Goal: Task Accomplishment & Management: Contribute content

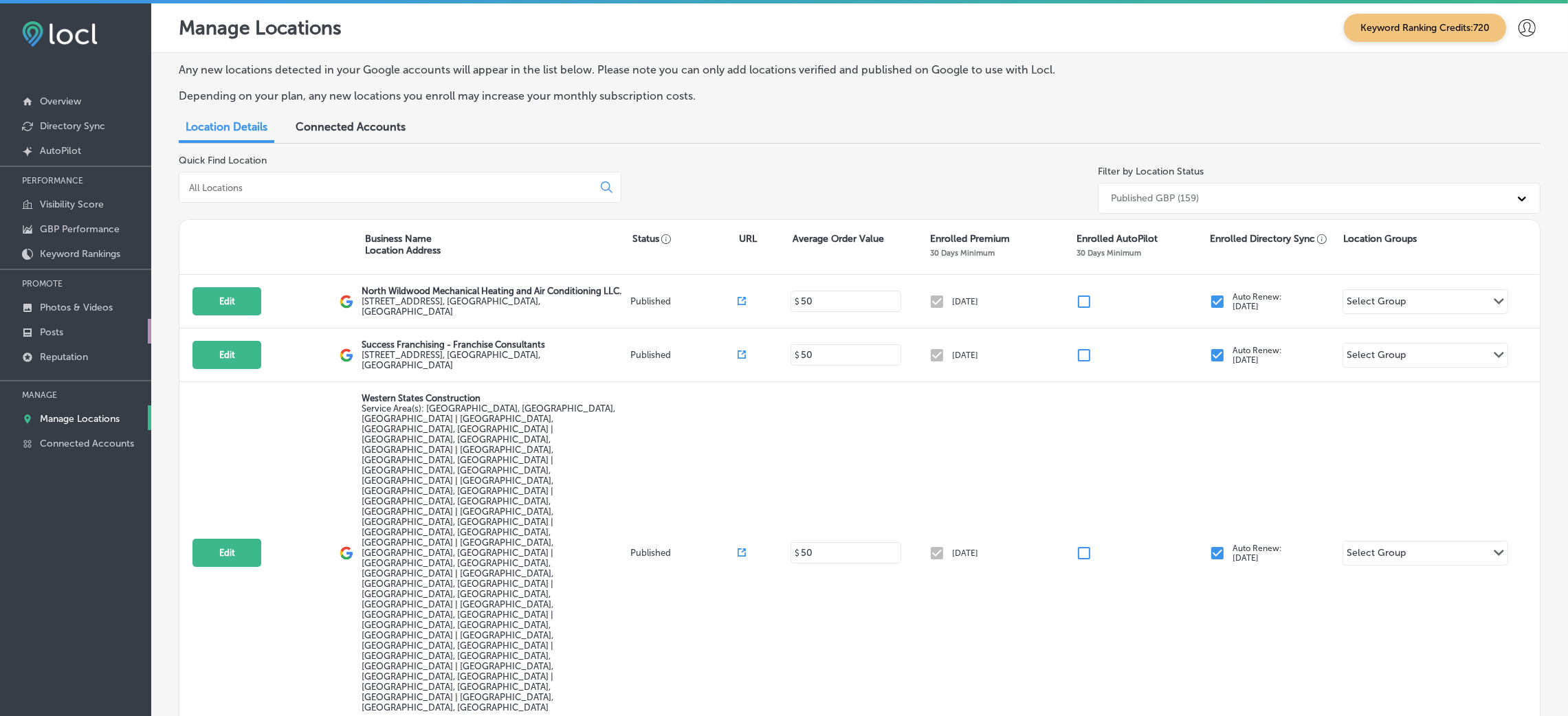
click at [65, 333] on link "Posts" at bounding box center [76, 331] width 151 height 25
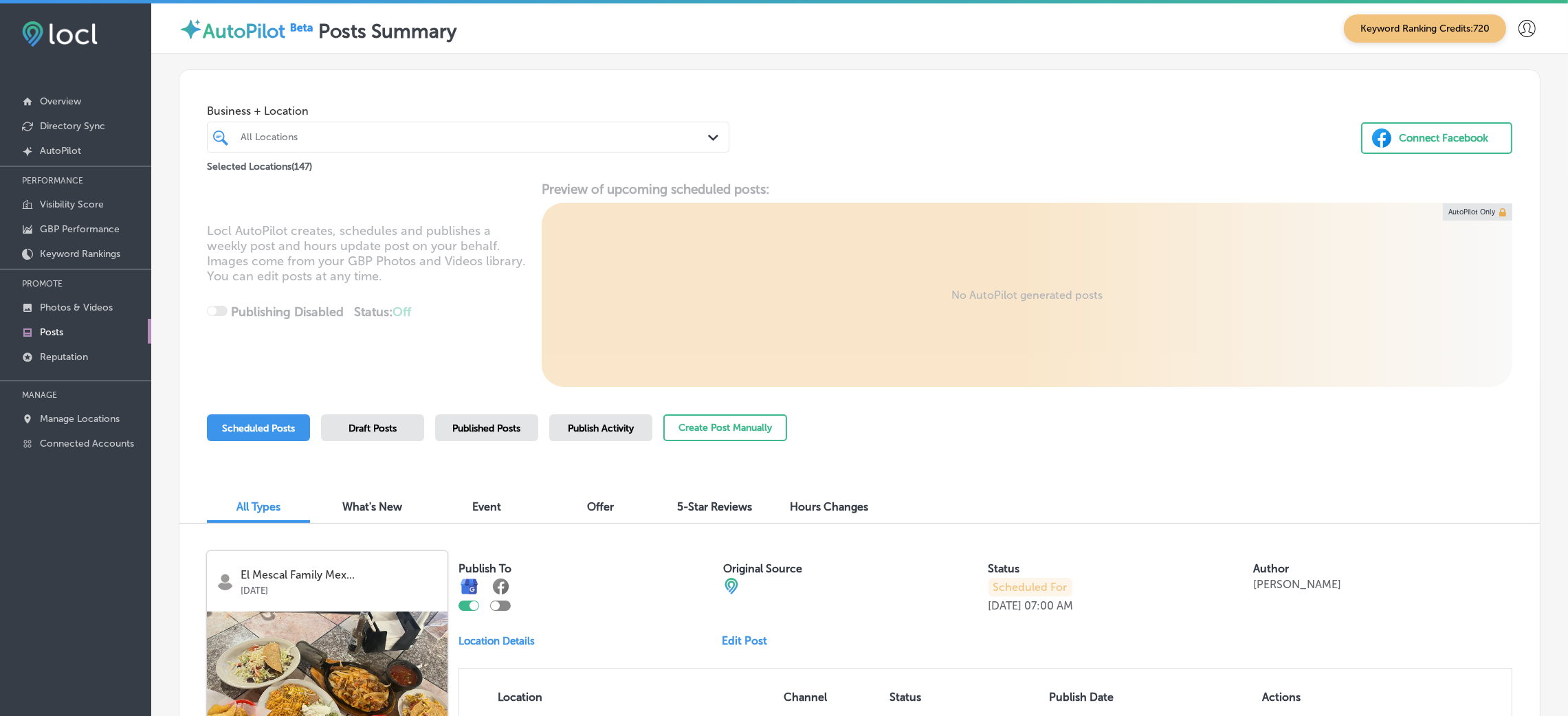
drag, startPoint x: 268, startPoint y: 133, endPoint x: 348, endPoint y: 146, distance: 81.0
click at [268, 133] on div "All Locations" at bounding box center [475, 137] width 469 height 12
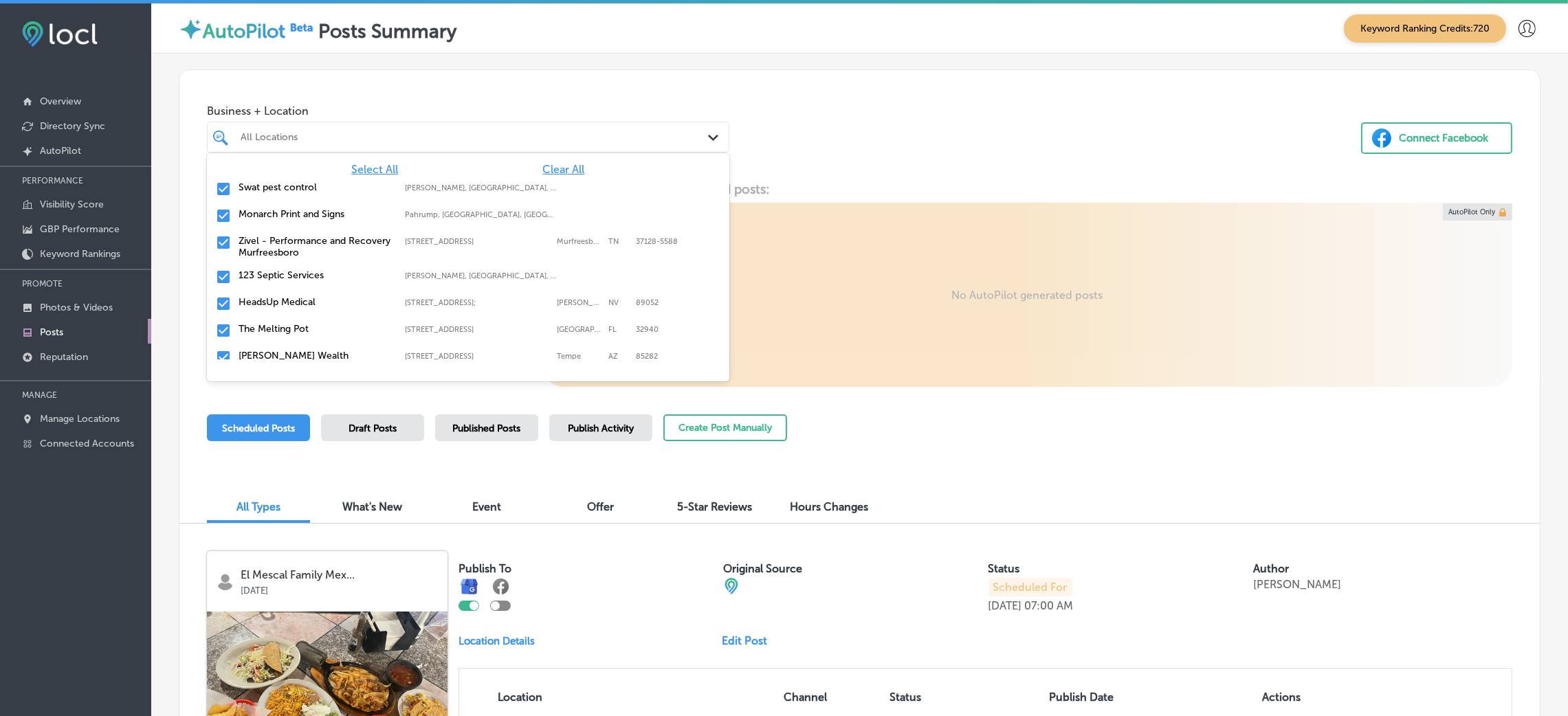
click at [542, 163] on span "Clear All" at bounding box center [563, 170] width 42 height 13
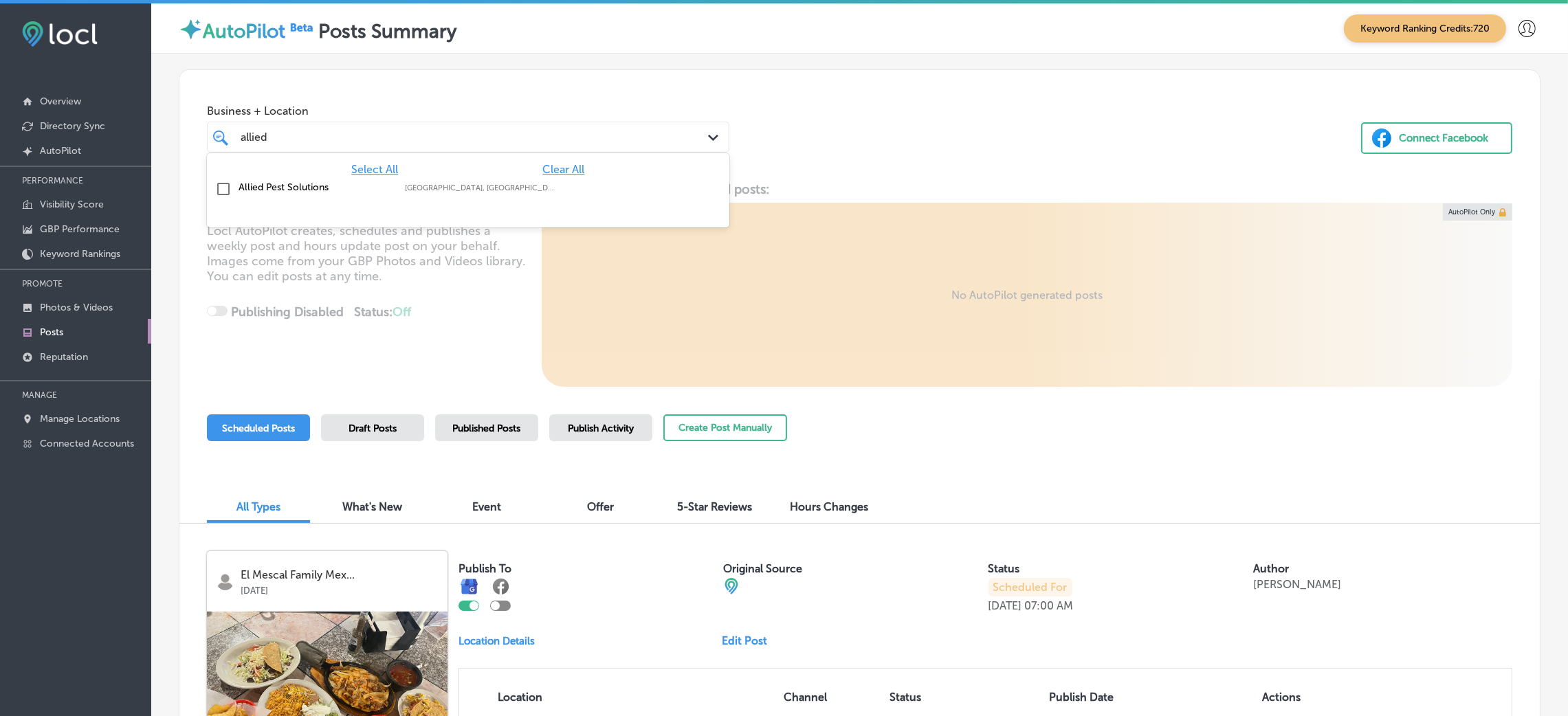
click at [546, 201] on div "Allied Pest Solutions [GEOGRAPHIC_DATA], [GEOGRAPHIC_DATA], [GEOGRAPHIC_DATA] |…" at bounding box center [468, 189] width 522 height 27
type input "allied"
click at [902, 150] on div "Business + Location option focused, 2 of 148. 2 results available for search te…" at bounding box center [860, 122] width 1361 height 105
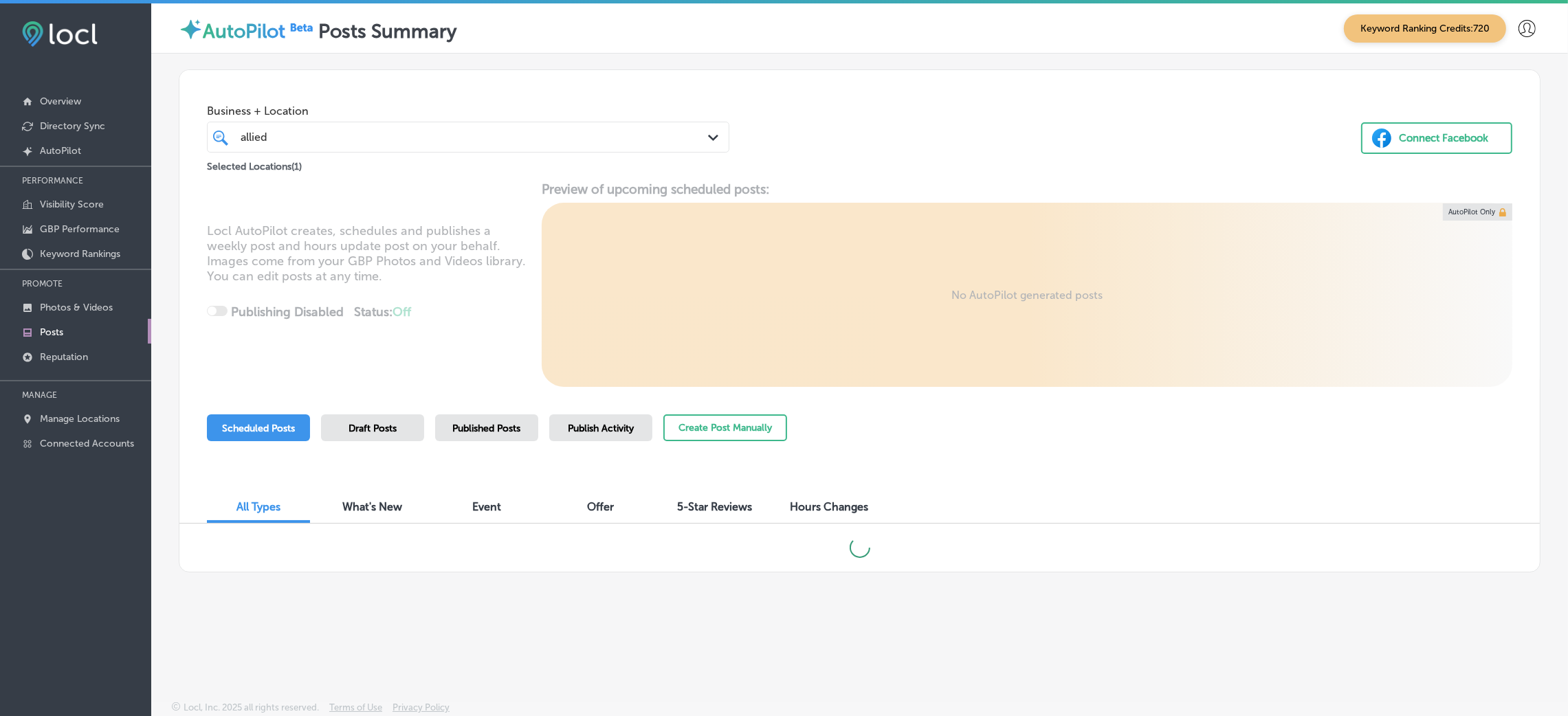
scroll to position [3, 0]
click at [568, 423] on span "Publish Activity" at bounding box center [600, 426] width 66 height 12
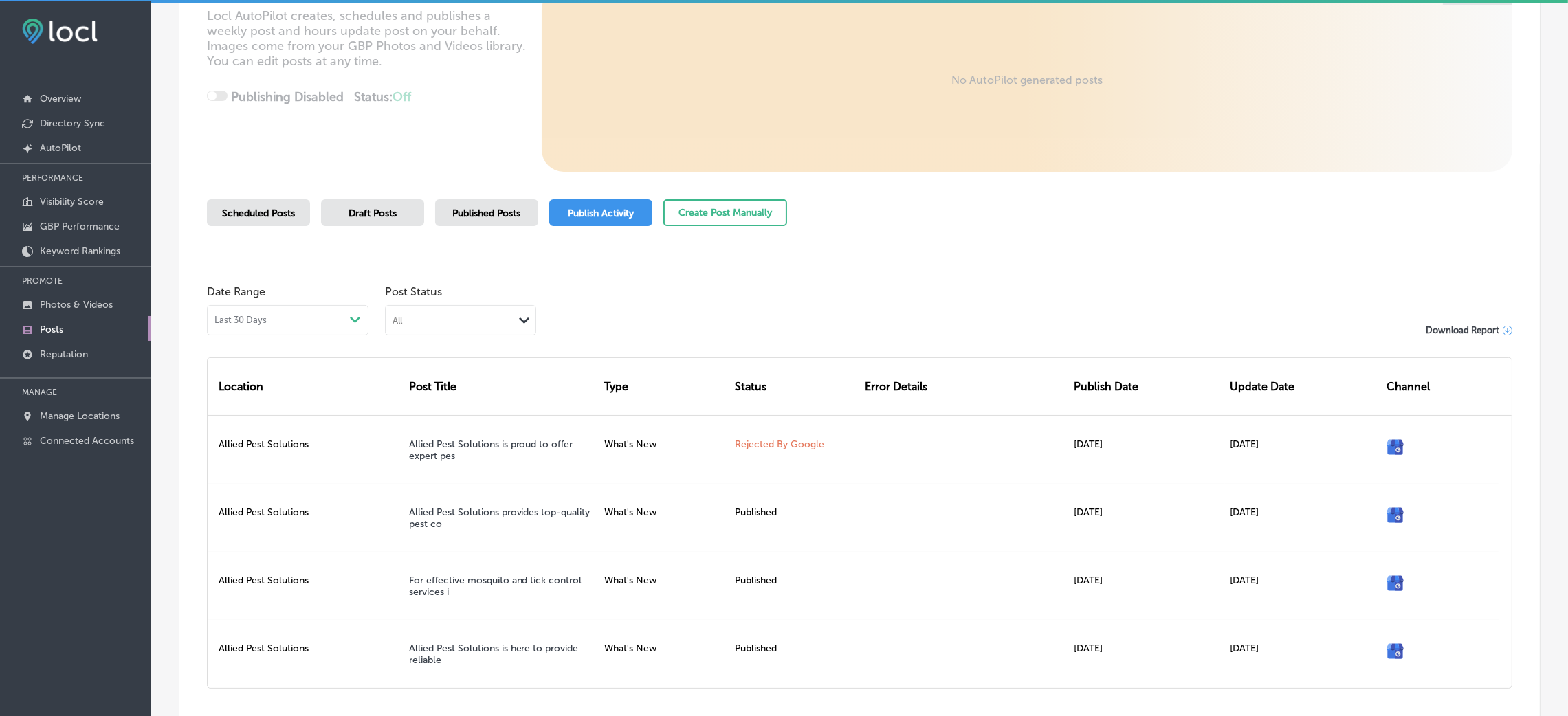
scroll to position [225, 0]
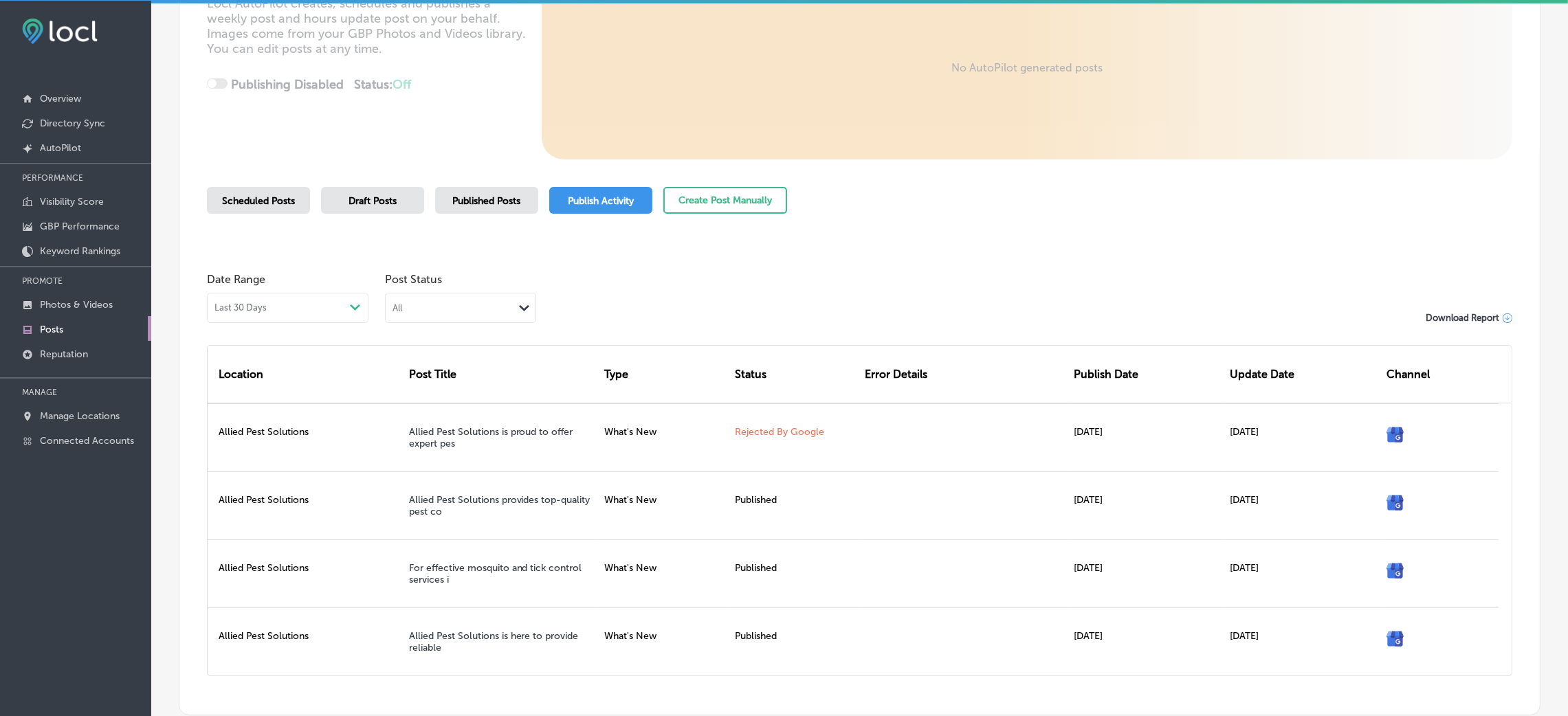
click at [509, 199] on span "Published Posts" at bounding box center [487, 201] width 68 height 12
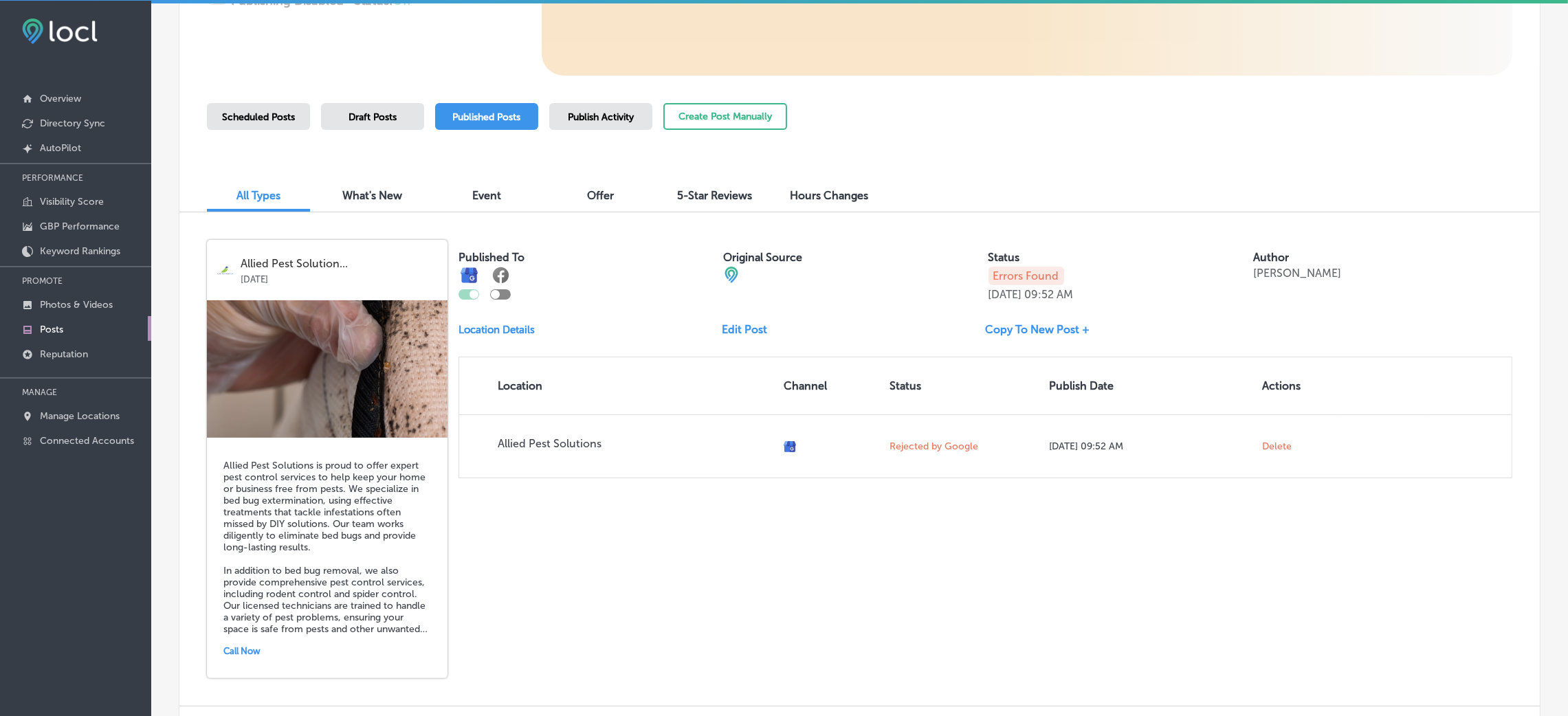
scroll to position [413, 0]
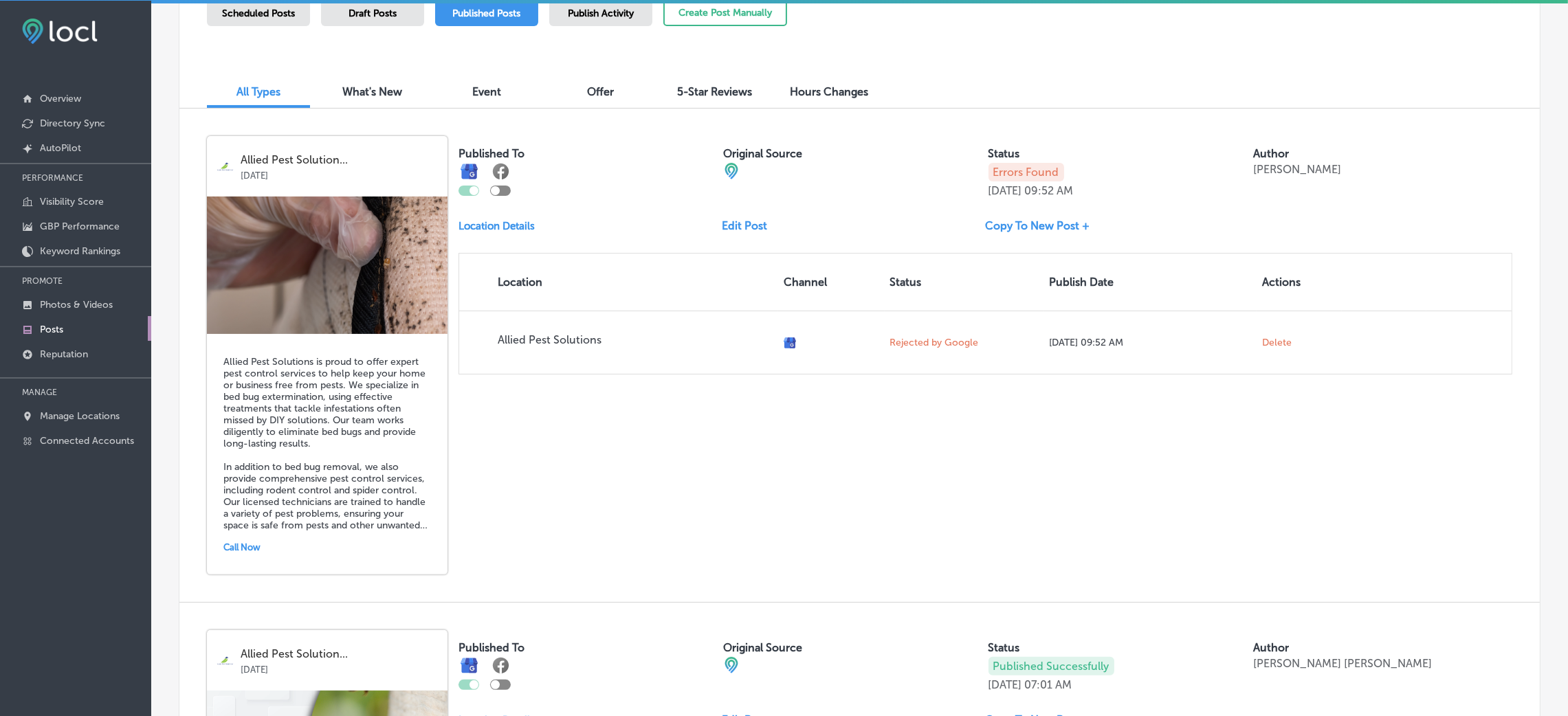
click at [1001, 226] on link "Copy To New Post +" at bounding box center [1043, 226] width 116 height 13
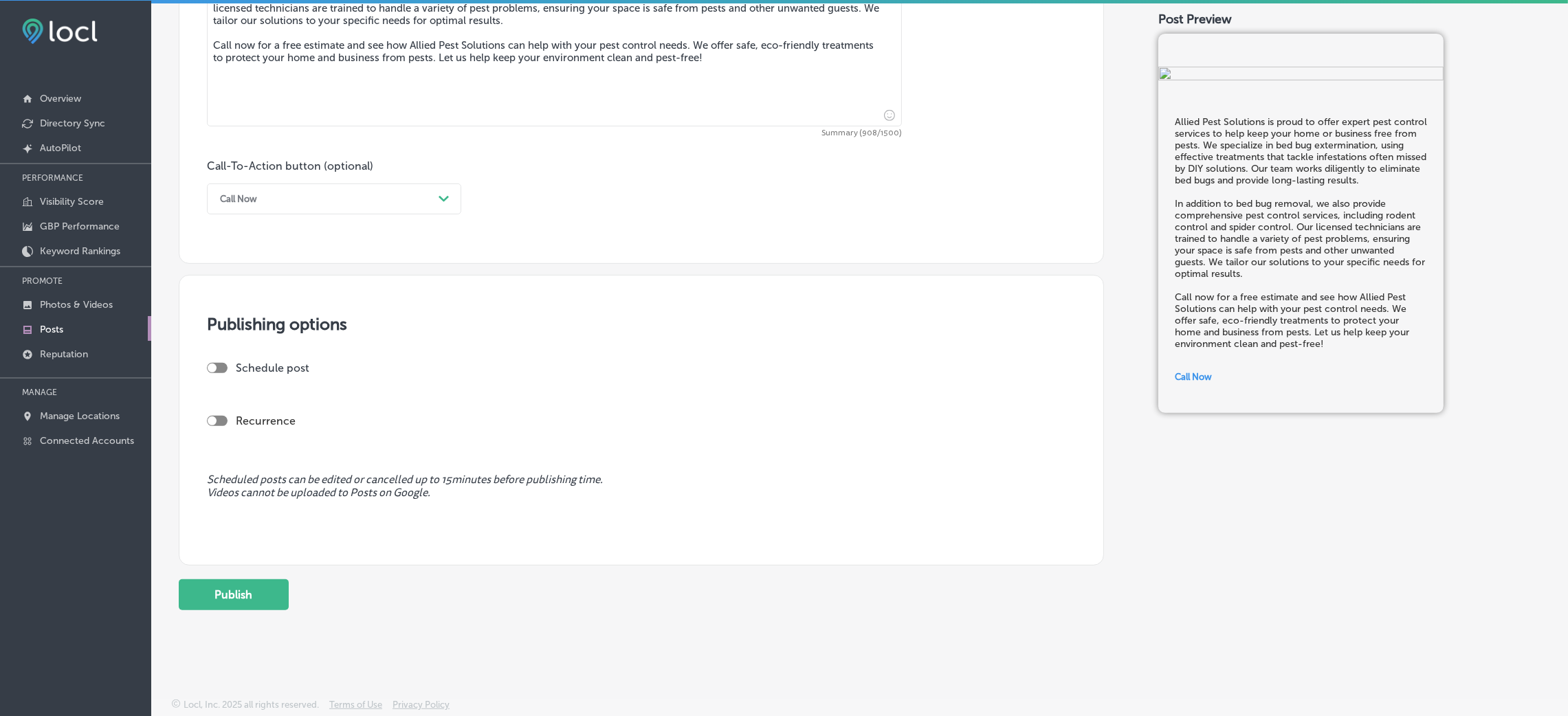
scroll to position [877, 0]
click at [229, 370] on div "Schedule post" at bounding box center [635, 368] width 858 height 13
click at [226, 370] on div at bounding box center [217, 368] width 20 height 10
checkbox input "true"
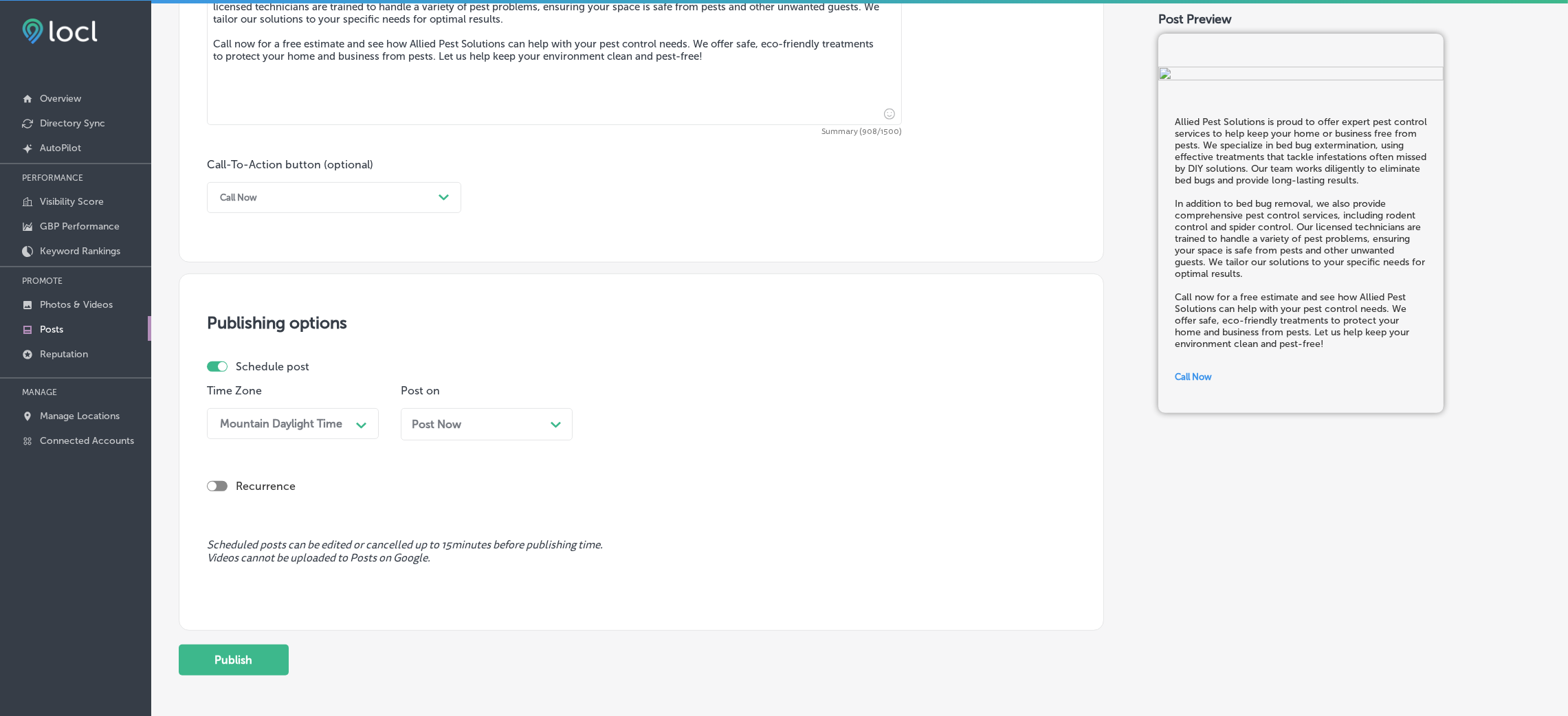
click at [490, 427] on div "Post Now Path Created with Sketch." at bounding box center [487, 424] width 150 height 13
click at [528, 390] on button "Apply" at bounding box center [532, 383] width 51 height 21
click at [266, 477] on button "Publish" at bounding box center [234, 660] width 110 height 31
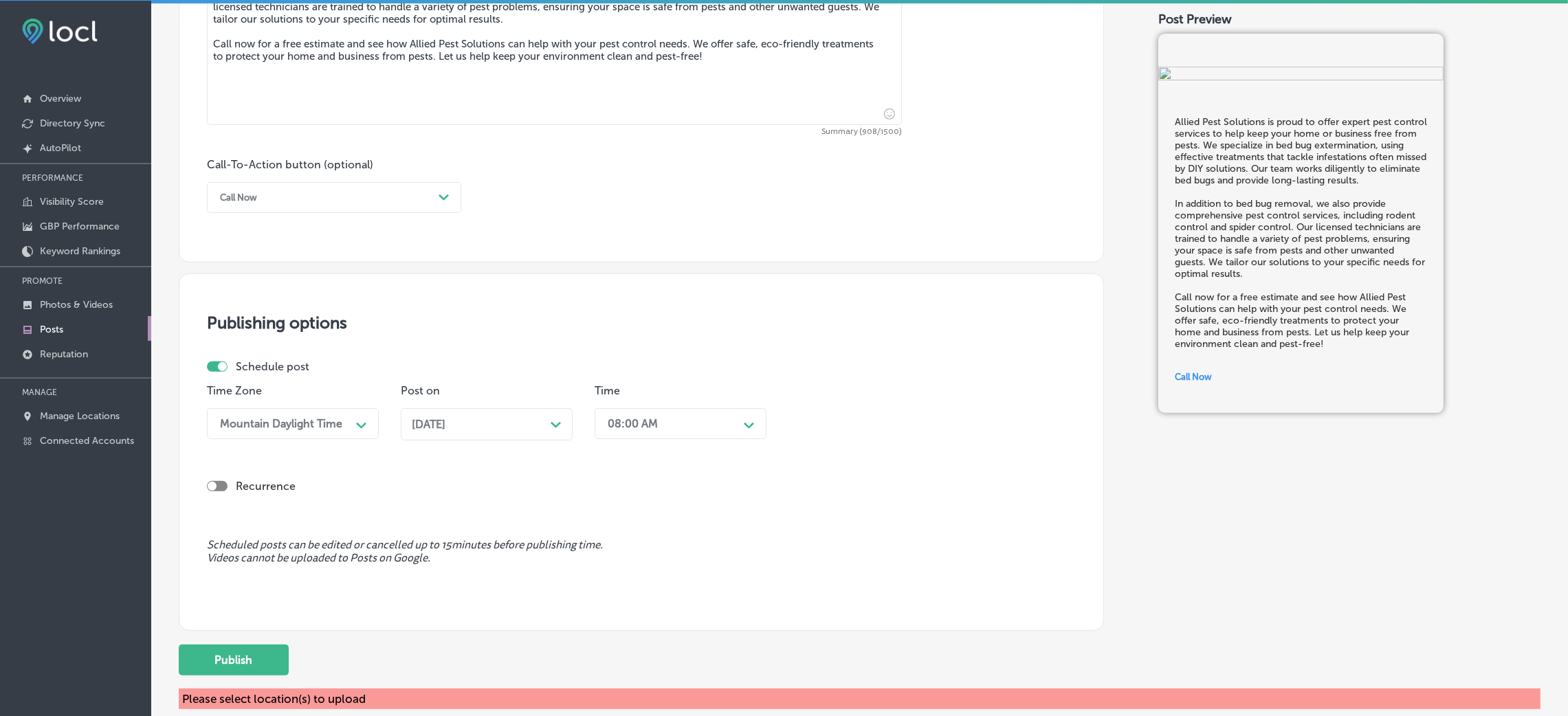
scroll to position [965, 0]
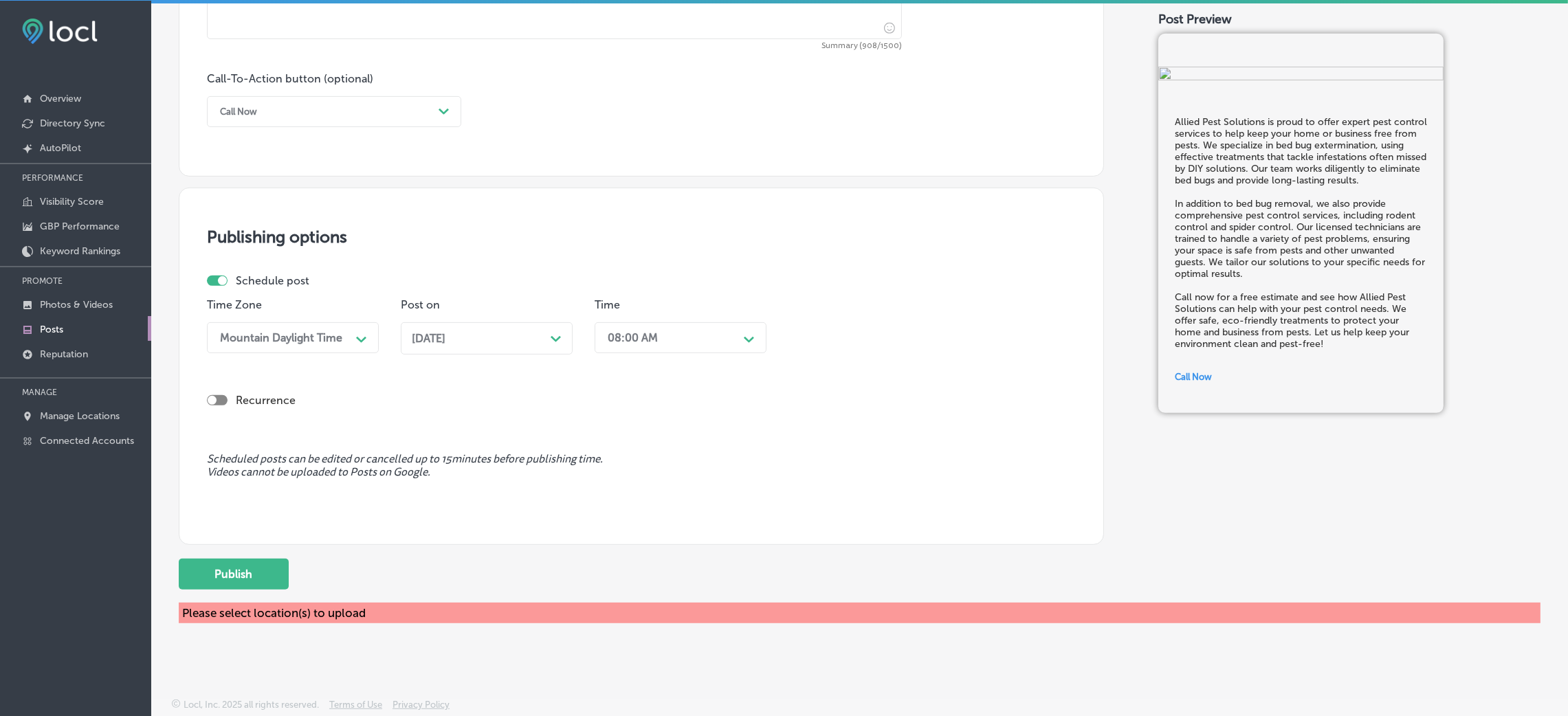
click at [617, 331] on div "08:00 AM" at bounding box center [632, 338] width 50 height 13
click at [646, 394] on div "8:15 AM" at bounding box center [680, 391] width 172 height 24
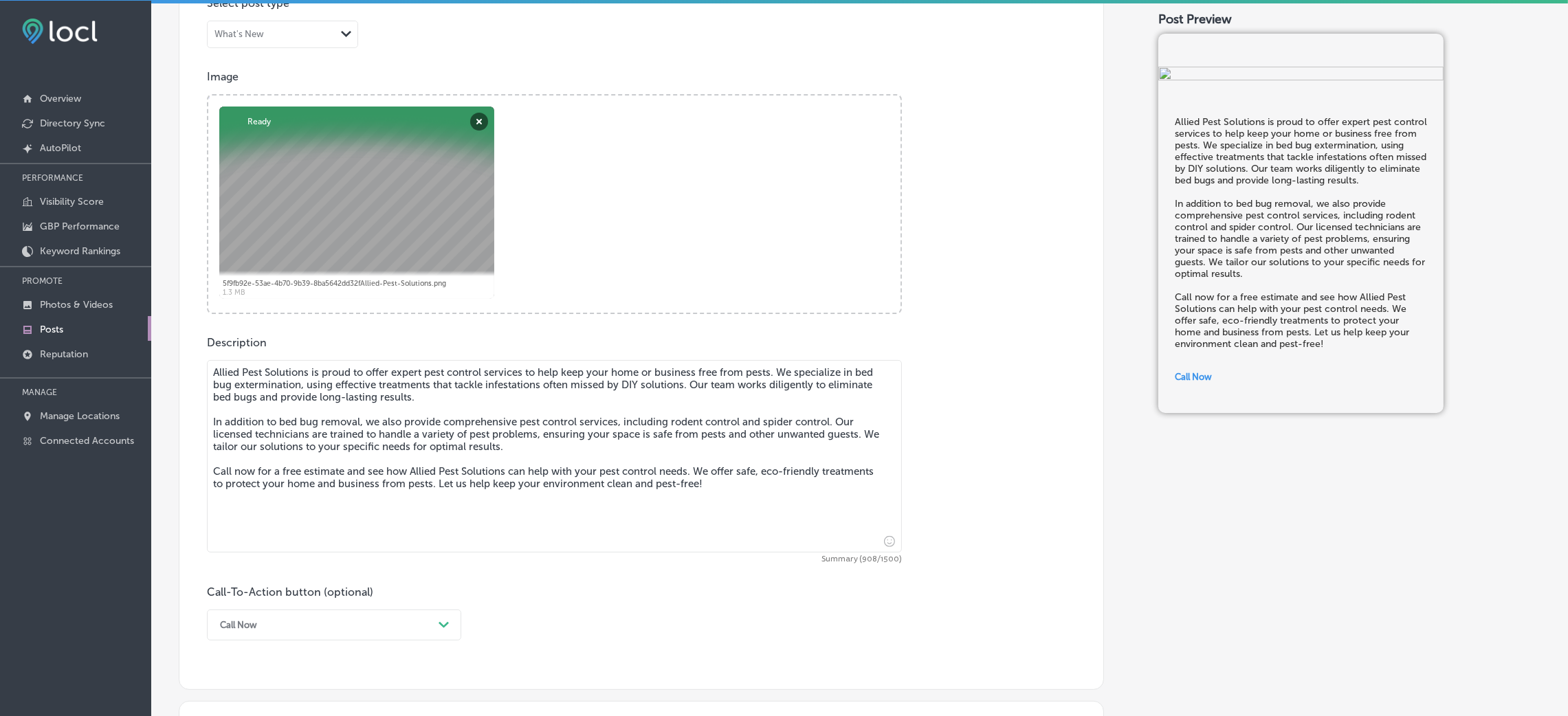
scroll to position [346, 0]
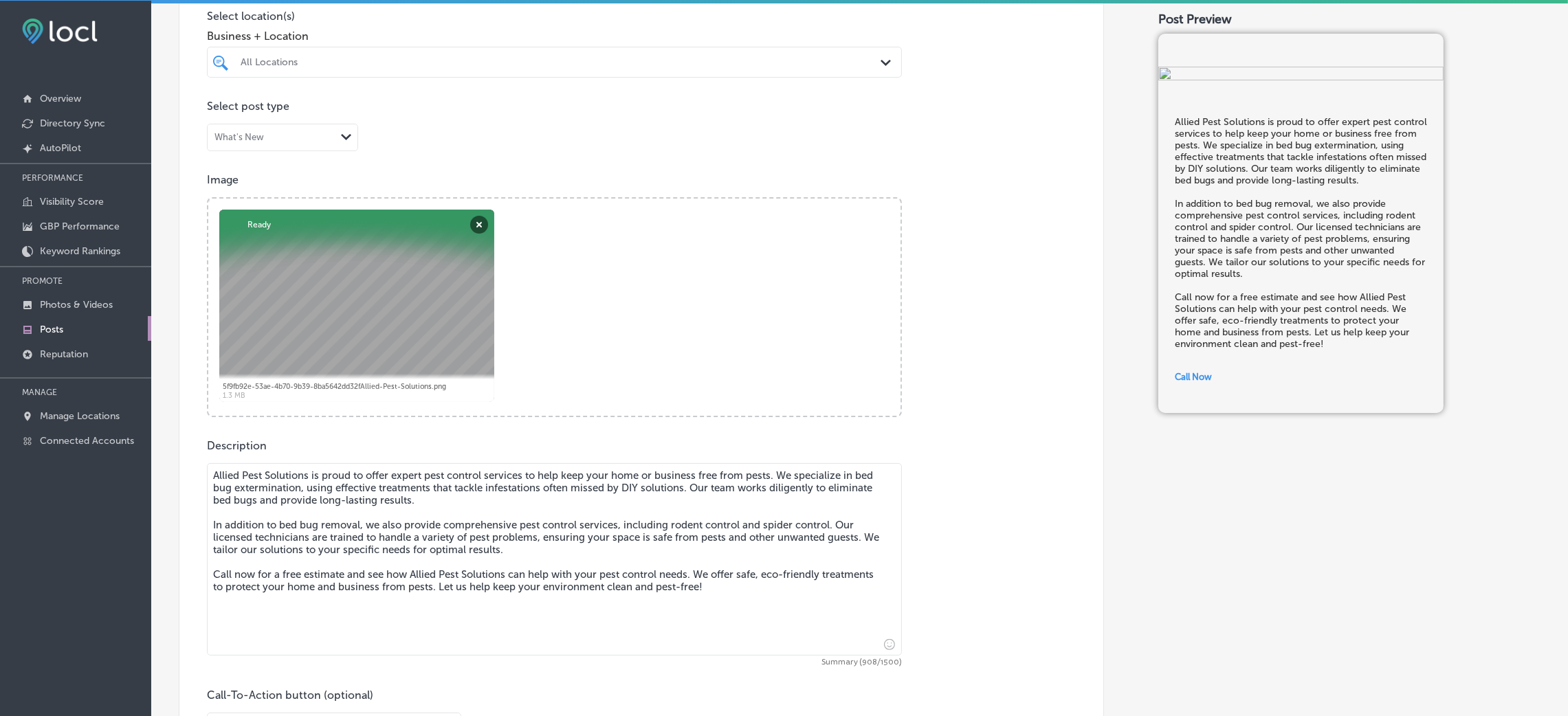
click at [364, 60] on div "All Locations" at bounding box center [561, 62] width 641 height 12
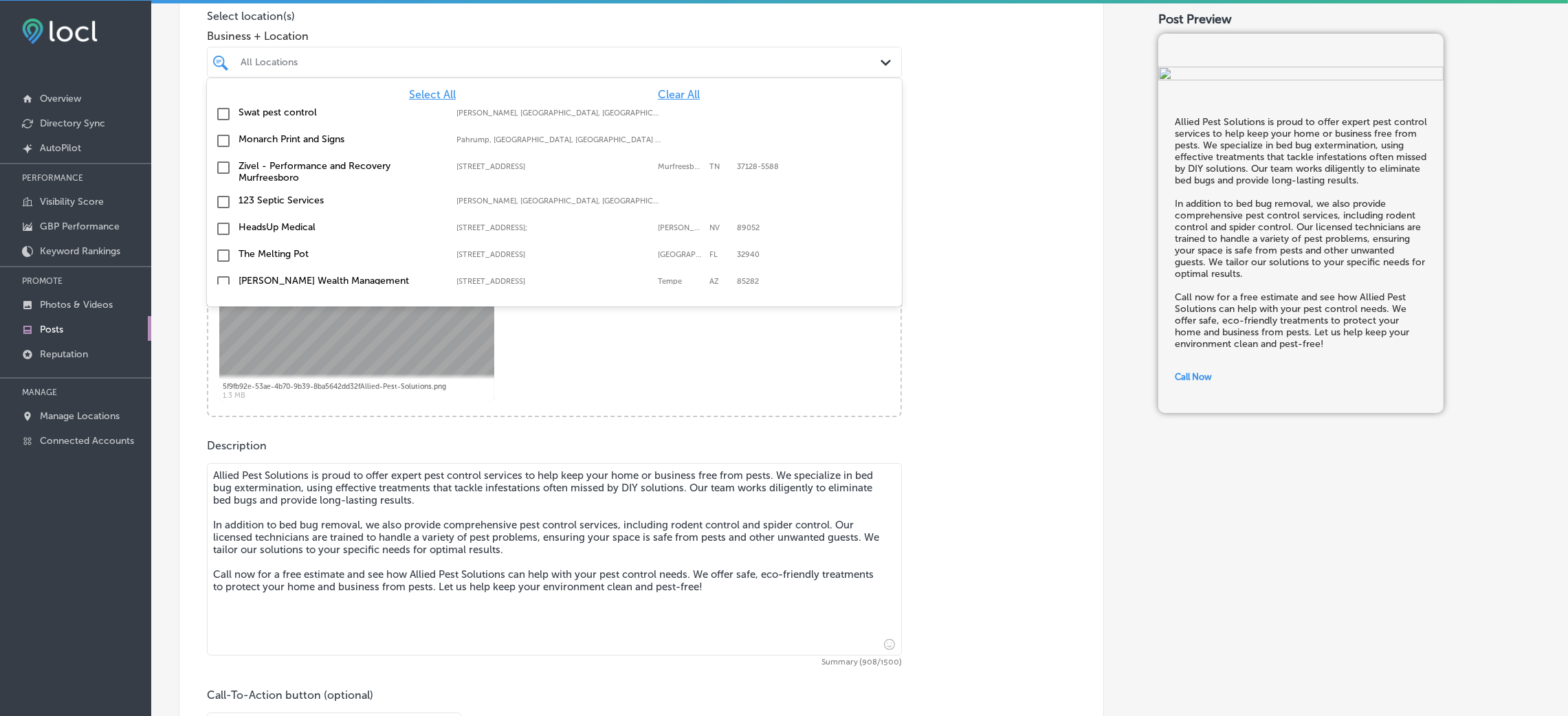
click at [658, 98] on span "Clear All" at bounding box center [679, 95] width 42 height 13
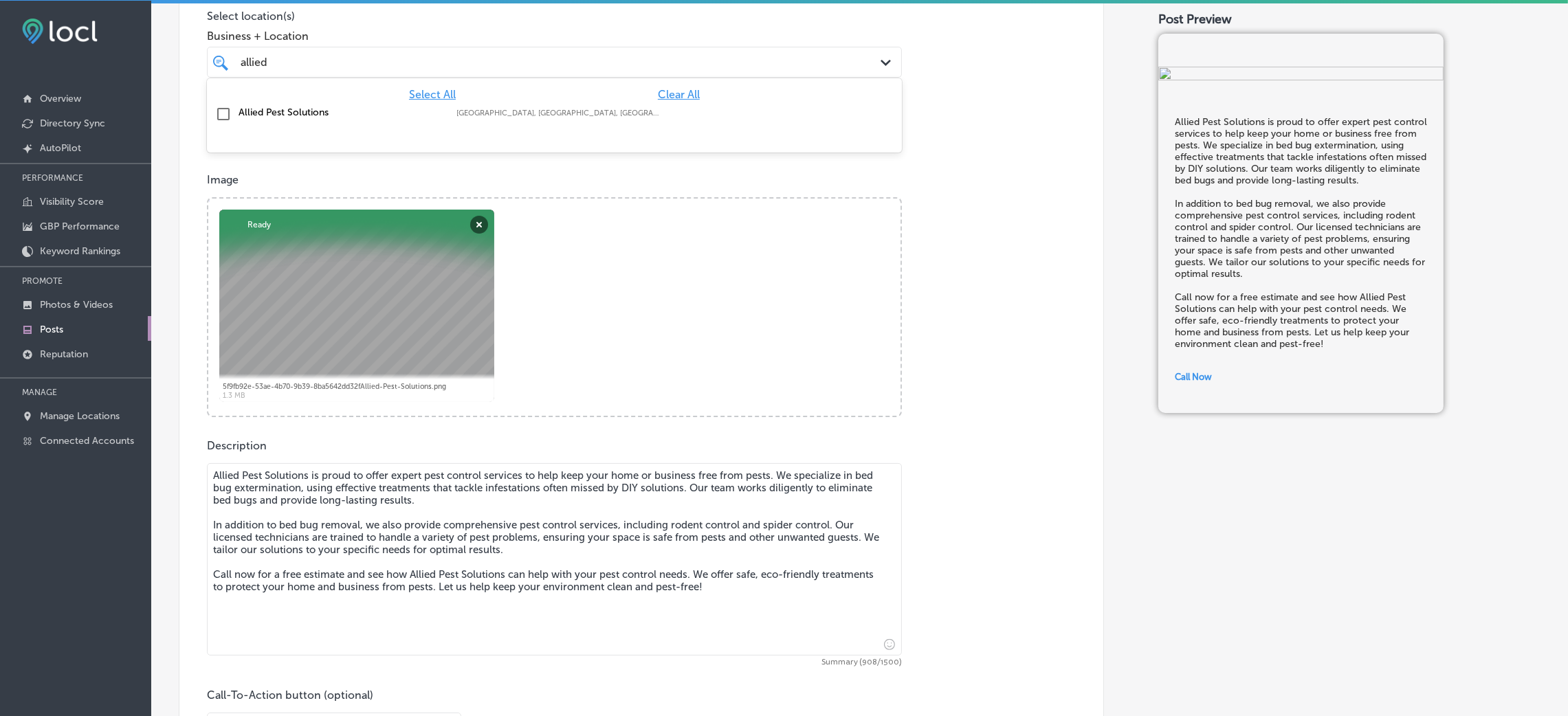
click at [629, 101] on div "Allied Pest Solutions [GEOGRAPHIC_DATA], [GEOGRAPHIC_DATA], [GEOGRAPHIC_DATA] |…" at bounding box center [554, 114] width 695 height 27
type input "allied"
click at [1000, 168] on div "Post content Select location(s) Business + Location allied allied Path Created …" at bounding box center [642, 358] width 926 height 870
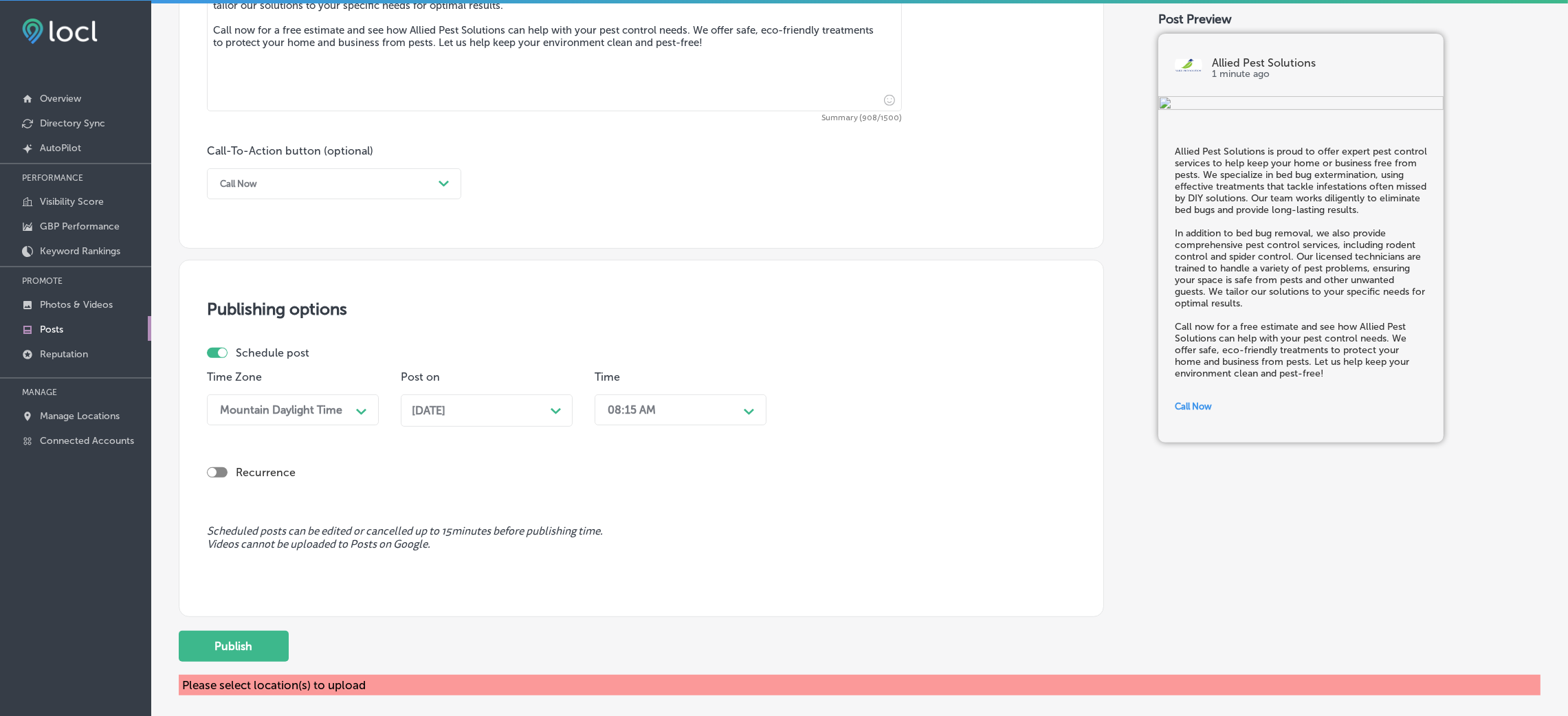
scroll to position [965, 0]
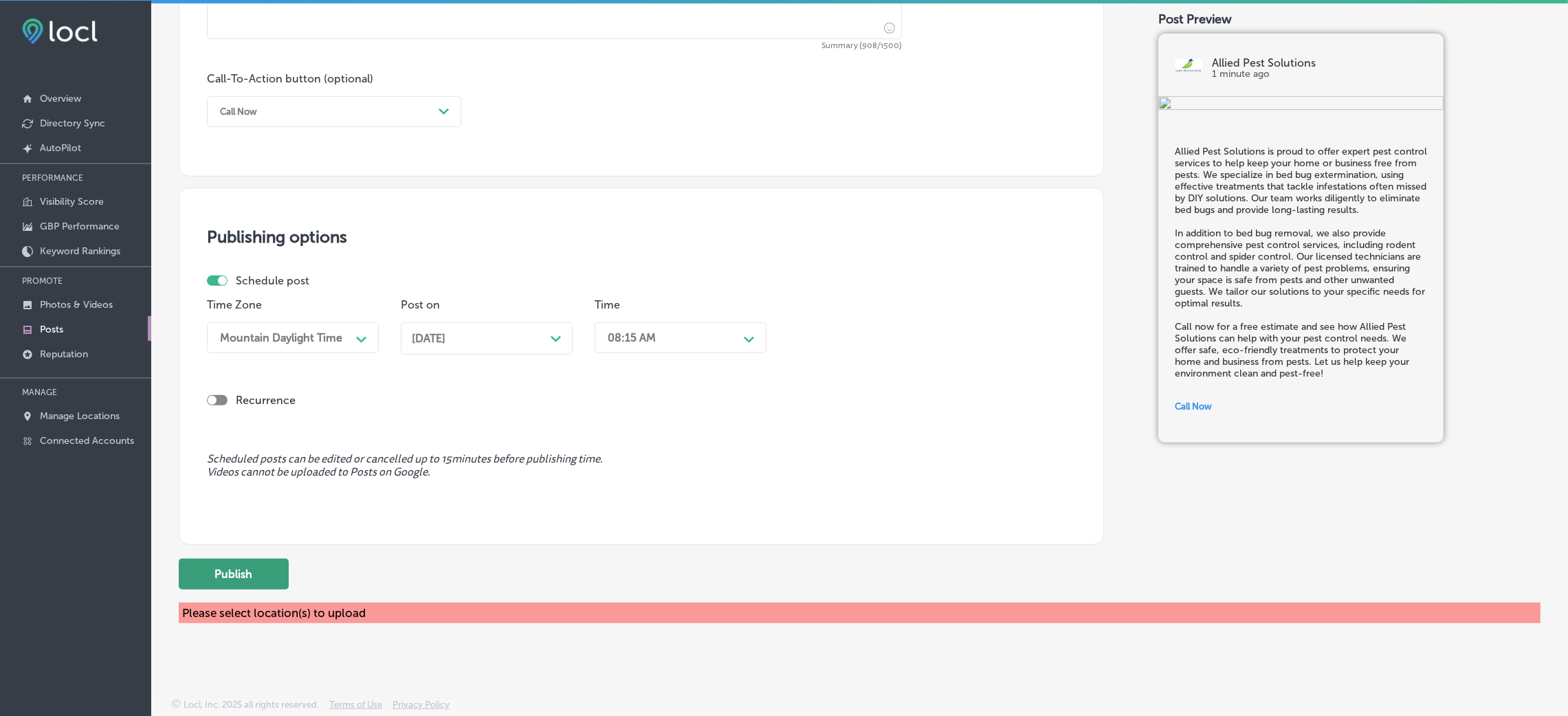
click at [248, 477] on button "Publish" at bounding box center [234, 574] width 110 height 31
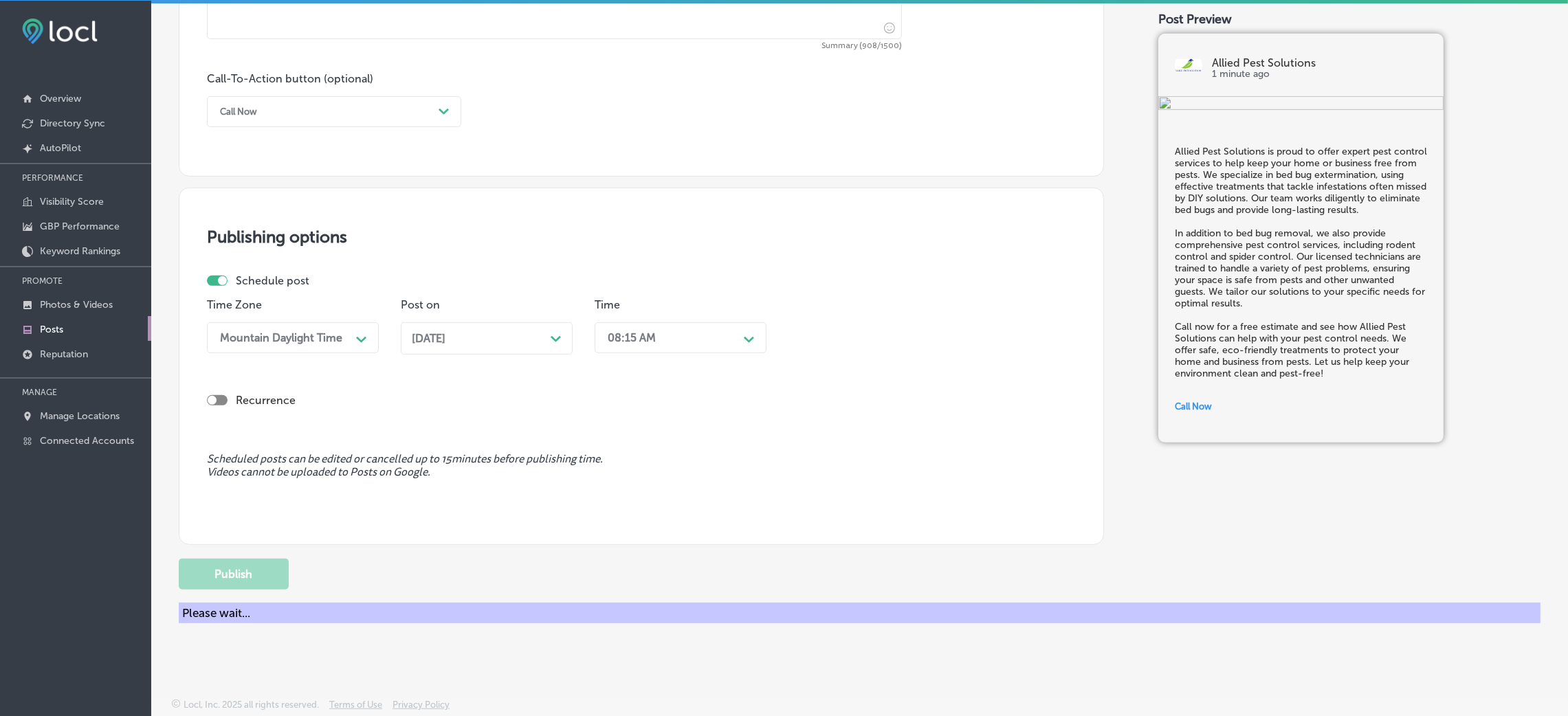
scroll to position [943, 0]
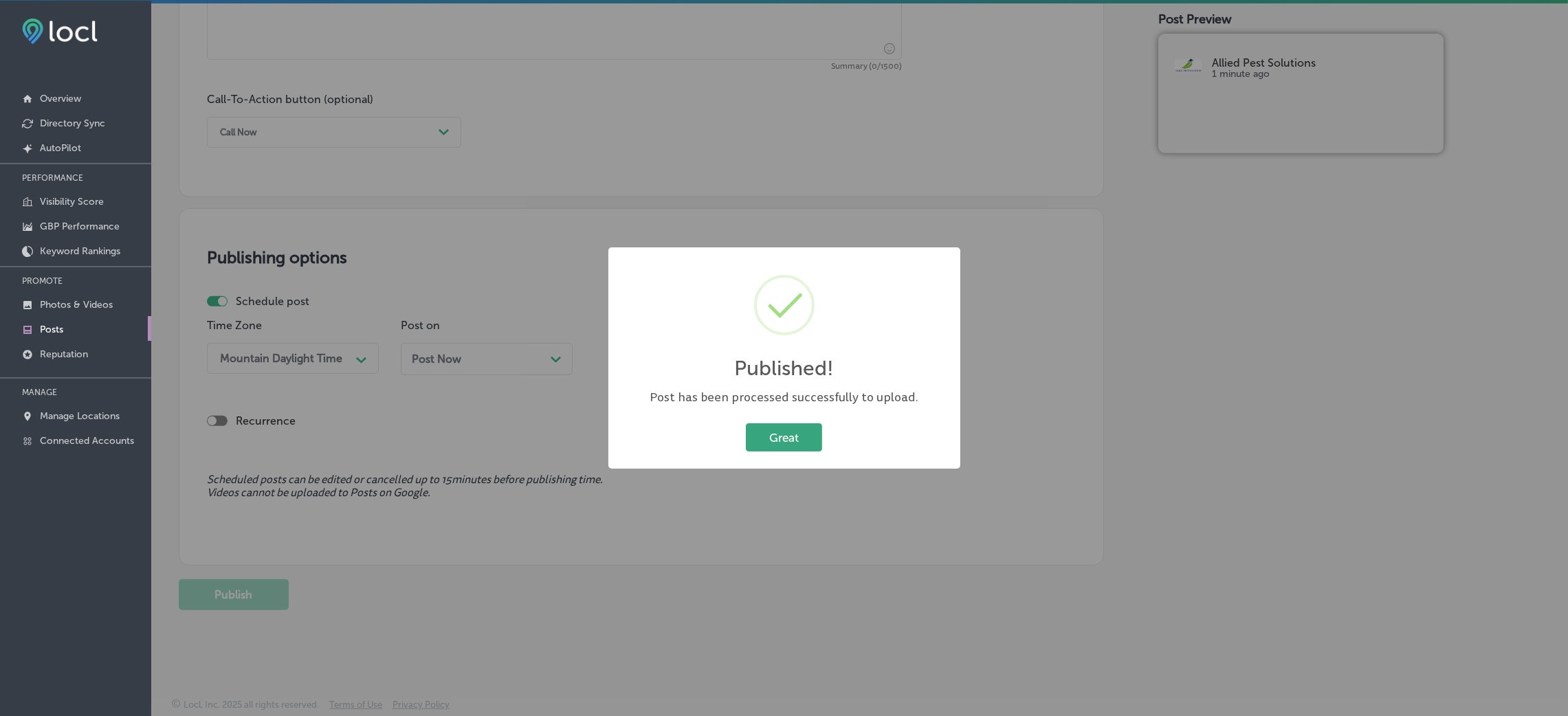
click at [798, 440] on button "Great" at bounding box center [784, 437] width 76 height 28
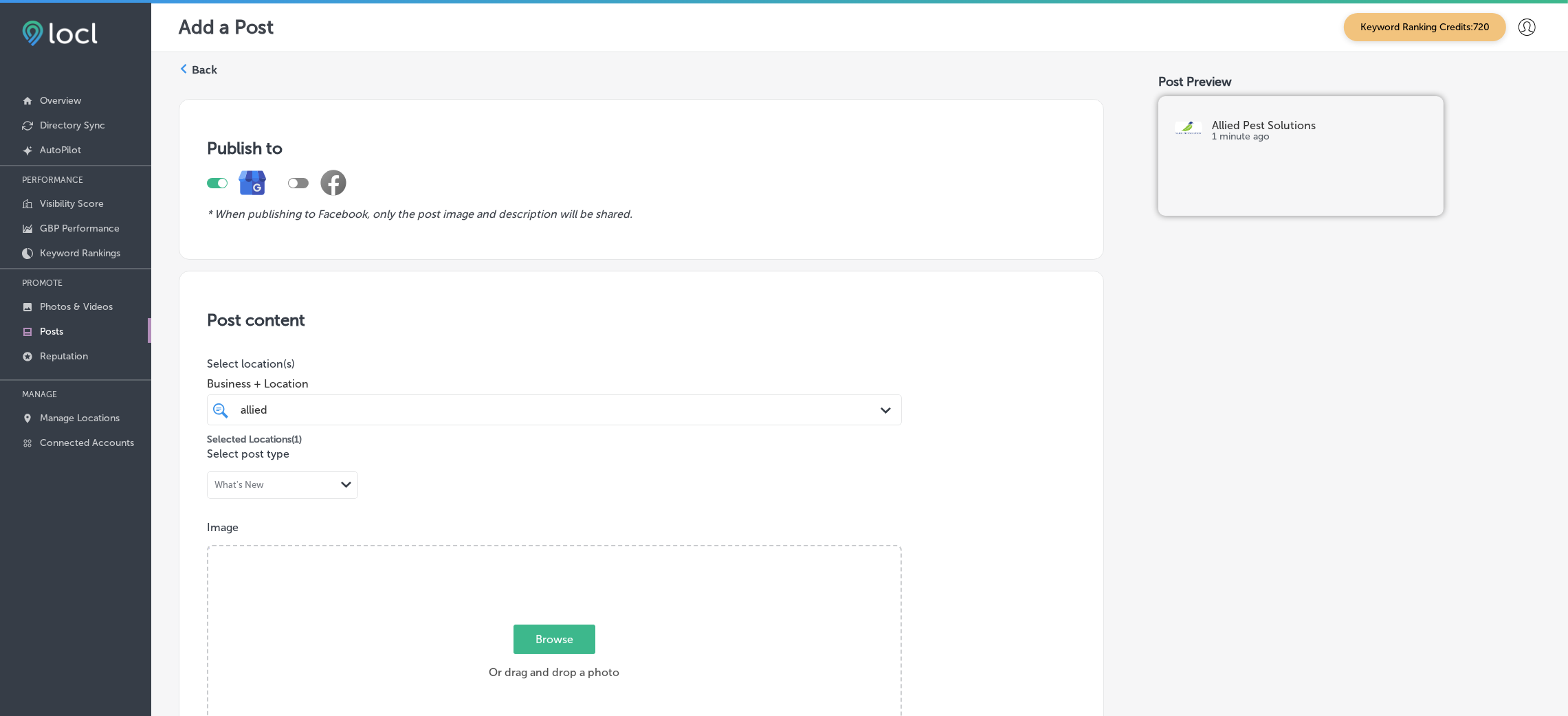
scroll to position [0, 0]
click at [194, 63] on label "Back" at bounding box center [204, 71] width 25 height 15
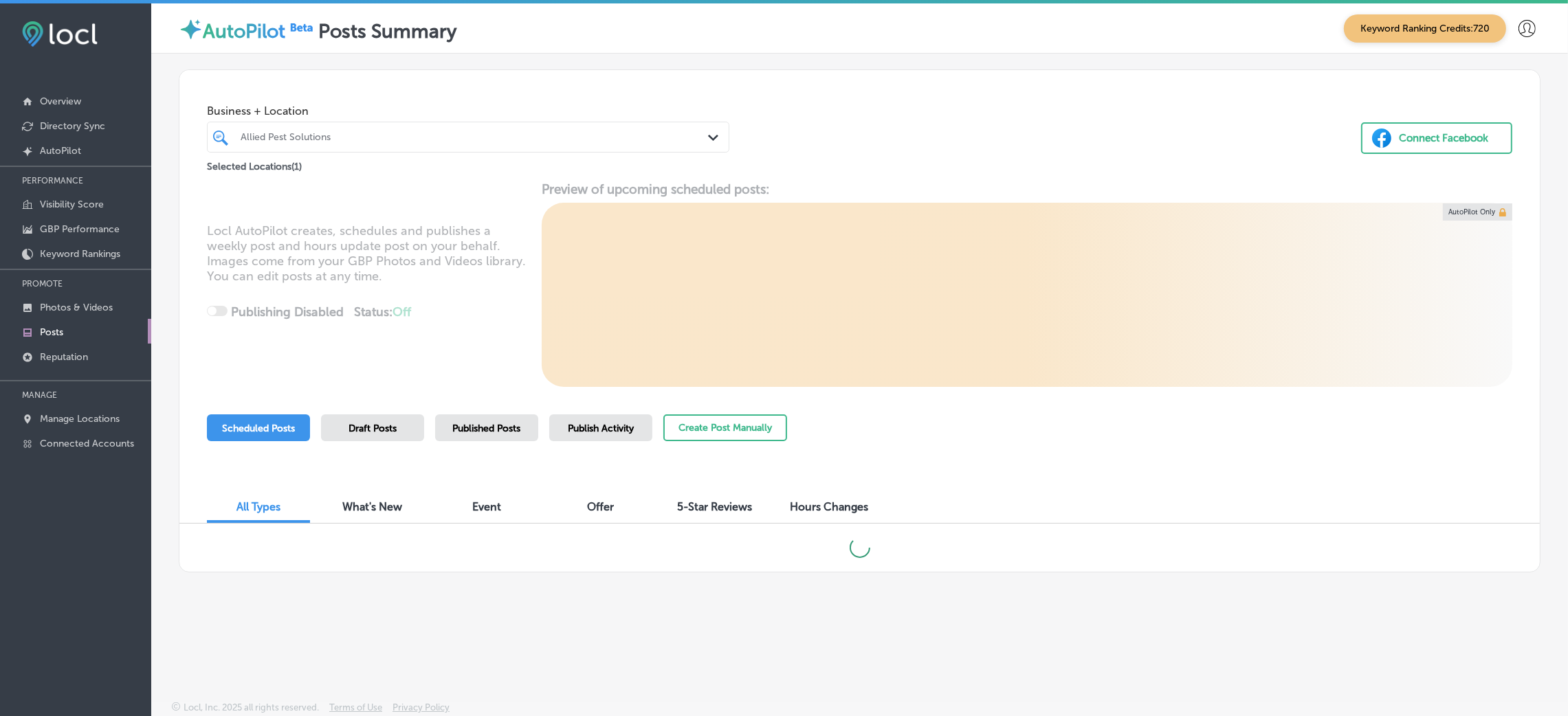
scroll to position [3, 0]
click at [605, 426] on span "Publish Activity" at bounding box center [600, 426] width 66 height 12
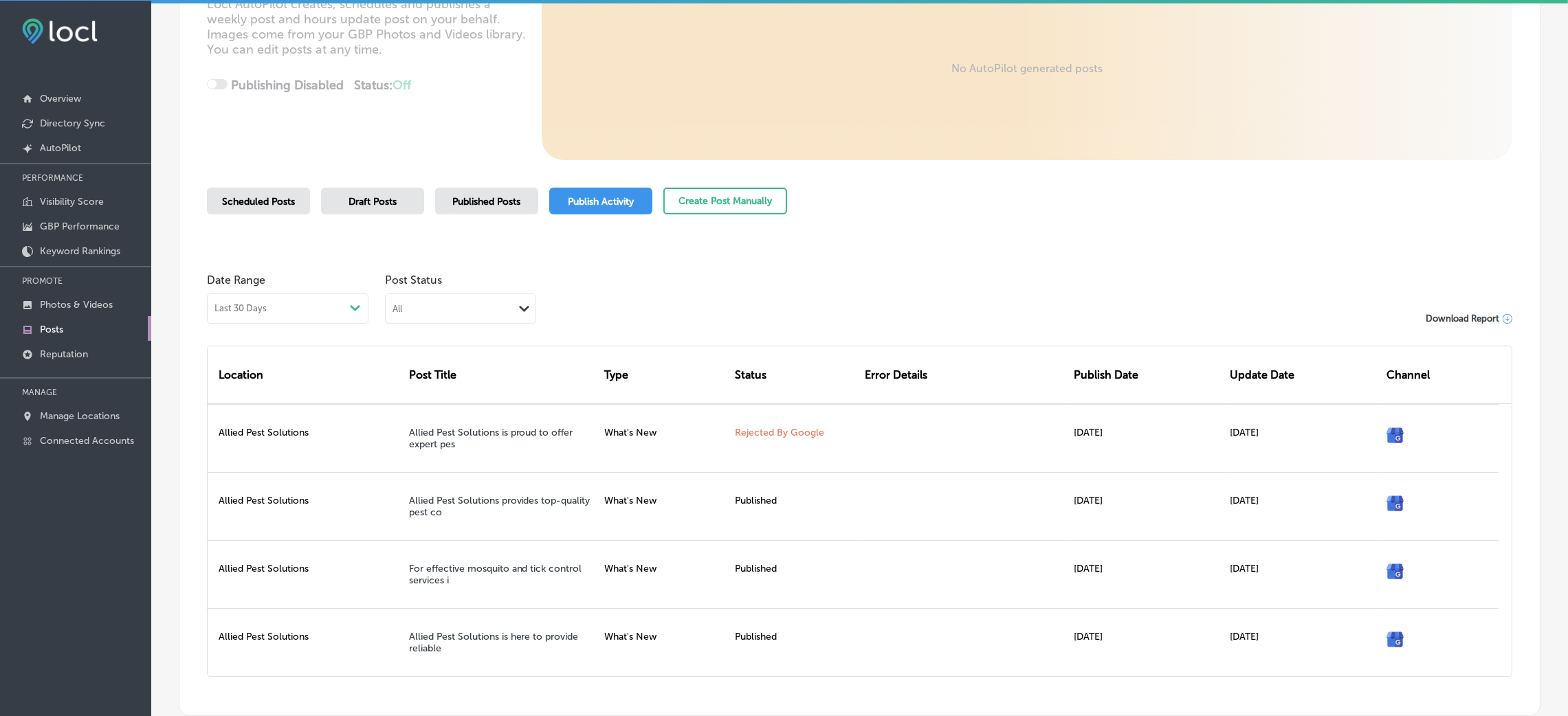
scroll to position [225, 0]
click at [501, 195] on span "Published Posts" at bounding box center [487, 201] width 68 height 12
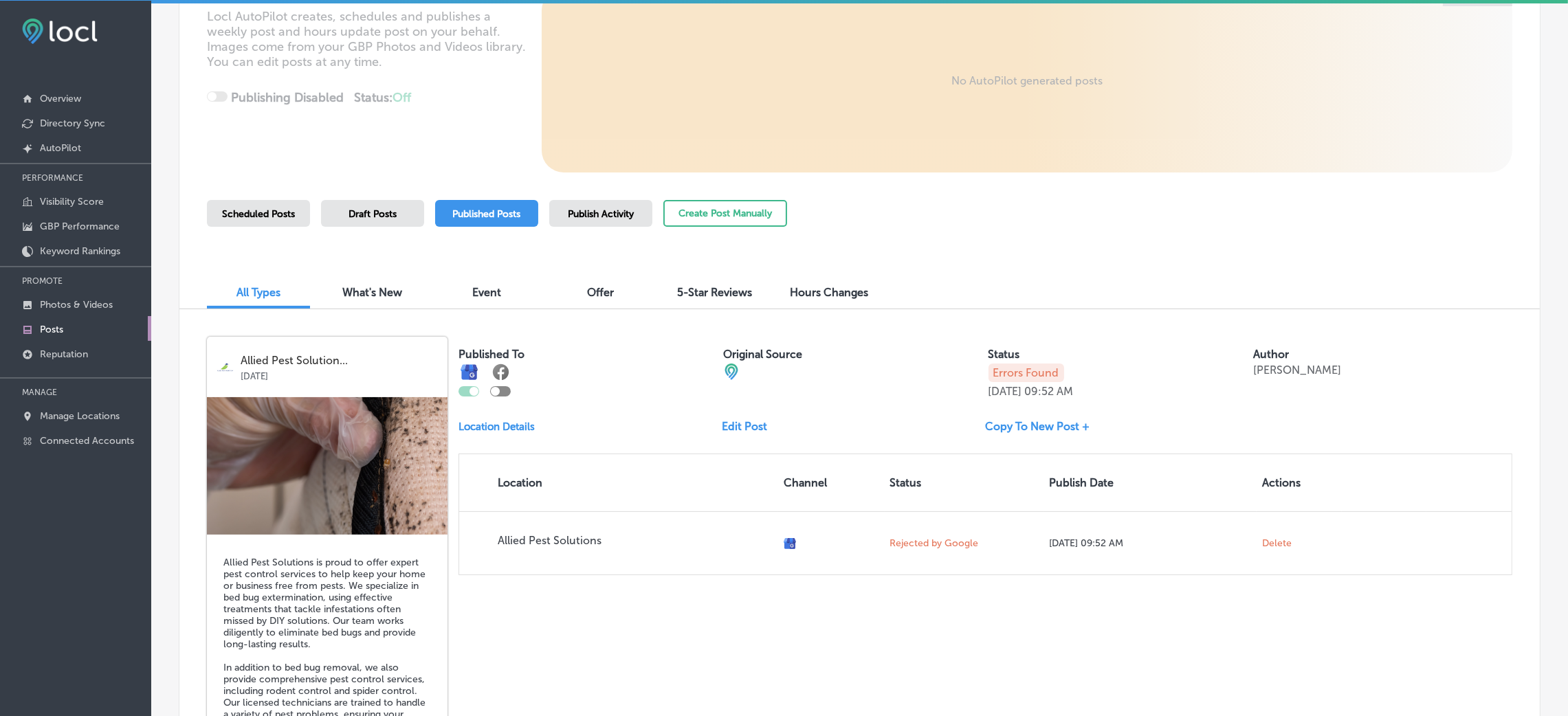
scroll to position [309, 0]
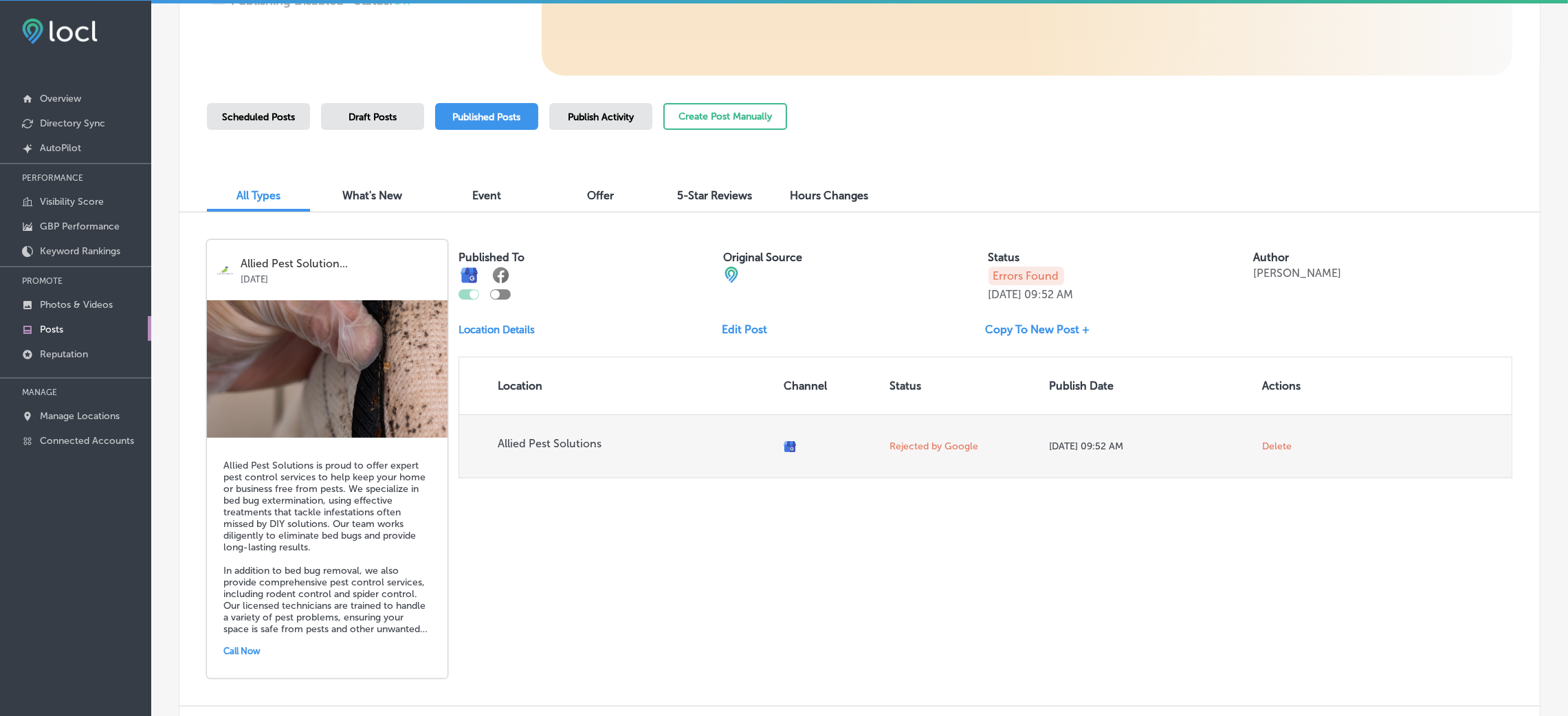
click at [1055, 445] on span "Delete" at bounding box center [1277, 447] width 30 height 12
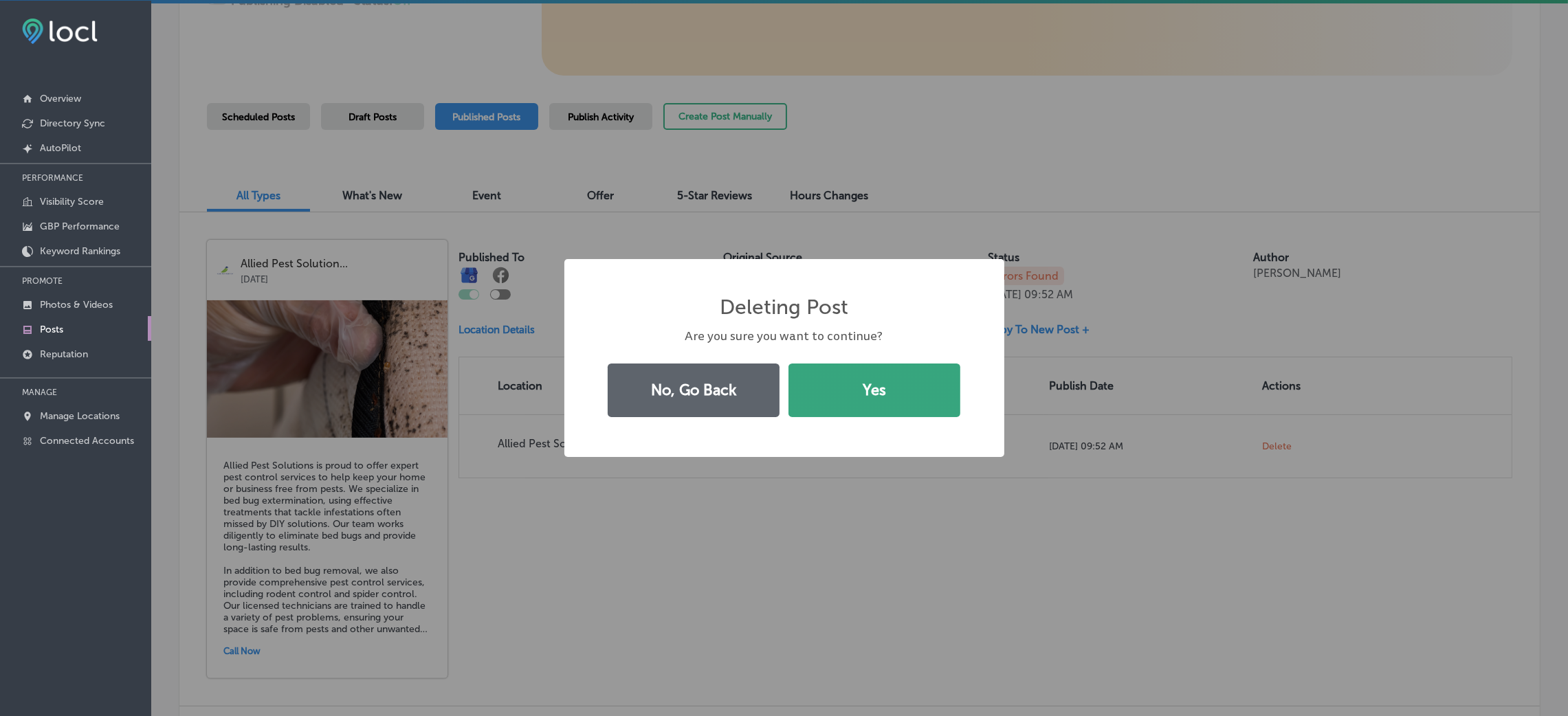
click at [926, 392] on button "Yes" at bounding box center [875, 391] width 172 height 54
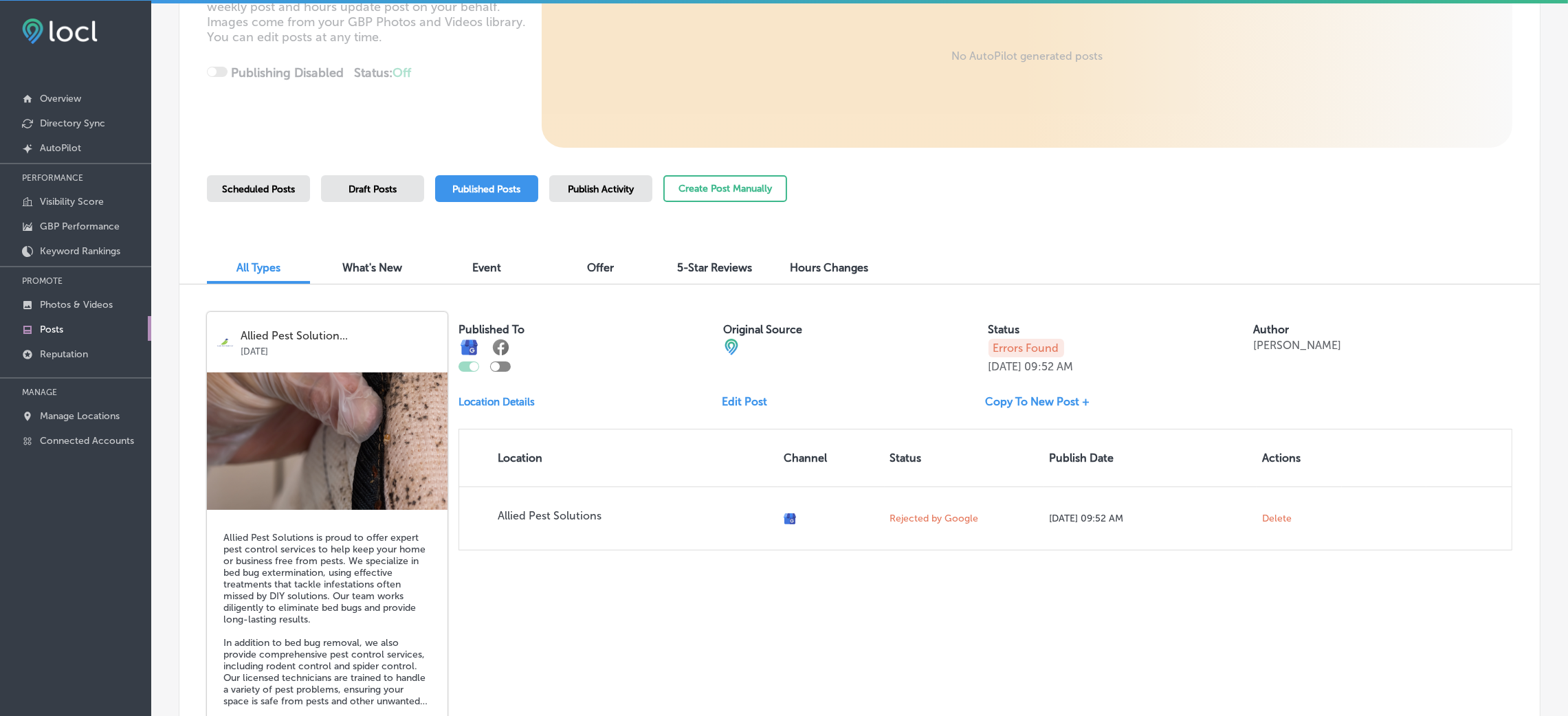
scroll to position [206, 0]
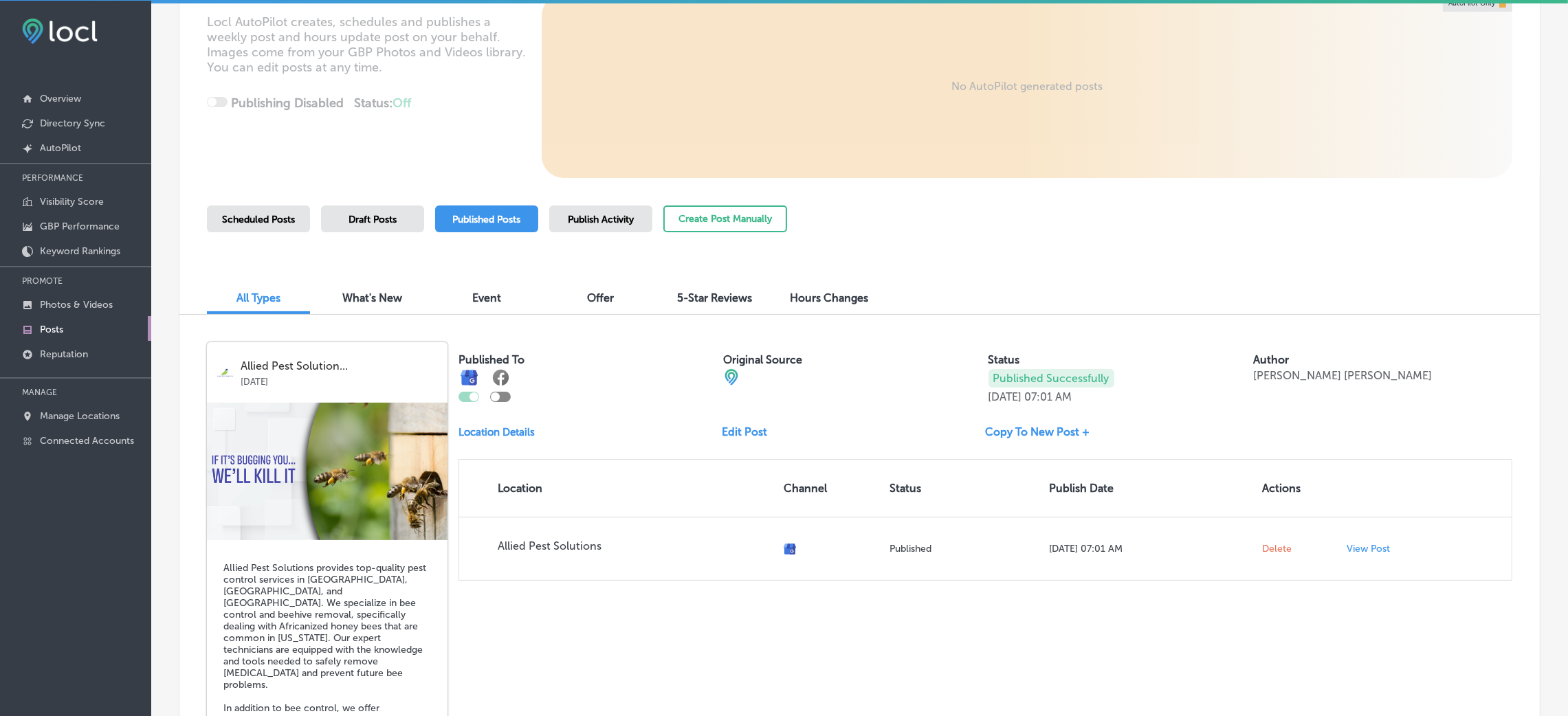
click at [592, 231] on div "Publish Activity" at bounding box center [601, 218] width 103 height 27
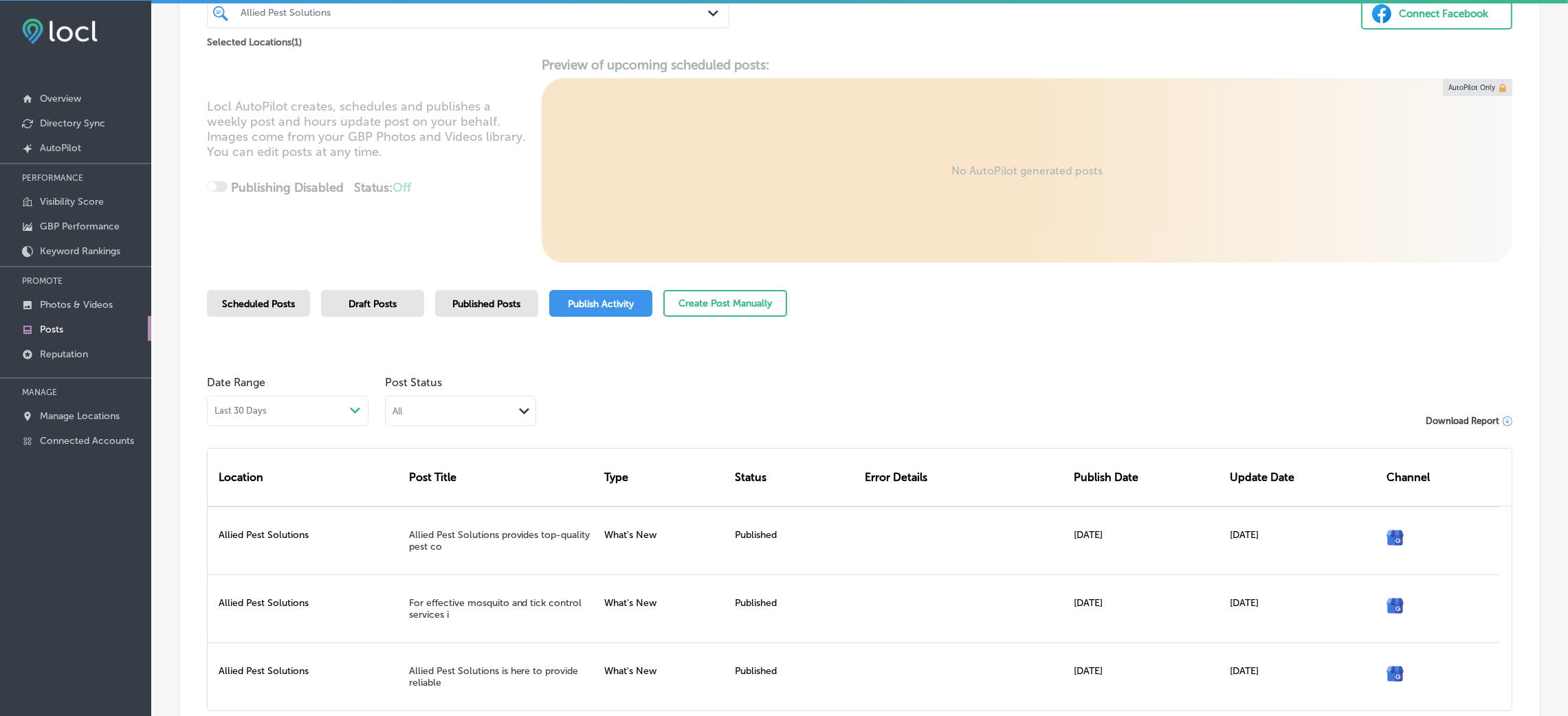
scroll to position [206, 0]
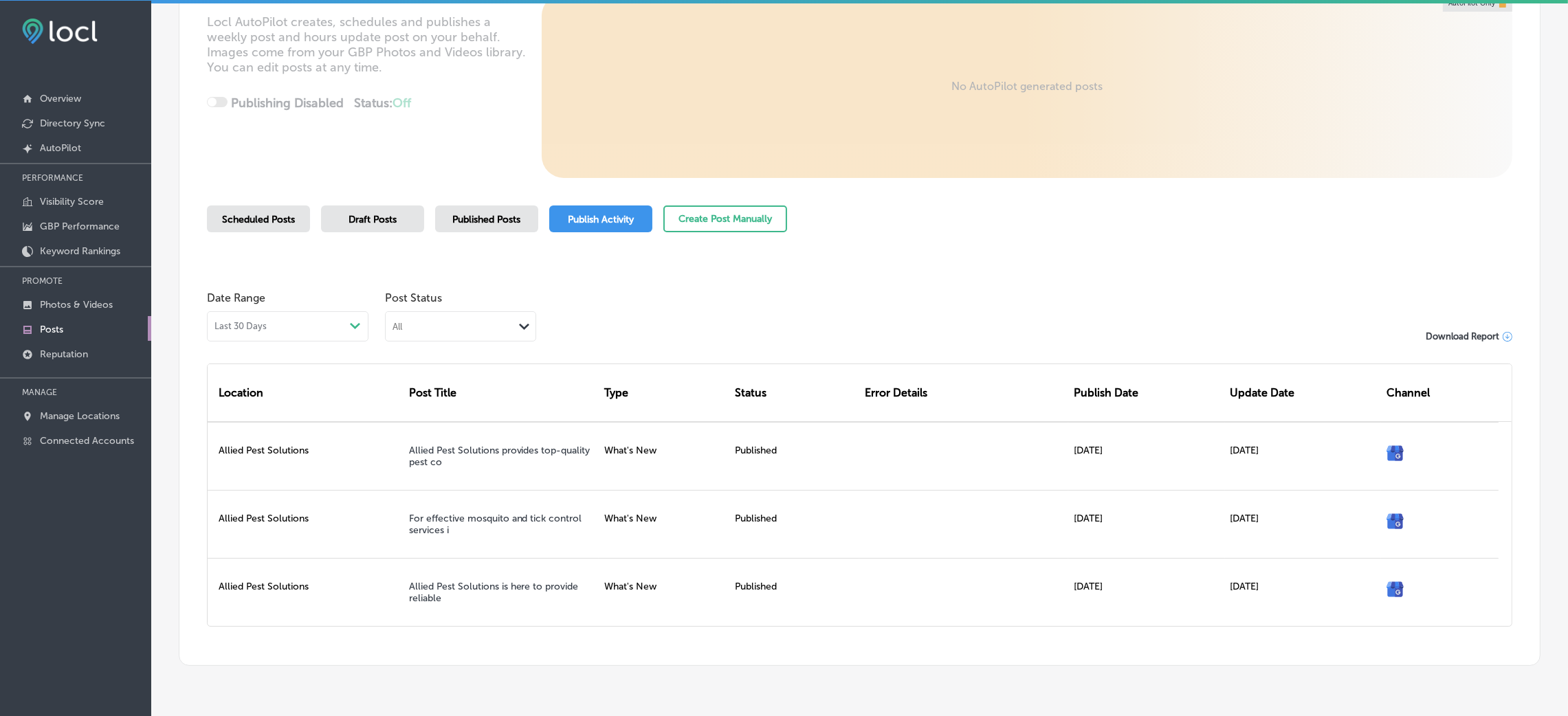
click at [511, 210] on div "Published Posts" at bounding box center [487, 218] width 103 height 27
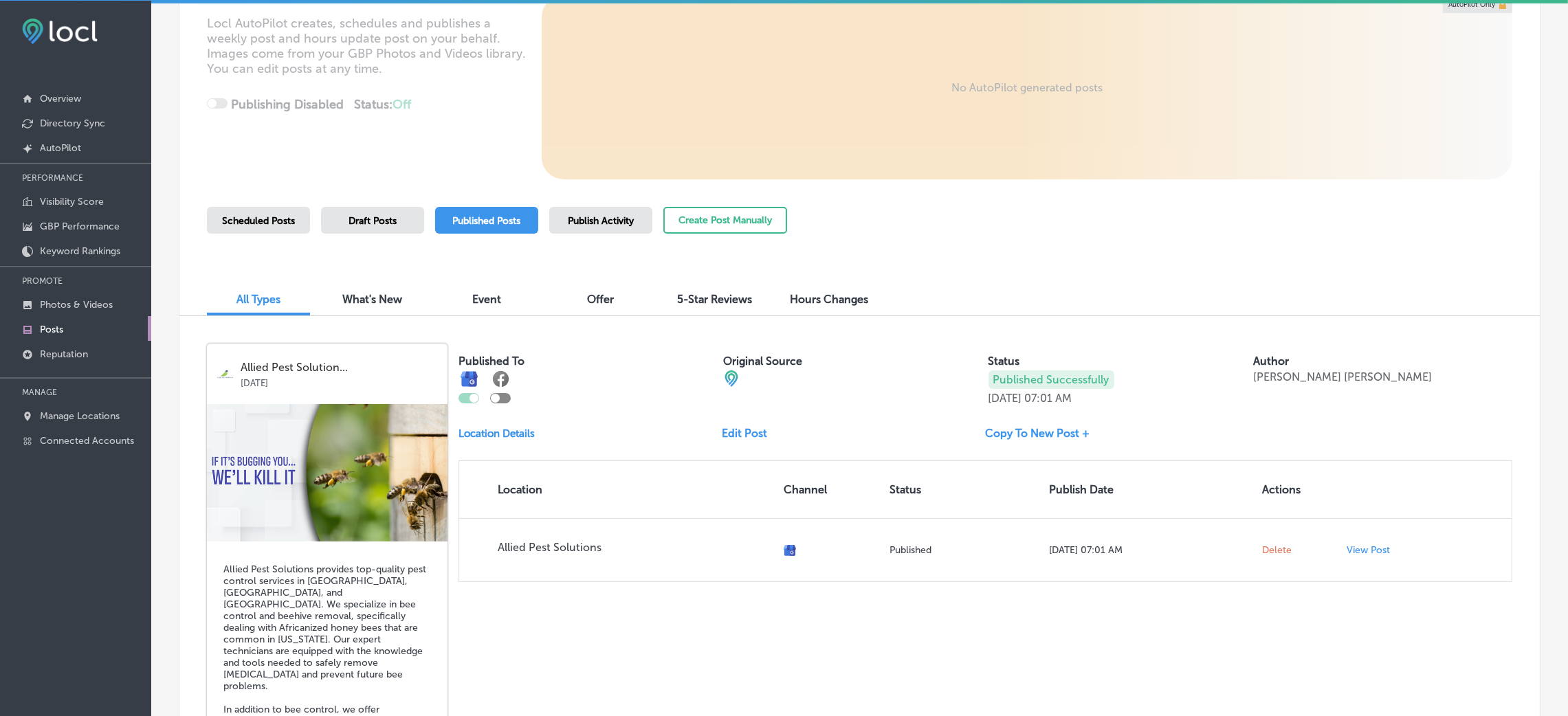
scroll to position [206, 0]
click at [268, 226] on div "Scheduled Posts" at bounding box center [258, 218] width 103 height 27
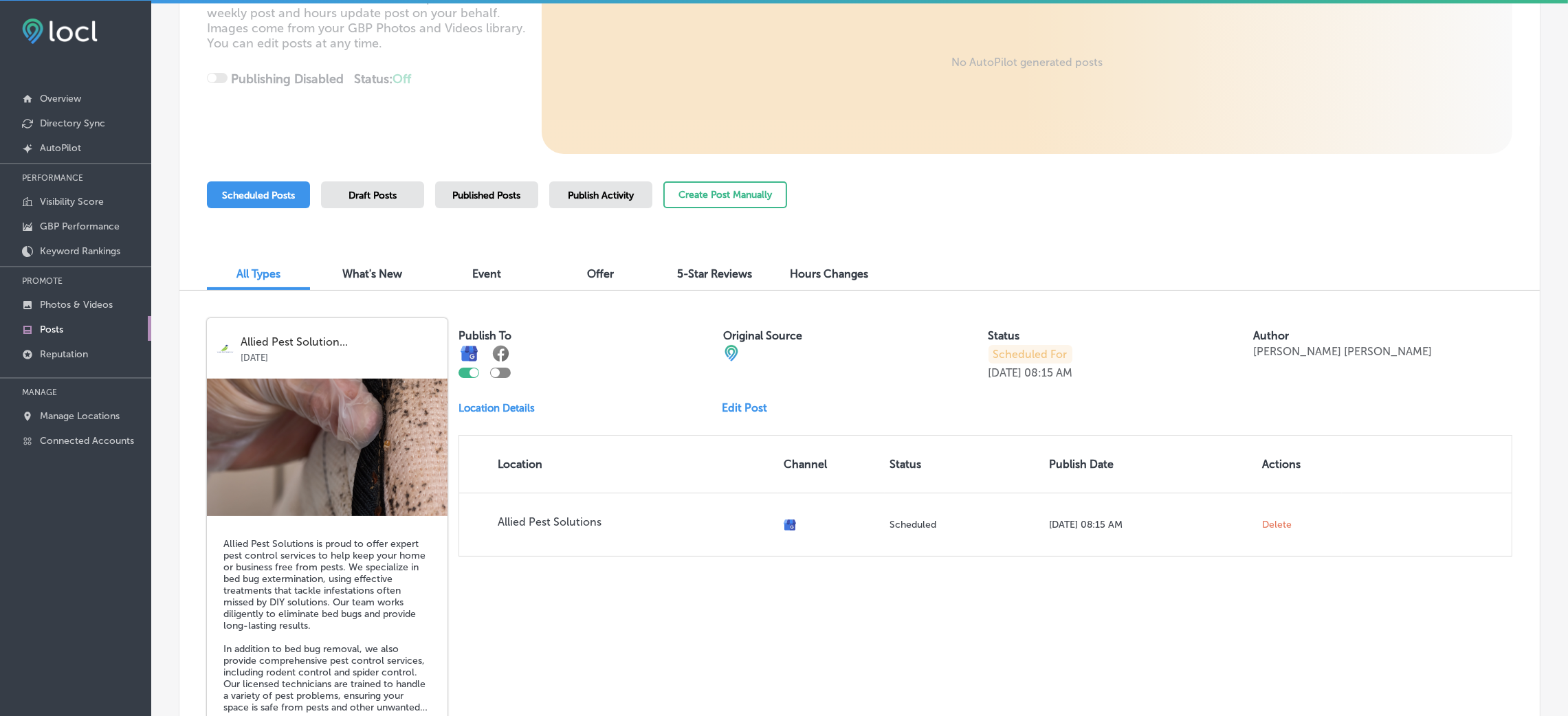
scroll to position [309, 0]
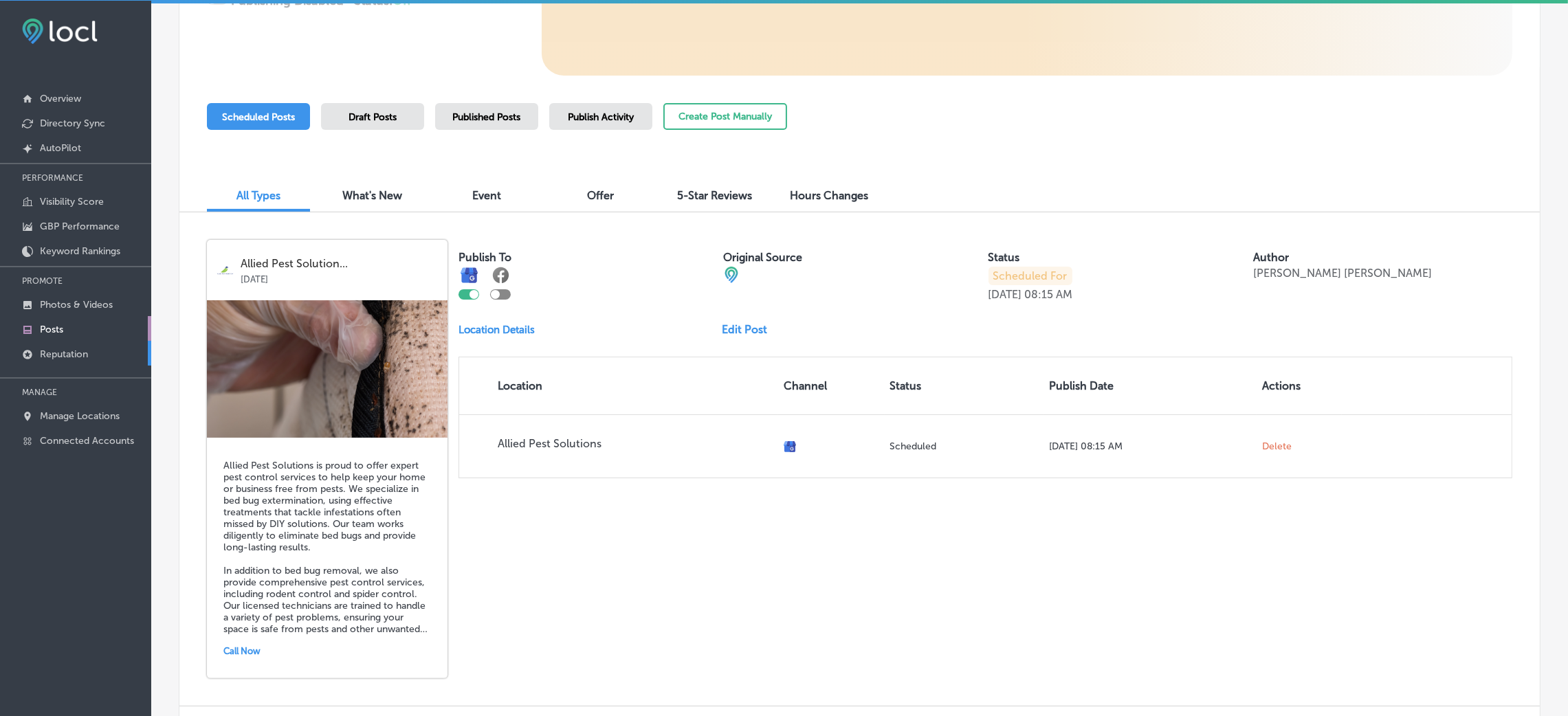
click at [53, 354] on p "Reputation" at bounding box center [64, 354] width 48 height 12
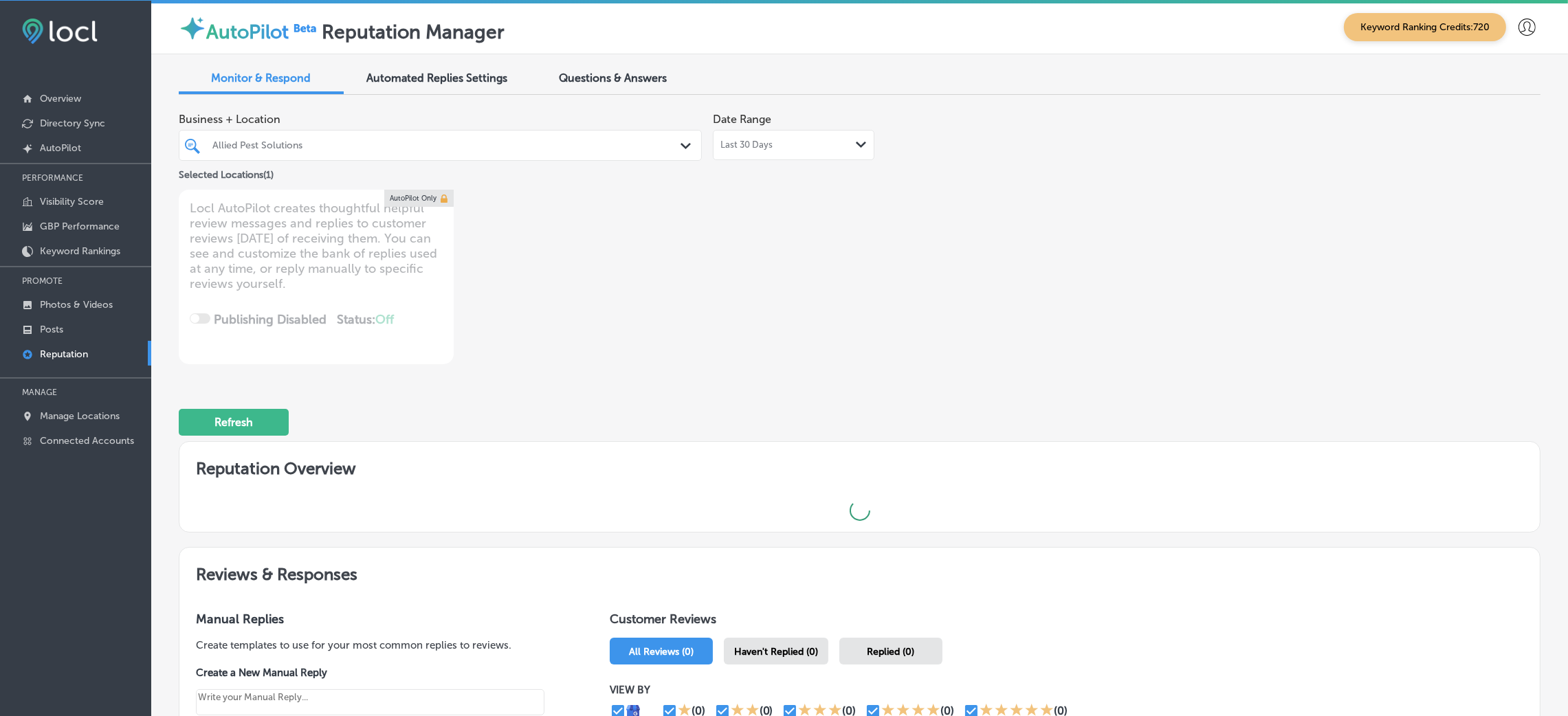
click at [434, 146] on div "Allied Pest Solutions" at bounding box center [447, 146] width 469 height 12
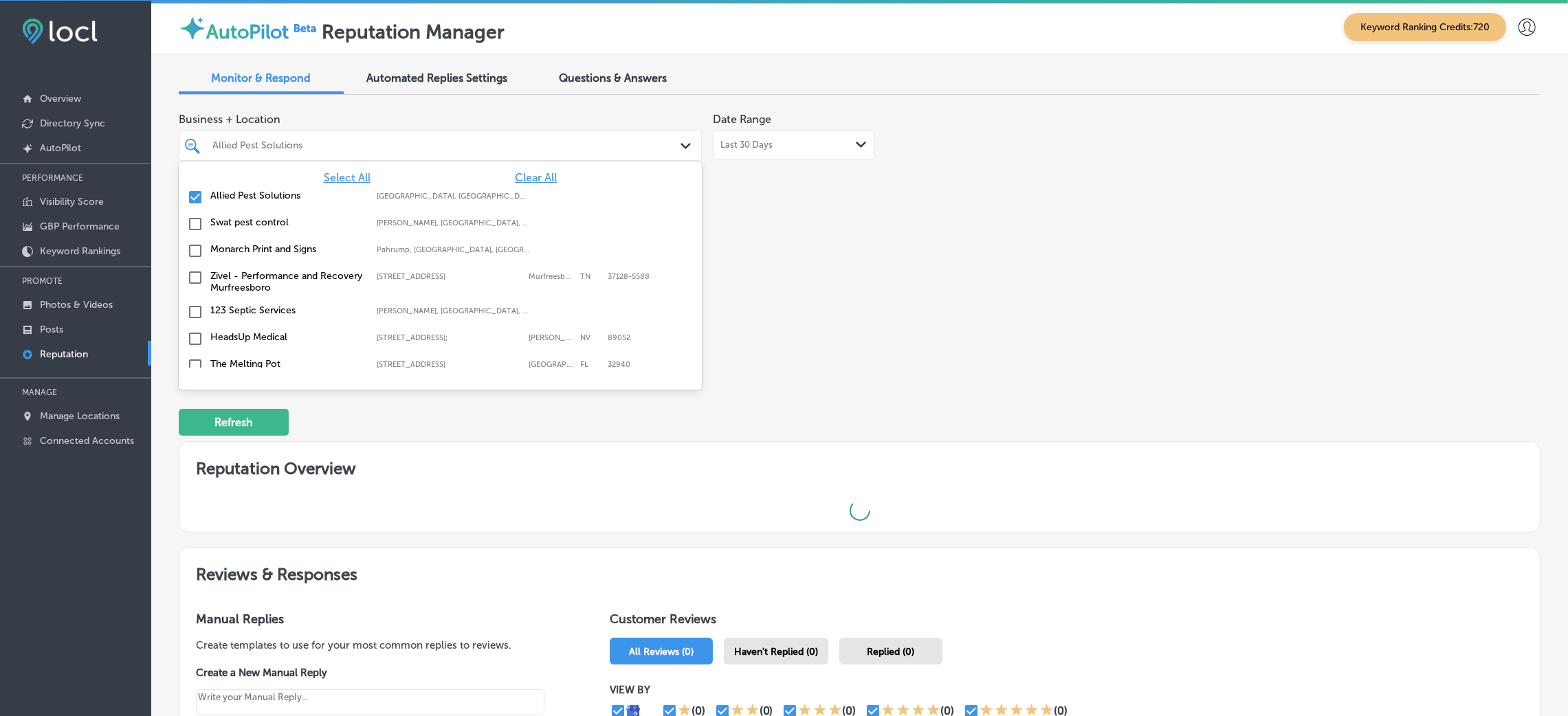
click at [342, 179] on span "Select All" at bounding box center [347, 178] width 47 height 13
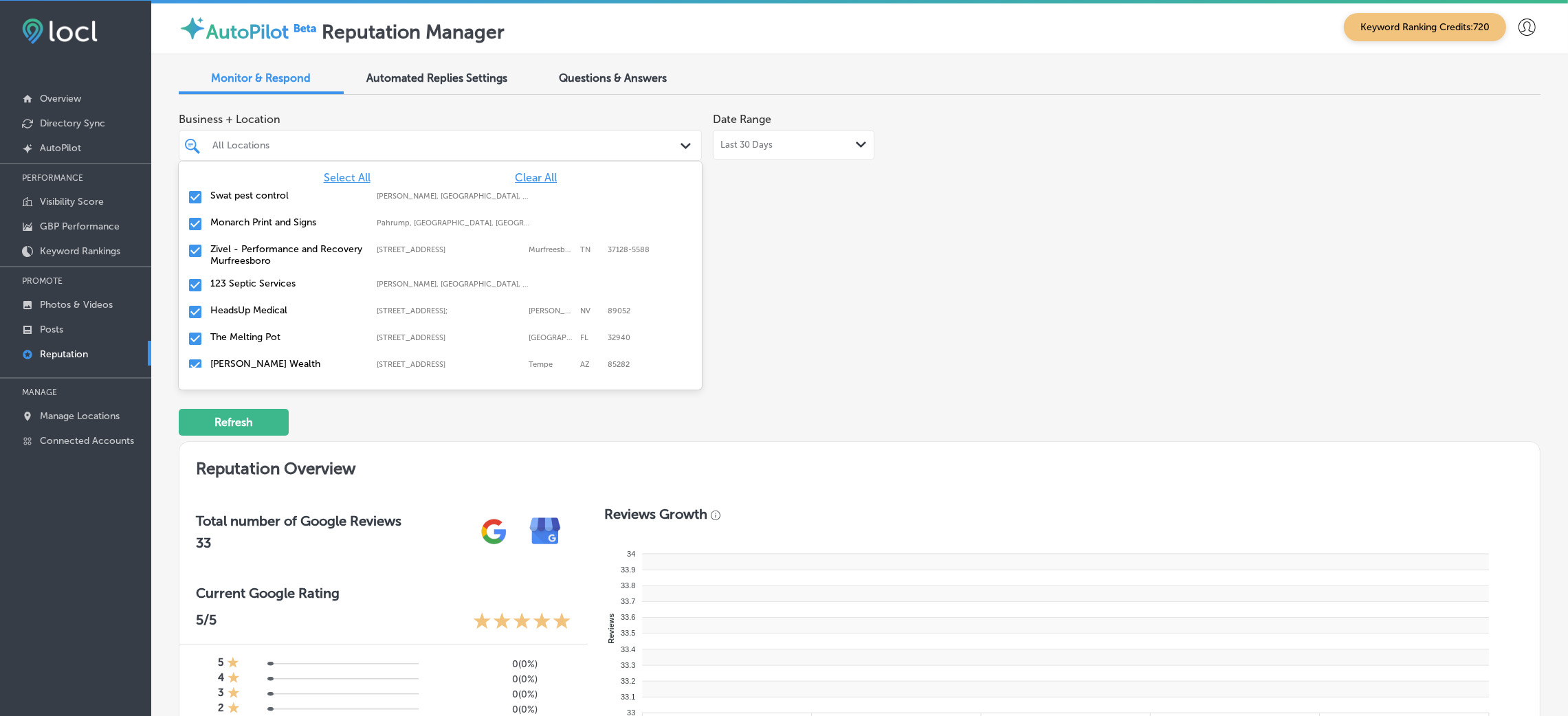
click at [817, 252] on div "Business + Location option focused, 3 of 148. 148 results available. Use Up and…" at bounding box center [587, 234] width 817 height 258
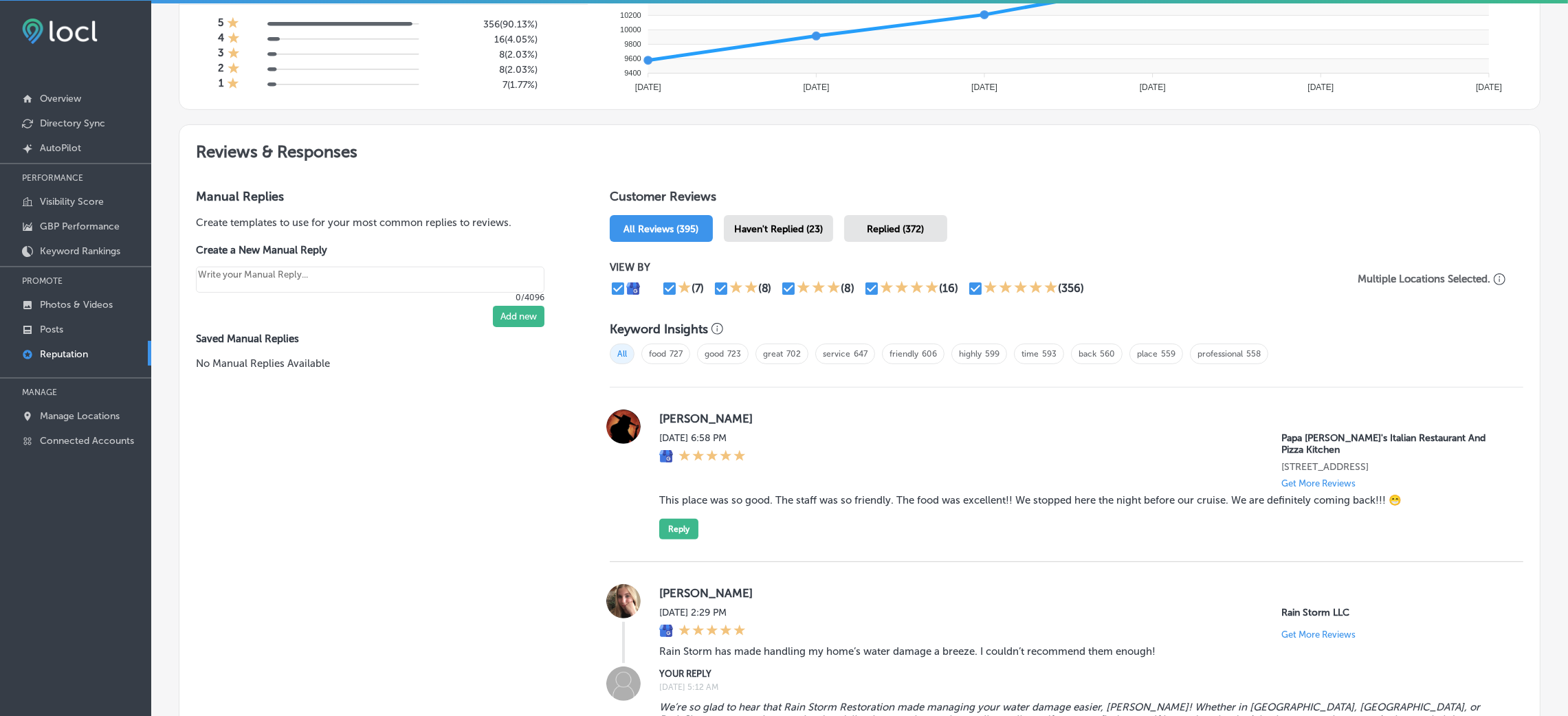
click at [769, 234] on div "Haven't Replied (23)" at bounding box center [779, 228] width 109 height 27
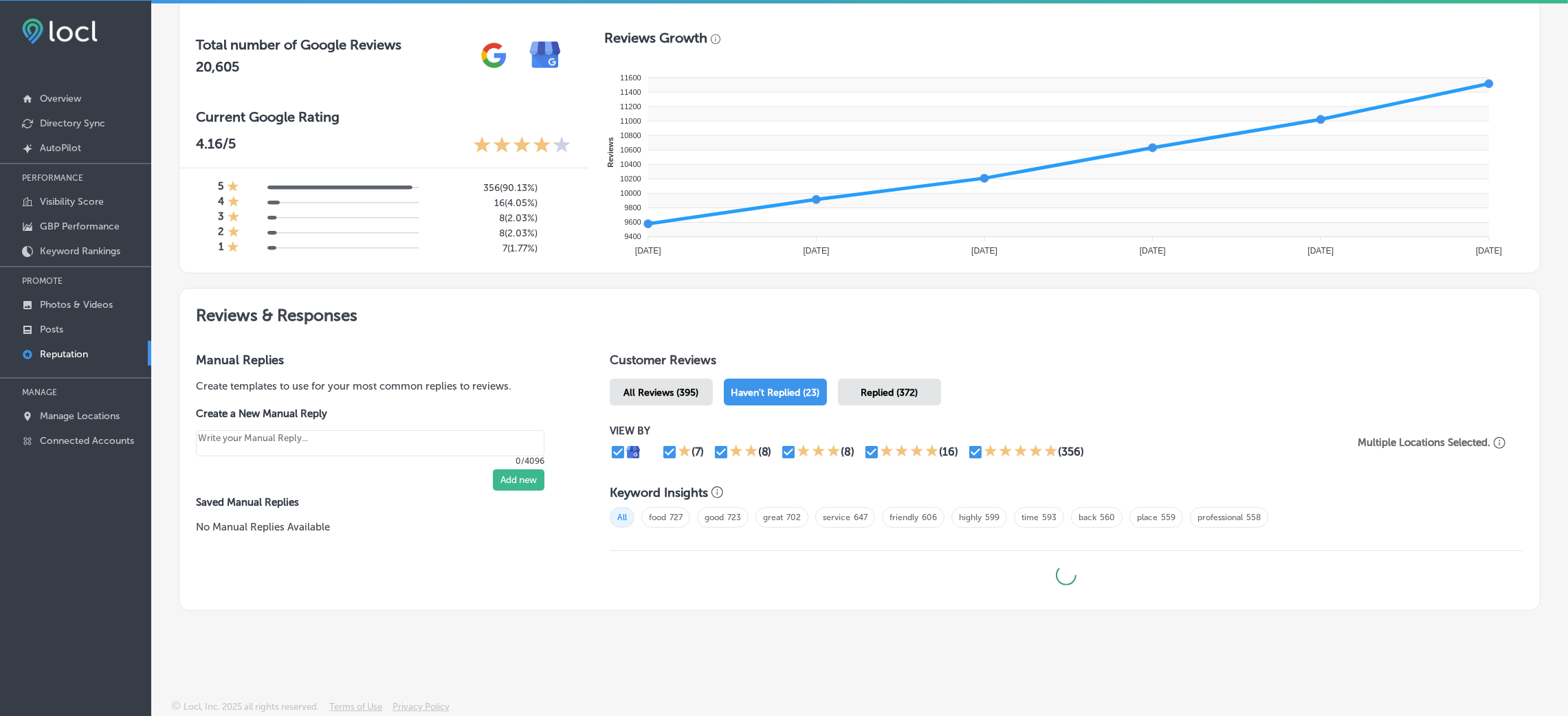
type textarea "x"
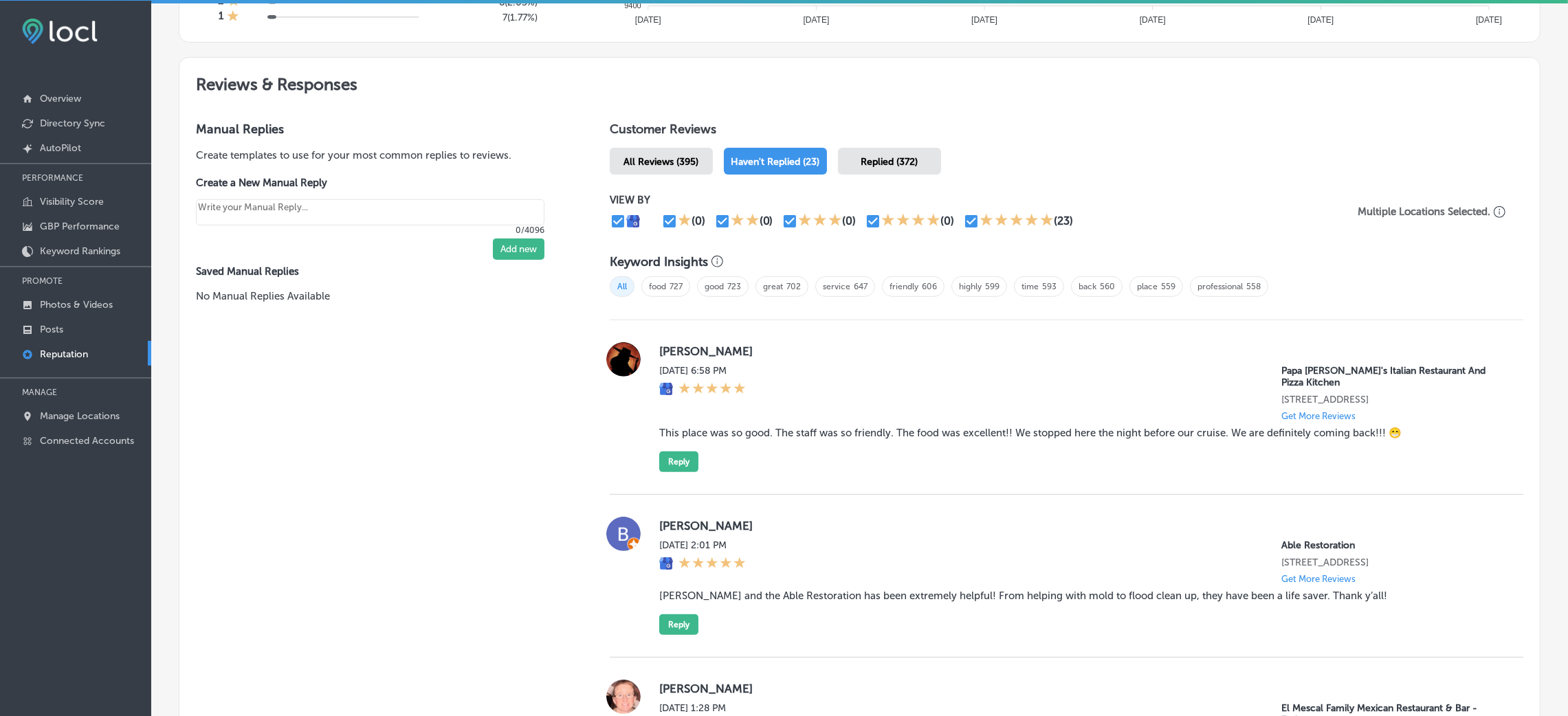
scroll to position [743, 0]
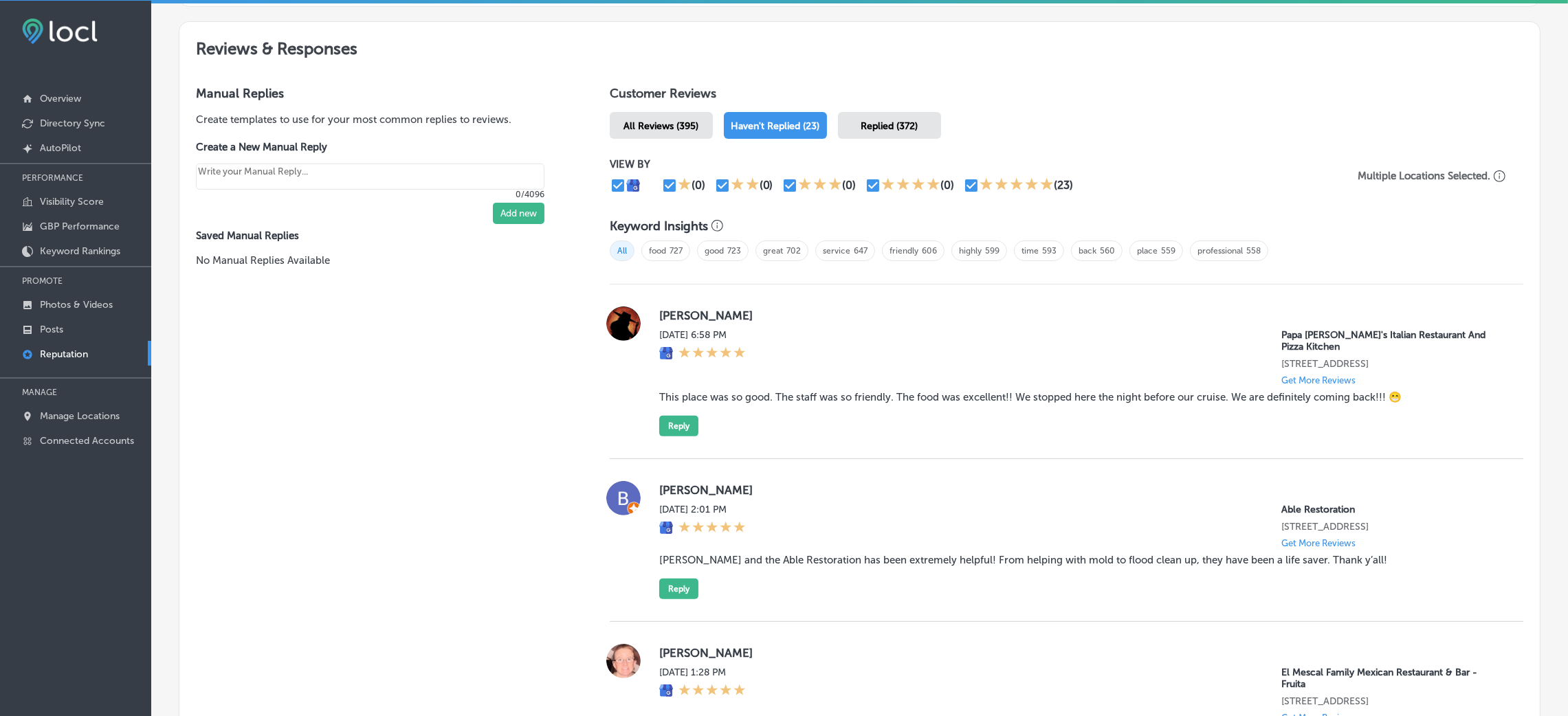
click at [827, 397] on blockquote "This place was so good. The staff was so friendly. The food was excellent!! We …" at bounding box center [1080, 397] width 842 height 12
copy blockquote "This place was so good. The staff was so friendly. The food was excellent!! We …"
click at [852, 340] on div "[DATE] 6:58 PM Papa [PERSON_NAME]'s Italian Restaurant And Pizza Kitchen [STREE…" at bounding box center [1080, 357] width 842 height 56
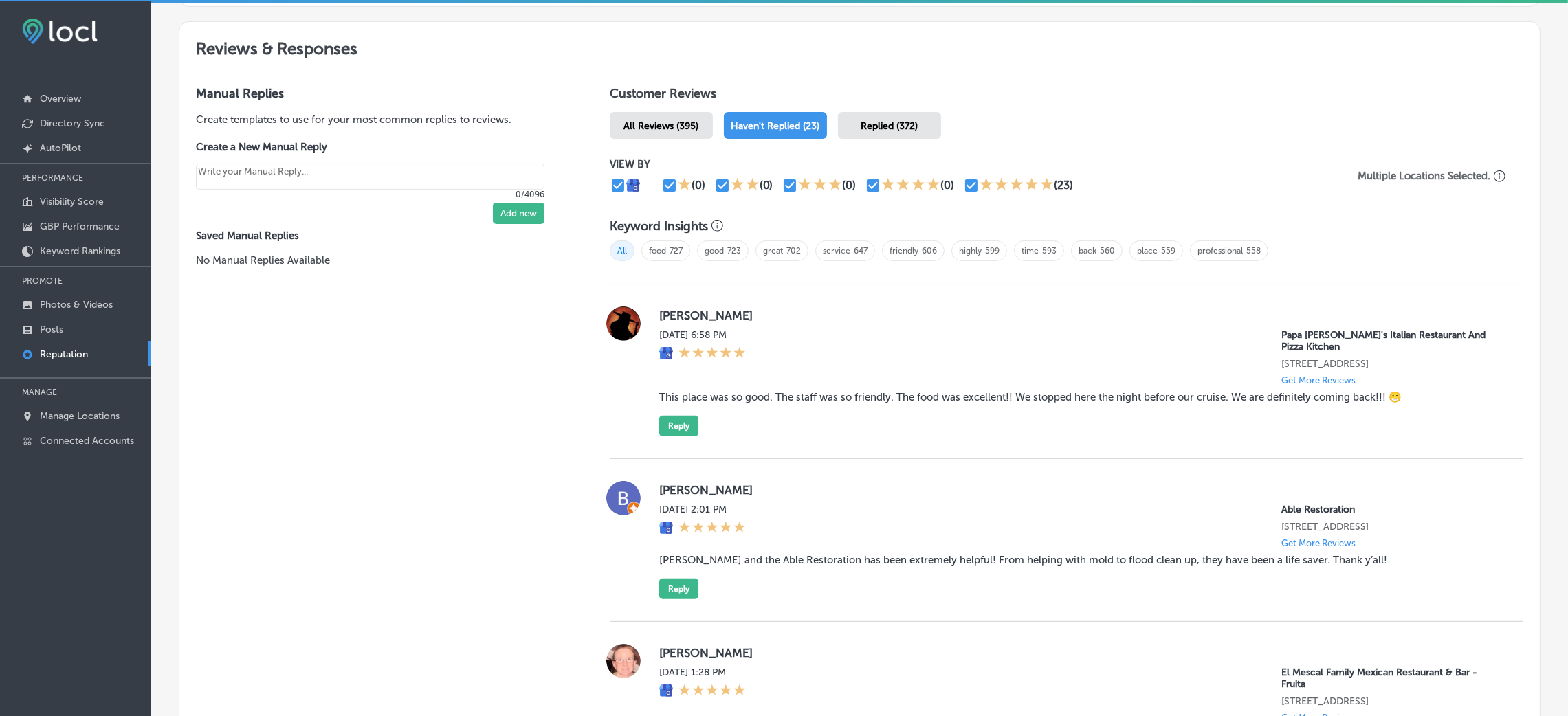
click at [677, 442] on div "[PERSON_NAME][DATE] 6:58 PM Papa [PERSON_NAME]'s Italian Restaurant And Pizza K…" at bounding box center [1067, 372] width 914 height 175
click at [666, 422] on button "Reply" at bounding box center [679, 426] width 39 height 20
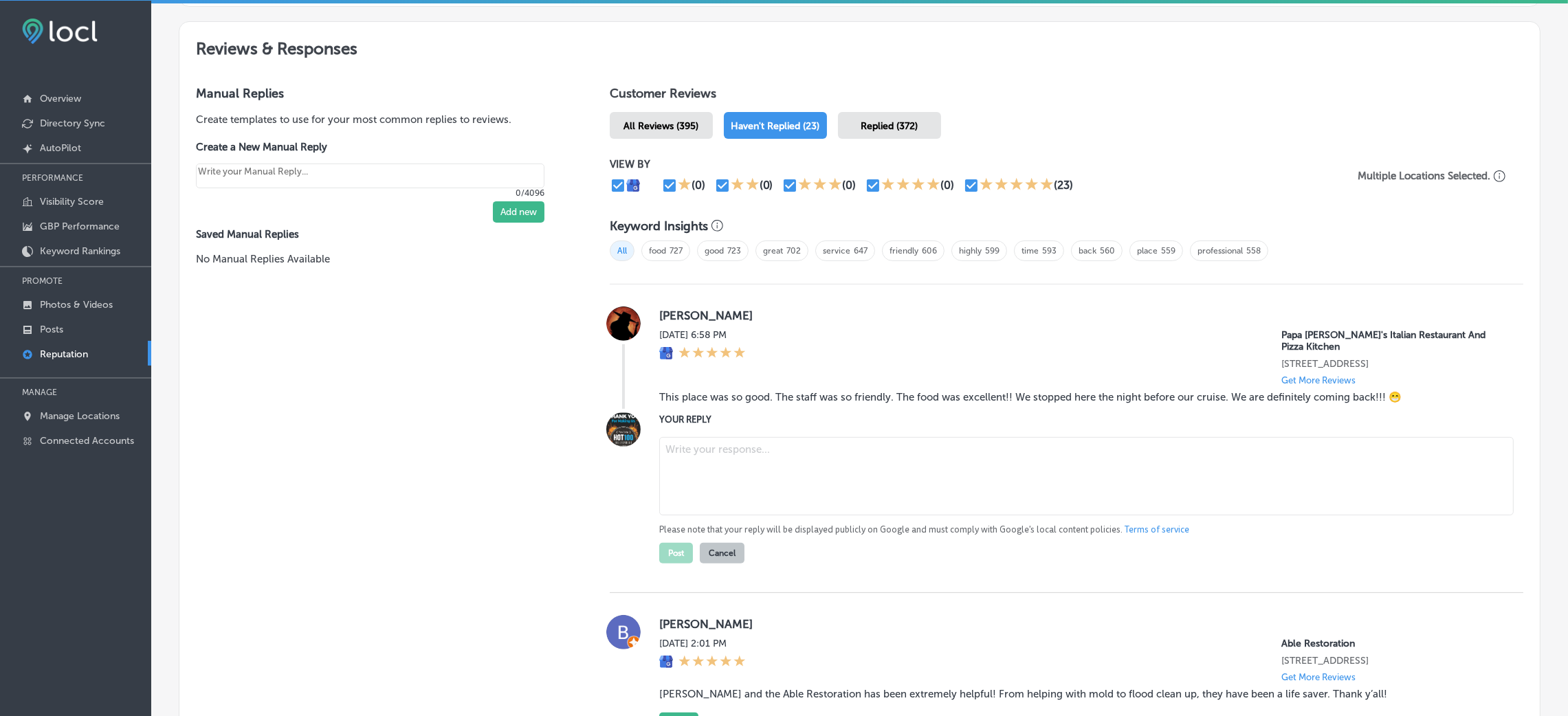
click at [765, 418] on label "YOUR REPLY" at bounding box center [1080, 420] width 842 height 10
click at [798, 367] on div "[DATE] 6:58 PM Papa [PERSON_NAME]'s Italian Restaurant And Pizza Kitchen [STREE…" at bounding box center [1080, 357] width 842 height 56
click at [770, 453] on textarea at bounding box center [1086, 477] width 854 height 79
paste textarea "Thank you for the fantastic 5-star review! We’re so glad you enjoyed your meal …"
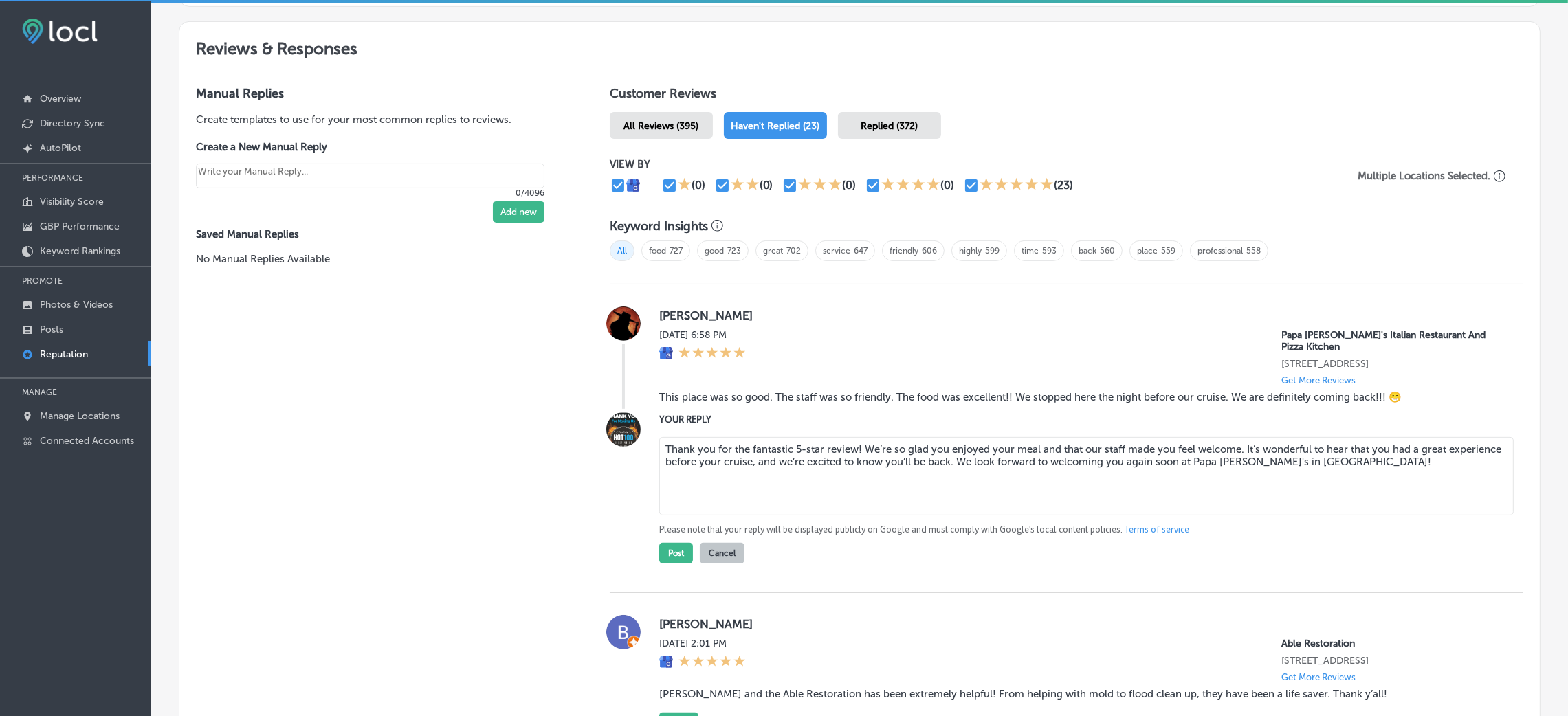
click at [853, 449] on textarea "Thank you for the fantastic 5-star review! We’re so glad you enjoyed your meal …" at bounding box center [1086, 477] width 854 height 79
type textarea "Thank you for the fantastic 5-star review, [PERSON_NAME]! We’re so glad you enj…"
click at [674, 477] on button "Post" at bounding box center [676, 553] width 33 height 20
type textarea "x"
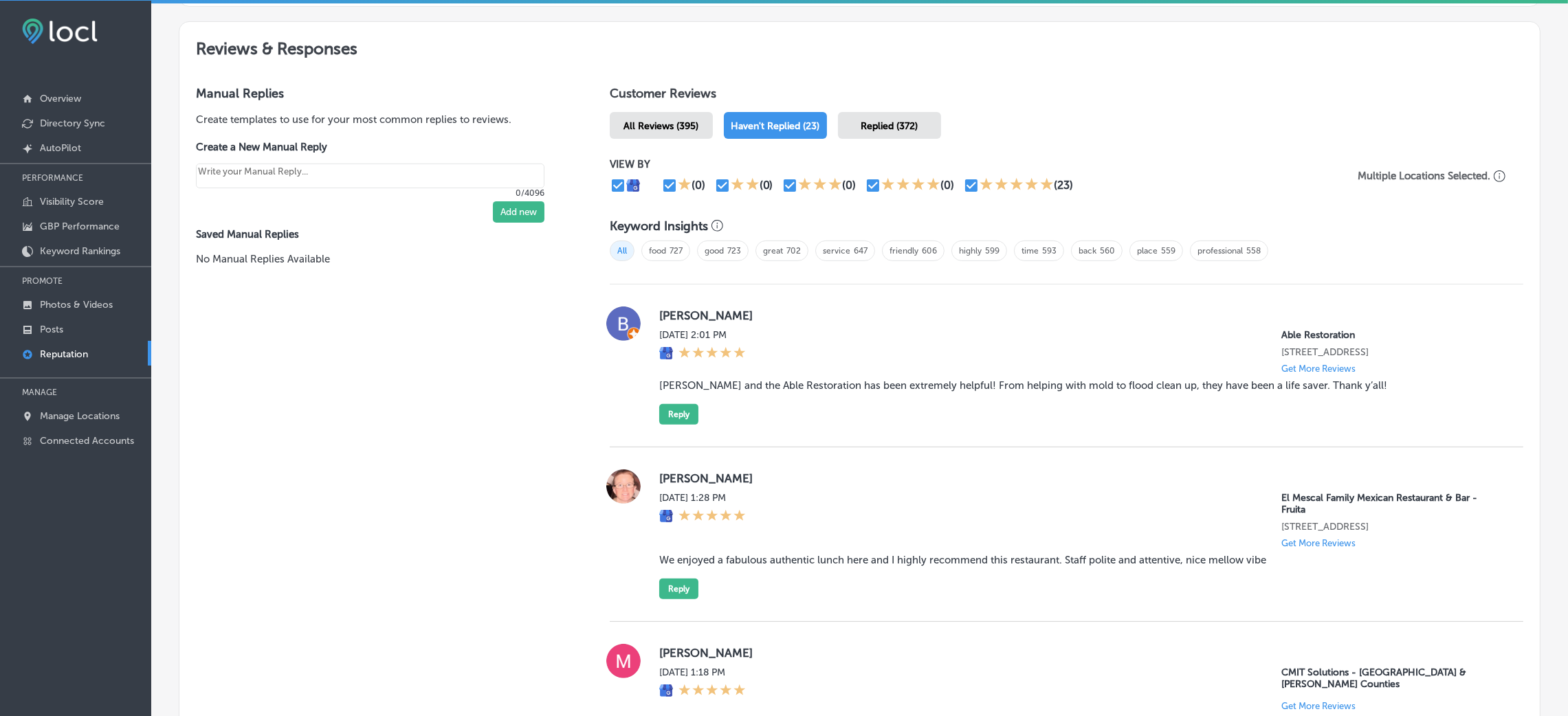
click at [782, 387] on div "[PERSON_NAME] [DATE] 2:01 PM Able Restoration [STREET_ADDRESS] Get More Reviews…" at bounding box center [1080, 365] width 842 height 119
click at [766, 392] on blockquote "[PERSON_NAME] and the Able Restoration has been extremely helpful! From helping…" at bounding box center [1080, 386] width 842 height 12
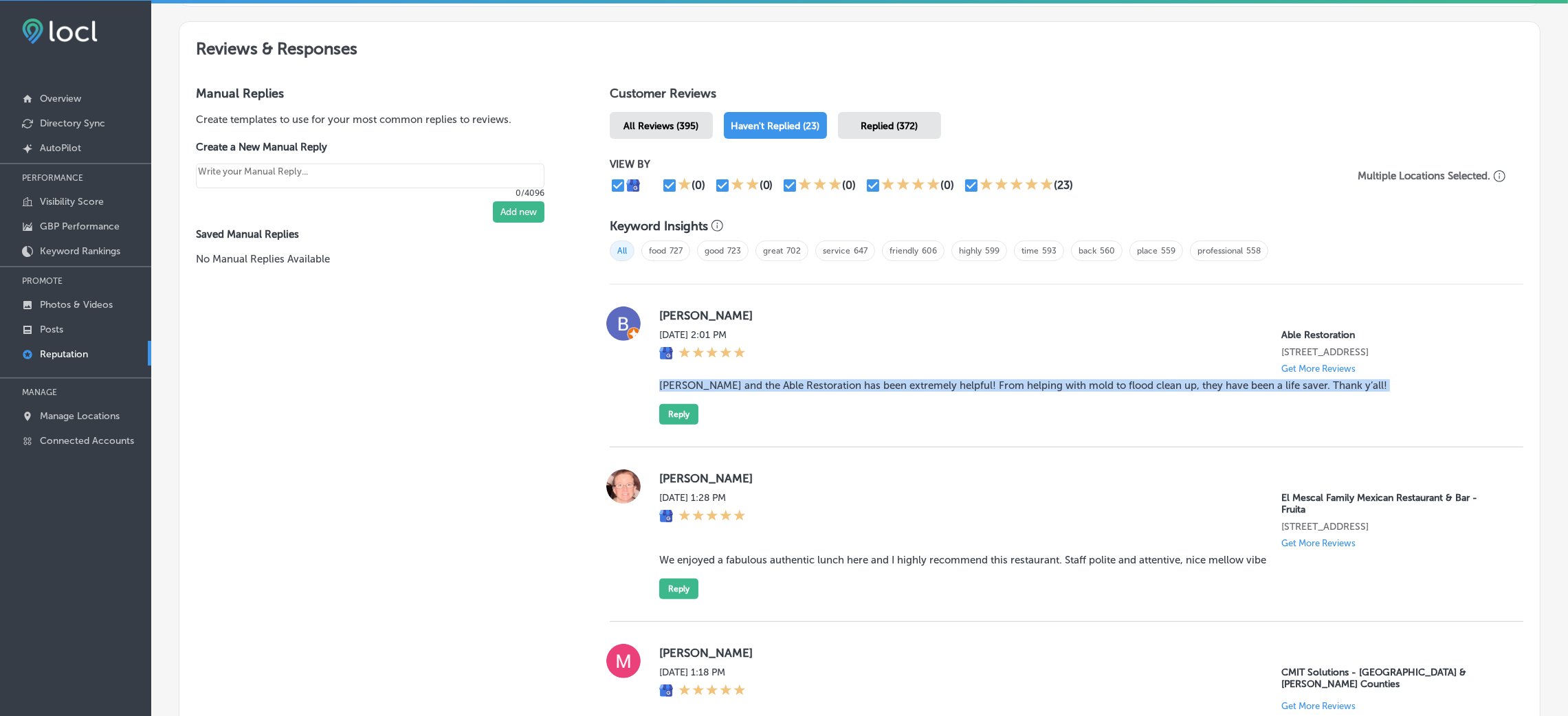
click at [766, 392] on blockquote "[PERSON_NAME] and the Able Restoration has been extremely helpful! From helping…" at bounding box center [1080, 386] width 842 height 12
click at [651, 422] on div "[PERSON_NAME] [DATE] 2:01 PM Able Restoration [STREET_ADDRESS] Get More Reviews…" at bounding box center [1067, 365] width 914 height 119
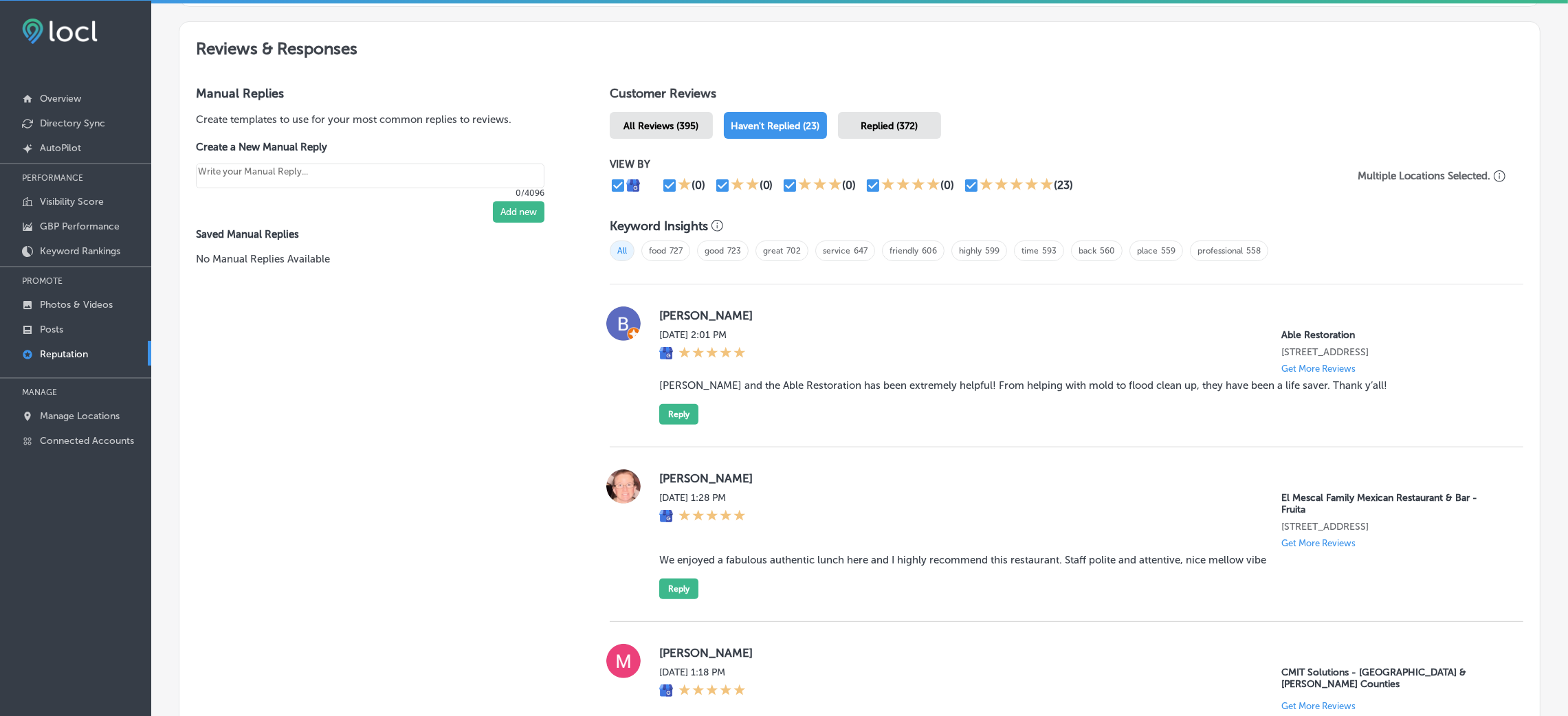
click at [690, 403] on div "[PERSON_NAME] [DATE] 2:01 PM Able Restoration [STREET_ADDRESS] Get More Reviews…" at bounding box center [1080, 365] width 842 height 119
click at [678, 425] on button "Reply" at bounding box center [679, 415] width 39 height 20
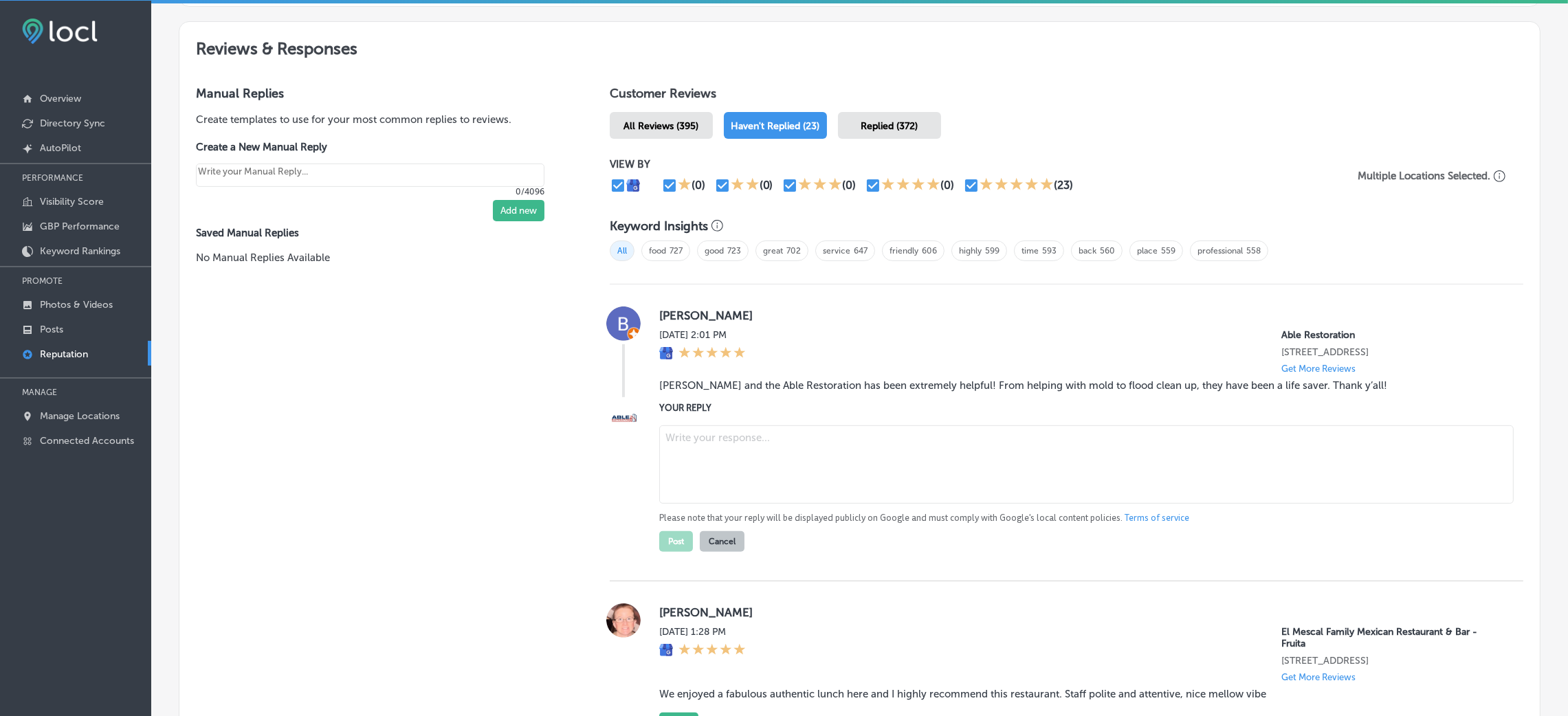
click at [728, 413] on label "YOUR REPLY" at bounding box center [1080, 408] width 842 height 10
click at [832, 461] on textarea at bounding box center [1086, 465] width 854 height 79
paste textarea "Thank you for the 5-star review! We're so glad to hear that [PERSON_NAME] and t…"
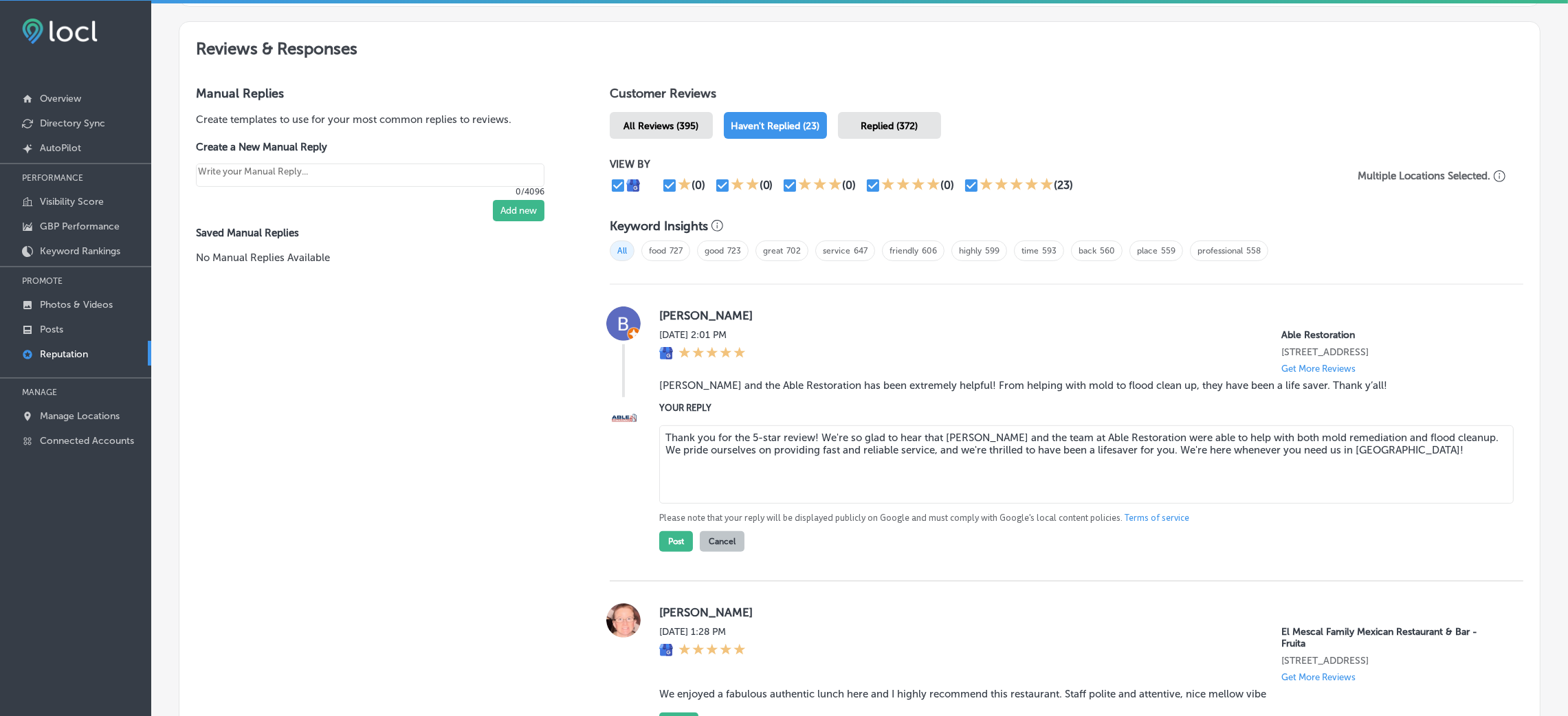
click at [809, 440] on textarea "Thank you for the 5-star review! We're so glad to hear that [PERSON_NAME] and t…" at bounding box center [1086, 465] width 854 height 79
type textarea "Thank you for the 5-star review, [PERSON_NAME]! We're so glad to hear that [PER…"
click at [669, 477] on button "Post" at bounding box center [676, 541] width 33 height 20
type textarea "x"
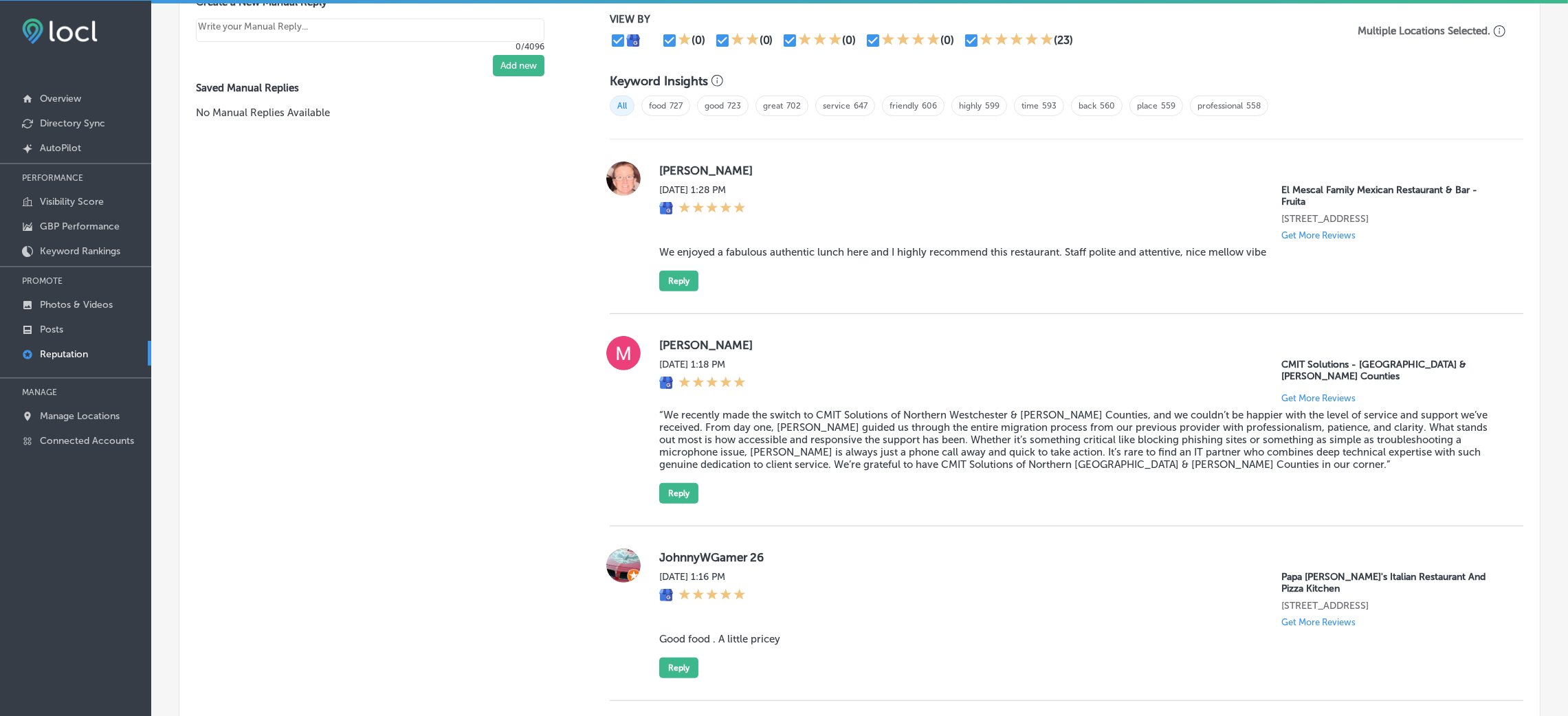
scroll to position [950, 0]
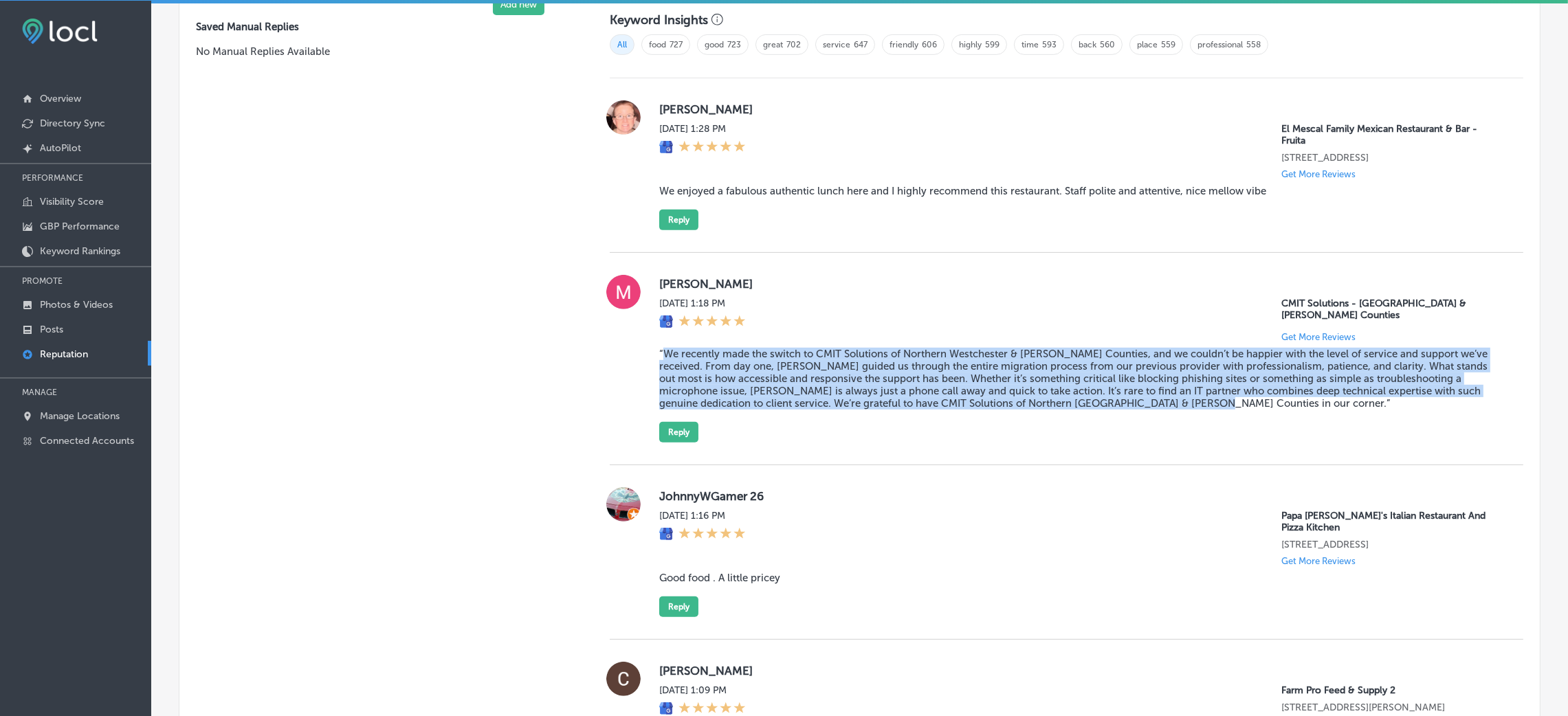
drag, startPoint x: 658, startPoint y: 355, endPoint x: 1252, endPoint y: 406, distance: 596.2
click at [1055, 406] on blockquote "“We recently made the switch to CMIT Solutions of Northern Westchester & [PERSO…" at bounding box center [1080, 378] width 842 height 62
copy blockquote "We recently made the switch to CMIT Solutions of Northern Westchester & [PERSON…"
click at [661, 435] on button "Reply" at bounding box center [679, 432] width 39 height 20
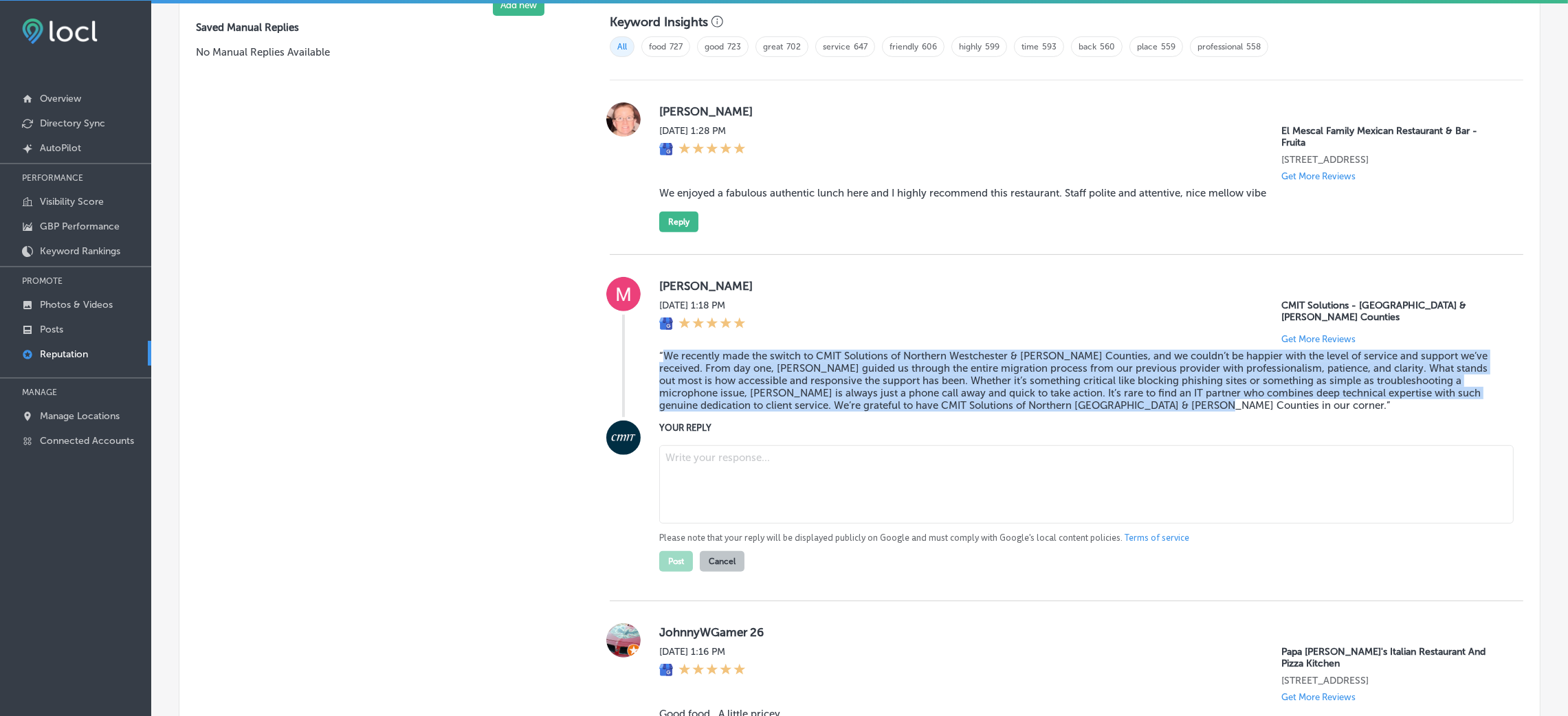
click at [800, 369] on blockquote "“We recently made the switch to CMIT Solutions of Northern Westchester & [PERSO…" at bounding box center [1080, 381] width 842 height 62
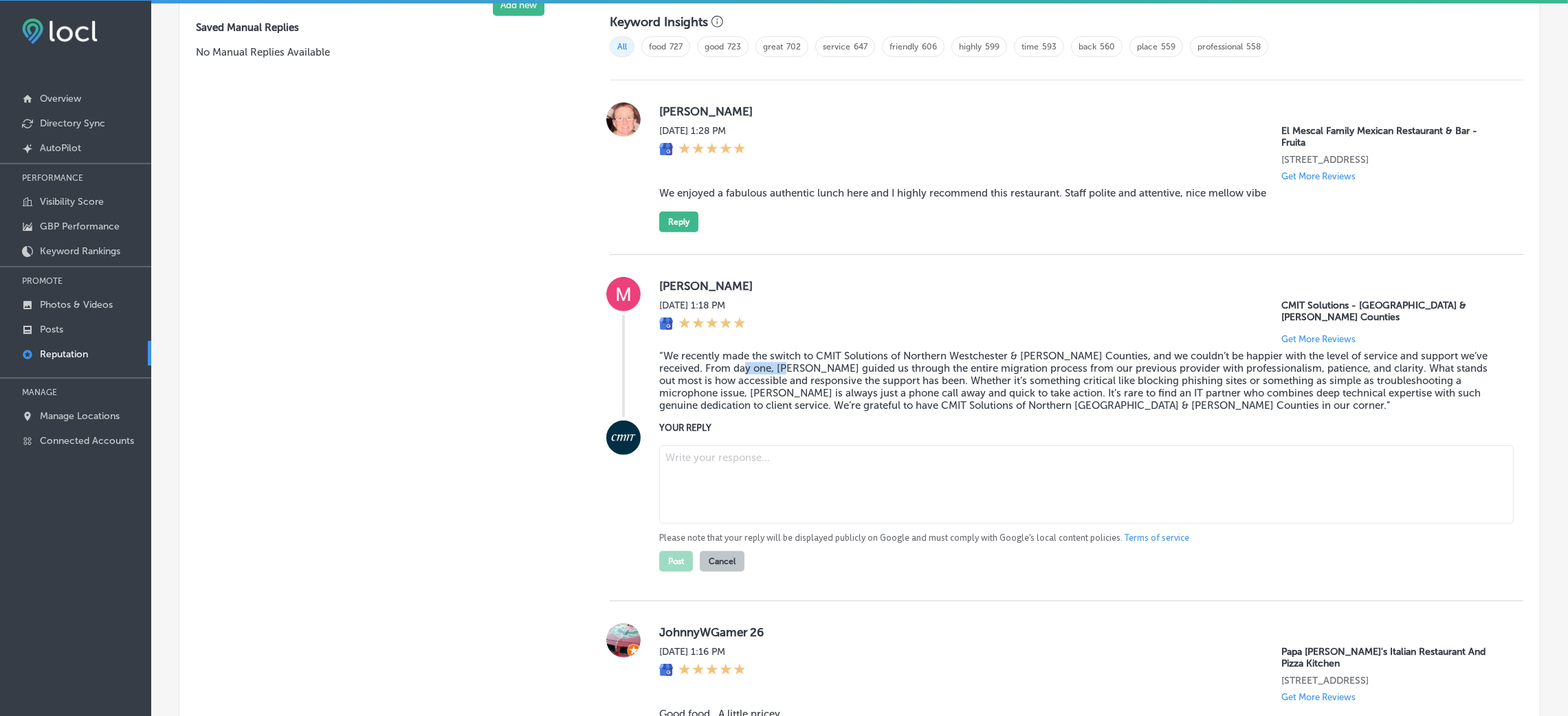
click at [800, 369] on blockquote "“We recently made the switch to CMIT Solutions of Northern Westchester & [PERSO…" at bounding box center [1080, 381] width 842 height 62
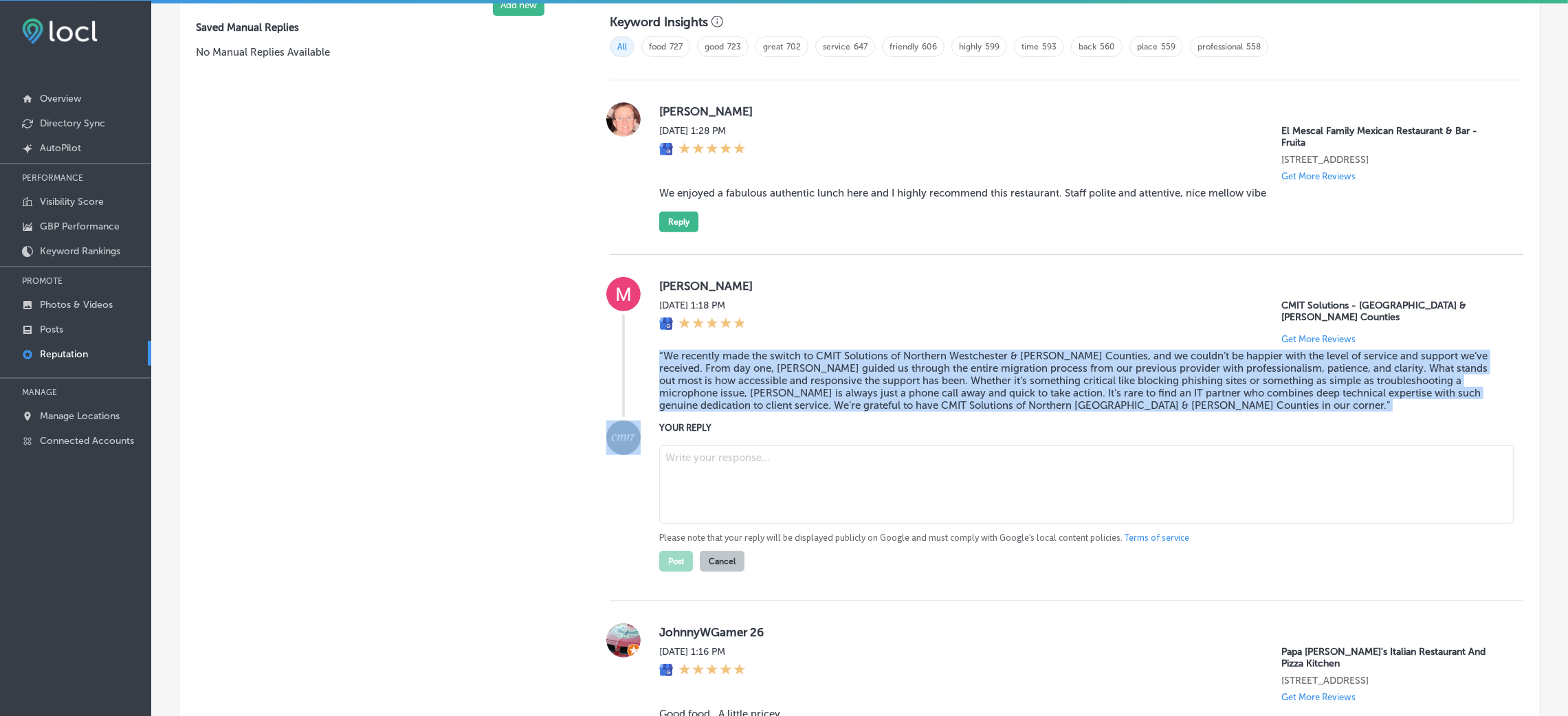
click at [800, 369] on blockquote "“We recently made the switch to CMIT Solutions of Northern Westchester & [PERSO…" at bounding box center [1080, 381] width 842 height 62
click at [952, 374] on blockquote "“We recently made the switch to CMIT Solutions of Northern Westchester & [PERSO…" at bounding box center [1080, 381] width 842 height 62
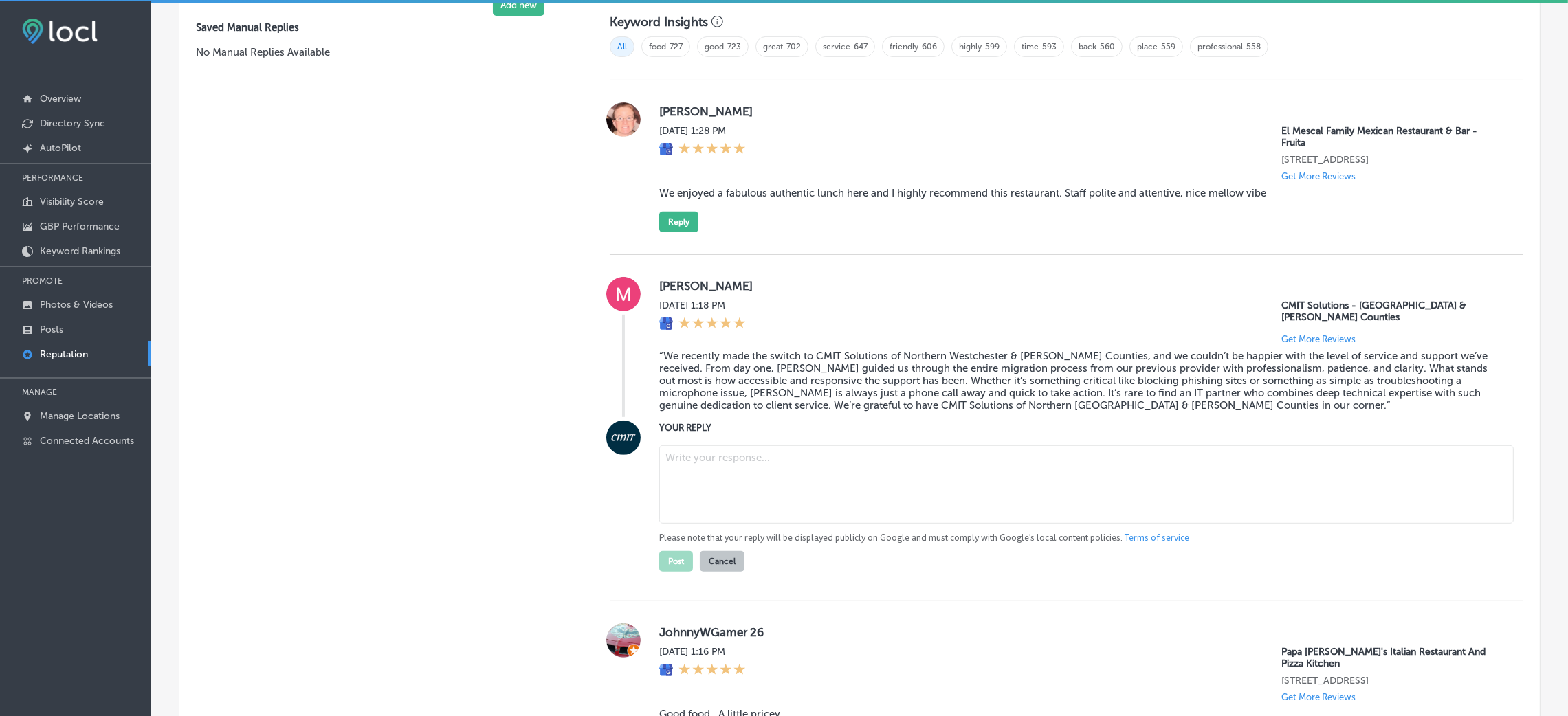
click at [711, 477] on textarea at bounding box center [1086, 485] width 854 height 79
click at [787, 477] on textarea at bounding box center [1086, 485] width 854 height 79
paste textarea "Thank you for the wonderful review, [Reviewer Name]! We’re thrilled to hear tha…"
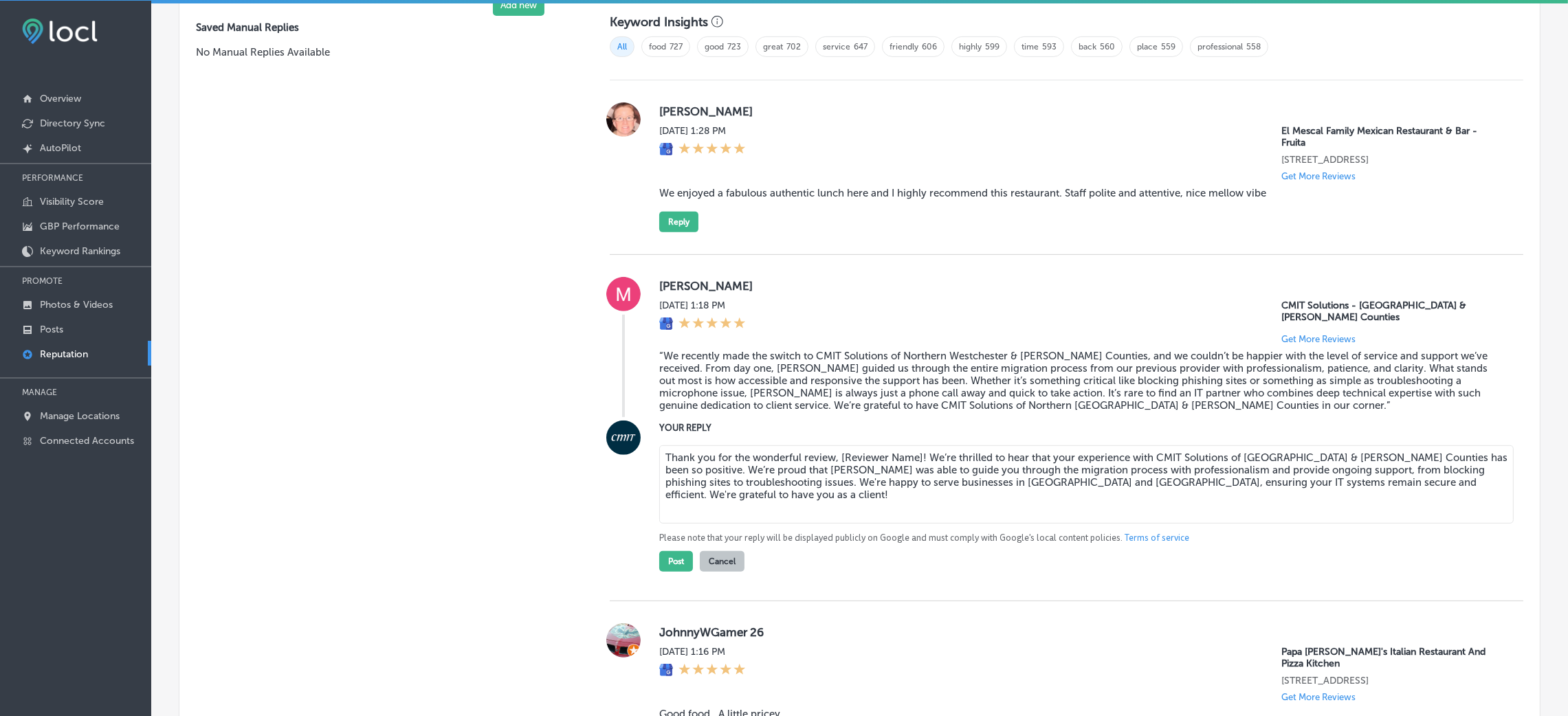
drag, startPoint x: 832, startPoint y: 453, endPoint x: 918, endPoint y: 441, distance: 86.8
click at [918, 441] on div "Thank you for the wonderful review, [Reviewer Name]! We’re thrilled to hear tha…" at bounding box center [1080, 506] width 842 height 132
click at [834, 456] on textarea "Thank you for the wonderful review,[PERSON_NAME]! We’re thrilled to hear that y…" at bounding box center [1086, 485] width 854 height 79
type textarea "Thank you for the wonderful review, [PERSON_NAME]! We’re thrilled to hear that …"
click at [666, 477] on button "Post" at bounding box center [676, 562] width 33 height 20
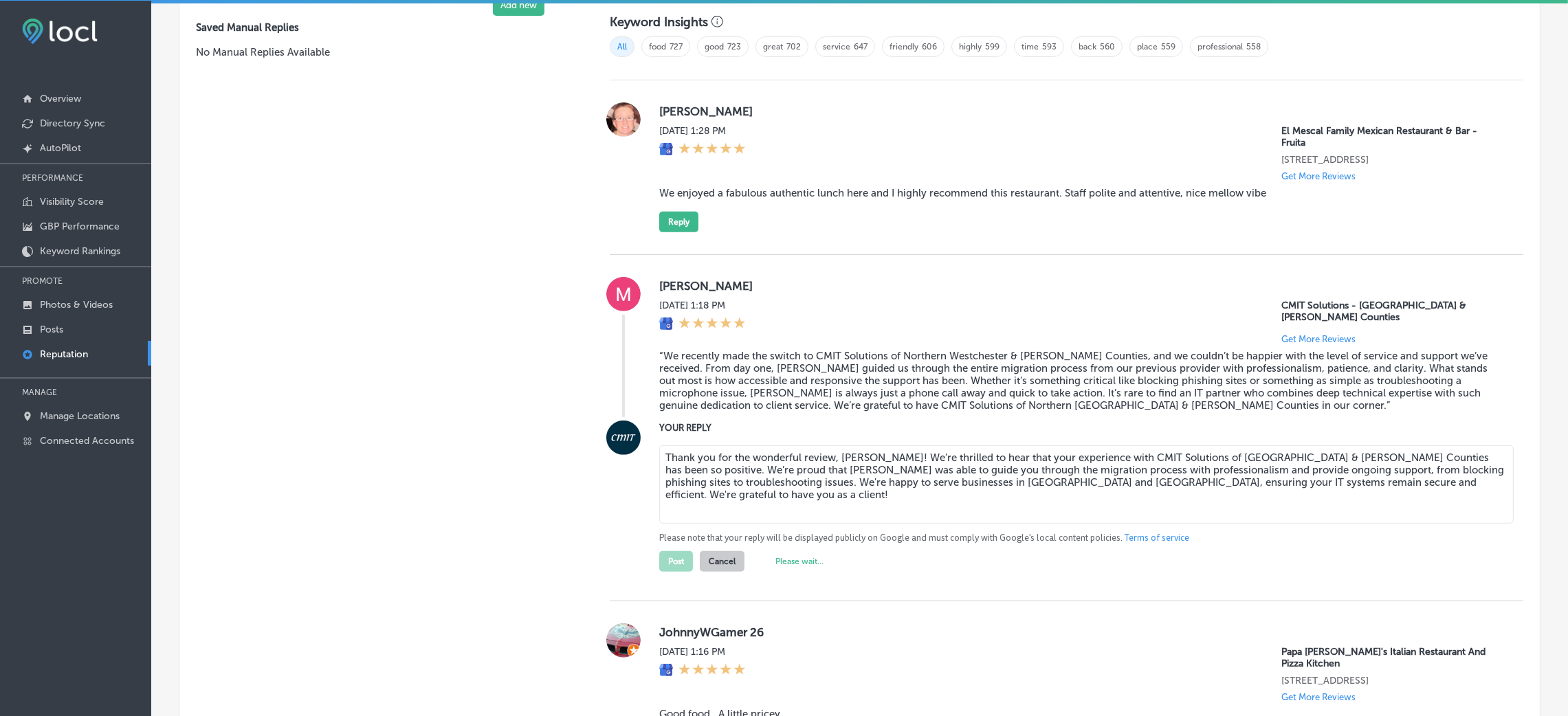
type textarea "x"
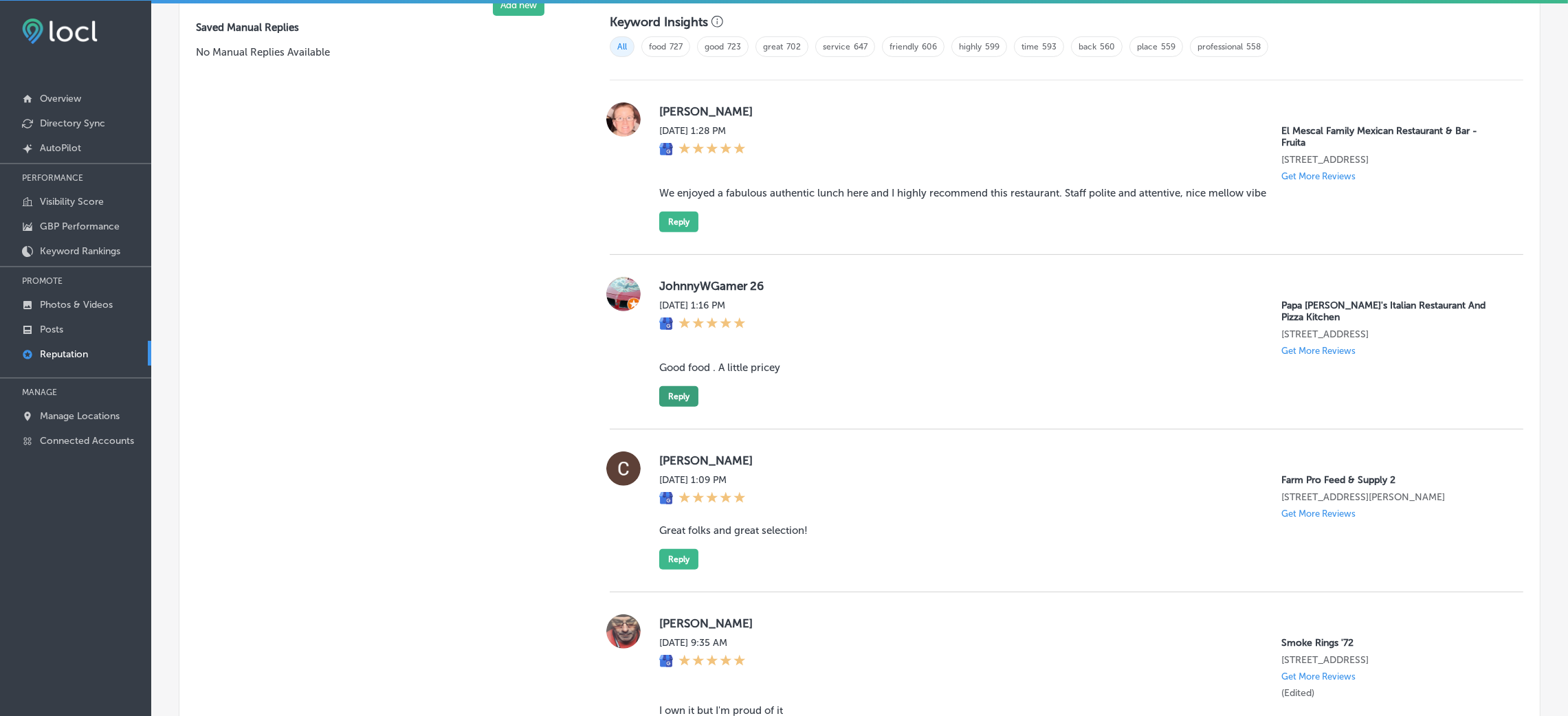
click at [678, 390] on button "Reply" at bounding box center [679, 397] width 39 height 20
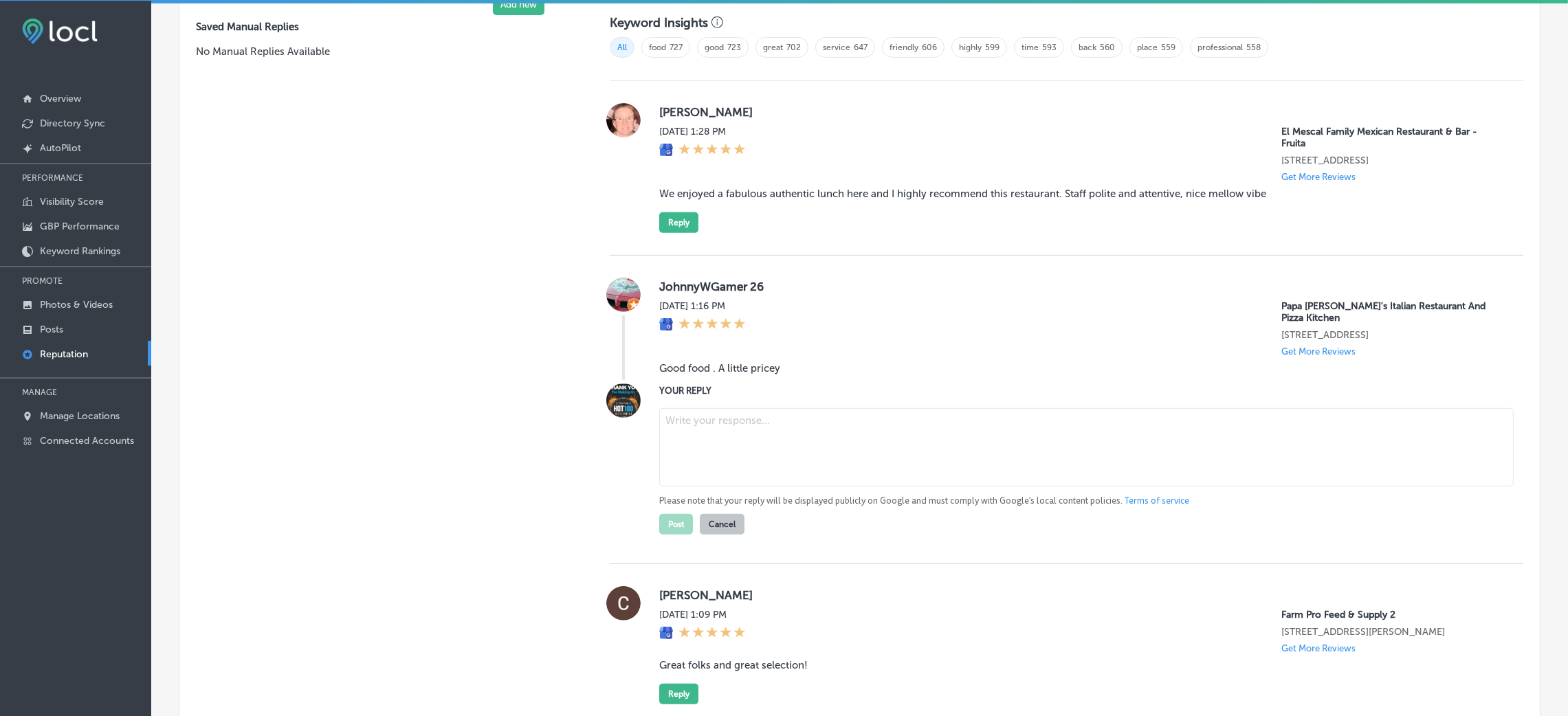
click at [711, 367] on blockquote "Good food . A little pricey" at bounding box center [1080, 368] width 842 height 12
copy blockquote "Good food . A little pricey"
click at [980, 366] on blockquote "Good food . A little pricey" at bounding box center [1080, 368] width 842 height 12
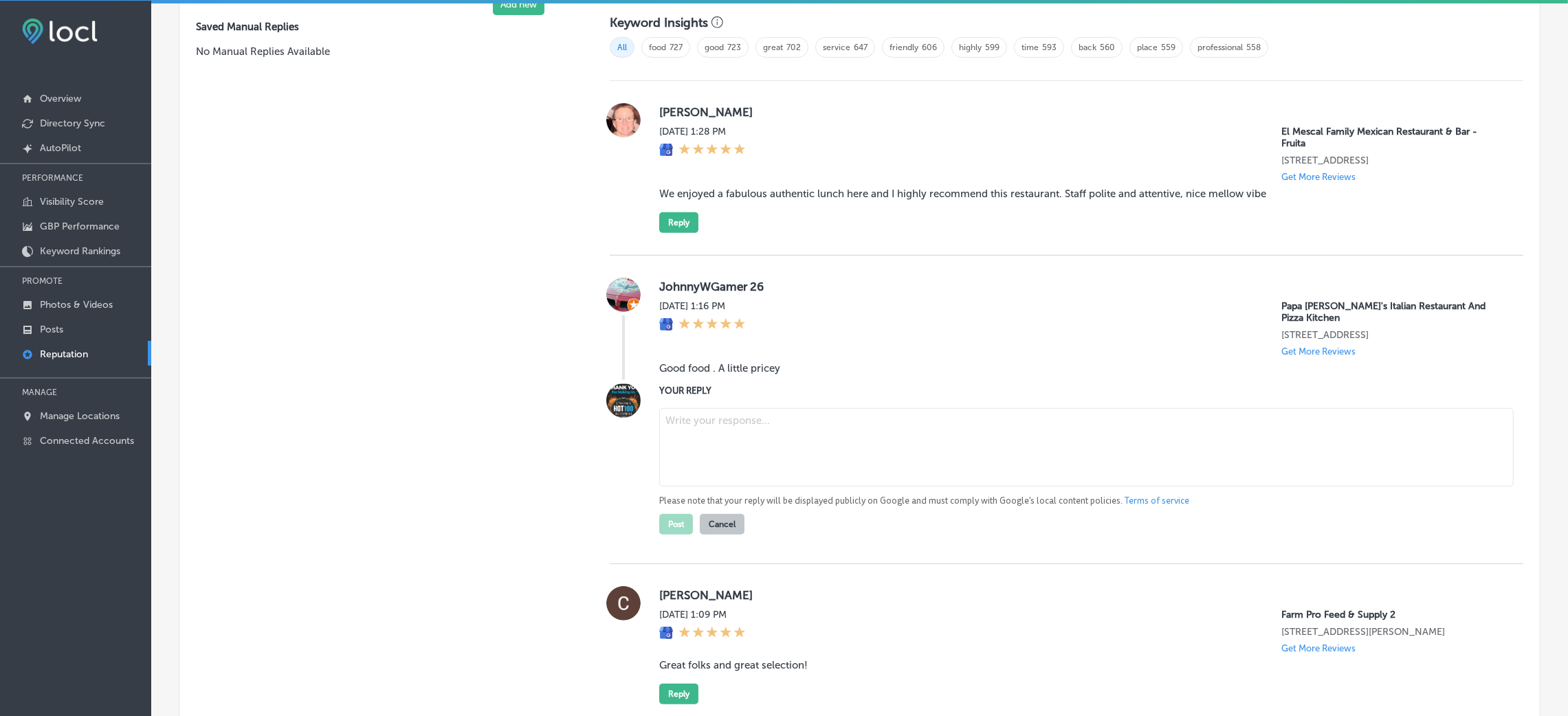
click at [754, 418] on textarea at bounding box center [1086, 448] width 854 height 79
click at [940, 362] on blockquote "Good food . A little pricey" at bounding box center [1080, 368] width 842 height 12
click at [752, 437] on textarea at bounding box center [1086, 448] width 854 height 79
paste textarea "Thank you for the 5-star review! We’re glad to hear you enjoyed the food at Pap…"
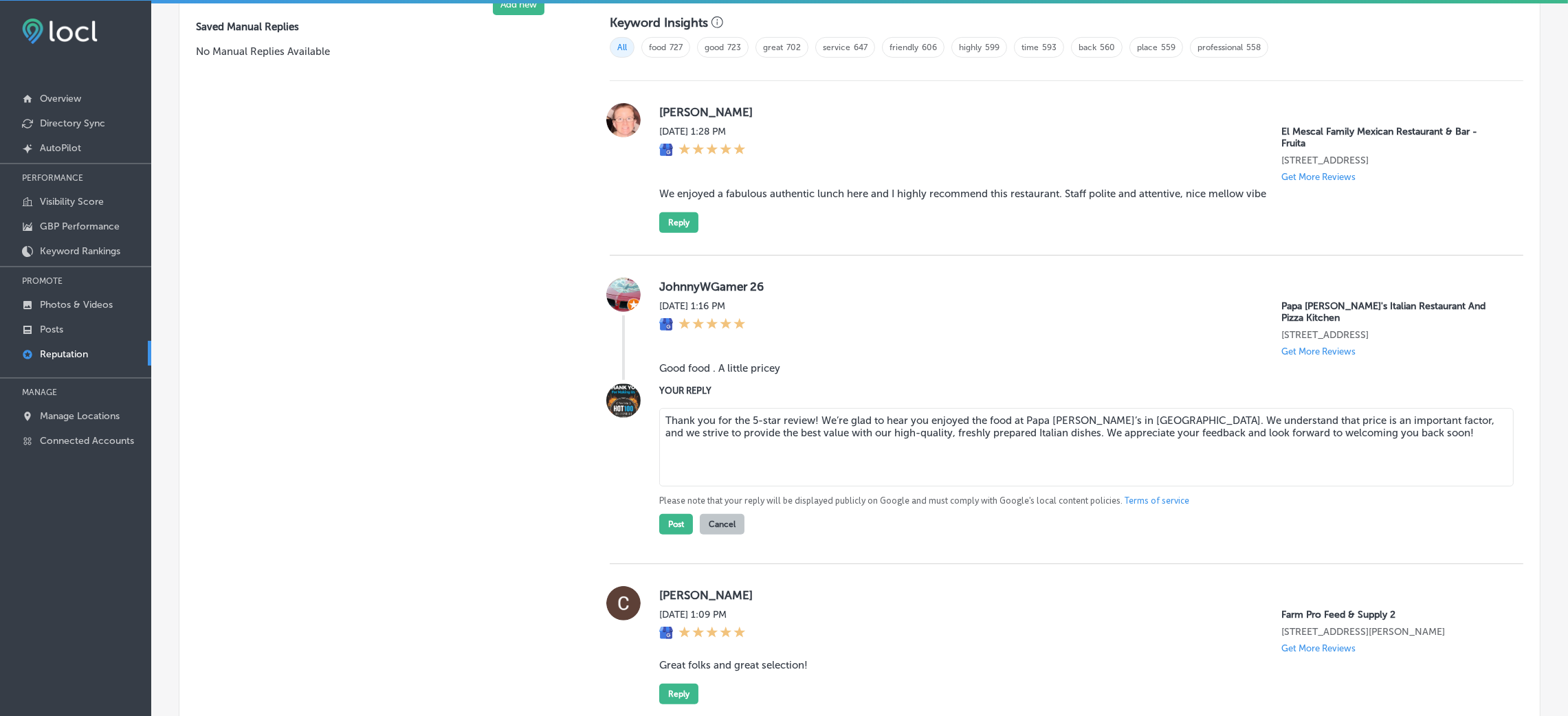
click at [811, 416] on textarea "Thank you for the 5-star review! We’re glad to hear you enjoyed the food at Pap…" at bounding box center [1086, 448] width 854 height 79
type textarea "Thank you for the 5-star review, [PERSON_NAME]! We’re glad to hear you enjoyed …"
click at [666, 477] on button "Post" at bounding box center [676, 525] width 33 height 20
type textarea "x"
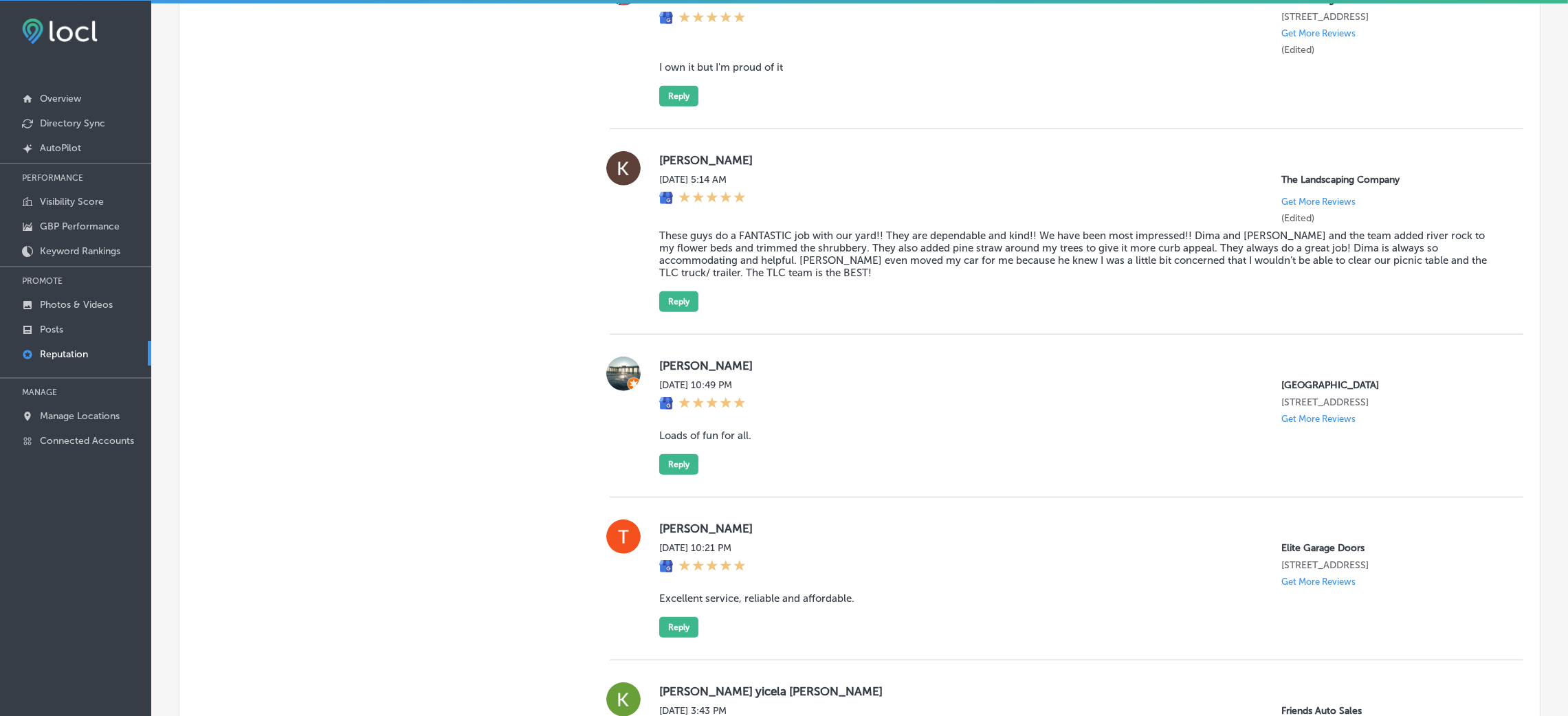
scroll to position [1565, 0]
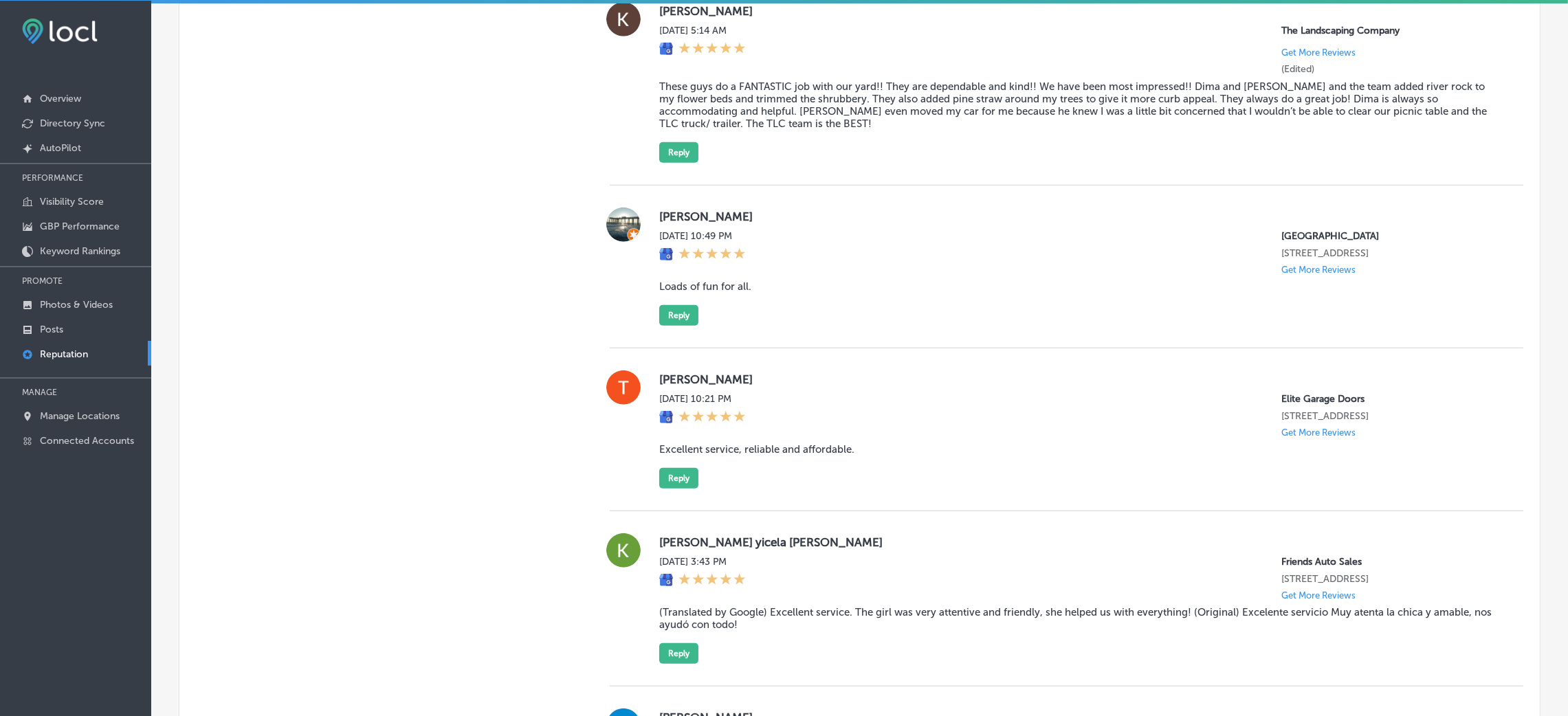
click at [787, 126] on blockquote "These guys do a FANTASTIC job with our yard!! They are dependable and kind!! We…" at bounding box center [1080, 106] width 842 height 49
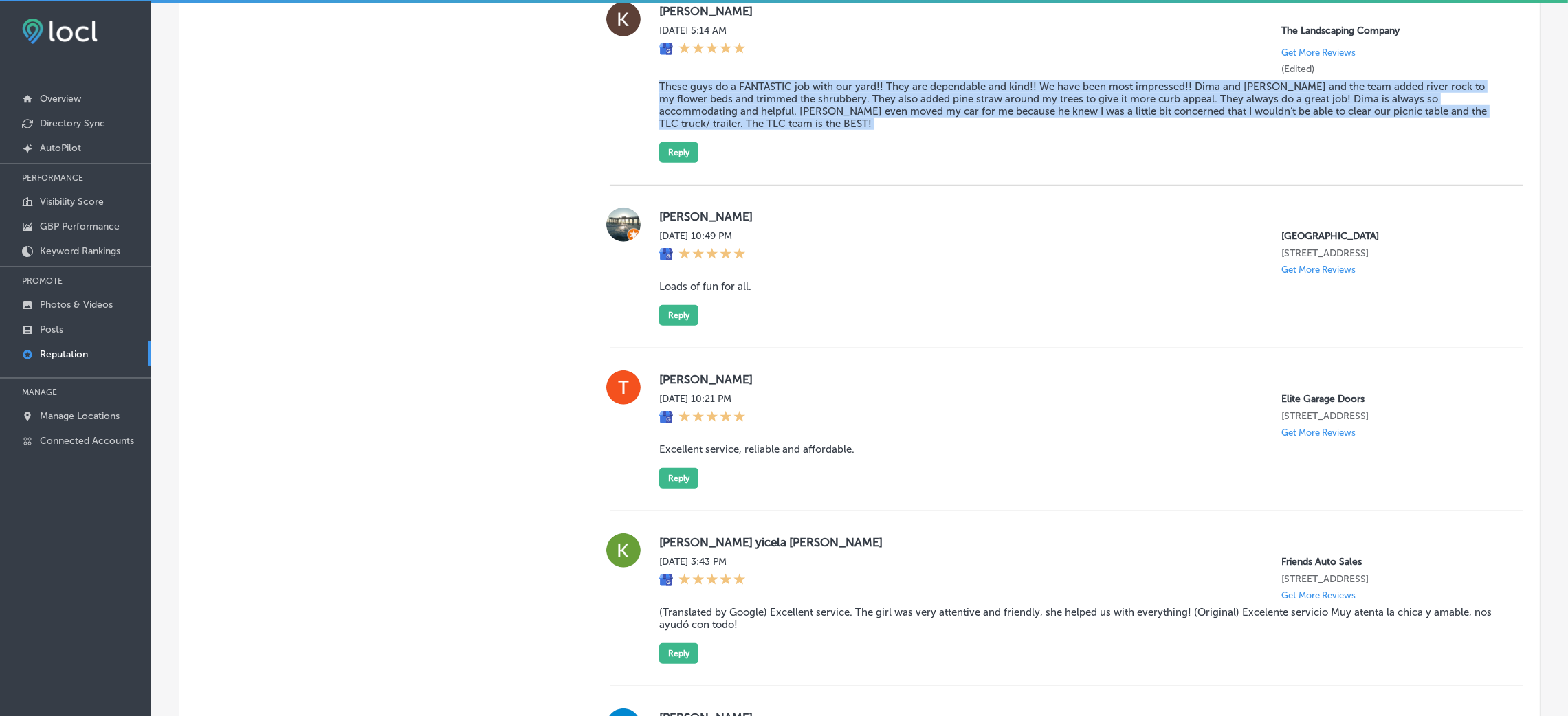
click at [787, 126] on blockquote "These guys do a FANTASTIC job with our yard!! They are dependable and kind!! We…" at bounding box center [1080, 106] width 842 height 49
copy blockquote "These guys do a FANTASTIC job with our yard!! They are dependable and kind!! We…"
click at [795, 130] on blockquote "These guys do a FANTASTIC job with our yard!! They are dependable and kind!! We…" at bounding box center [1080, 106] width 842 height 49
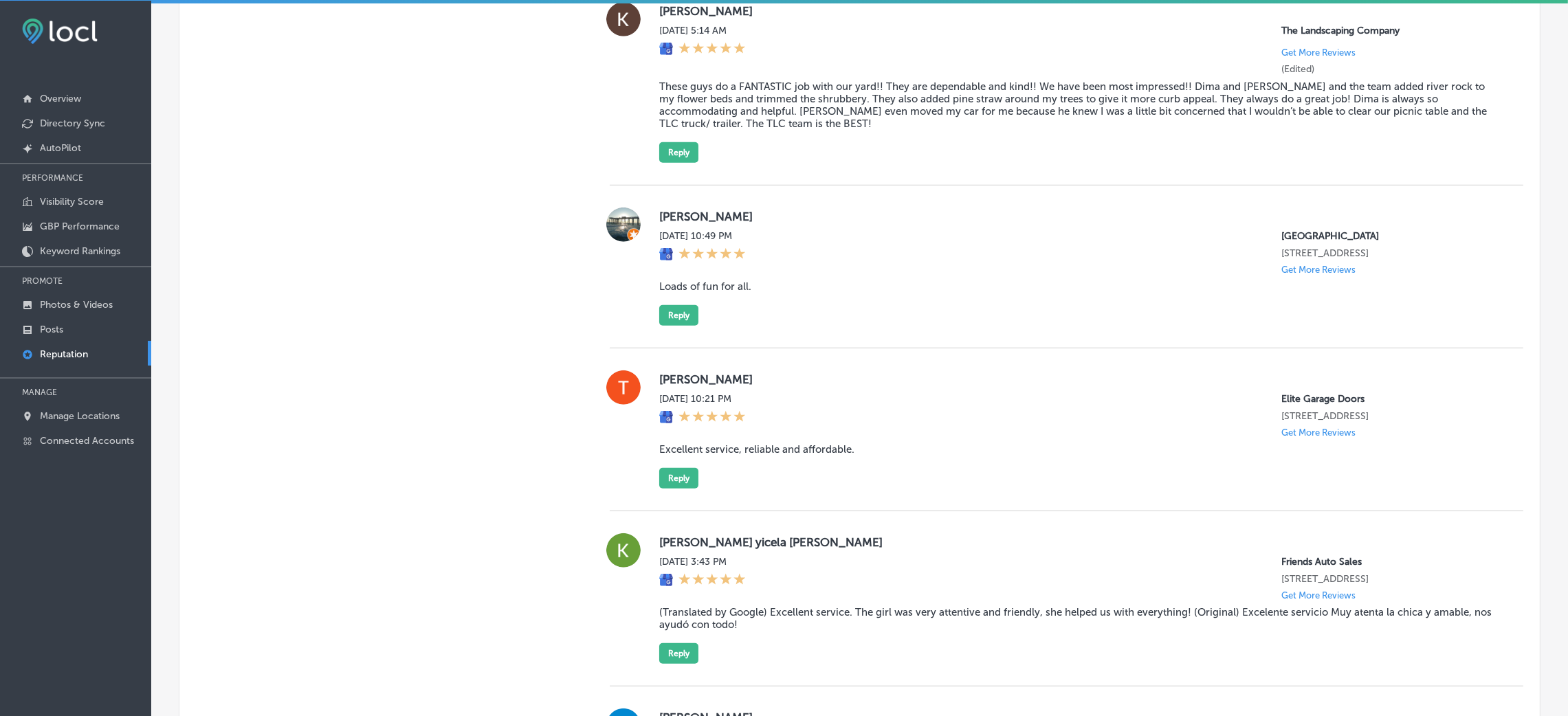
click at [688, 163] on div "[PERSON_NAME] [DATE] 5:14 AM The Landscaping Company Get More Reviews (Edited) …" at bounding box center [1080, 82] width 842 height 161
click at [675, 163] on button "Reply" at bounding box center [679, 153] width 39 height 20
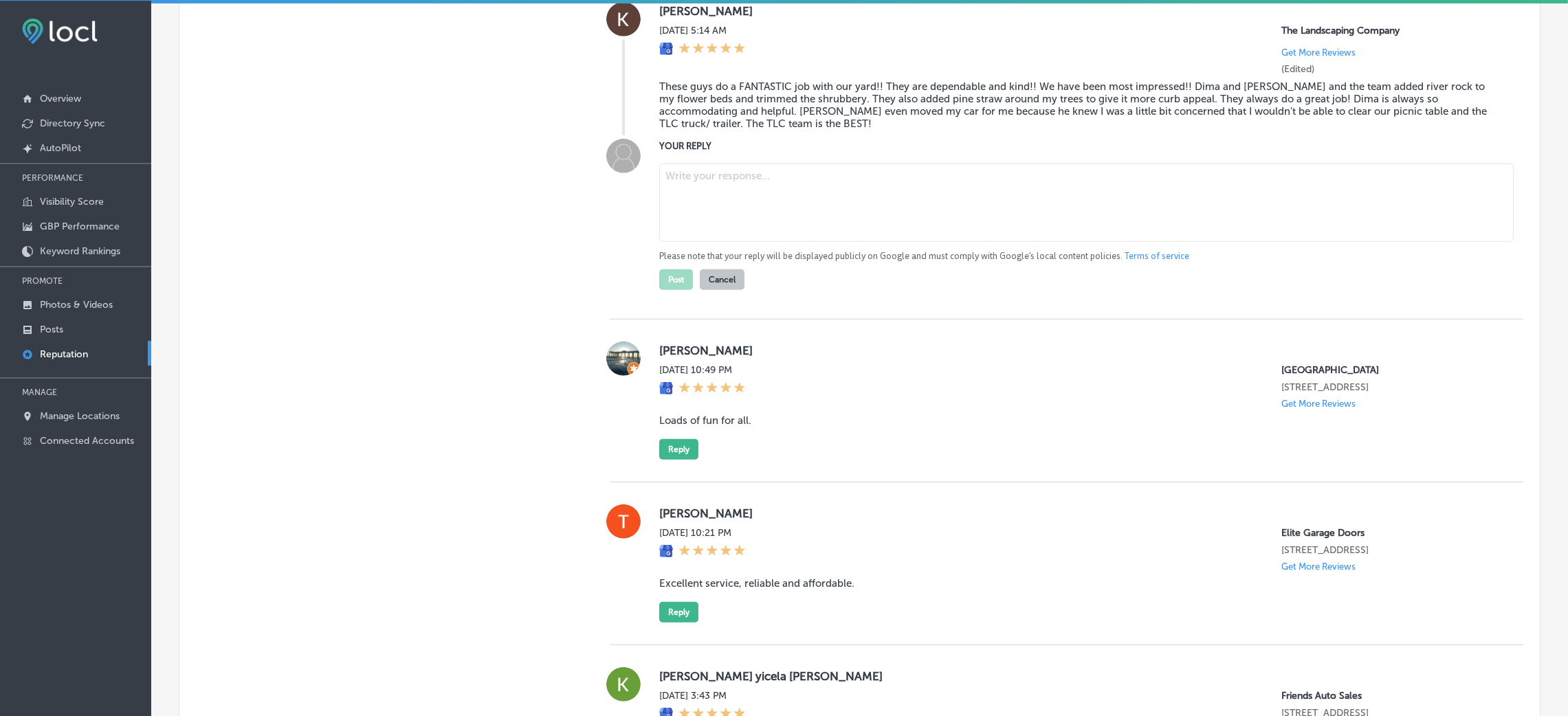
click at [765, 151] on label "YOUR REPLY" at bounding box center [1080, 146] width 842 height 10
click at [736, 215] on textarea at bounding box center [1086, 203] width 854 height 79
paste textarea "Thank you, [Reviewer Name], for the wonderful feedback! We're so happy to hear …"
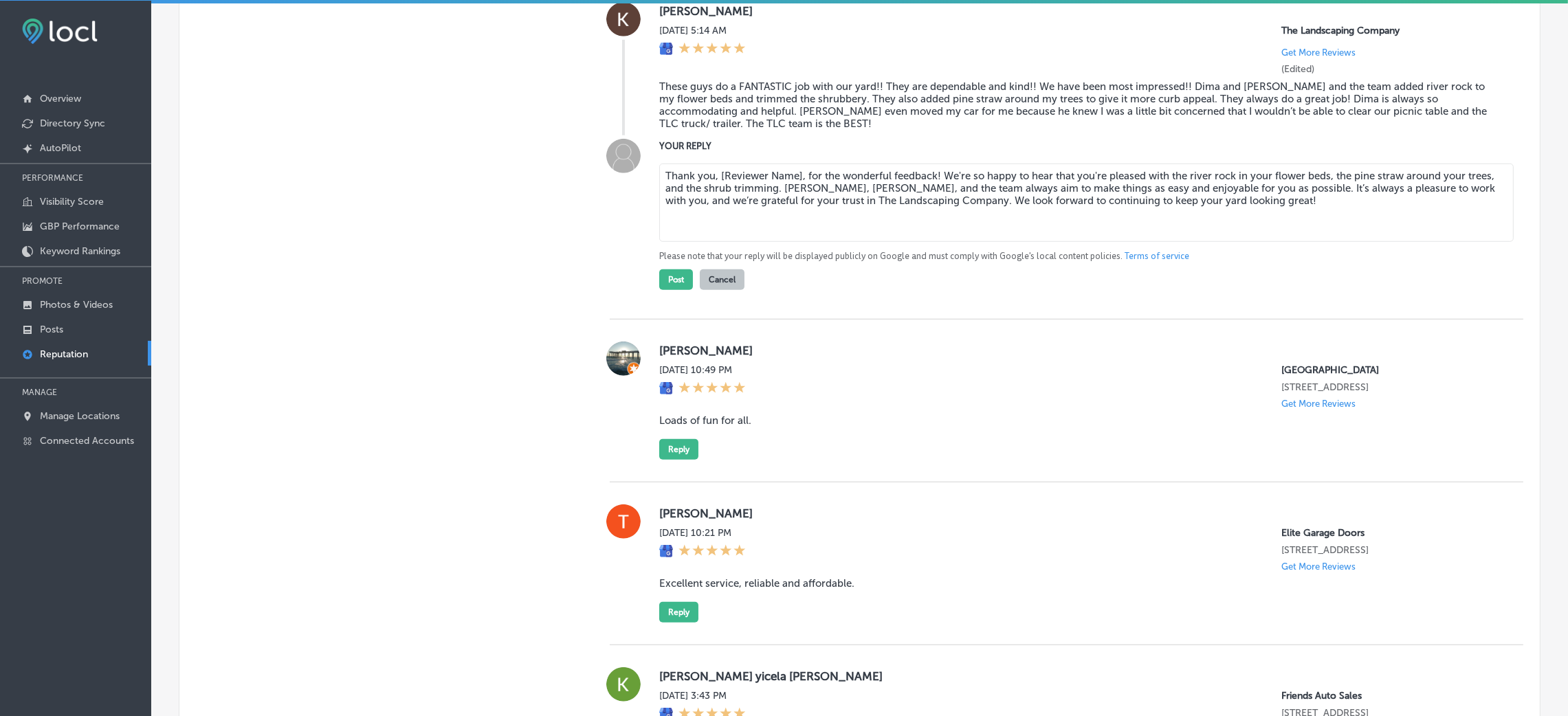
drag, startPoint x: 713, startPoint y: 194, endPoint x: 797, endPoint y: 183, distance: 84.7
click at [797, 183] on div "Thank you, [Reviewer Name], for the wonderful feedback! We're so happy to hear …" at bounding box center [1080, 223] width 842 height 132
type textarea "Thank you, [PERSON_NAME], for the wonderful feedback! We're so happy to hear th…"
click at [667, 290] on button "Post" at bounding box center [676, 279] width 33 height 20
type textarea "x"
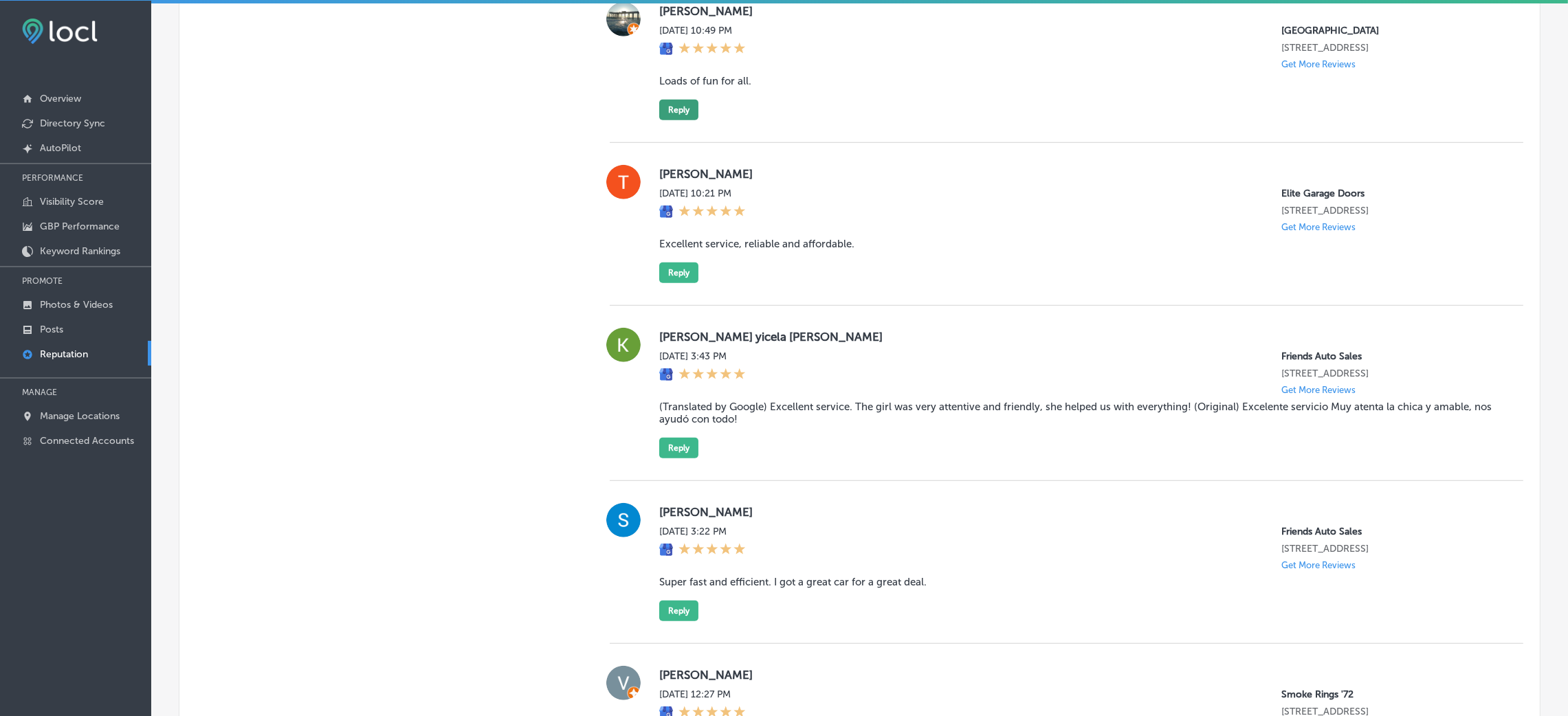
click at [674, 120] on button "Reply" at bounding box center [679, 110] width 39 height 20
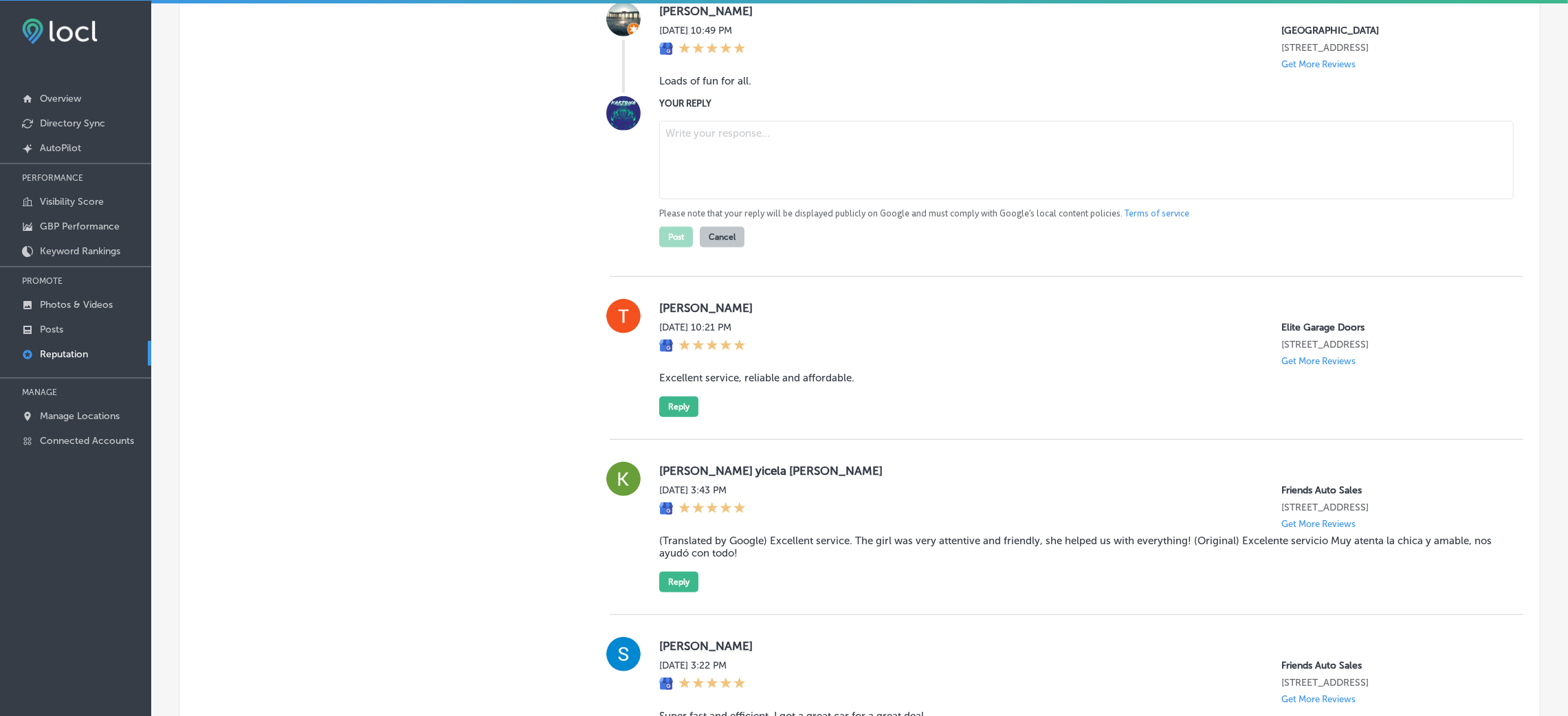
click at [828, 108] on label "YOUR REPLY" at bounding box center [1080, 103] width 842 height 10
drag, startPoint x: 755, startPoint y: 97, endPoint x: 641, endPoint y: 98, distance: 114.0
click at [641, 93] on div "[PERSON_NAME] [DATE] 10:49 PM [GEOGRAPHIC_DATA] [STREET_ADDRESS] Get More Revie…" at bounding box center [1067, 47] width 914 height 91
click at [674, 87] on blockquote "Loads of fun for all." at bounding box center [1080, 81] width 842 height 12
click at [675, 87] on blockquote "Loads of fun for all." at bounding box center [1080, 81] width 842 height 12
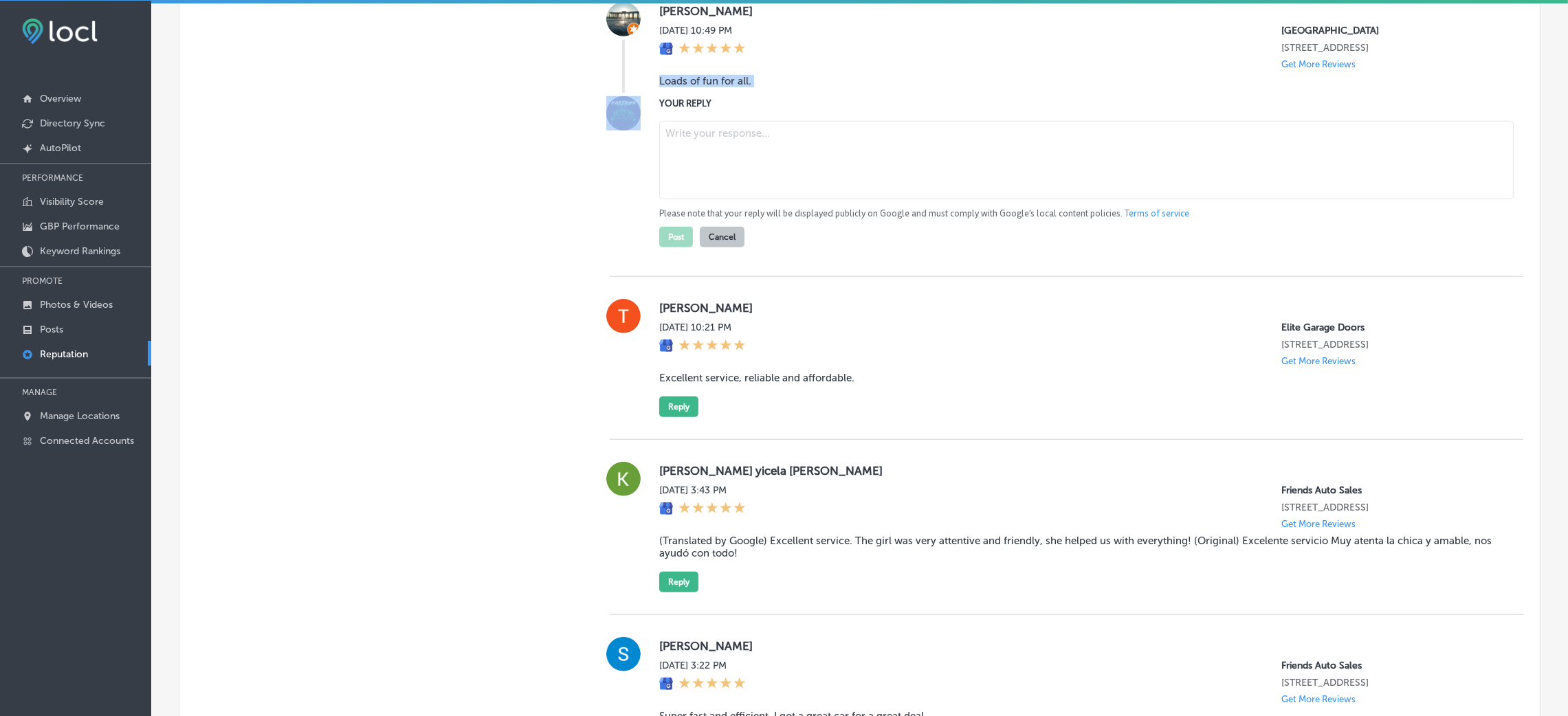
click at [675, 87] on blockquote "Loads of fun for all." at bounding box center [1080, 81] width 842 height 12
click at [839, 196] on textarea at bounding box center [1086, 160] width 854 height 79
click at [720, 189] on textarea at bounding box center [1086, 160] width 854 height 79
click at [733, 175] on textarea at bounding box center [1086, 160] width 854 height 79
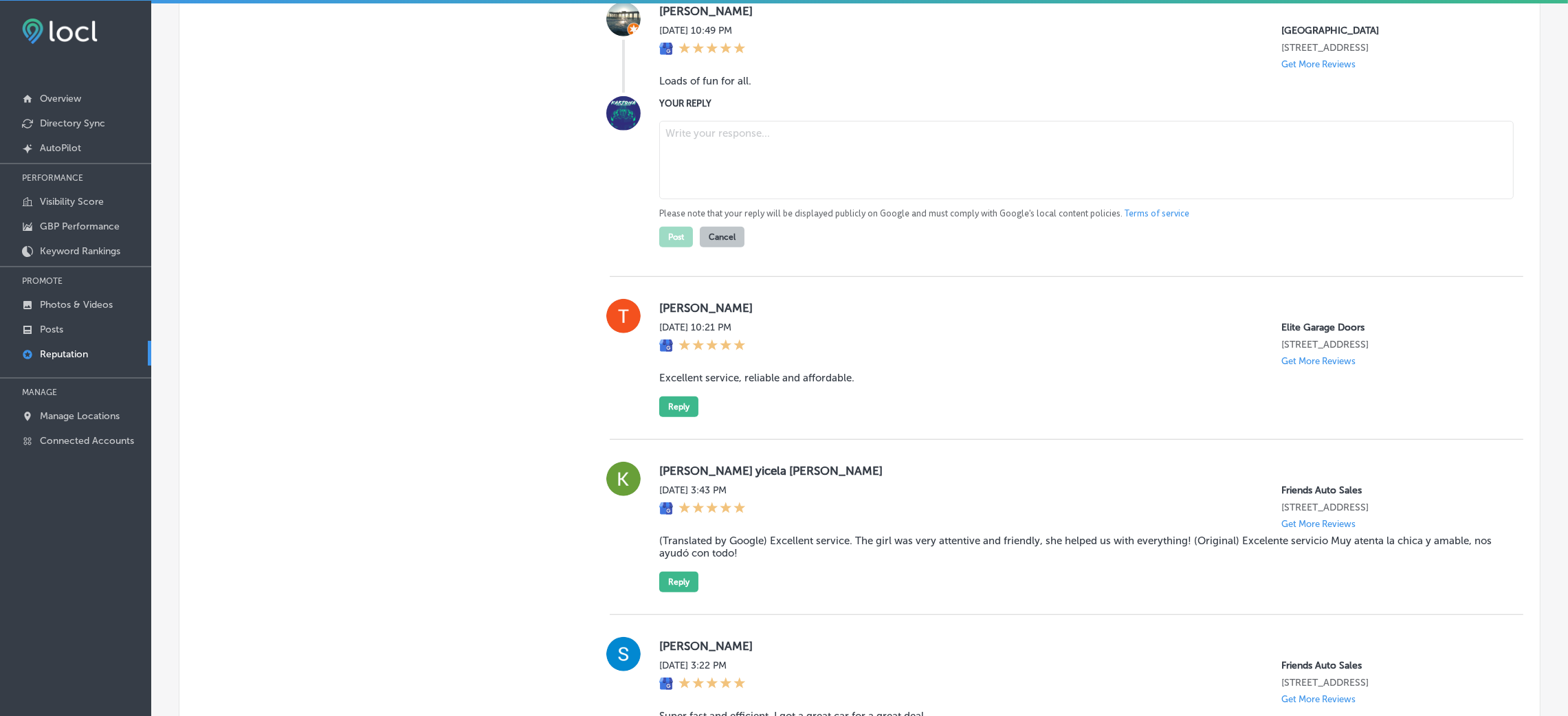
paste textarea "Thank you for the five-star review! We’re so glad to hear you had a great time …"
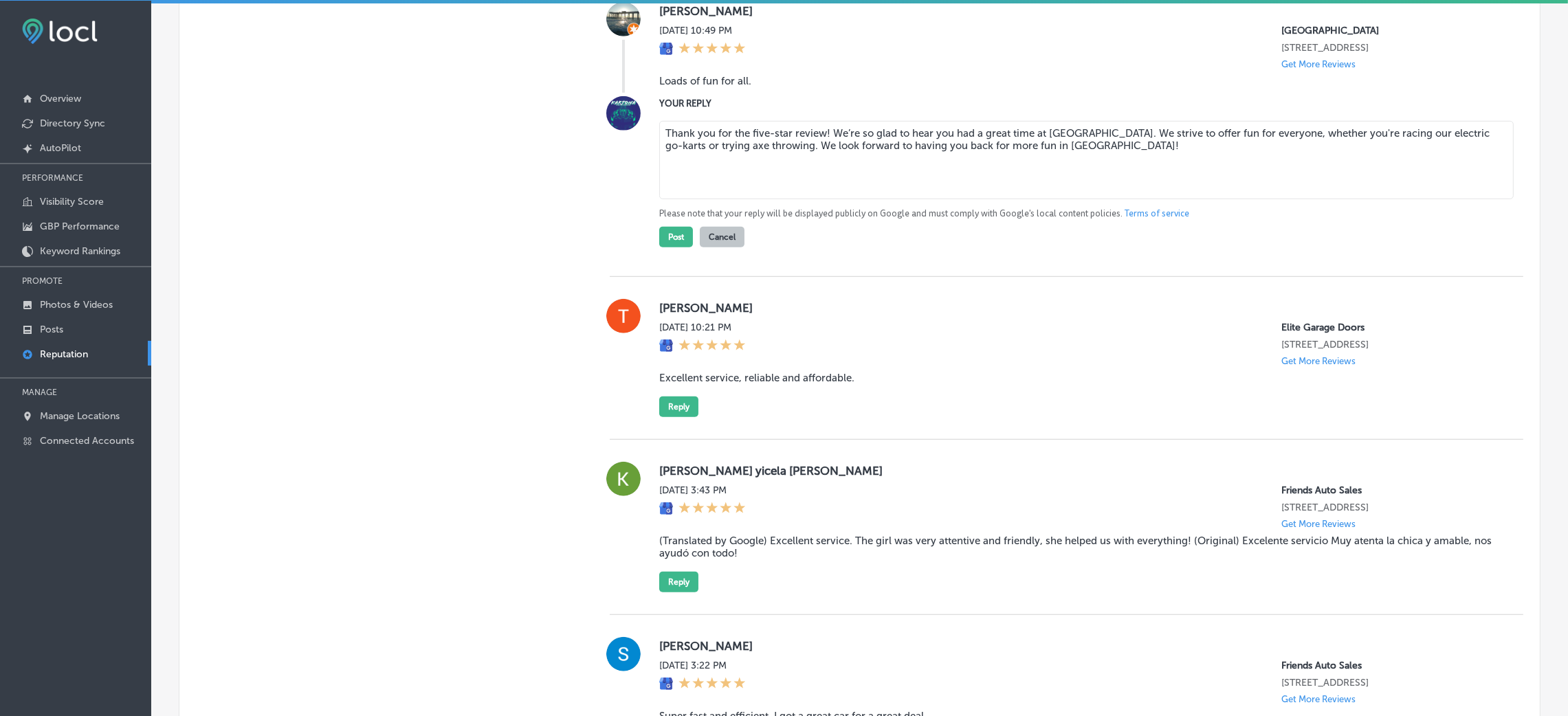
click at [822, 158] on textarea "Thank you for the five-star review! We’re so glad to hear you had a great time …" at bounding box center [1086, 160] width 854 height 79
type textarea "Thank you for the five-star review, [PERSON_NAME]! We’re so glad to hear you ha…"
click at [681, 247] on button "Post" at bounding box center [676, 237] width 33 height 20
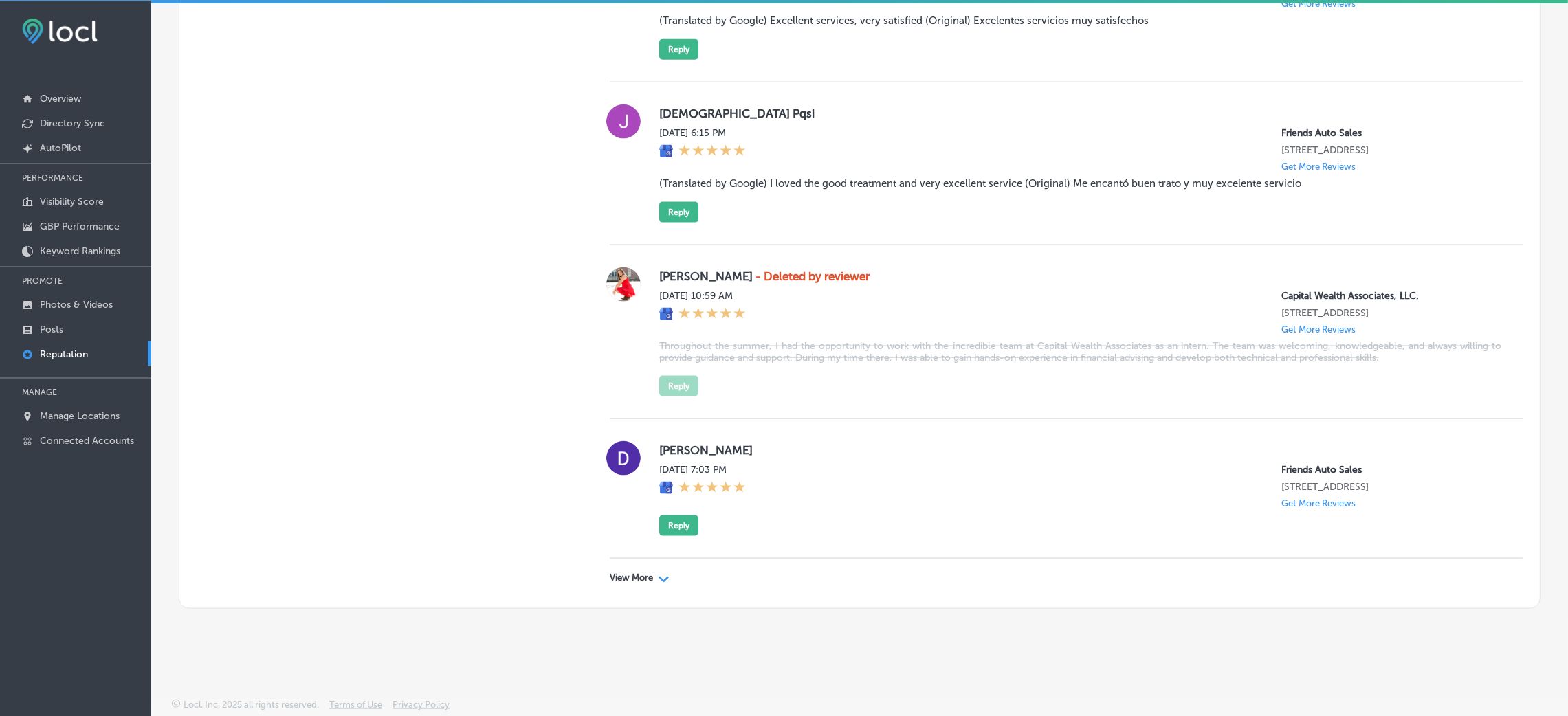
scroll to position [2906, 0]
click at [621, 477] on p "View More" at bounding box center [632, 578] width 44 height 11
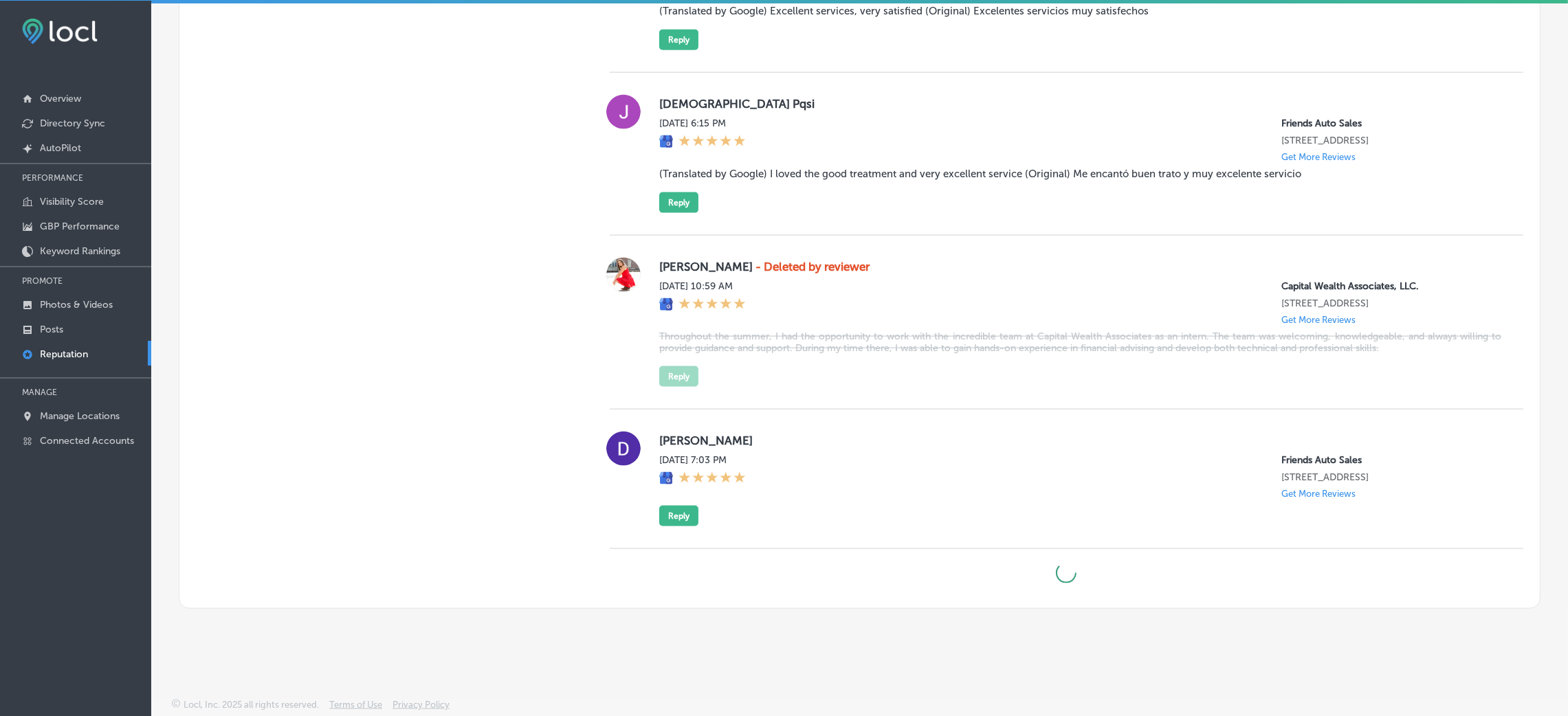
scroll to position [2896, 0]
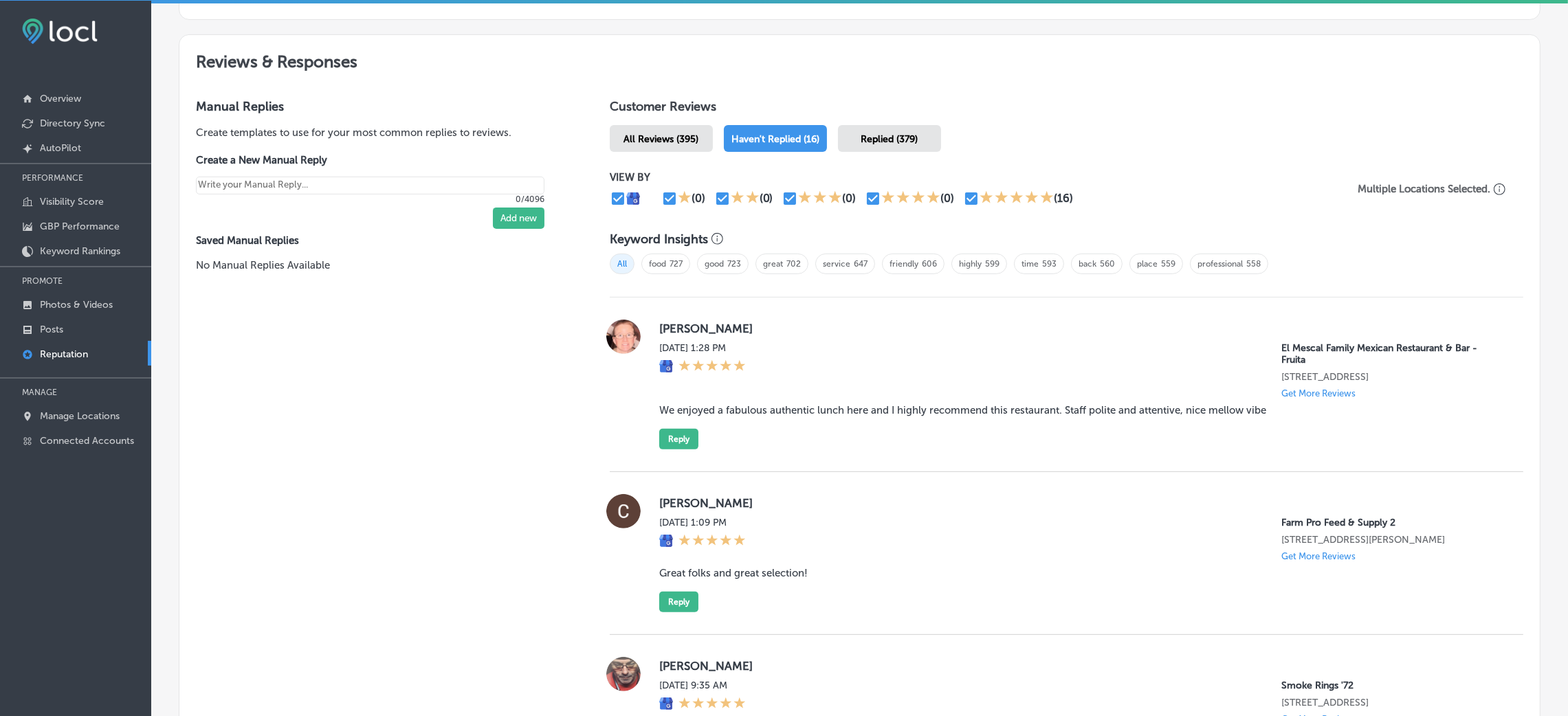
click at [698, 139] on div "All Reviews (395)" at bounding box center [661, 138] width 103 height 27
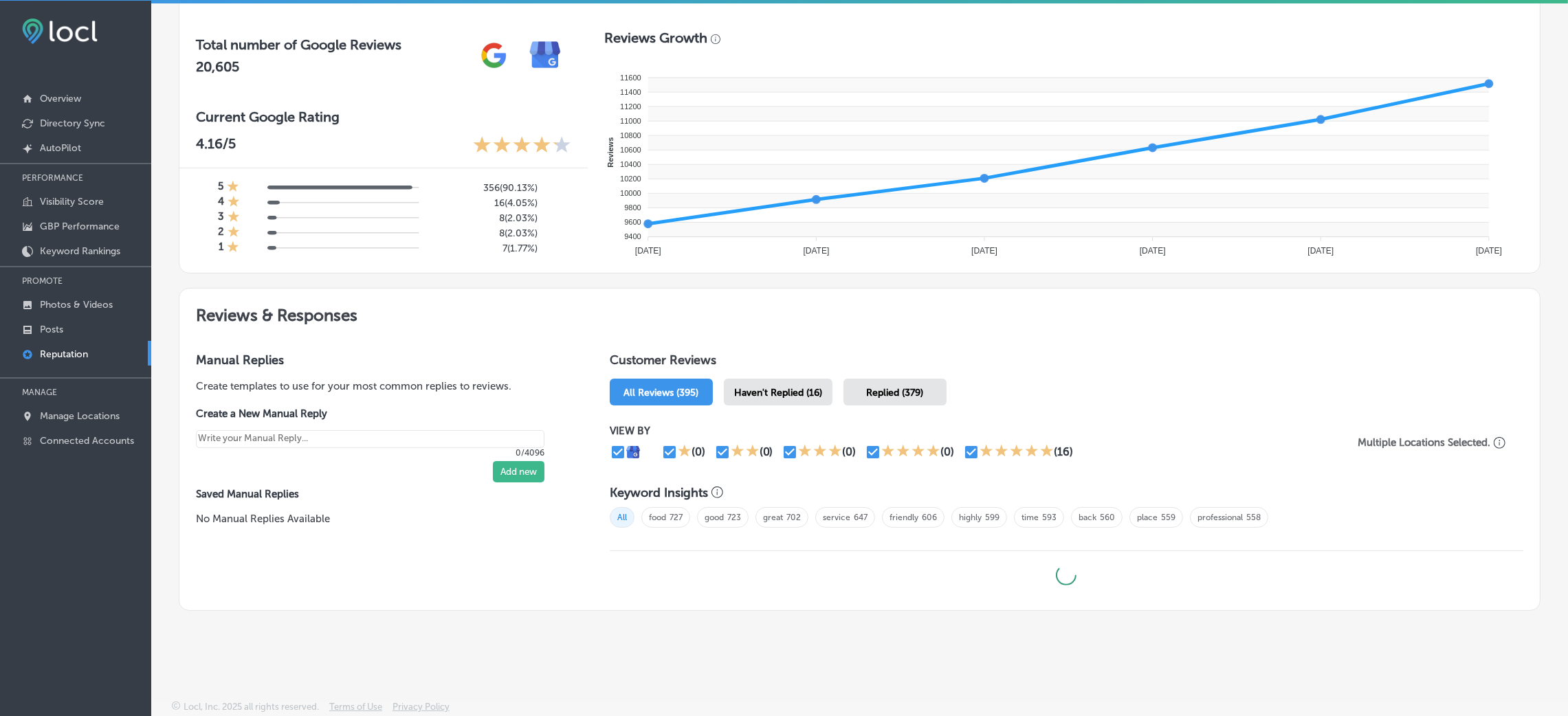
scroll to position [730, 0]
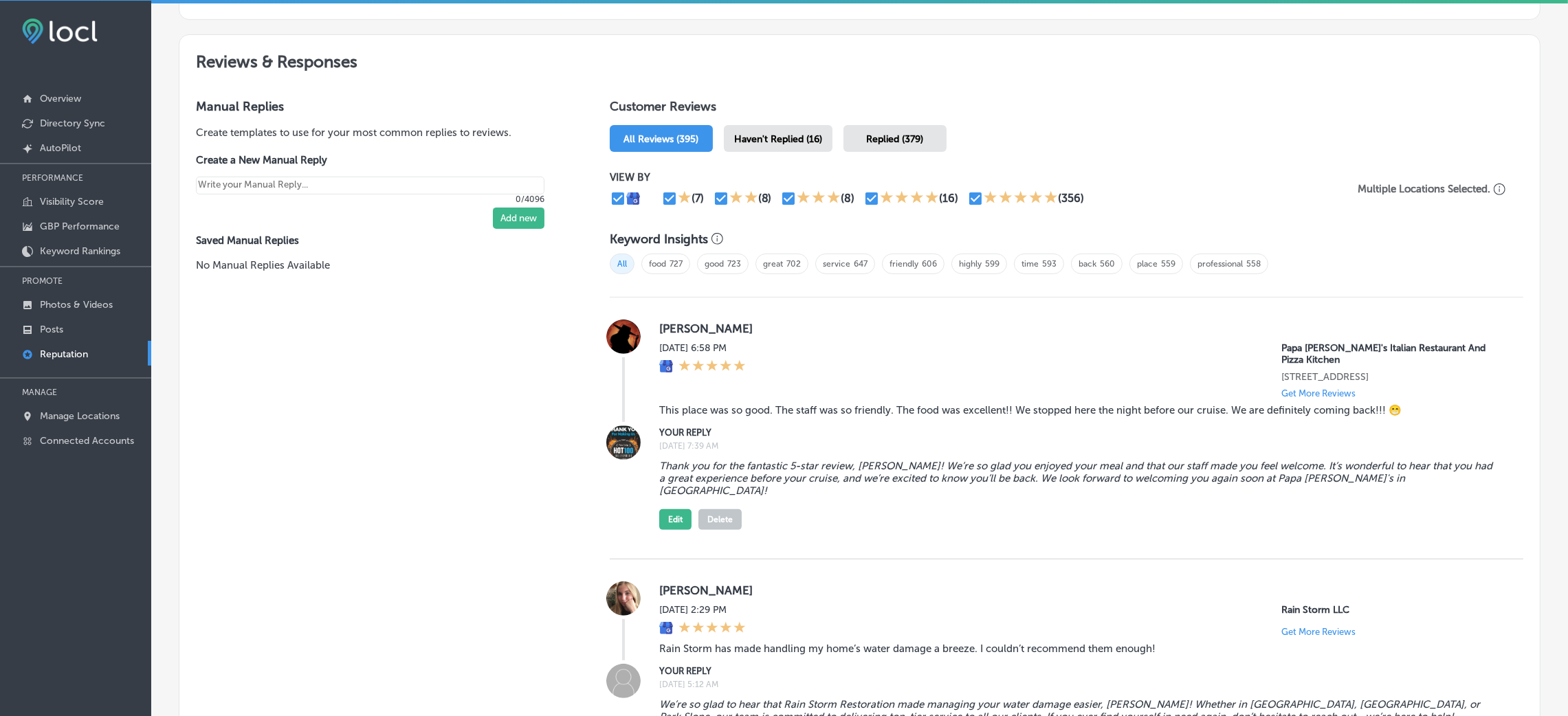
click at [783, 133] on span "Haven't Replied (16)" at bounding box center [778, 139] width 88 height 12
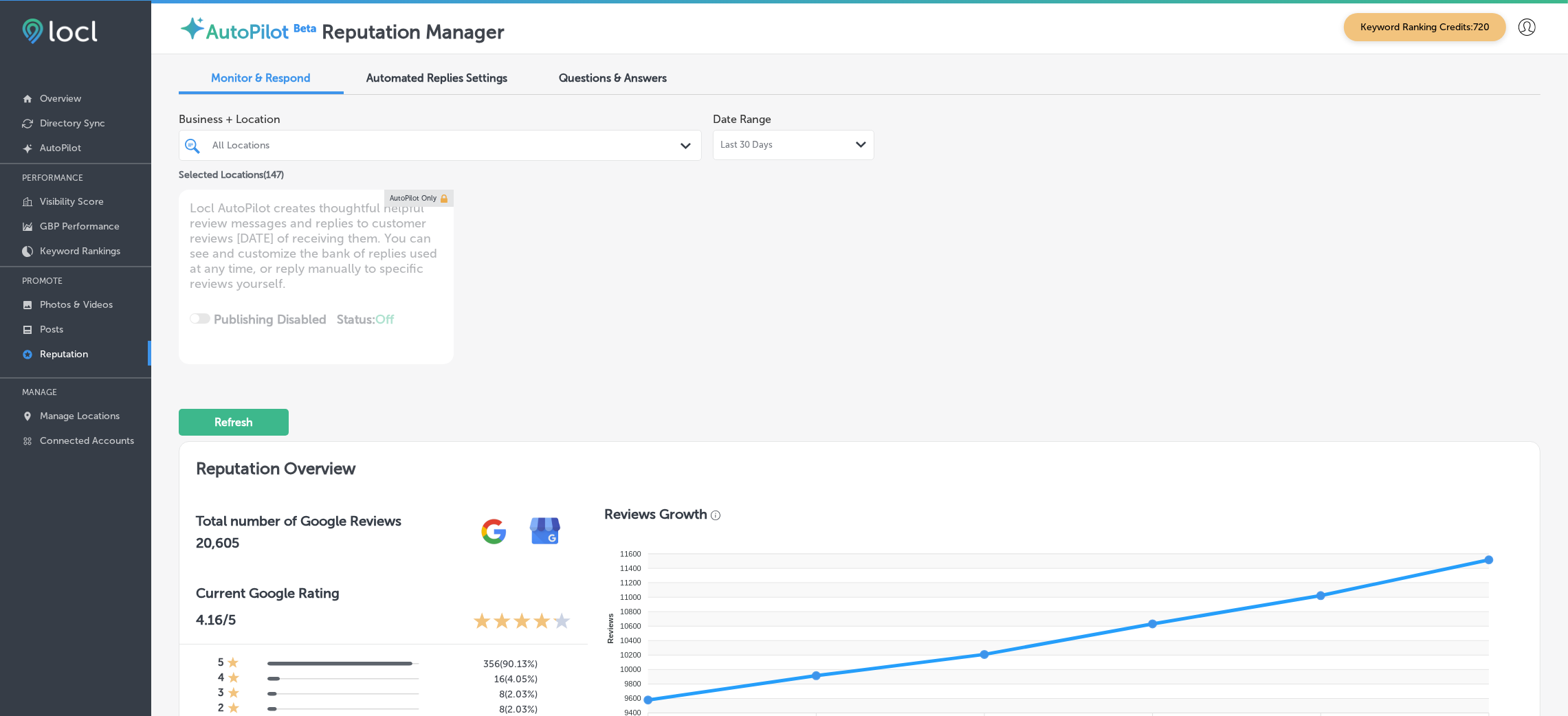
click at [274, 135] on div "All Locations" at bounding box center [439, 145] width 469 height 21
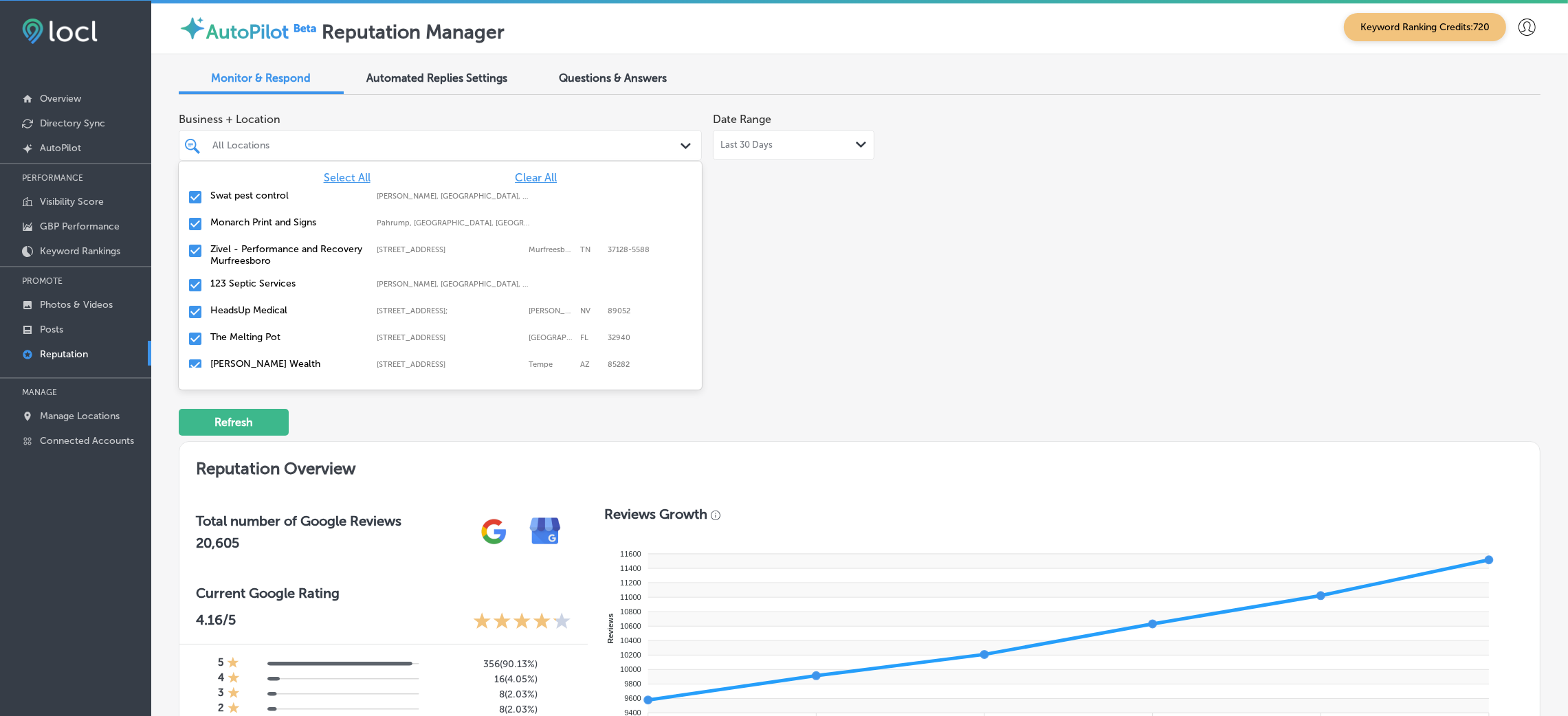
click at [515, 180] on span "Clear All" at bounding box center [536, 178] width 42 height 13
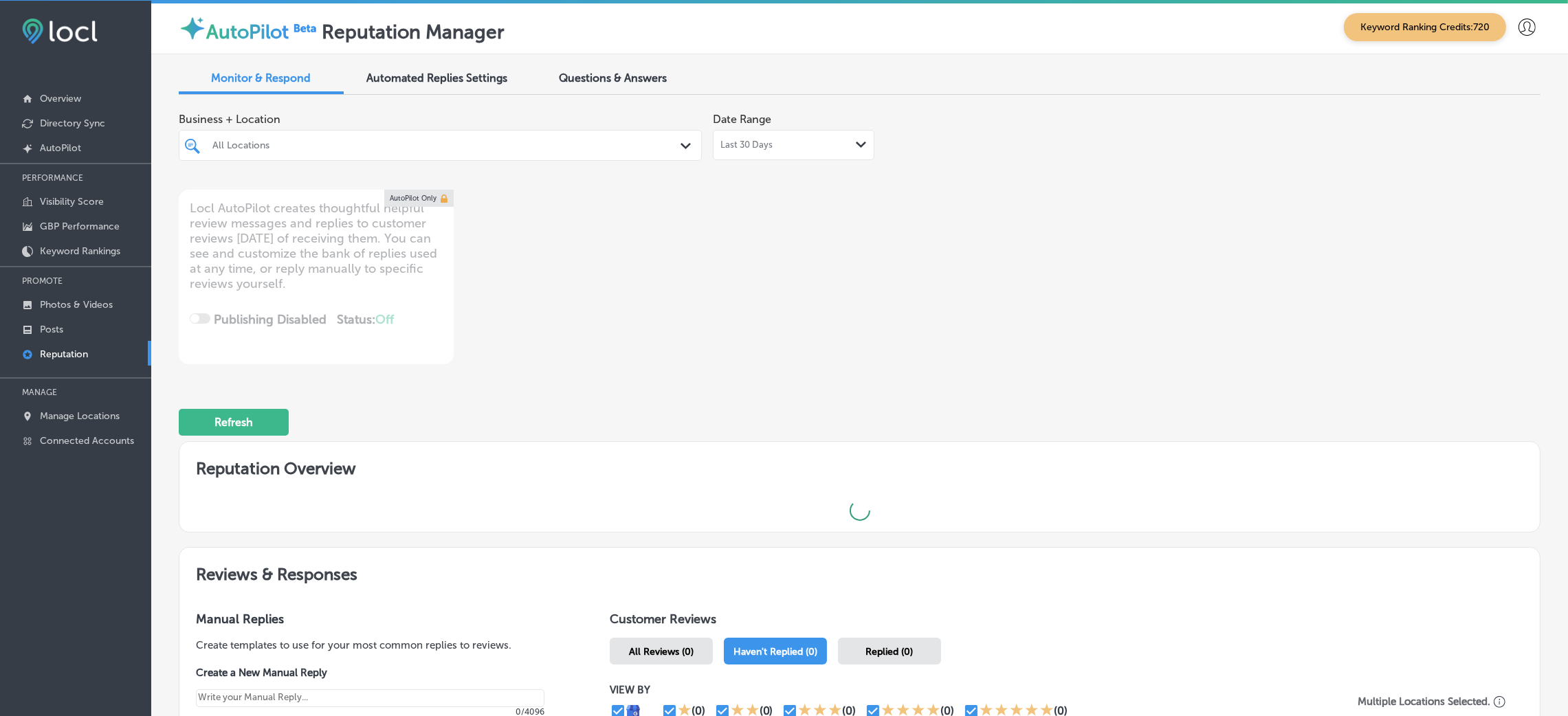
click at [792, 142] on div "Last 30 Days Path Created with Sketch." at bounding box center [794, 146] width 162 height 31
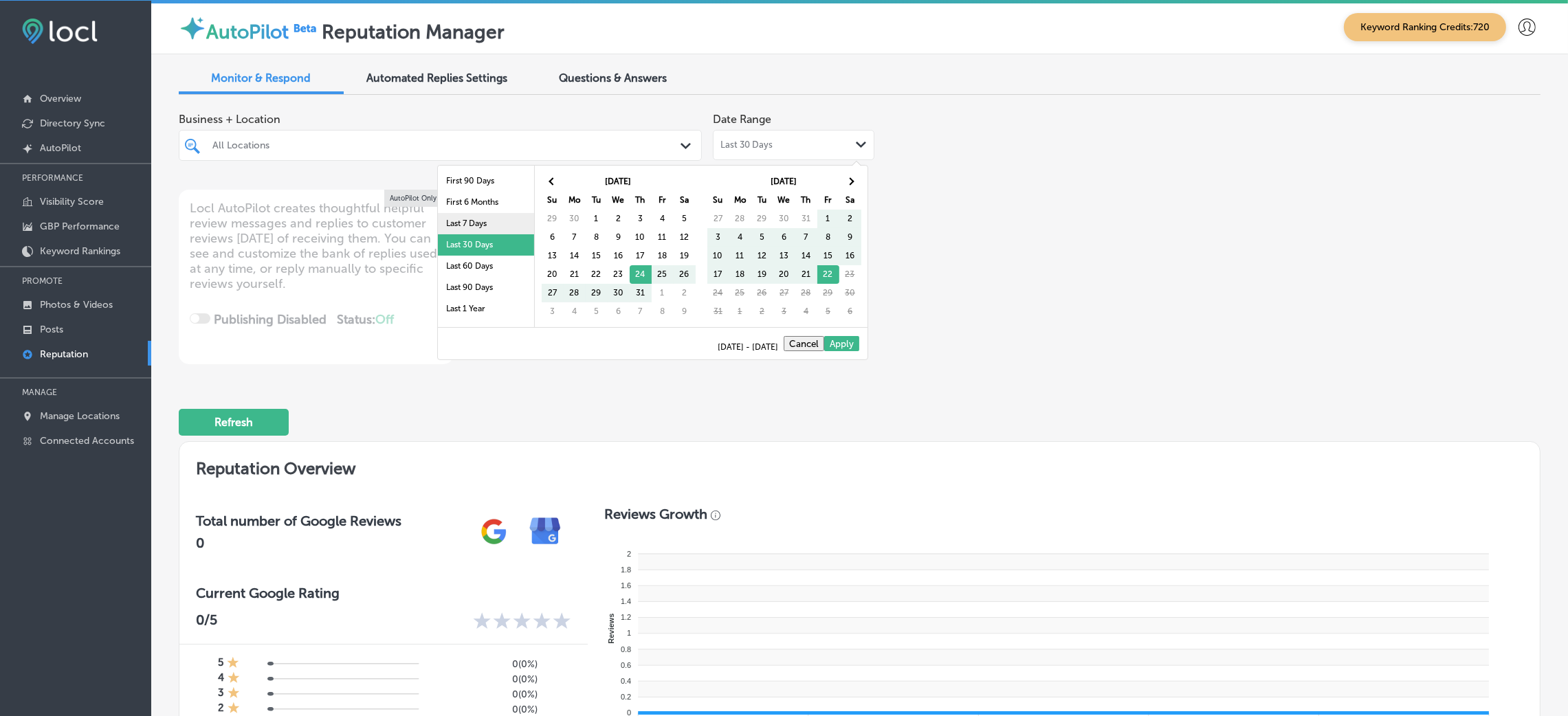
scroll to position [79, 0]
click at [469, 247] on li "Last 90 Days" at bounding box center [486, 252] width 96 height 21
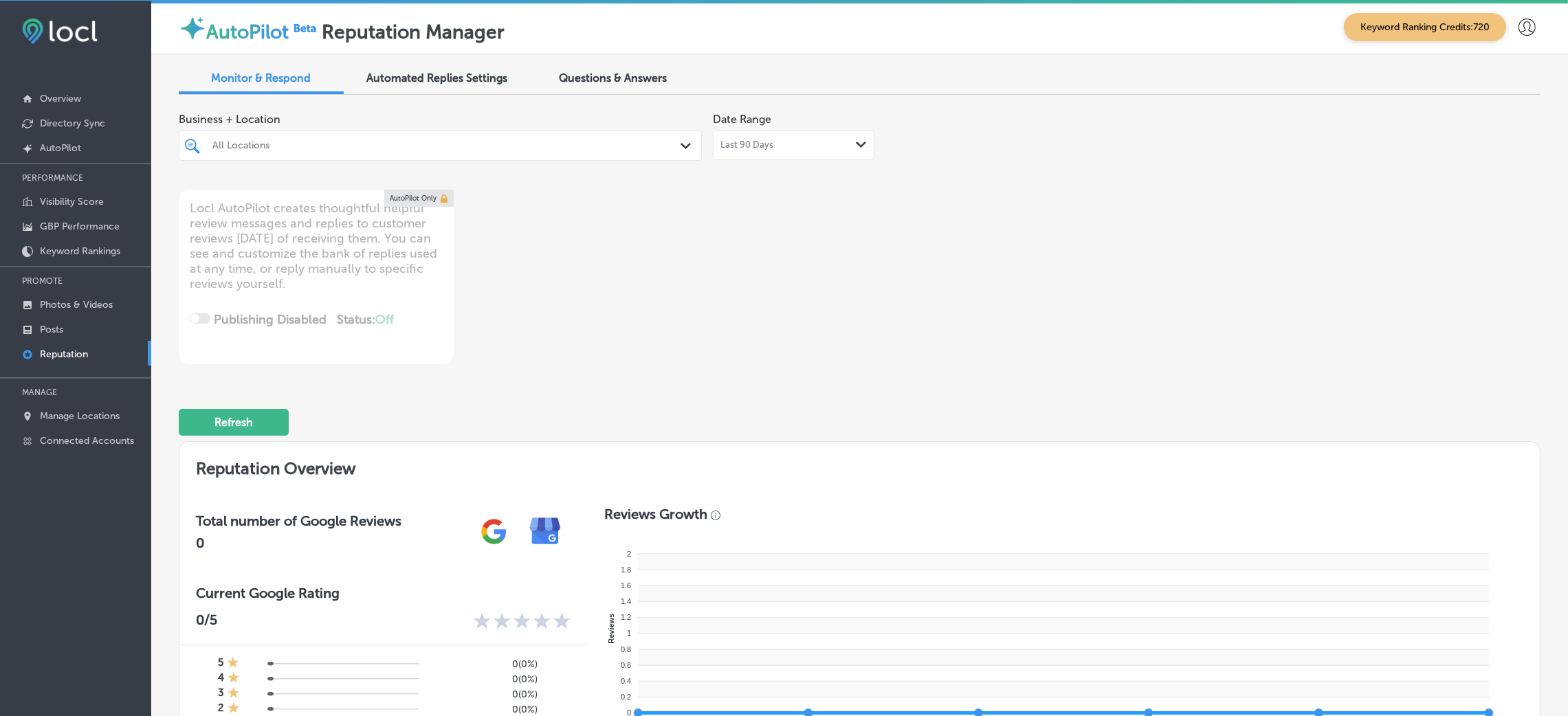
type textarea "x"
click at [581, 155] on div "All Locations" at bounding box center [439, 145] width 469 height 21
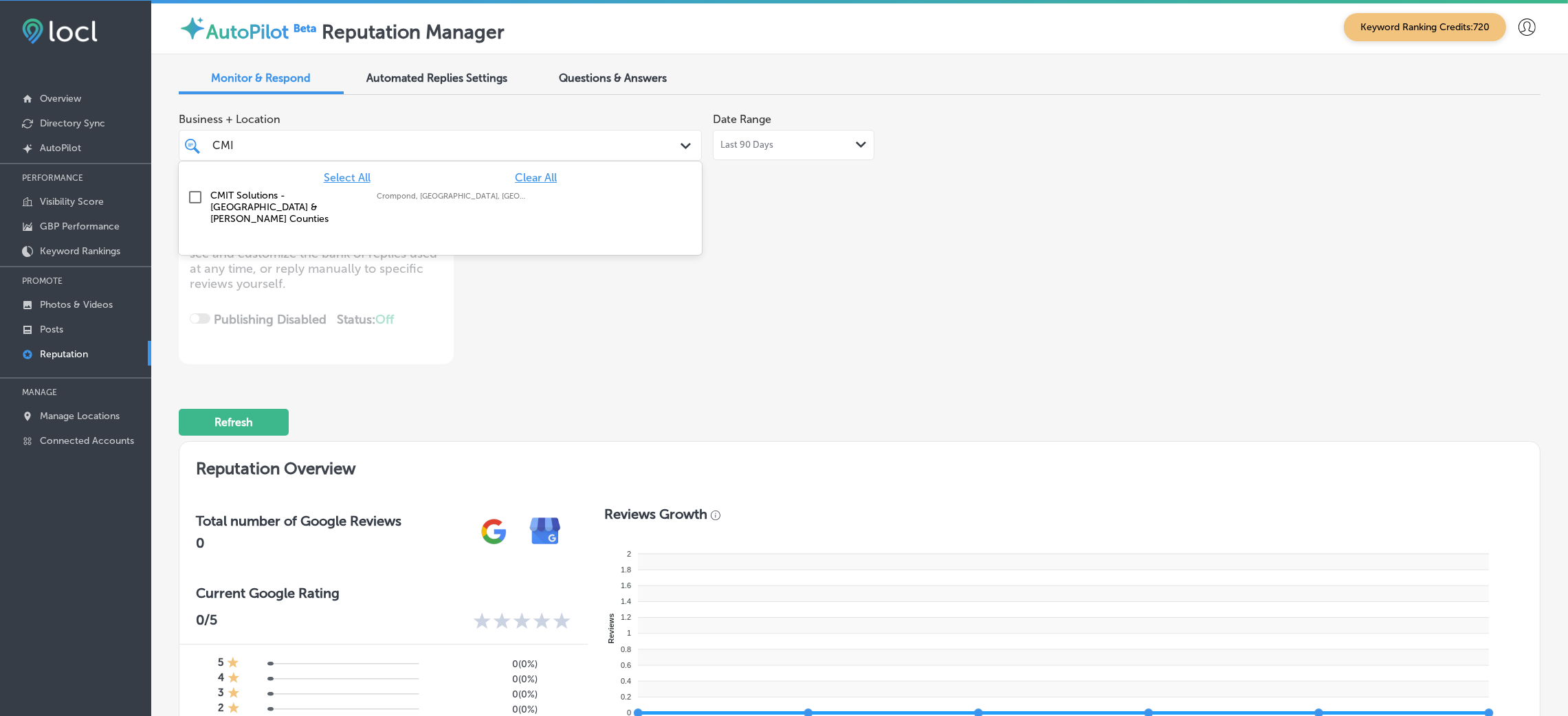
type input "CMIT"
click at [544, 193] on div "CMIT Solutions - [GEOGRAPHIC_DATA] & [PERSON_NAME][GEOGRAPHIC_DATA] [GEOGRAPHIC…" at bounding box center [401, 207] width 382 height 35
type textarea "x"
type input "CMIT"
click at [1000, 238] on div "Business + Location option focused, 2 of 148. 2 results available for search te…" at bounding box center [860, 234] width 1362 height 258
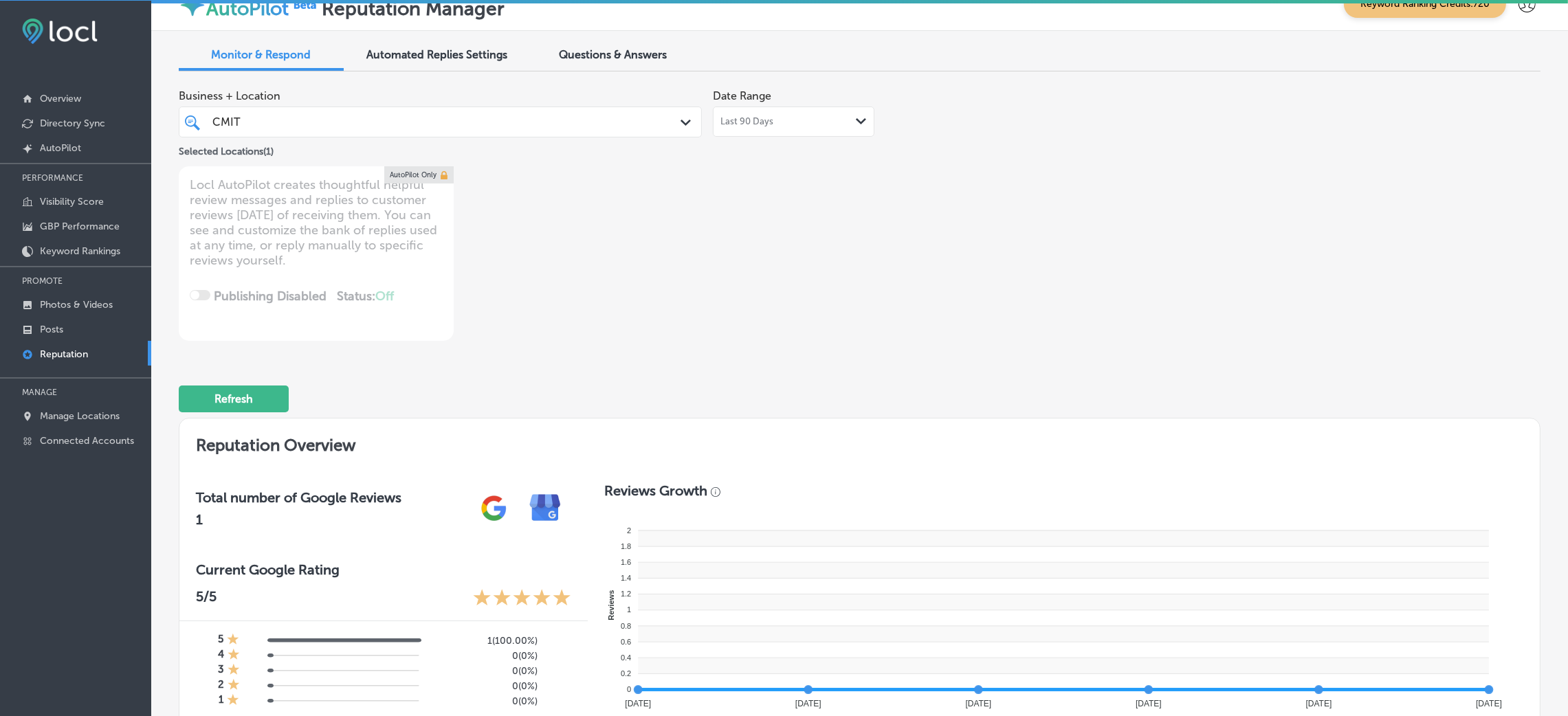
scroll to position [0, 0]
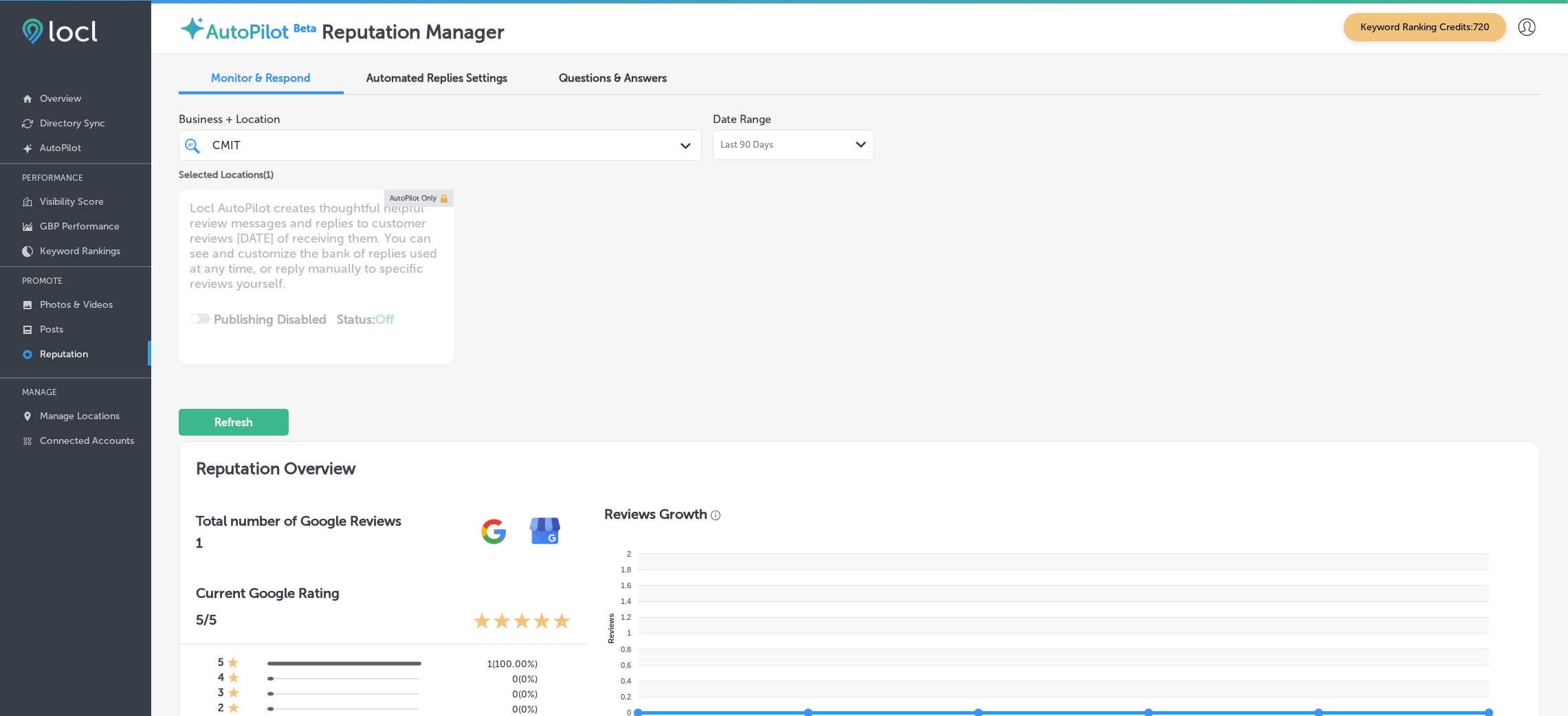
click at [605, 72] on span "Questions & Answers" at bounding box center [613, 78] width 108 height 13
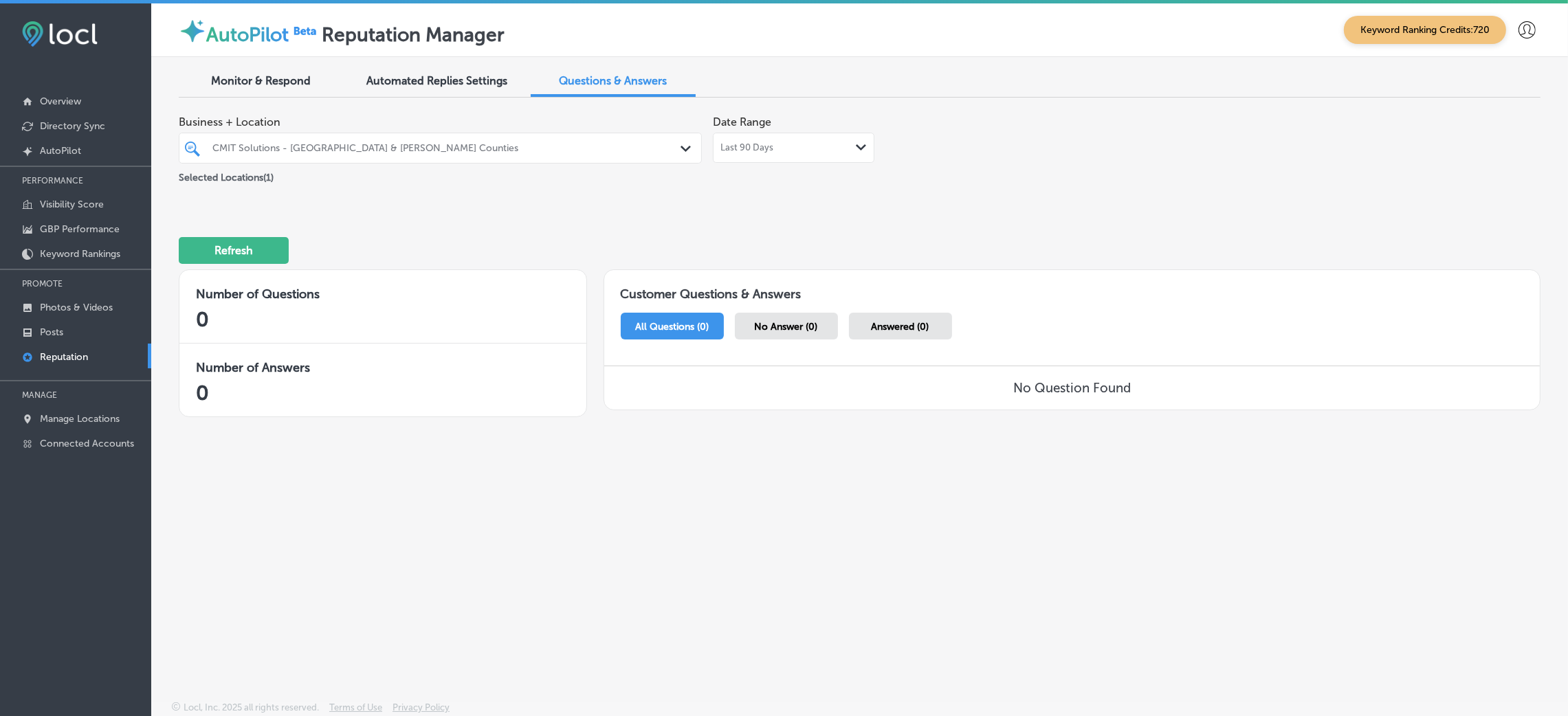
click at [271, 98] on div "Monitor & Respond Automated Replies Settings Questions & Answers Business + Loc…" at bounding box center [859, 346] width 1417 height 579
click at [424, 90] on div "Automated Replies Settings" at bounding box center [437, 82] width 165 height 30
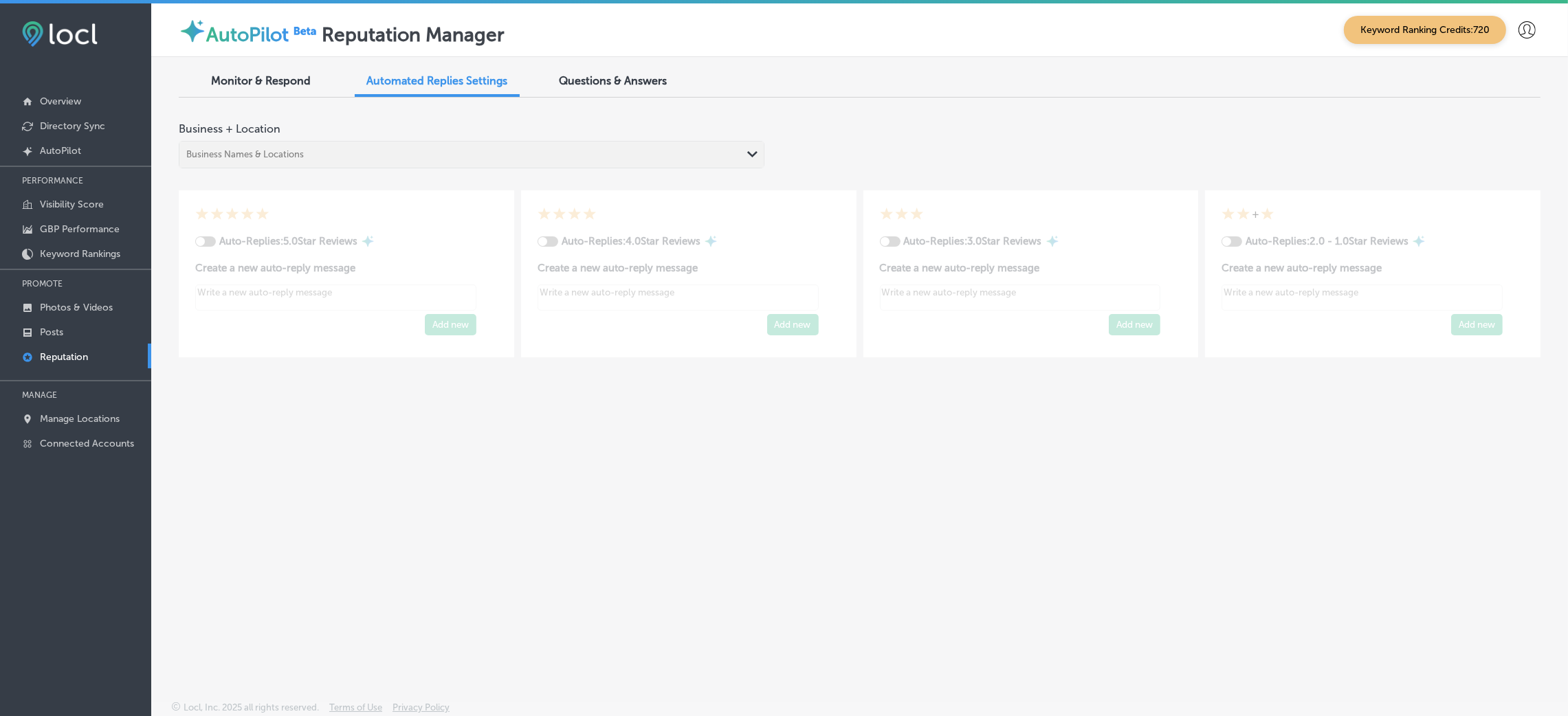
click at [278, 91] on div "Monitor & Respond" at bounding box center [261, 82] width 165 height 30
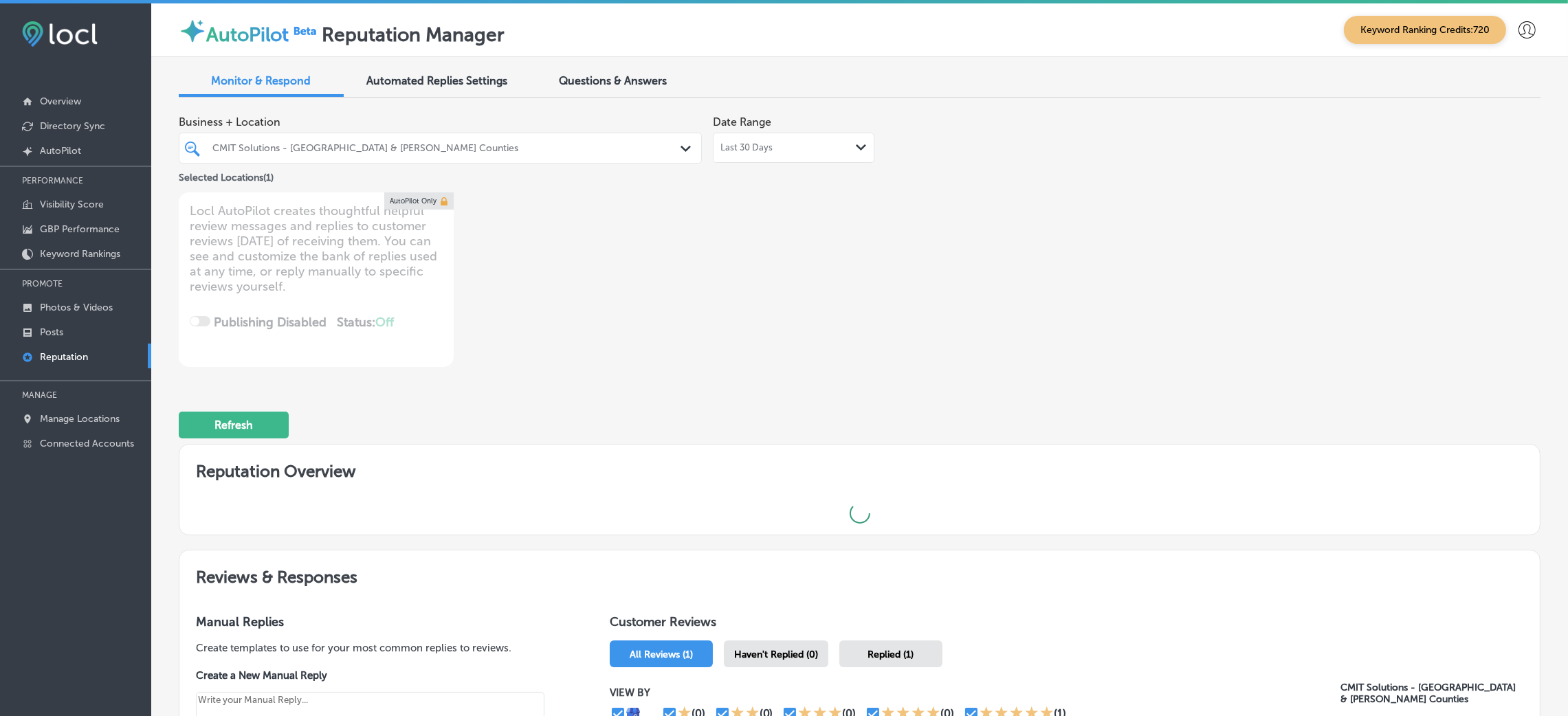
type textarea "x"
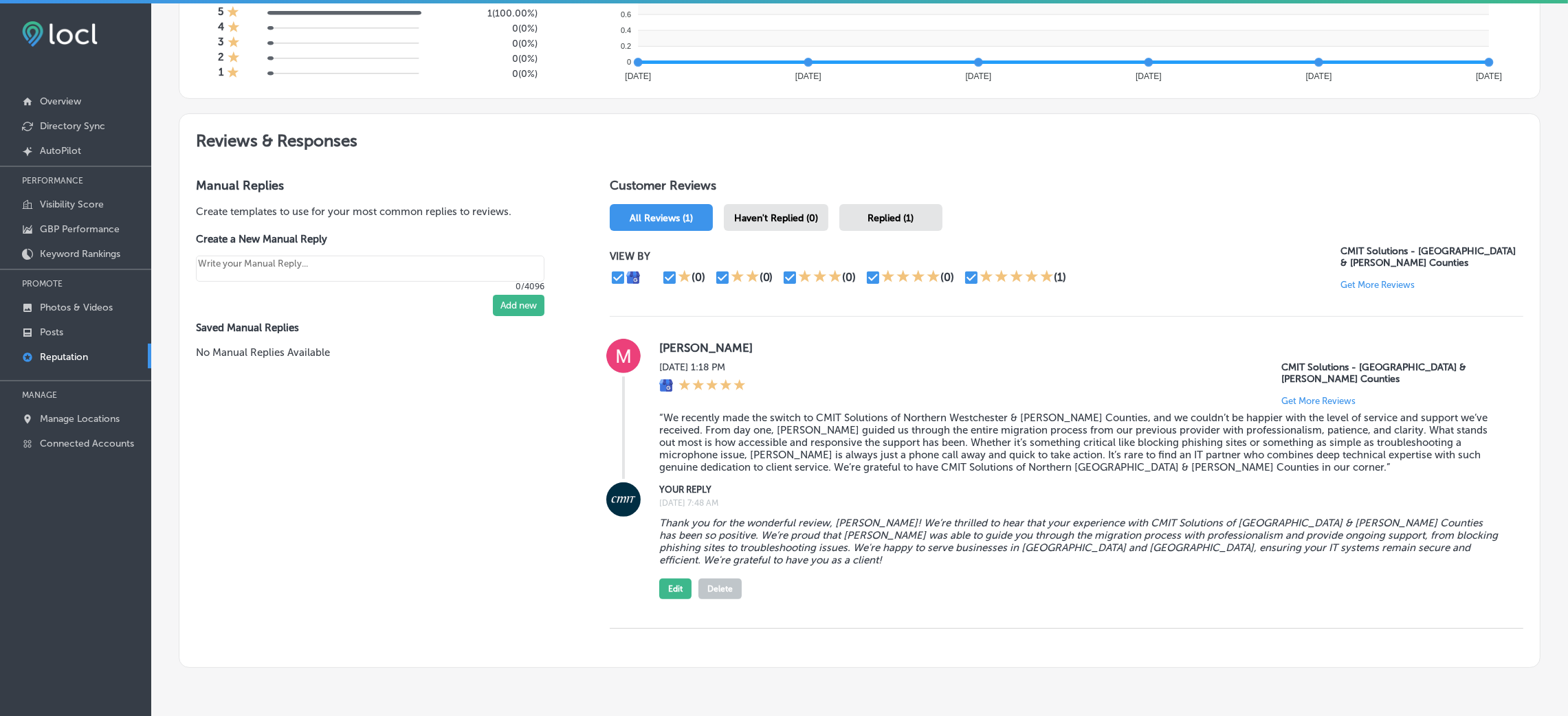
scroll to position [605, 0]
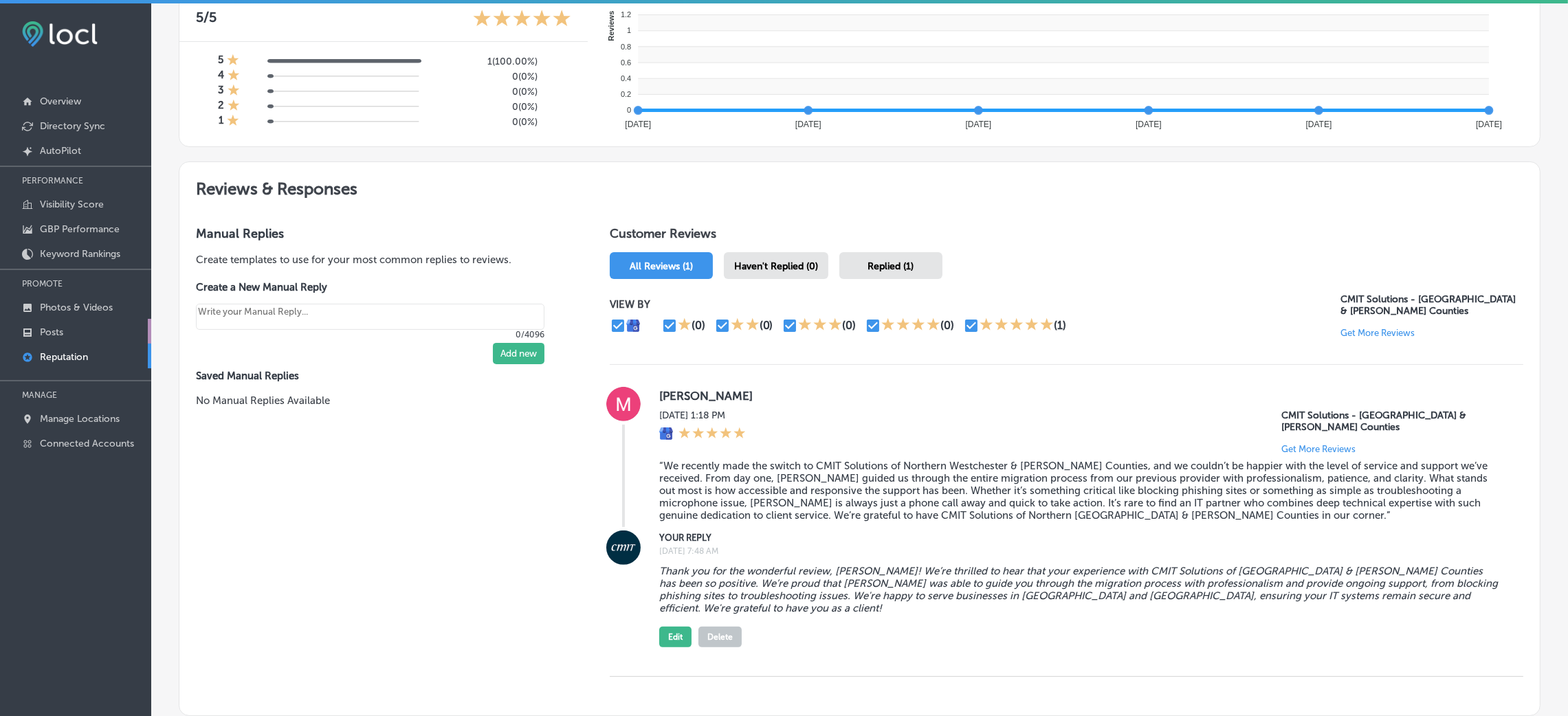
click at [44, 334] on p "Posts" at bounding box center [52, 333] width 23 height 12
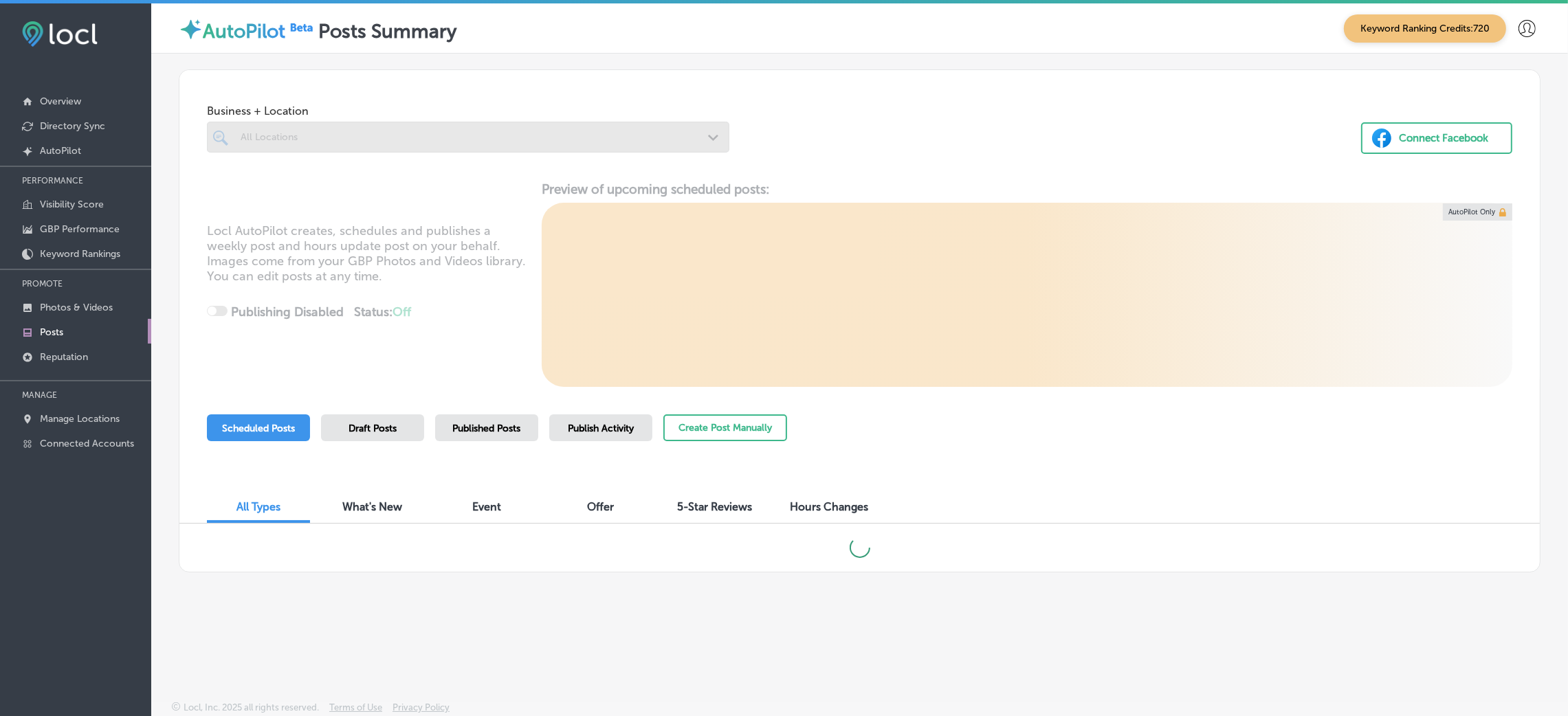
scroll to position [3, 0]
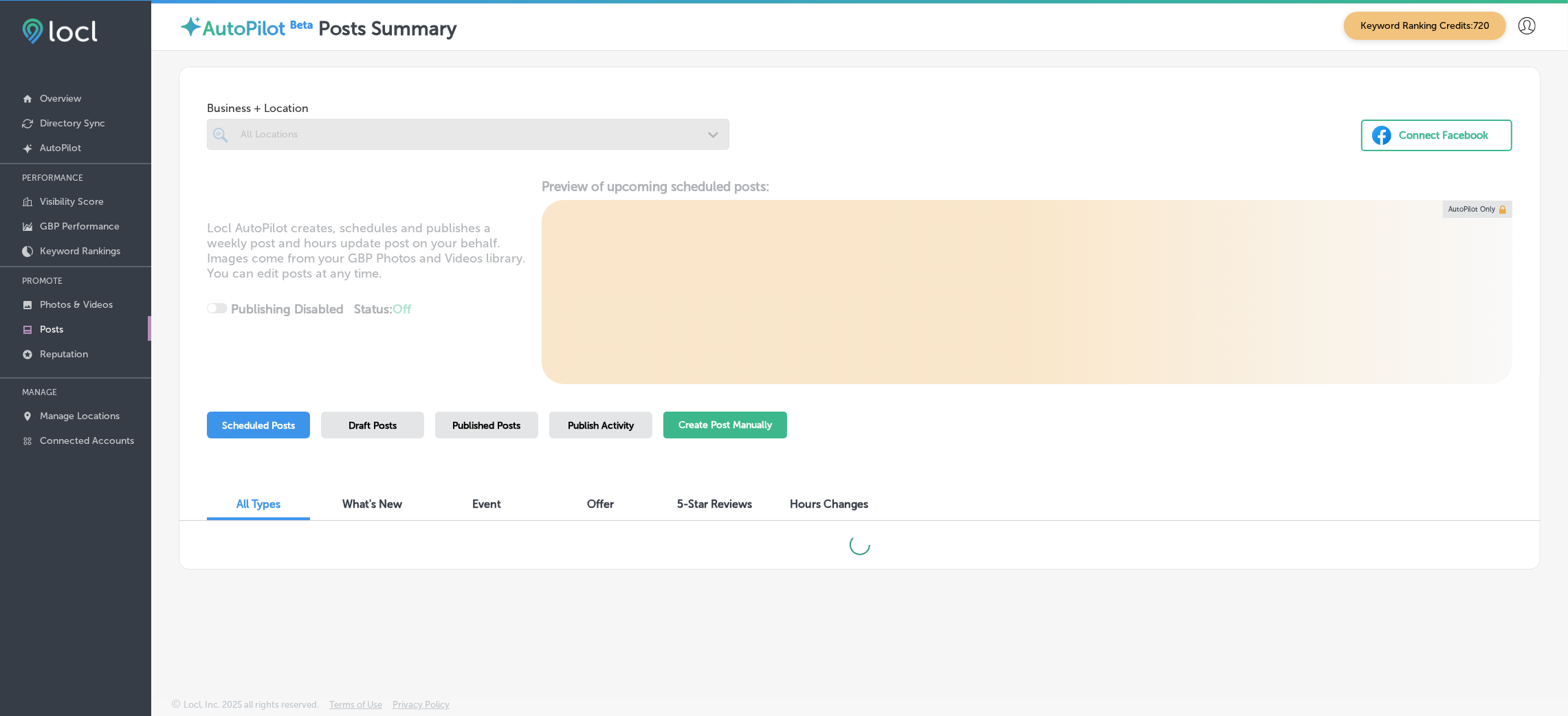
click at [741, 425] on button "Create Post Manually" at bounding box center [725, 425] width 124 height 27
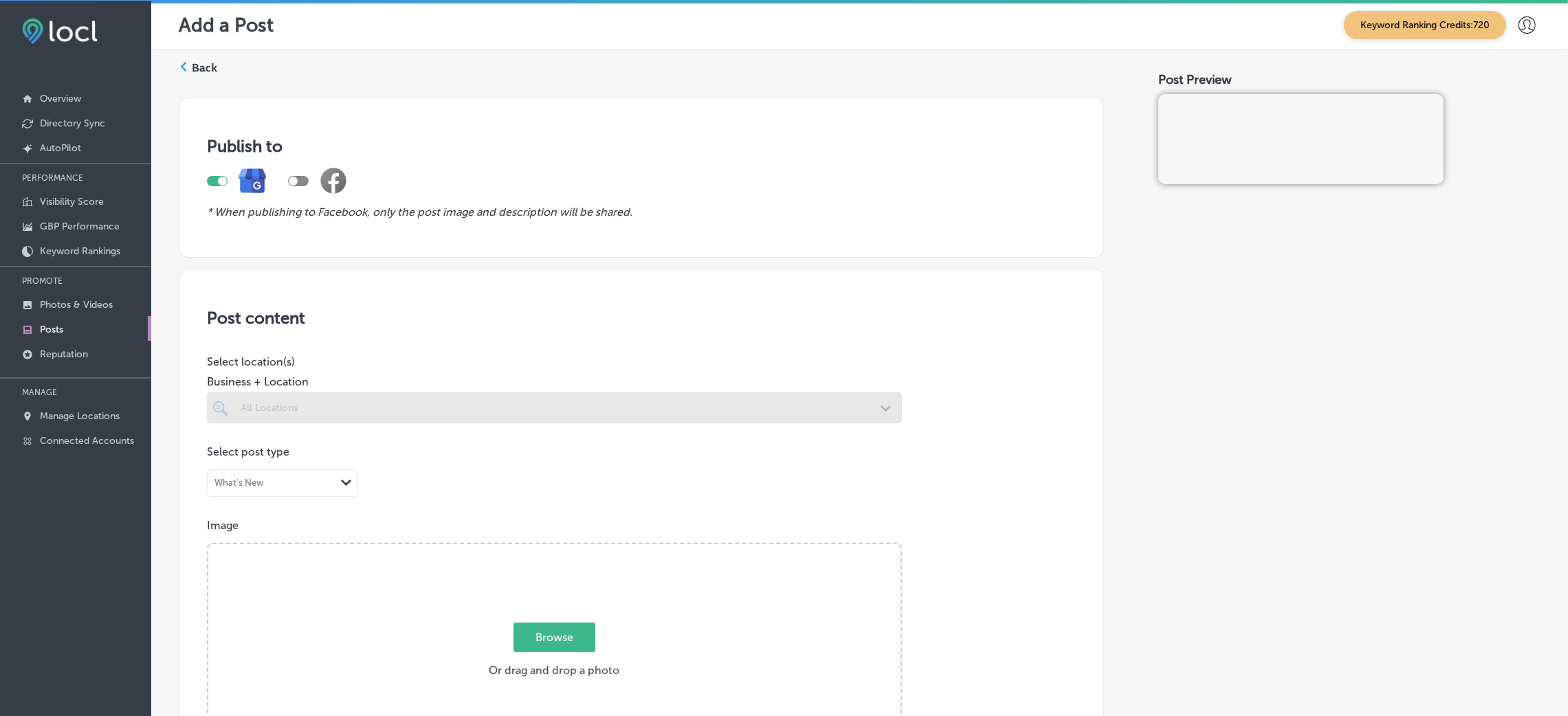
click at [374, 428] on div at bounding box center [554, 434] width 695 height 22
click at [369, 406] on div at bounding box center [554, 407] width 695 height 31
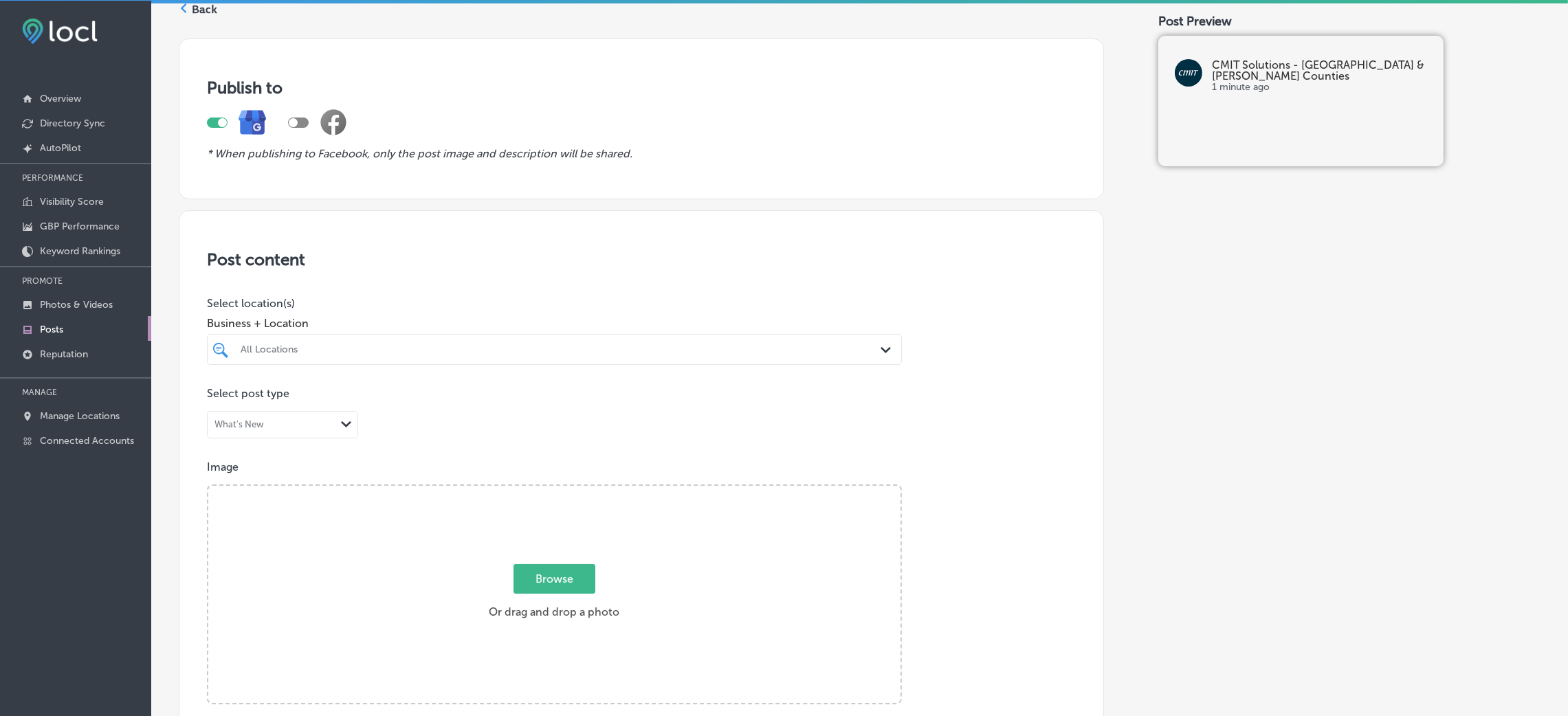
scroll to position [206, 0]
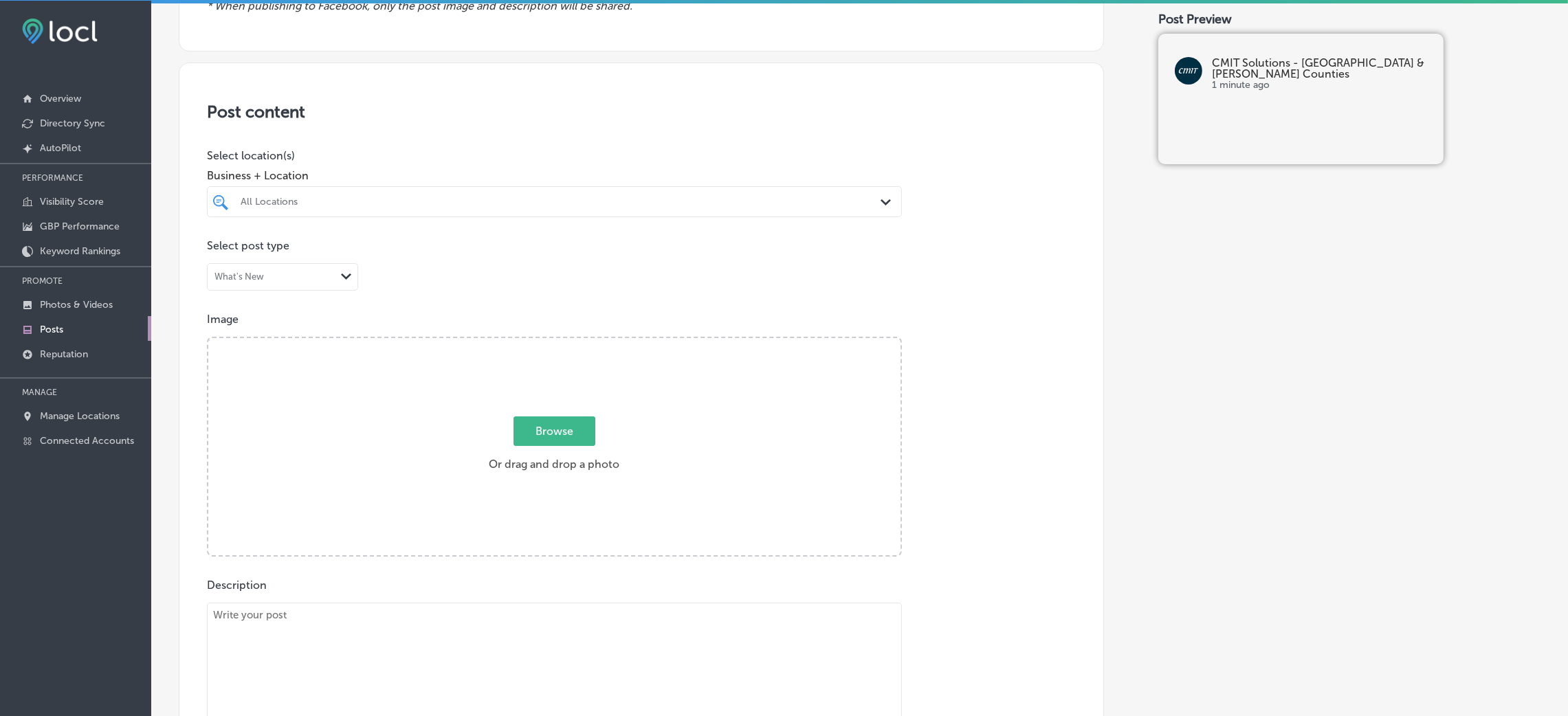
click at [509, 195] on div at bounding box center [522, 202] width 567 height 19
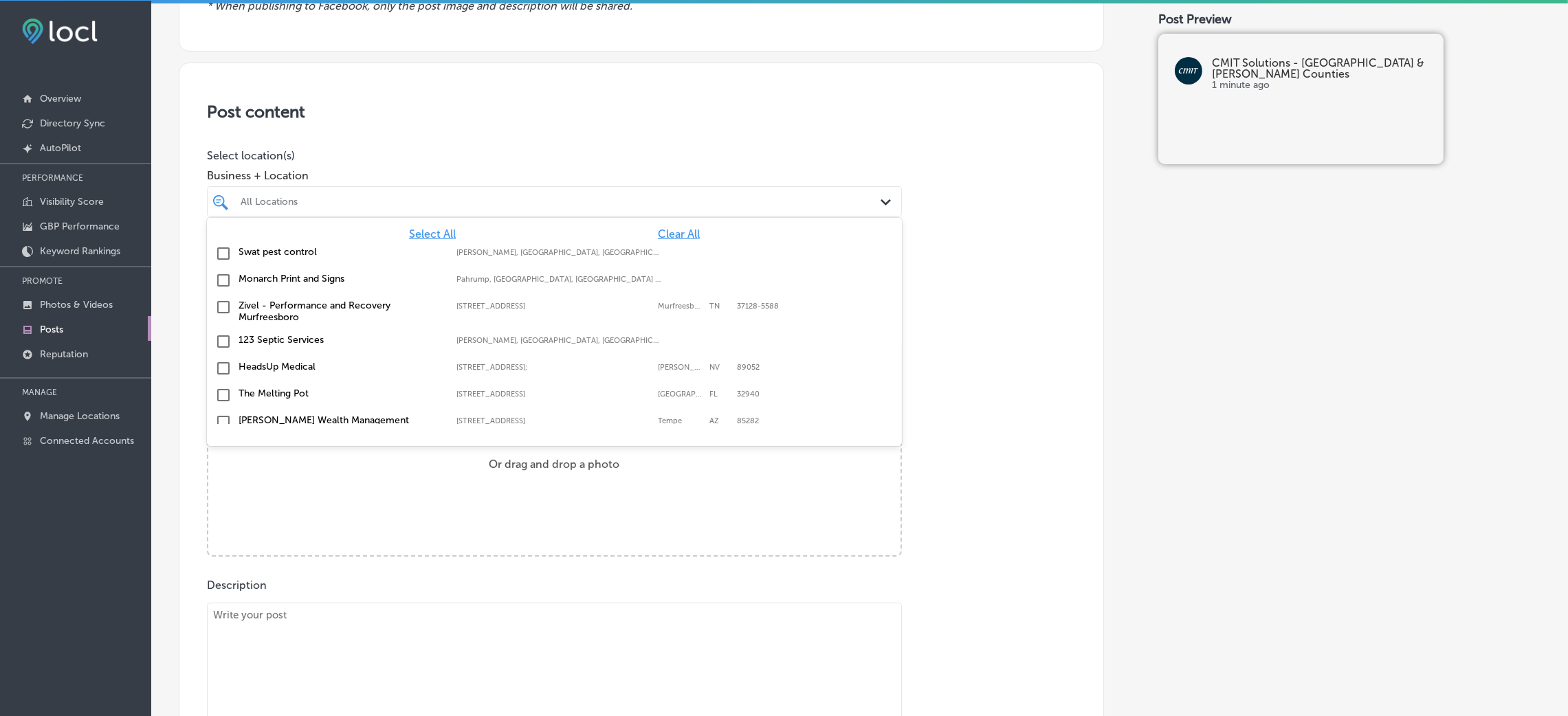
click at [658, 236] on span "Clear All" at bounding box center [679, 234] width 42 height 13
click at [647, 146] on div "Post content Select location(s) Business + Location option focused, 1 of 148. 1…" at bounding box center [642, 498] width 926 height 870
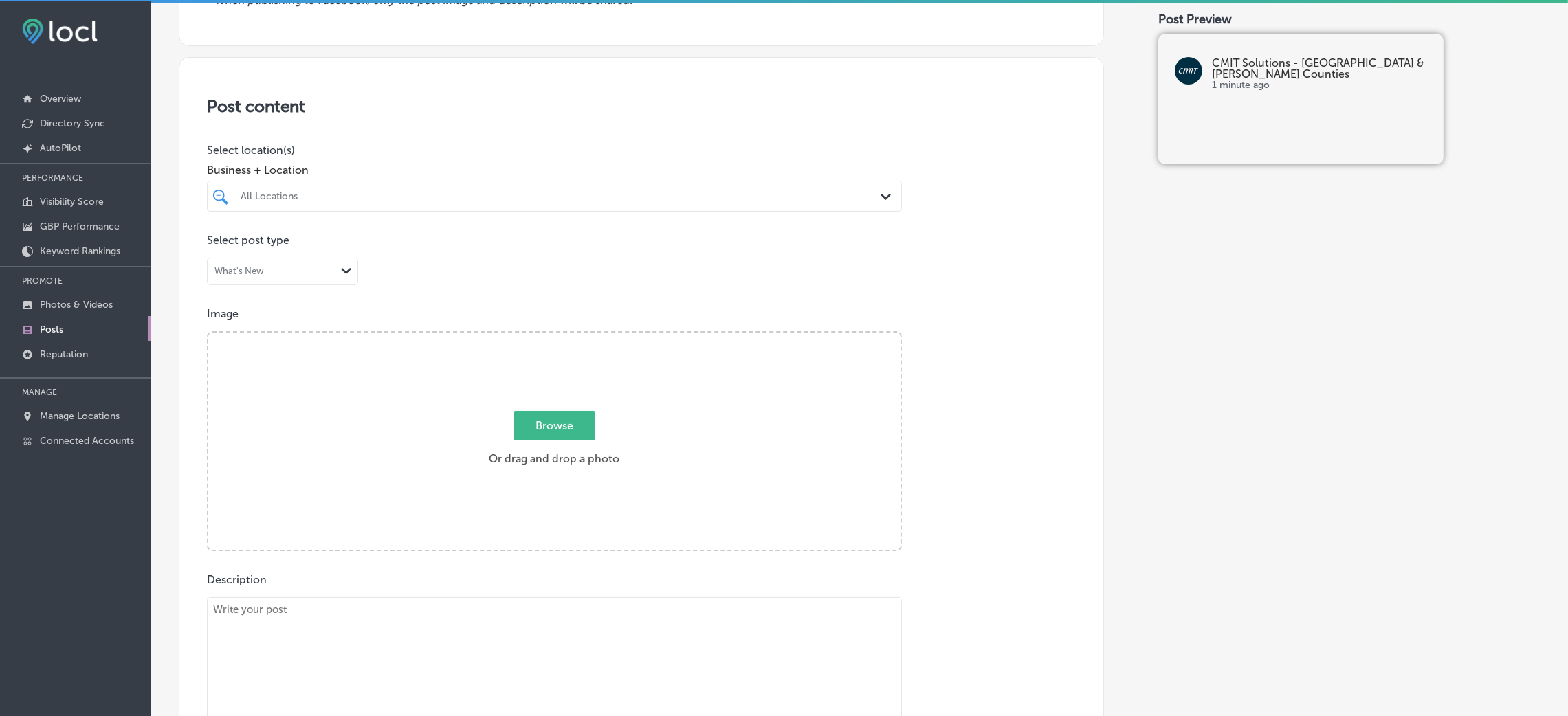
scroll to position [309, 0]
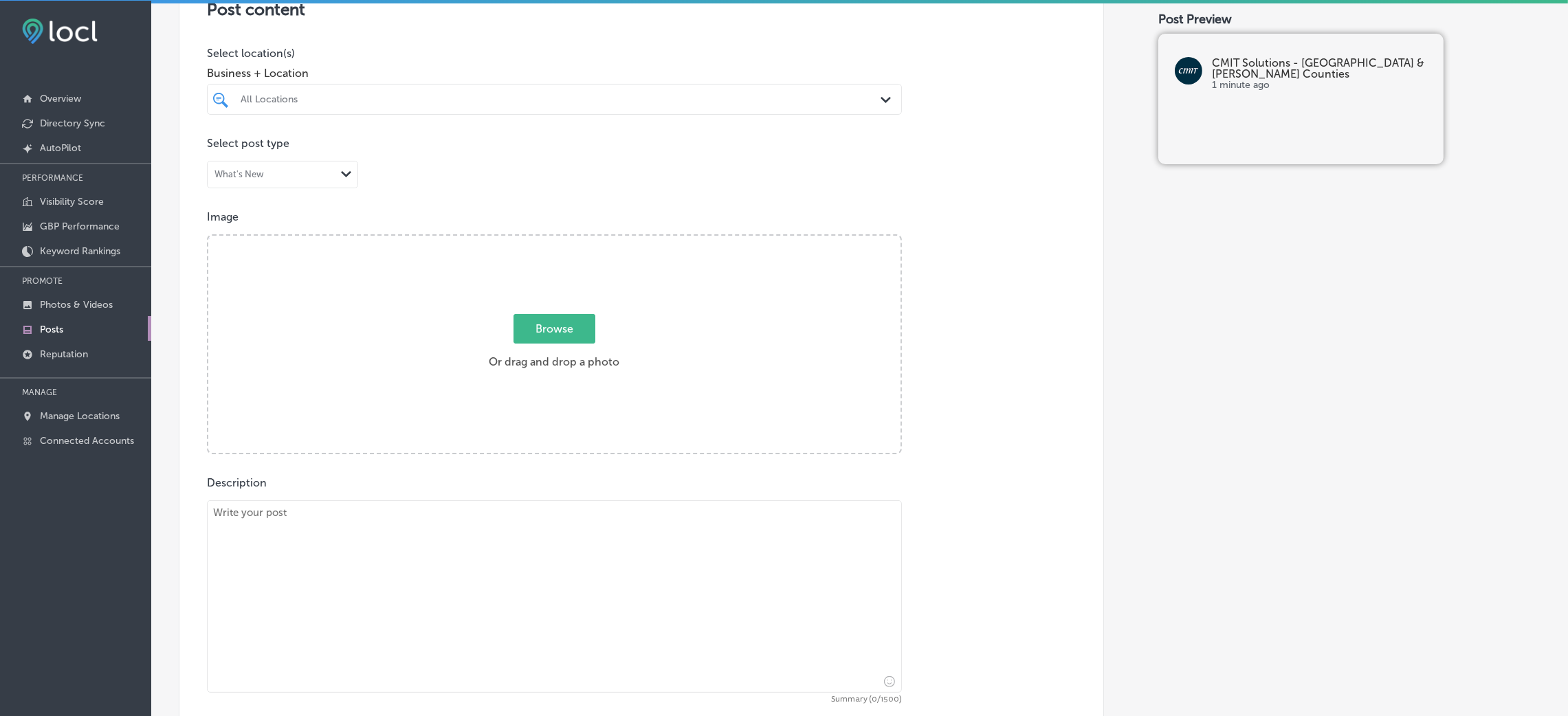
click at [359, 118] on div at bounding box center [554, 126] width 695 height 22
click at [359, 114] on div "All Locations Path Created with Sketch." at bounding box center [554, 99] width 695 height 31
click at [360, 134] on div "Select All Clear All" at bounding box center [554, 132] width 695 height 13
click at [397, 134] on div "Select All Clear All" at bounding box center [554, 132] width 695 height 13
click at [402, 143] on label "[PERSON_NAME], Morton, & Imms LLC" at bounding box center [341, 149] width 204 height 12
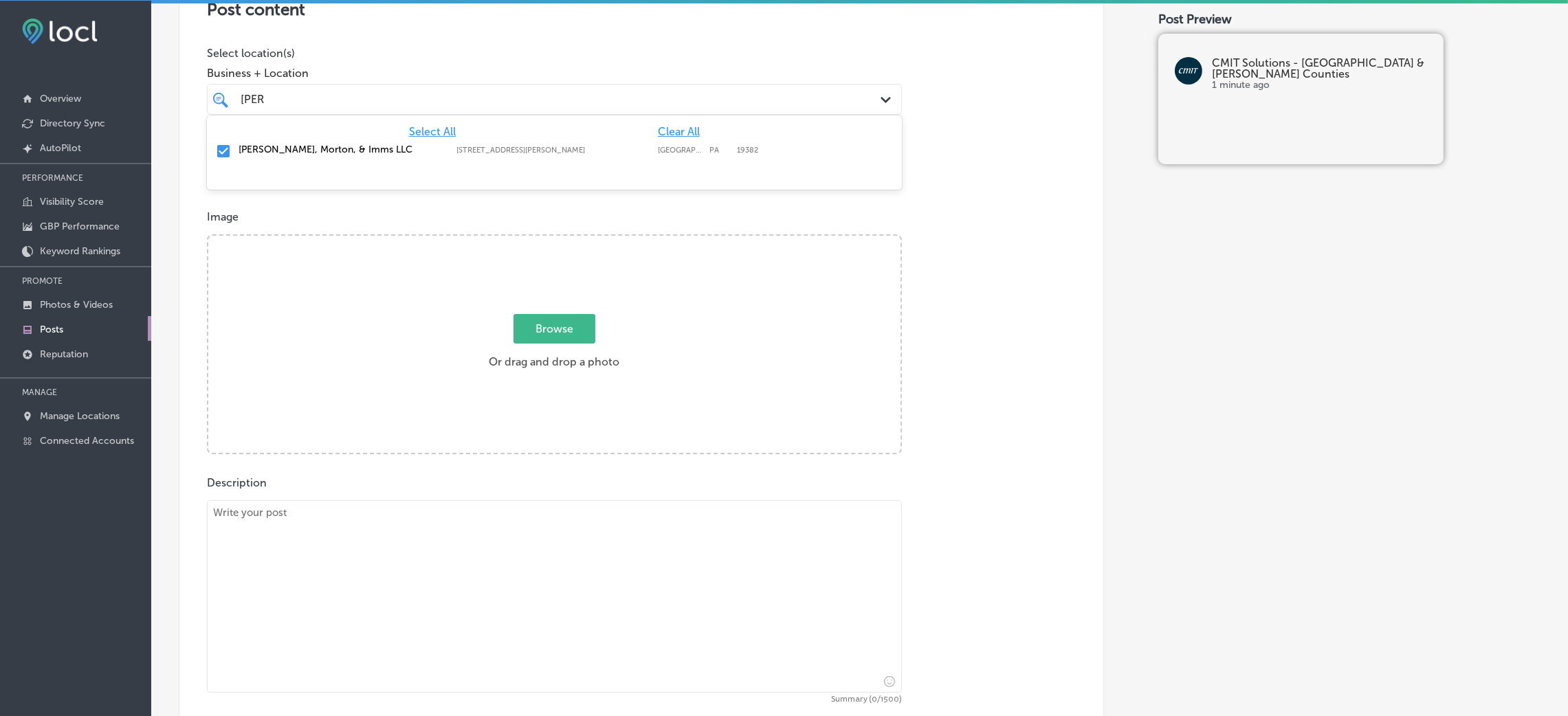
click at [872, 154] on div "[PERSON_NAME], Morton, & Imms LLC [STREET_ADDRESS][PERSON_NAME] [STREET_ADDRESS…" at bounding box center [554, 151] width 684 height 21
click at [756, 154] on div "[PERSON_NAME], Morton, & Imms LLC [STREET_ADDRESS][PERSON_NAME] [STREET_ADDRESS…" at bounding box center [554, 151] width 684 height 21
type input "[PERSON_NAME]"
click at [962, 151] on div "Post content Select location(s) Business + Location option [STREET_ADDRESS][PER…" at bounding box center [642, 395] width 926 height 870
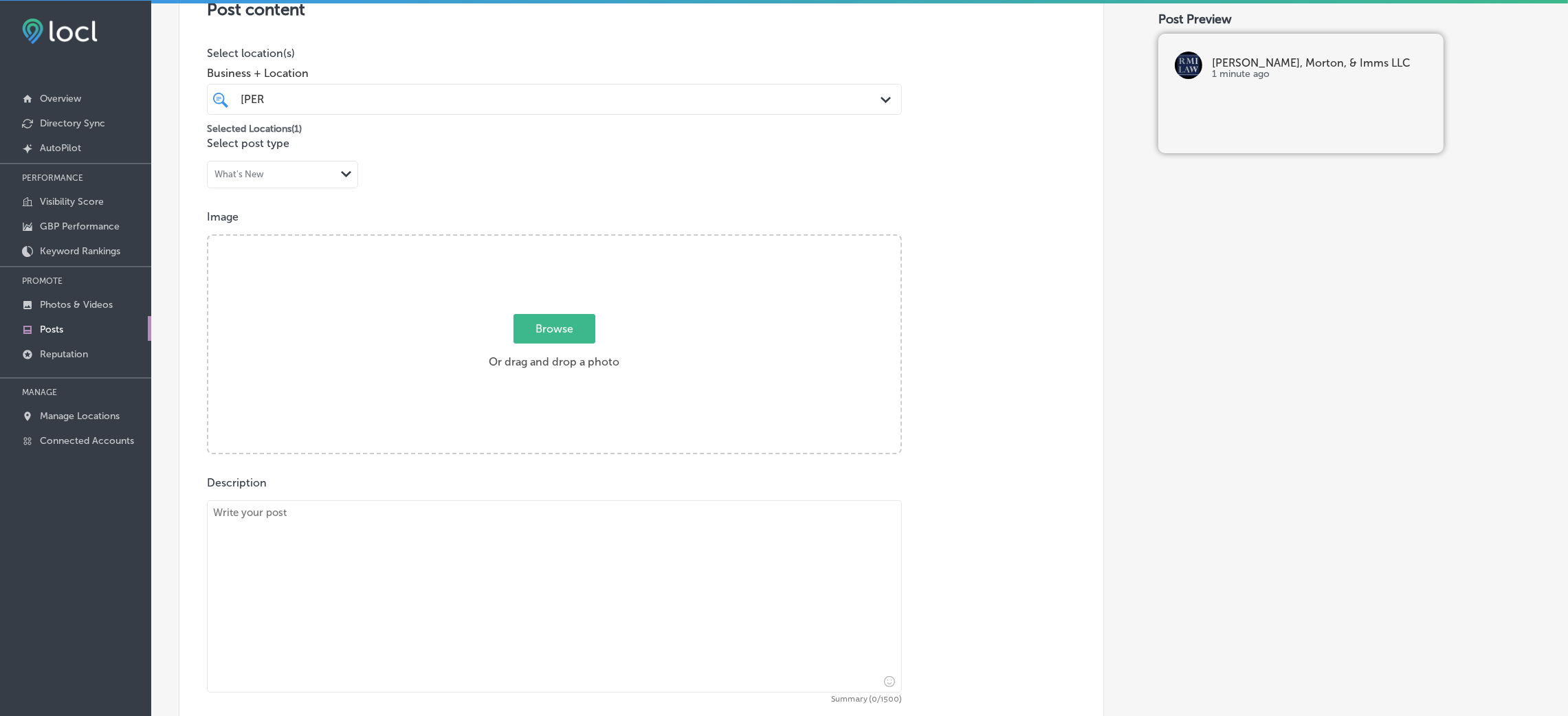
click at [355, 477] on textarea at bounding box center [554, 597] width 695 height 193
paste textarea "At [PERSON_NAME] & Imms LLC, we help families navigate the complexities of esta…"
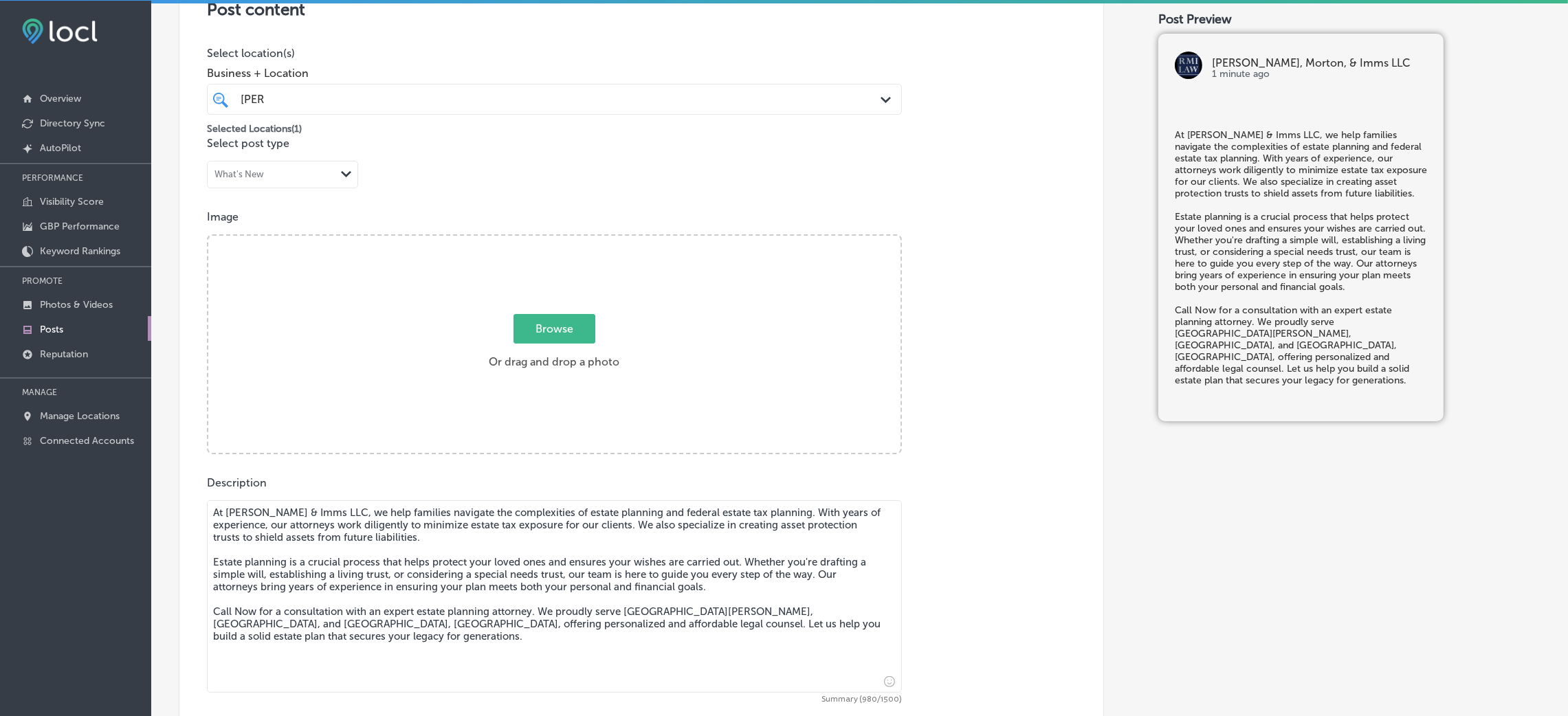
type textarea "At [PERSON_NAME] & Imms LLC, we help families navigate the complexities of esta…"
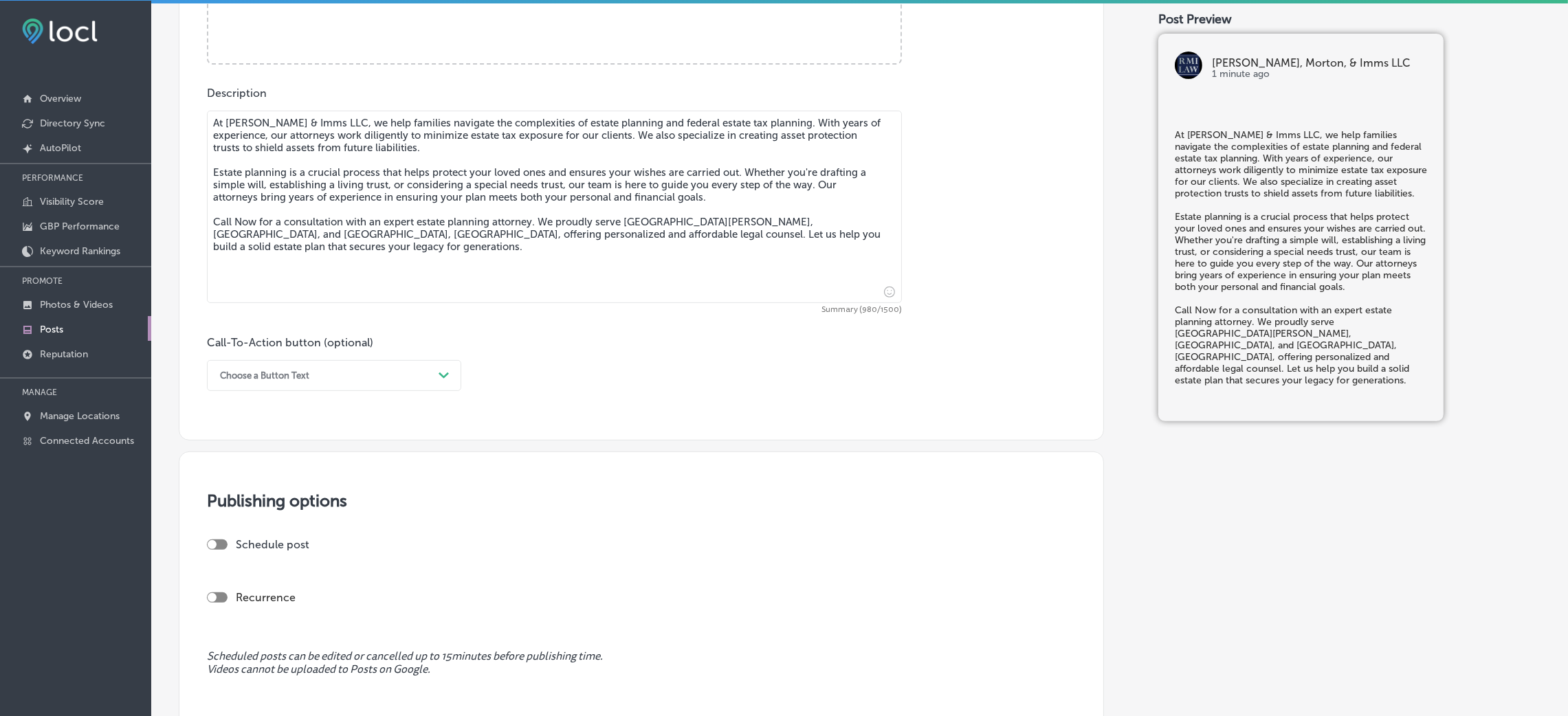
scroll to position [722, 0]
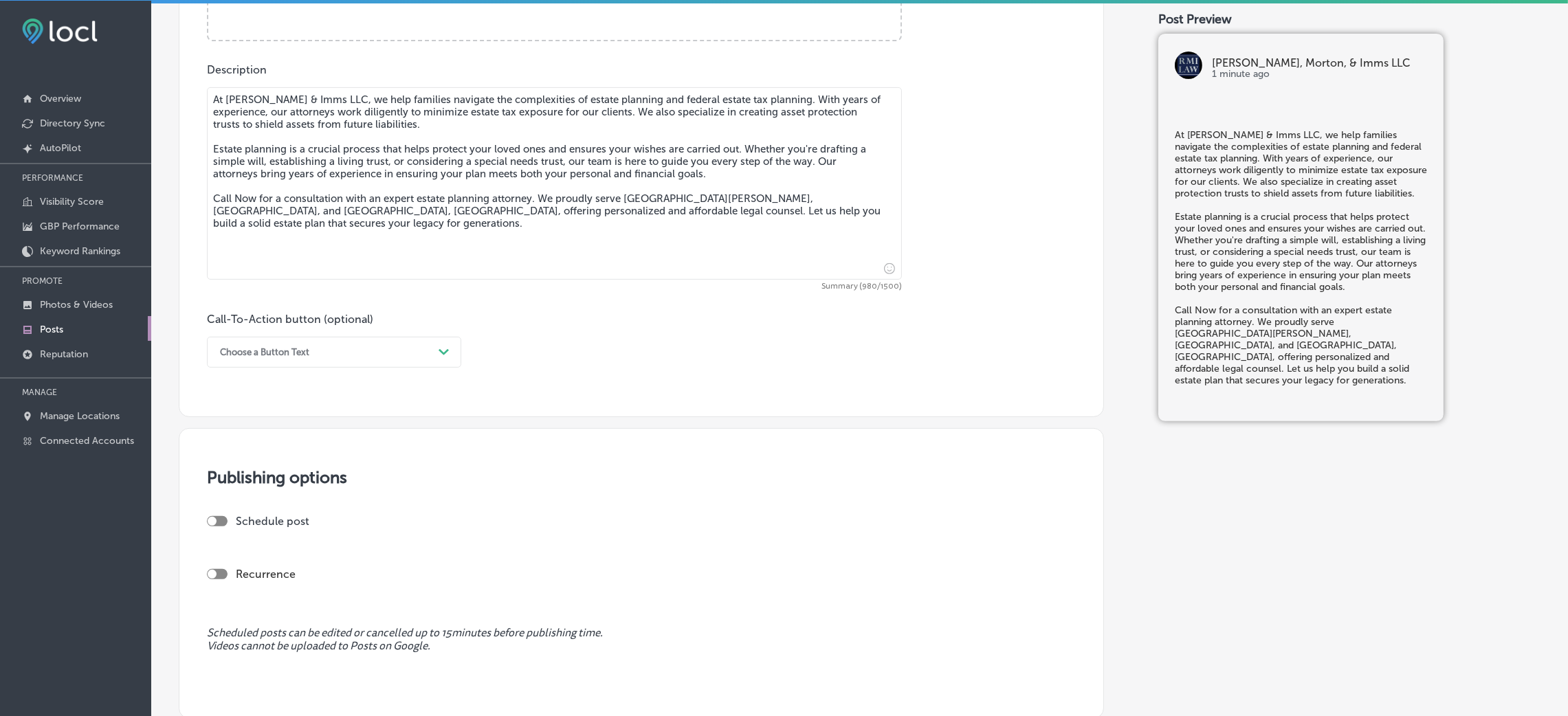
click at [362, 360] on div "Choose a Button Text" at bounding box center [323, 352] width 220 height 21
click at [250, 477] on div "Call Now" at bounding box center [334, 527] width 255 height 24
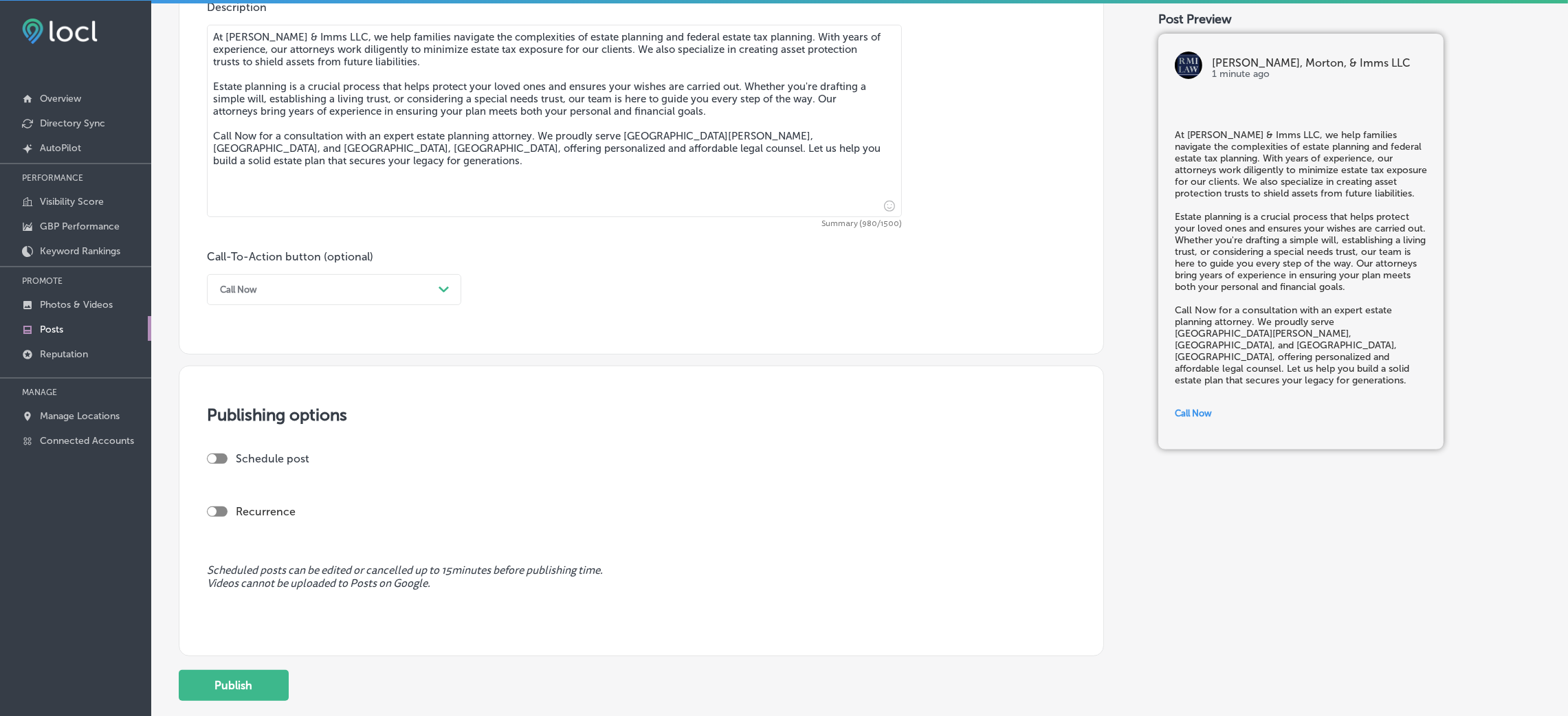
scroll to position [877, 0]
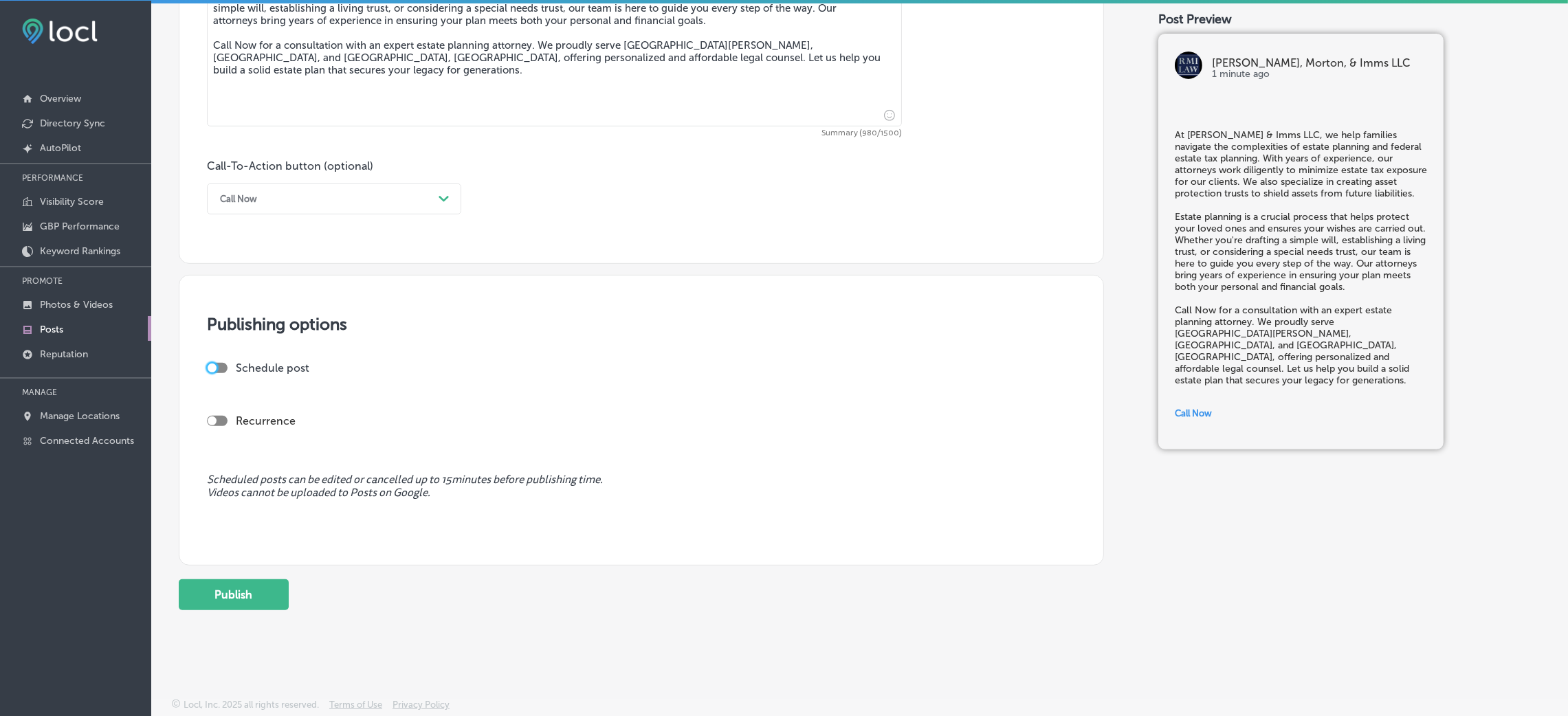
click at [212, 367] on div at bounding box center [212, 368] width 9 height 9
checkbox input "true"
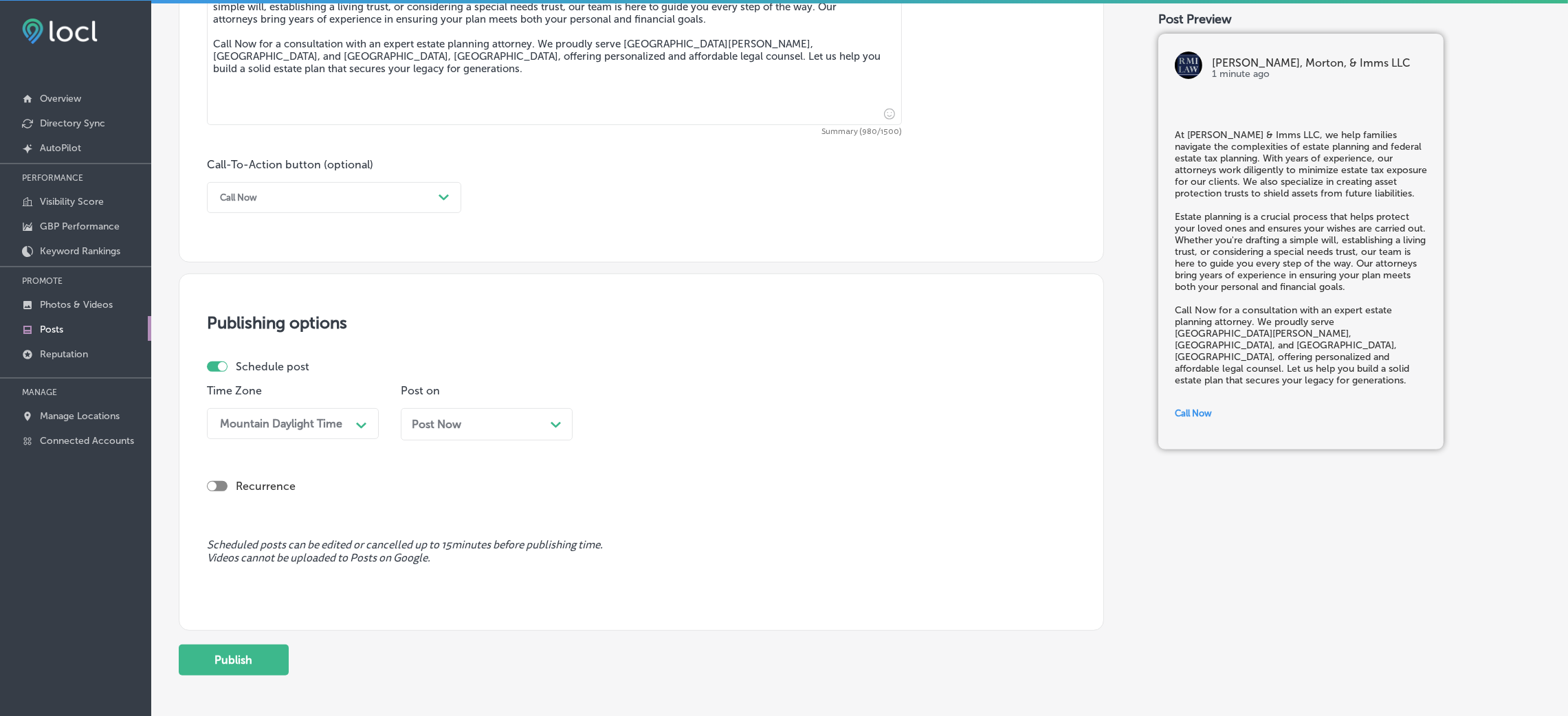
click at [479, 402] on div "Post on Post Now Path Created with Sketch." at bounding box center [487, 418] width 172 height 67
click at [476, 431] on div "Post Now Path Created with Sketch." at bounding box center [487, 424] width 150 height 13
click at [614, 429] on div "08:45 AM" at bounding box center [632, 423] width 49 height 13
click at [616, 477] on div "7:00 AM" at bounding box center [680, 509] width 172 height 24
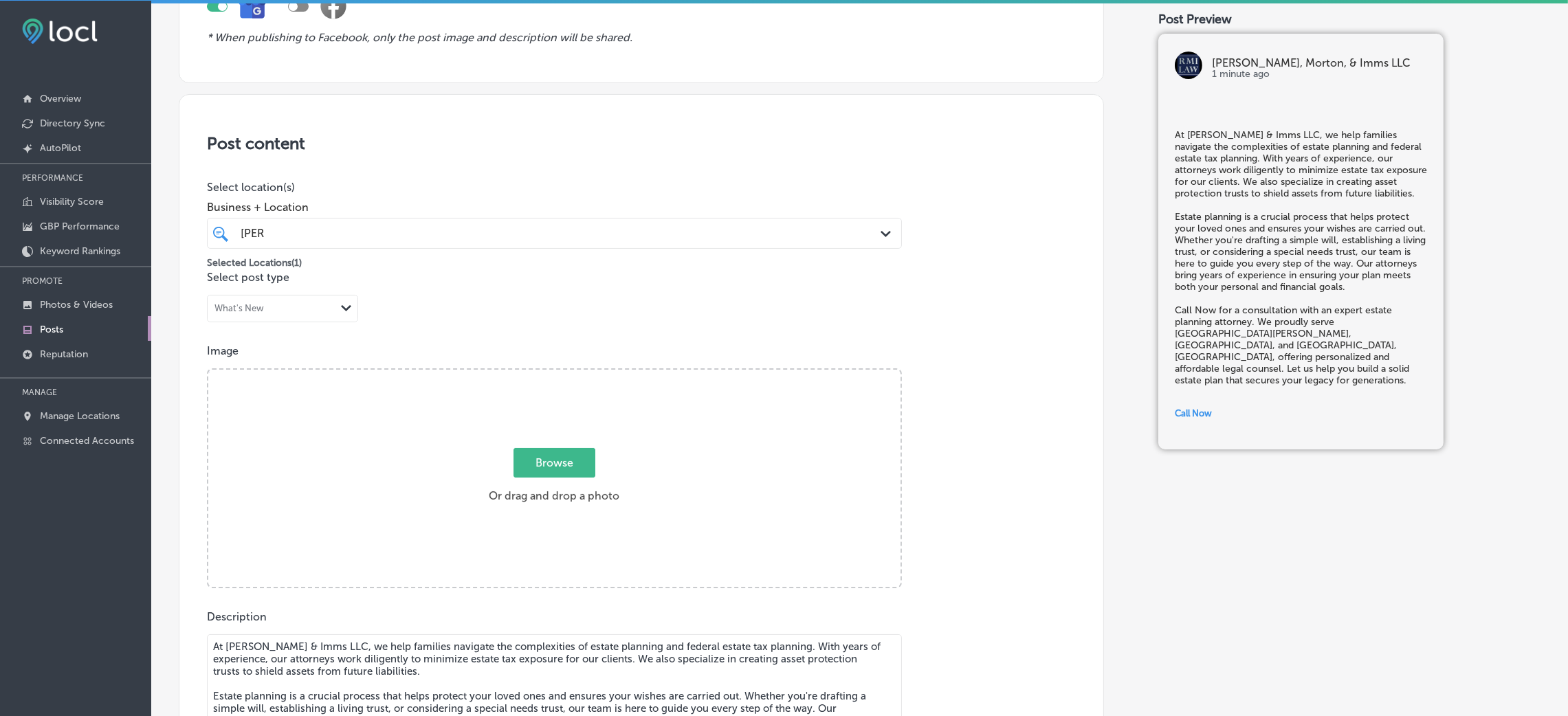
scroll to position [155, 0]
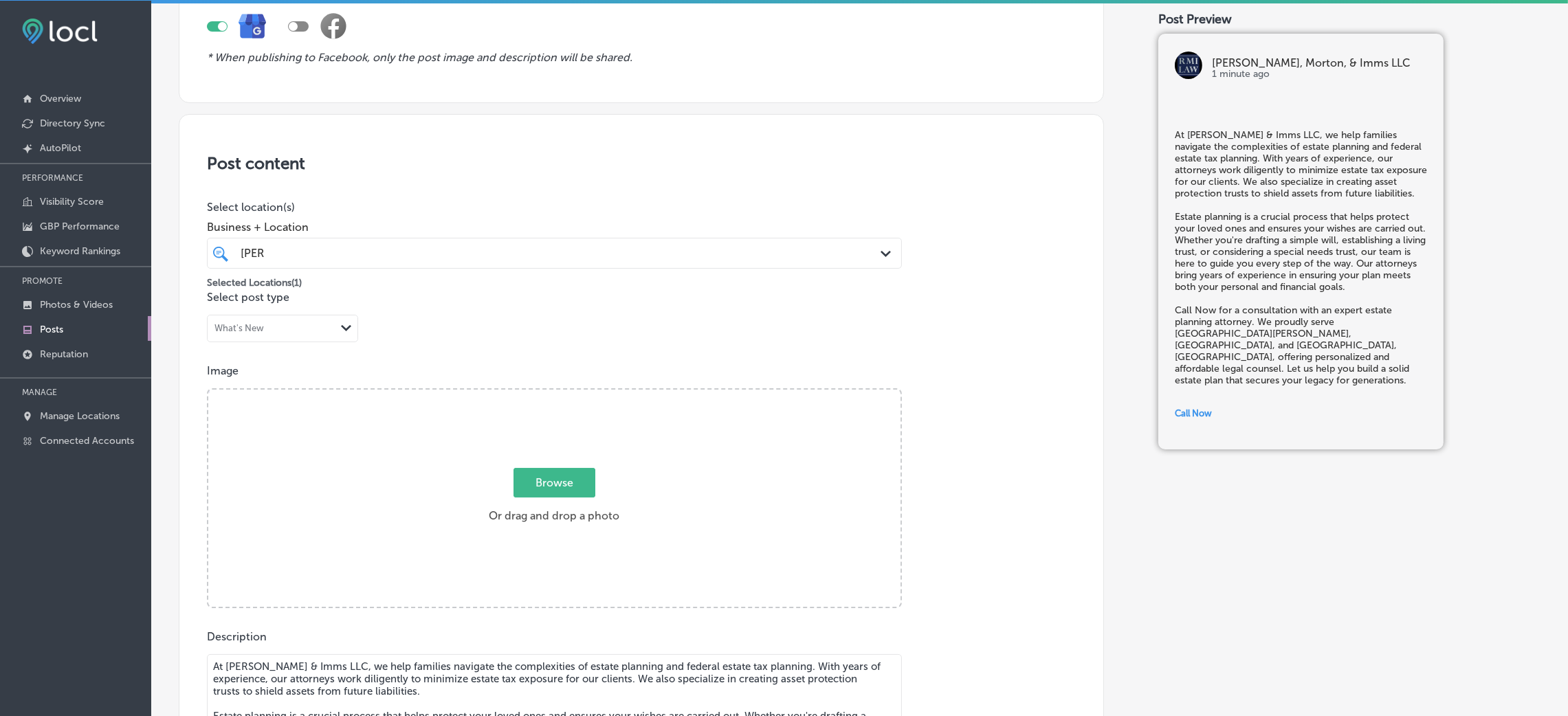
click at [600, 477] on label "Browse Or drag and drop a photo" at bounding box center [554, 499] width 142 height 60
click at [600, 394] on input "Browse Or drag and drop a photo" at bounding box center [554, 392] width 692 height 4
type input "C:\fakepath\[PERSON_NAME], Morton, & Imms LLC.png"
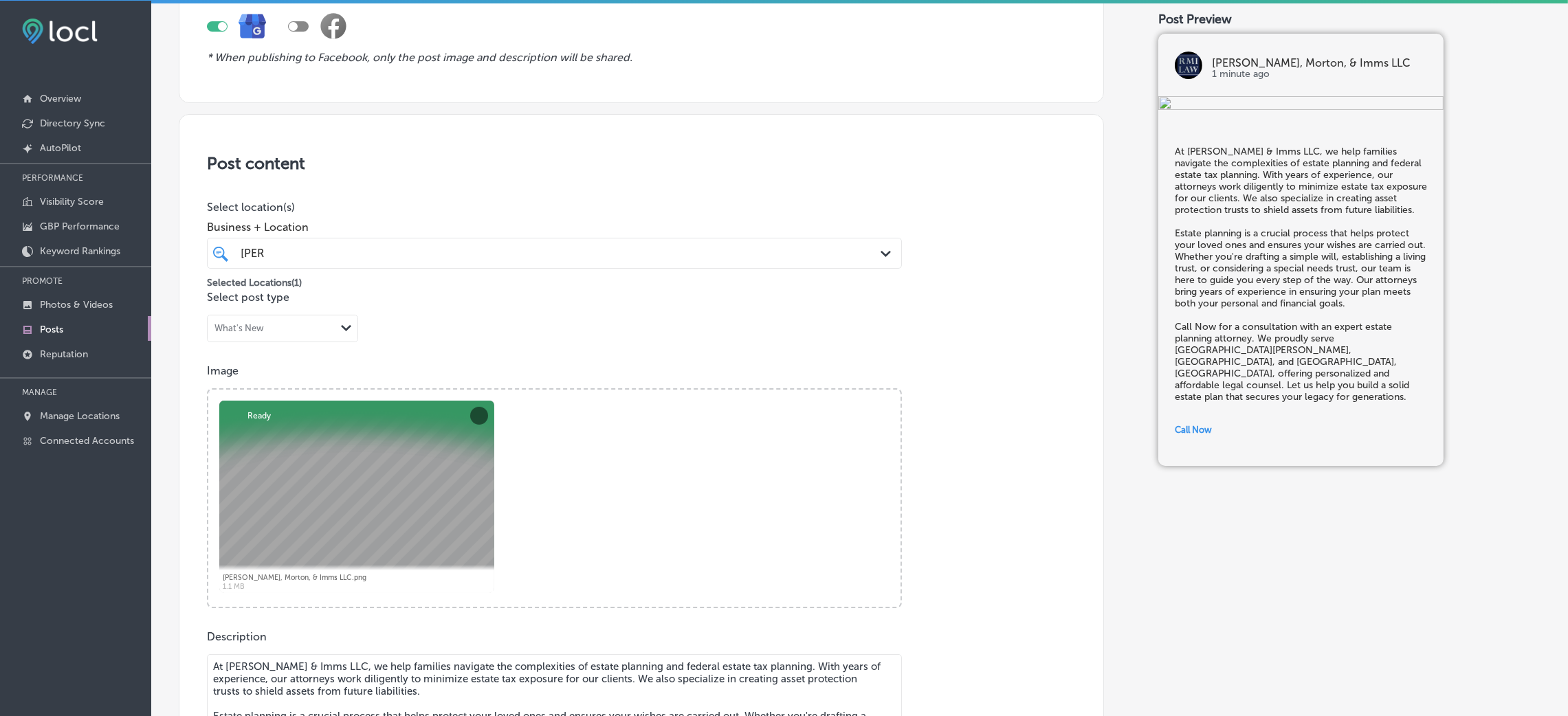
click at [628, 241] on div "[PERSON_NAME] Path Created with Sketch." at bounding box center [554, 253] width 695 height 31
click at [669, 163] on h3 "Post content" at bounding box center [641, 163] width 869 height 20
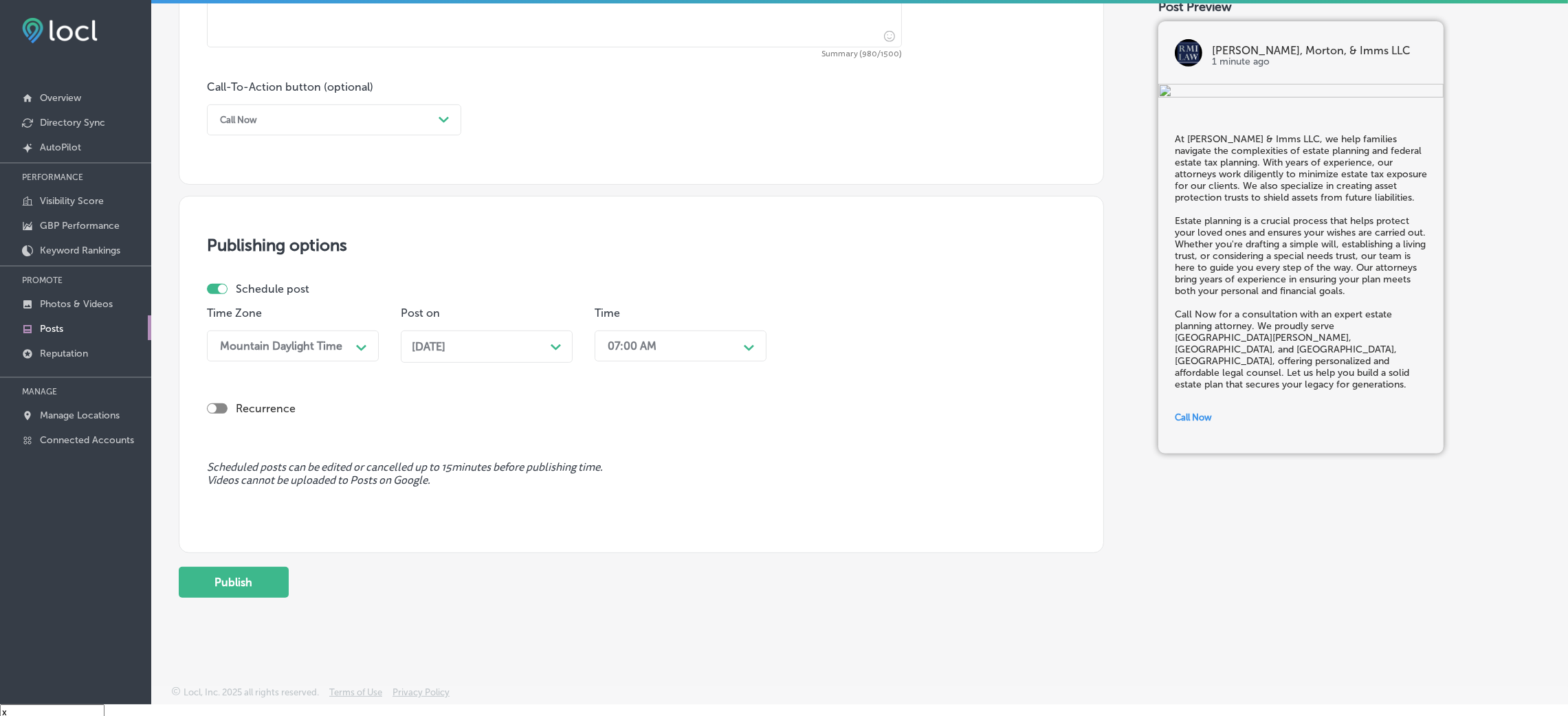
scroll to position [19, 0]
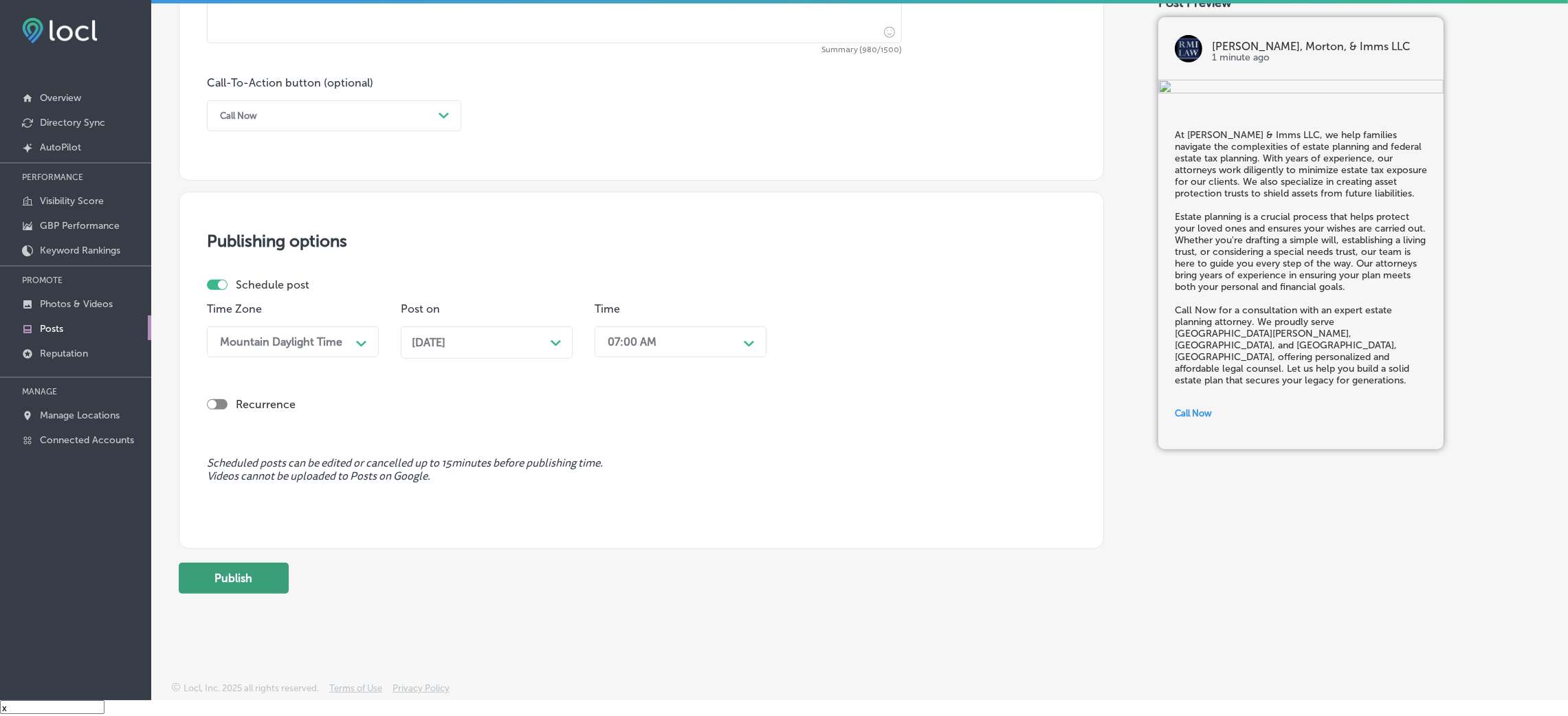
click at [266, 477] on button "Publish" at bounding box center [234, 578] width 110 height 31
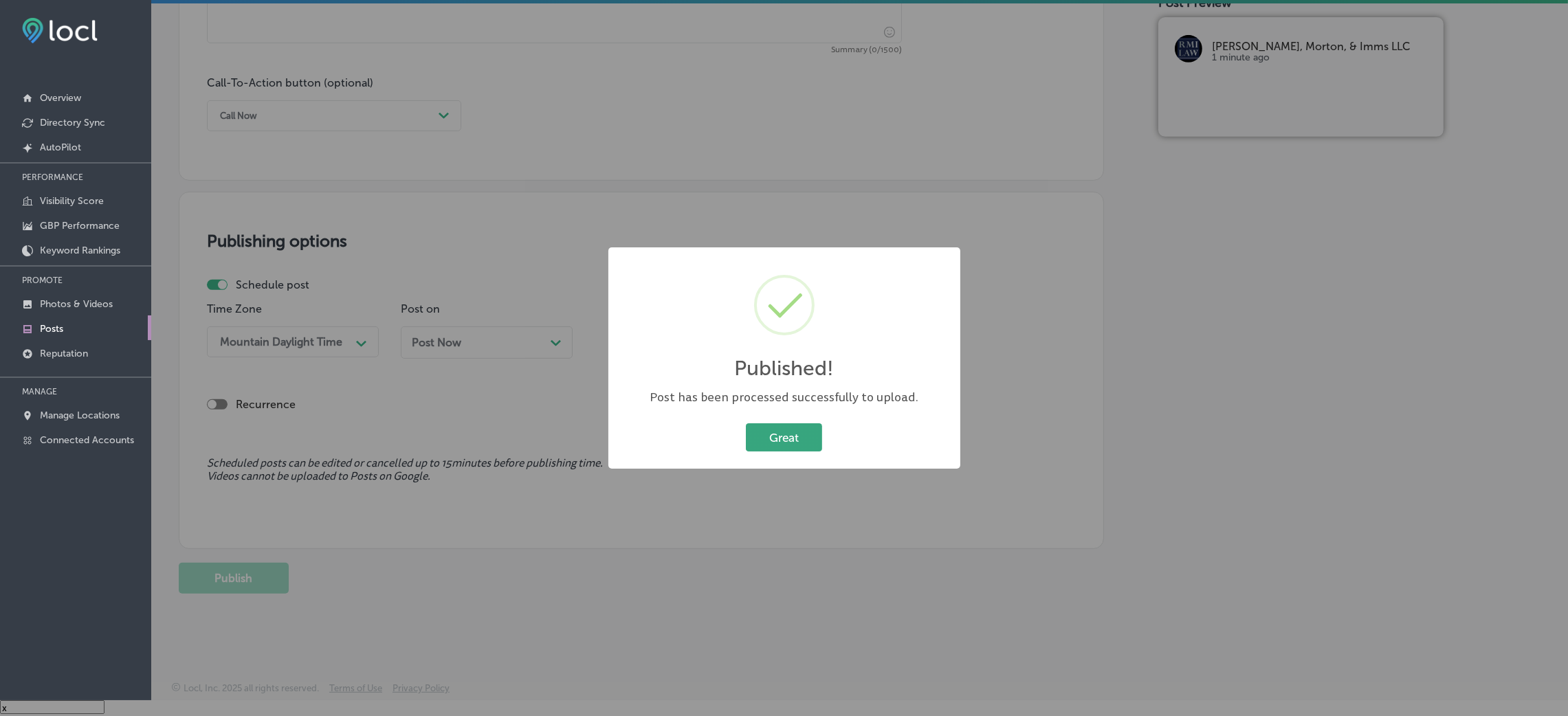
click at [769, 437] on button "Great" at bounding box center [784, 437] width 76 height 28
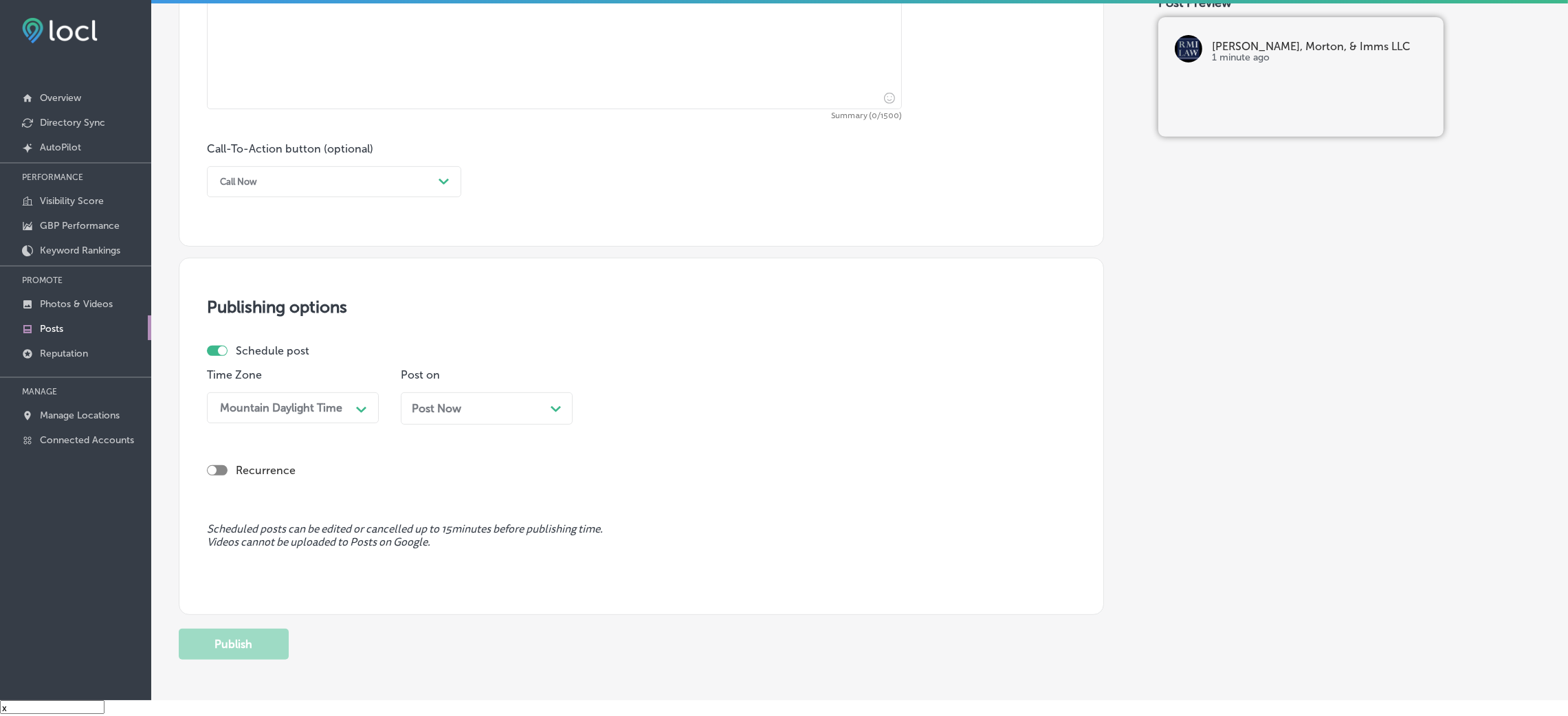
scroll to position [737, 0]
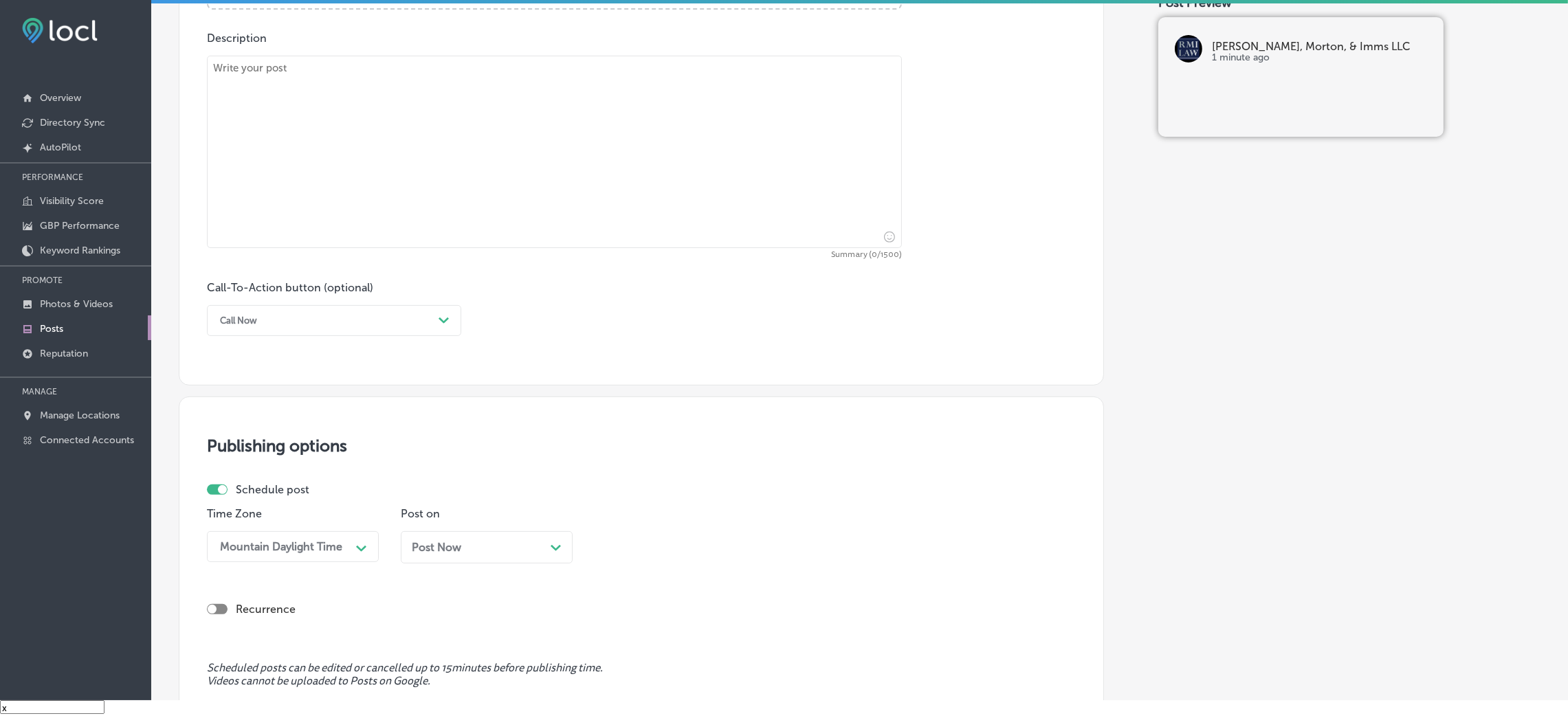
click at [483, 183] on textarea at bounding box center [554, 152] width 695 height 193
paste textarea "At [PERSON_NAME] & Imms LLC, we understand the emotional and financial stress c…"
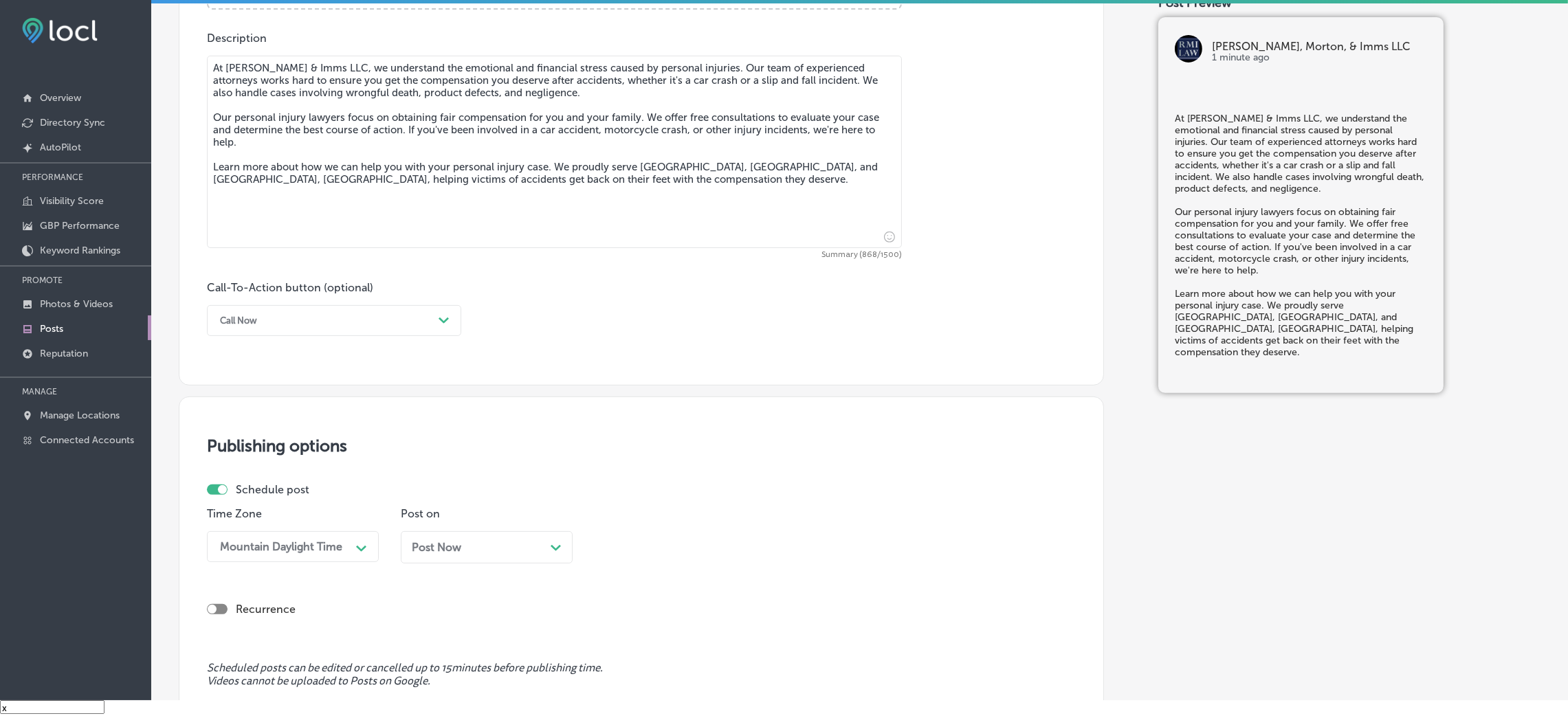
type textarea "At [PERSON_NAME] & Imms LLC, we understand the emotional and financial stress c…"
click at [327, 291] on label "Call-To-Action button (optional)" at bounding box center [290, 287] width 167 height 13
click at [316, 316] on div "Call Now" at bounding box center [323, 320] width 220 height 21
click at [259, 451] on div "Learn more" at bounding box center [334, 447] width 255 height 24
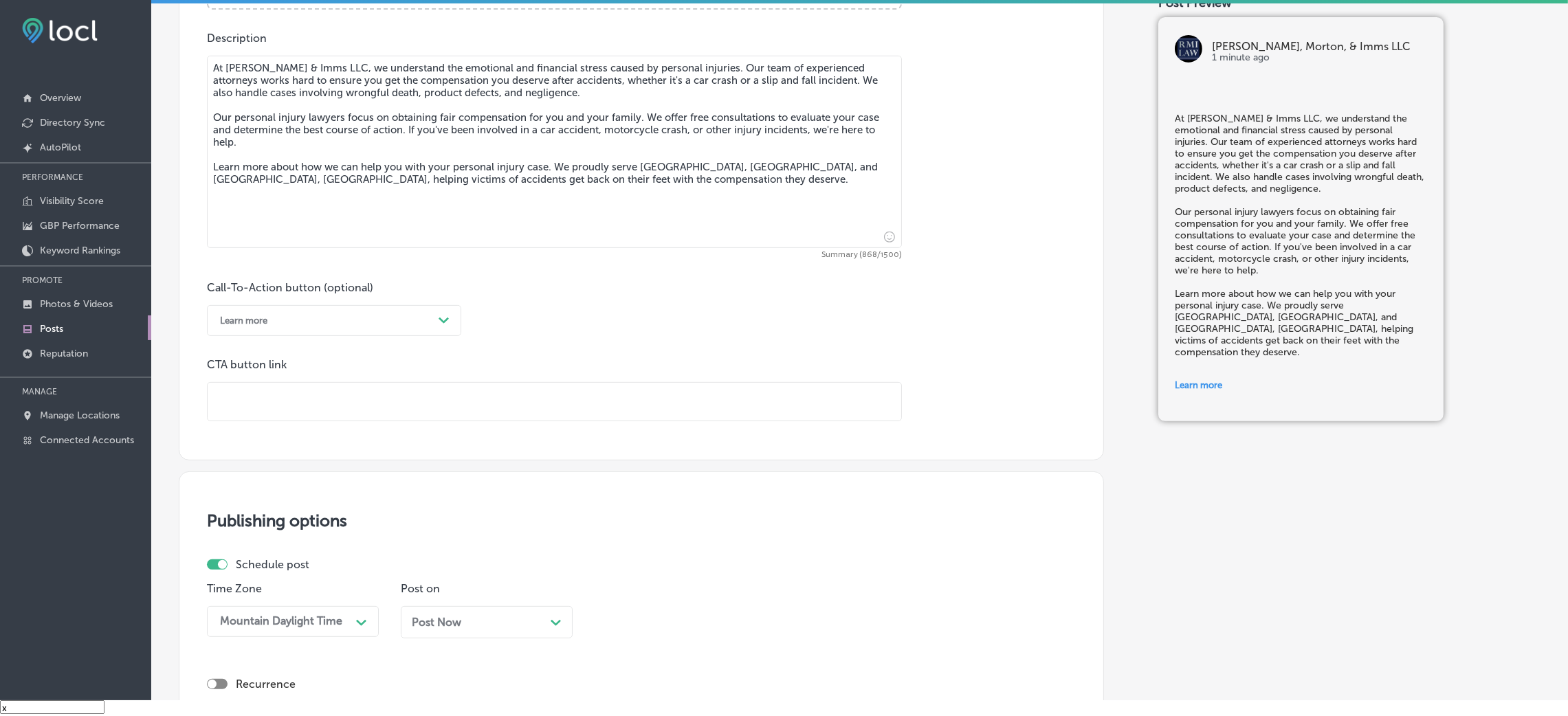
click at [418, 394] on input "text" at bounding box center [554, 402] width 693 height 38
paste input "[URL][DOMAIN_NAME]"
type input "[URL][DOMAIN_NAME]"
click at [688, 311] on div "Call-To-Action button (optional) Learn more Path Created with Sketch. CTA butto…" at bounding box center [641, 351] width 869 height 140
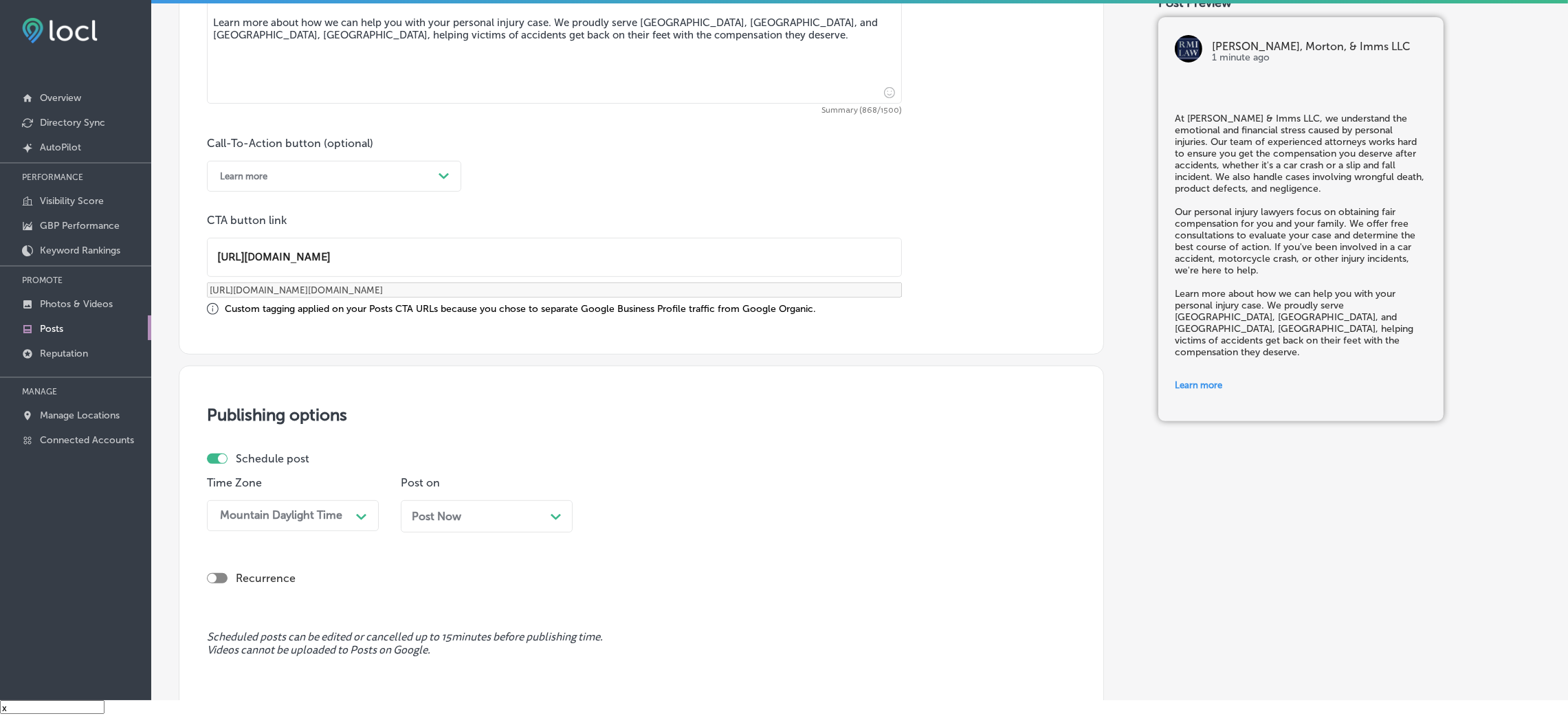
scroll to position [943, 0]
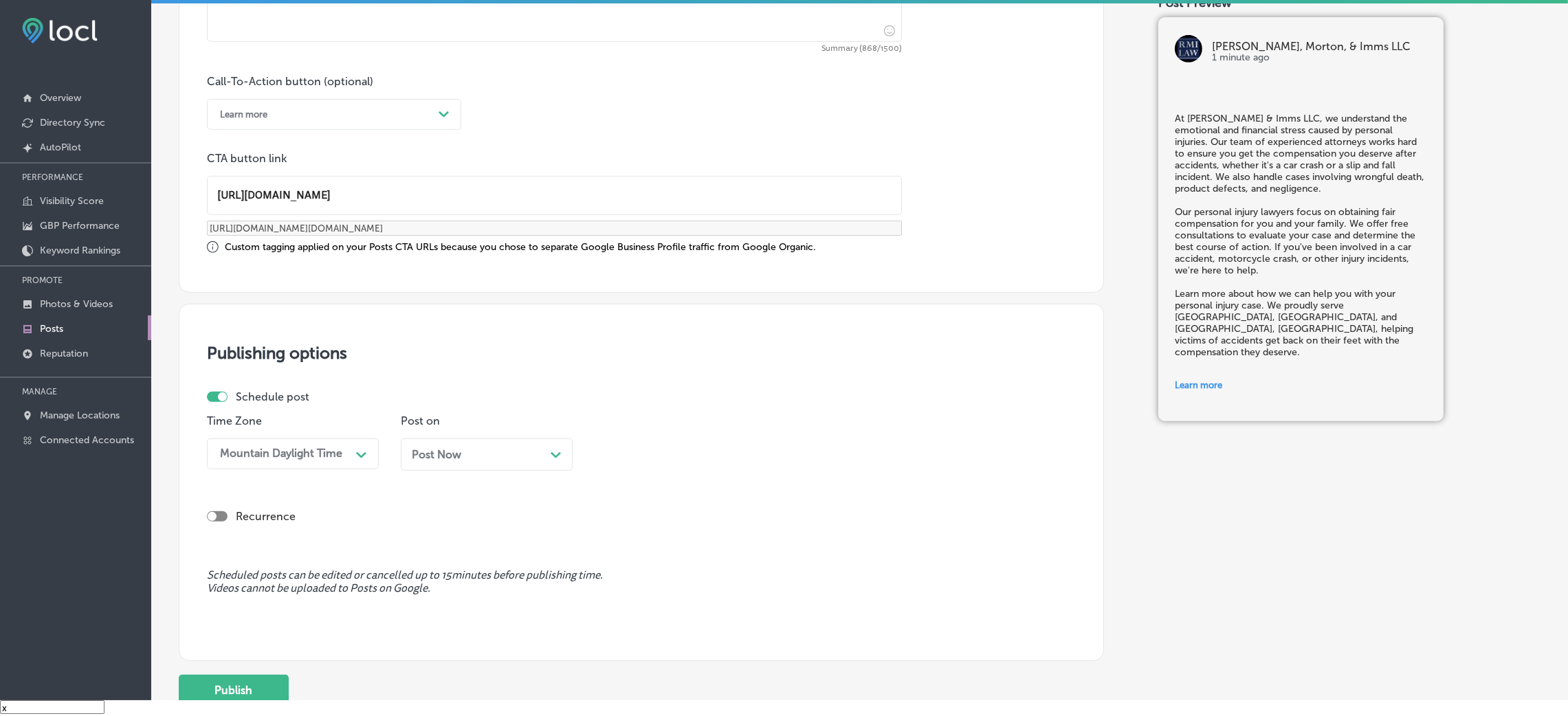
click at [498, 464] on div "Post Now Path Created with Sketch." at bounding box center [487, 455] width 172 height 32
click at [683, 451] on div "08:45 AM" at bounding box center [669, 454] width 138 height 24
click at [637, 477] on div "7:00 AM" at bounding box center [680, 643] width 172 height 24
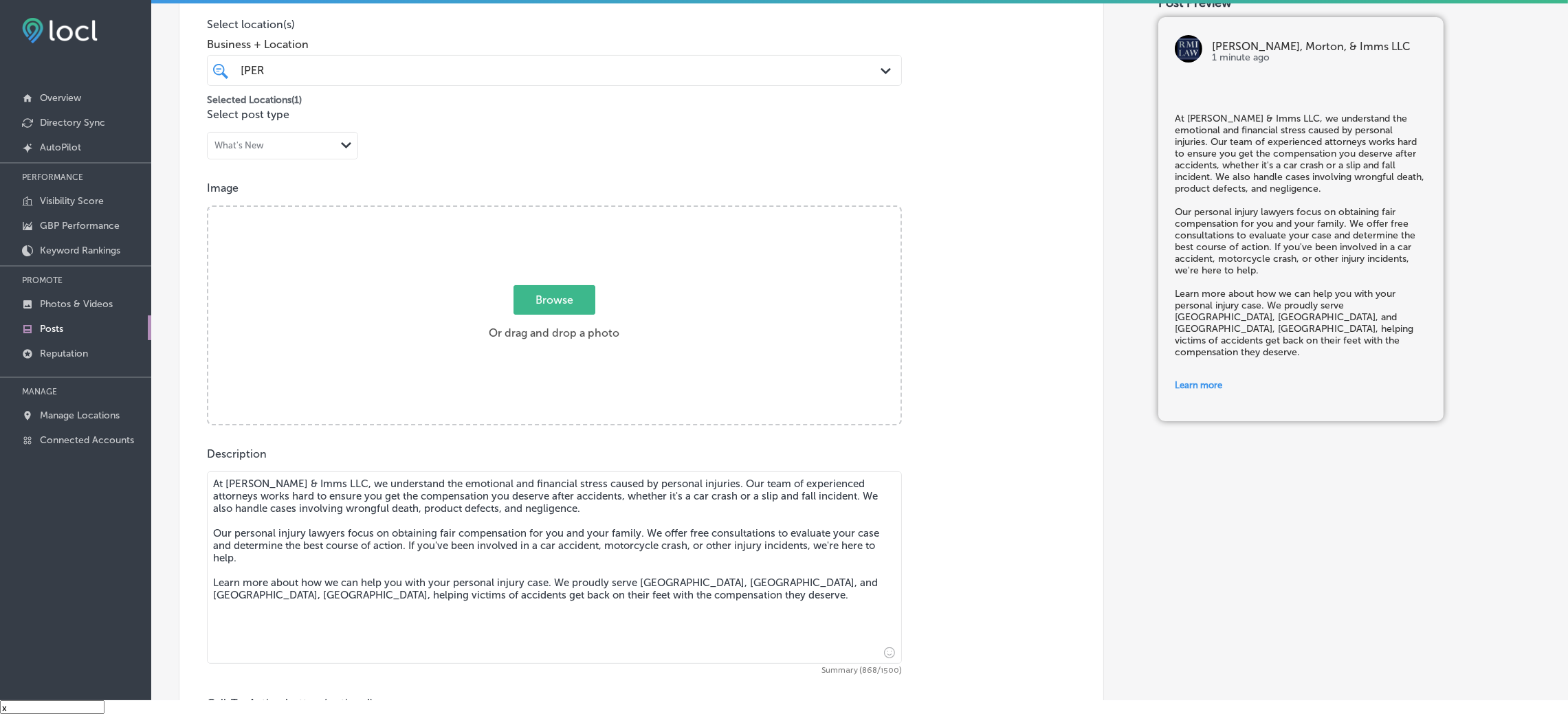
scroll to position [325, 0]
click at [541, 309] on span "Browse" at bounding box center [554, 296] width 81 height 30
click at [541, 207] on input "Browse Or drag and drop a photo" at bounding box center [554, 206] width 692 height 4
type input "C:\fakepath\[PERSON_NAME], & Imms LLC-3 (1)1.png"
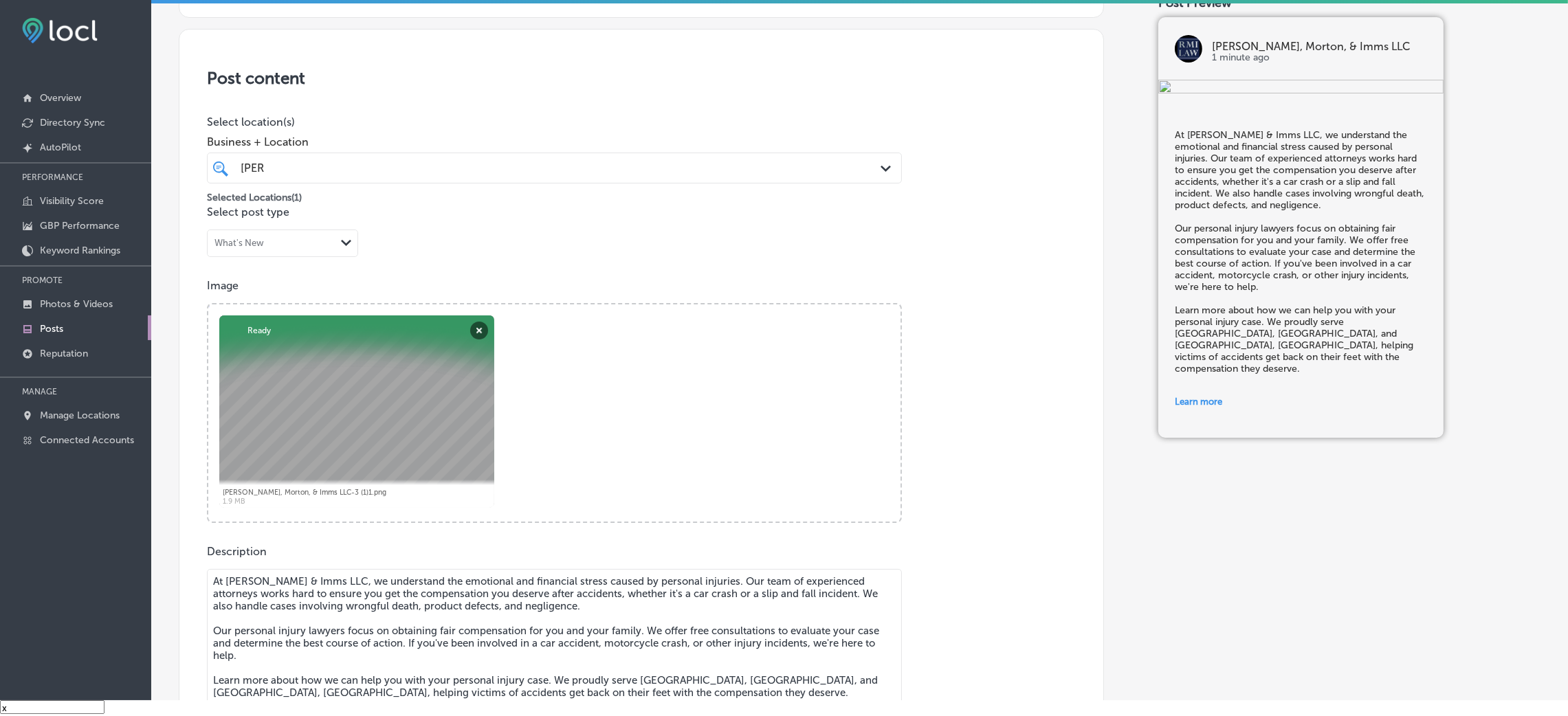
scroll to position [221, 0]
click at [485, 168] on div "[PERSON_NAME]" at bounding box center [522, 170] width 567 height 19
click at [523, 108] on div "Post content Select location(s) Business + Location [PERSON_NAME] Path Created …" at bounding box center [642, 523] width 926 height 984
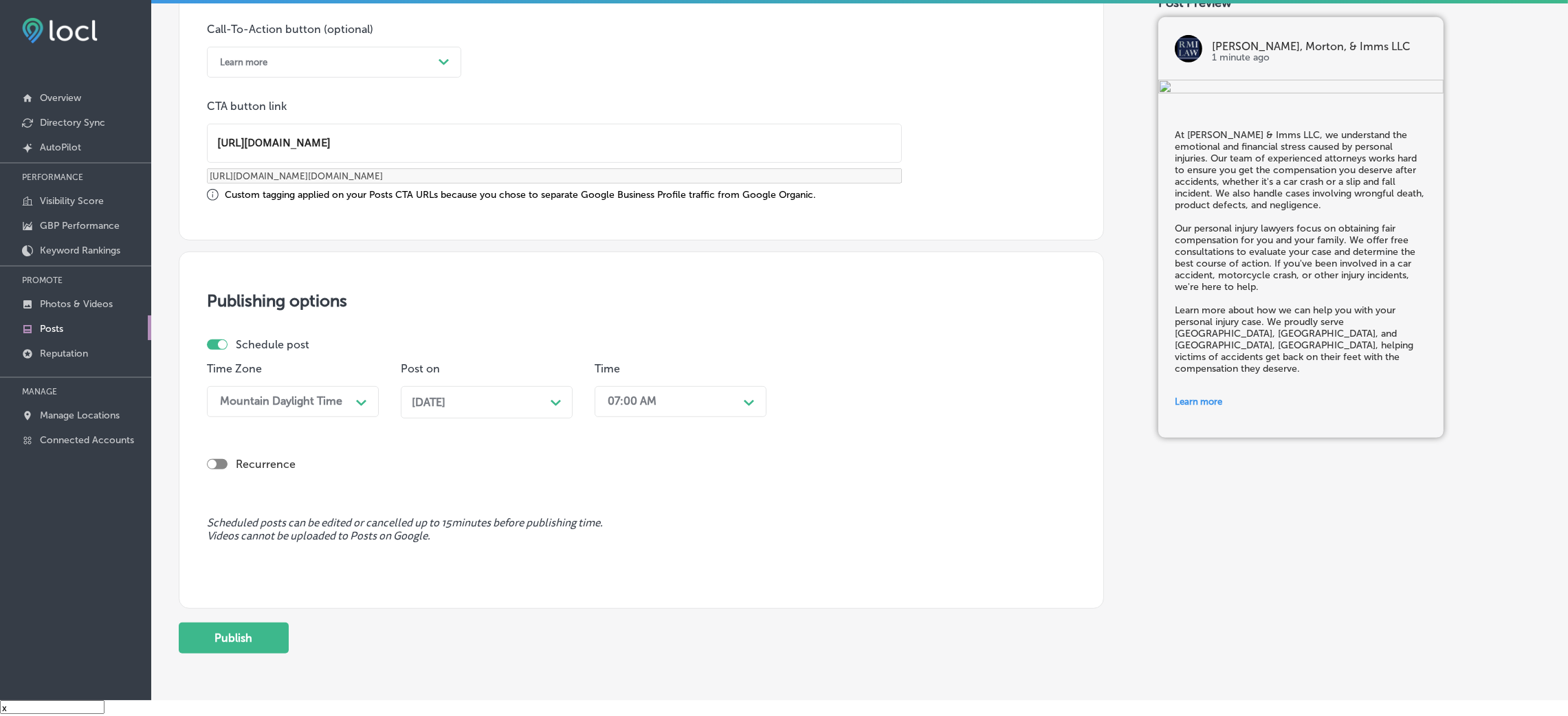
scroll to position [1057, 0]
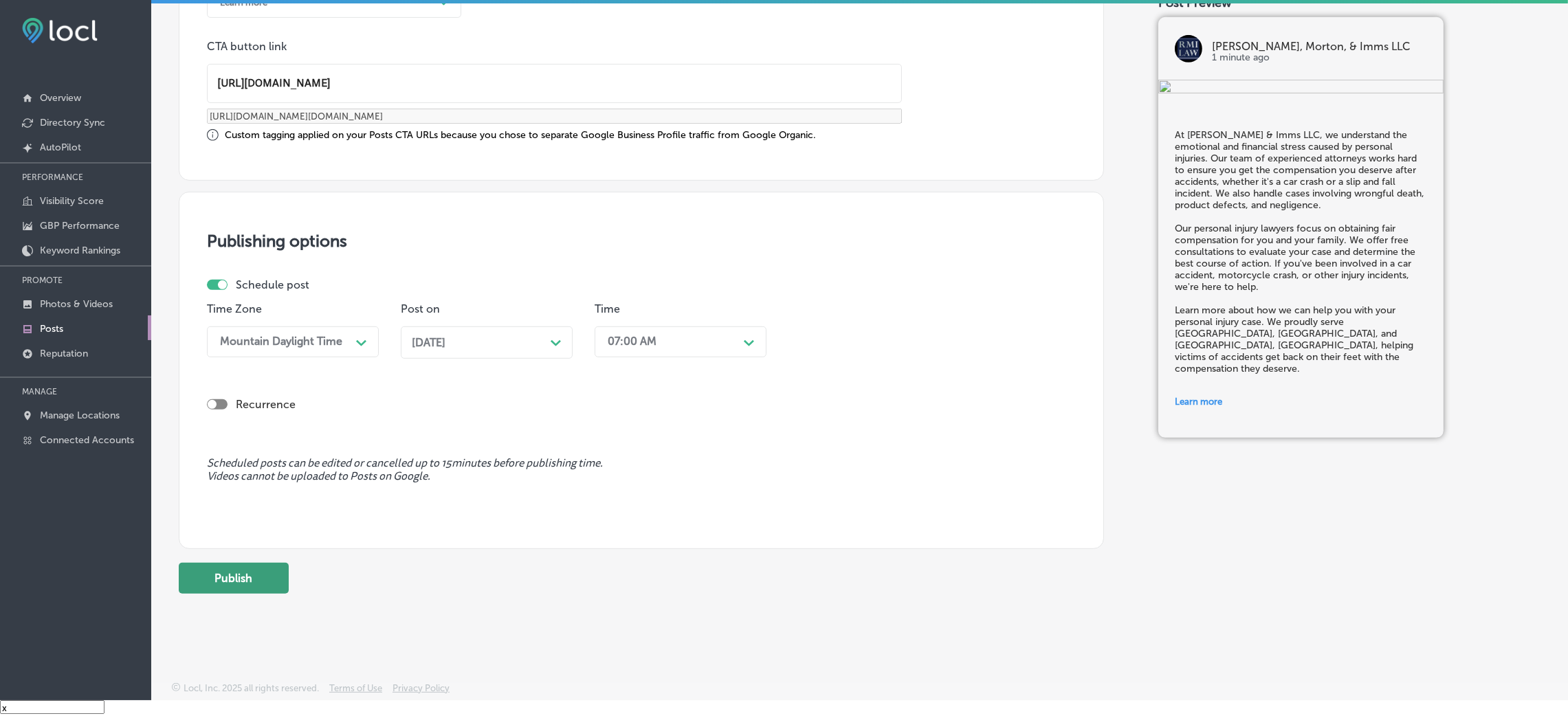
click at [238, 477] on button "Publish" at bounding box center [234, 578] width 110 height 31
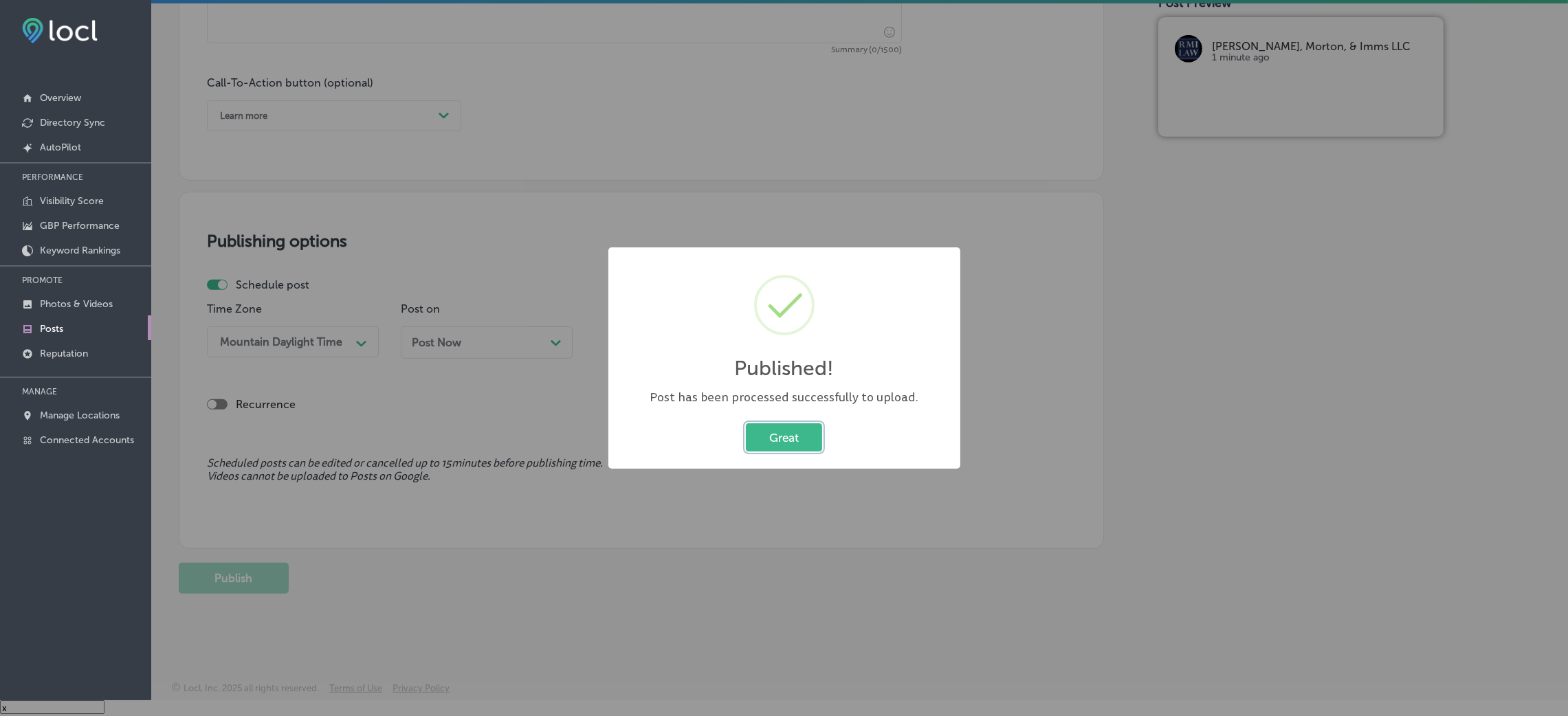
scroll to position [943, 0]
click at [802, 442] on button "Great" at bounding box center [784, 437] width 76 height 28
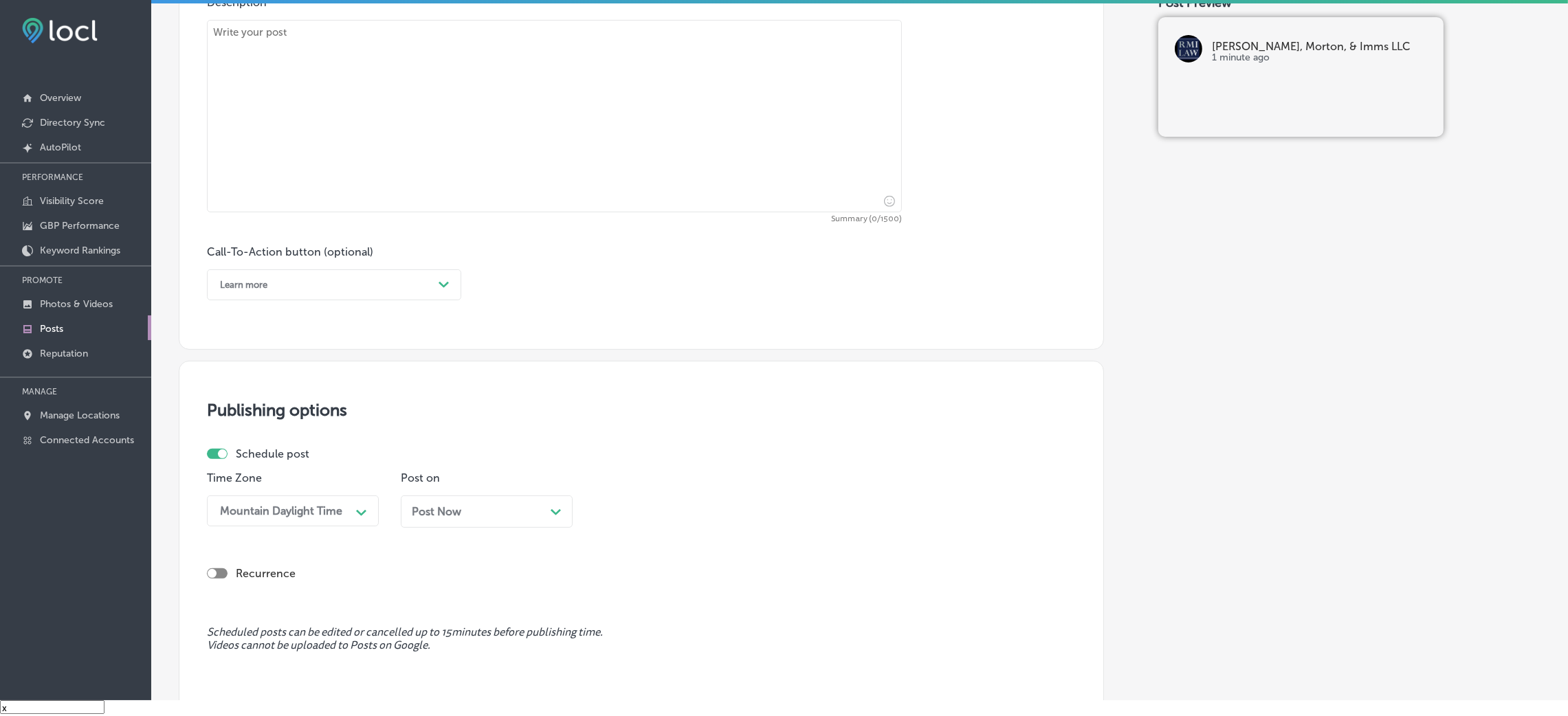
scroll to position [530, 0]
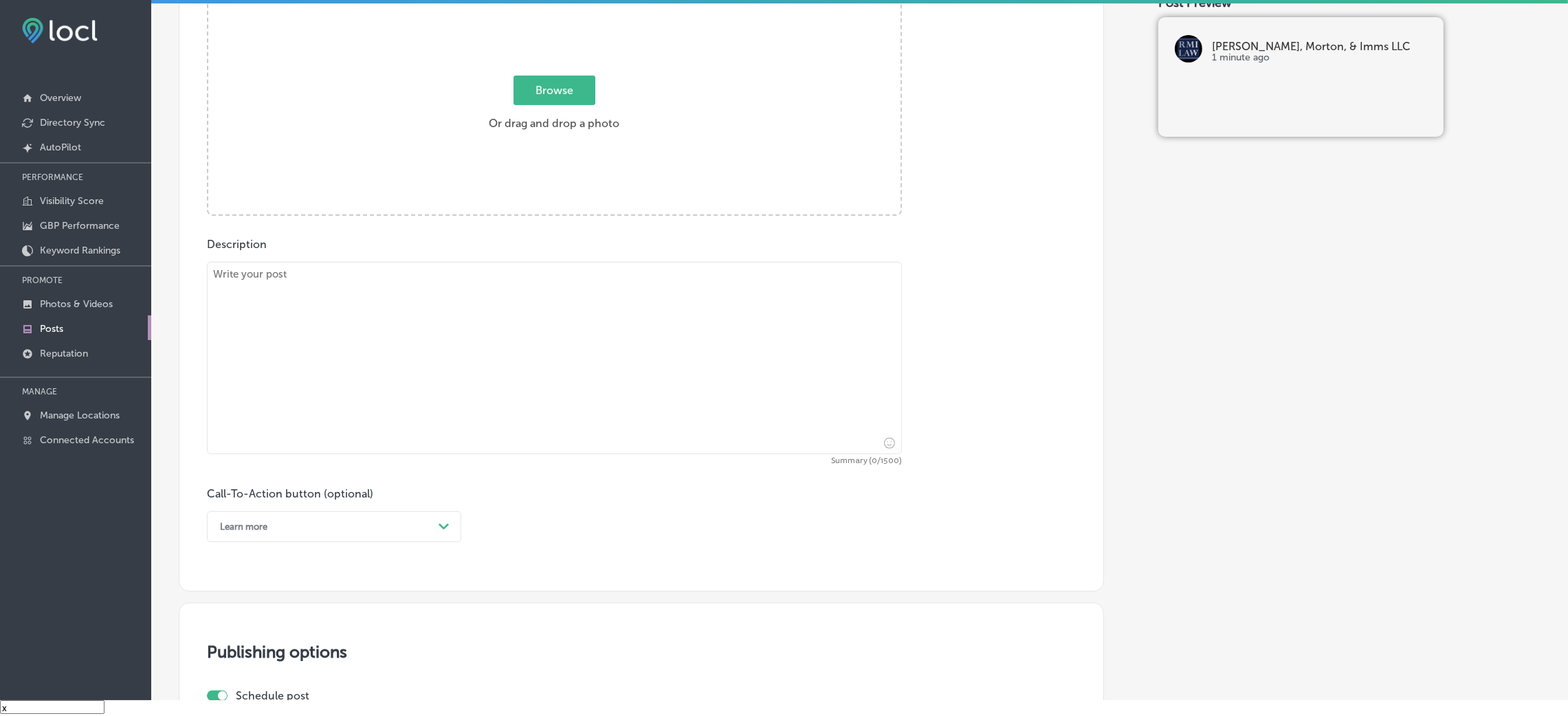
click at [403, 342] on textarea at bounding box center [554, 358] width 695 height 193
paste textarea "Dealing with the loss of a loved one can be overwhelming, and probate proceedin…"
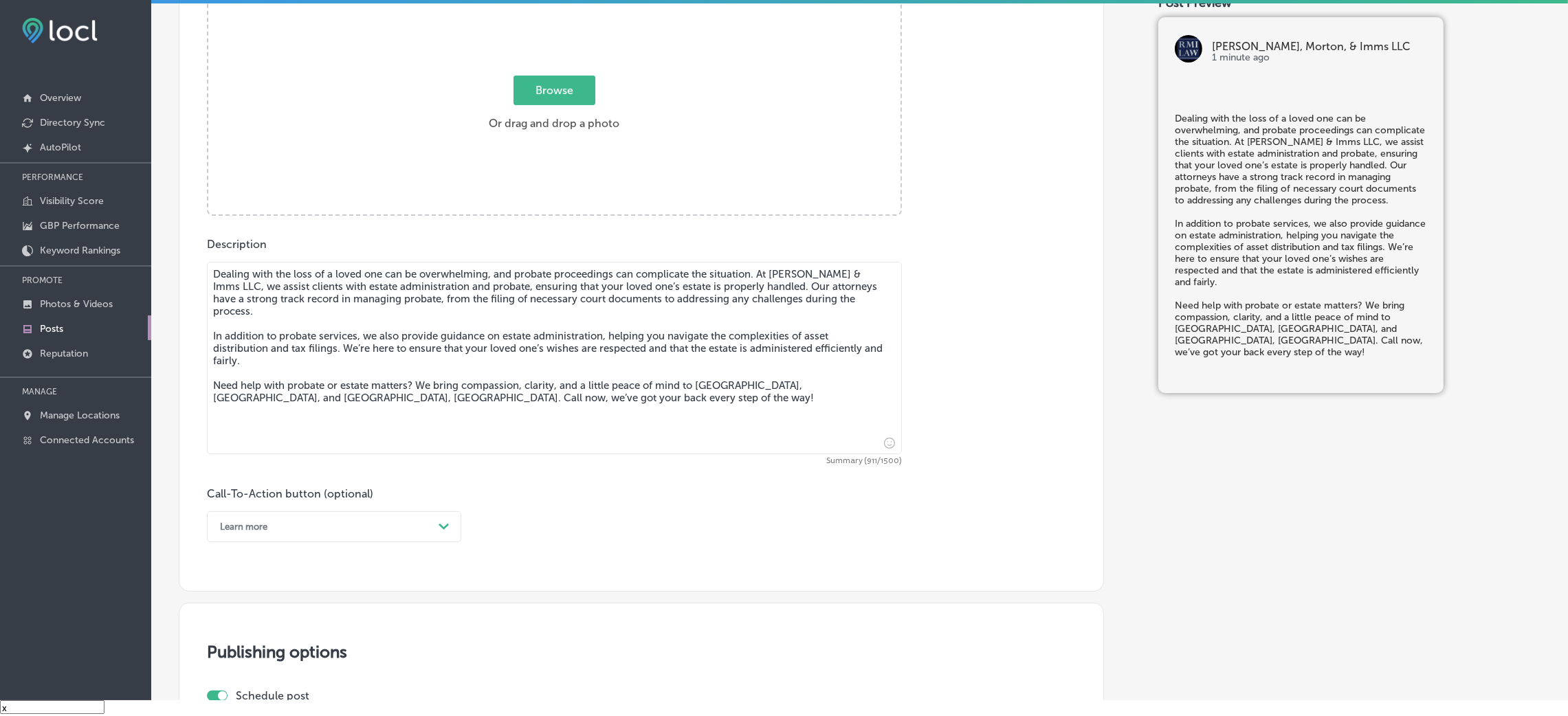
type textarea "Dealing with the loss of a loved one can be overwhelming, and probate proceedin…"
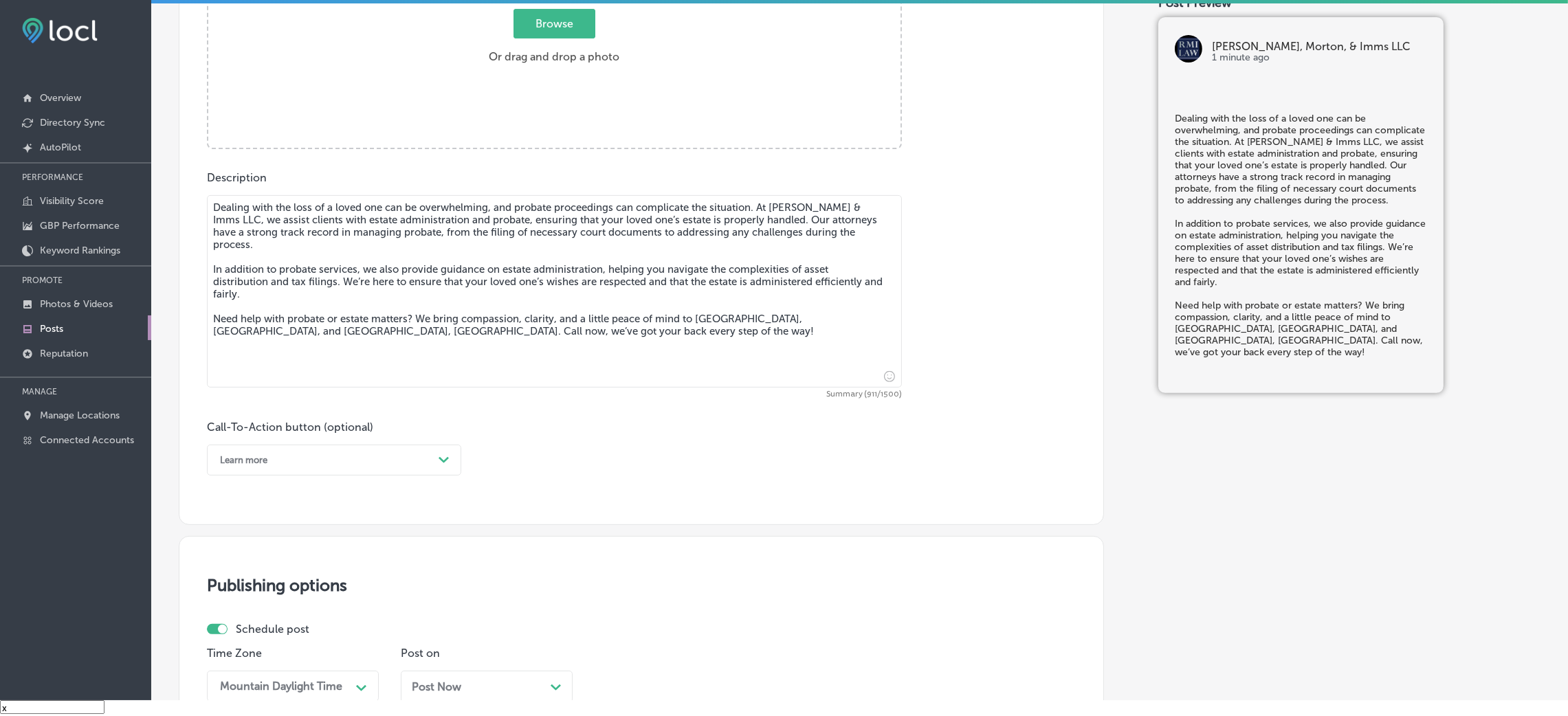
scroll to position [634, 0]
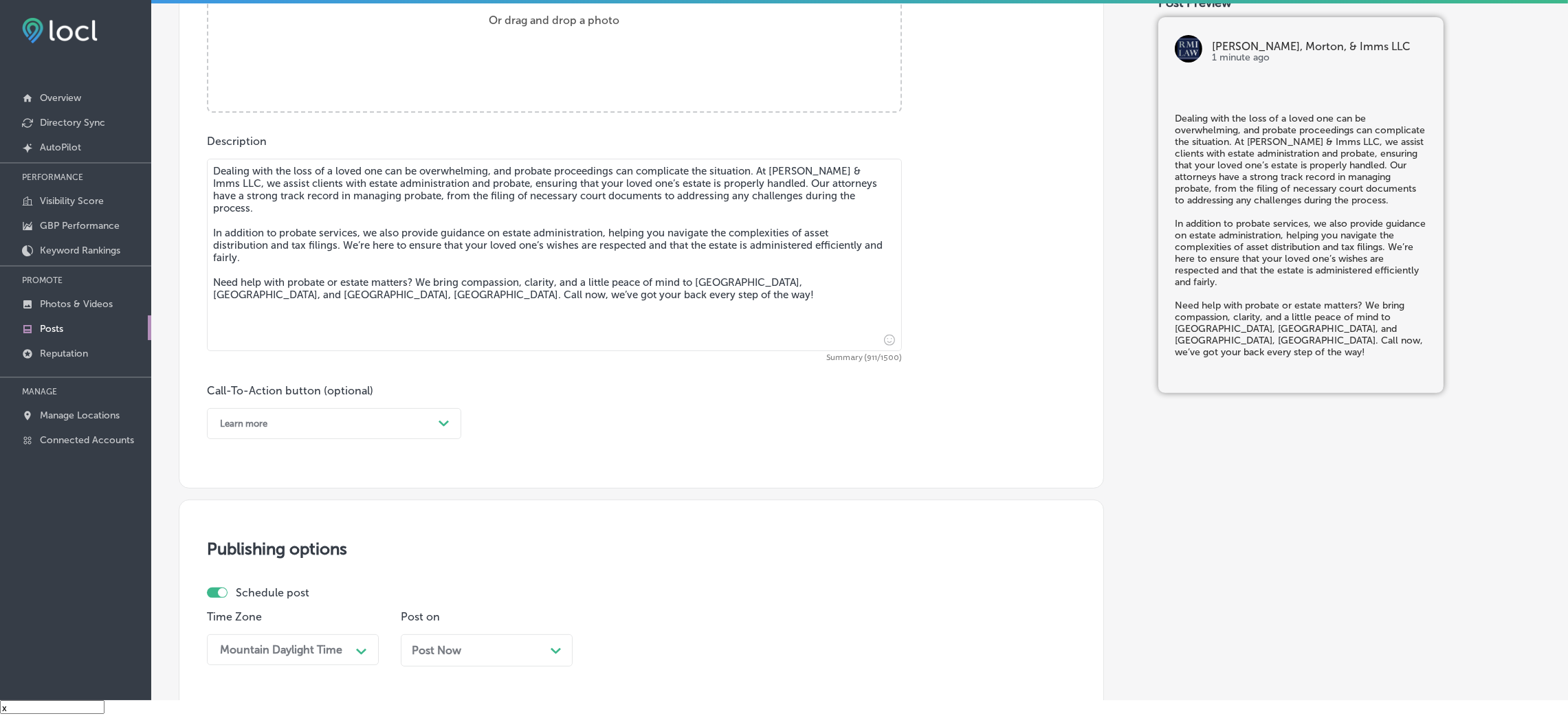
click at [315, 435] on div "Learn more Path Created with Sketch." at bounding box center [334, 423] width 255 height 31
drag, startPoint x: 271, startPoint y: 597, endPoint x: 271, endPoint y: 608, distance: 11.0
click at [271, 477] on div "Call Now" at bounding box center [334, 598] width 255 height 24
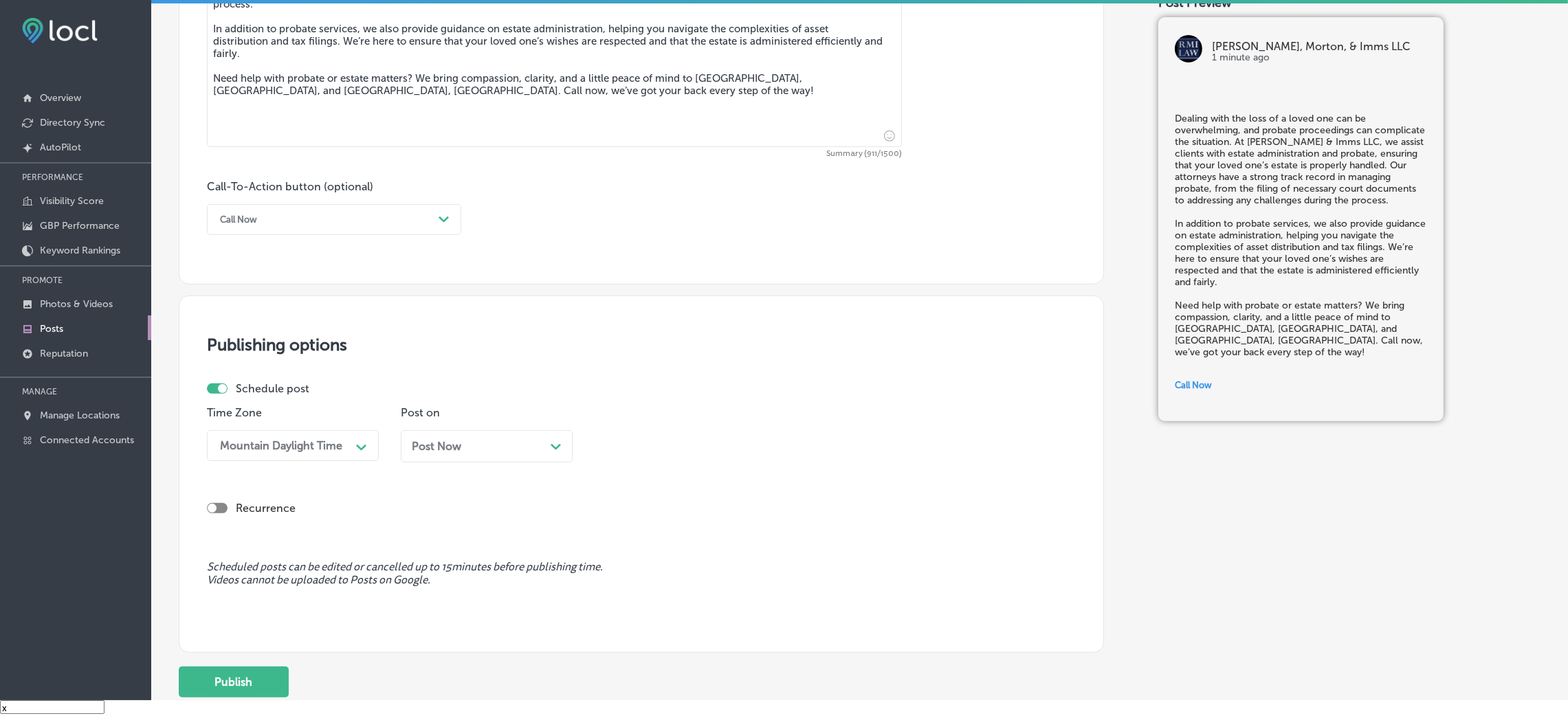
scroll to position [840, 0]
click at [460, 428] on div "Post on Post Now Path Created with Sketch." at bounding box center [487, 438] width 172 height 67
click at [459, 445] on span "Post Now" at bounding box center [437, 445] width 49 height 13
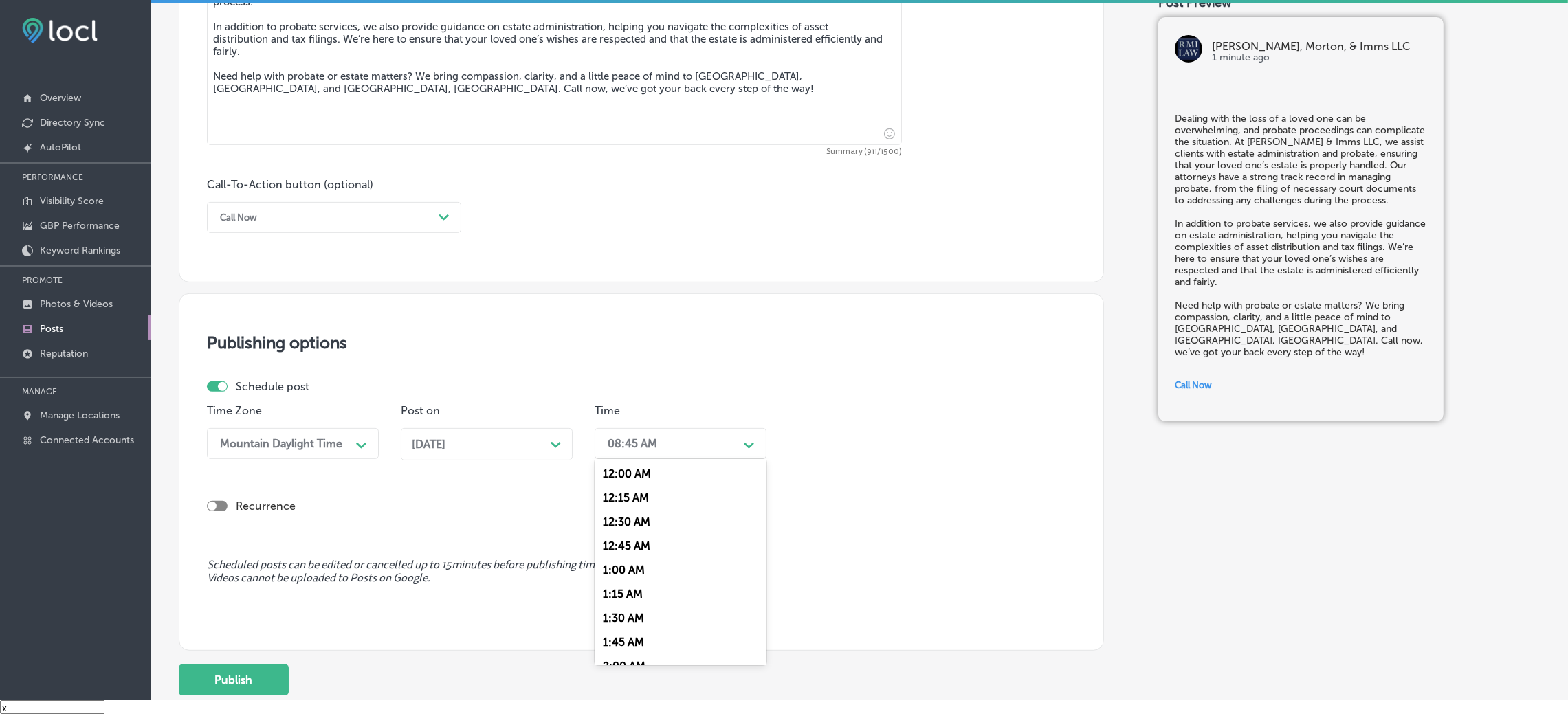
click at [650, 442] on div "08:45 AM" at bounding box center [632, 444] width 49 height 13
click at [641, 477] on div "7:00 AM" at bounding box center [680, 632] width 172 height 24
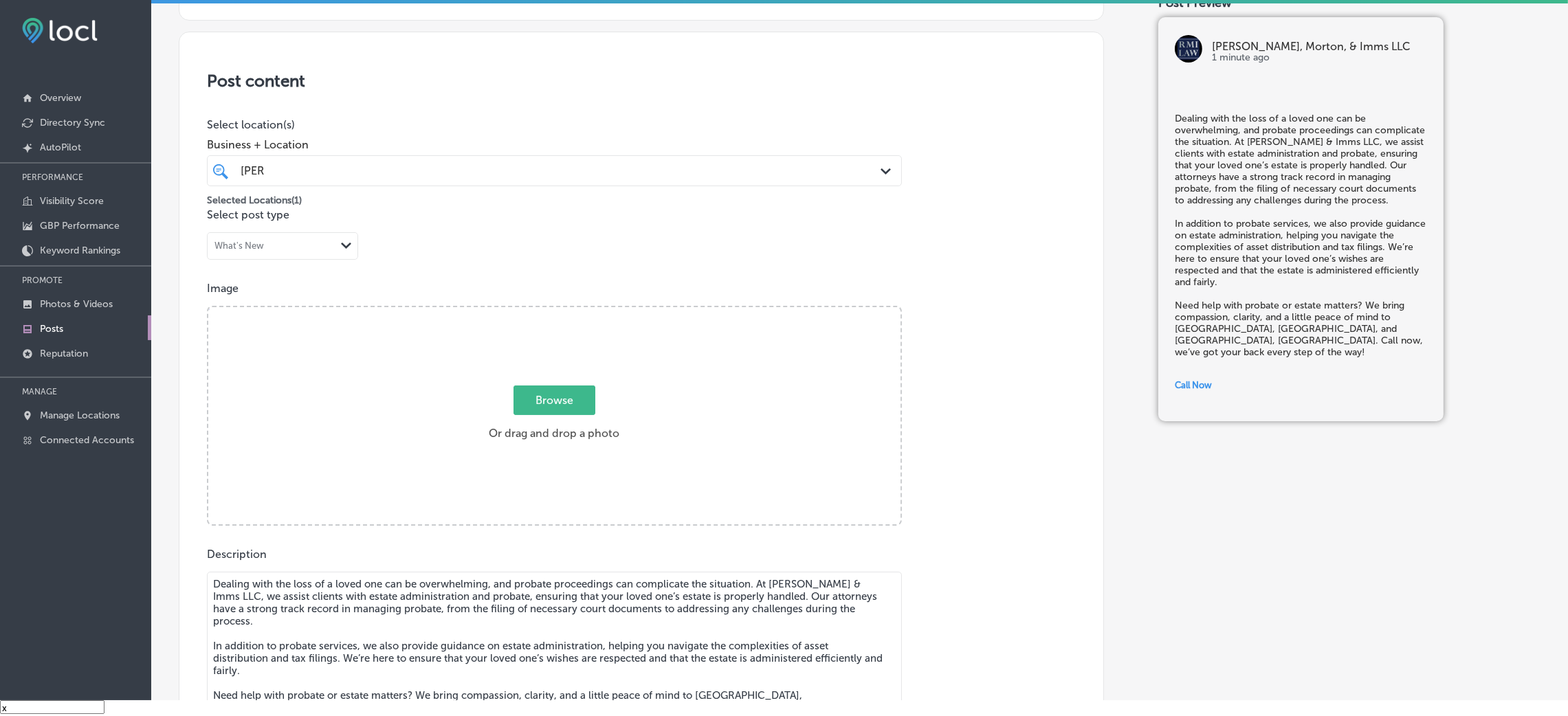
scroll to position [221, 0]
click at [526, 388] on span "Browse" at bounding box center [554, 399] width 81 height 30
click at [526, 311] on input "Browse Or drag and drop a photo" at bounding box center [554, 309] width 692 height 4
type input "C:\fakepath\[PERSON_NAME], Morton, & Imms LLC2.png"
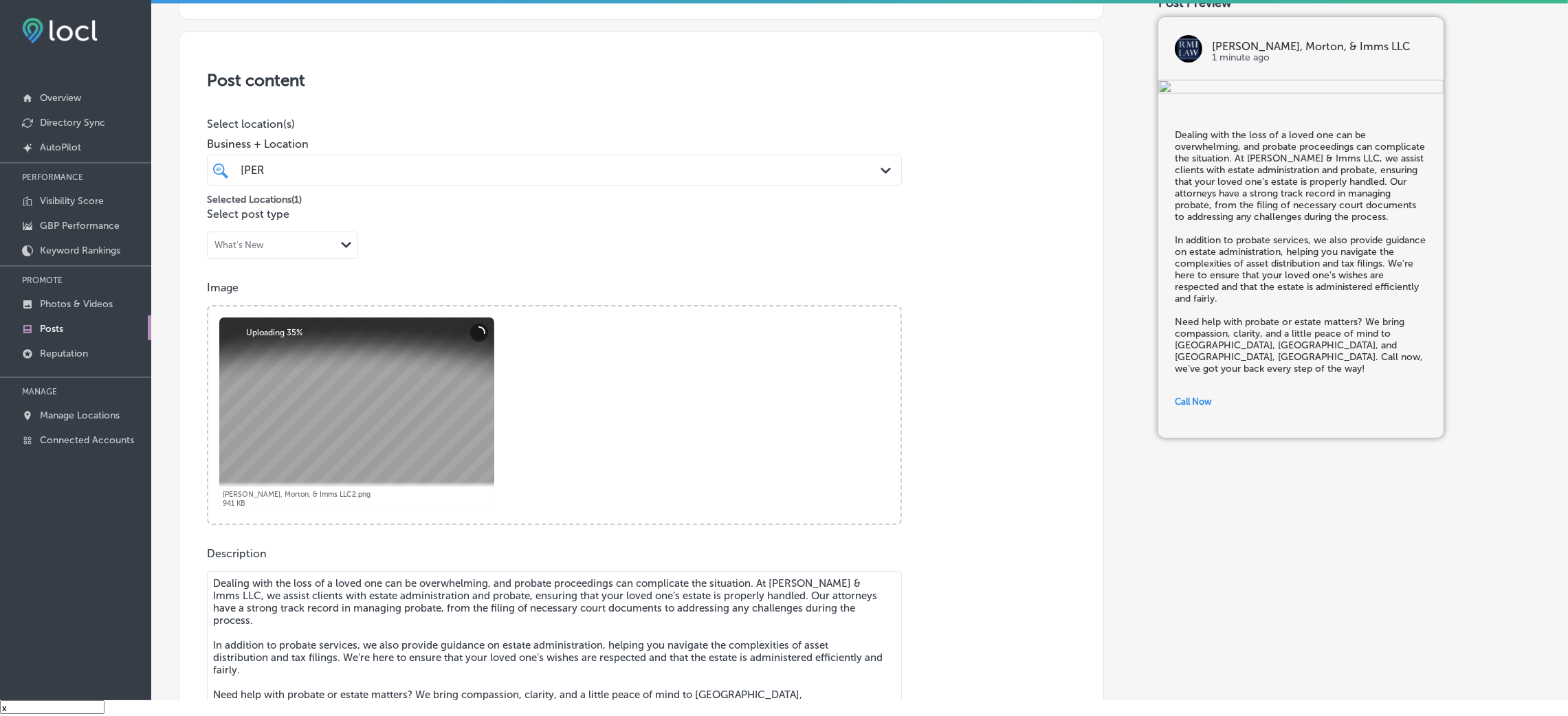
click at [626, 159] on div "[PERSON_NAME]" at bounding box center [554, 170] width 641 height 21
click at [666, 65] on div "Post content Select location(s) Business + Location option [STREET_ADDRESS][PER…" at bounding box center [642, 466] width 926 height 870
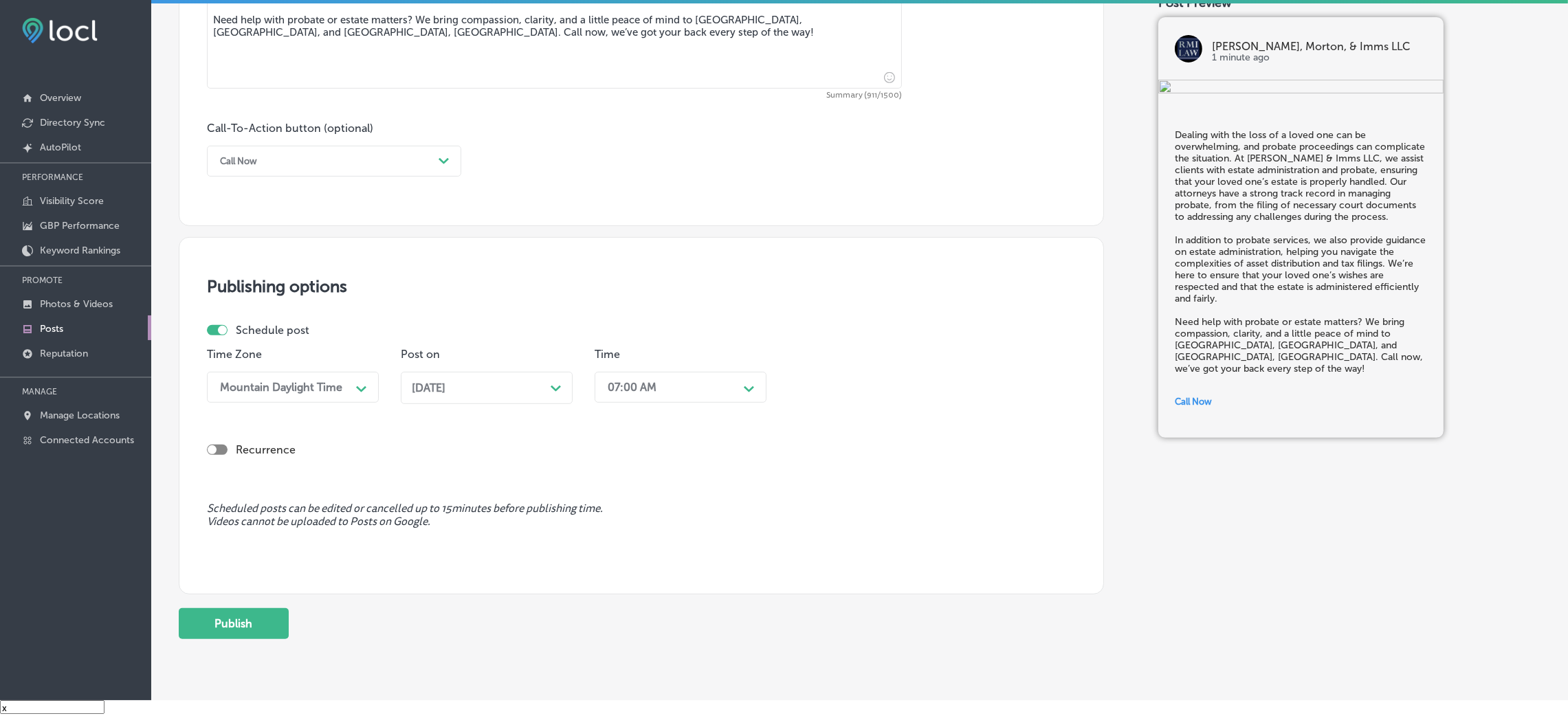
scroll to position [943, 0]
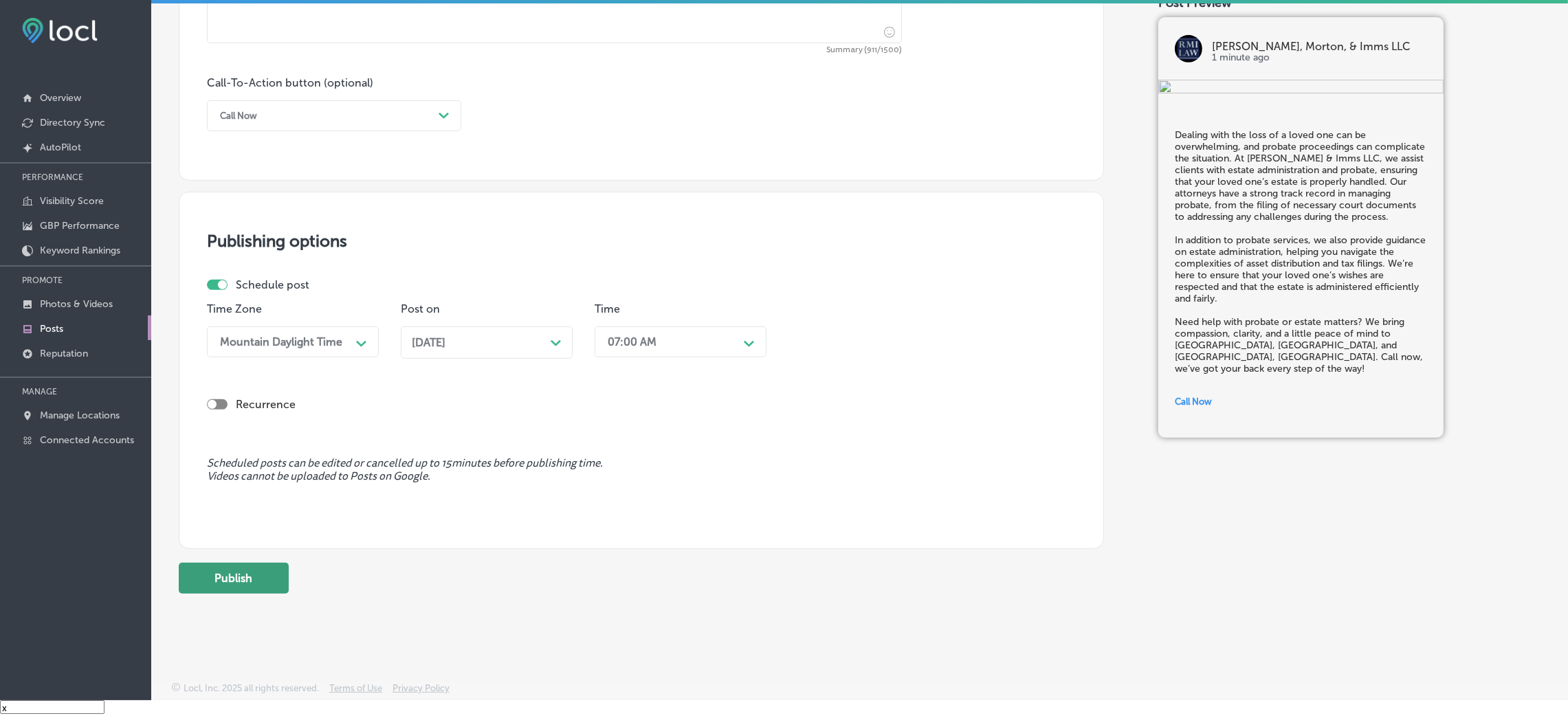
click at [261, 477] on button "Publish" at bounding box center [234, 578] width 110 height 31
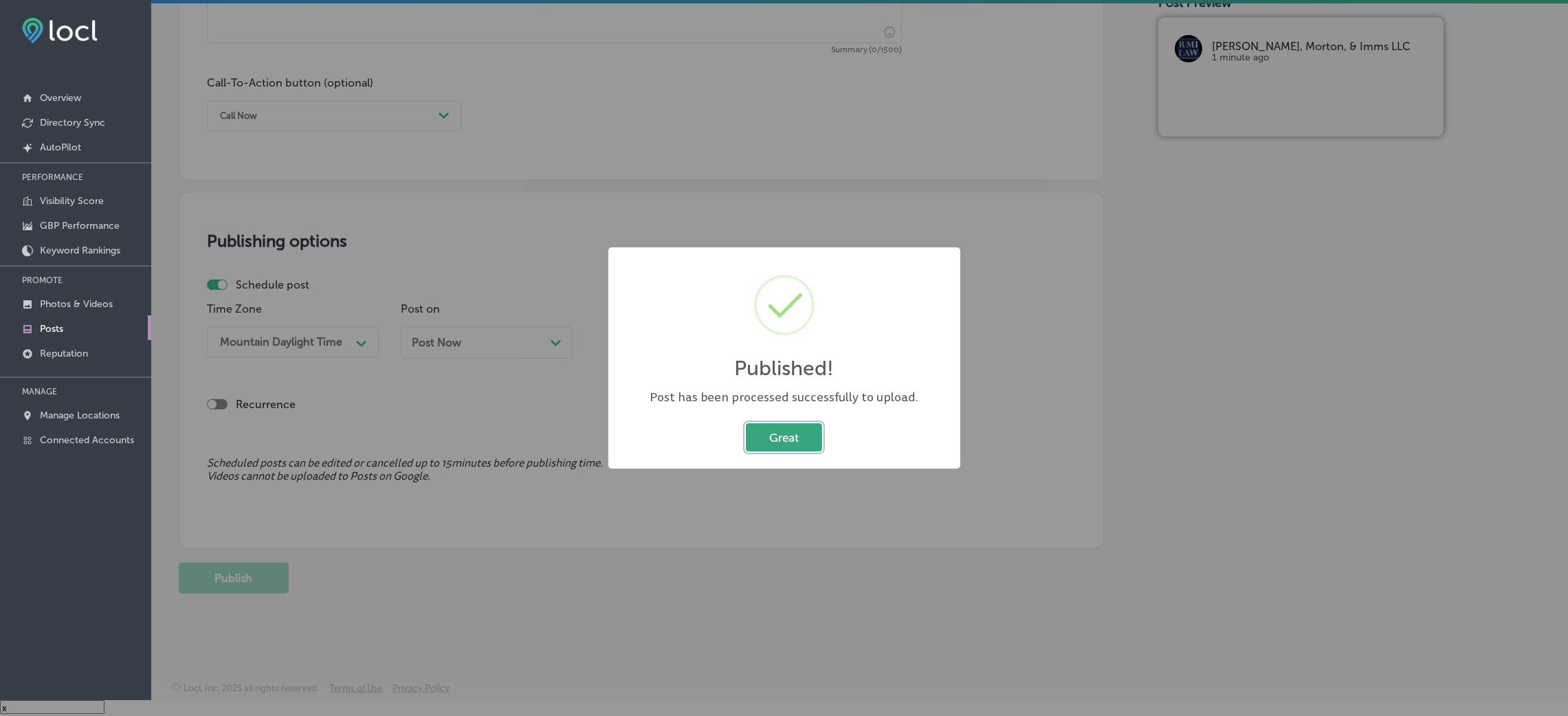
click at [805, 451] on button "Great" at bounding box center [784, 437] width 76 height 28
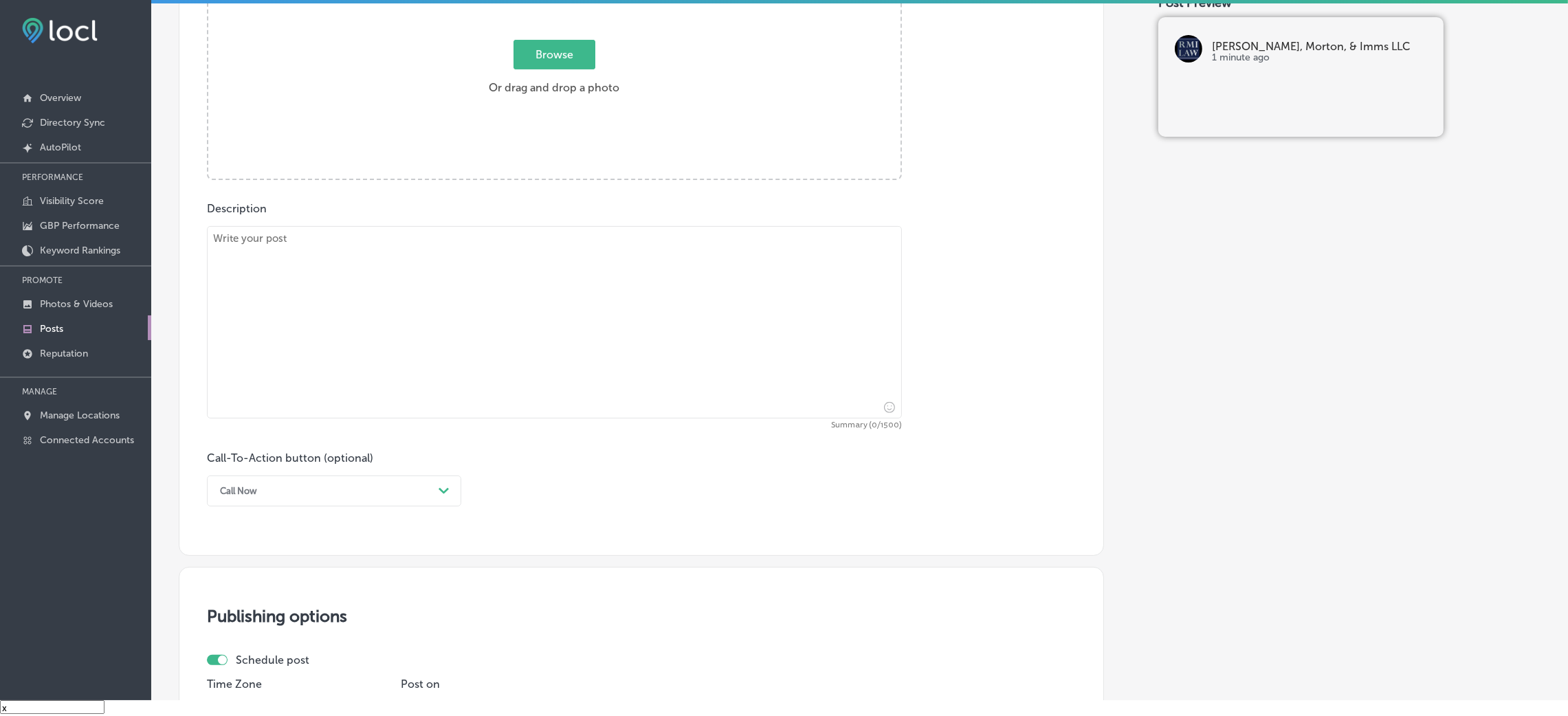
scroll to position [530, 0]
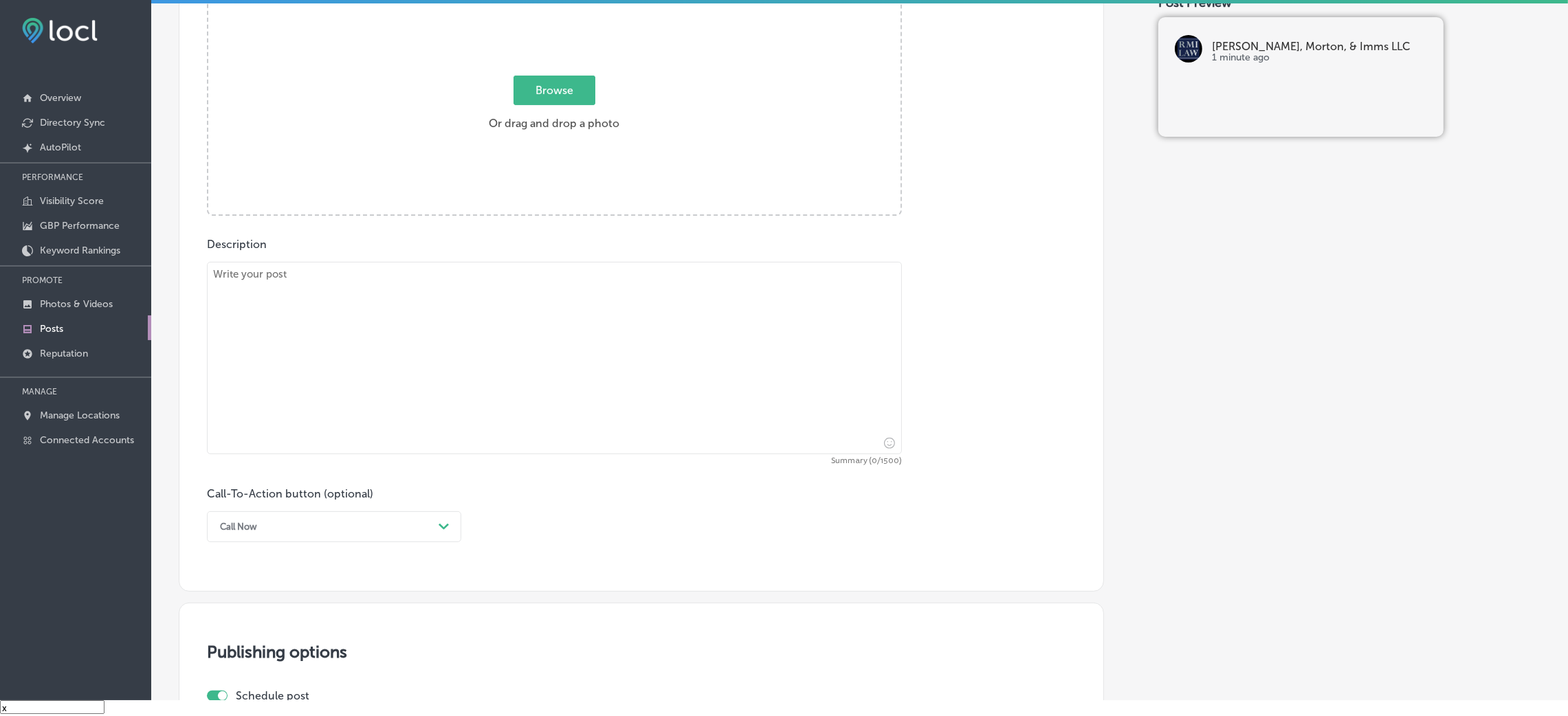
click at [554, 309] on textarea at bounding box center [554, 358] width 695 height 193
paste textarea "When it comes to business formation and asset protection, [PERSON_NAME] & Imms …"
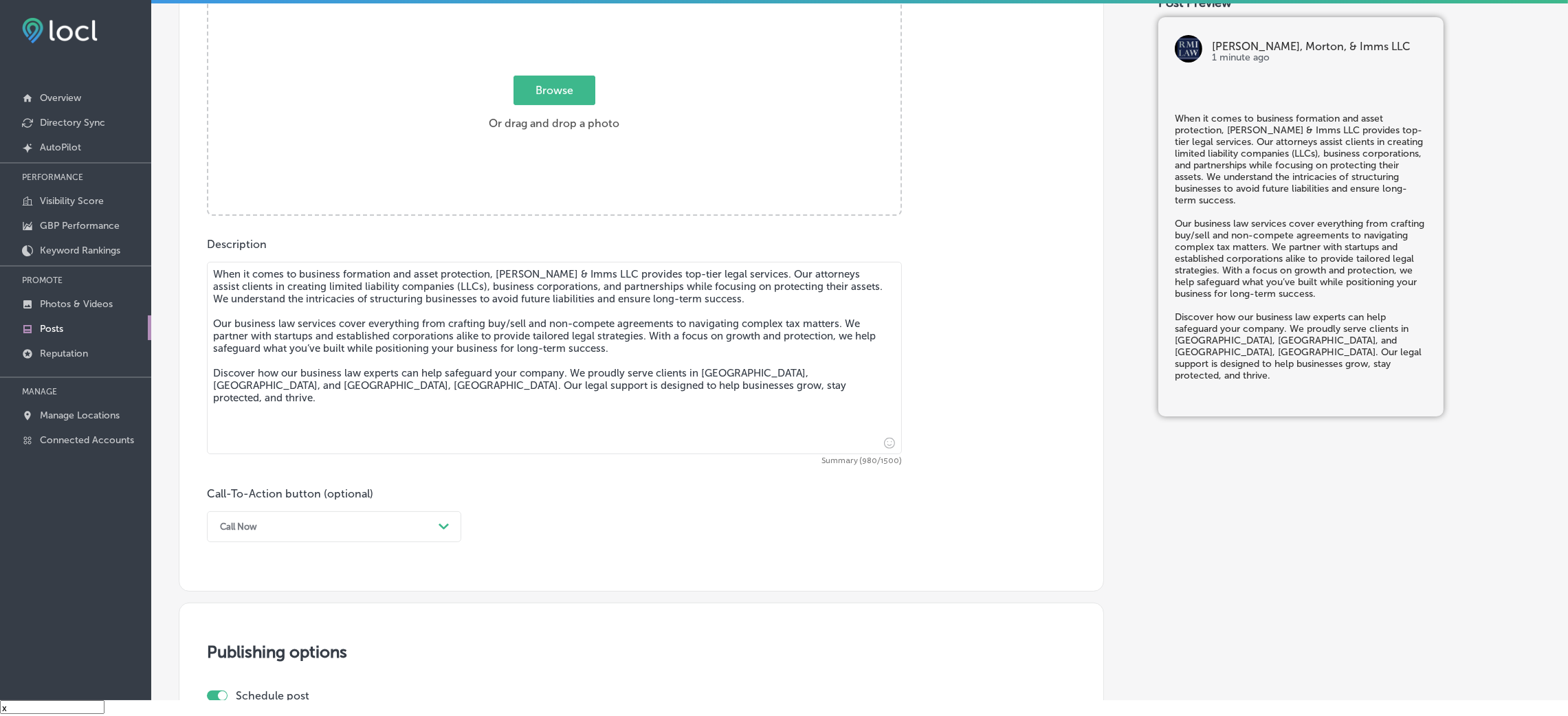
type textarea "When it comes to business formation and asset protection, [PERSON_NAME] & Imms …"
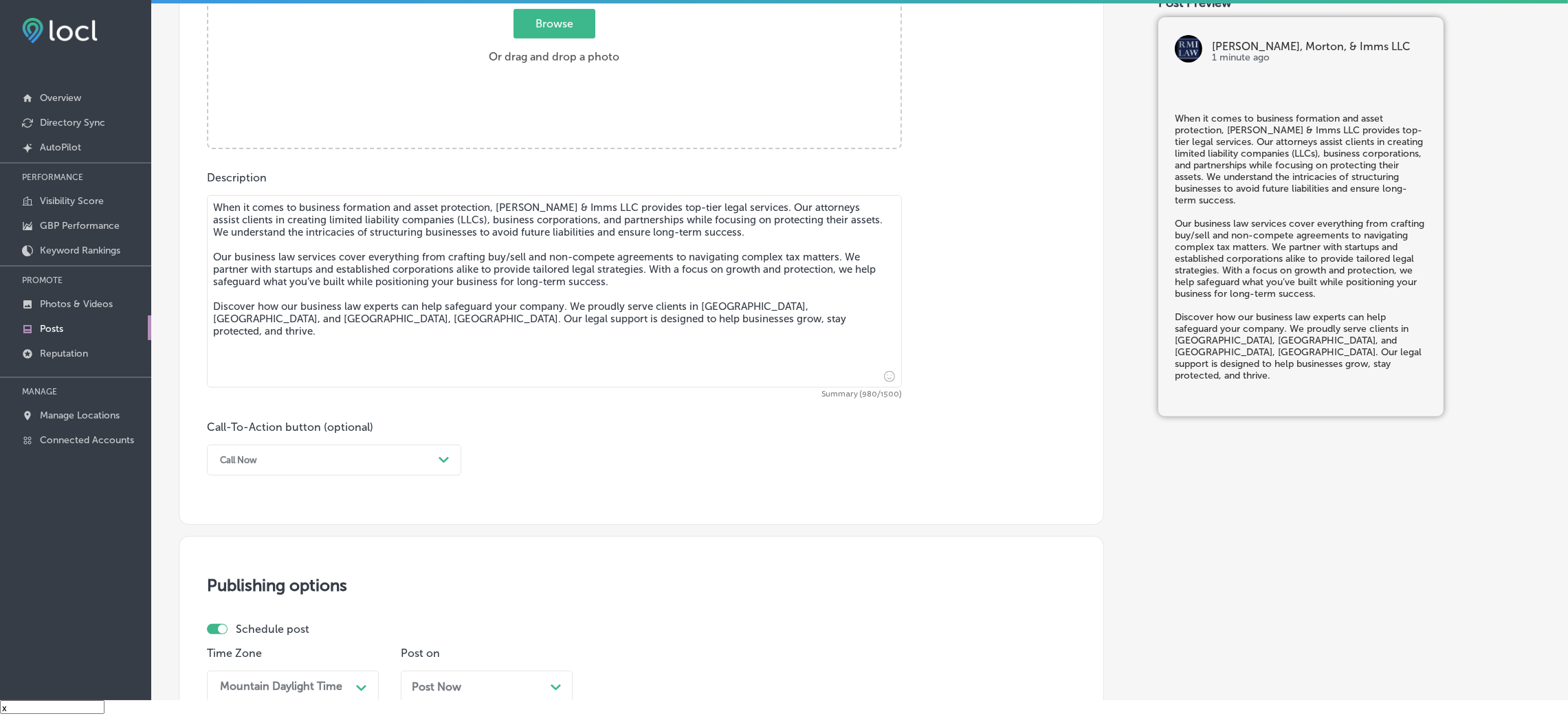
scroll to position [634, 0]
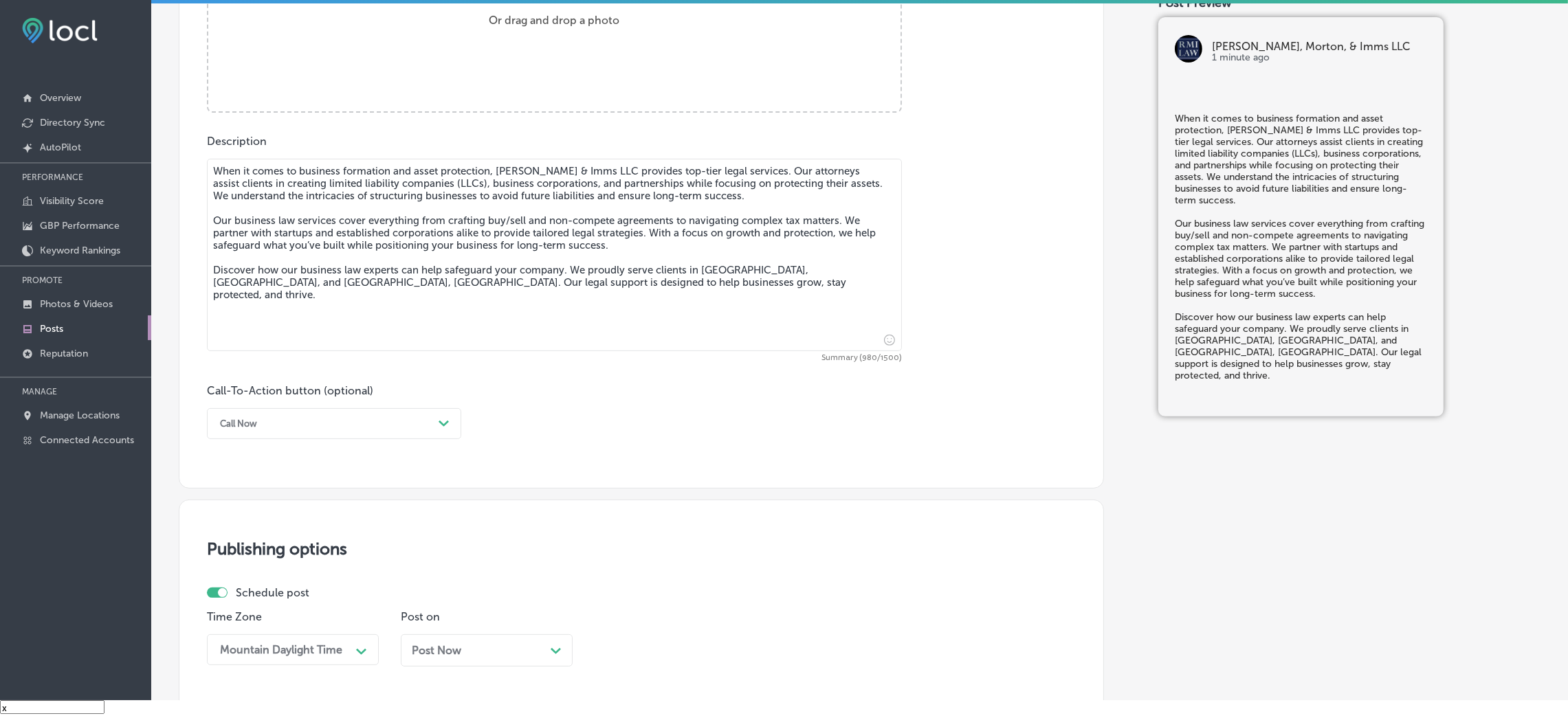
click at [295, 434] on div "Call Now" at bounding box center [323, 423] width 220 height 21
click at [263, 477] on div "Learn more" at bounding box center [334, 550] width 255 height 24
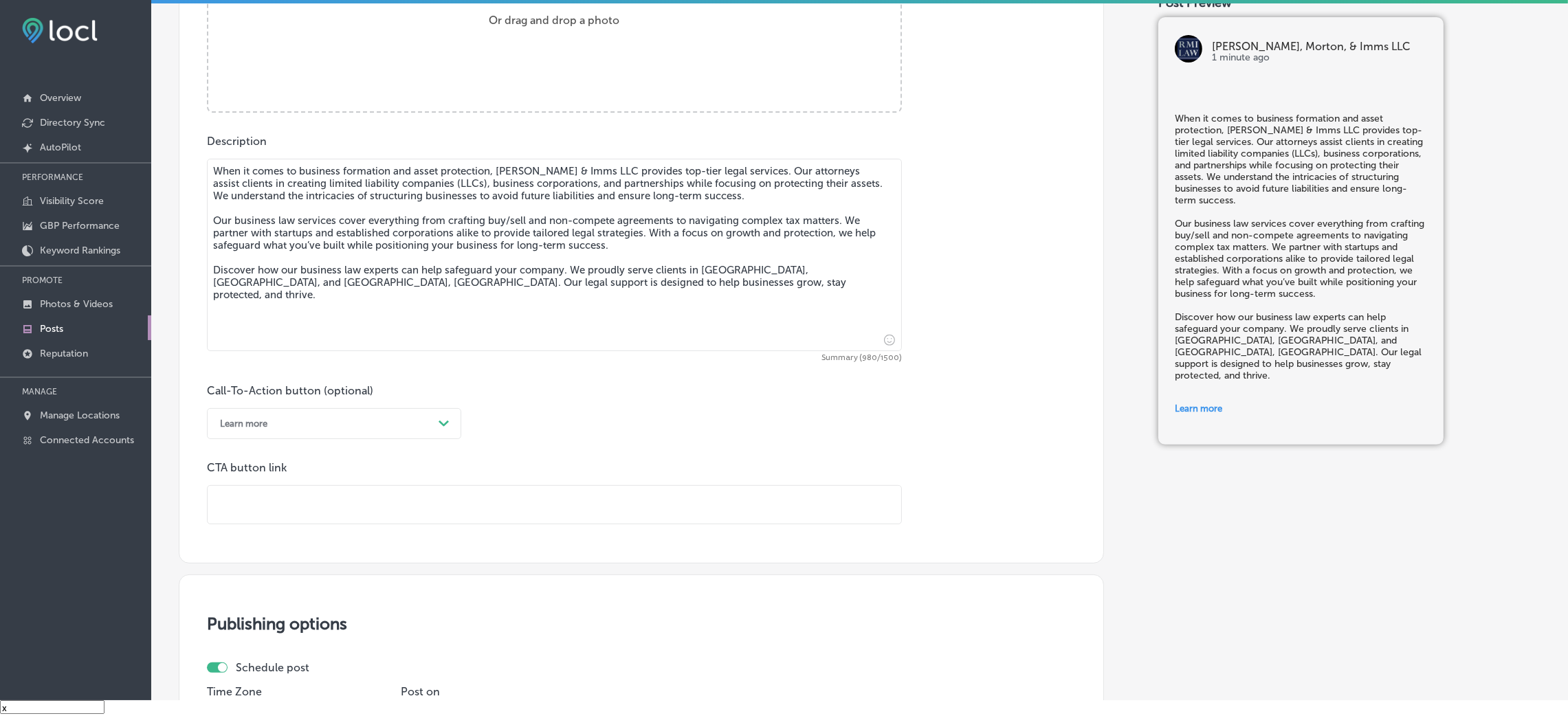
click at [325, 477] on input "text" at bounding box center [554, 505] width 693 height 38
paste input "[URL][DOMAIN_NAME]"
type input "[URL][DOMAIN_NAME]"
click at [628, 460] on div "Call-To-Action button (optional) Learn more Path Created with Sketch. CTA butto…" at bounding box center [641, 454] width 869 height 140
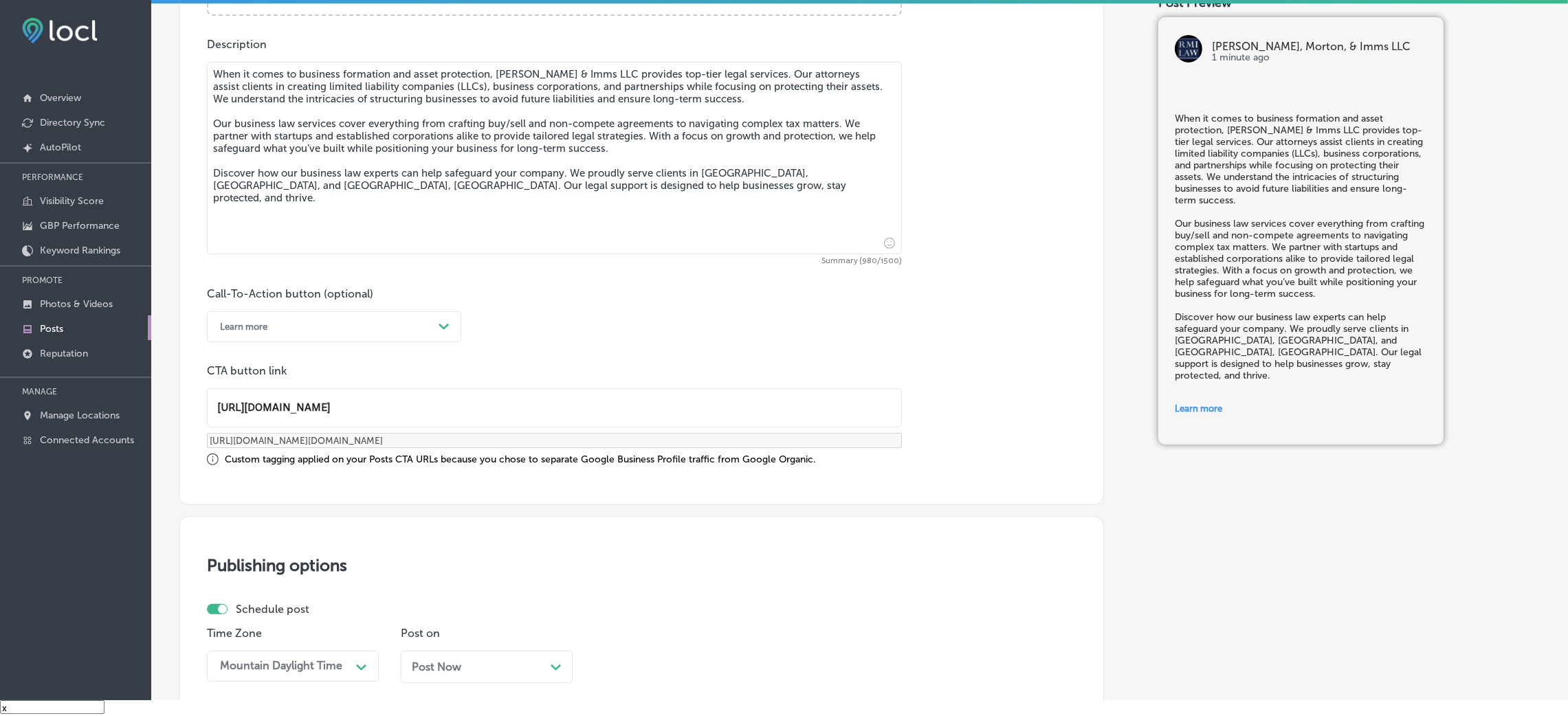
scroll to position [840, 0]
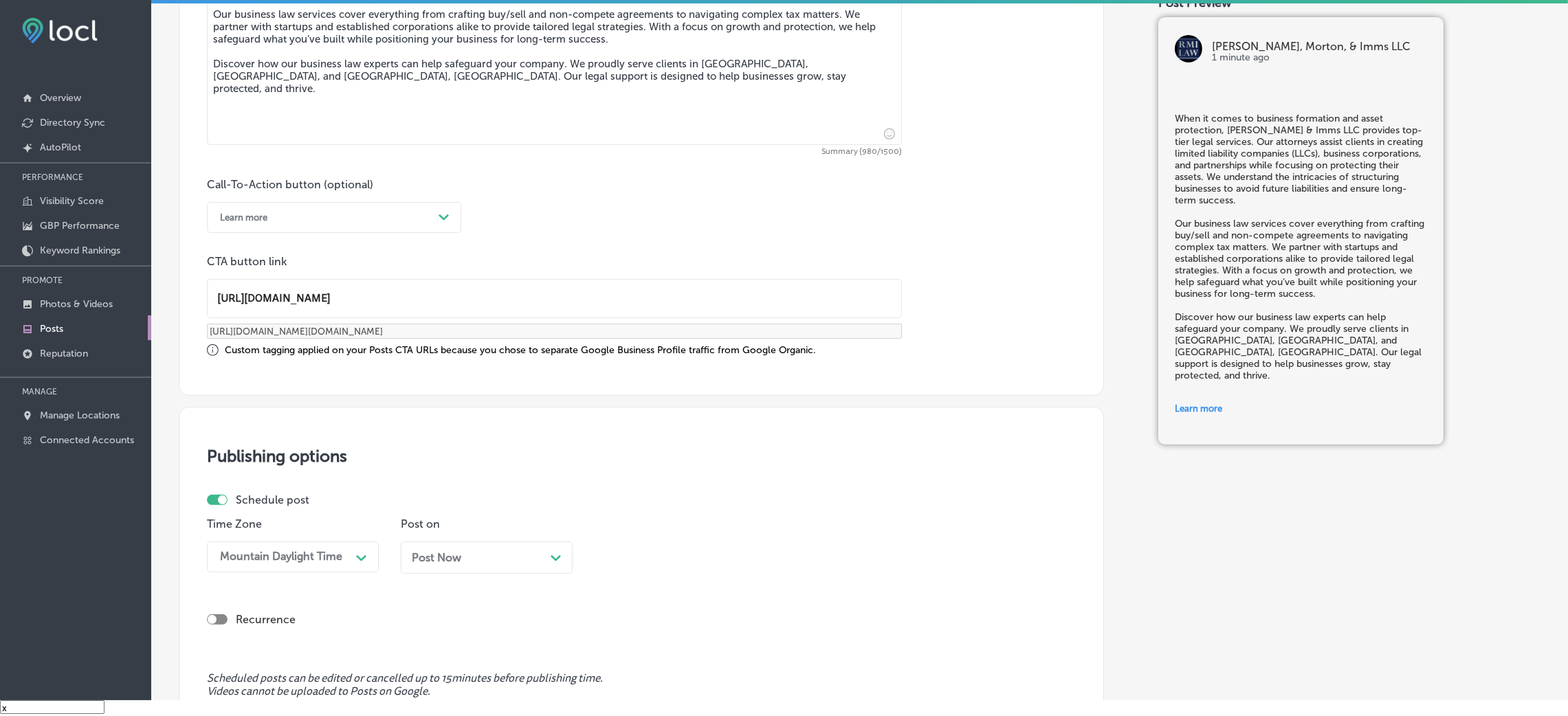
click at [430, 477] on span "Post Now" at bounding box center [437, 558] width 49 height 13
click at [639, 477] on div "08:45 AM Path Created with Sketch." at bounding box center [680, 557] width 172 height 31
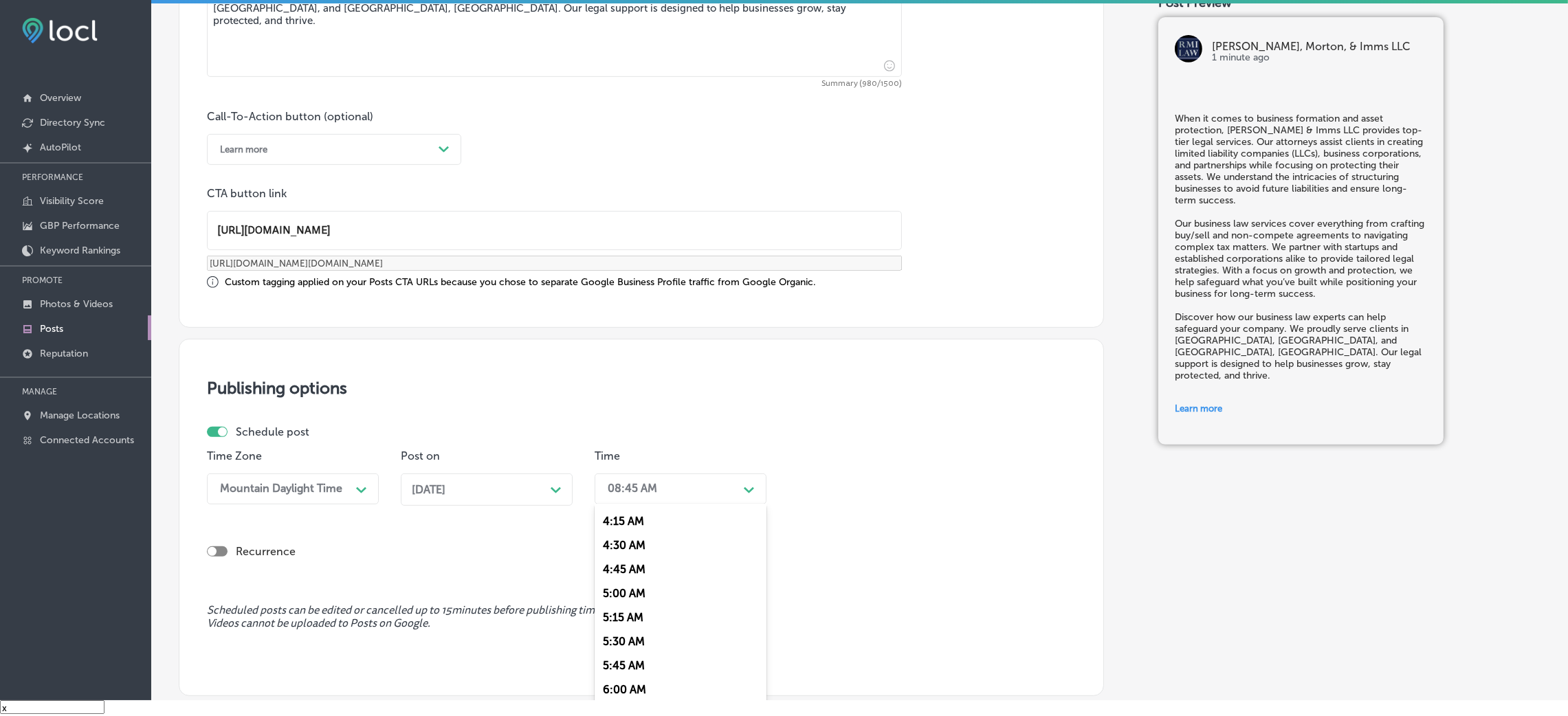
scroll to position [515, 0]
click at [645, 477] on div "7:00 AM" at bounding box center [680, 678] width 172 height 24
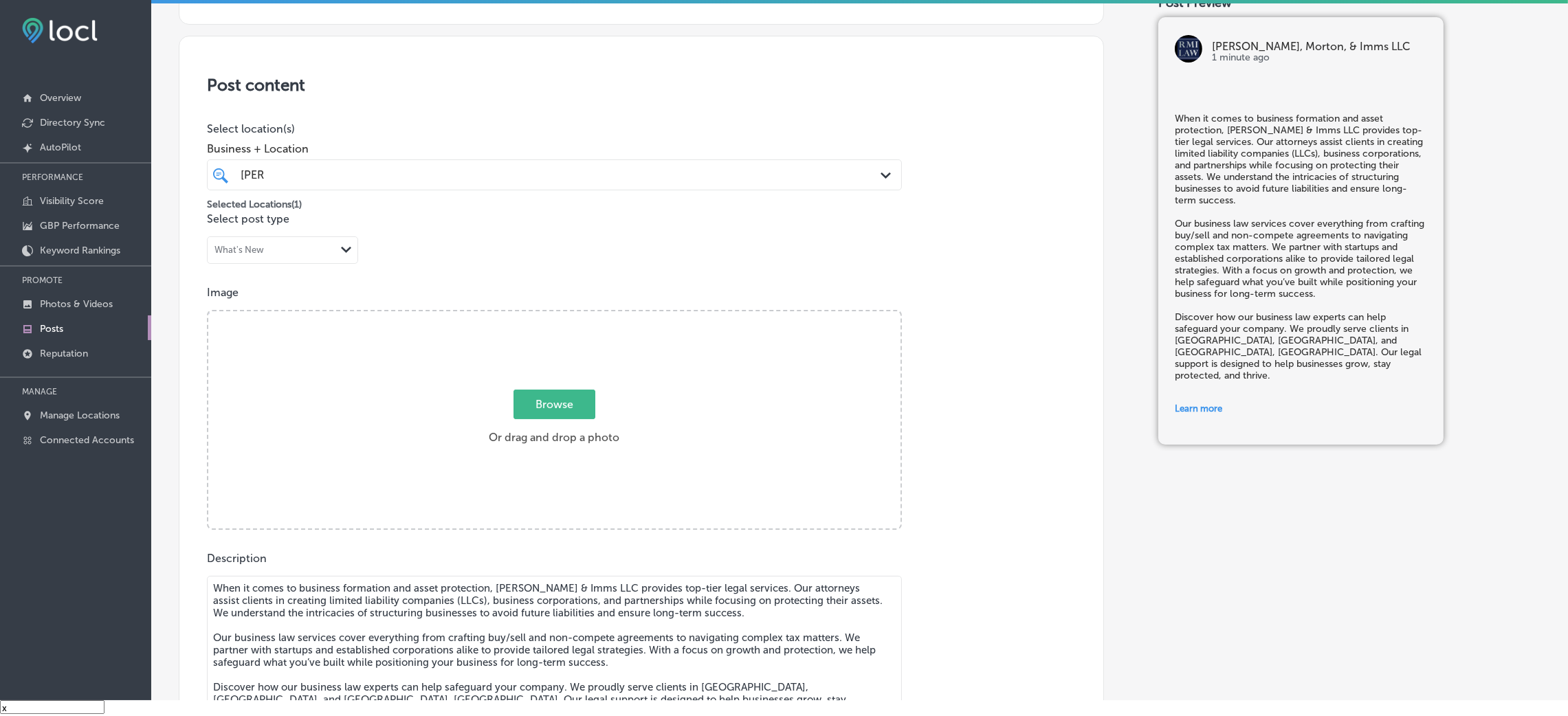
scroll to position [186, 0]
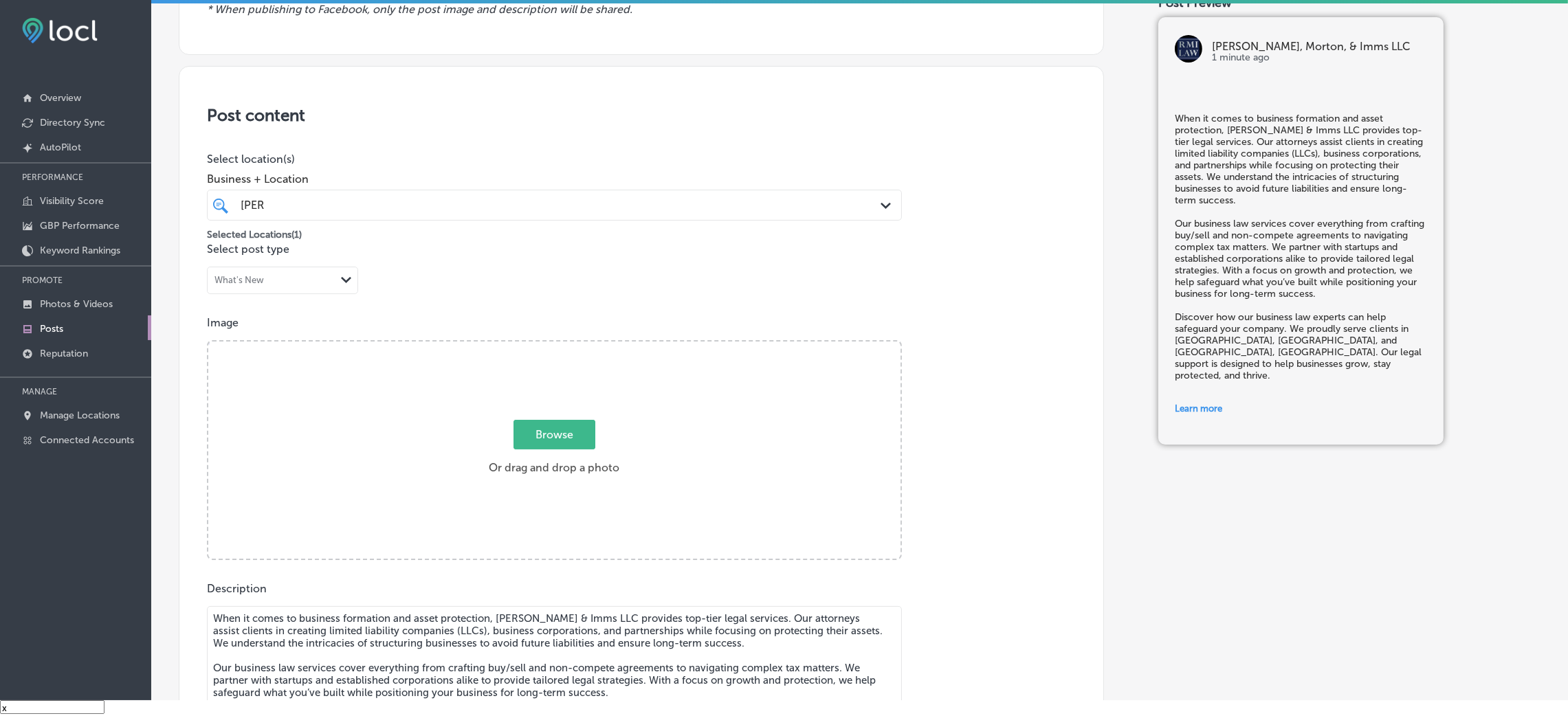
click at [586, 431] on span "Browse" at bounding box center [554, 434] width 81 height 30
click at [586, 346] on input "Browse Or drag and drop a photo" at bounding box center [554, 344] width 692 height 4
type input "C:\fakepath\[PERSON_NAME], Morton, & Imms LLC-2.png"
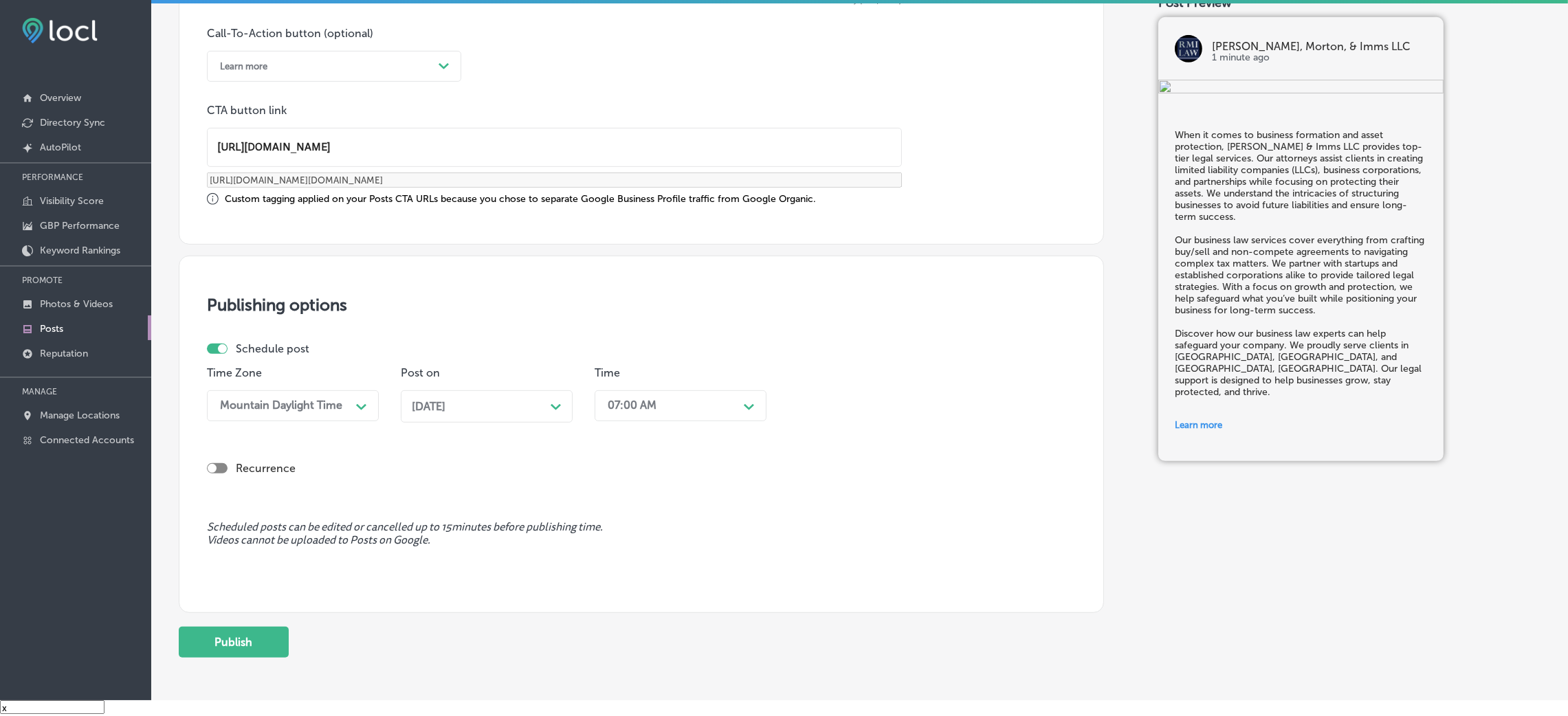
scroll to position [1057, 0]
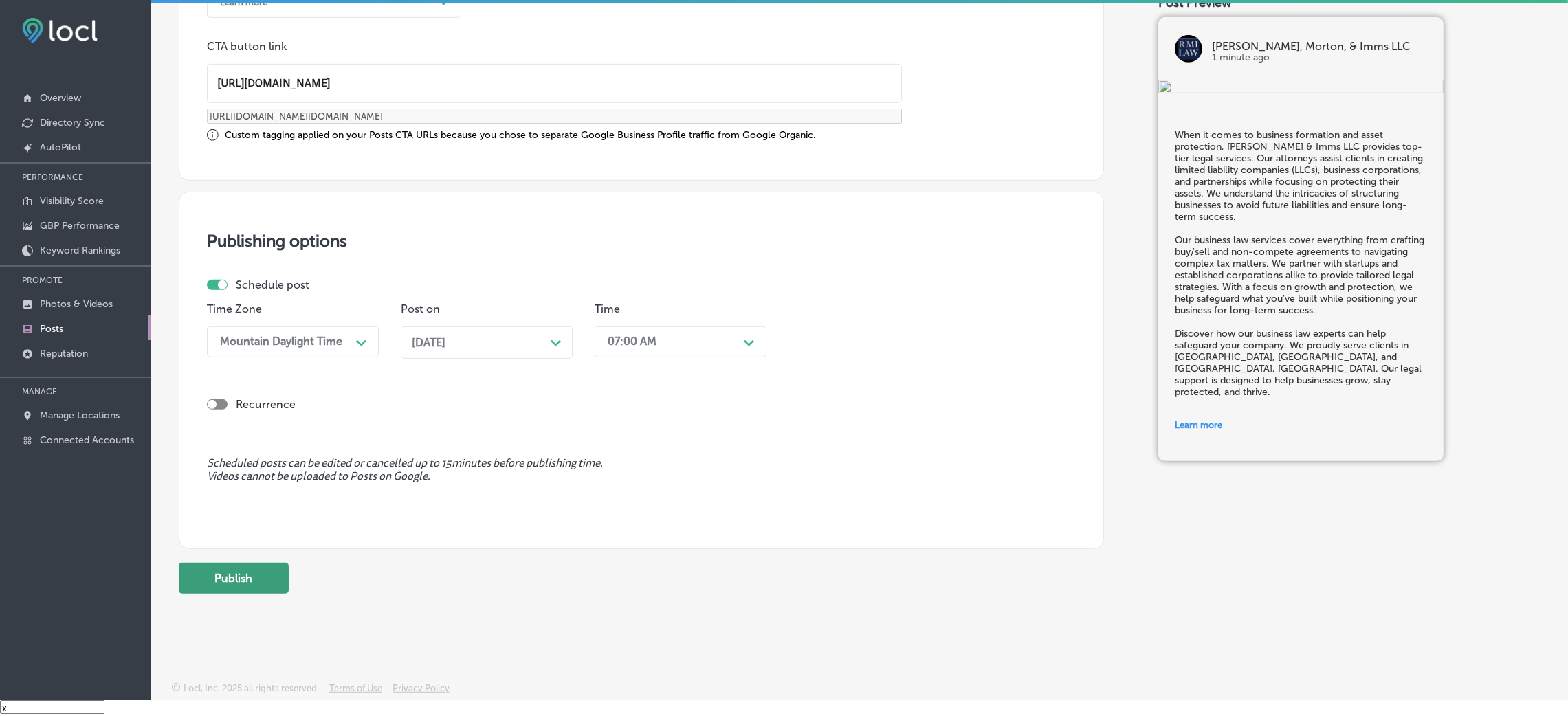
click at [228, 477] on button "Publish" at bounding box center [234, 578] width 110 height 31
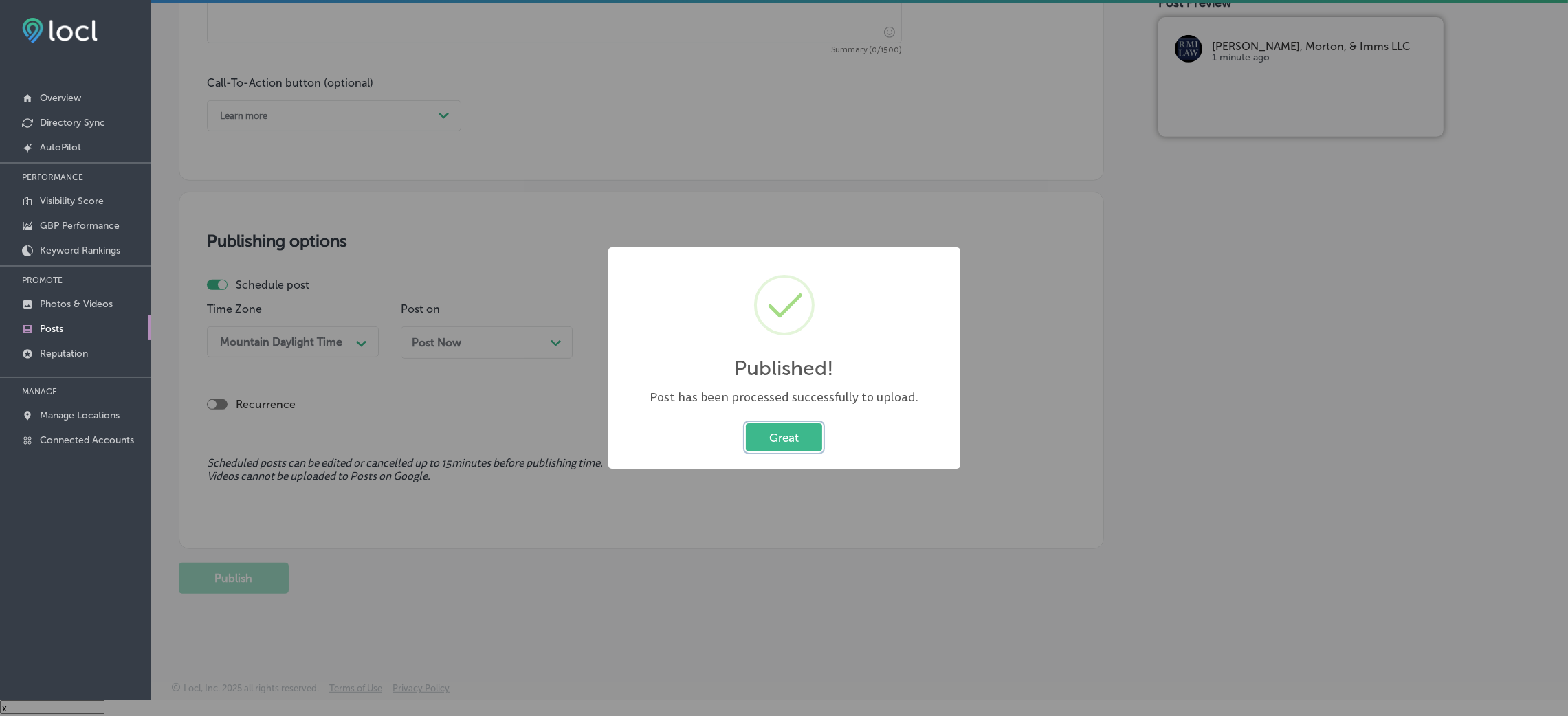
scroll to position [943, 0]
click at [763, 439] on button "Great" at bounding box center [784, 437] width 76 height 28
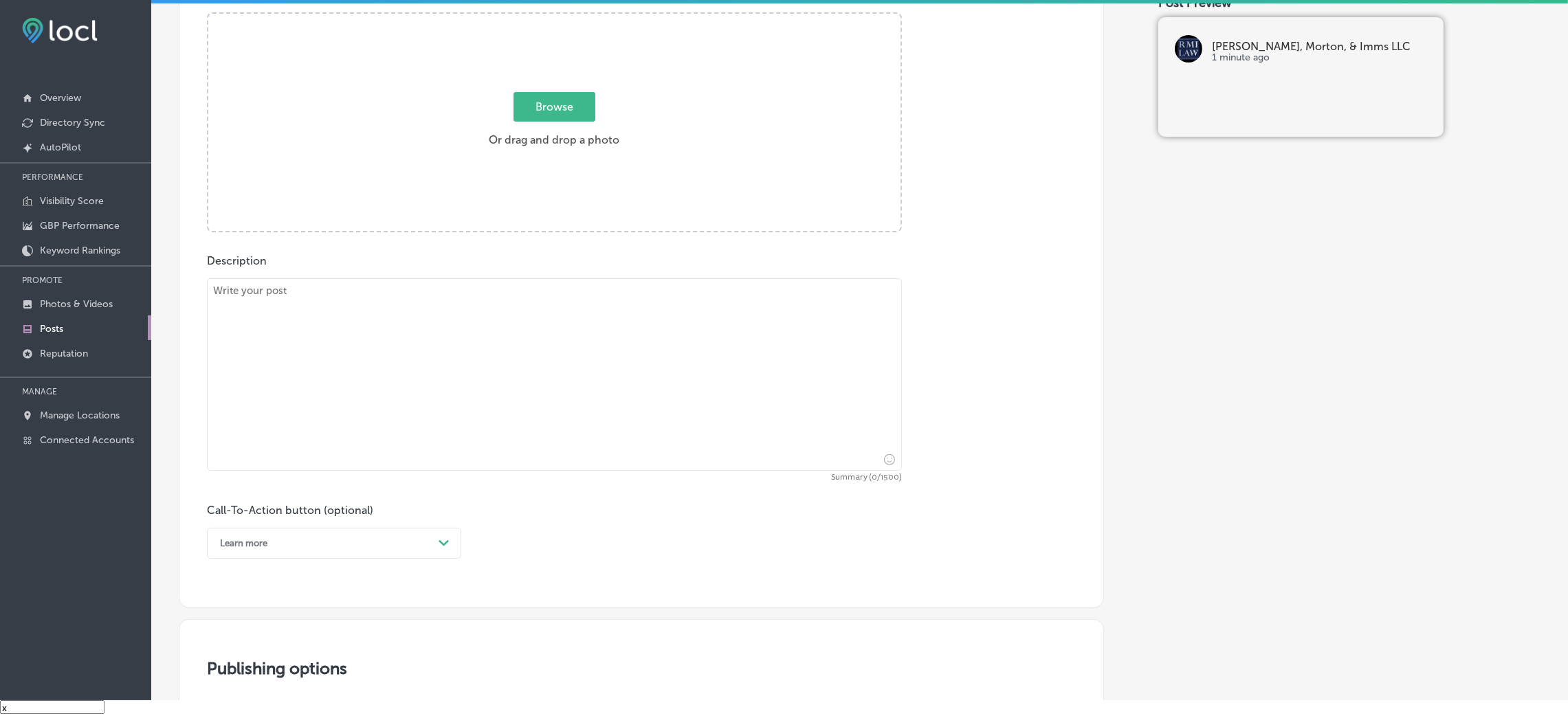
scroll to position [428, 0]
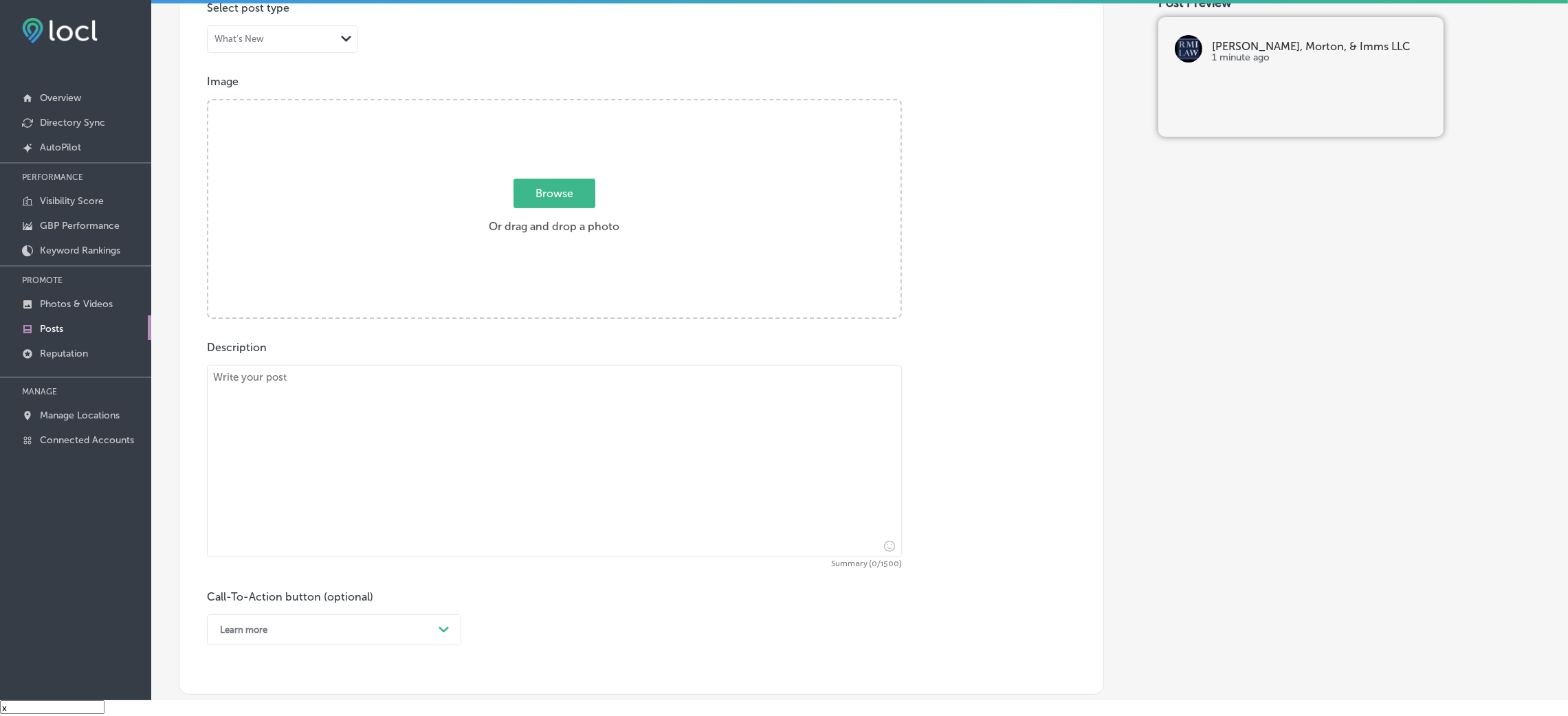
click at [529, 477] on textarea at bounding box center [554, 461] width 695 height 193
paste textarea "At [PERSON_NAME] & Imms LLC, we provide comprehensive business law services, in…"
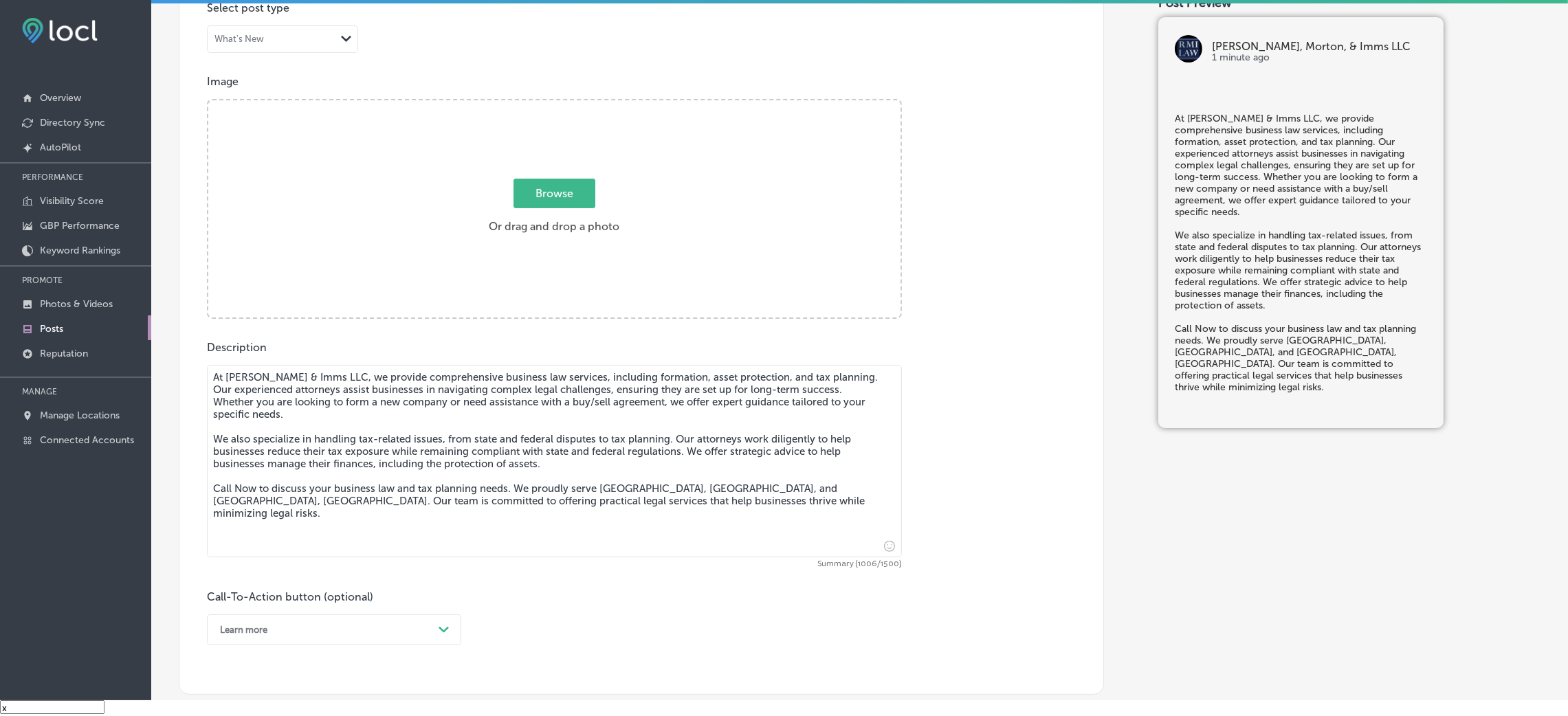
type textarea "At [PERSON_NAME] & Imms LLC, we provide comprehensive business law services, in…"
click at [1011, 477] on div "Description At [PERSON_NAME] & Imms LLC, we provide comprehensive business law …" at bounding box center [641, 493] width 869 height 305
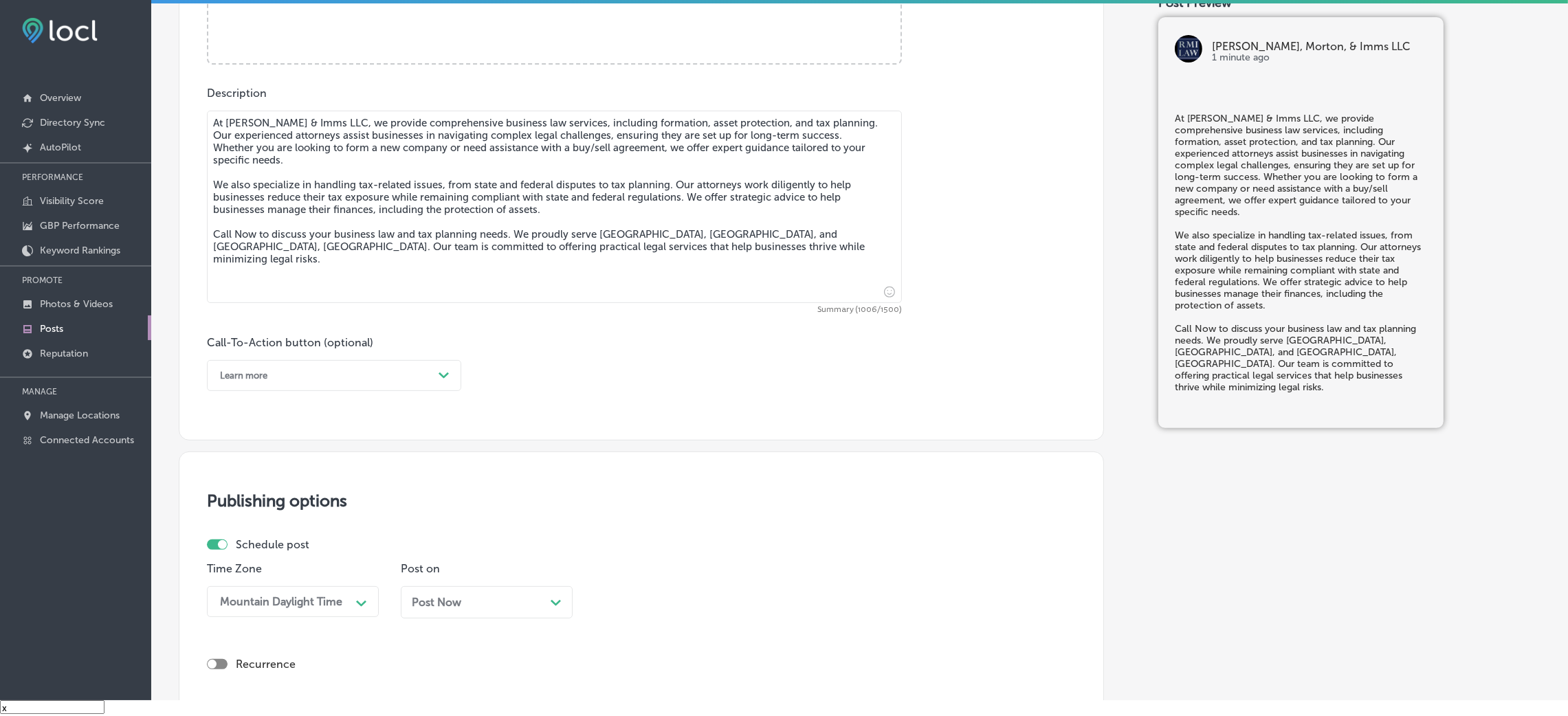
scroll to position [737, 0]
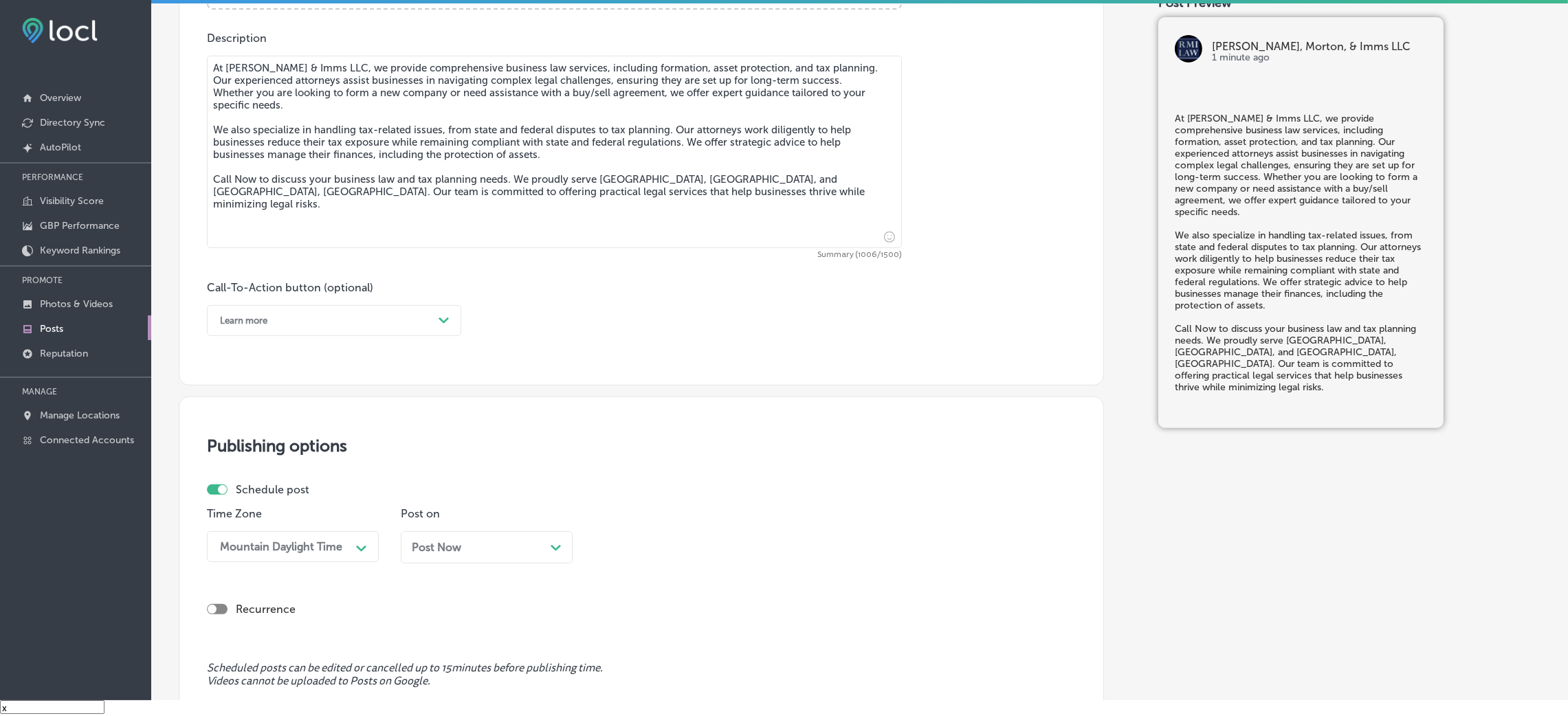
click at [244, 325] on div "Learn more" at bounding box center [243, 321] width 47 height 10
click at [273, 477] on div "Call Now" at bounding box center [334, 495] width 255 height 24
click at [511, 477] on div "Post Now Path Created with Sketch." at bounding box center [487, 548] width 150 height 13
click at [636, 477] on div "08:45 AM Path Created with Sketch." at bounding box center [680, 546] width 172 height 31
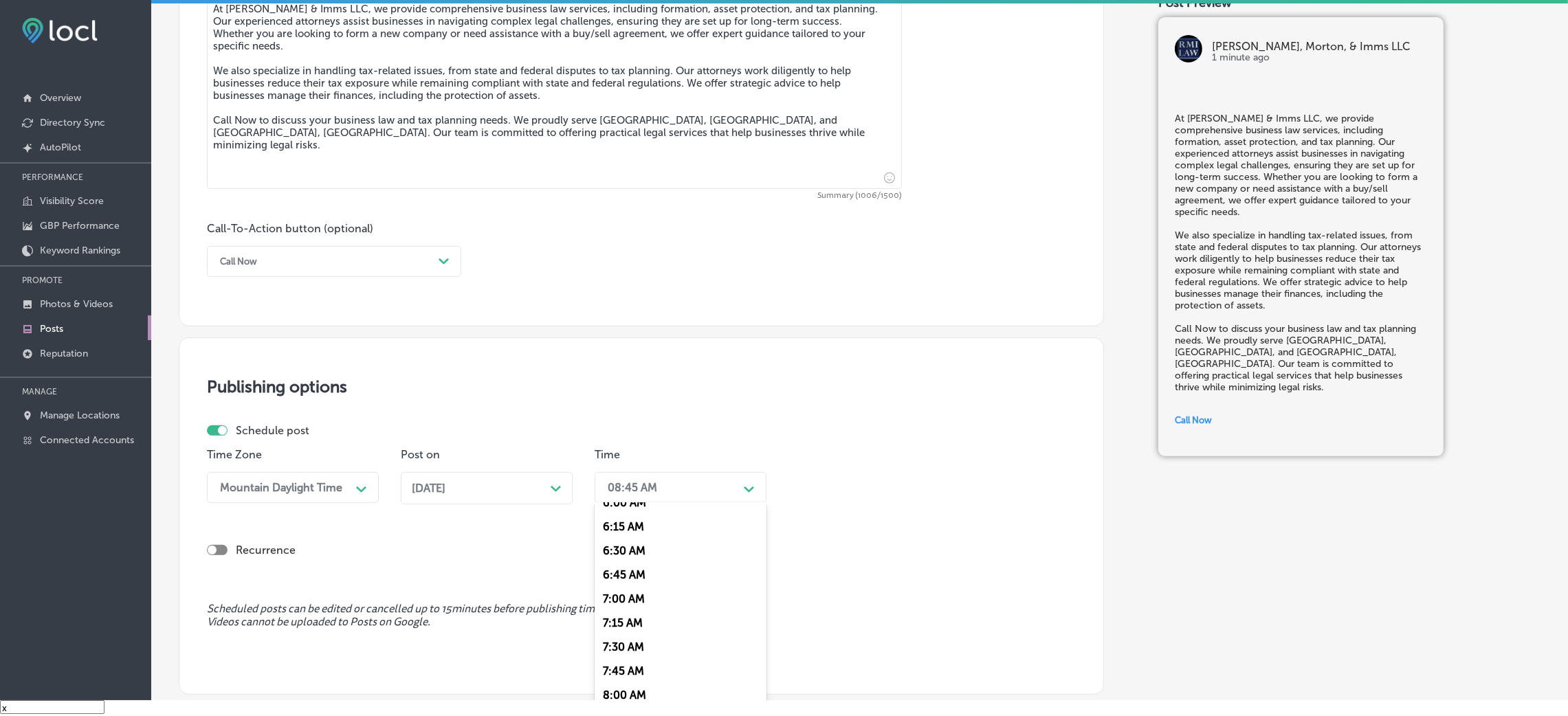
scroll to position [618, 0]
click at [628, 477] on div "7:00 AM" at bounding box center [680, 573] width 172 height 24
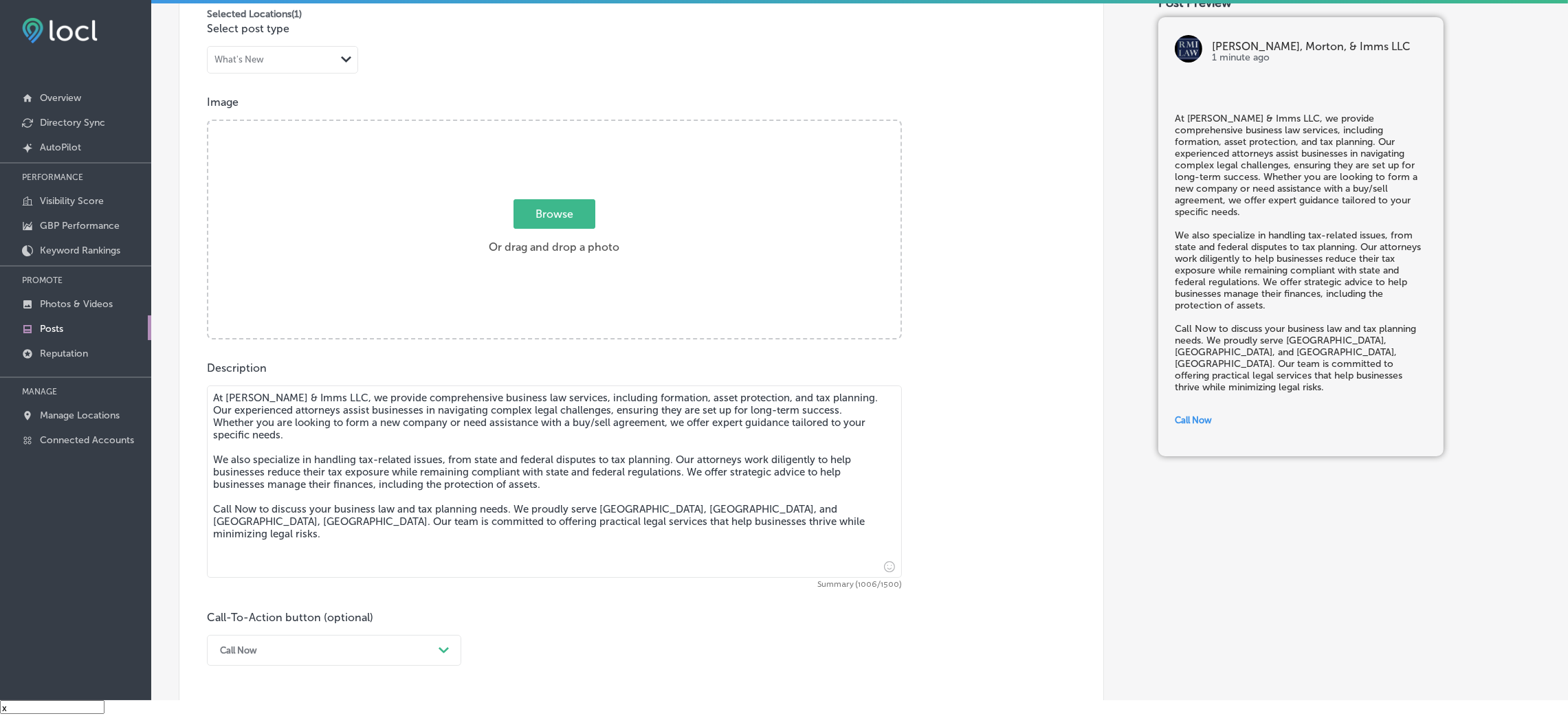
scroll to position [280, 0]
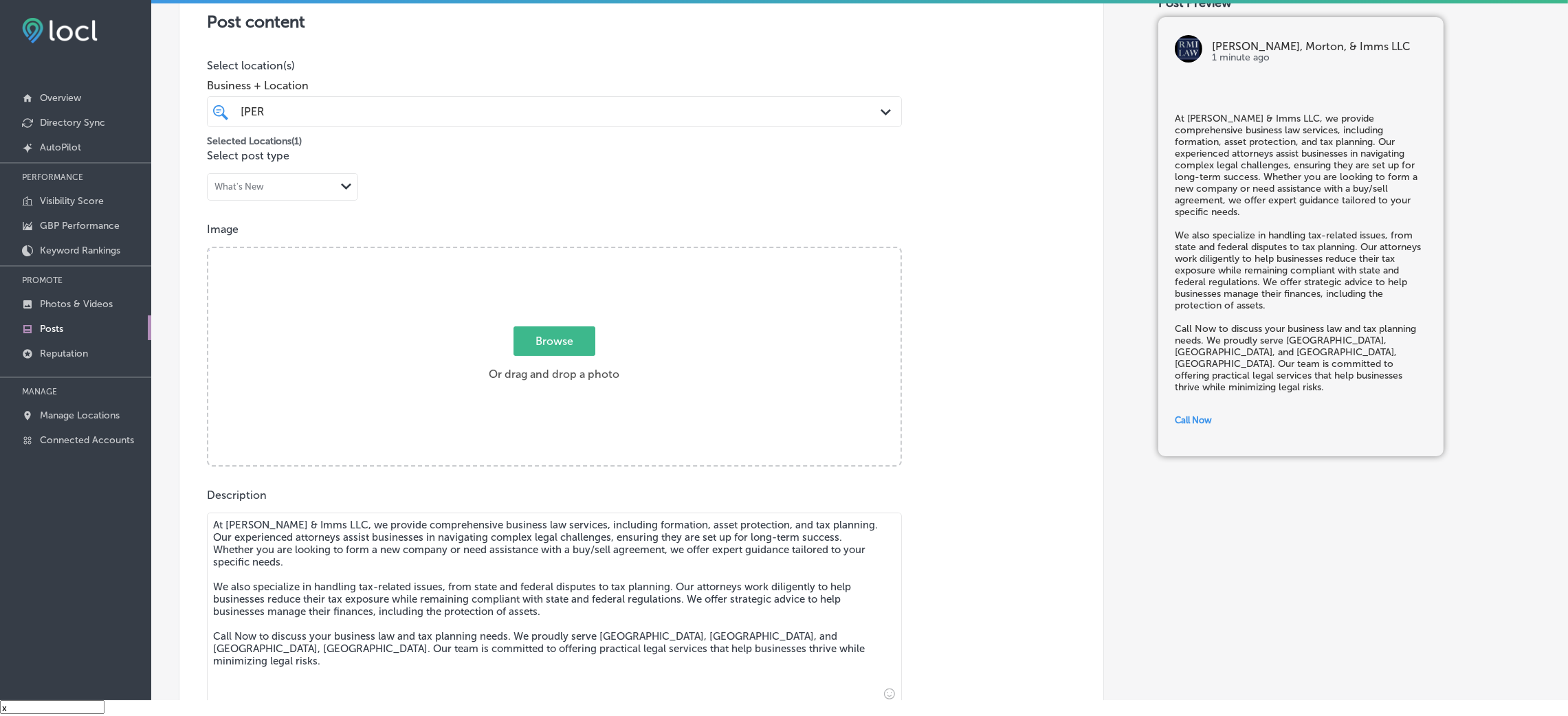
click at [568, 350] on span "Browse" at bounding box center [554, 341] width 81 height 30
click at [568, 252] on input "Browse Or drag and drop a photo" at bounding box center [554, 250] width 692 height 4
type input "C:\fakepath\[PERSON_NAME], & Imms LLC-3.png"
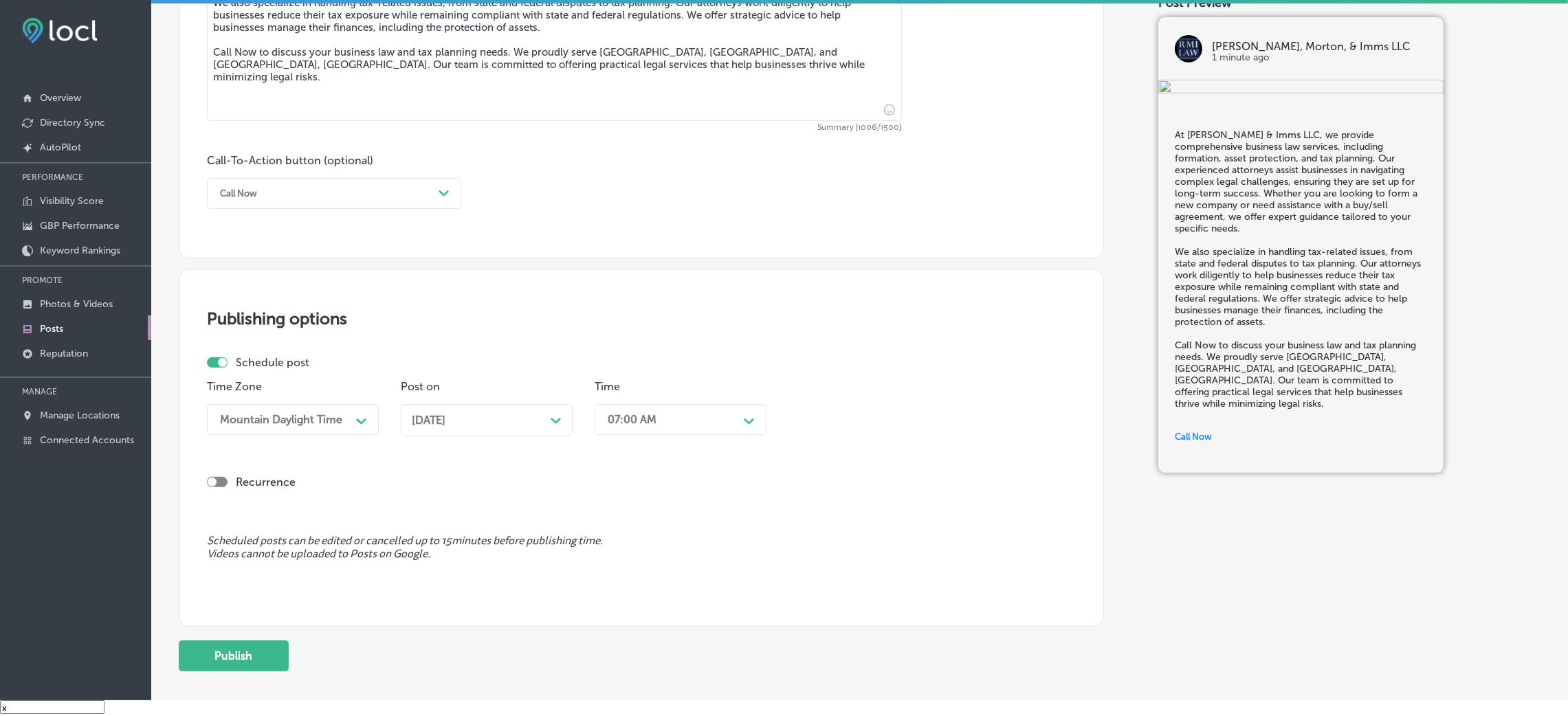
scroll to position [943, 0]
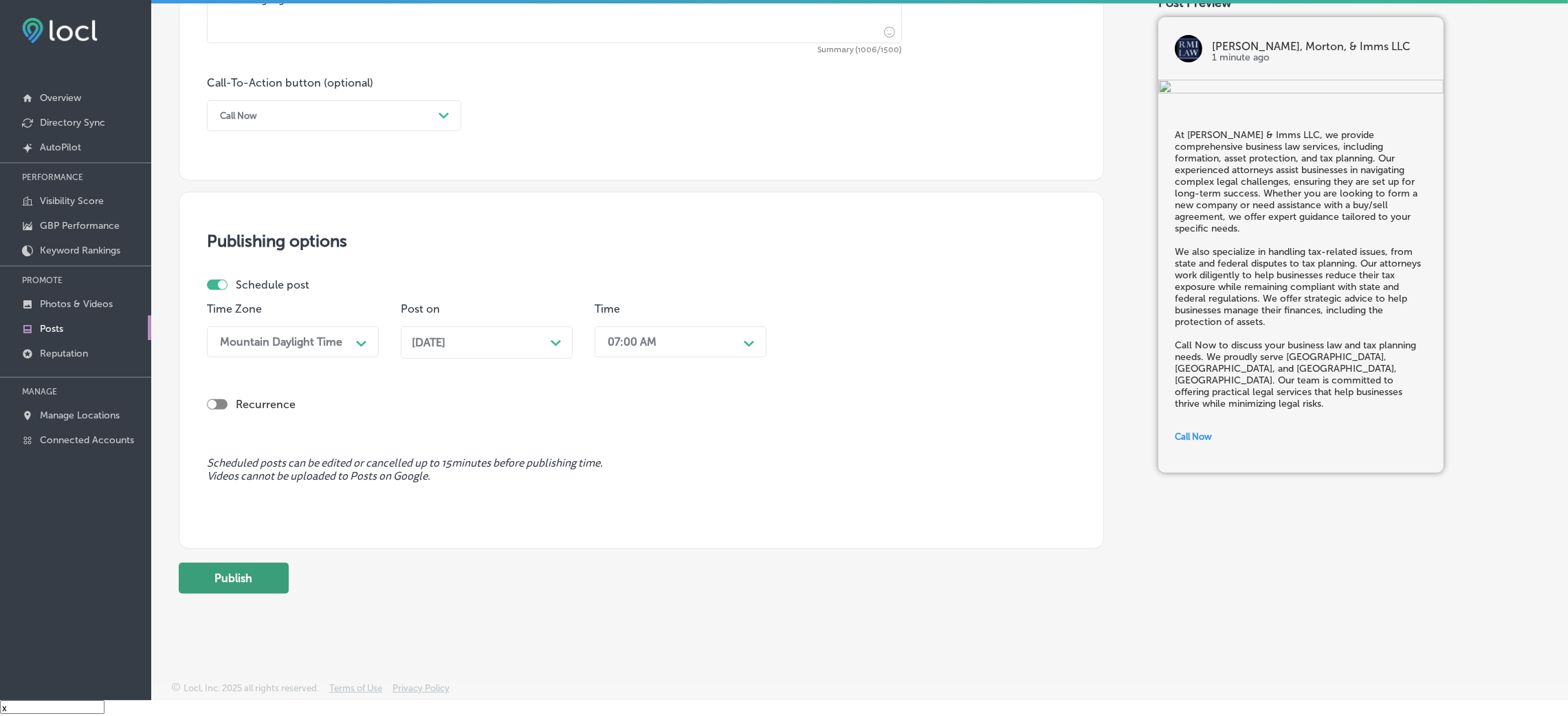
click at [271, 477] on button "Publish" at bounding box center [234, 578] width 110 height 31
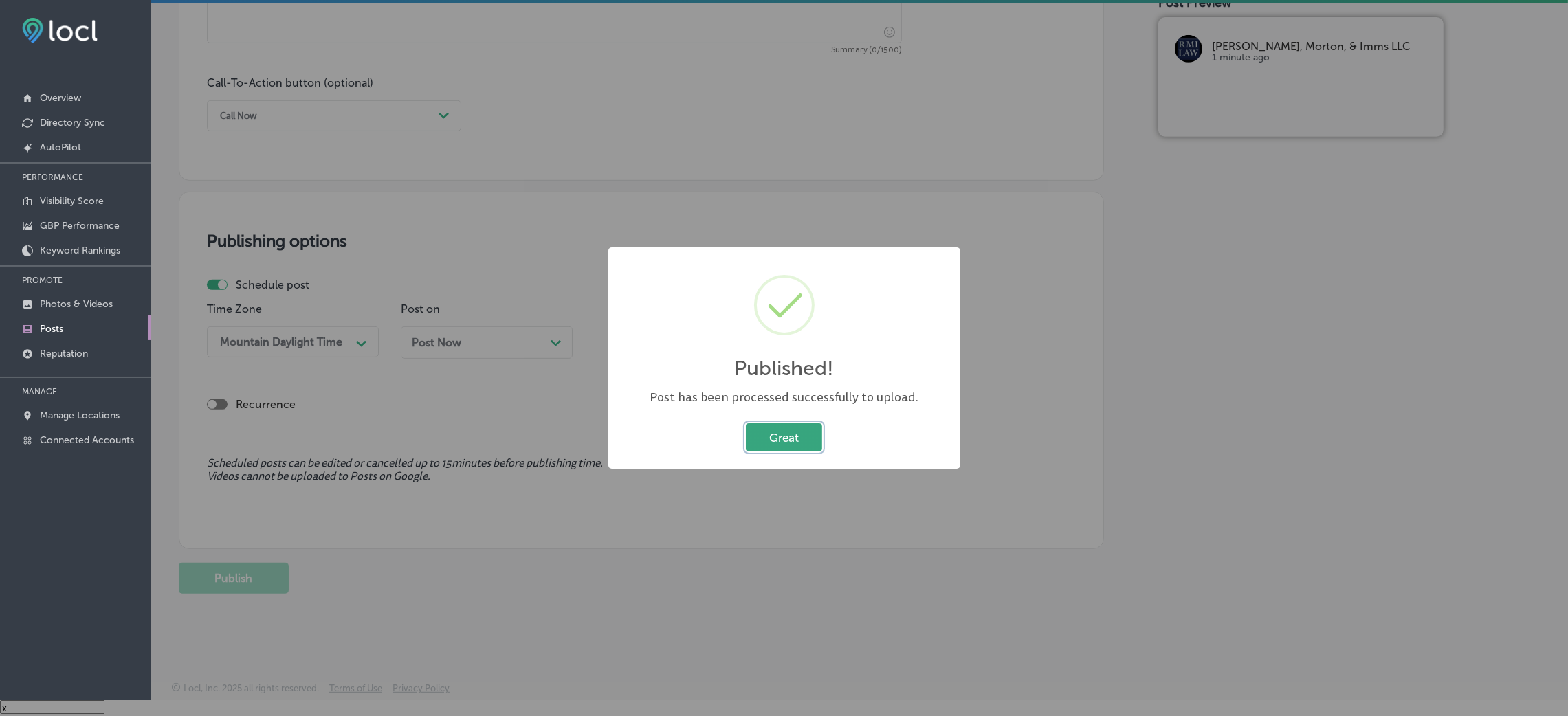
click at [803, 427] on button "Great" at bounding box center [784, 437] width 76 height 28
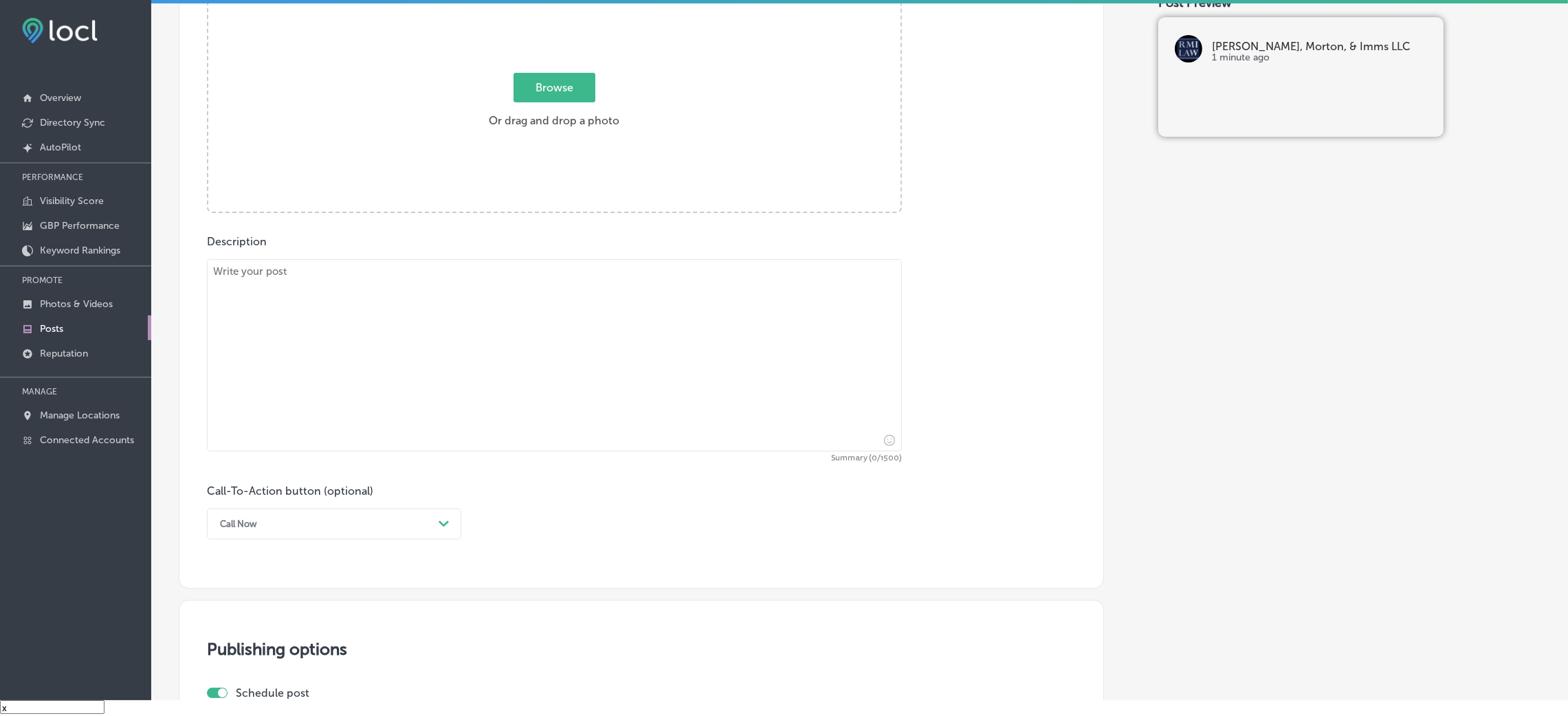
scroll to position [530, 0]
click at [540, 367] on textarea at bounding box center [554, 358] width 695 height 193
paste textarea "Navigating the complexities of tax disputes can be daunting, but [PERSON_NAME] …"
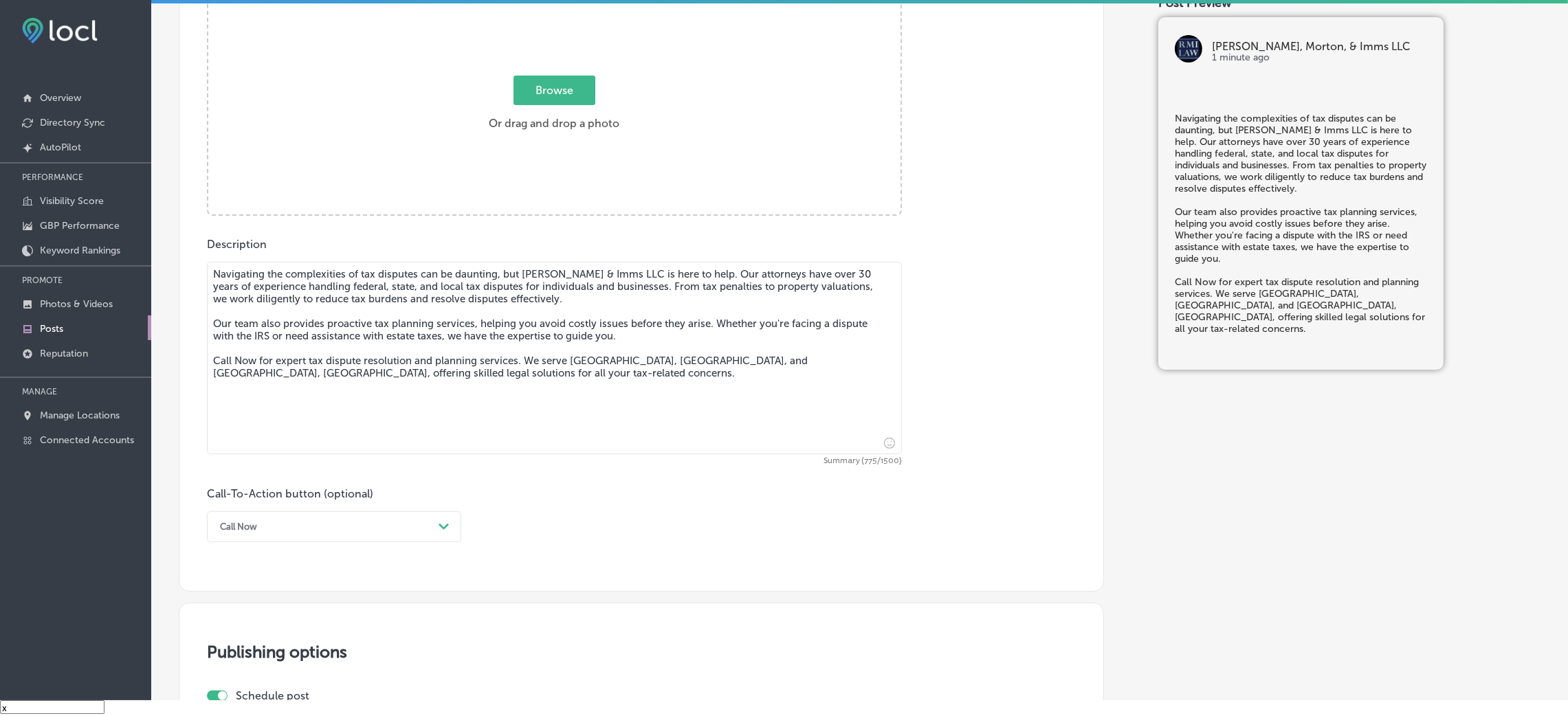
type textarea "Navigating the complexities of tax disputes can be daunting, but [PERSON_NAME] …"
click at [281, 477] on div "Call Now" at bounding box center [323, 527] width 220 height 21
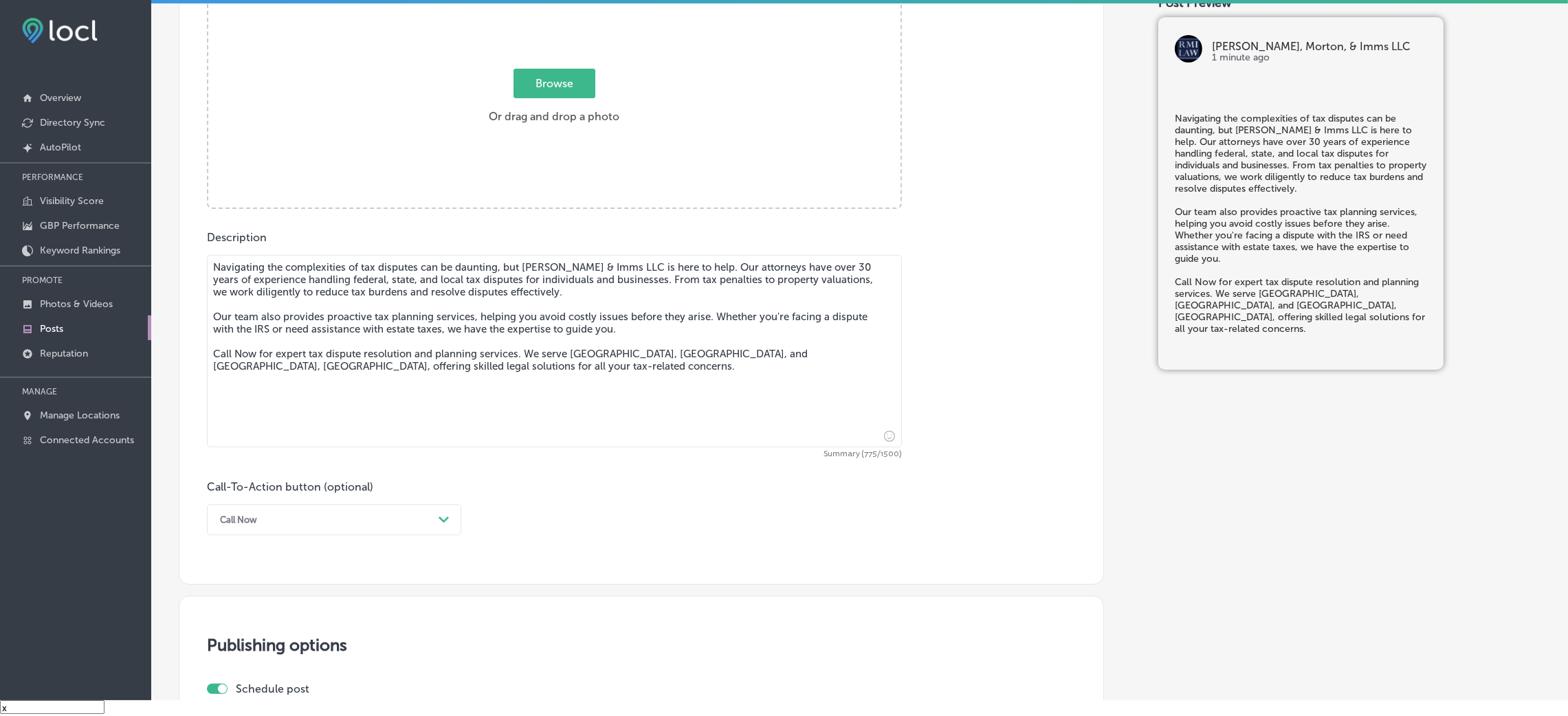
click at [562, 477] on div "Call-To-Action button (optional) Call Now Path Created with Sketch." at bounding box center [641, 508] width 869 height 55
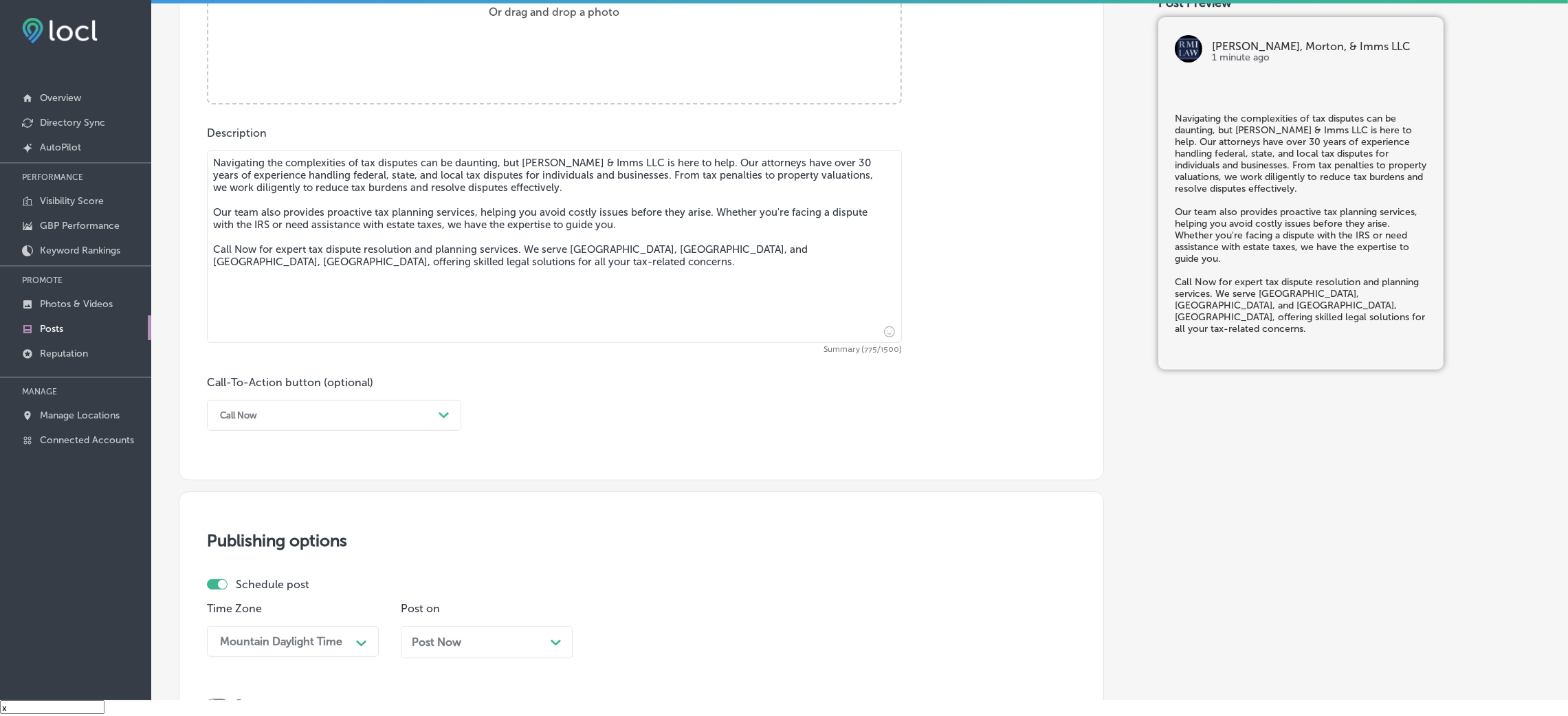
scroll to position [943, 0]
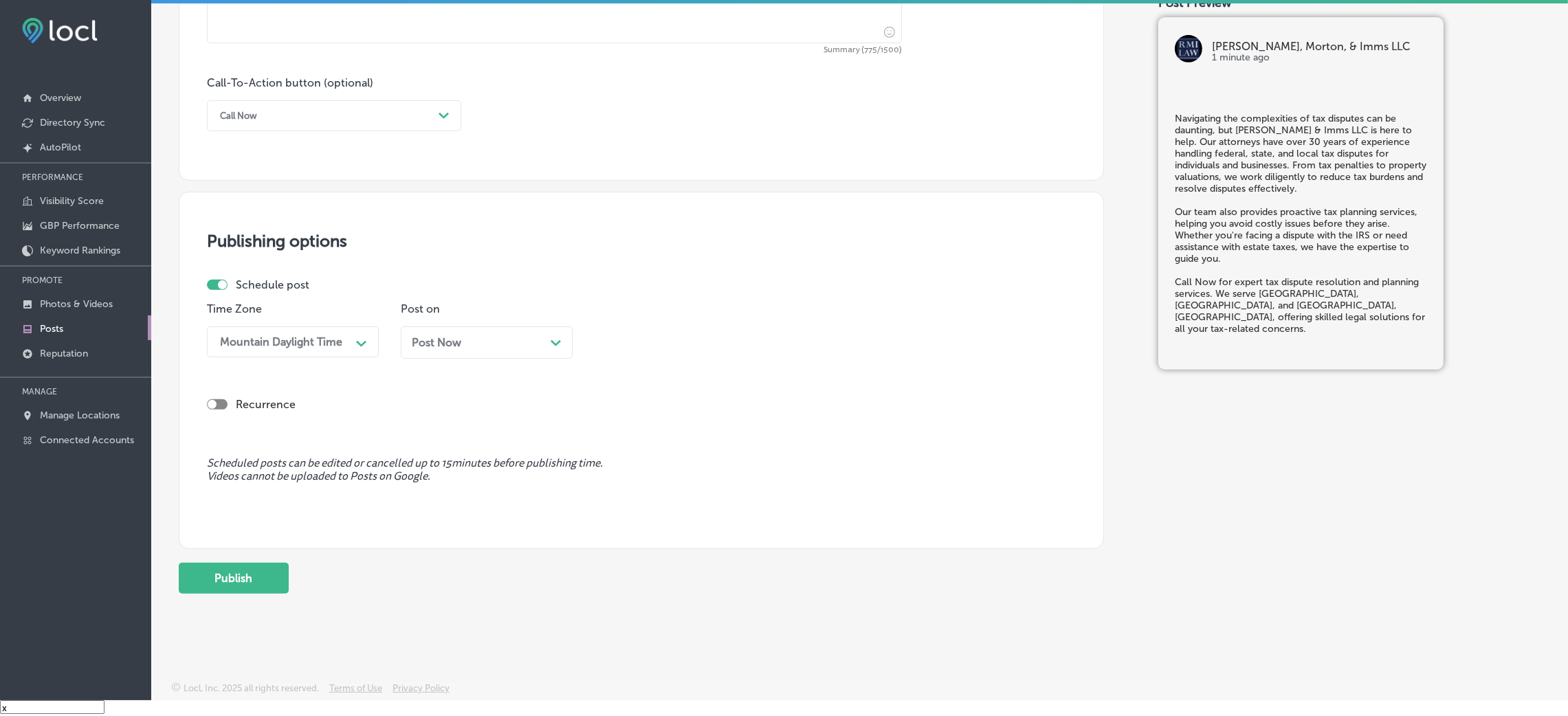
click at [435, 356] on div "Post Now Path Created with Sketch." at bounding box center [487, 343] width 172 height 32
click at [669, 345] on div "08:45 AM" at bounding box center [669, 342] width 138 height 24
click at [620, 424] on div "7:00 AM" at bounding box center [680, 428] width 172 height 24
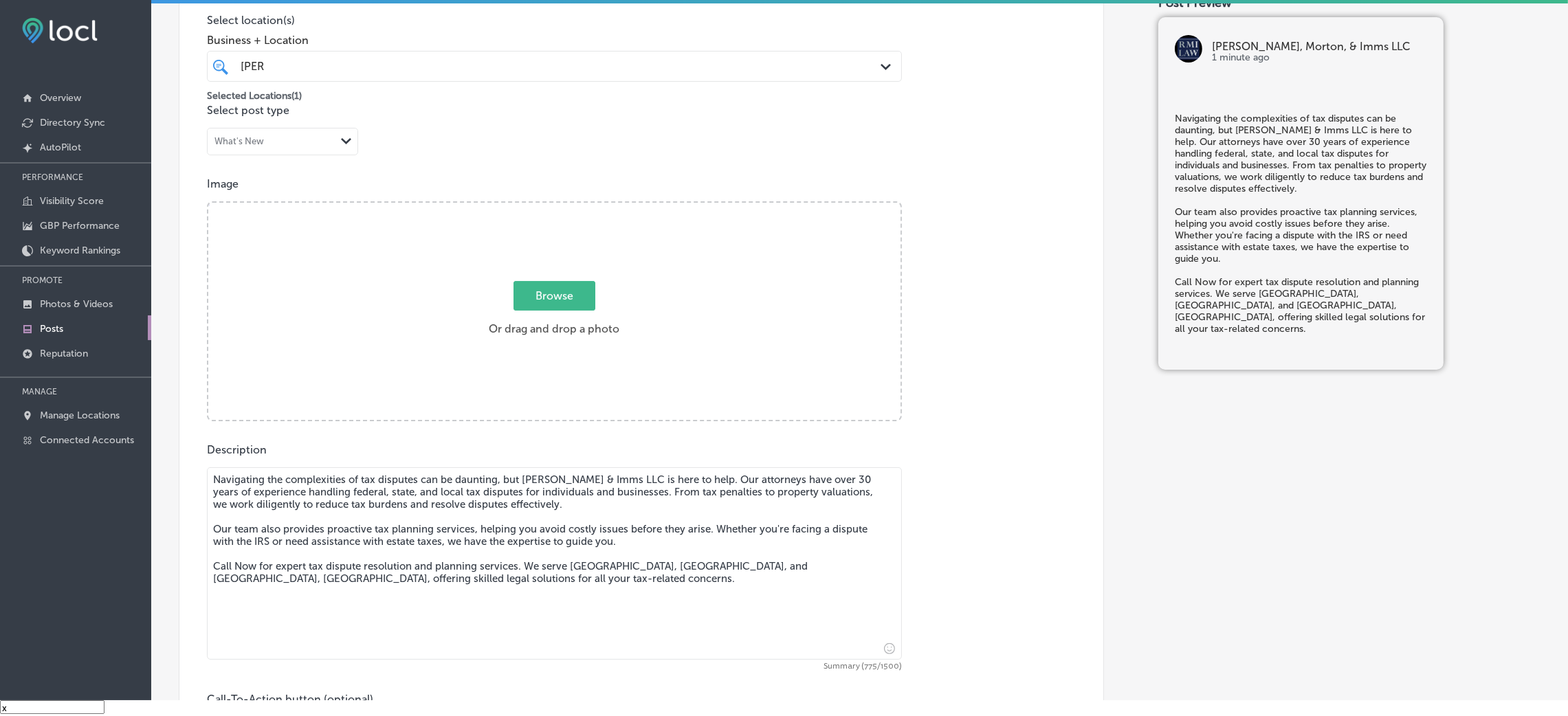
scroll to position [325, 0]
click at [572, 274] on div "Browse Or drag and drop a photo" at bounding box center [554, 314] width 692 height 220
click at [208, 204] on input "Browse Or drag and drop a photo" at bounding box center [554, 206] width 692 height 4
type input "C:\fakepath\[PERSON_NAME], & Imms LLC-3 (1).png"
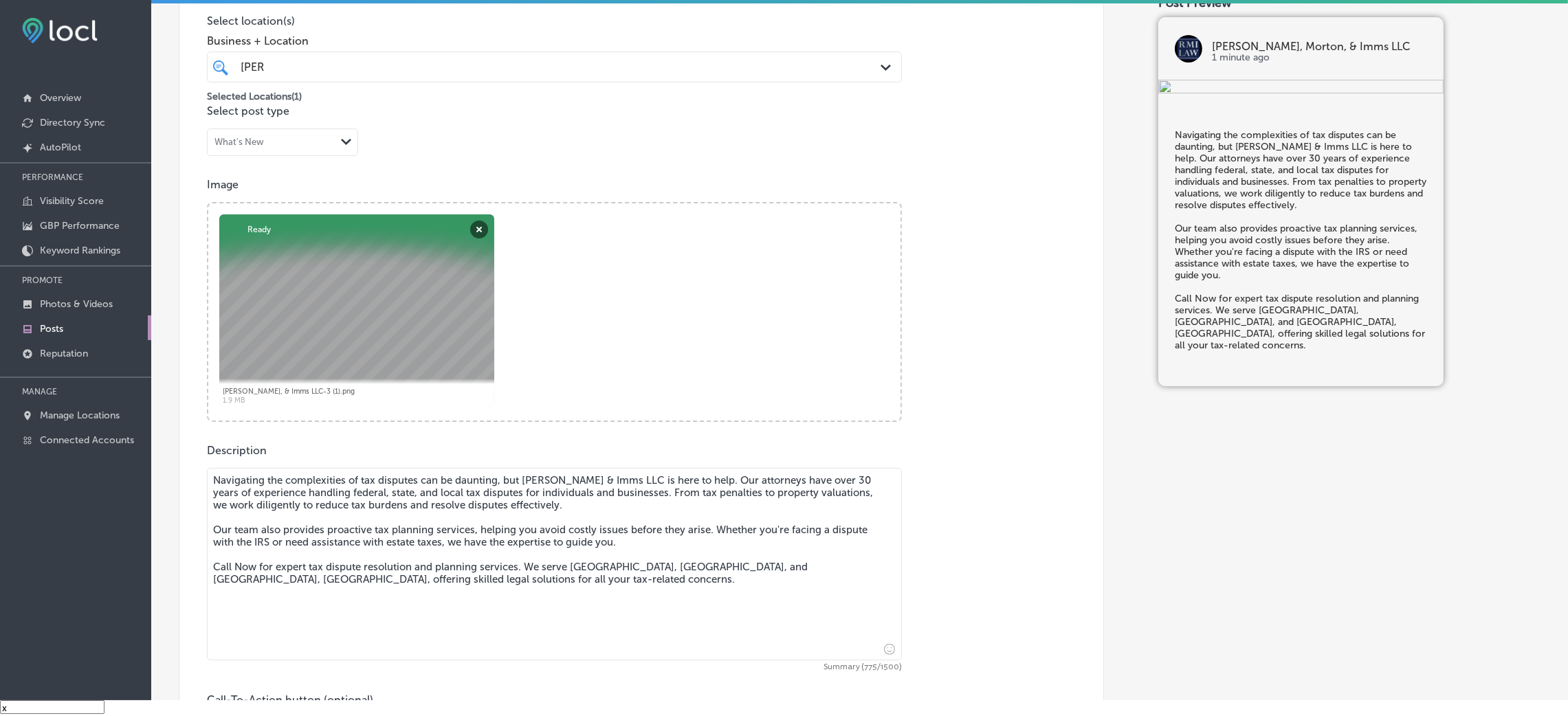
click at [787, 68] on div "[PERSON_NAME]" at bounding box center [522, 67] width 567 height 19
click at [997, 102] on div "Post content Select location(s) Business + Location [PERSON_NAME] Path Created …" at bounding box center [642, 363] width 926 height 870
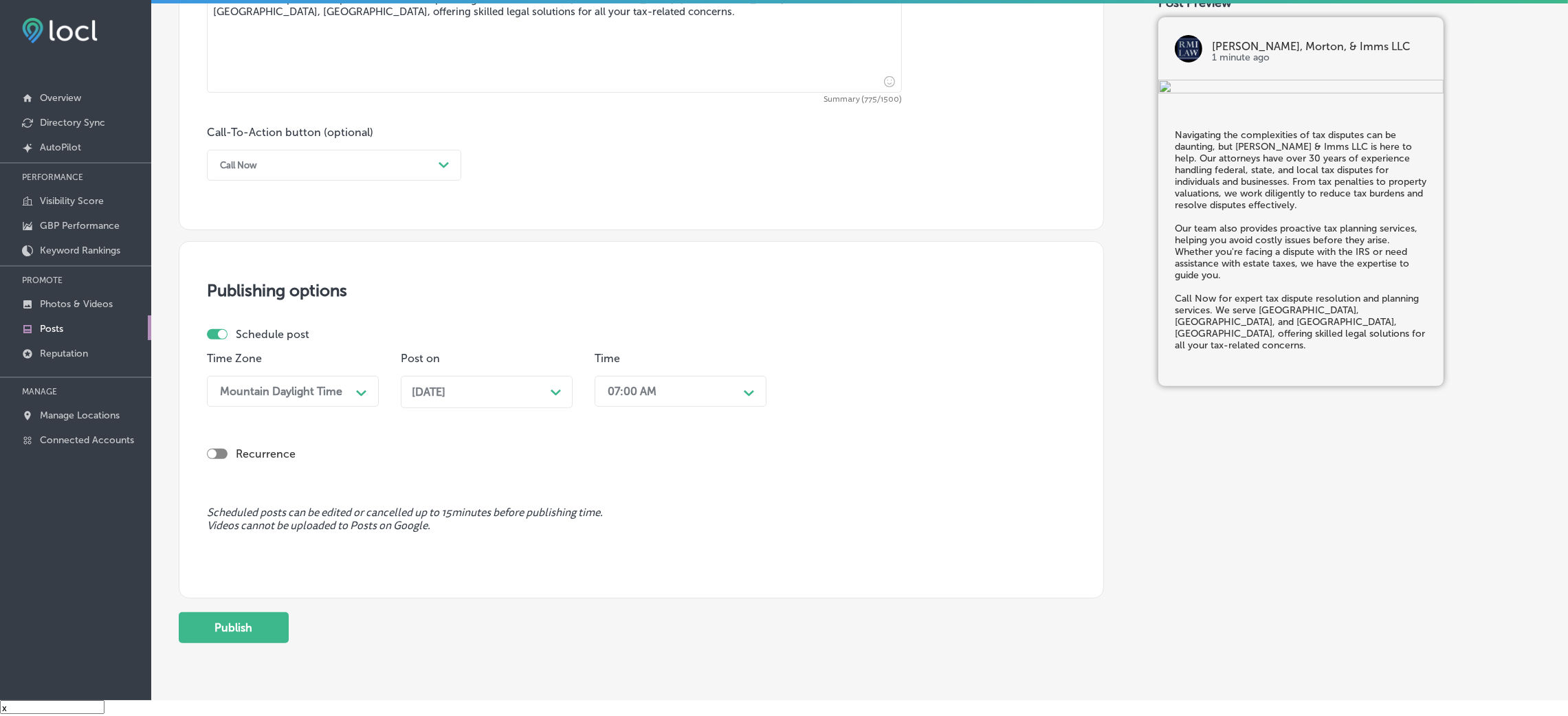
scroll to position [943, 0]
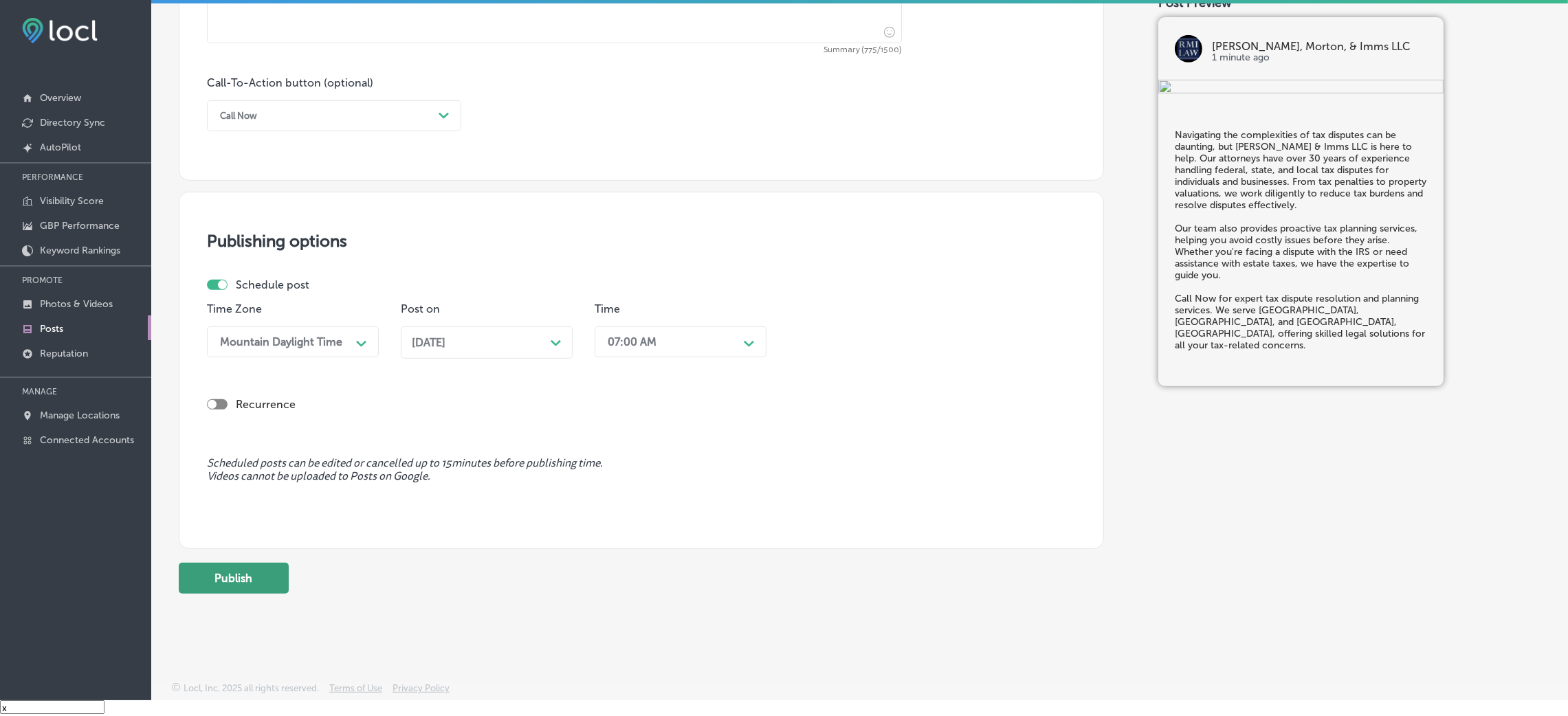
click at [262, 477] on button "Publish" at bounding box center [234, 578] width 110 height 31
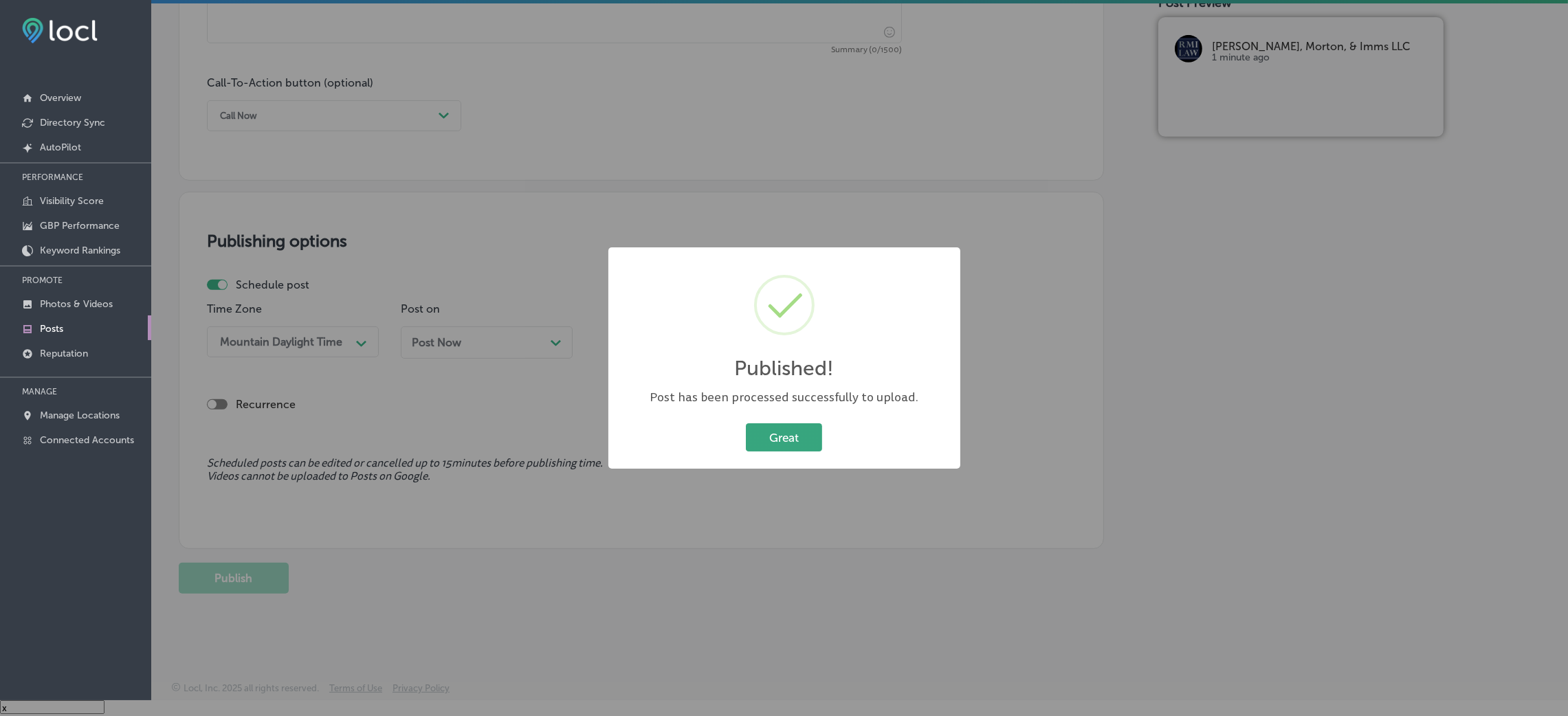
click at [779, 437] on button "Great" at bounding box center [784, 437] width 76 height 28
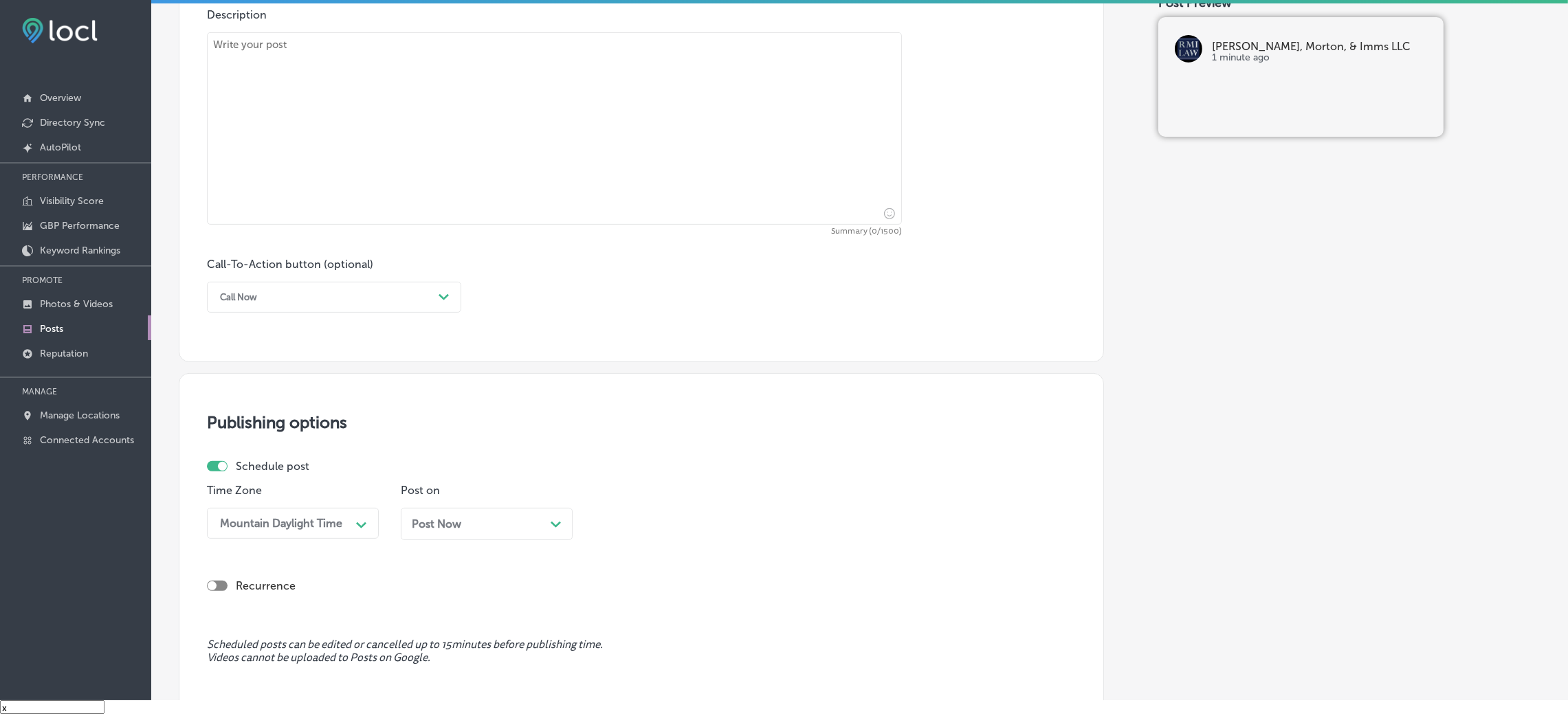
scroll to position [634, 0]
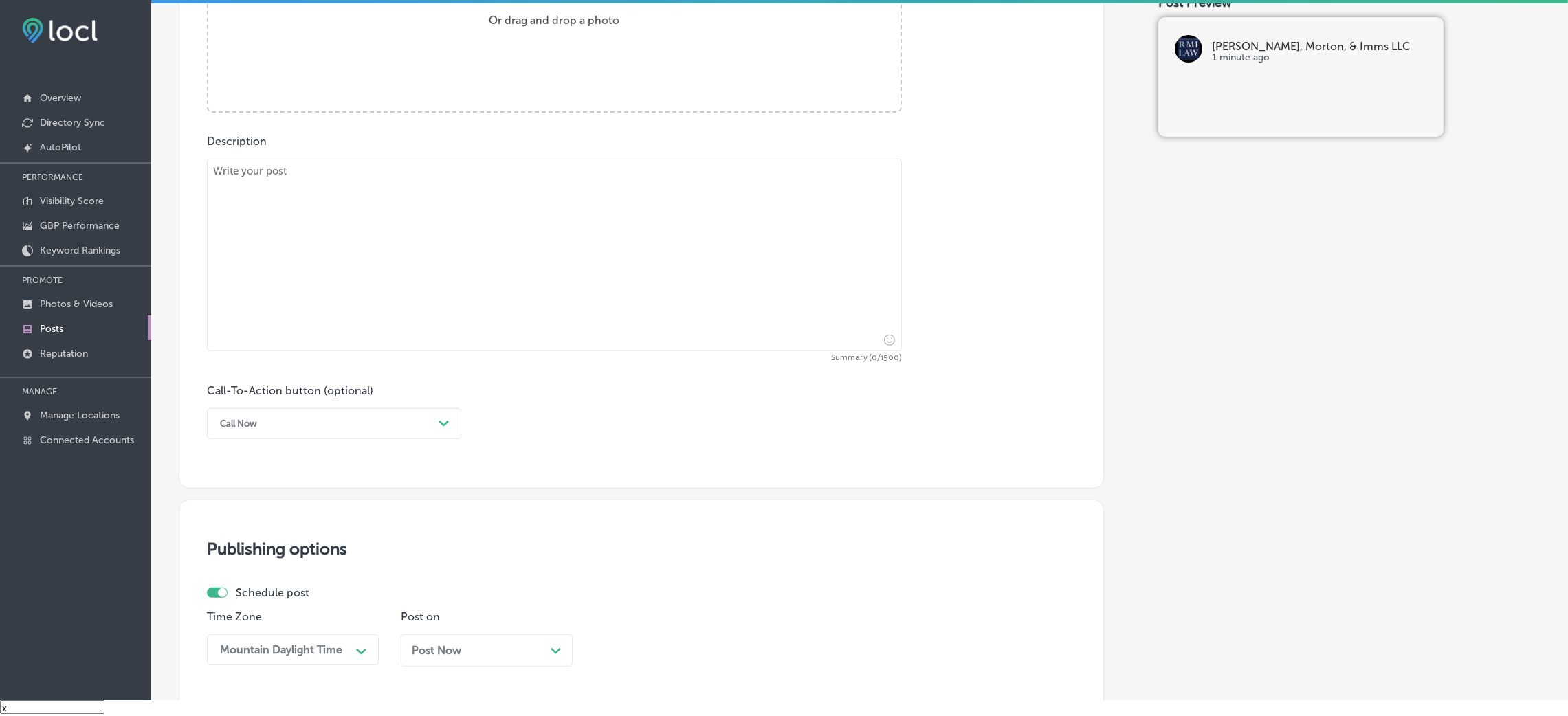
click at [445, 271] on textarea at bounding box center [554, 255] width 695 height 193
paste textarea "When business disputes arise, [PERSON_NAME] & Imms LLC is here to provide stron…"
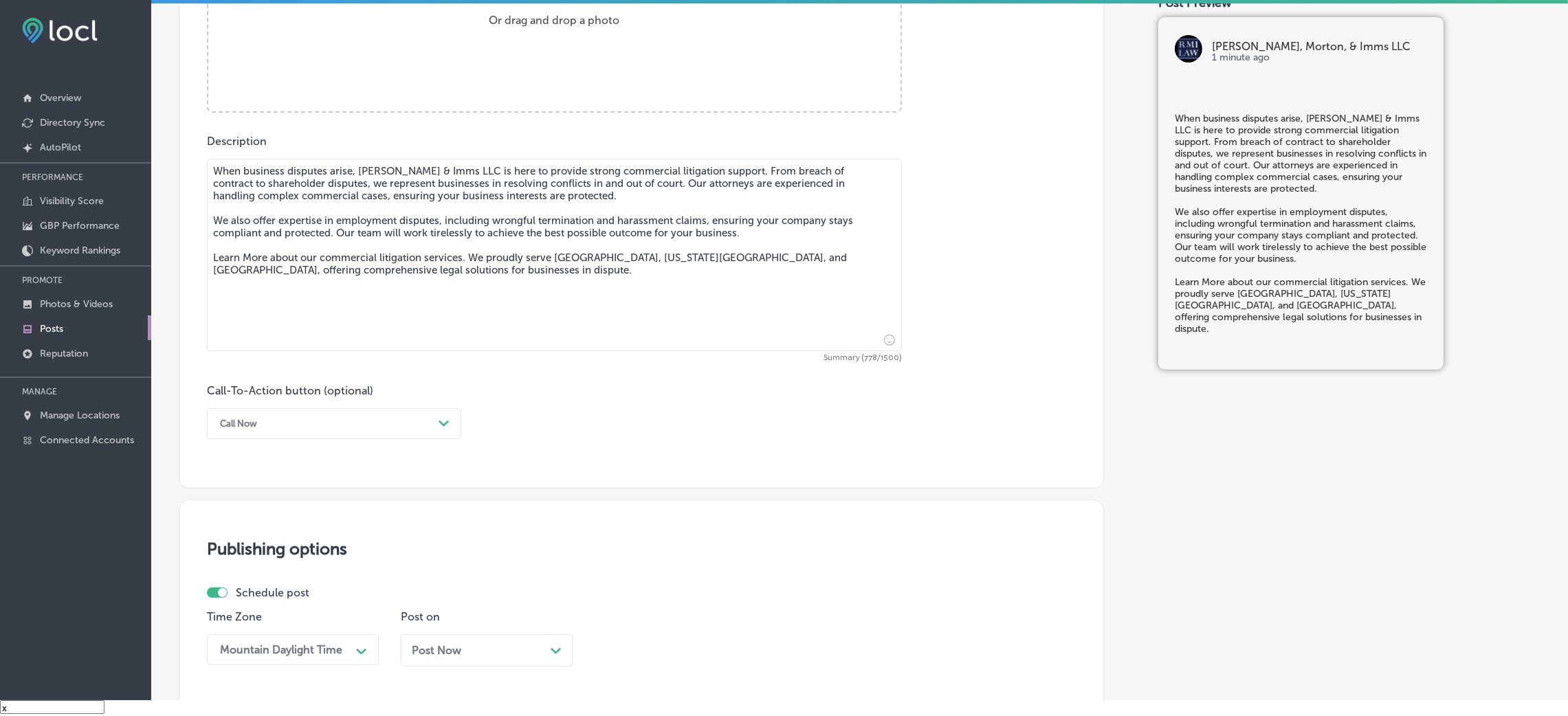
type textarea "When business disputes arise, [PERSON_NAME] & Imms LLC is here to provide stron…"
click at [586, 410] on div "Call-To-Action button (optional) Call Now Path Created with Sketch." at bounding box center [641, 412] width 869 height 55
click at [432, 429] on div "Call Now" at bounding box center [323, 423] width 220 height 21
click at [269, 477] on div "Learn more" at bounding box center [334, 550] width 255 height 24
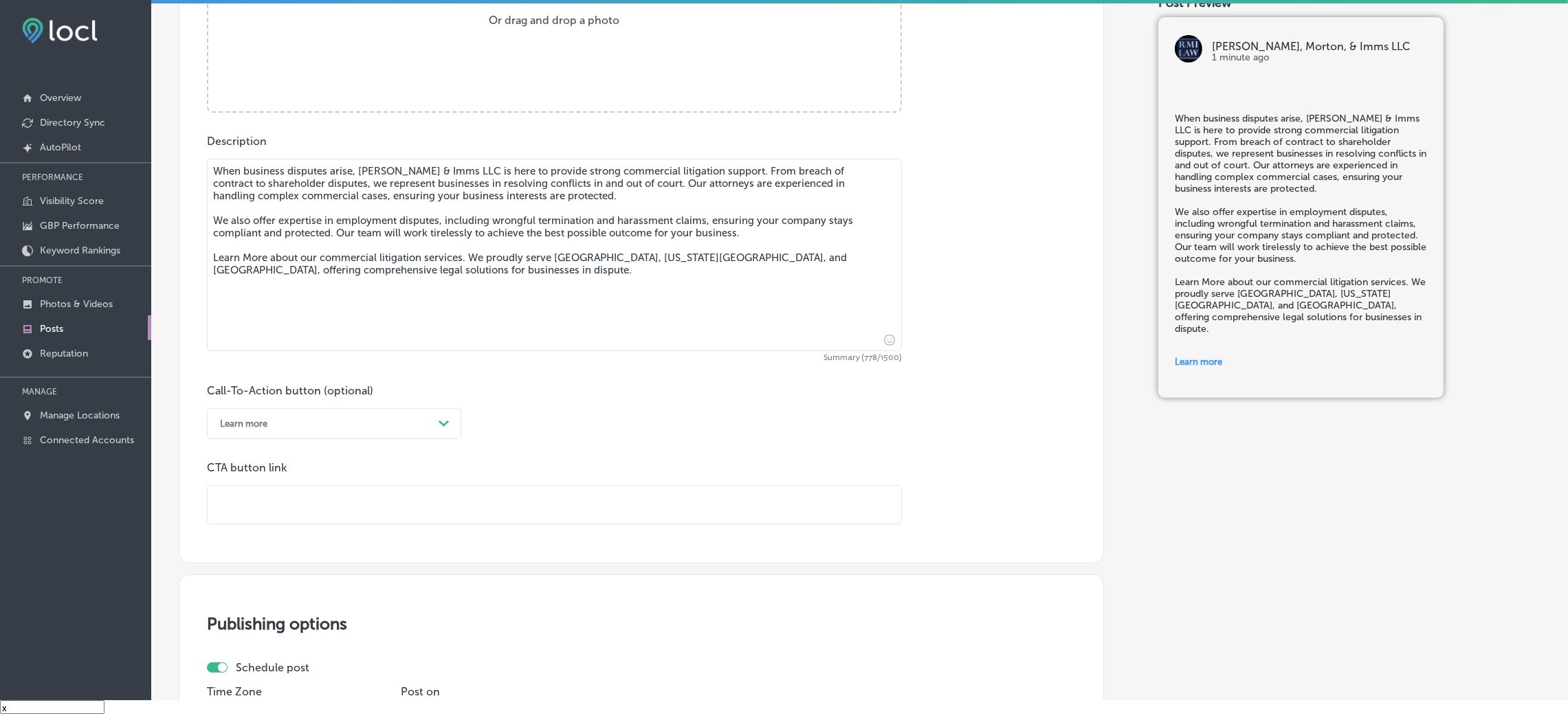
click at [296, 477] on input "text" at bounding box center [554, 505] width 693 height 38
paste input "[URL][DOMAIN_NAME]"
type input "[URL][DOMAIN_NAME]"
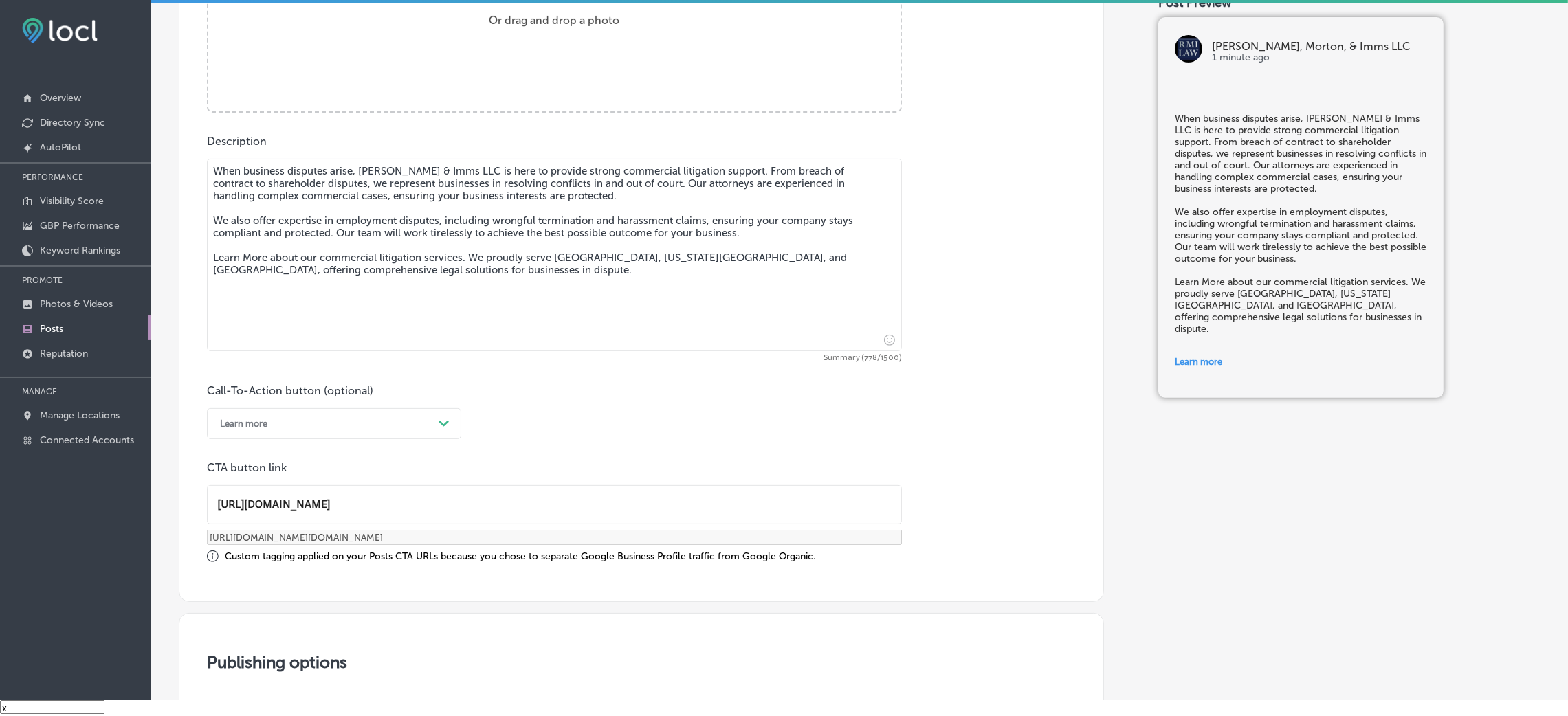
click at [650, 403] on div "Call-To-Action button (optional) Learn more Path Created with Sketch. CTA butto…" at bounding box center [641, 474] width 869 height 179
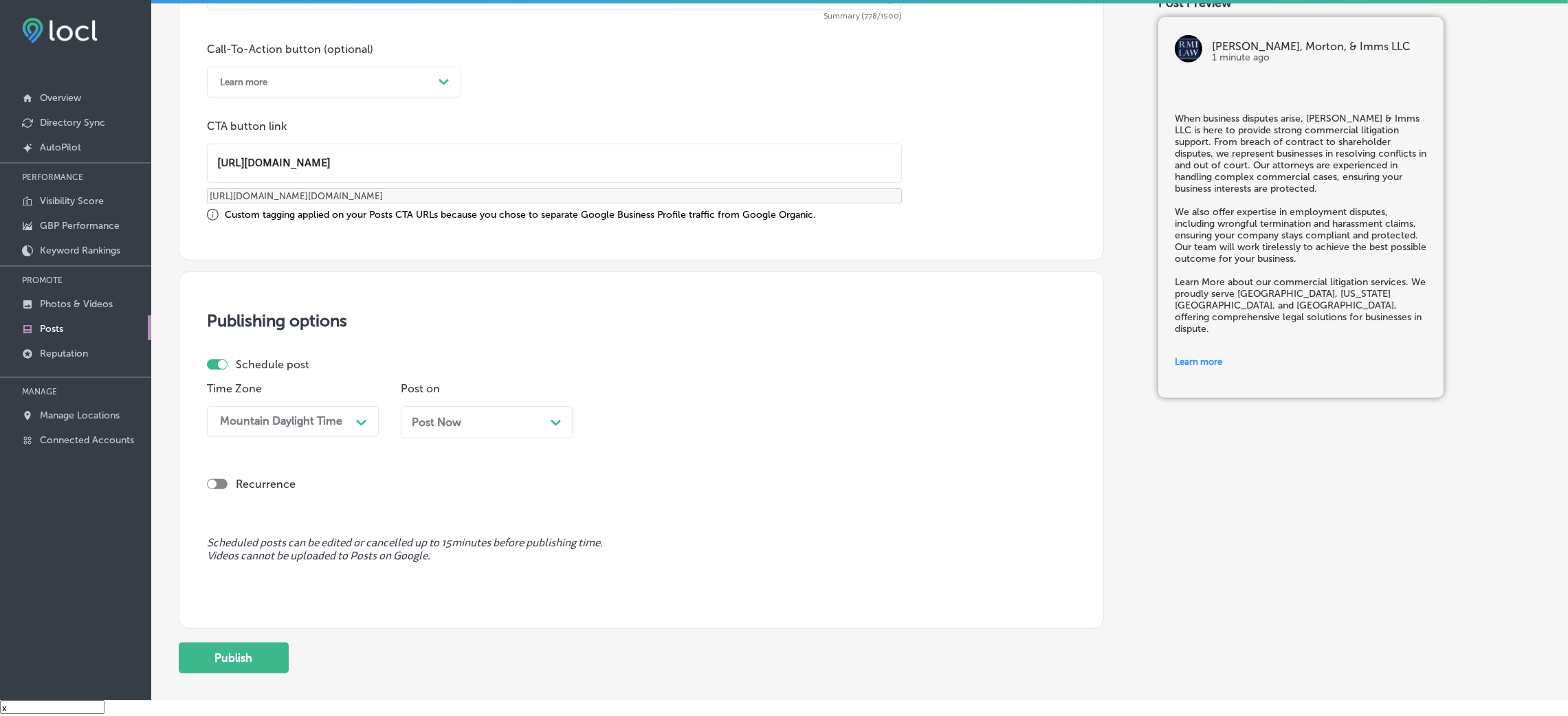
scroll to position [1046, 0]
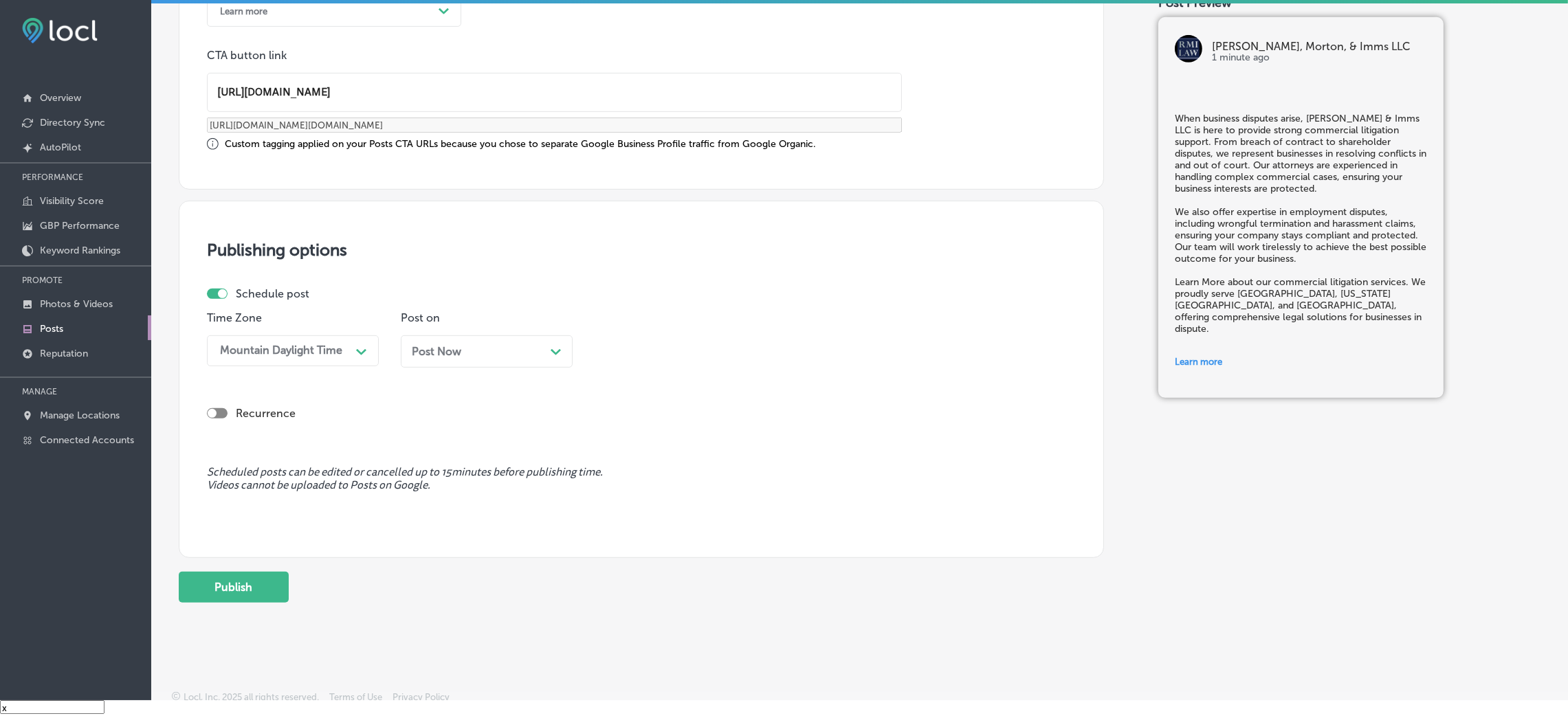
click at [477, 349] on div "Post Now Path Created with Sketch." at bounding box center [487, 351] width 150 height 13
click at [638, 367] on div "Time 08:45 AM Path Created with Sketch." at bounding box center [680, 345] width 172 height 67
click at [637, 356] on div "08:45 AM" at bounding box center [632, 351] width 49 height 13
click at [626, 439] on div "7:00 AM" at bounding box center [680, 437] width 172 height 24
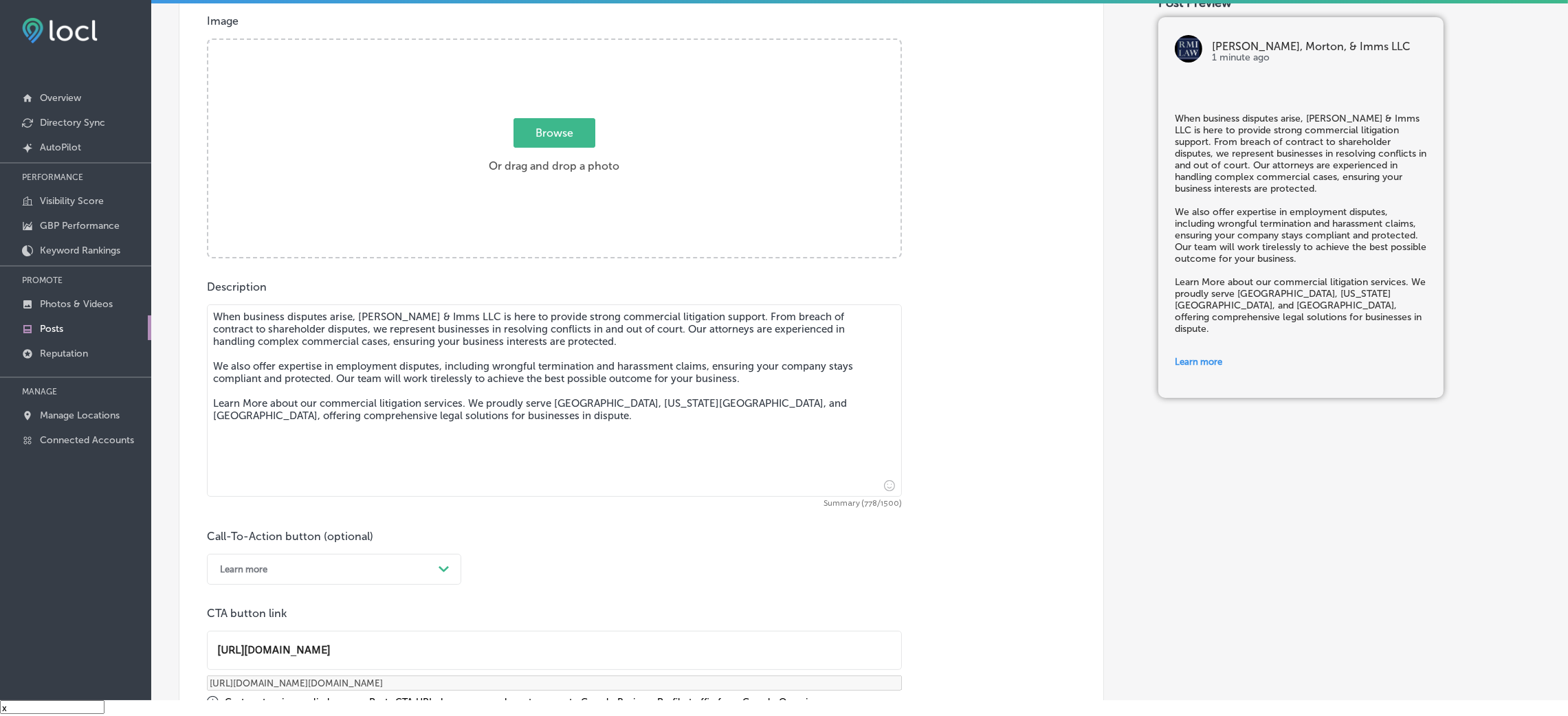
scroll to position [428, 0]
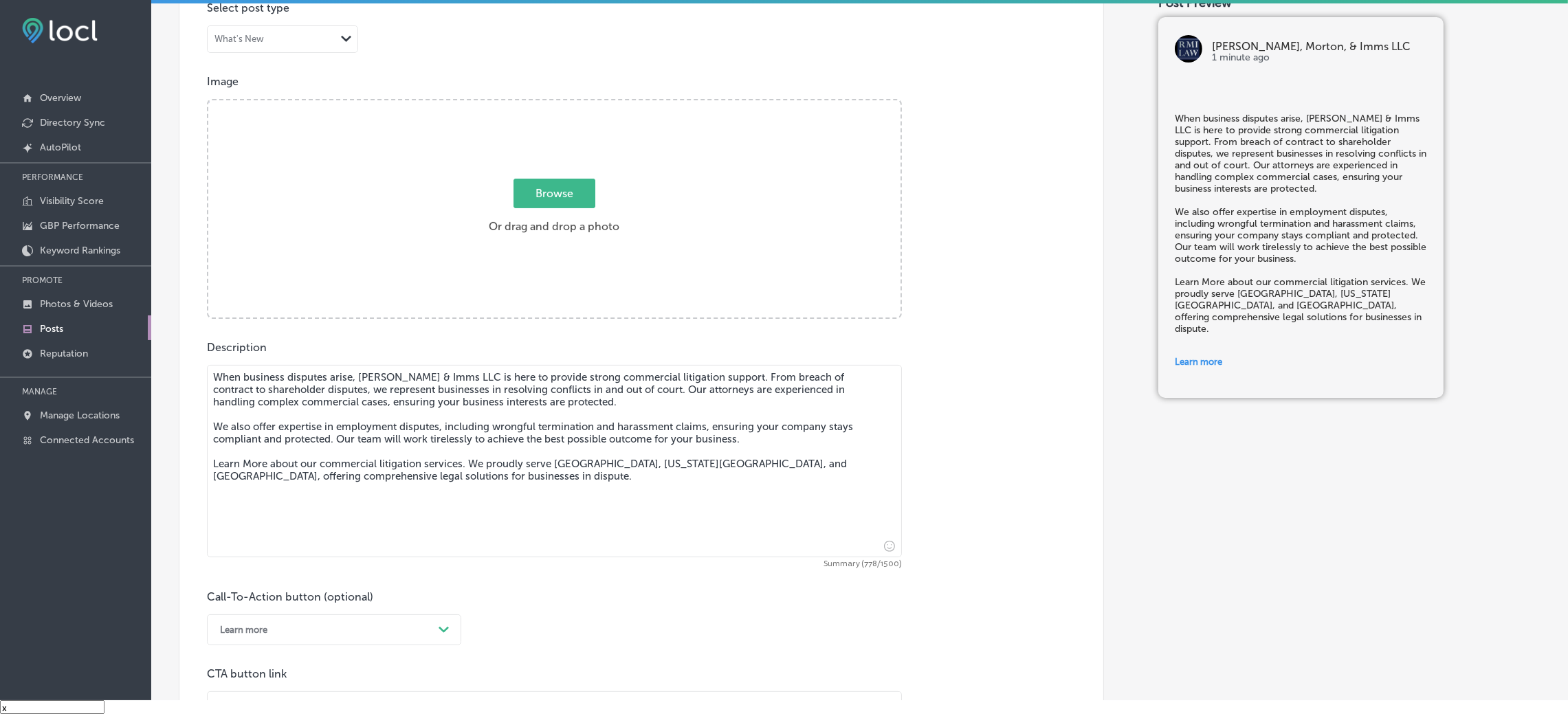
click at [533, 242] on div "Browse Or drag and drop a photo" at bounding box center [554, 210] width 692 height 220
click at [208, 100] on input "Browse Or drag and drop a photo" at bounding box center [554, 103] width 692 height 4
type input "C:\fakepath\[PERSON_NAME]-&-imms-attorney-in-west-[GEOGRAPHIC_DATA]-[GEOGRAPHIC…"
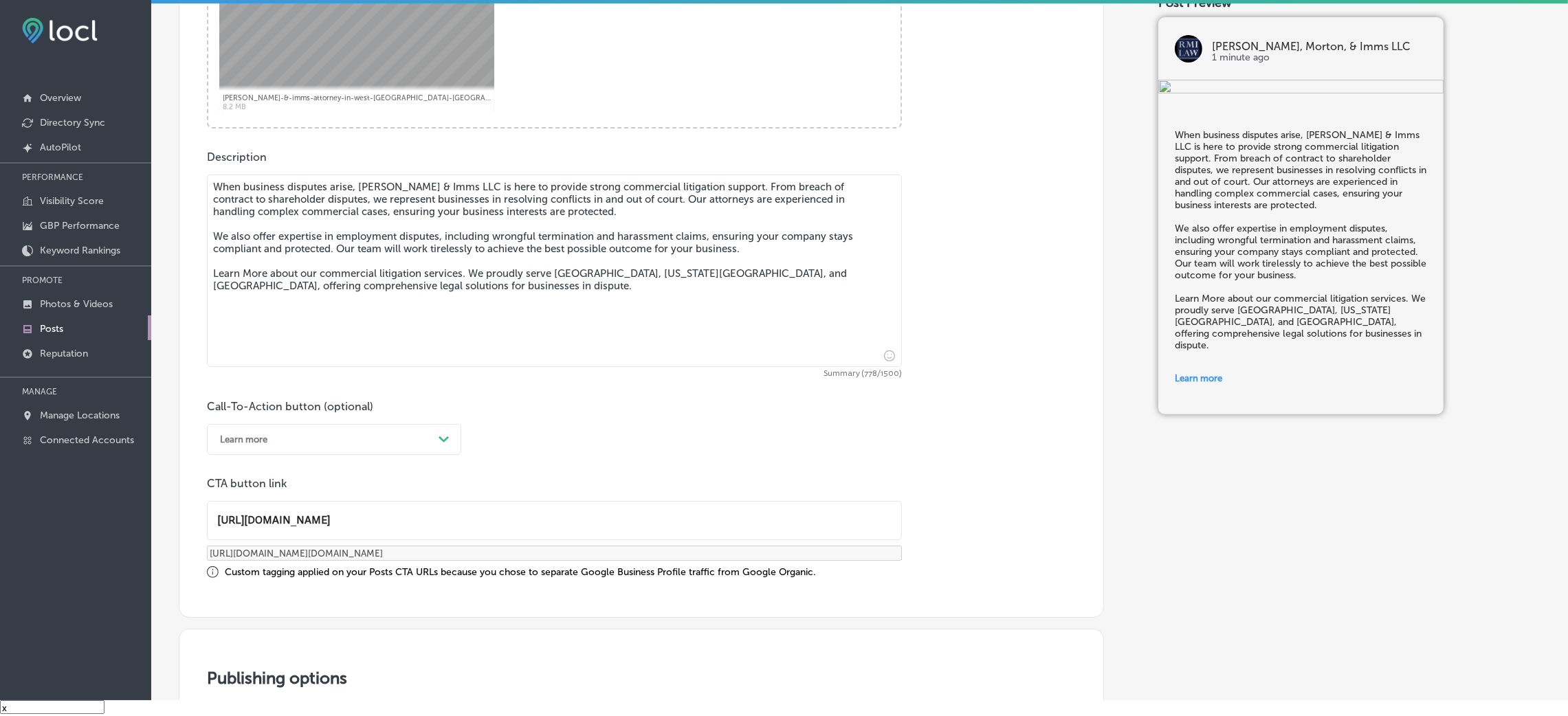
scroll to position [1057, 0]
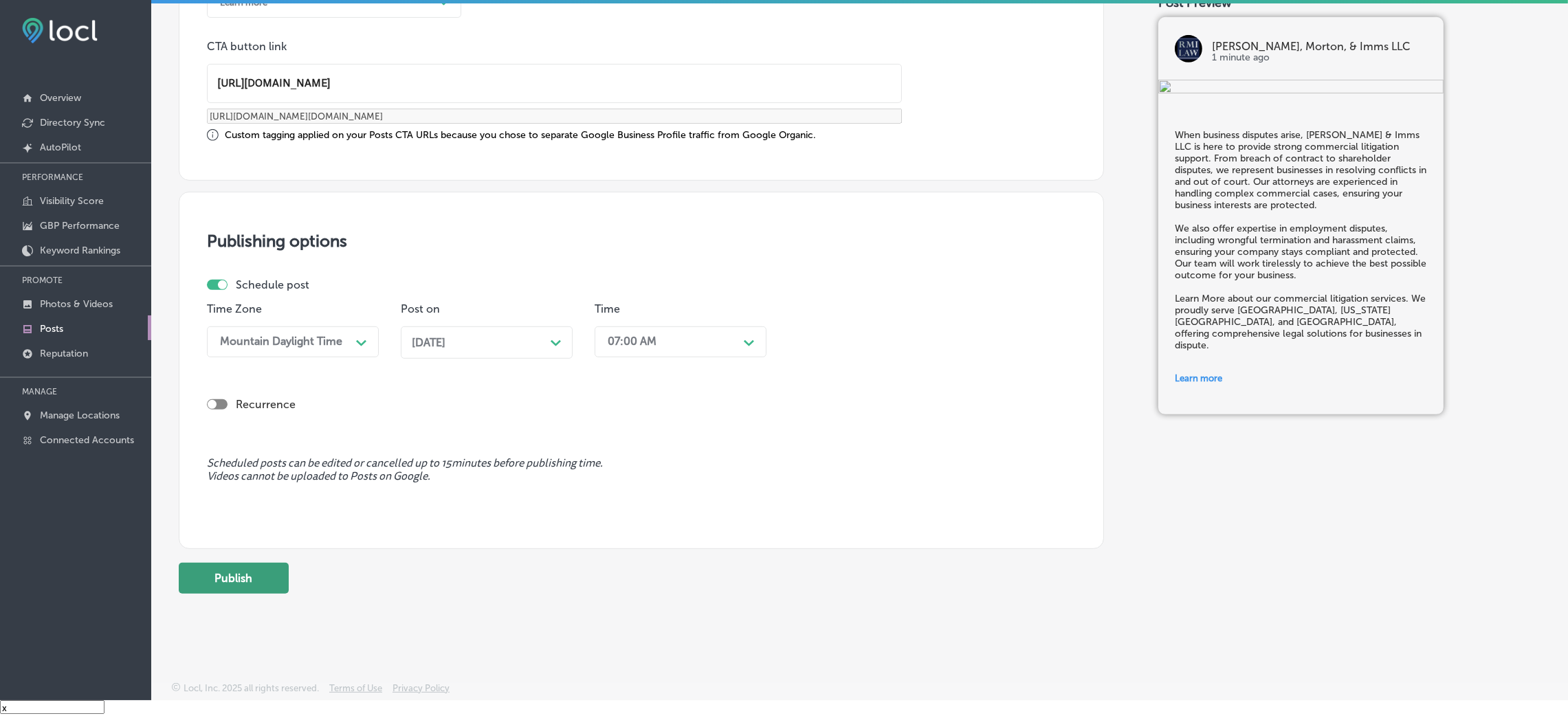
click at [257, 477] on button "Publish" at bounding box center [234, 578] width 110 height 31
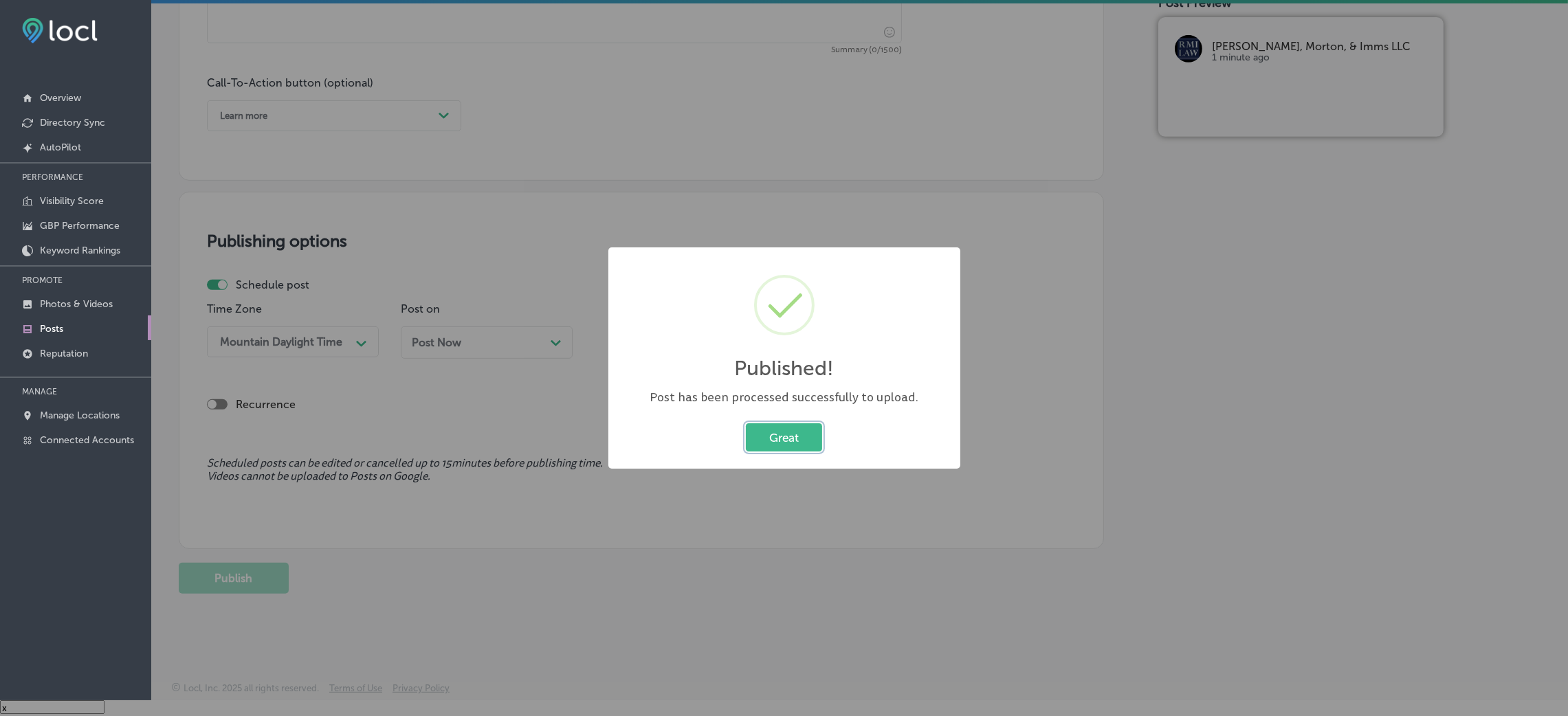
scroll to position [943, 0]
click at [794, 453] on div "Great Cancel" at bounding box center [784, 437] width 325 height 36
click at [794, 440] on button "Great" at bounding box center [784, 437] width 76 height 28
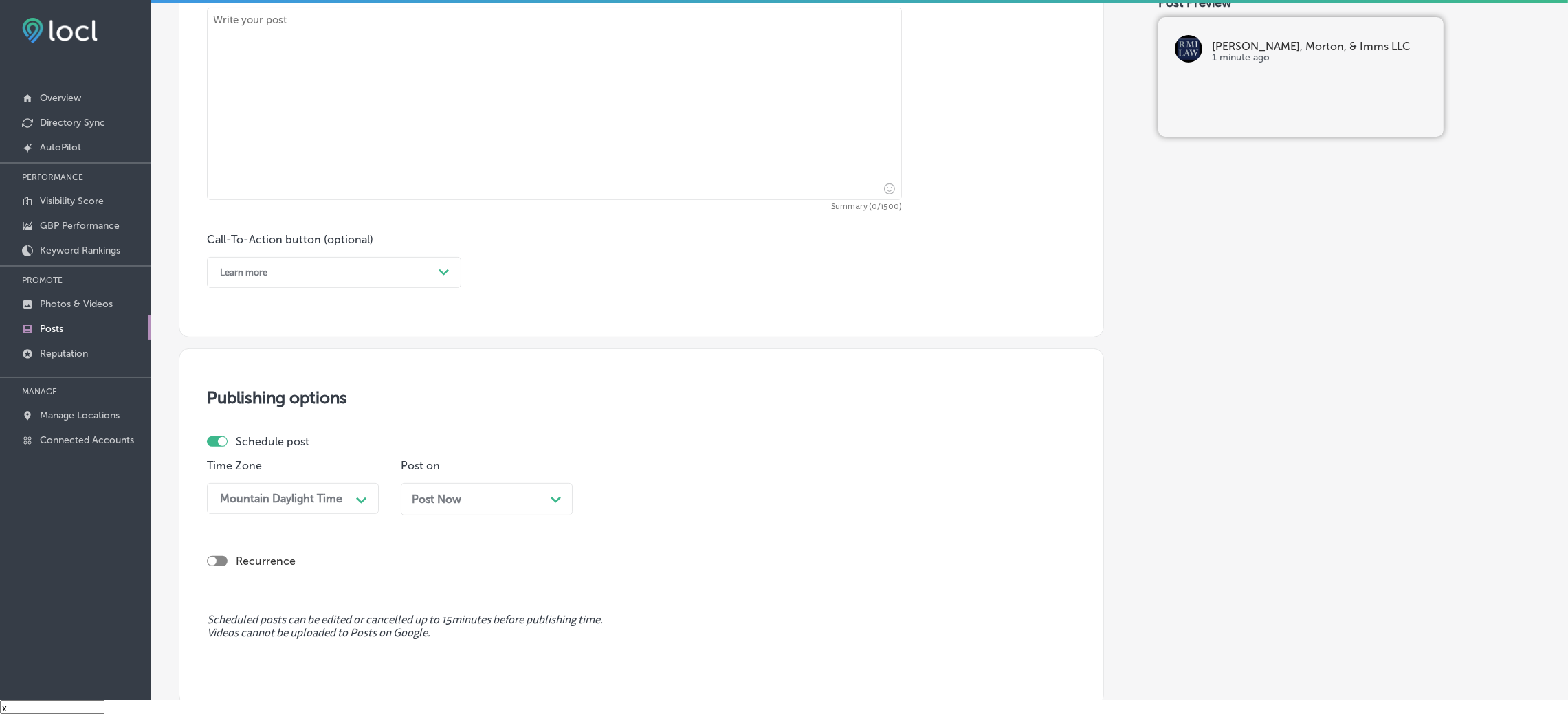
scroll to position [634, 0]
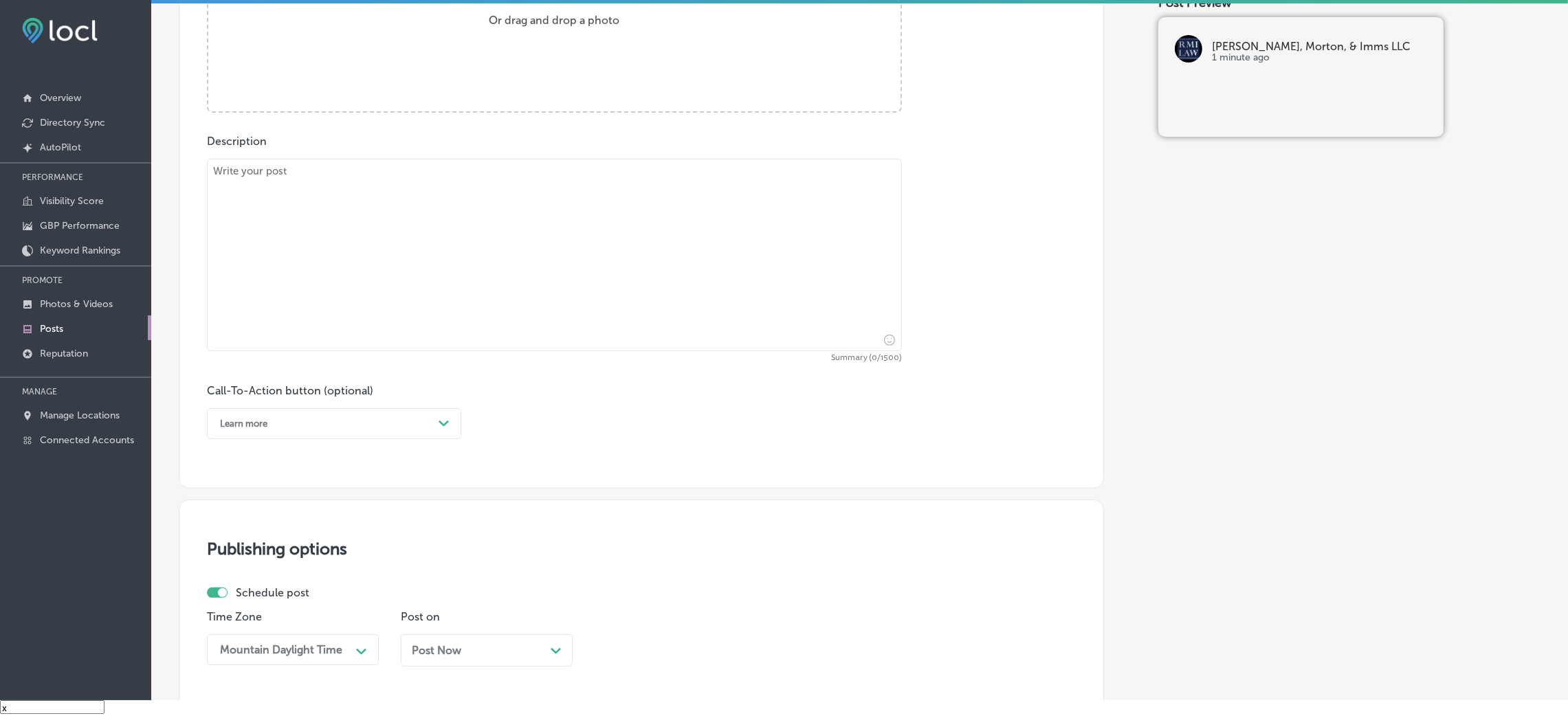
click at [402, 259] on textarea at bounding box center [554, 255] width 695 height 193
paste textarea "[PERSON_NAME] & Imms LLC provides expert legal representation in estate and fid…"
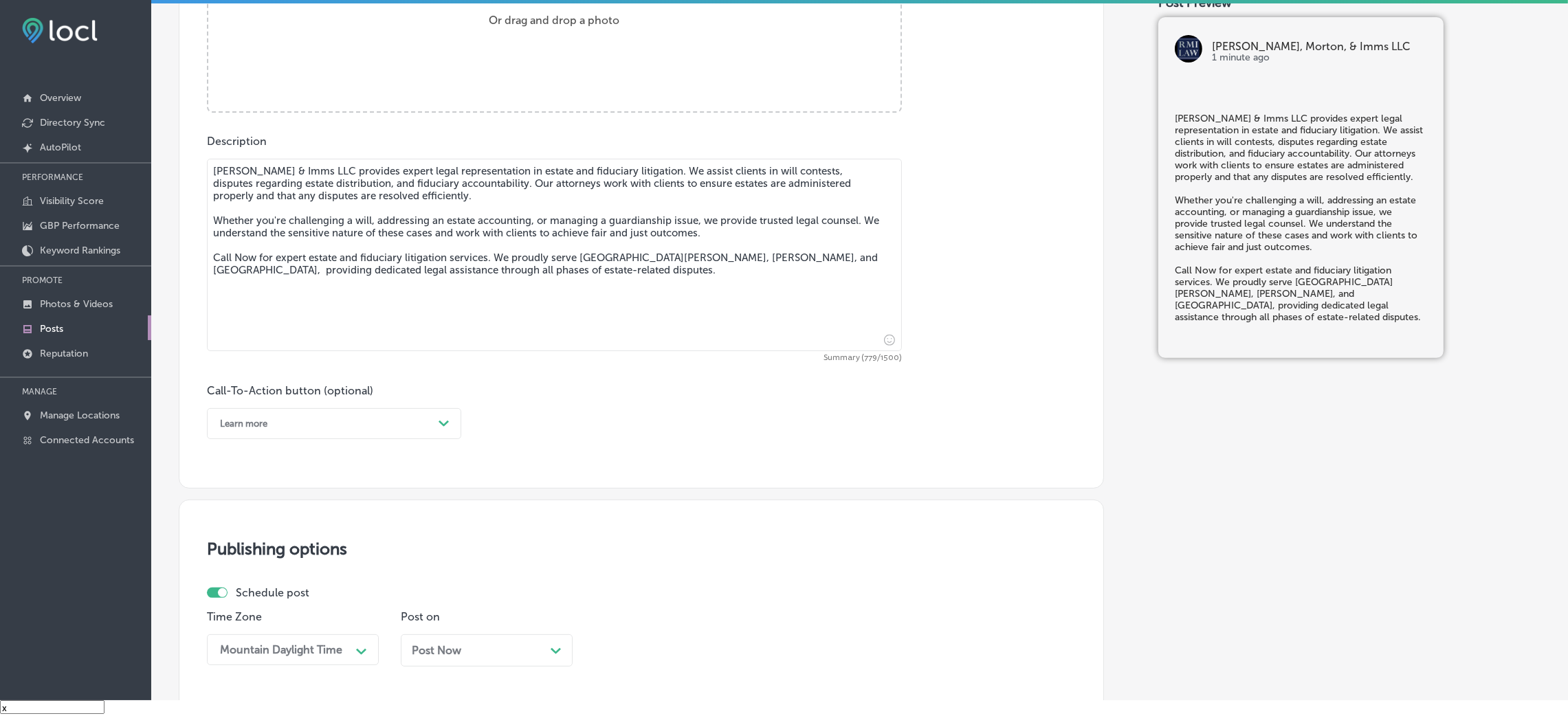
type textarea "[PERSON_NAME] & Imms LLC provides expert legal representation in estate and fid…"
click at [290, 420] on div "Learn more" at bounding box center [323, 423] width 220 height 21
click at [266, 477] on div "Call Now" at bounding box center [334, 598] width 255 height 24
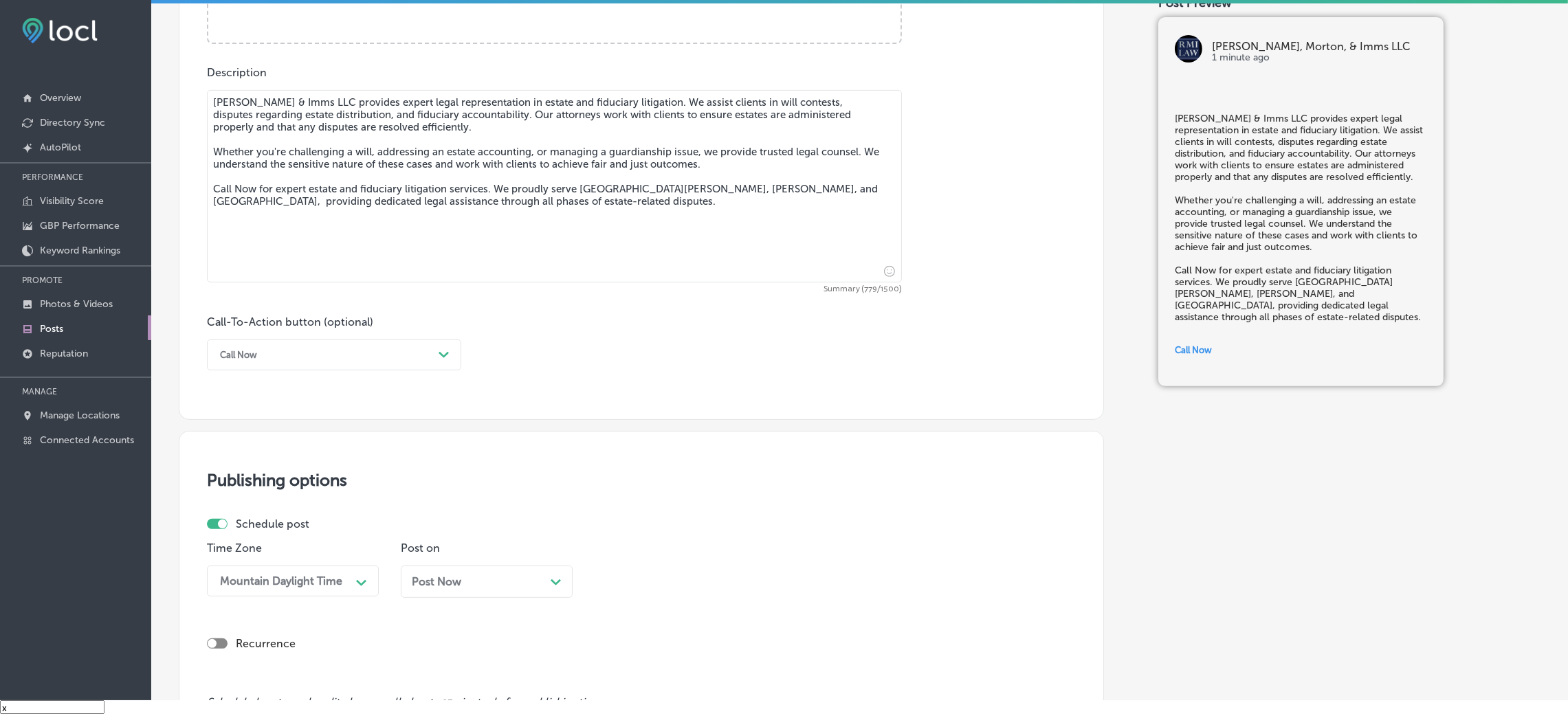
scroll to position [943, 0]
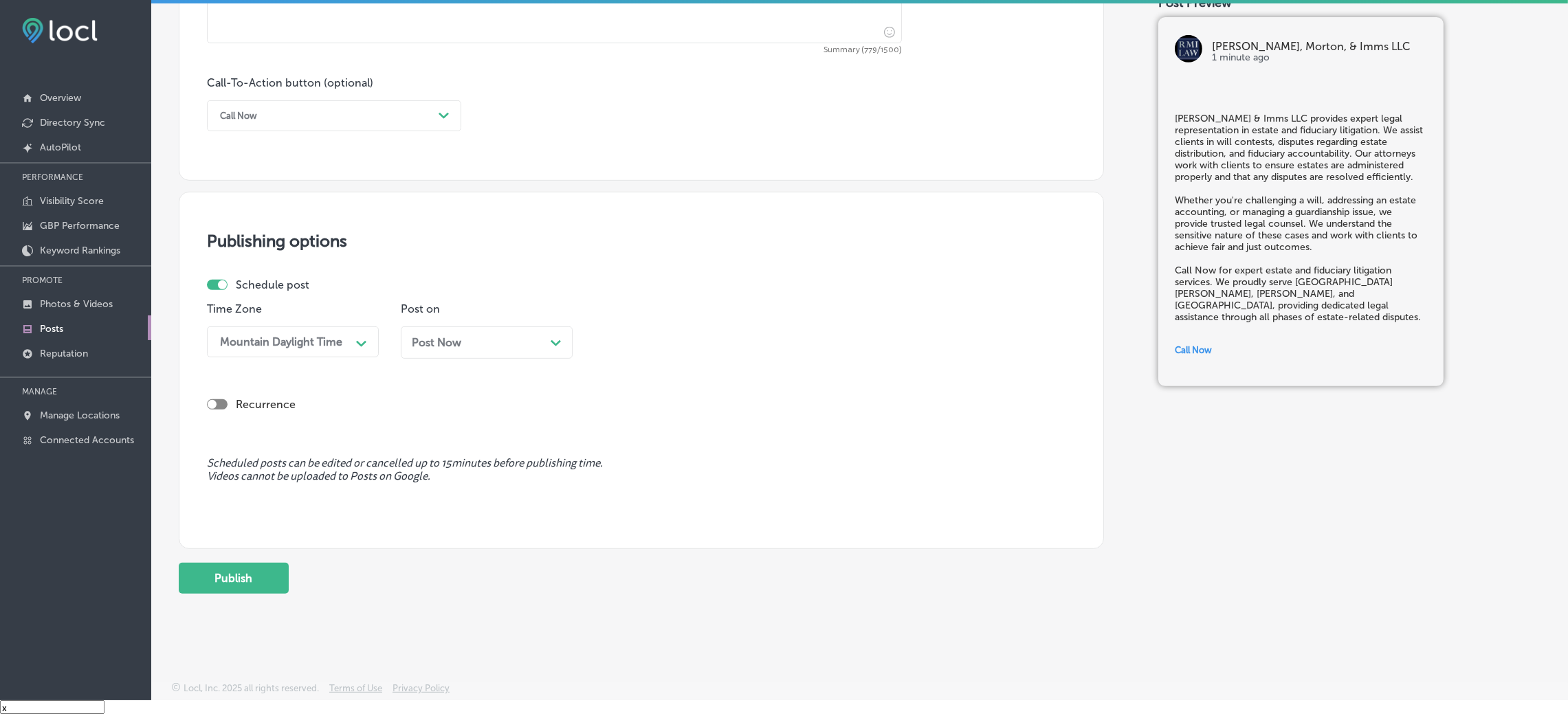
click at [447, 317] on div "Post on Post Now Path Created with Sketch." at bounding box center [487, 336] width 172 height 67
click at [451, 341] on span "Post Now" at bounding box center [437, 343] width 49 height 13
click at [641, 341] on div "09:00 AM" at bounding box center [632, 342] width 50 height 13
click at [628, 423] on div "7:00 AM" at bounding box center [680, 428] width 172 height 24
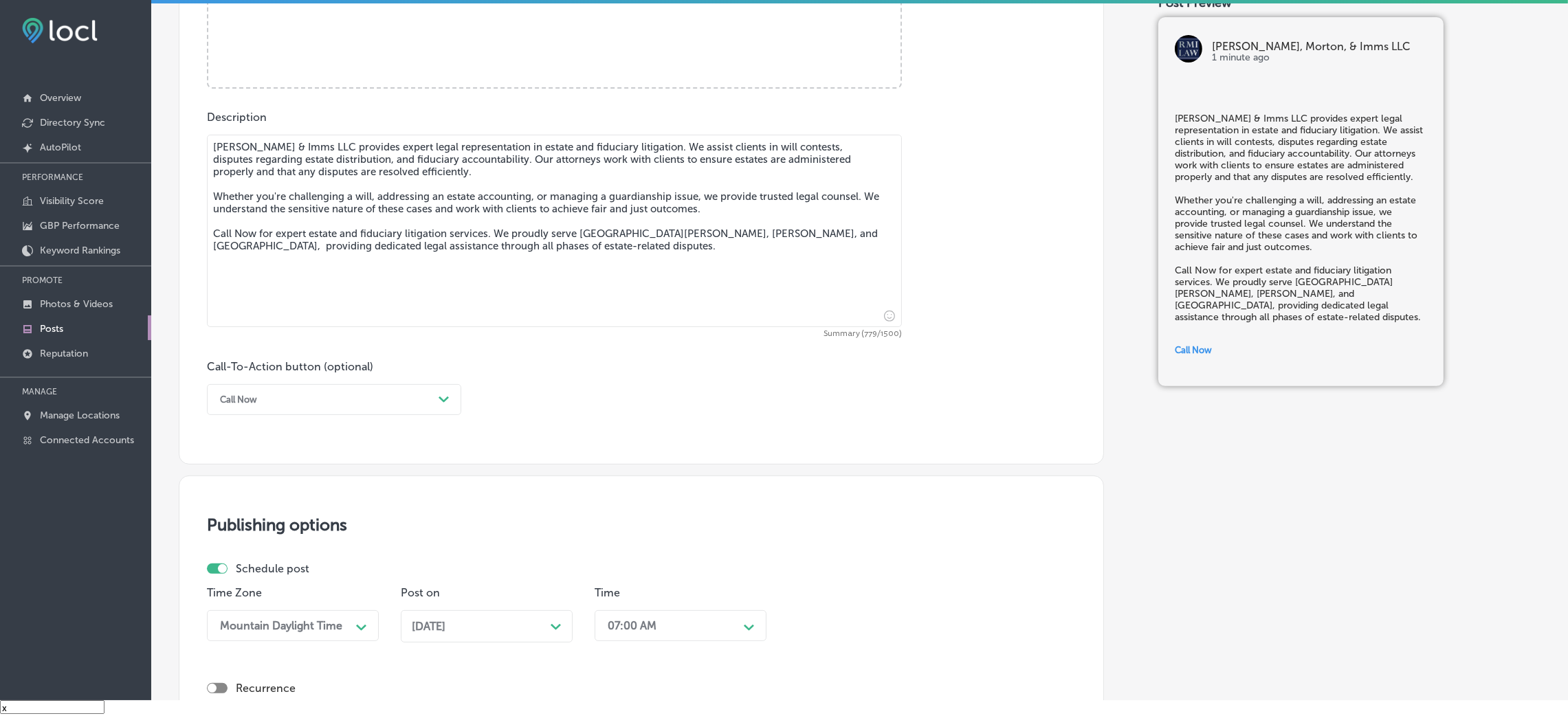
scroll to position [530, 0]
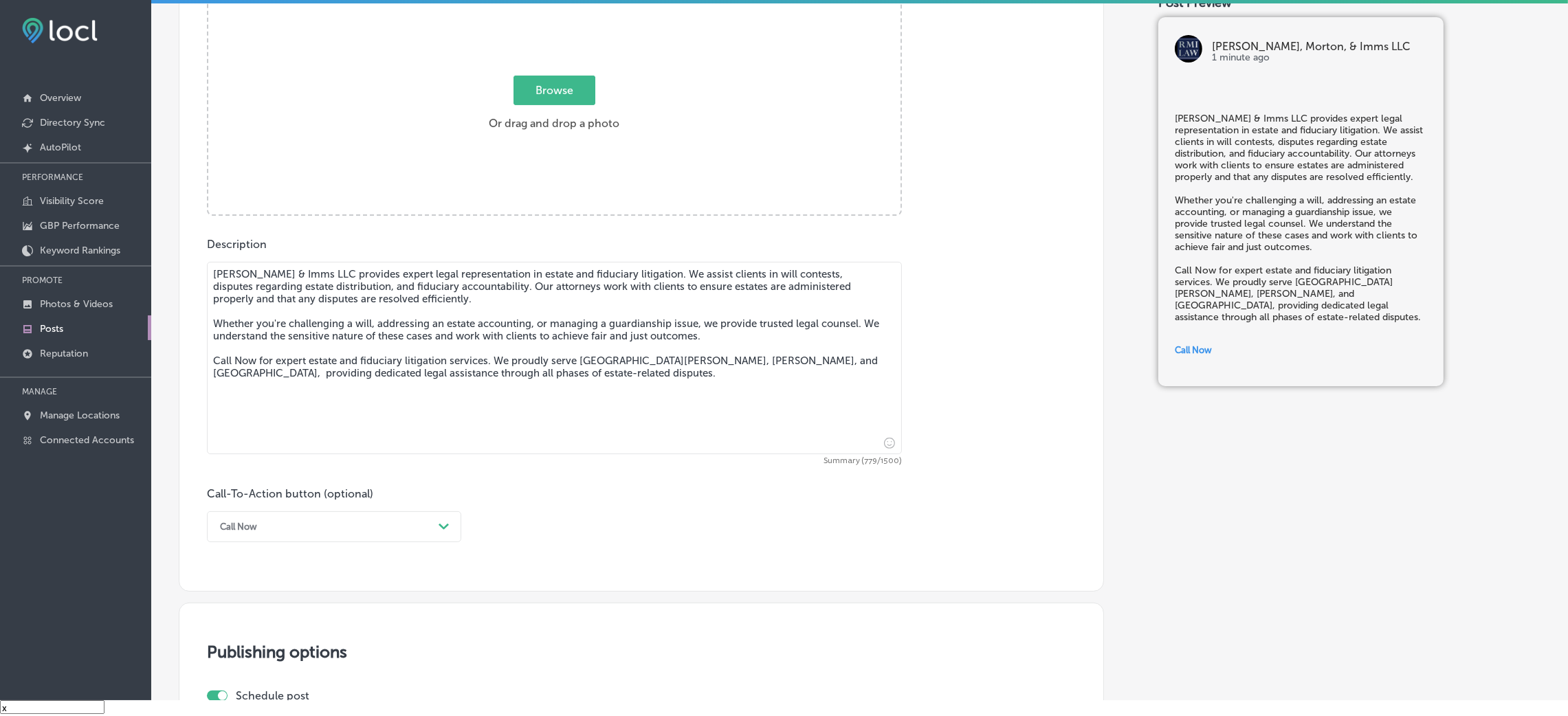
click at [536, 119] on label "Browse Or drag and drop a photo" at bounding box center [554, 107] width 142 height 60
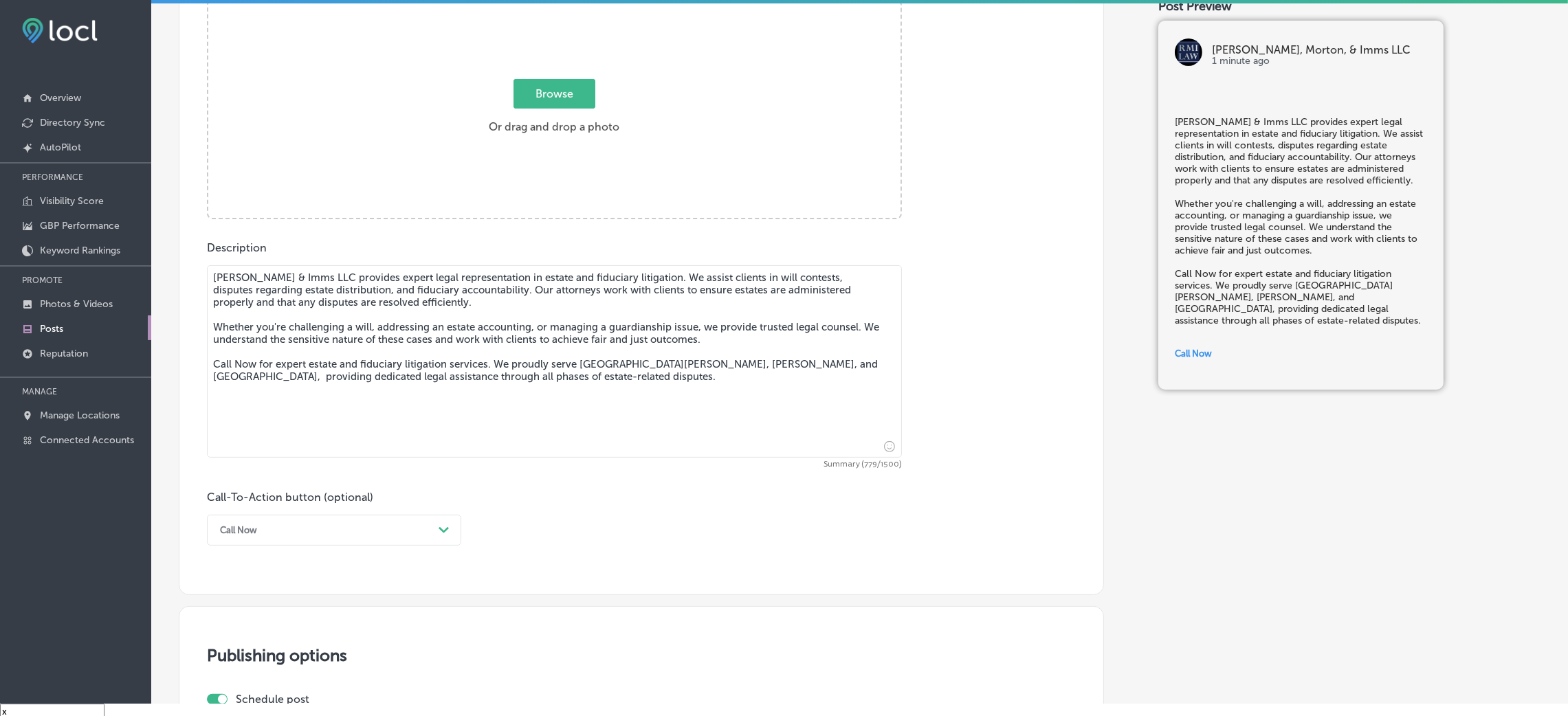
type input "C:\fakepath\[PERSON_NAME] & Imms (9).jpeg"
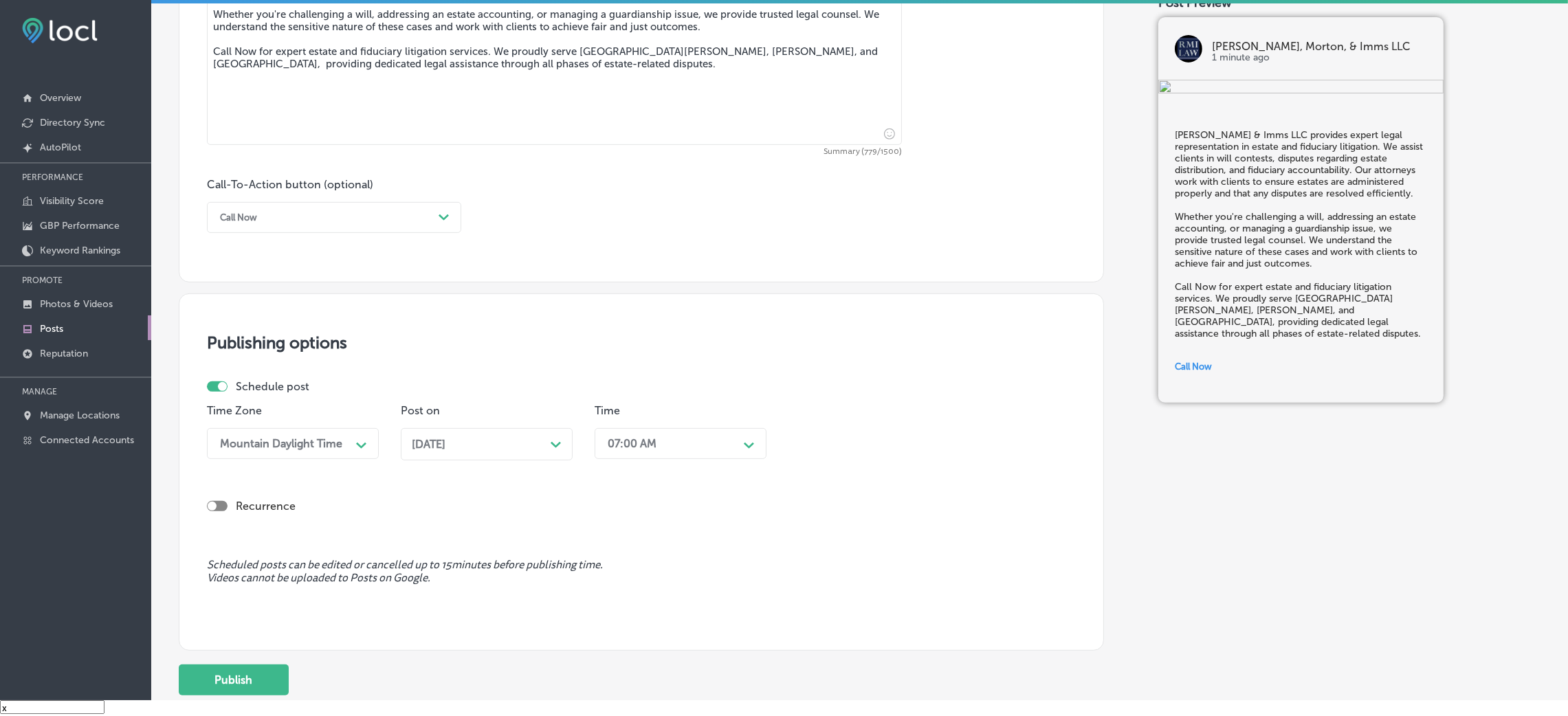
scroll to position [943, 0]
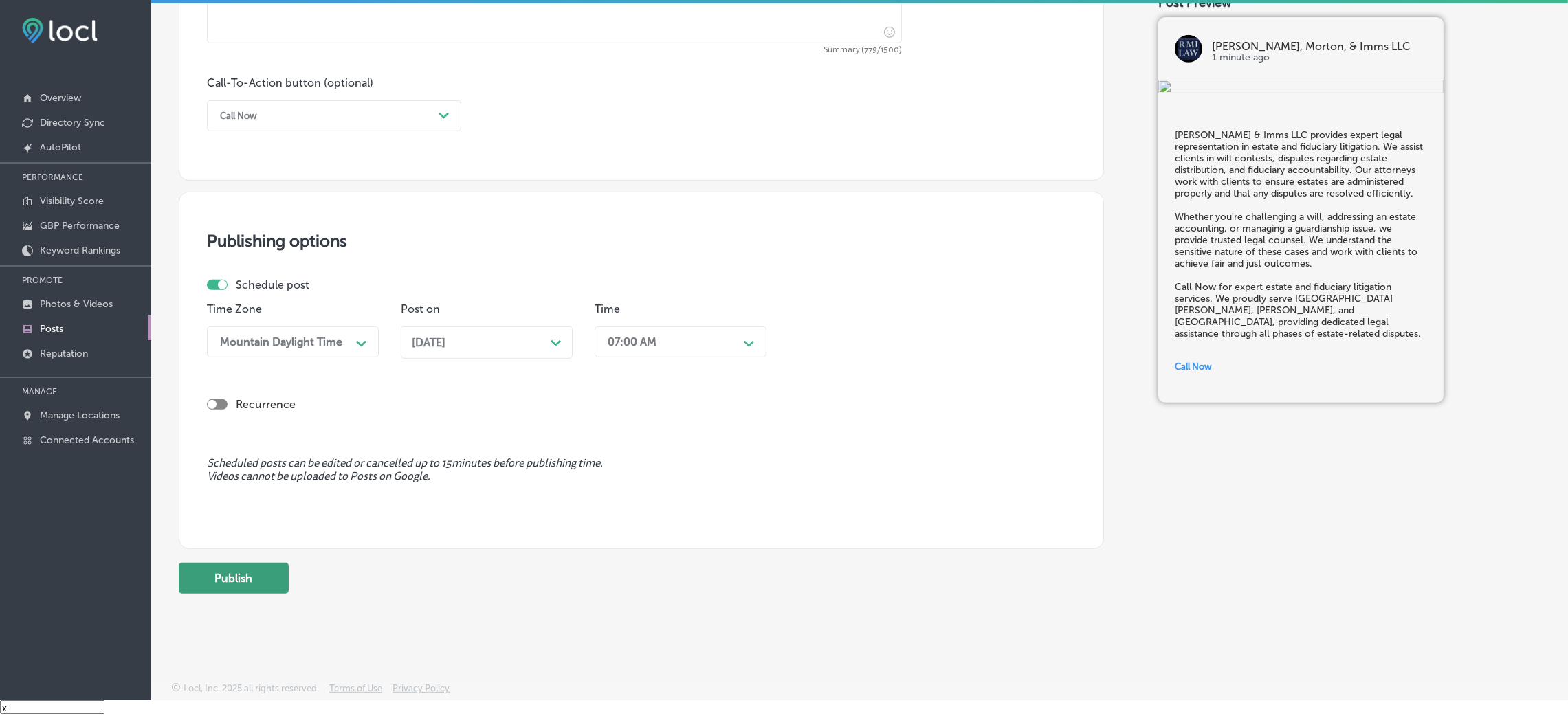
click at [263, 477] on button "Publish" at bounding box center [234, 578] width 110 height 31
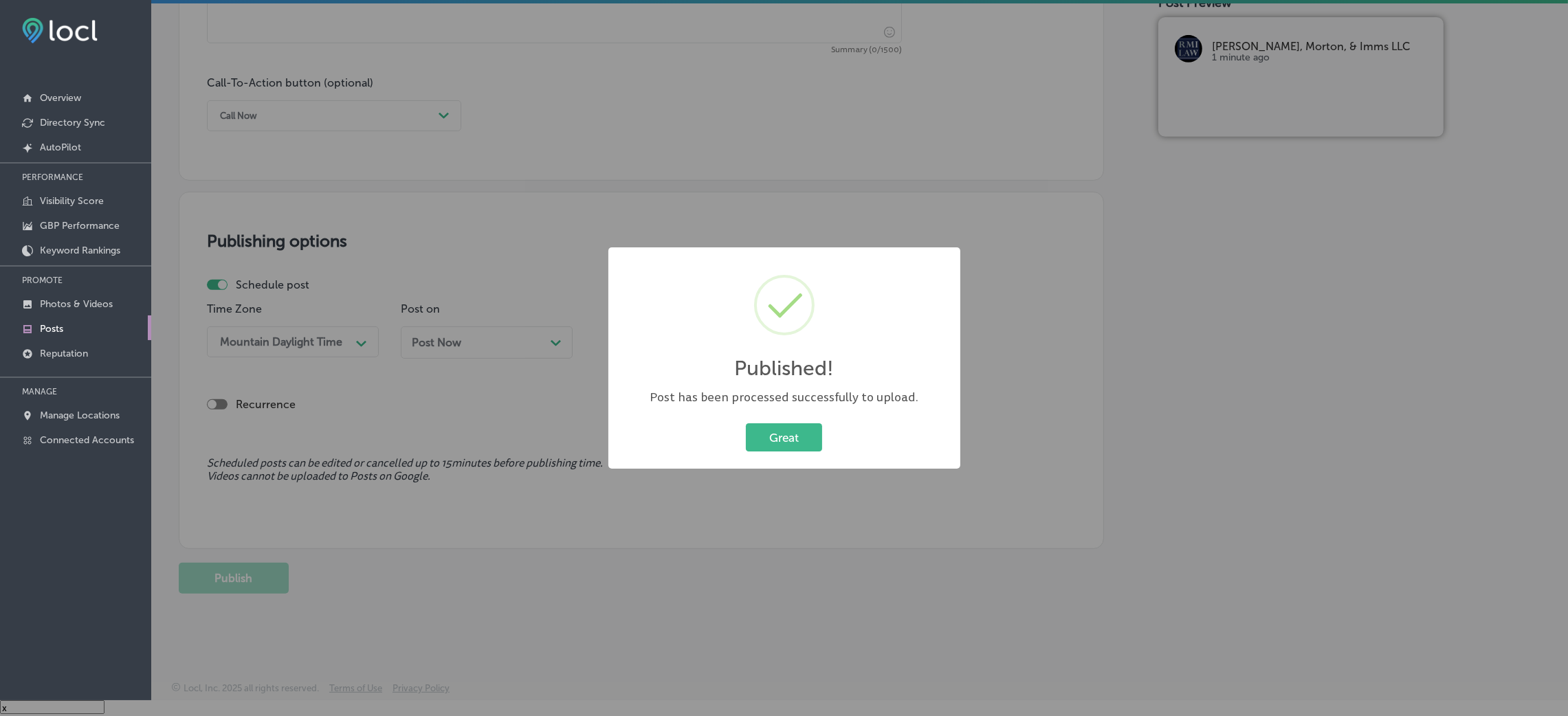
click at [775, 453] on div "Great Cancel" at bounding box center [784, 437] width 325 height 36
click at [777, 443] on button "Great" at bounding box center [784, 437] width 76 height 28
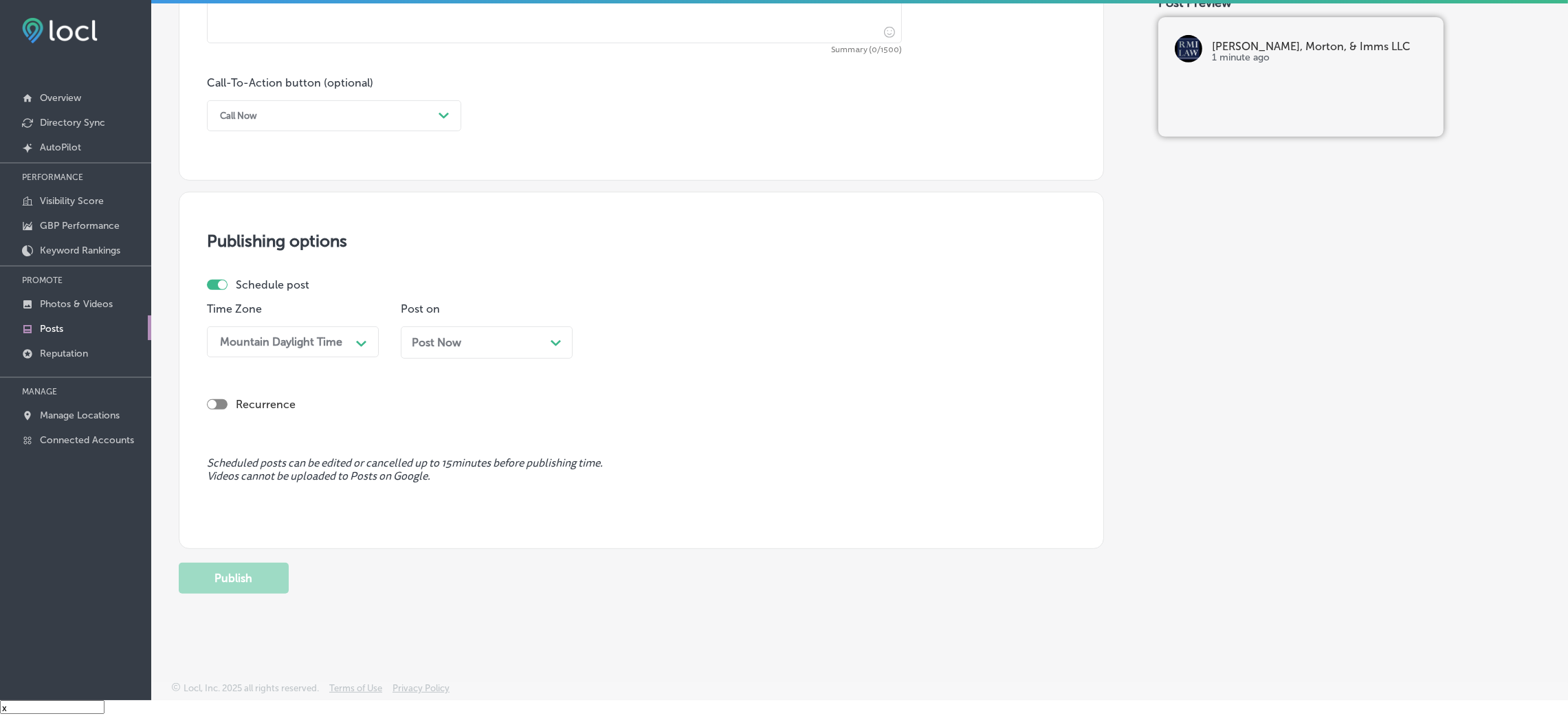
scroll to position [634, 0]
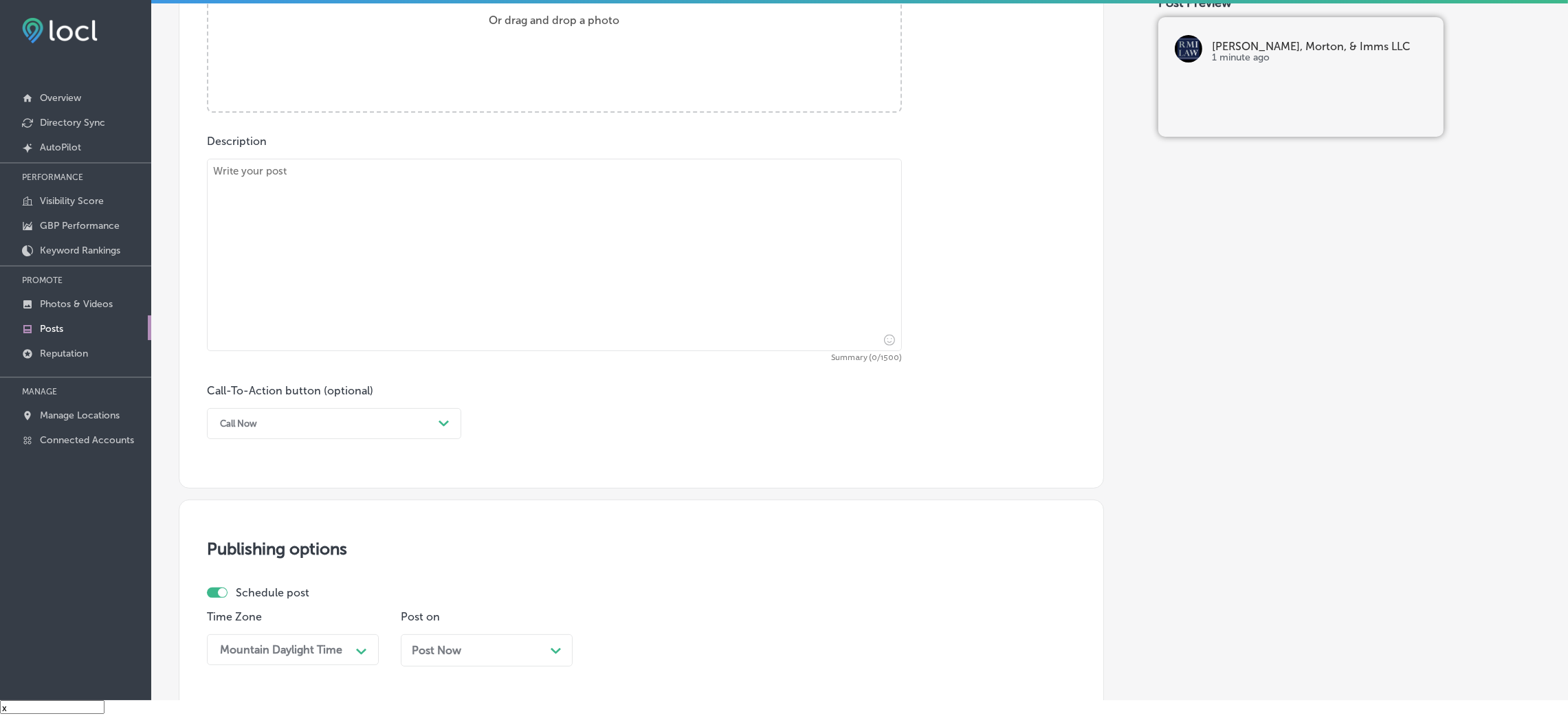
click at [383, 233] on textarea at bounding box center [554, 255] width 695 height 193
paste textarea "[PERSON_NAME] & Imms LLC offers expert legal assistance in setting up special n…"
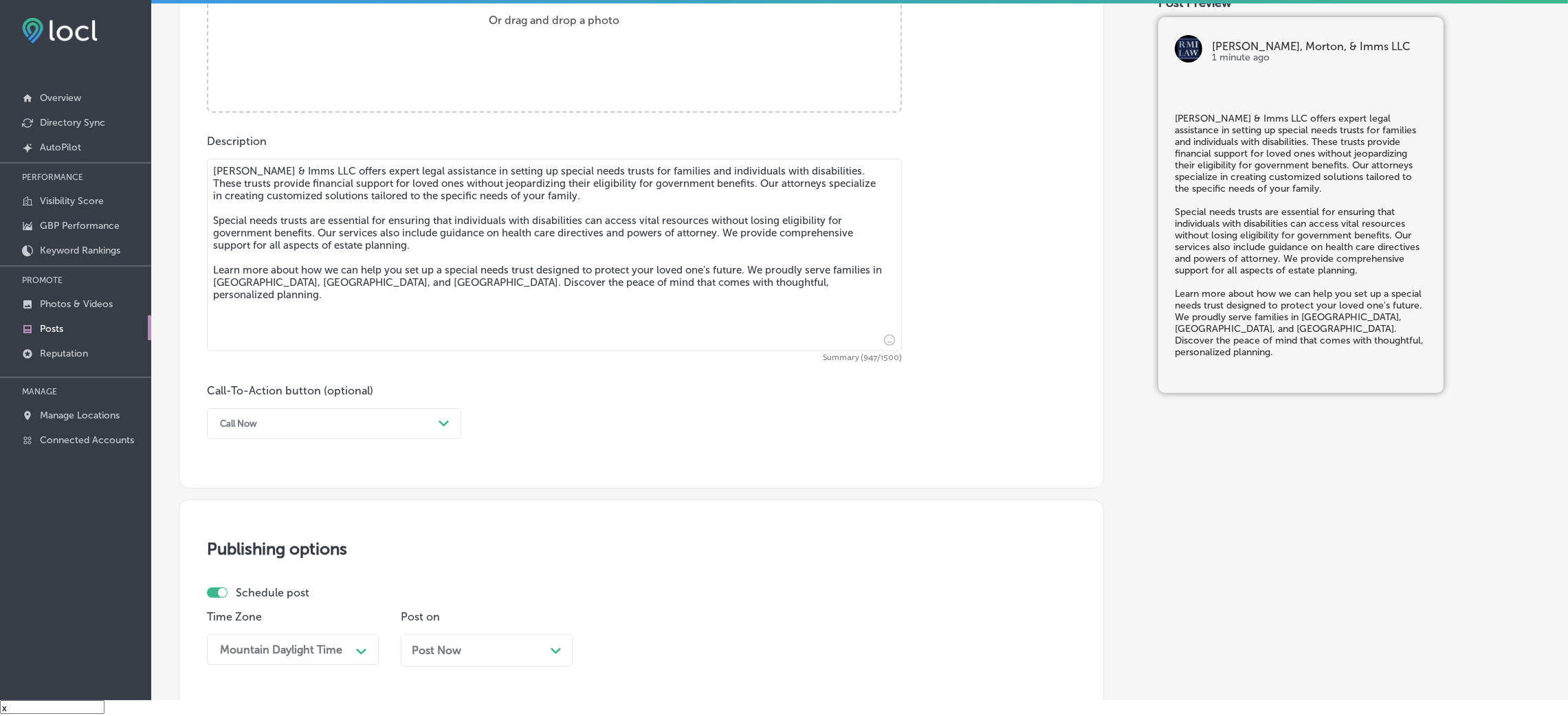
type textarea "[PERSON_NAME] & Imms LLC offers expert legal assistance in setting up special n…"
click at [555, 429] on div "Call-To-Action button (optional) Call Now Path Created with Sketch." at bounding box center [641, 412] width 869 height 55
click at [237, 416] on div "Call Now" at bounding box center [323, 423] width 220 height 21
click at [292, 477] on div "Learn more" at bounding box center [334, 550] width 255 height 24
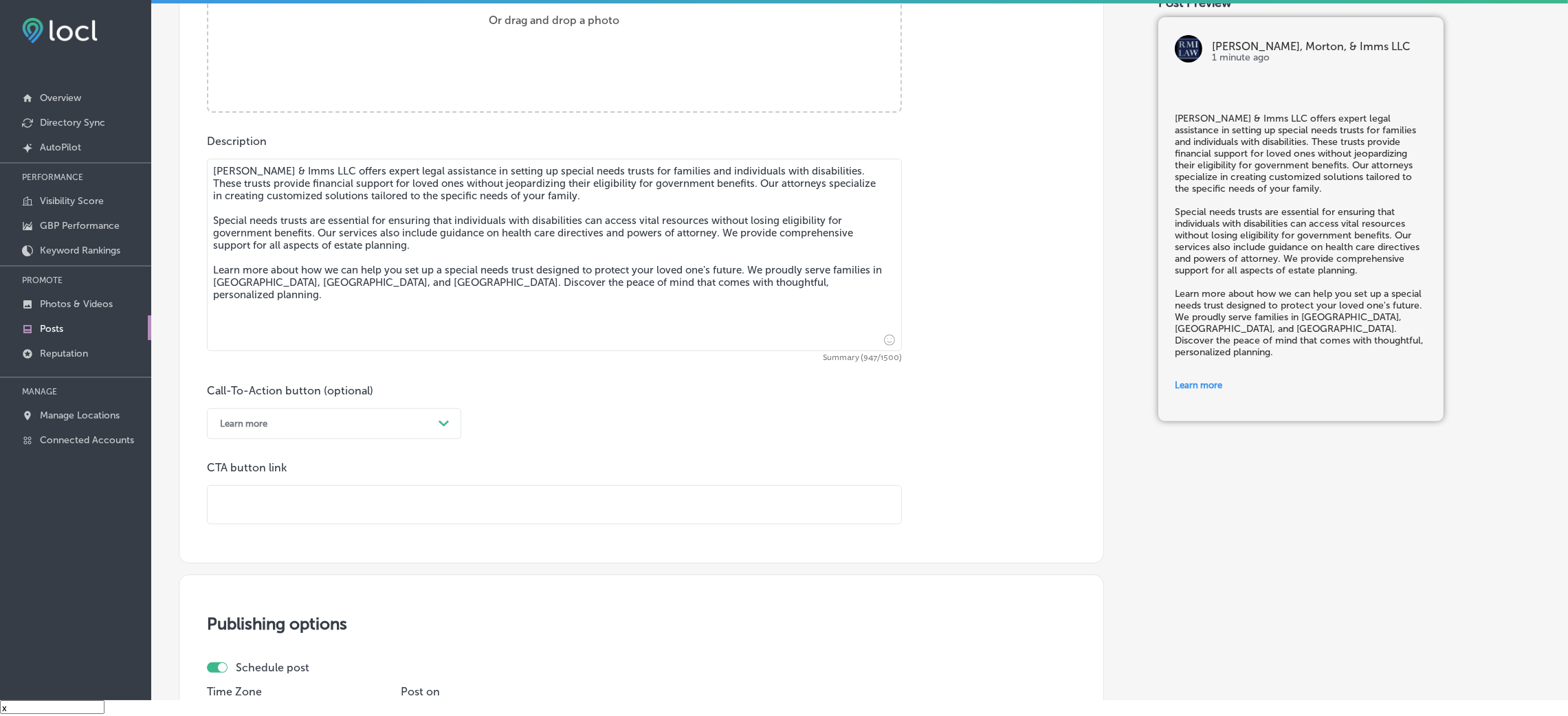
click at [295, 477] on input "text" at bounding box center [554, 505] width 693 height 38
paste input "[URL][DOMAIN_NAME]"
type input "[URL][DOMAIN_NAME]"
click at [610, 439] on div "Call-To-Action button (optional) Learn more Path Created with Sketch. CTA butto…" at bounding box center [641, 454] width 869 height 140
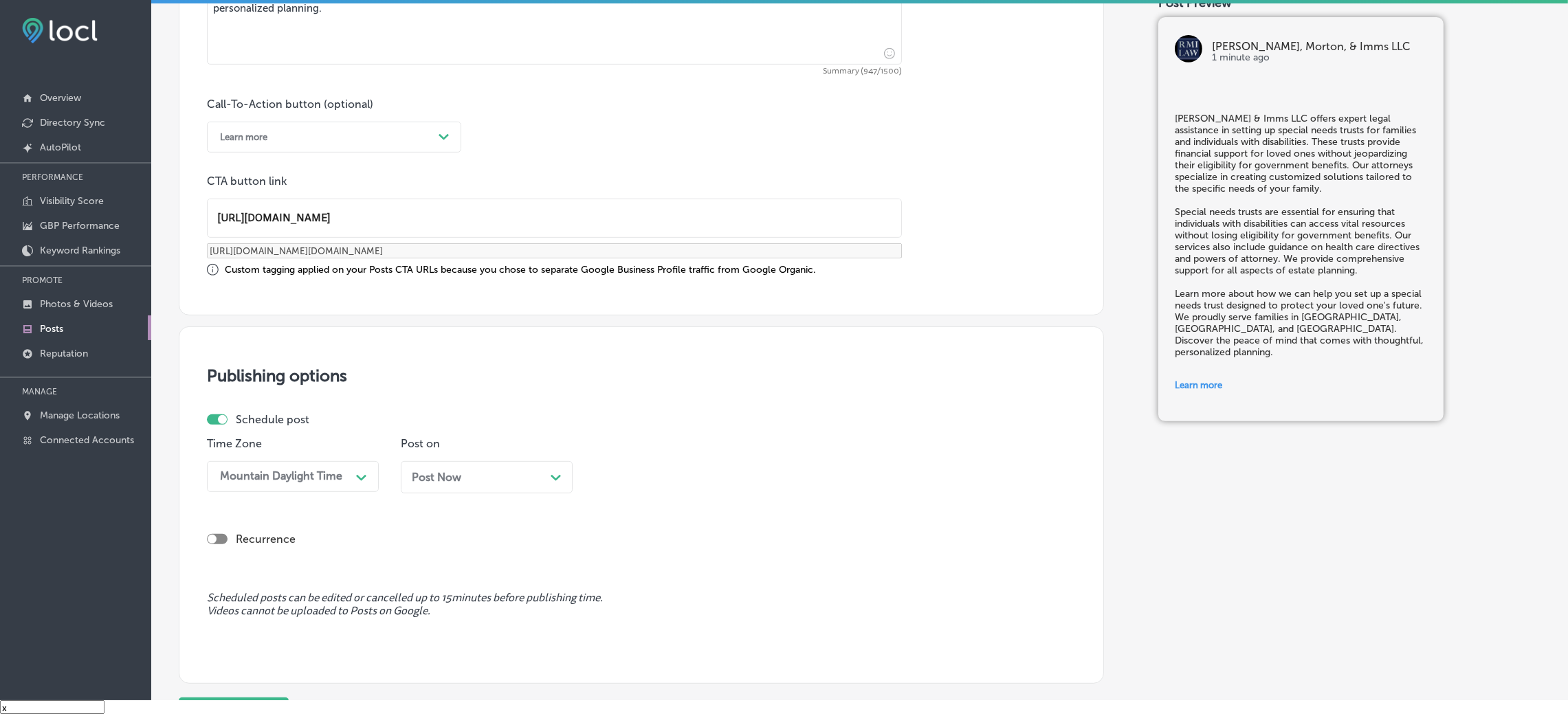
scroll to position [1057, 0]
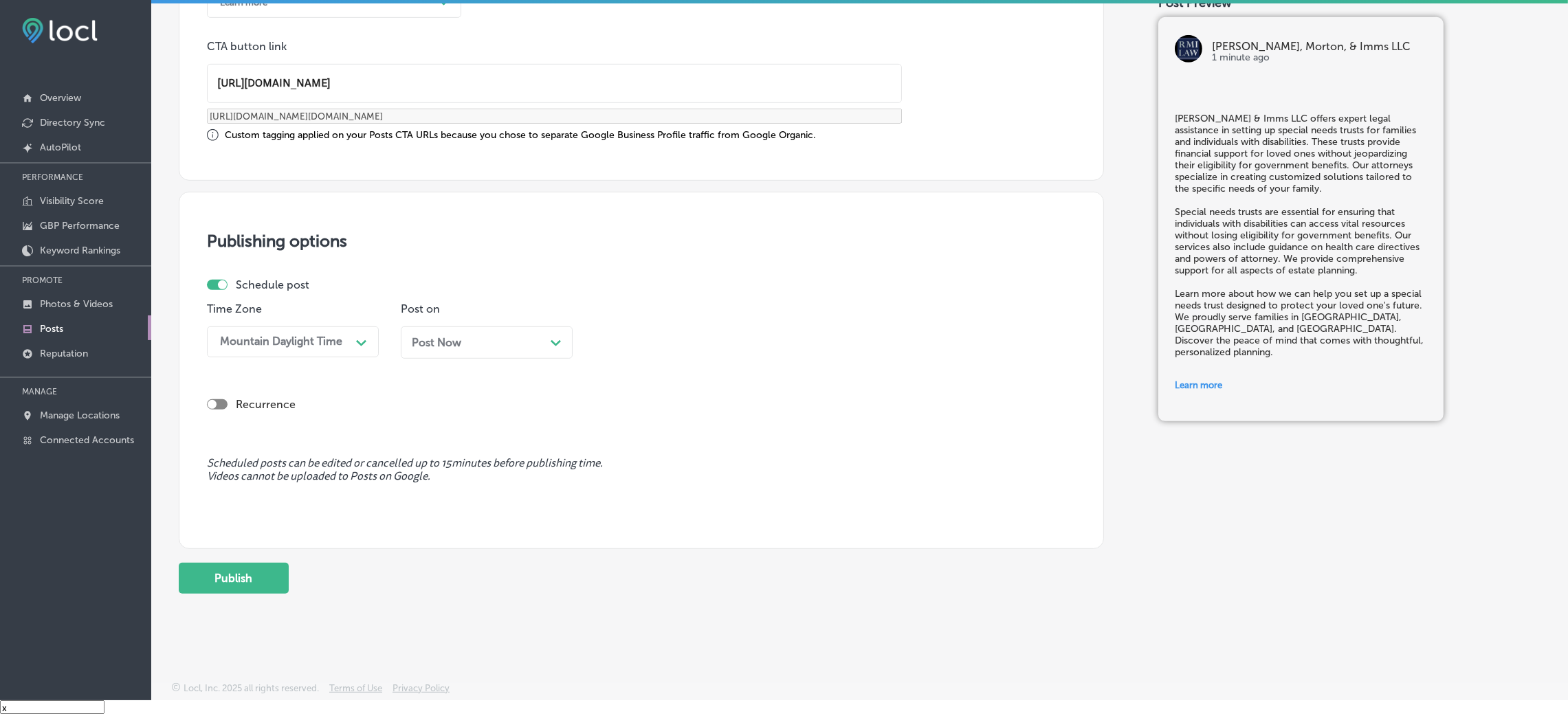
click at [457, 345] on span "Post Now" at bounding box center [437, 343] width 49 height 13
click at [656, 338] on div "09:00 AM" at bounding box center [632, 342] width 50 height 13
click at [634, 431] on div "7:00 AM" at bounding box center [680, 428] width 172 height 24
click at [836, 436] on div "Schedule post Time Zone Mountain Daylight Time Path Created with Sketch. Post o…" at bounding box center [641, 359] width 869 height 162
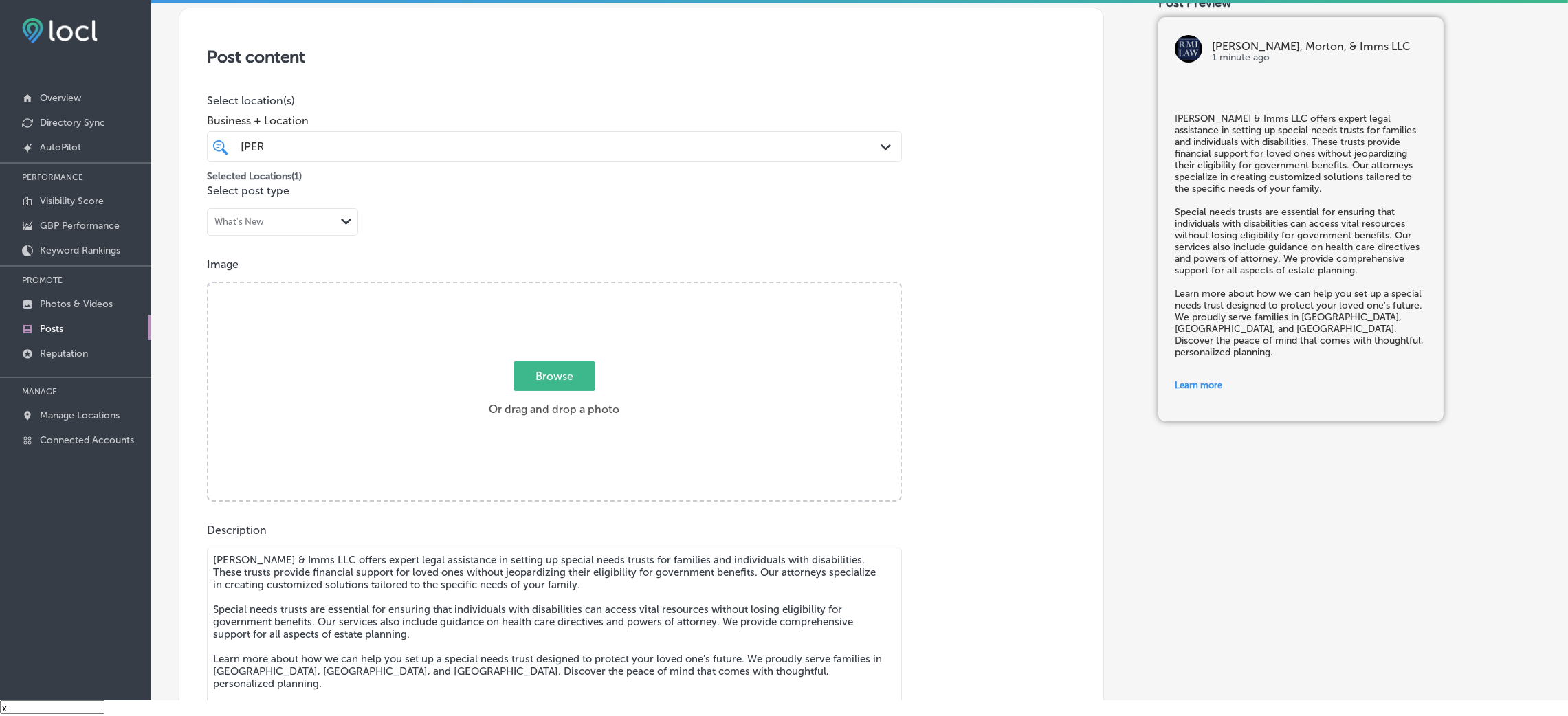
scroll to position [231, 0]
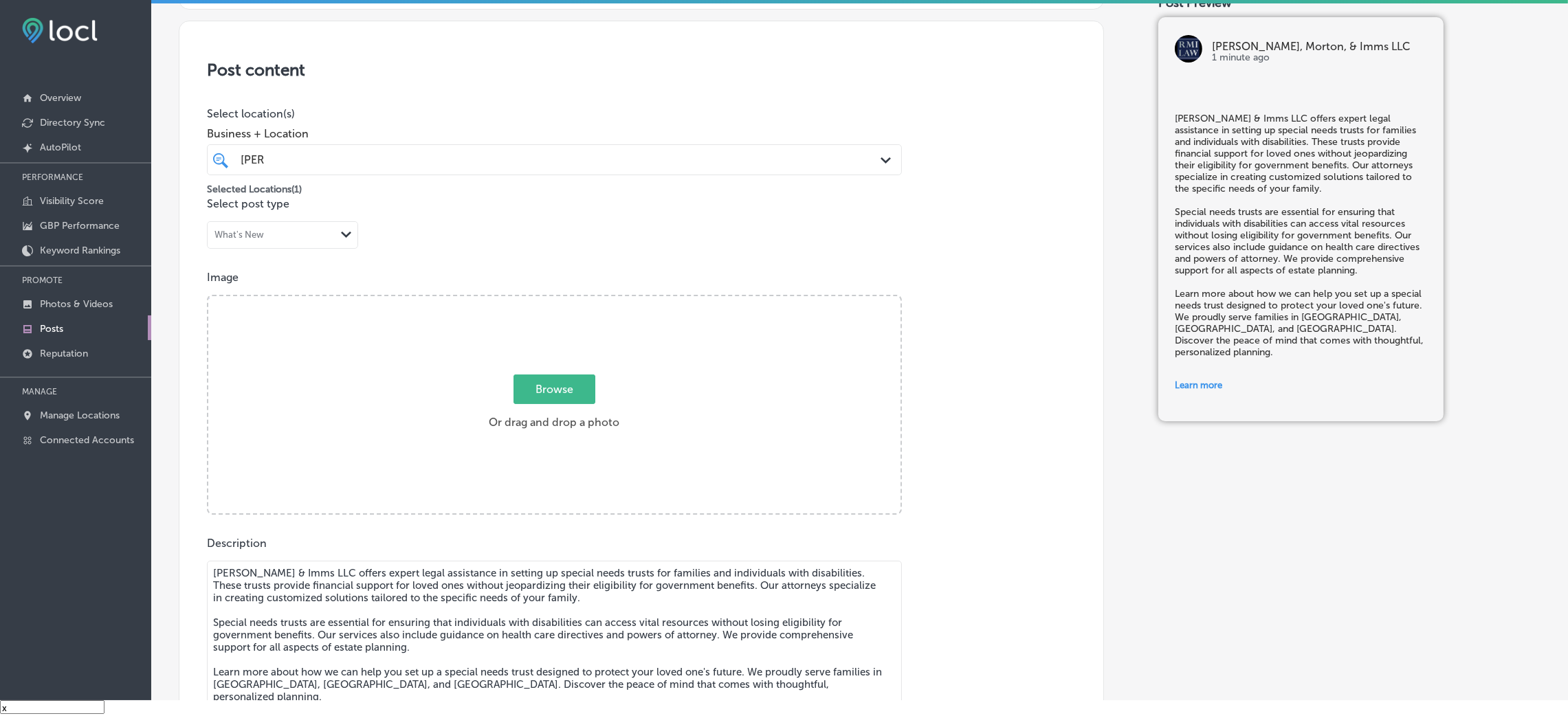
click at [605, 377] on label "Browse Or drag and drop a photo" at bounding box center [554, 406] width 142 height 60
click at [605, 301] on input "Browse Or drag and drop a photo" at bounding box center [554, 298] width 692 height 4
type input "C:\fakepath\[PERSON_NAME] imms lcc law firm in [GEOGRAPHIC_DATA] PA 10.jpg"
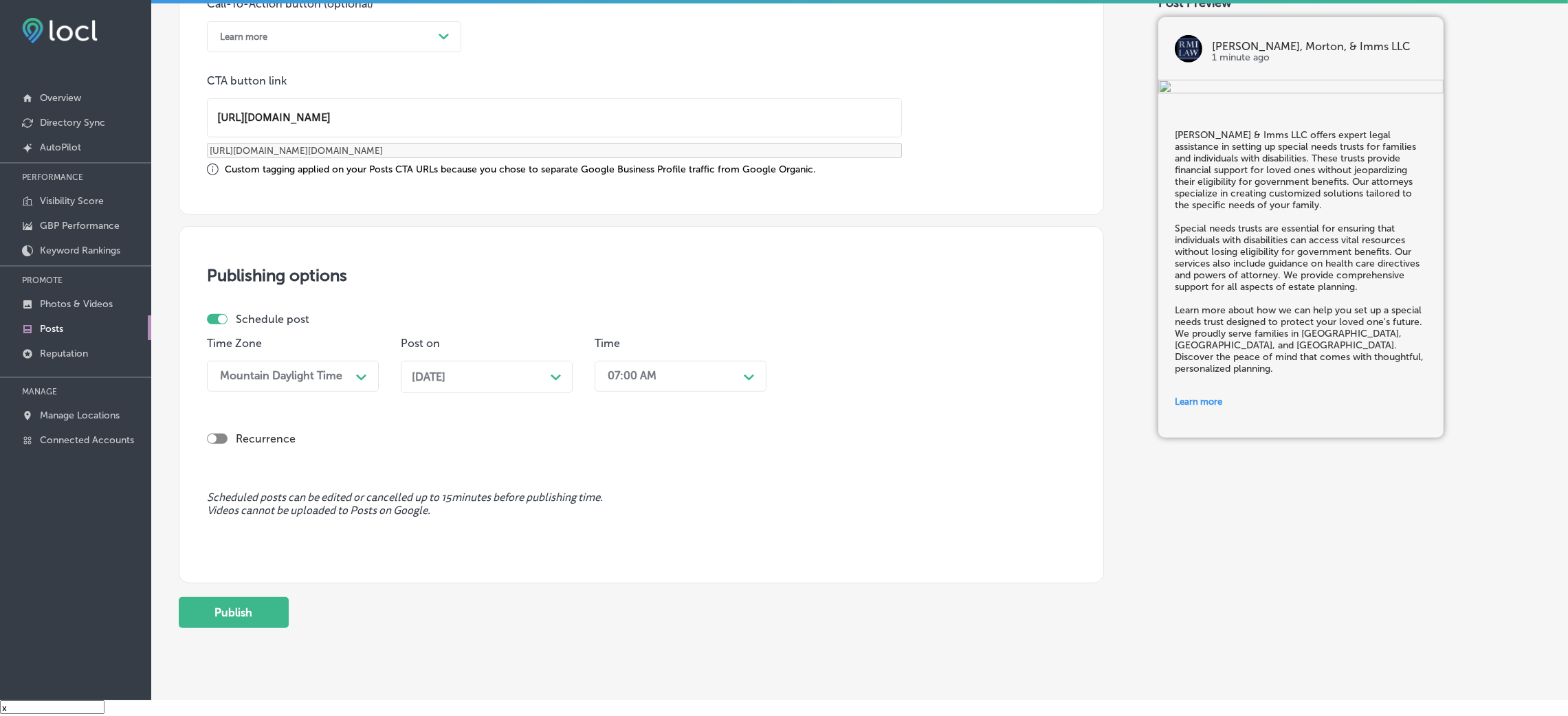
scroll to position [1057, 0]
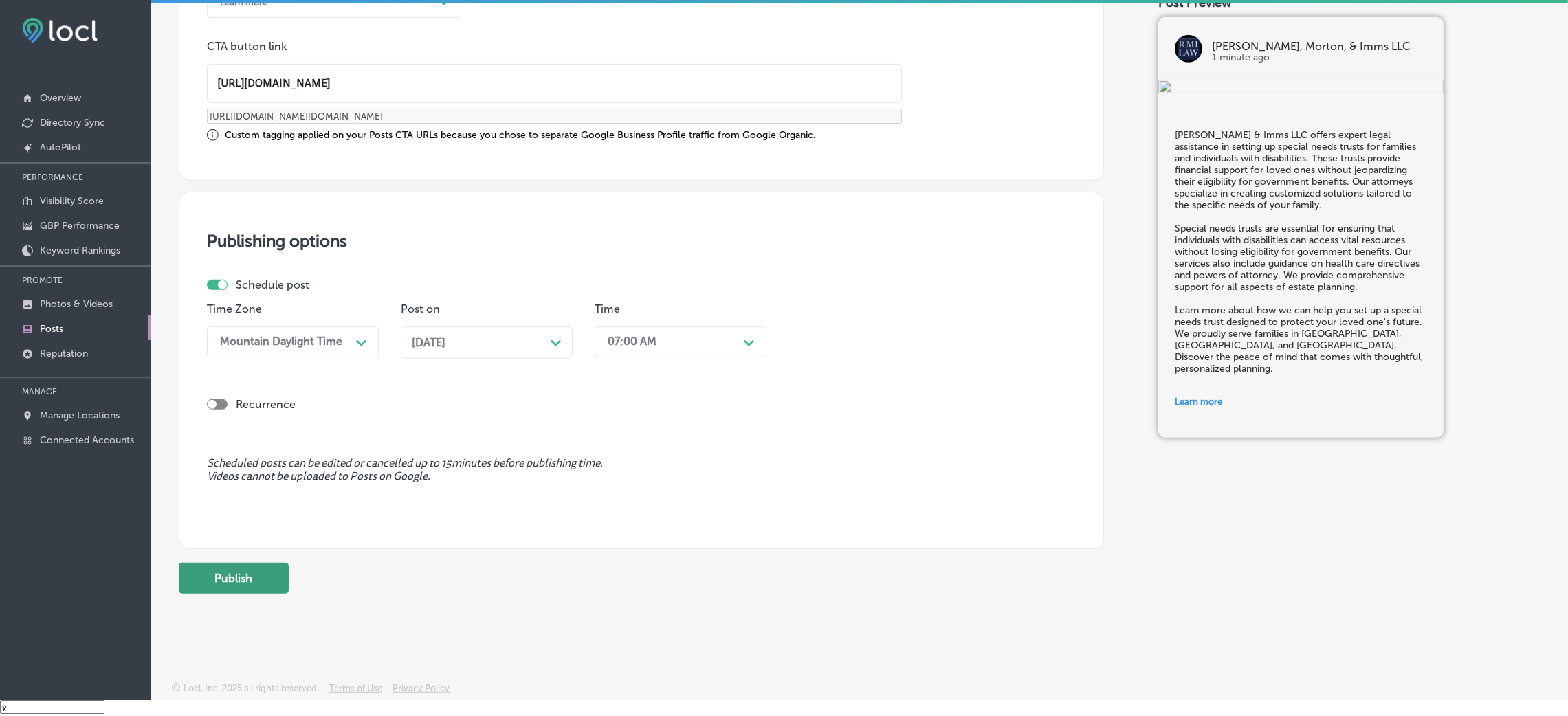
click at [270, 477] on button "Publish" at bounding box center [234, 578] width 110 height 31
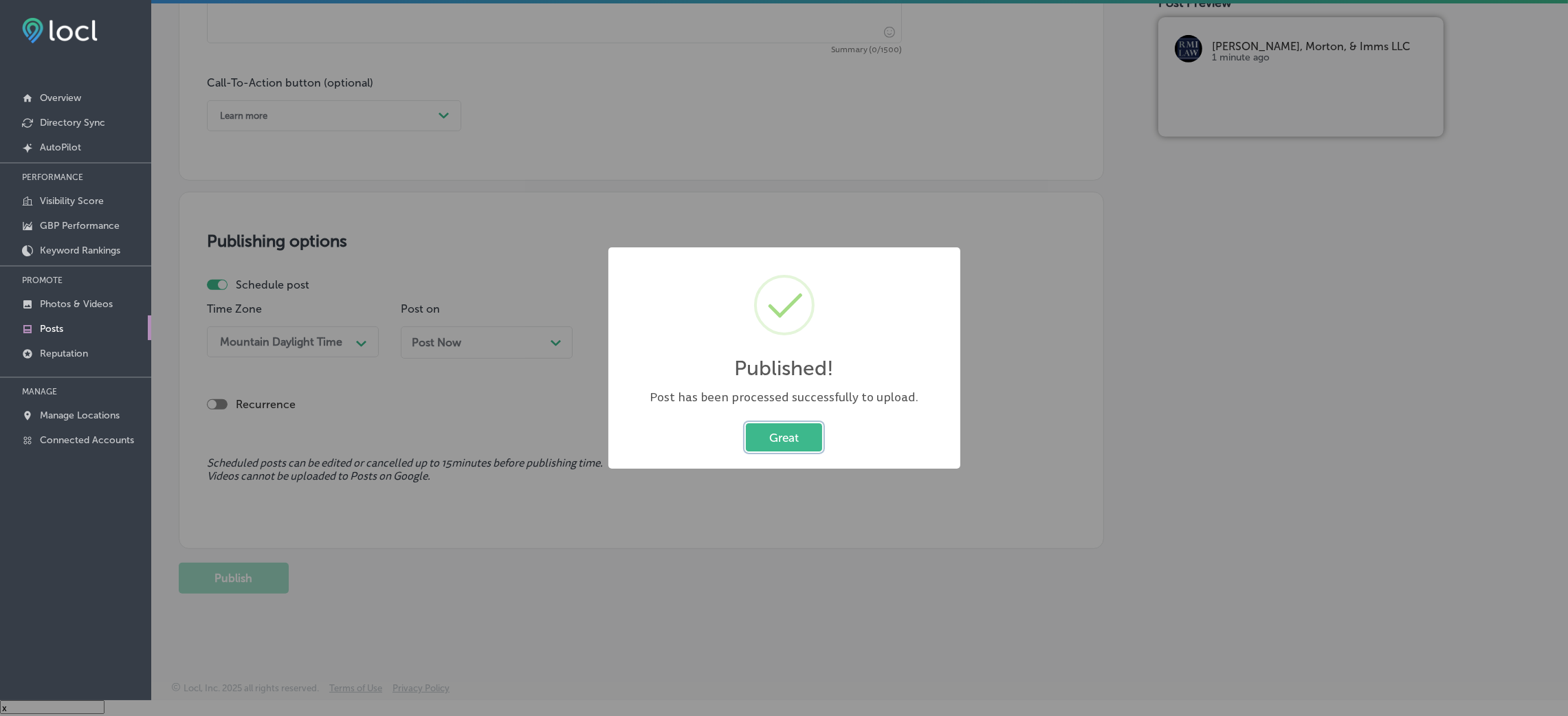
scroll to position [943, 0]
click at [801, 437] on button "Great" at bounding box center [784, 437] width 76 height 28
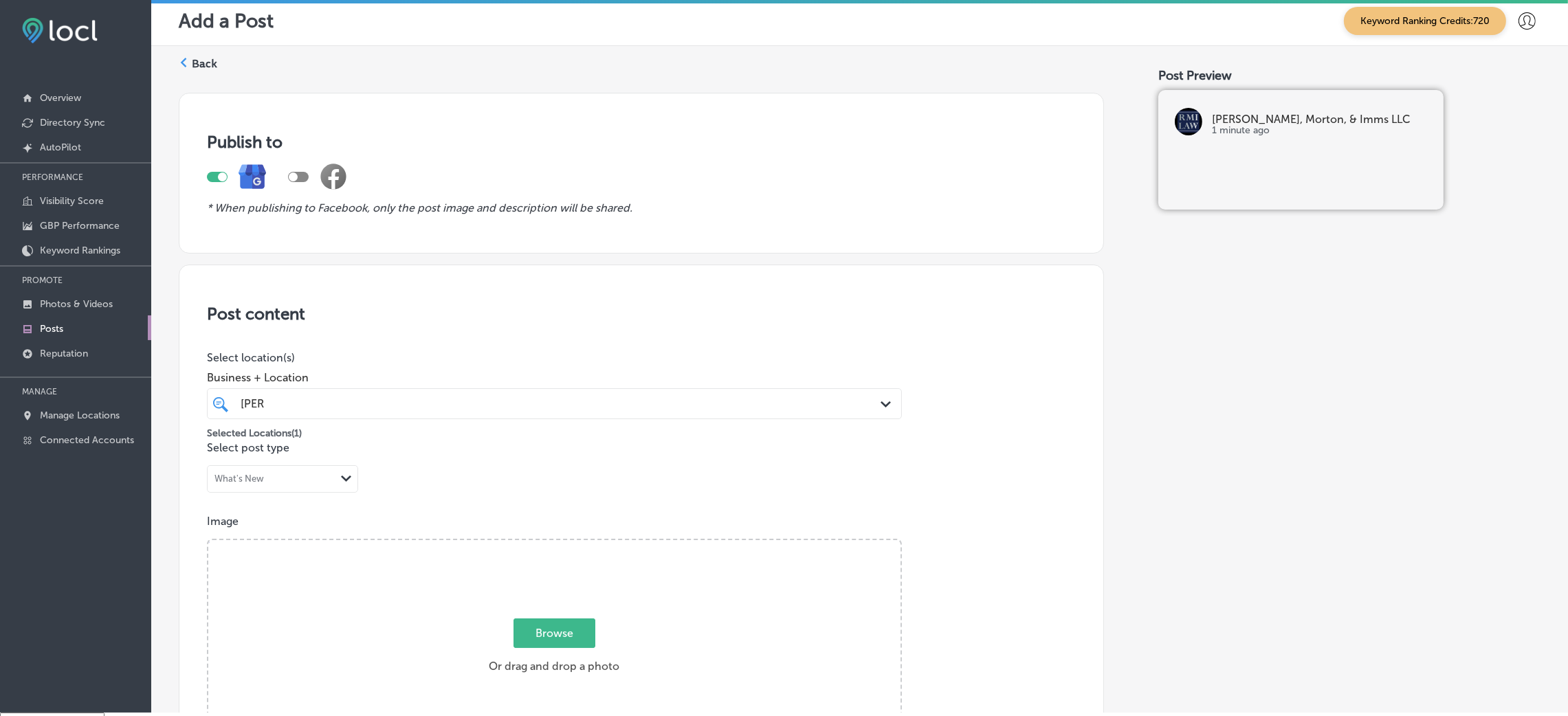
scroll to position [0, 0]
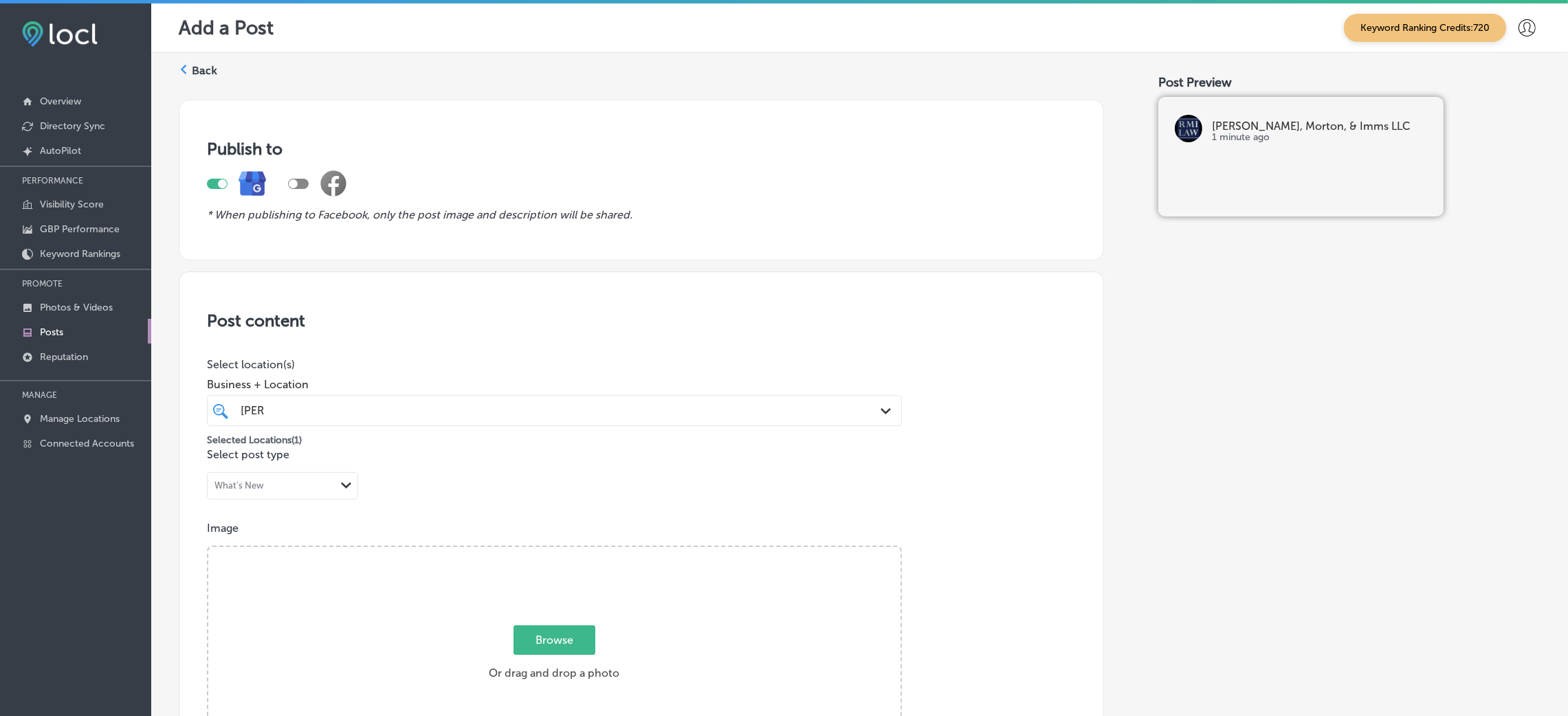
click at [199, 64] on label "Back" at bounding box center [204, 71] width 25 height 15
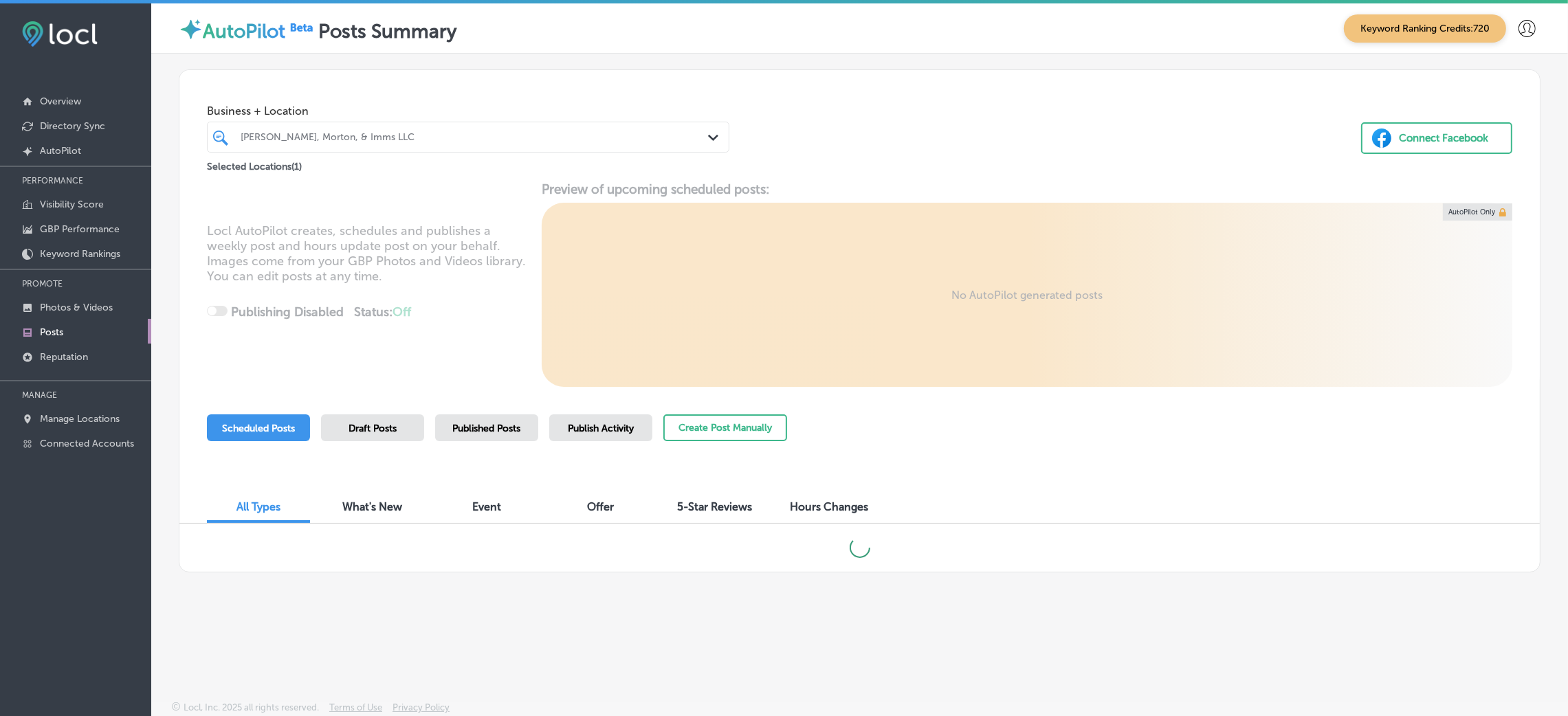
click at [457, 126] on div "[PERSON_NAME], Morton, & Imms LLC Path Created with Sketch." at bounding box center [468, 137] width 522 height 31
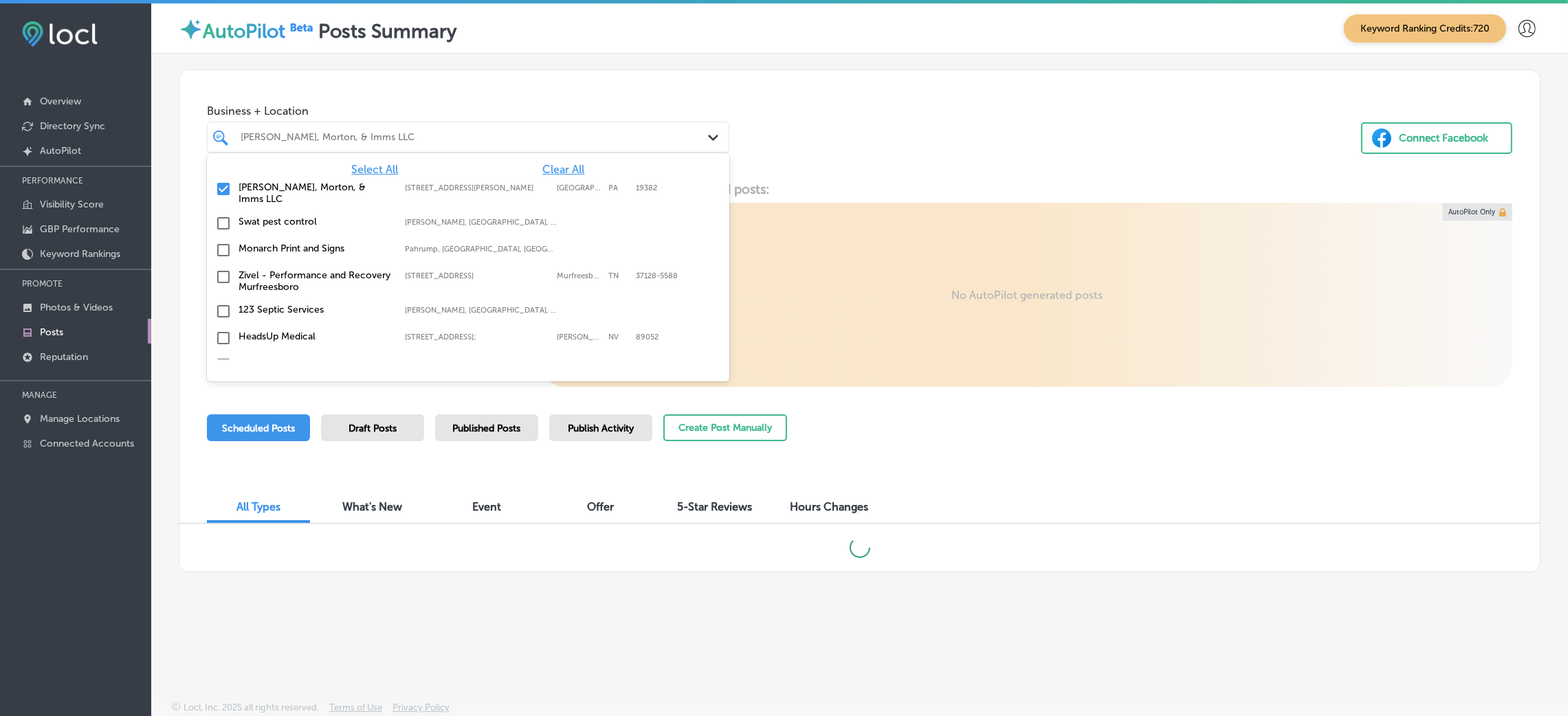
click at [542, 167] on span "Clear All" at bounding box center [563, 170] width 42 height 13
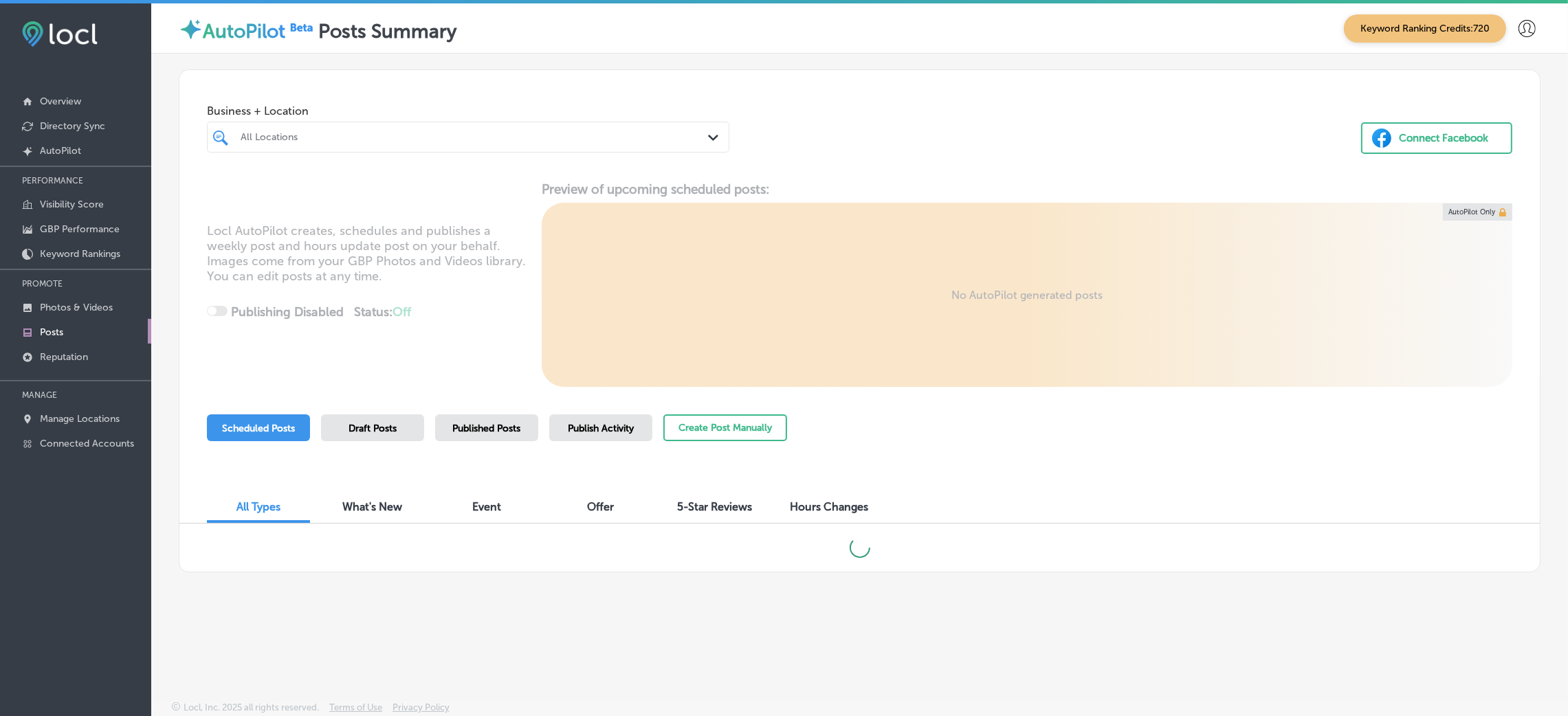
click at [812, 109] on div "Business + Location All Locations Path Created with Sketch. Connect Facebook" at bounding box center [860, 122] width 1361 height 105
click at [746, 429] on button "Create Post Manually" at bounding box center [725, 428] width 124 height 27
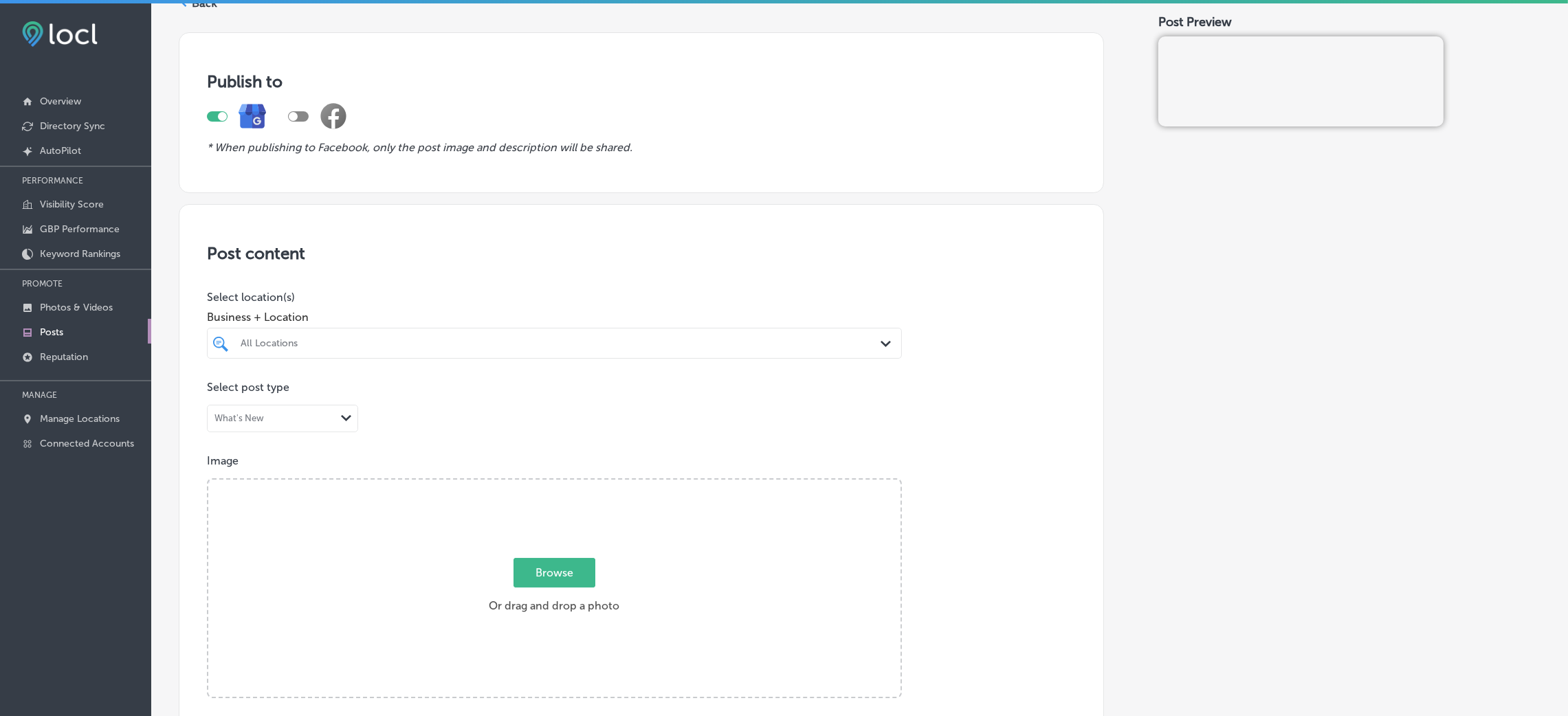
scroll to position [206, 0]
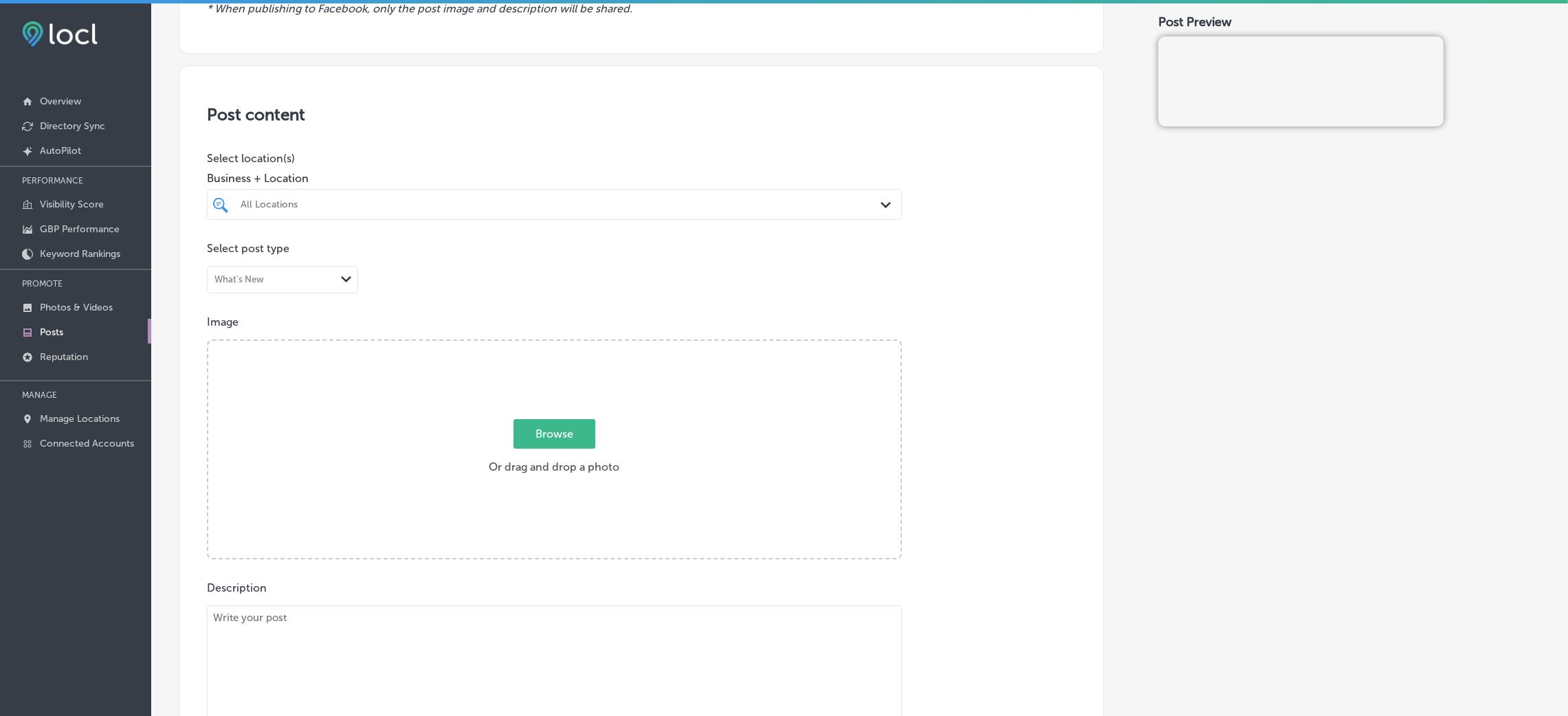
click at [353, 175] on span "Business + Location" at bounding box center [554, 178] width 695 height 13
click at [353, 199] on div "All Locations" at bounding box center [561, 204] width 641 height 12
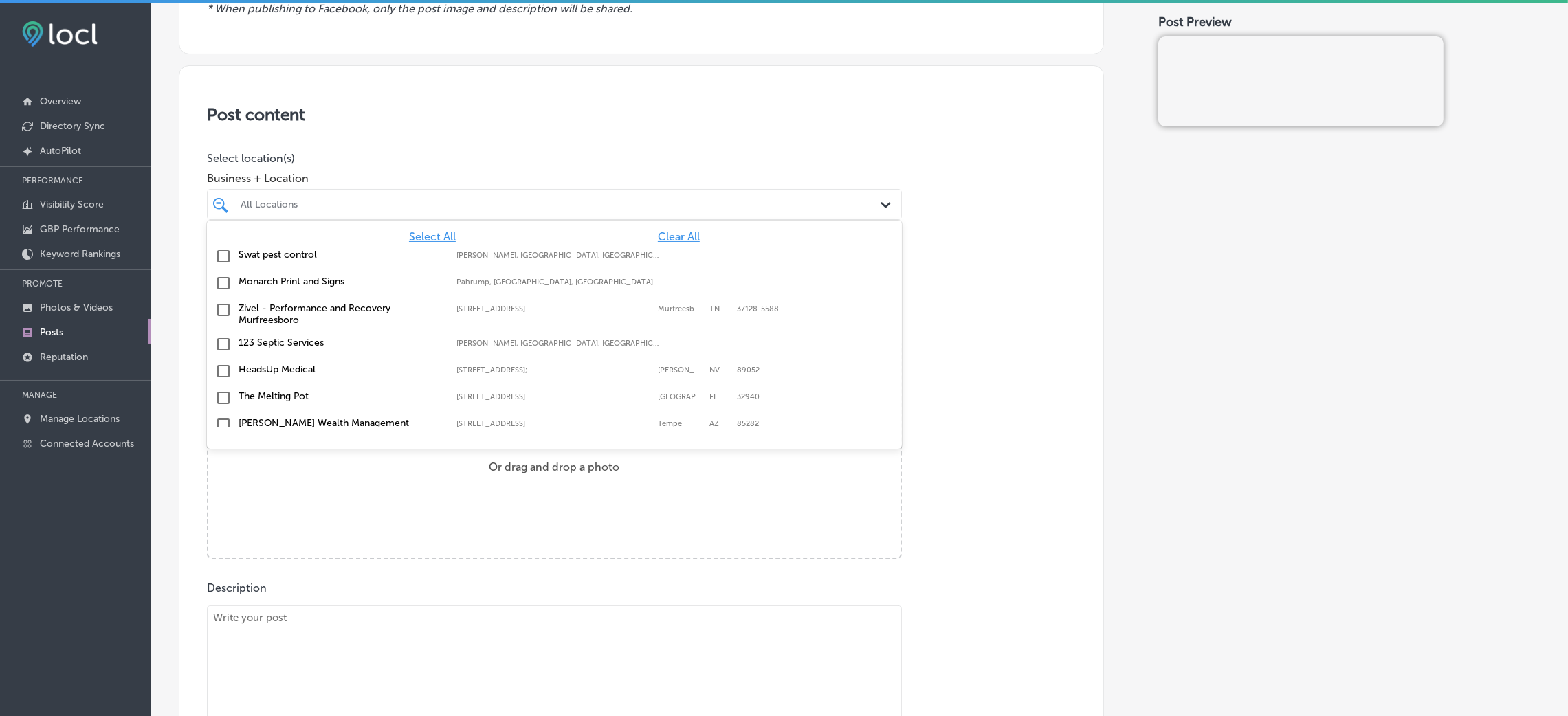
click at [658, 232] on span "Clear All" at bounding box center [679, 237] width 42 height 13
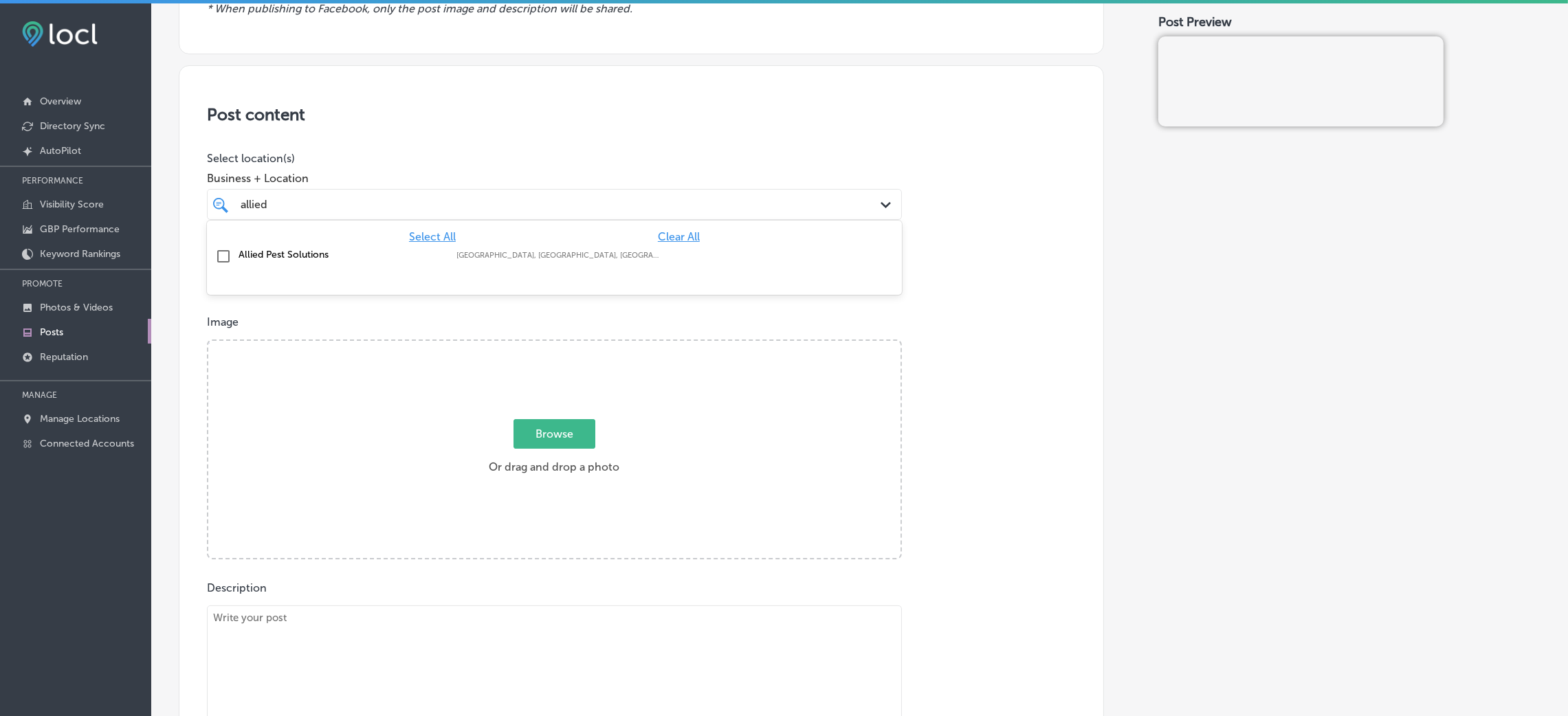
click at [578, 255] on label "[GEOGRAPHIC_DATA], [GEOGRAPHIC_DATA], [GEOGRAPHIC_DATA] | [GEOGRAPHIC_DATA], [G…" at bounding box center [558, 255] width 204 height 9
type input "allied"
click at [926, 253] on p "Select post type" at bounding box center [641, 249] width 869 height 13
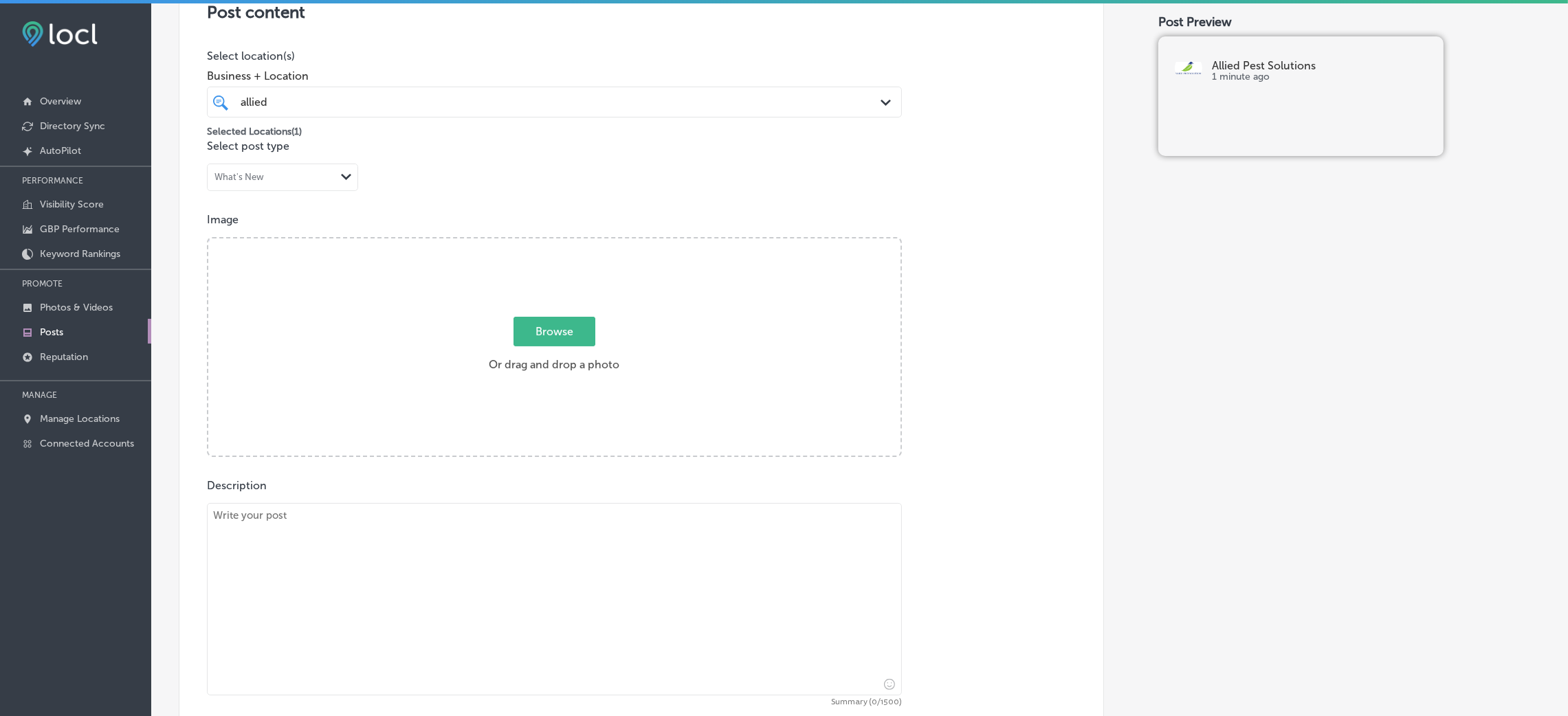
scroll to position [618, 0]
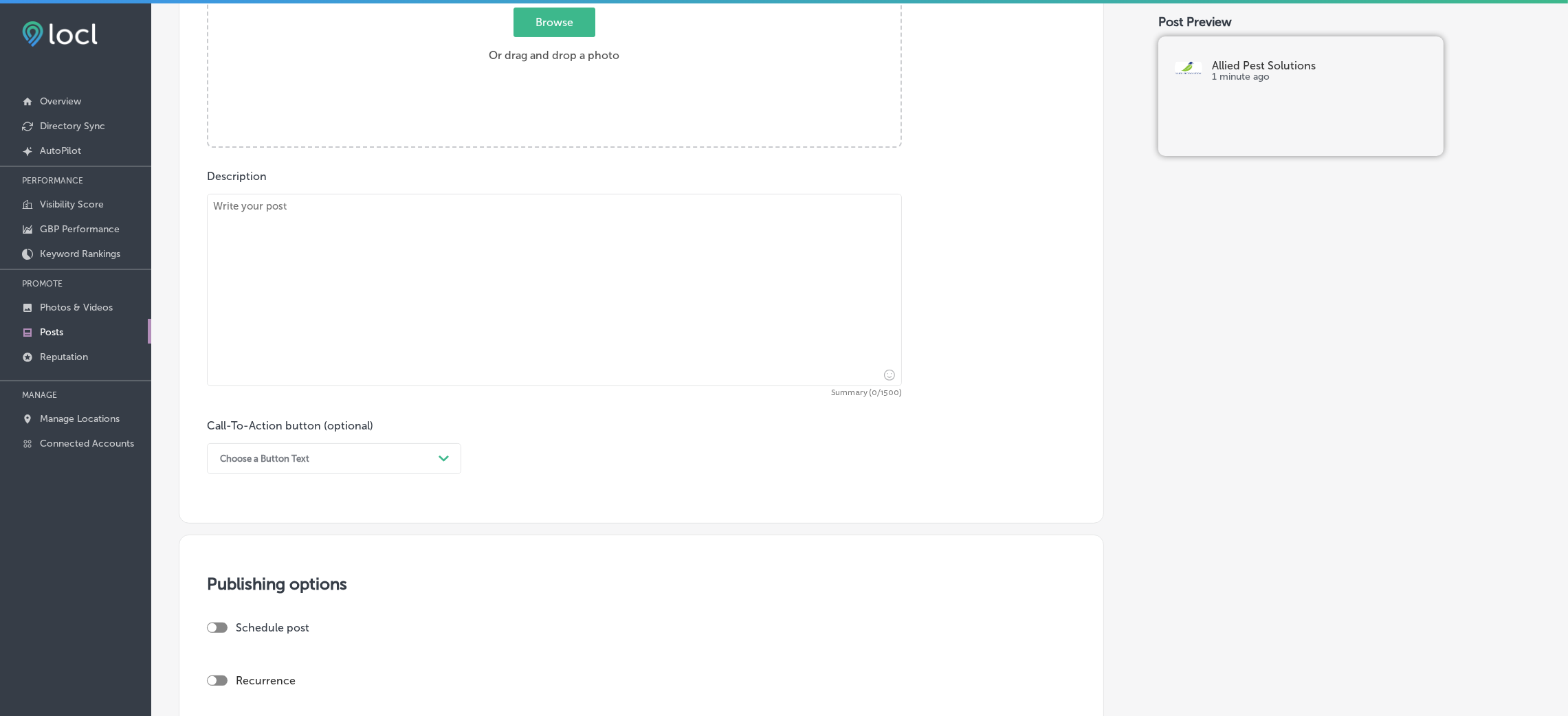
click at [434, 241] on textarea at bounding box center [554, 290] width 695 height 193
paste textarea "If you're dealing with unwanted pests in your home or business, Allied Pest Sol…"
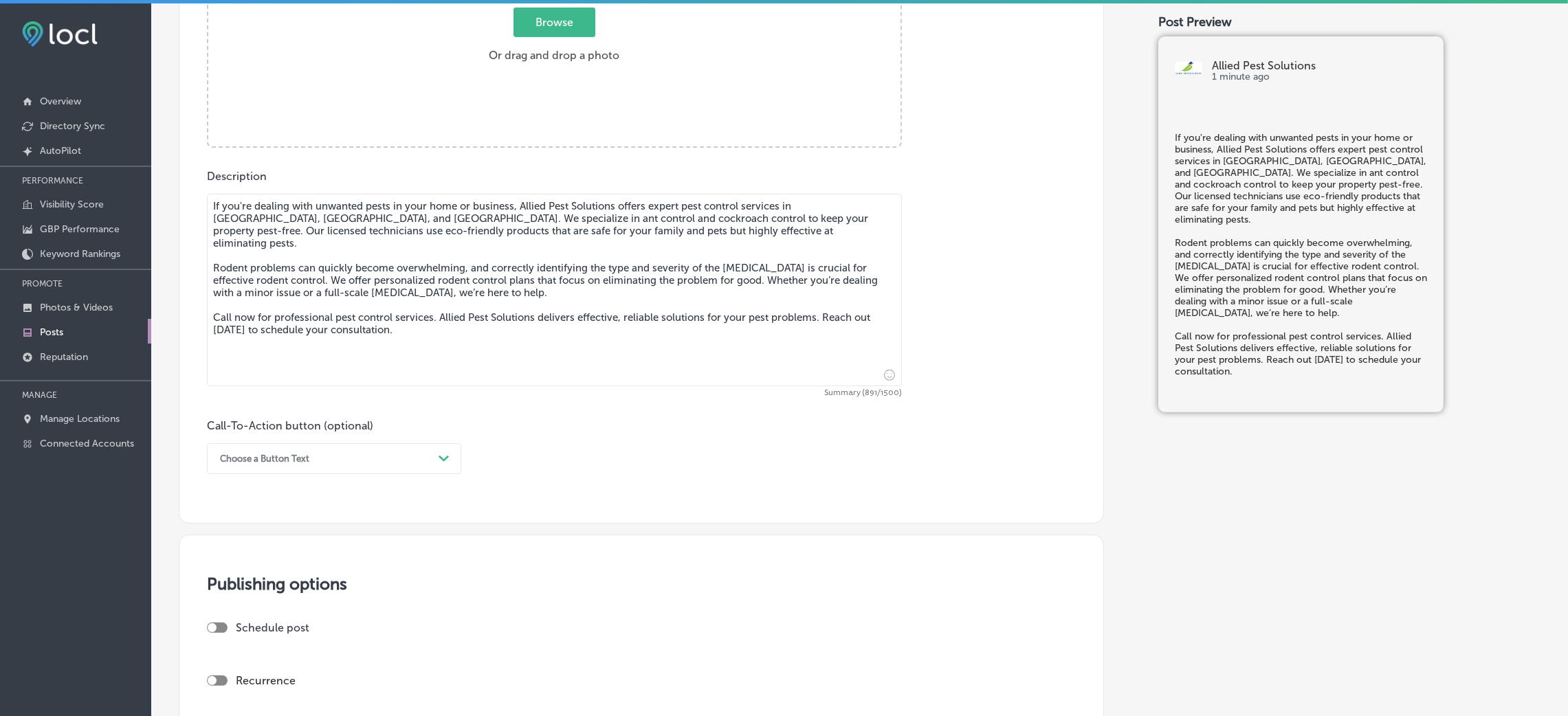
type textarea "If you're dealing with unwanted pests in your home or business, Allied Pest Sol…"
click at [954, 325] on div "Description If you're dealing with unwanted pests in your home or business, All…" at bounding box center [641, 322] width 869 height 305
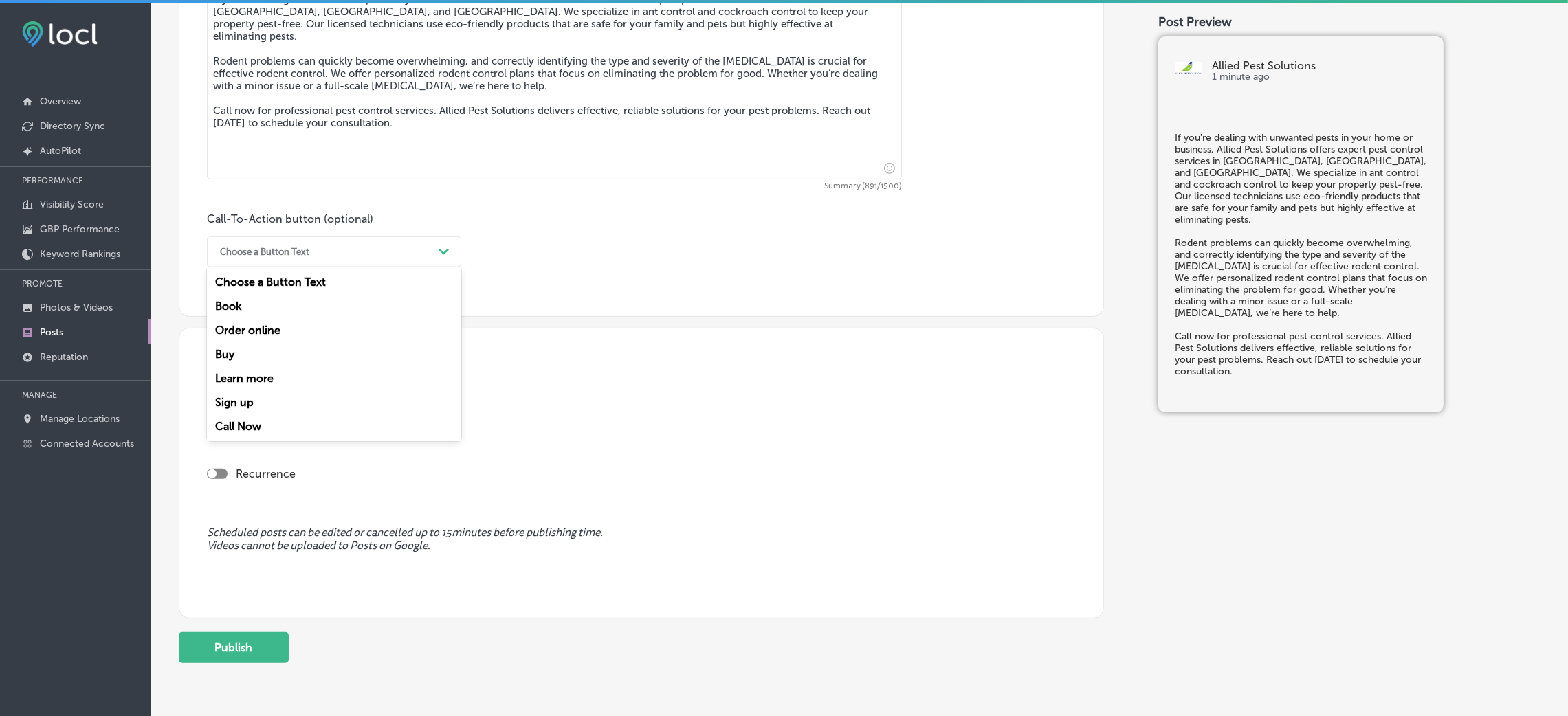
click at [304, 266] on div "Choose a Button Text Path Created with Sketch." at bounding box center [334, 252] width 255 height 31
click at [268, 435] on div "Call Now" at bounding box center [334, 426] width 255 height 24
click at [220, 423] on div at bounding box center [217, 421] width 20 height 10
checkbox input "true"
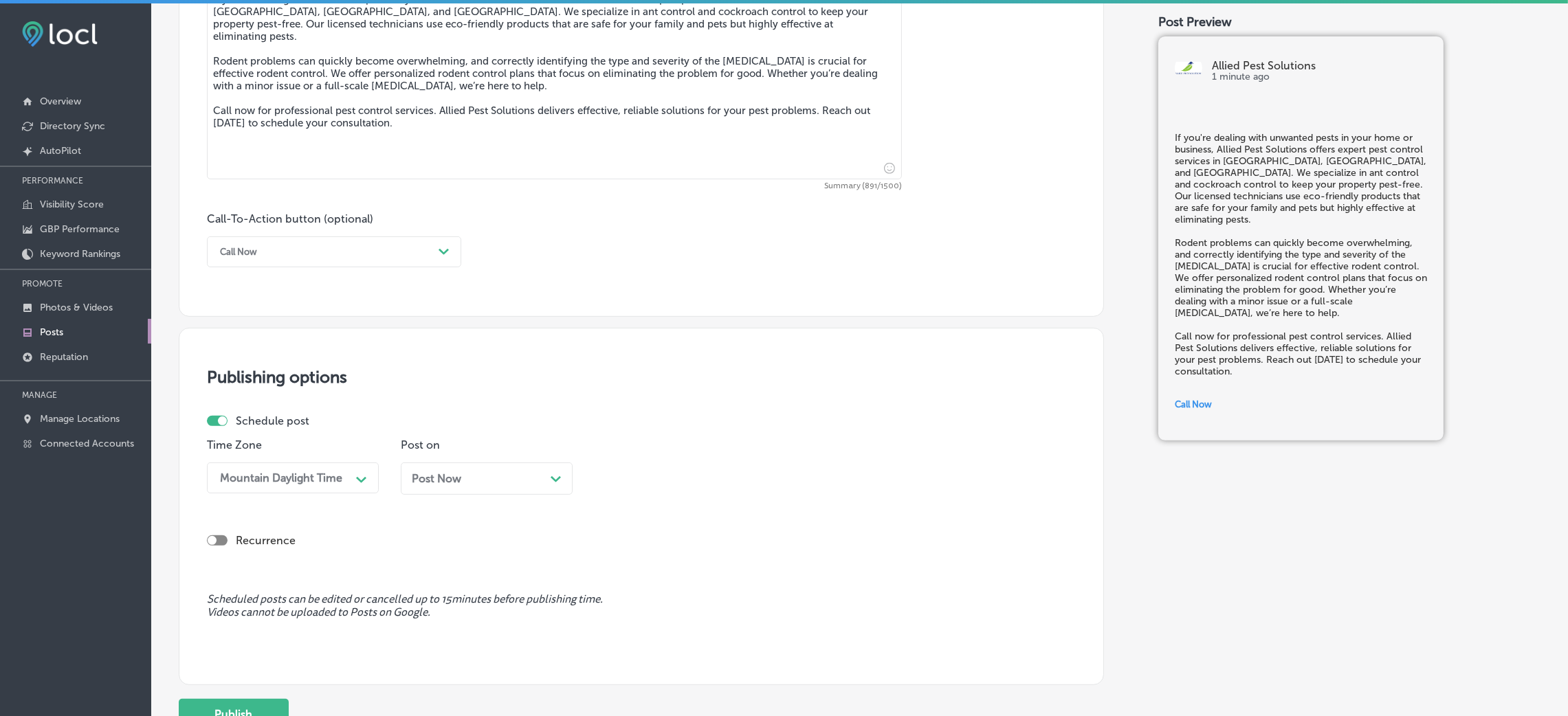
click at [442, 474] on span "Post Now" at bounding box center [437, 479] width 49 height 13
click at [645, 477] on div "09:00 AM" at bounding box center [632, 478] width 50 height 13
click at [637, 477] on div "7:00 AM" at bounding box center [680, 667] width 172 height 24
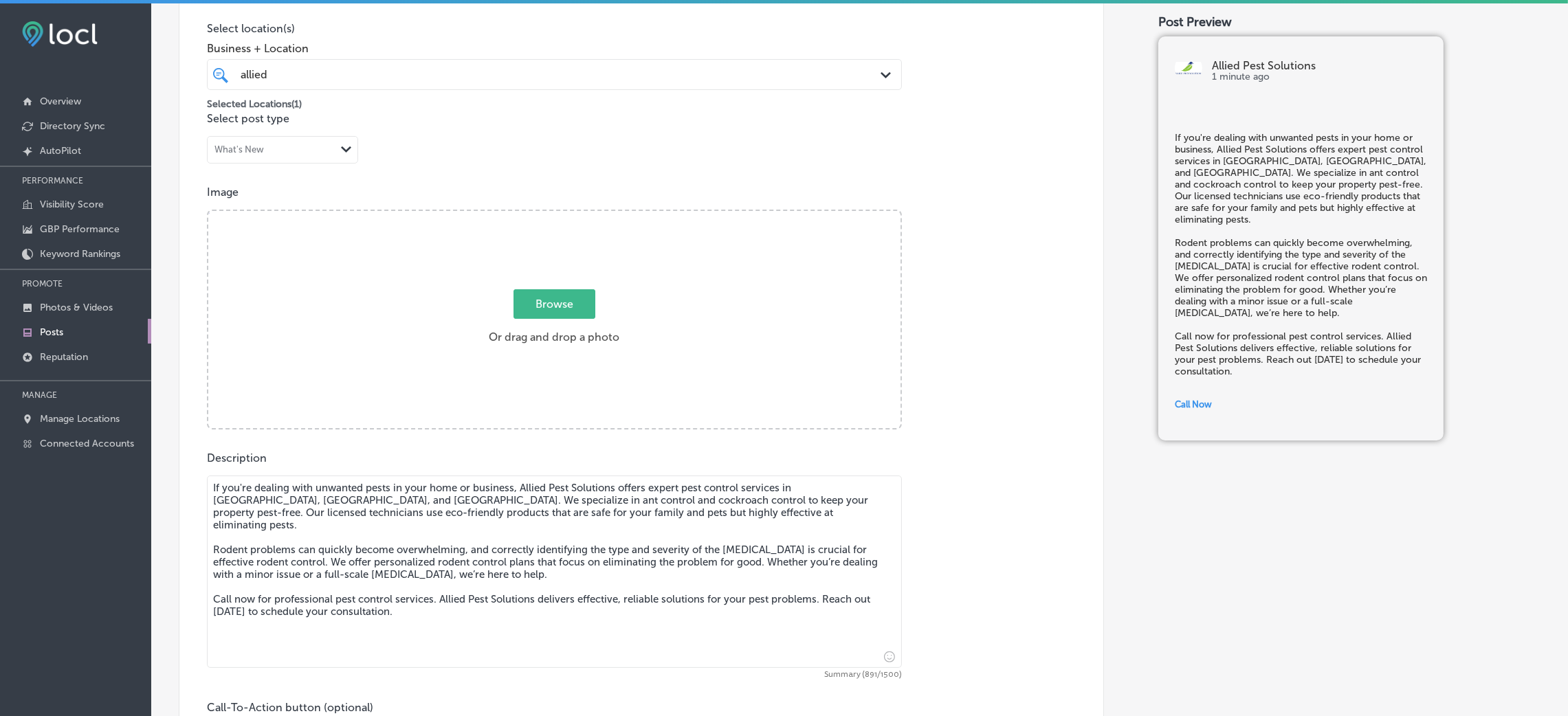
scroll to position [309, 0]
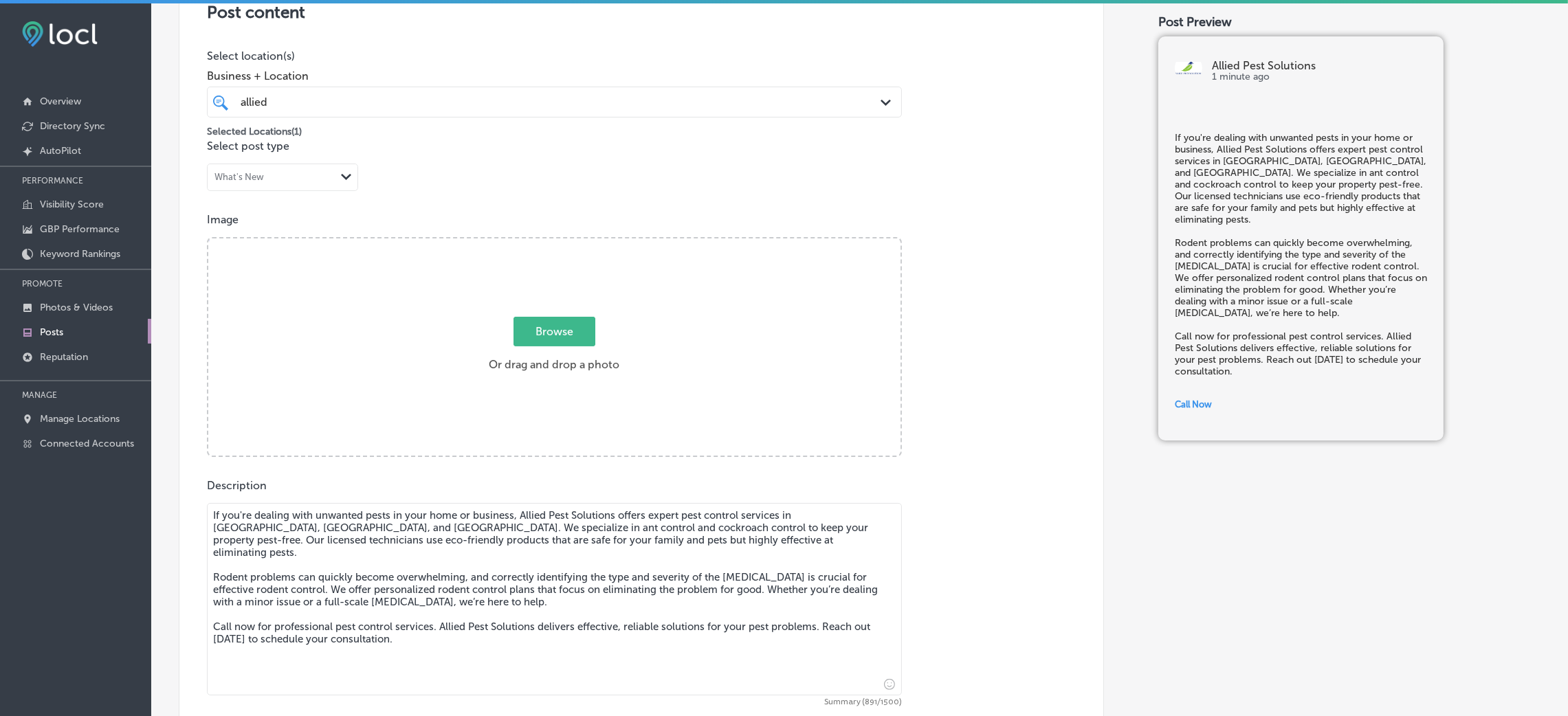
click at [570, 367] on label "Browse Or drag and drop a photo" at bounding box center [554, 348] width 142 height 60
click at [570, 243] on input "Browse Or drag and drop a photo" at bounding box center [554, 241] width 692 height 4
type input "C:\fakepath\Allied Pest Solutions (6).png"
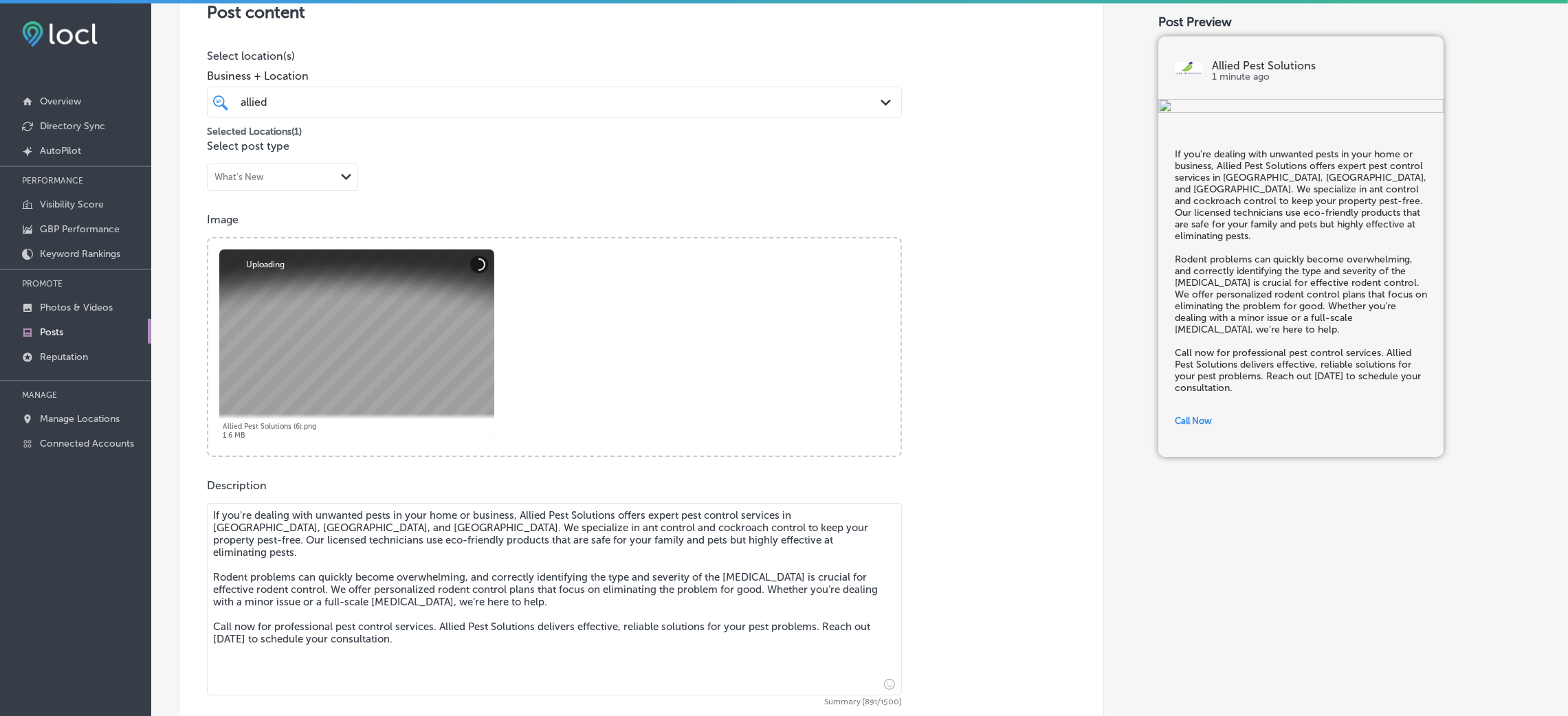
click at [419, 79] on span "Business + Location" at bounding box center [554, 76] width 695 height 13
click at [419, 92] on div "allied allied" at bounding box center [554, 102] width 641 height 21
click at [1001, 101] on div "Post content Select location(s) Business + Location option focused, 1 of 148. 2…" at bounding box center [642, 398] width 926 height 870
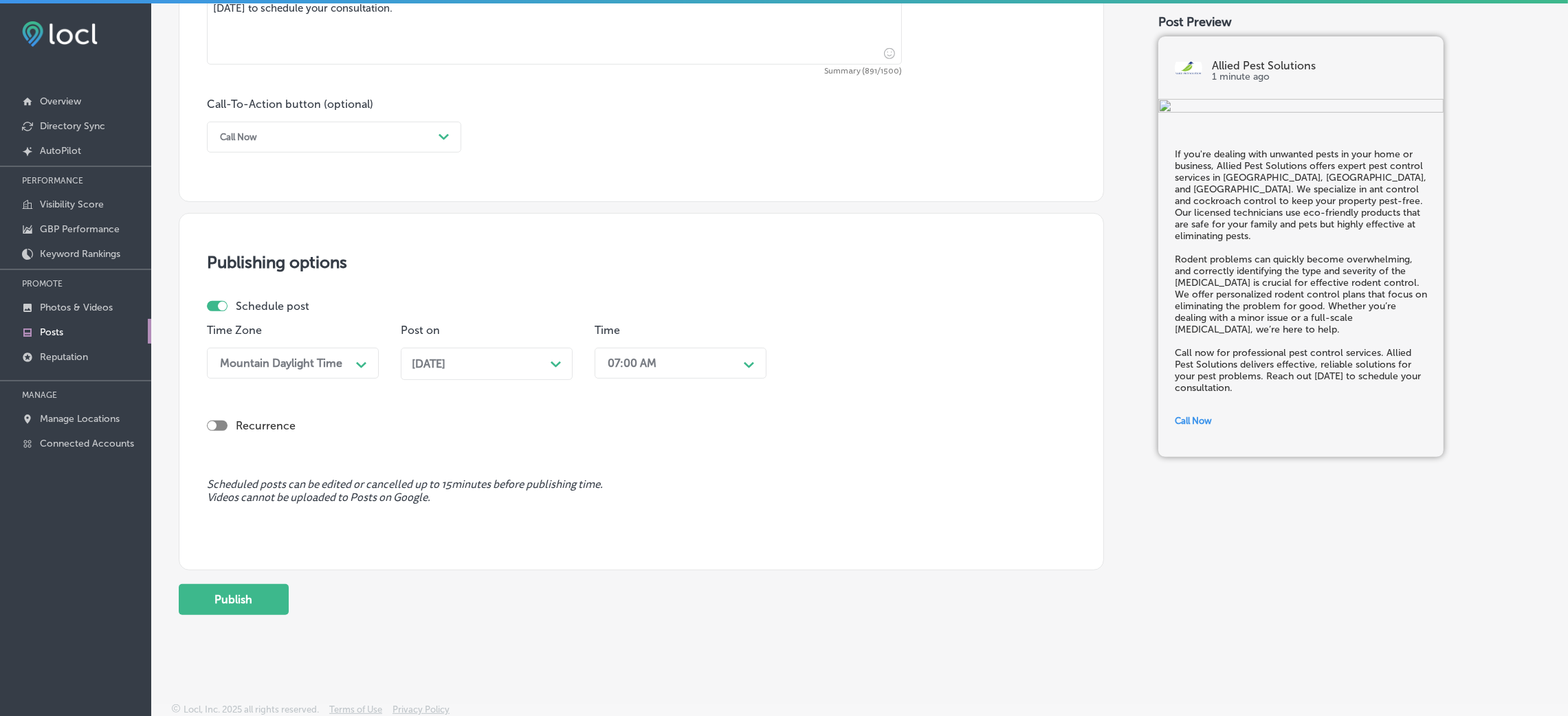
scroll to position [943, 0]
click at [270, 477] on button "Publish" at bounding box center [234, 597] width 110 height 31
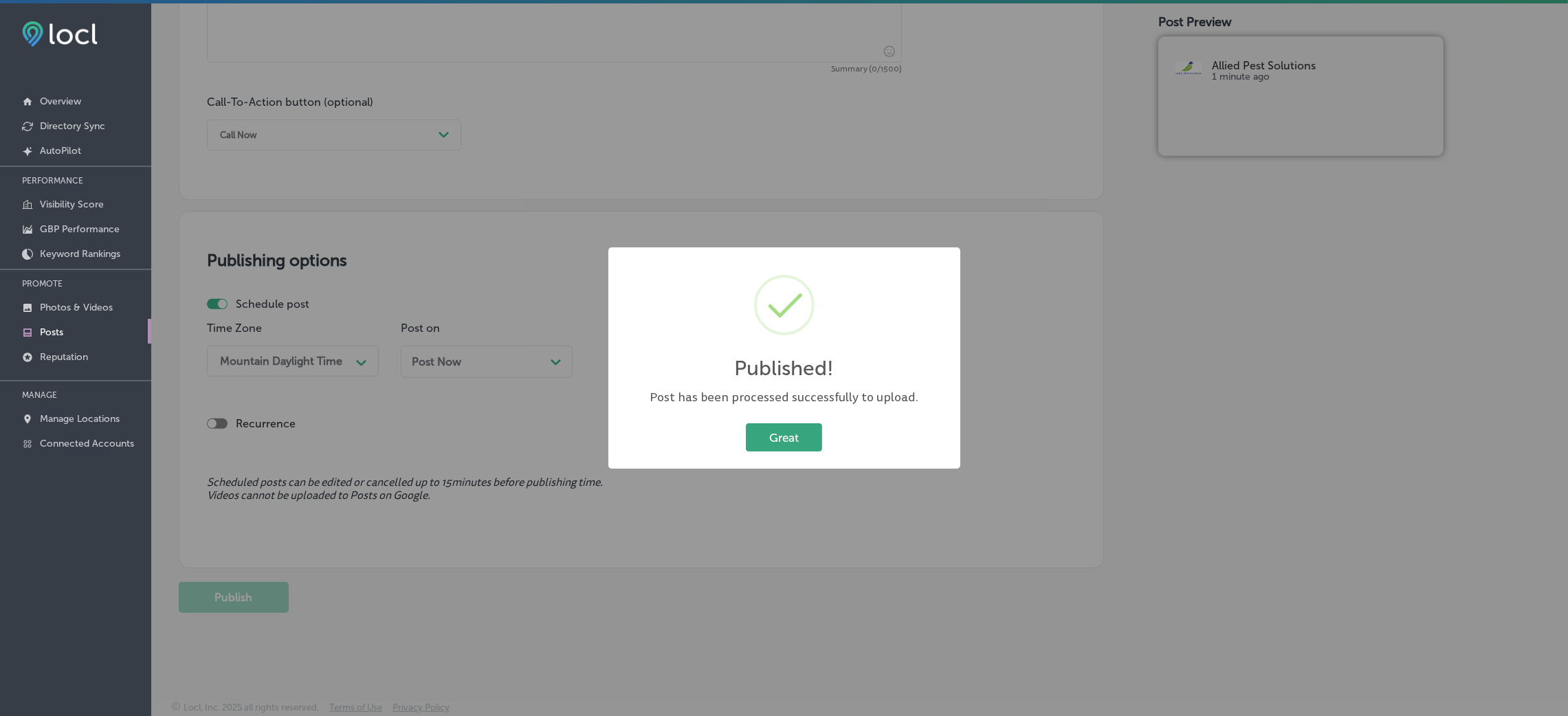
click at [771, 434] on button "Great" at bounding box center [784, 437] width 76 height 28
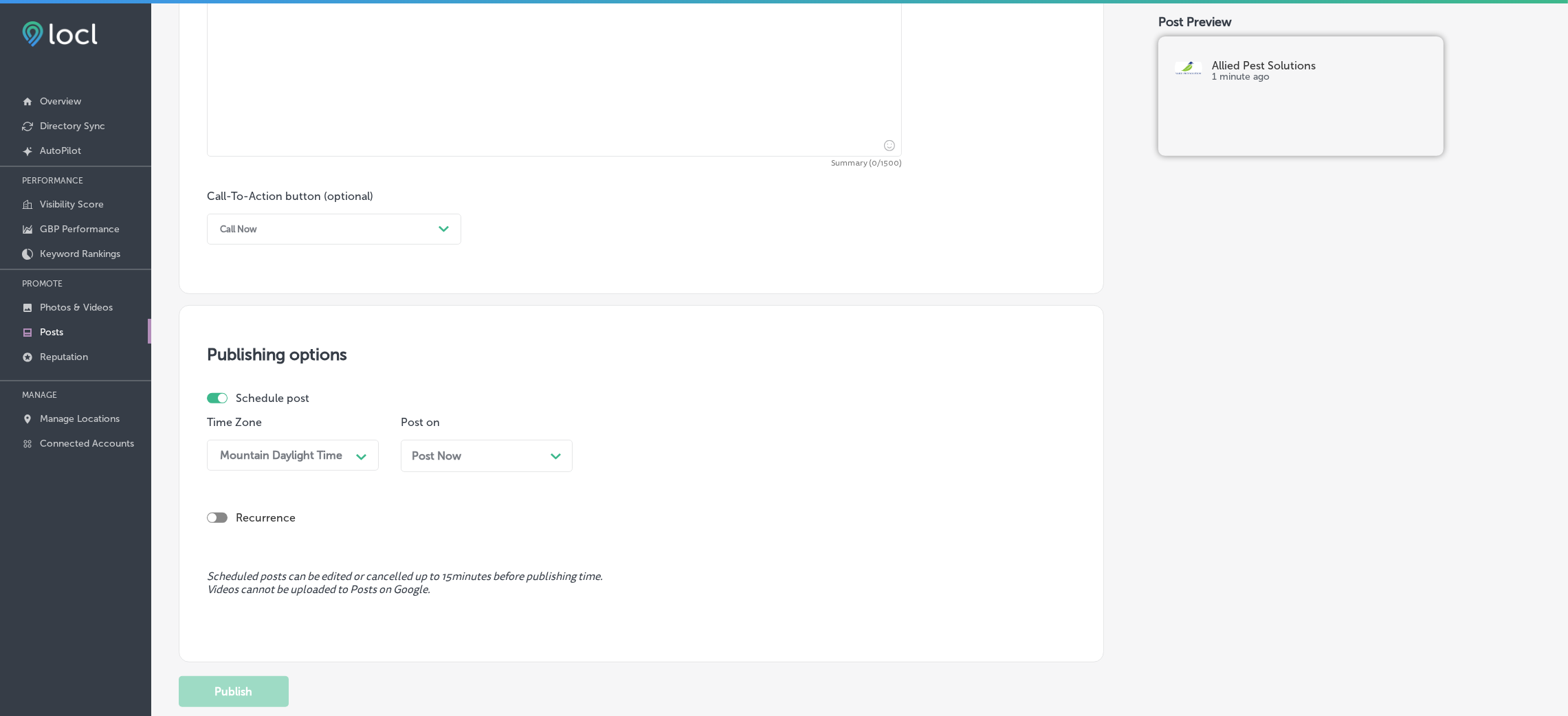
scroll to position [737, 0]
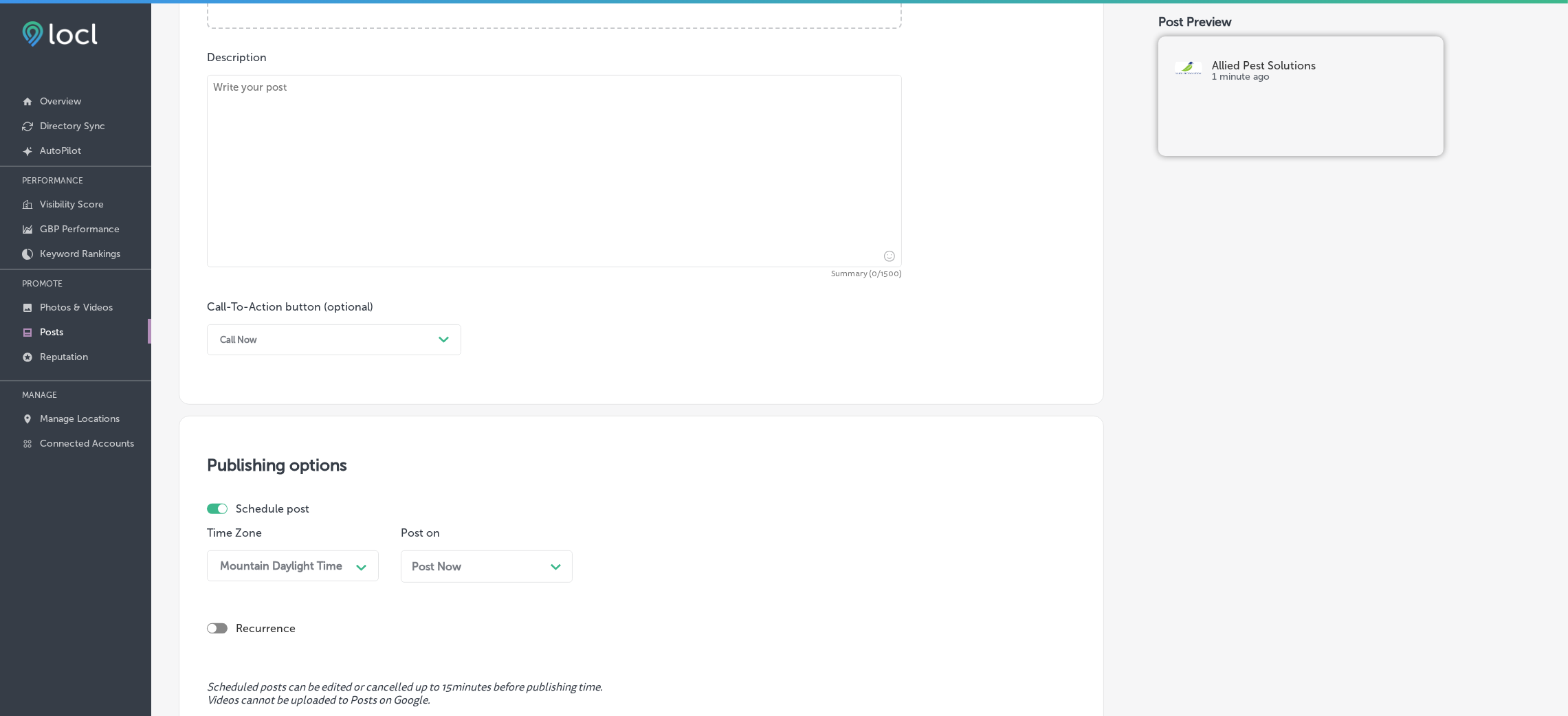
click at [501, 210] on textarea at bounding box center [554, 171] width 695 height 193
paste textarea "At Allied Pest Solutions, we specialize in rodent control and cockroach control…"
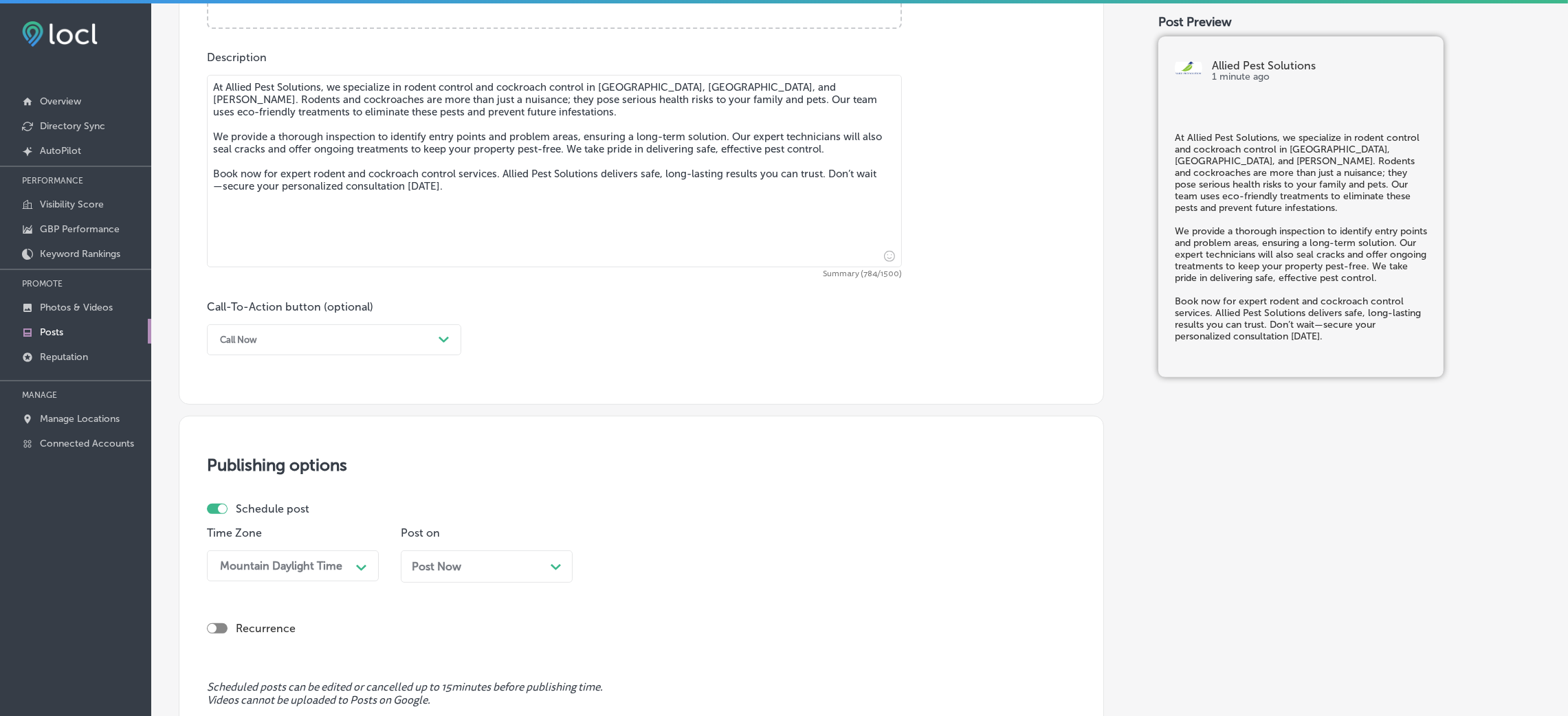
type textarea "At Allied Pest Solutions, we specialize in rodent control and cockroach control…"
click at [343, 338] on div "Call Now" at bounding box center [323, 340] width 220 height 21
click at [238, 379] on div "Choose a Button Text" at bounding box center [334, 370] width 255 height 24
click at [299, 341] on div "Choose a Button Text" at bounding box center [264, 340] width 89 height 10
click at [268, 392] on div "Book" at bounding box center [334, 394] width 255 height 24
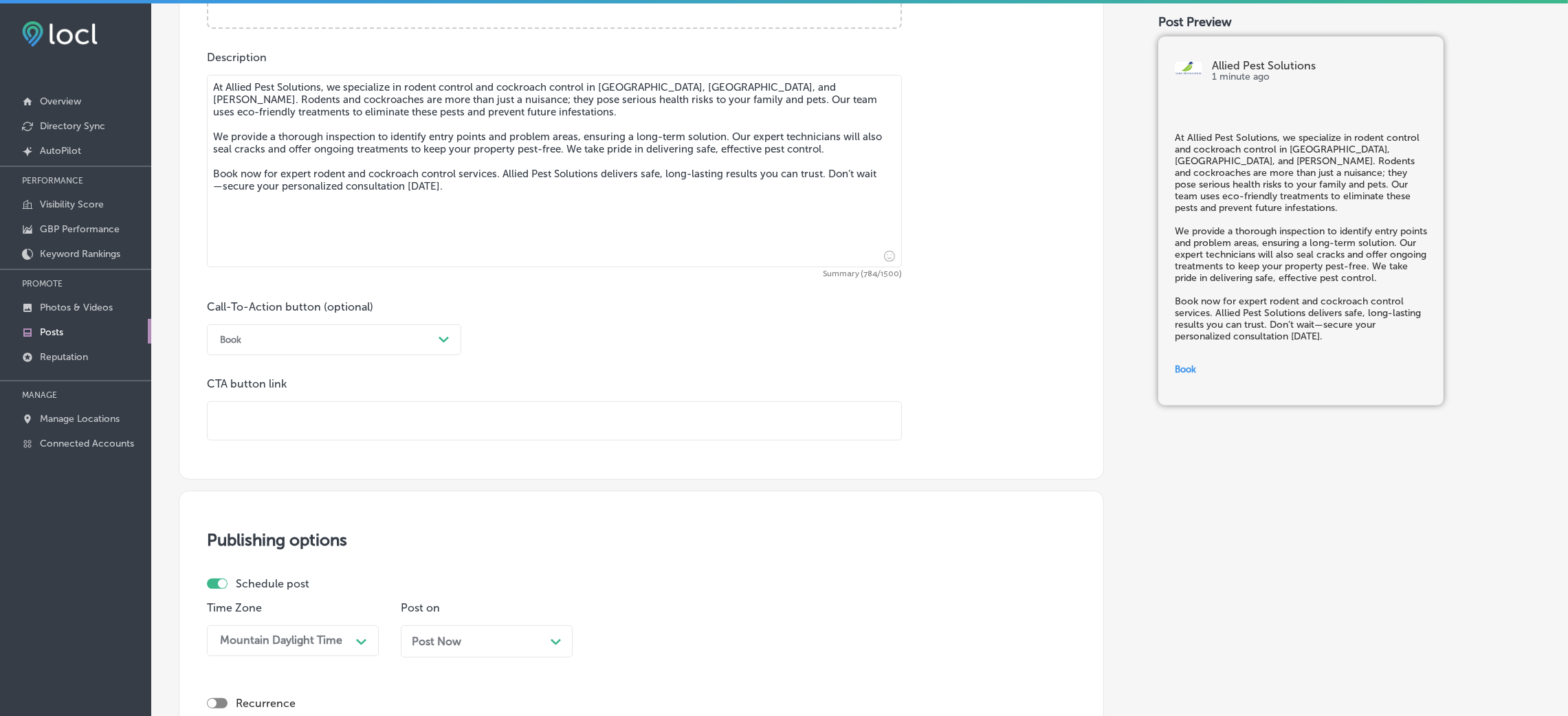
click at [325, 423] on input "text" at bounding box center [554, 421] width 693 height 38
click at [279, 423] on input "text" at bounding box center [554, 421] width 693 height 38
paste input "[URL][DOMAIN_NAME]"
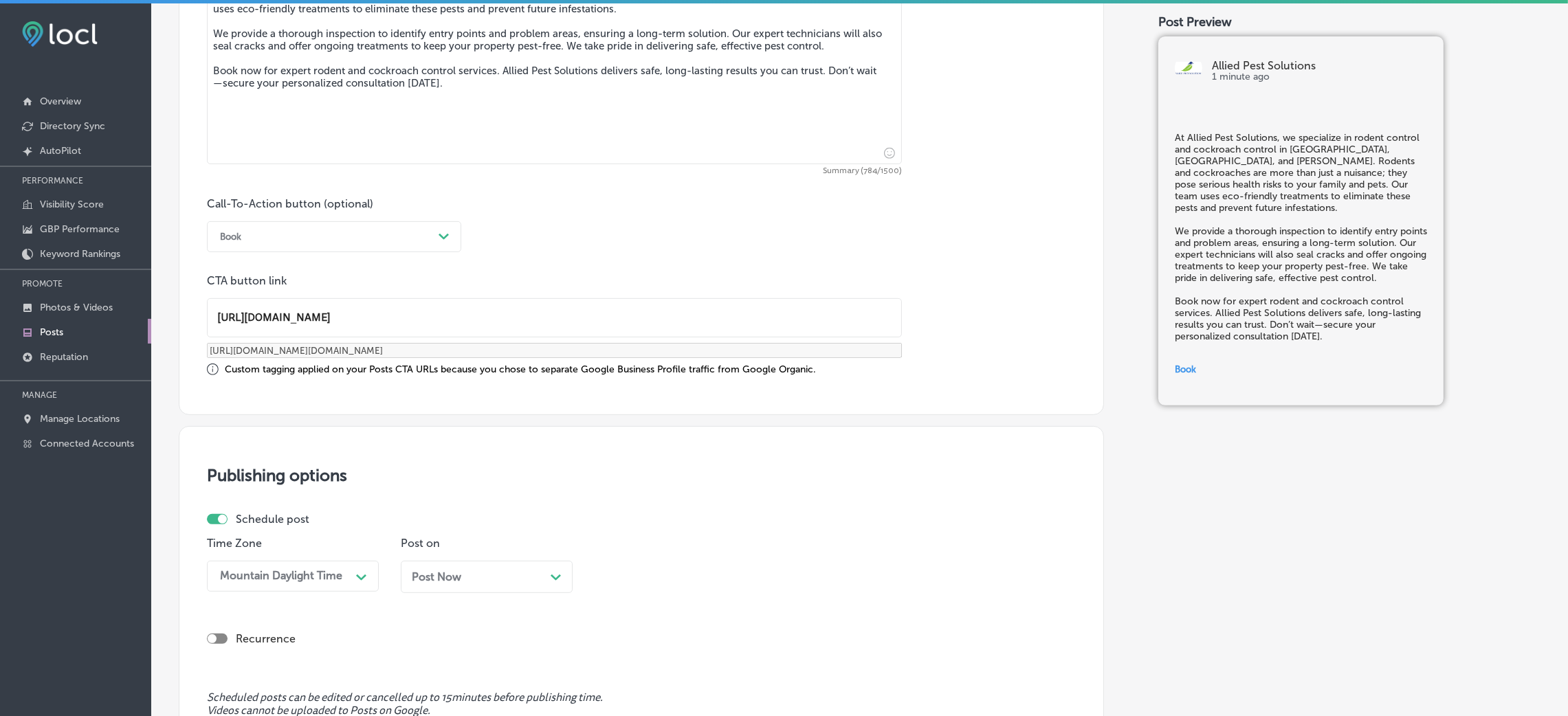
scroll to position [943, 0]
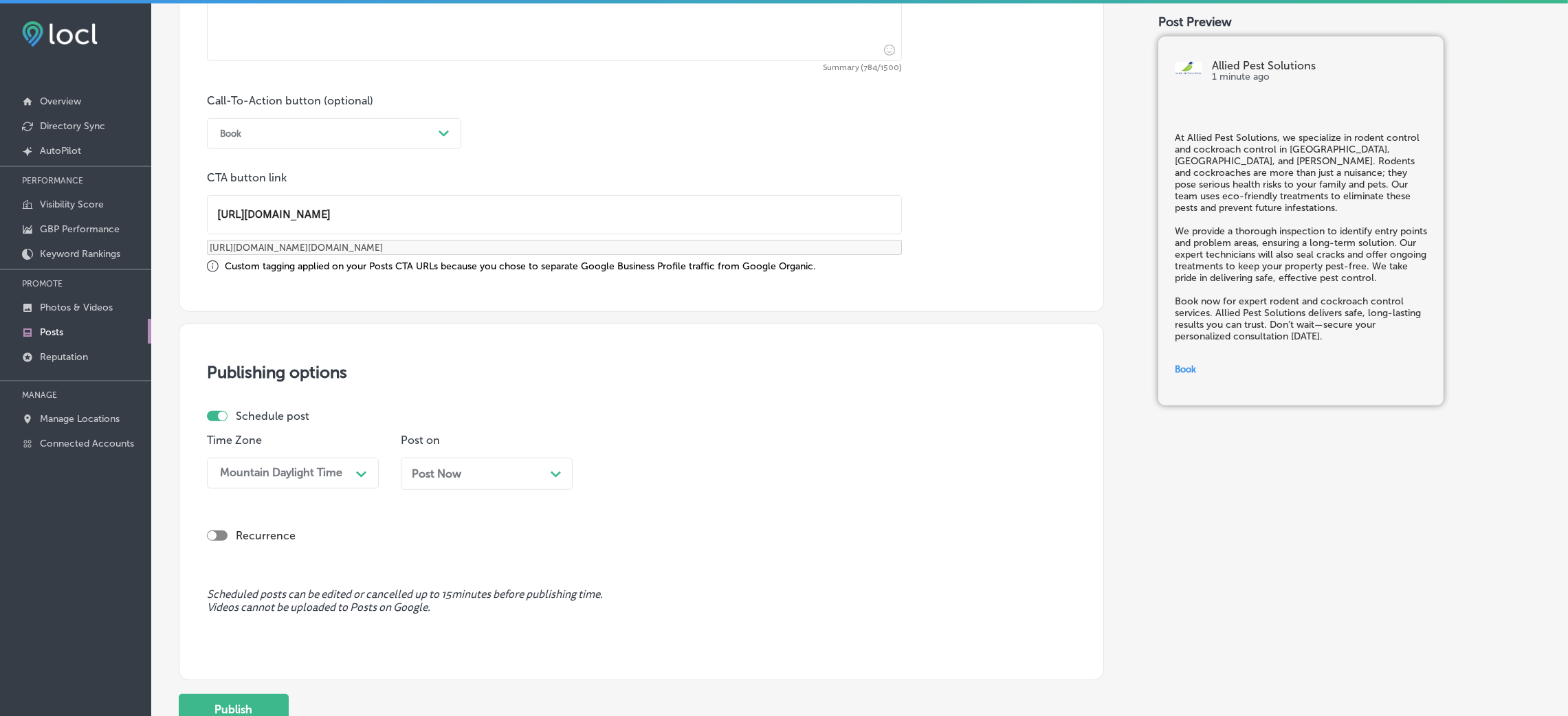
type input "[URL][DOMAIN_NAME]"
click at [474, 466] on div "Post Now Path Created with Sketch." at bounding box center [487, 474] width 172 height 32
click at [632, 476] on div "09:00 AM" at bounding box center [632, 474] width 50 height 13
click at [628, 477] on div "7:00 AM" at bounding box center [680, 559] width 172 height 24
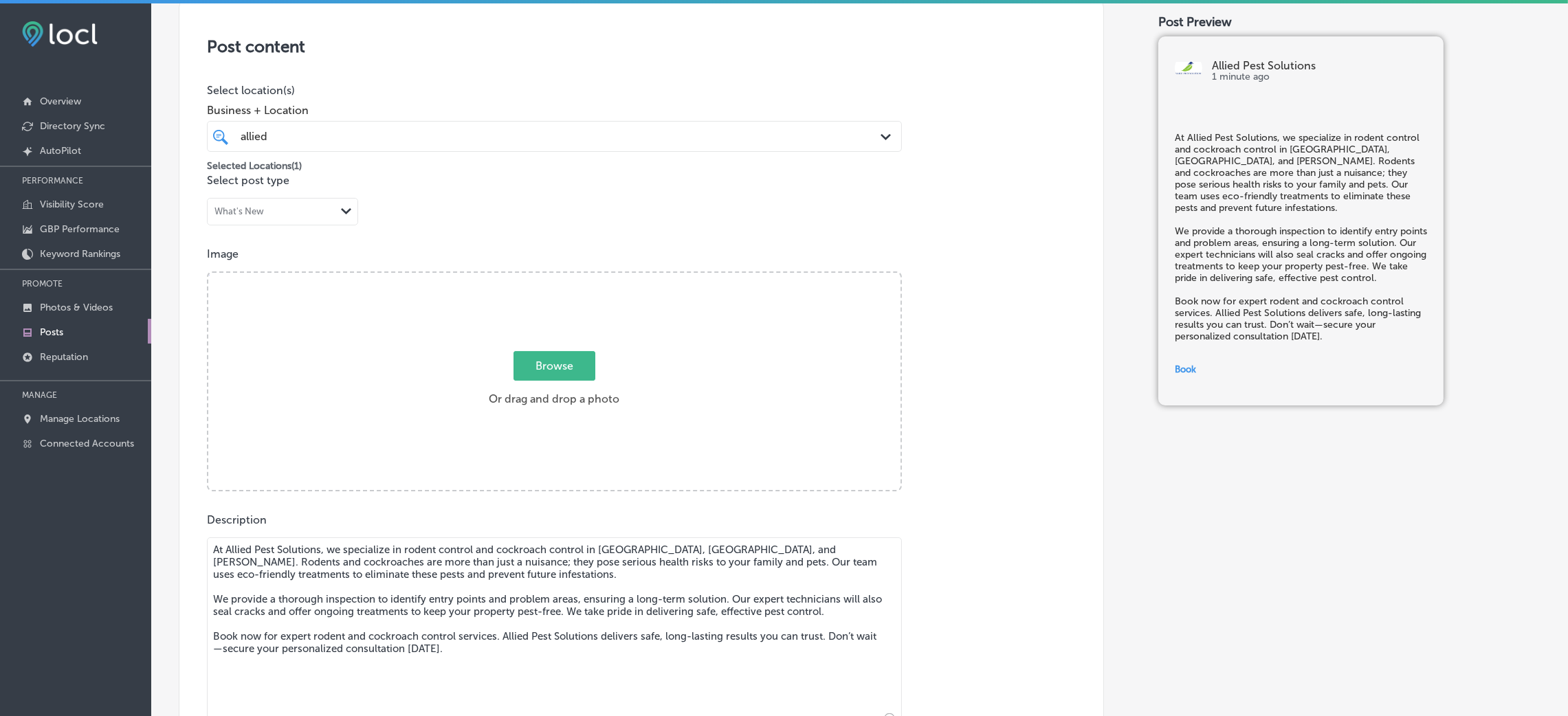
scroll to position [221, 0]
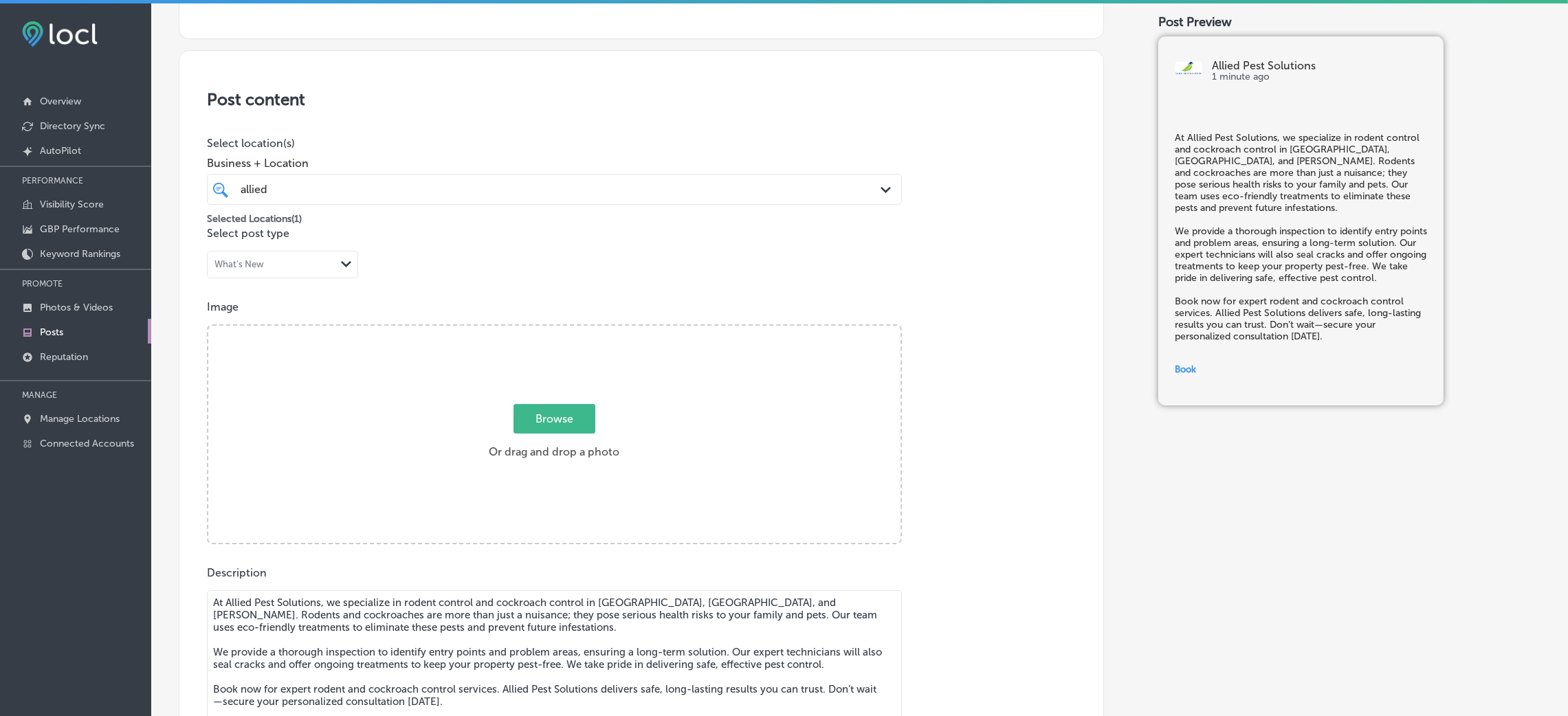
click at [501, 432] on label "Browse Or drag and drop a photo" at bounding box center [554, 435] width 142 height 60
click at [501, 330] on input "Browse Or drag and drop a photo" at bounding box center [554, 328] width 692 height 4
type input "C:\fakepath\Allied Pest Solutions (4).png"
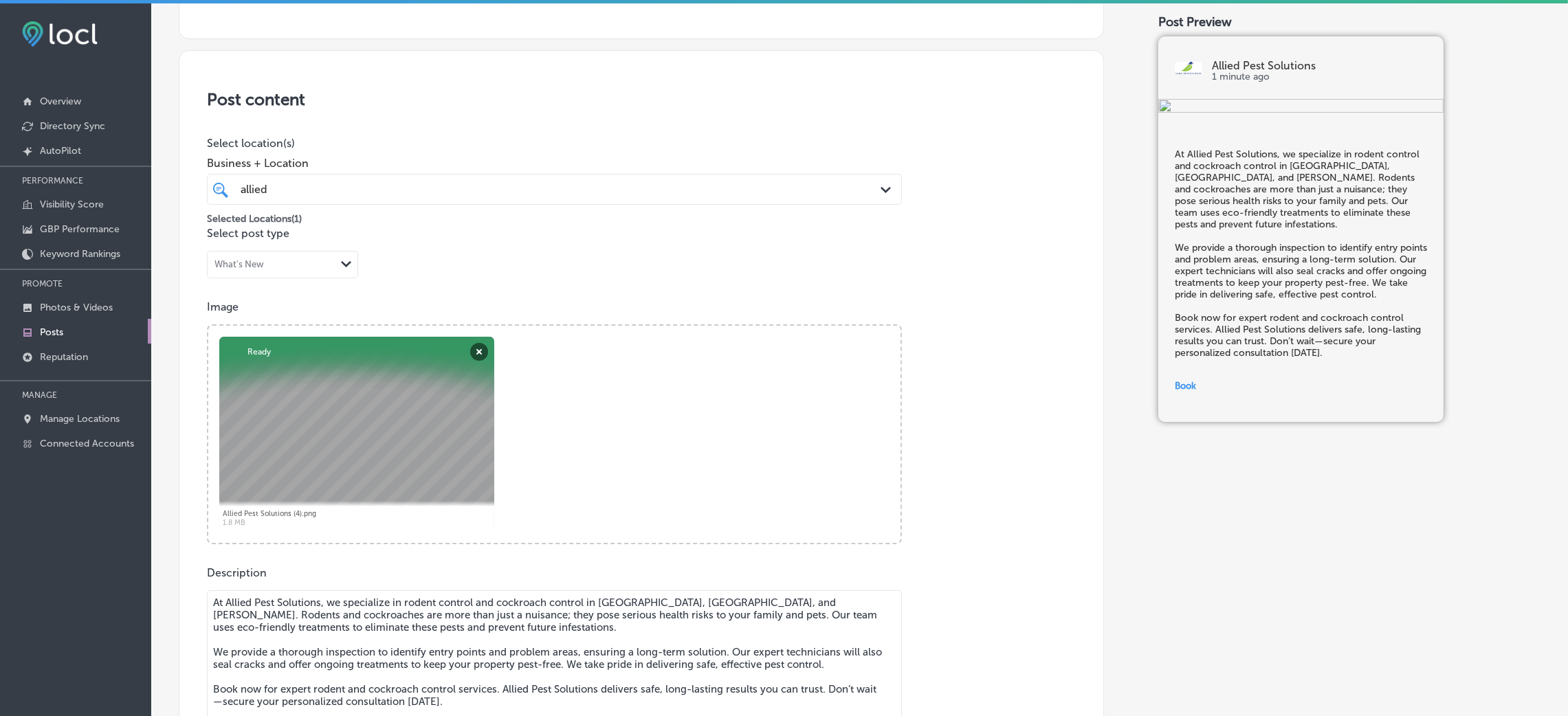
click at [450, 201] on div "allied allied Path Created with Sketch." at bounding box center [554, 189] width 695 height 31
click at [512, 126] on div "Post content Select location(s) Business + Location option focused, 1 of 148. 2…" at bounding box center [642, 542] width 926 height 984
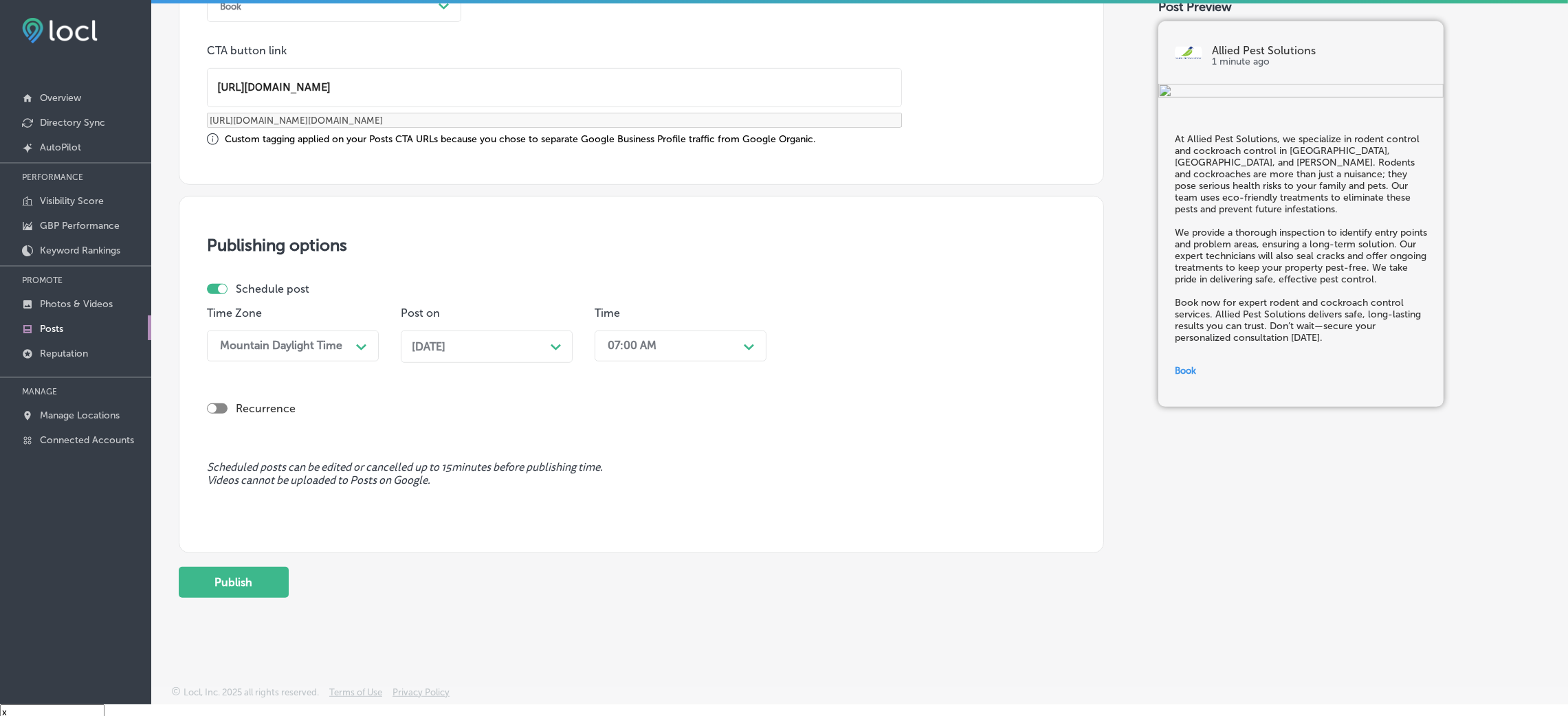
scroll to position [19, 0]
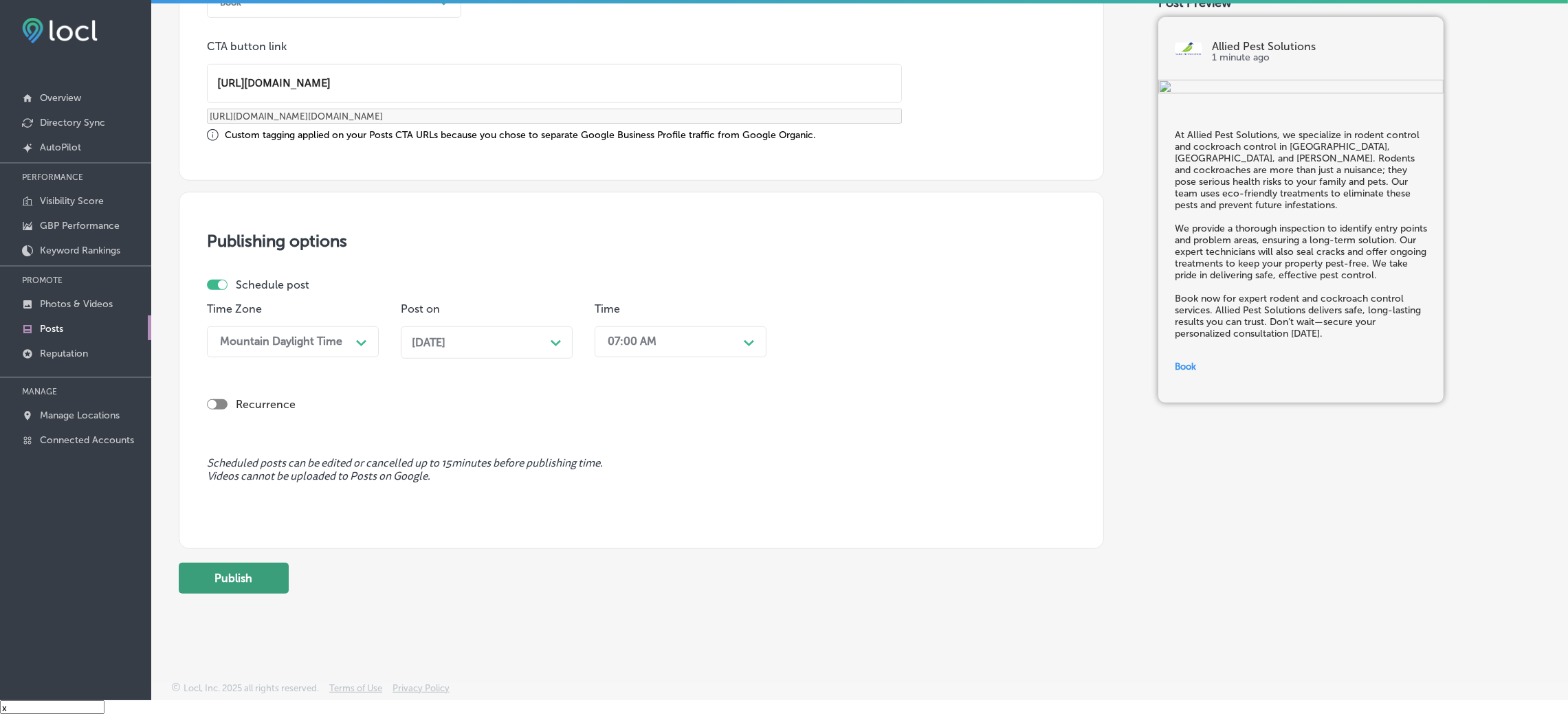
click at [246, 477] on button "Publish" at bounding box center [234, 578] width 110 height 31
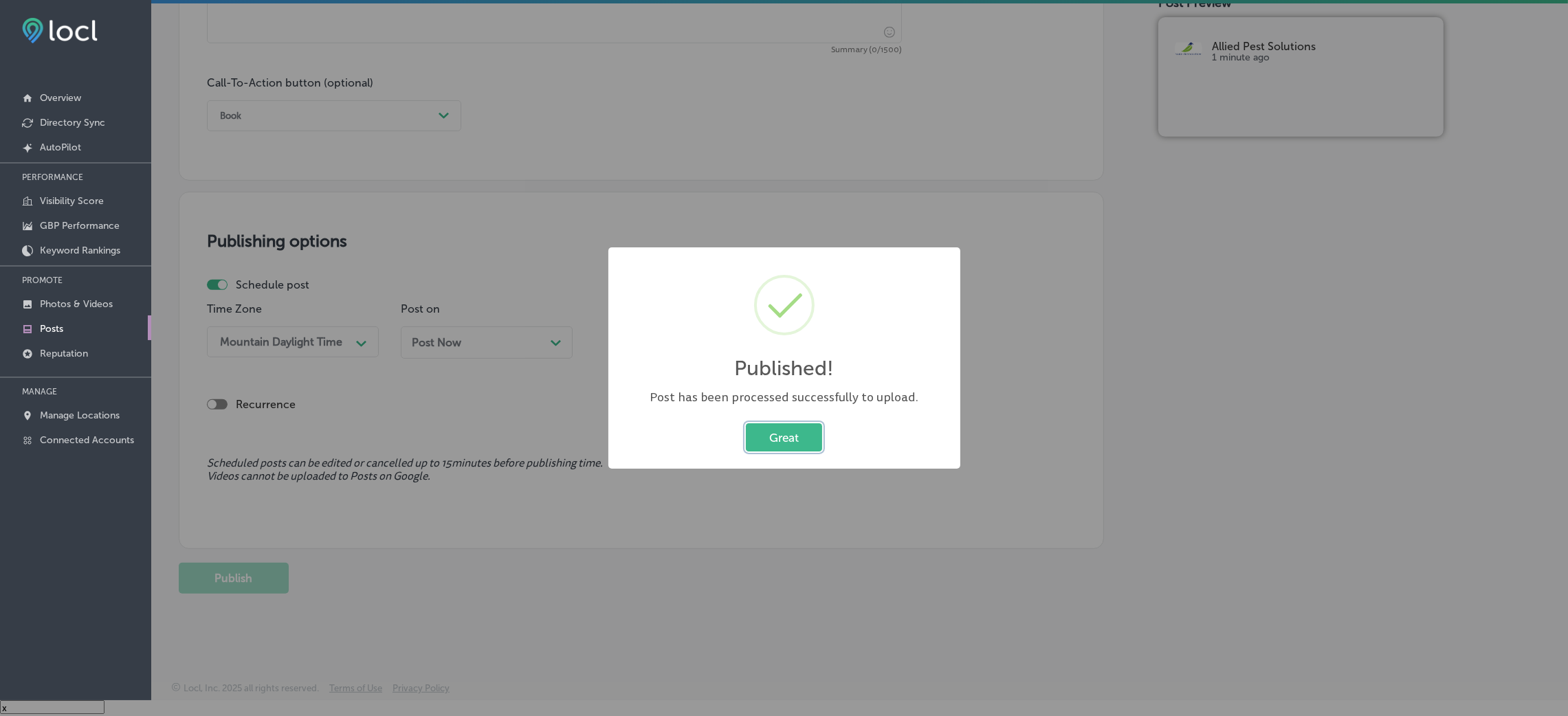
scroll to position [943, 0]
click at [822, 431] on button "Great" at bounding box center [784, 437] width 76 height 28
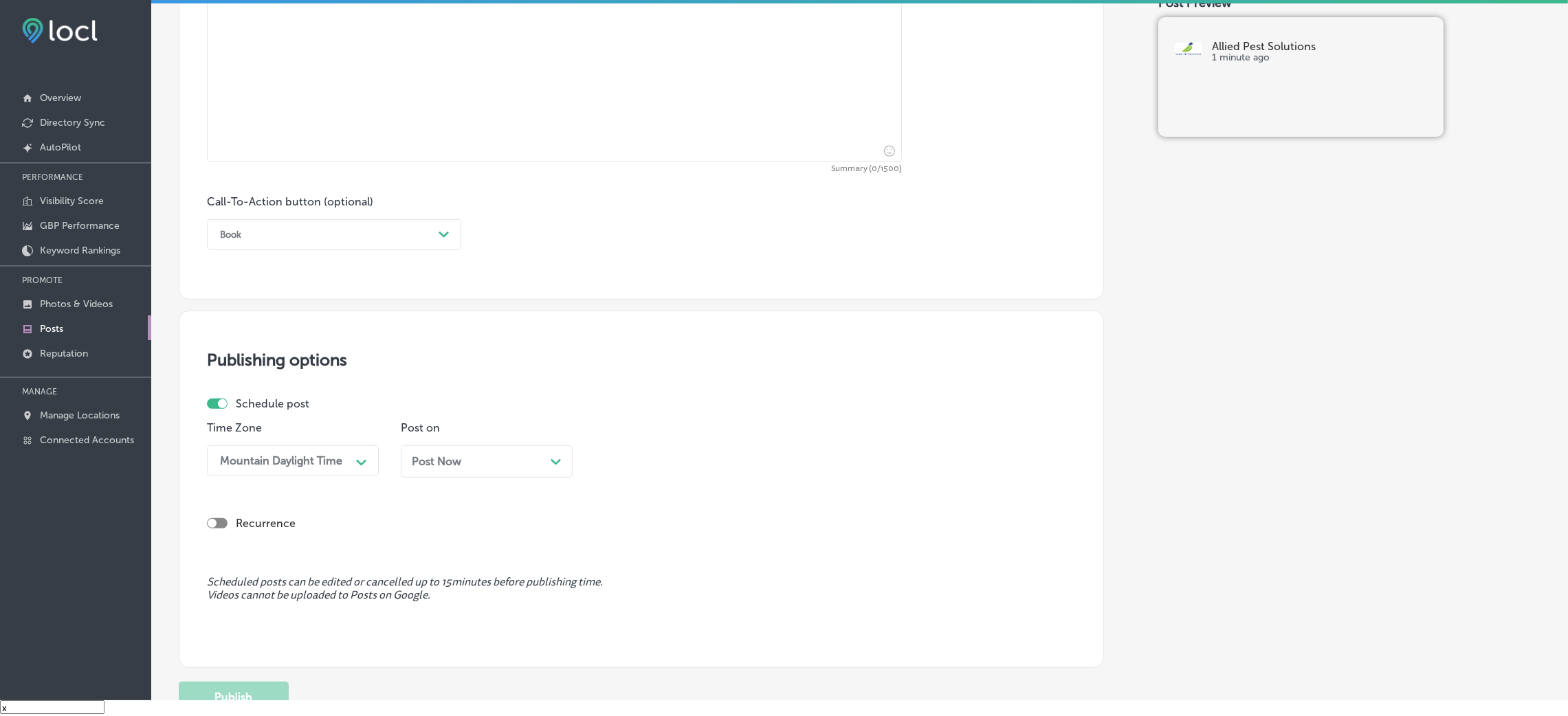
scroll to position [530, 0]
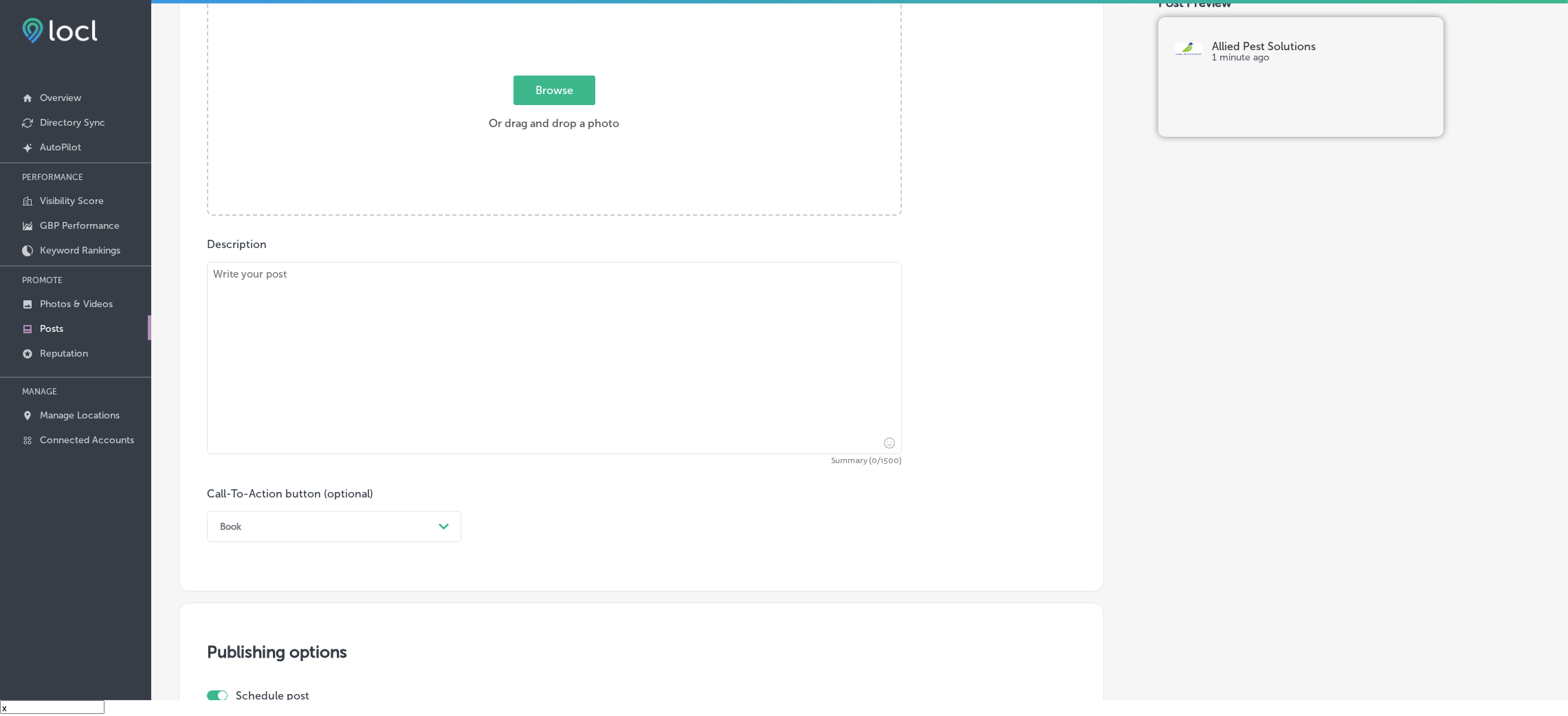
click at [441, 324] on textarea at bounding box center [554, 358] width 695 height 193
paste textarea "At Allied Pest Solutions, we understand how frustrating it can be to deal with …"
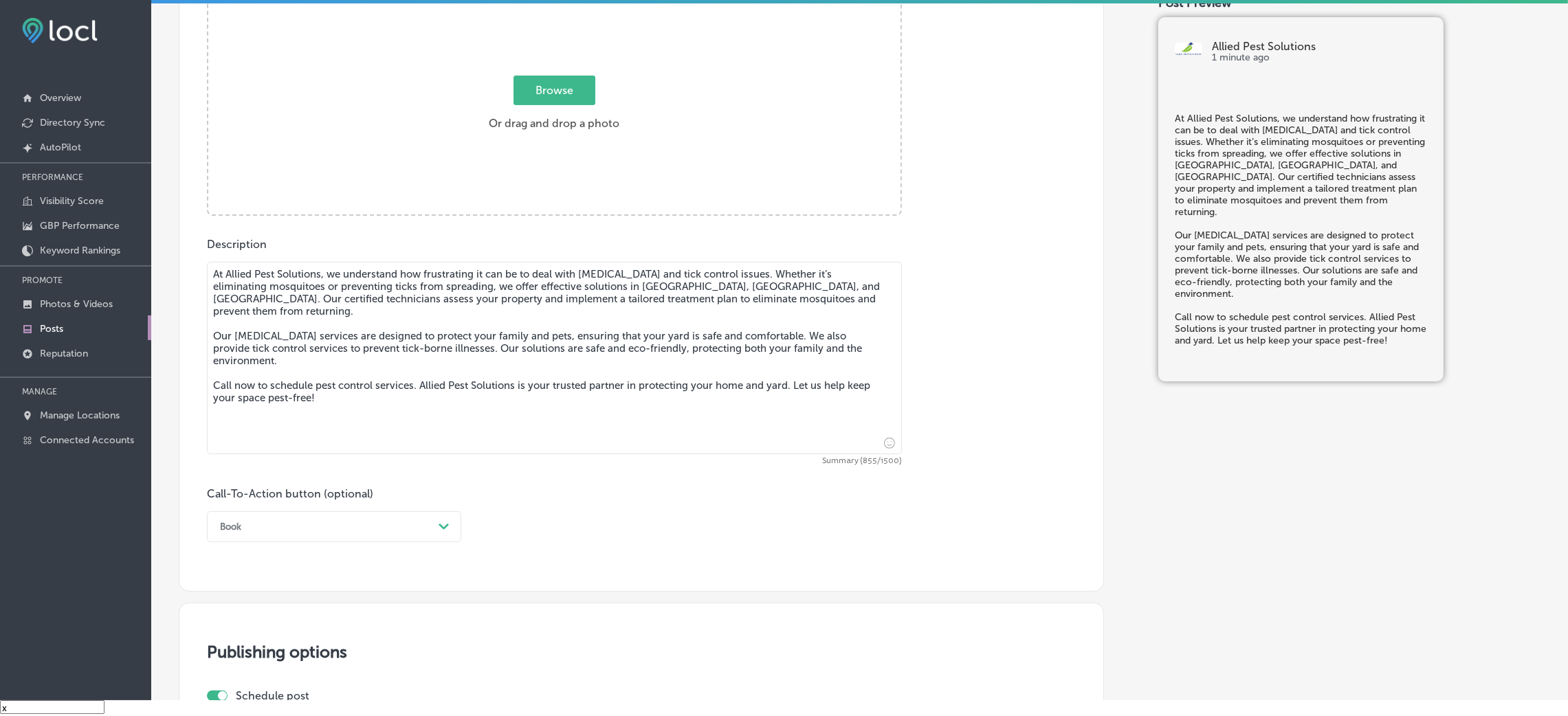
type textarea "At Allied Pest Solutions, we understand how frustrating it can be to deal with …"
click at [342, 477] on div "Book" at bounding box center [323, 527] width 220 height 21
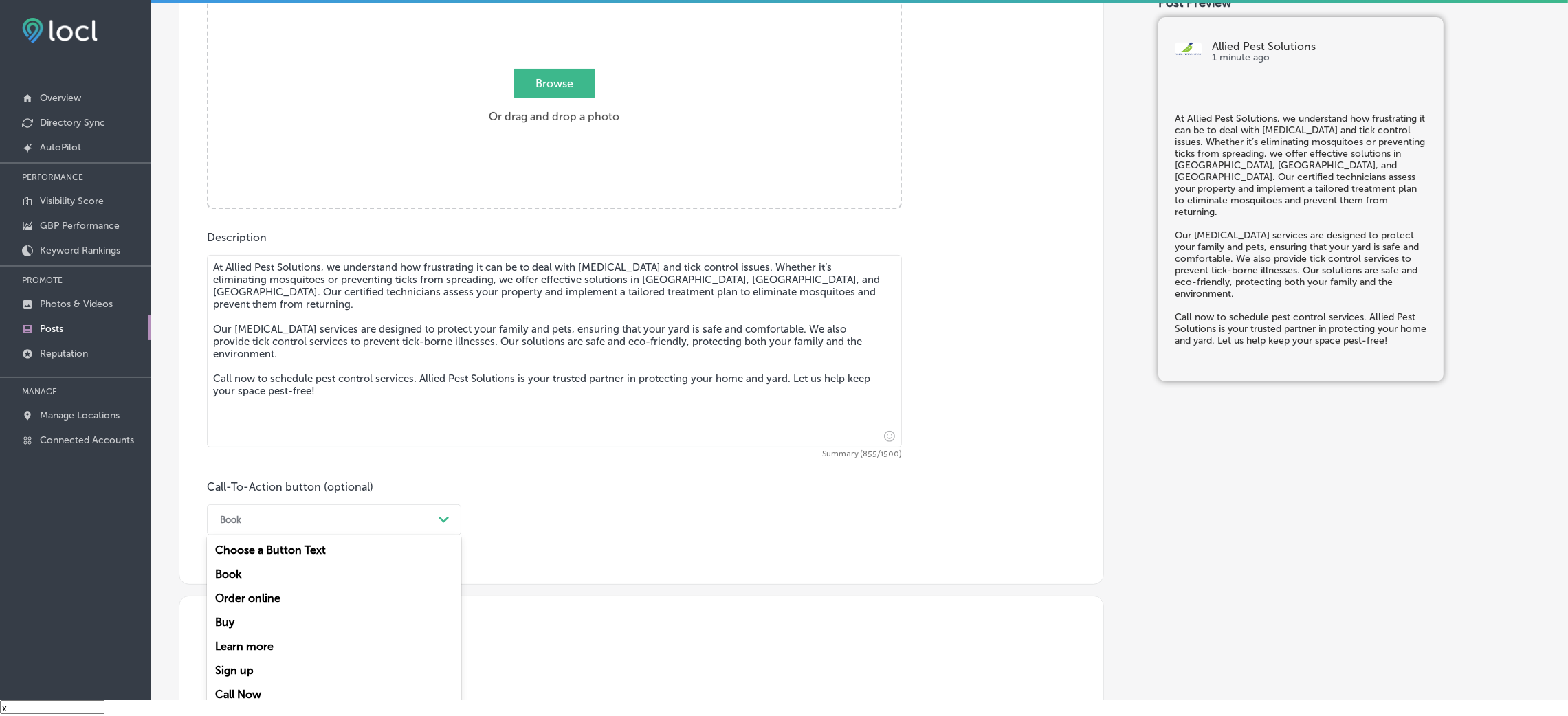
click at [258, 477] on div "Call Now" at bounding box center [334, 694] width 255 height 24
click at [642, 437] on textarea "At Allied Pest Solutions, we understand how frustrating it can be to deal with …" at bounding box center [554, 351] width 695 height 193
click at [584, 477] on div "Call-To-Action button (optional) Call Now Path Created with Sketch." at bounding box center [641, 508] width 869 height 55
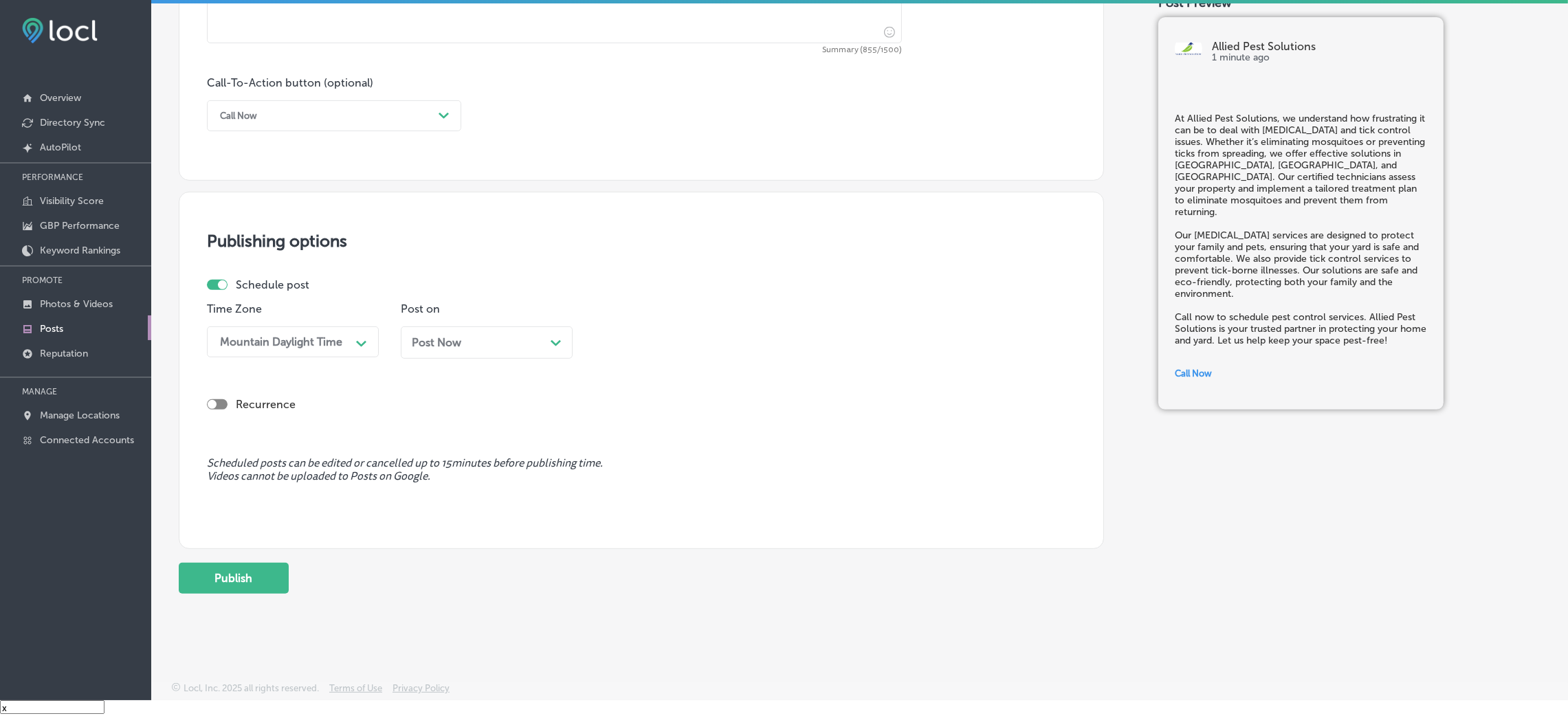
scroll to position [943, 0]
click at [504, 346] on div "Post Now Path Created with Sketch." at bounding box center [487, 343] width 150 height 13
click at [642, 337] on div "09:00 AM" at bounding box center [632, 342] width 50 height 13
click at [647, 477] on div "7:00 AM" at bounding box center [680, 530] width 172 height 24
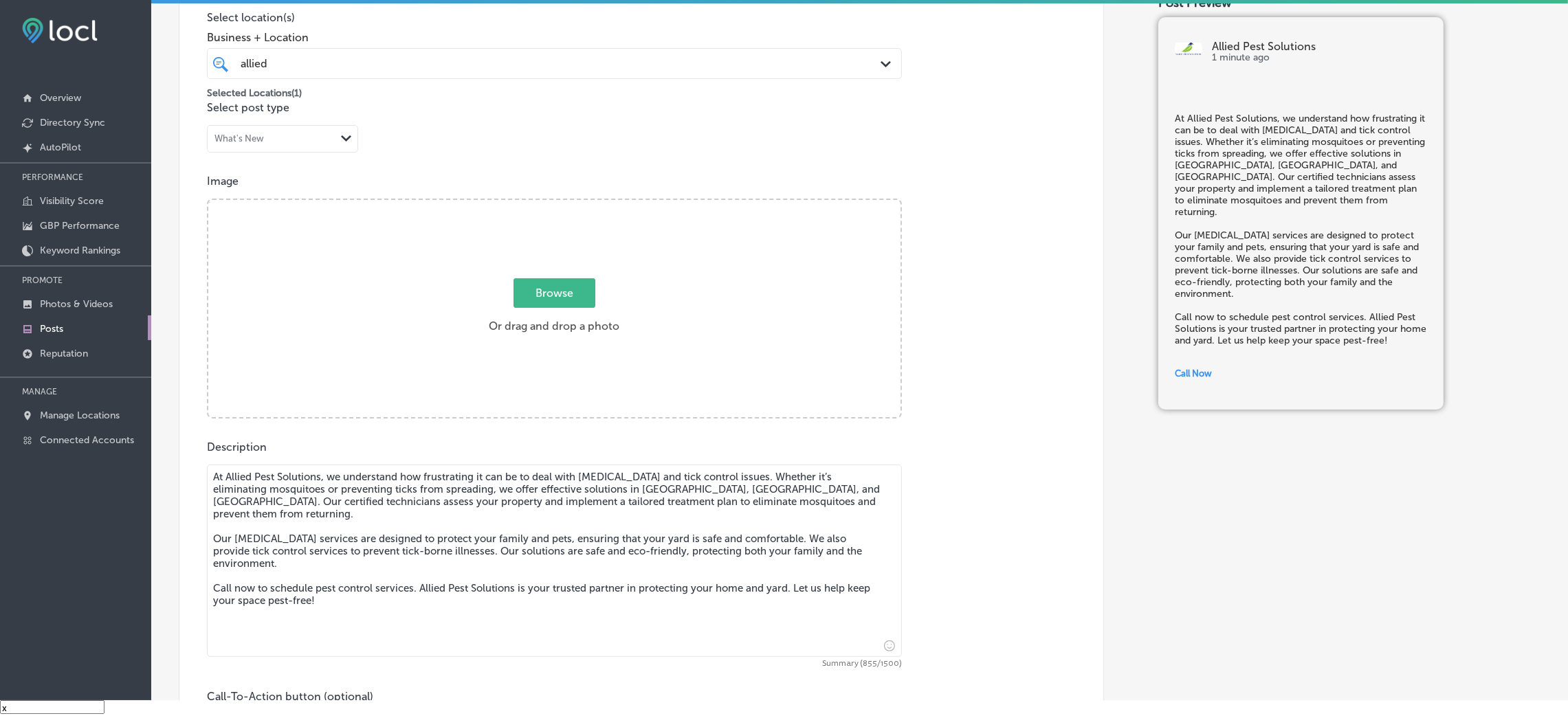
scroll to position [325, 0]
click at [613, 317] on label "Browse Or drag and drop a photo" at bounding box center [554, 313] width 142 height 60
click at [613, 207] on input "Browse Or drag and drop a photo" at bounding box center [554, 206] width 692 height 4
type input "C:\fakepath\Allied Pest Solutions (8).png"
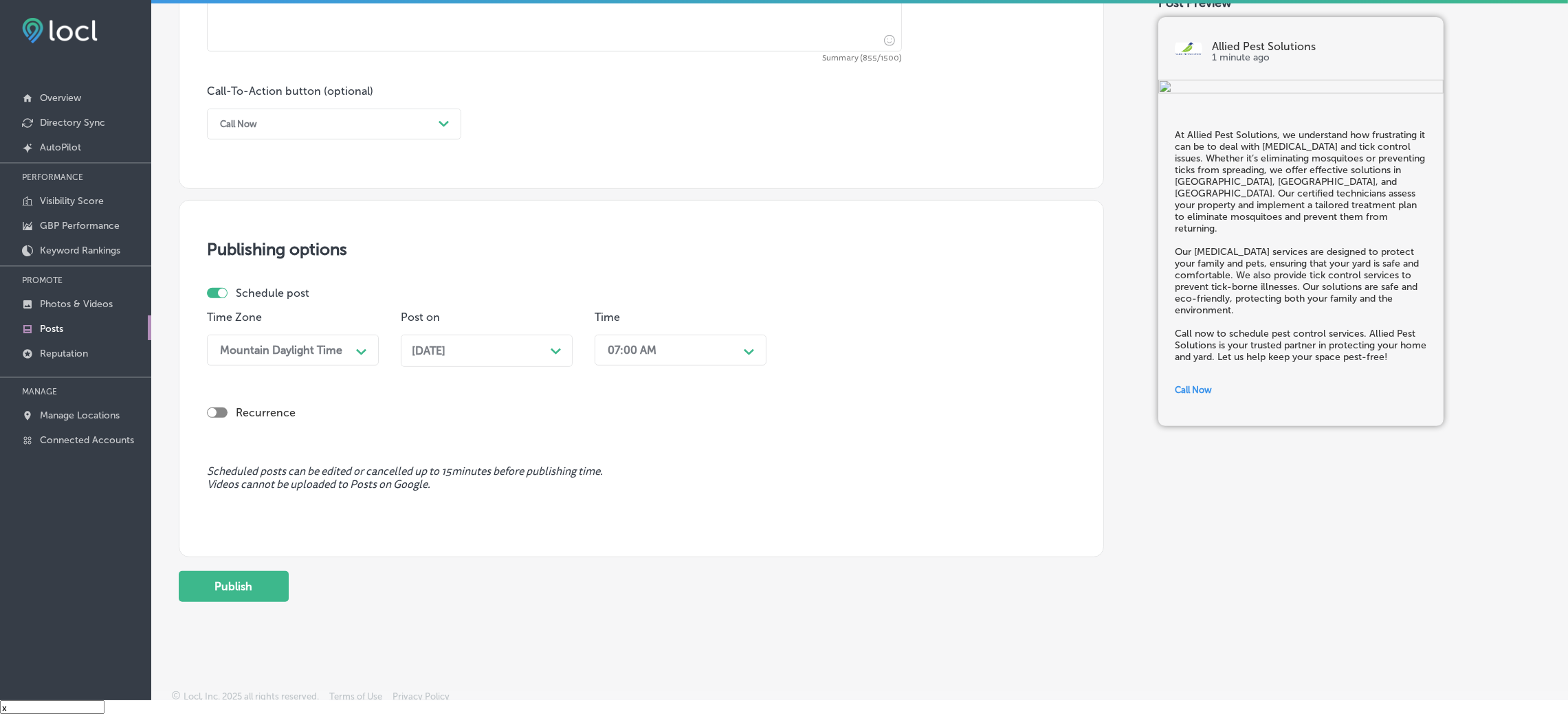
scroll to position [943, 0]
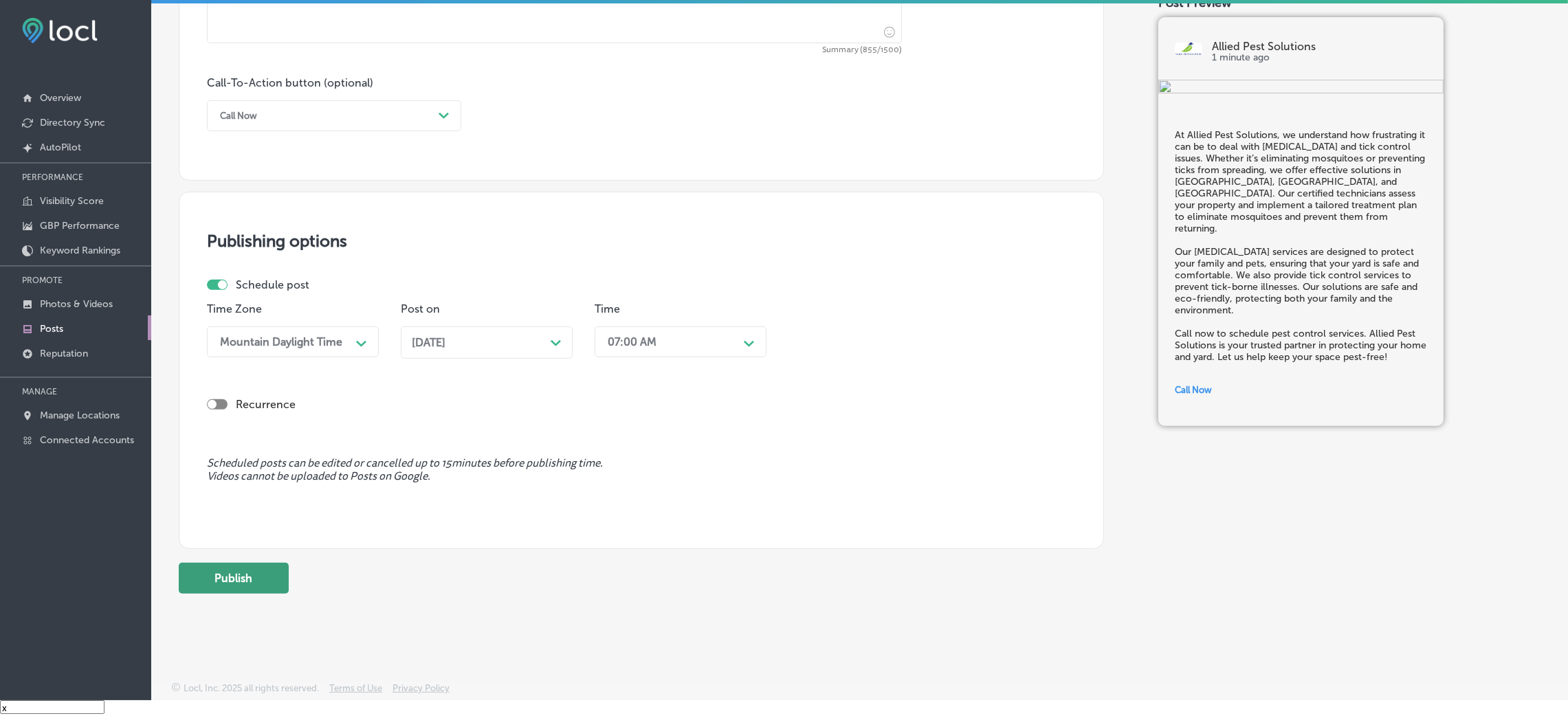
click at [271, 477] on button "Publish" at bounding box center [234, 578] width 110 height 31
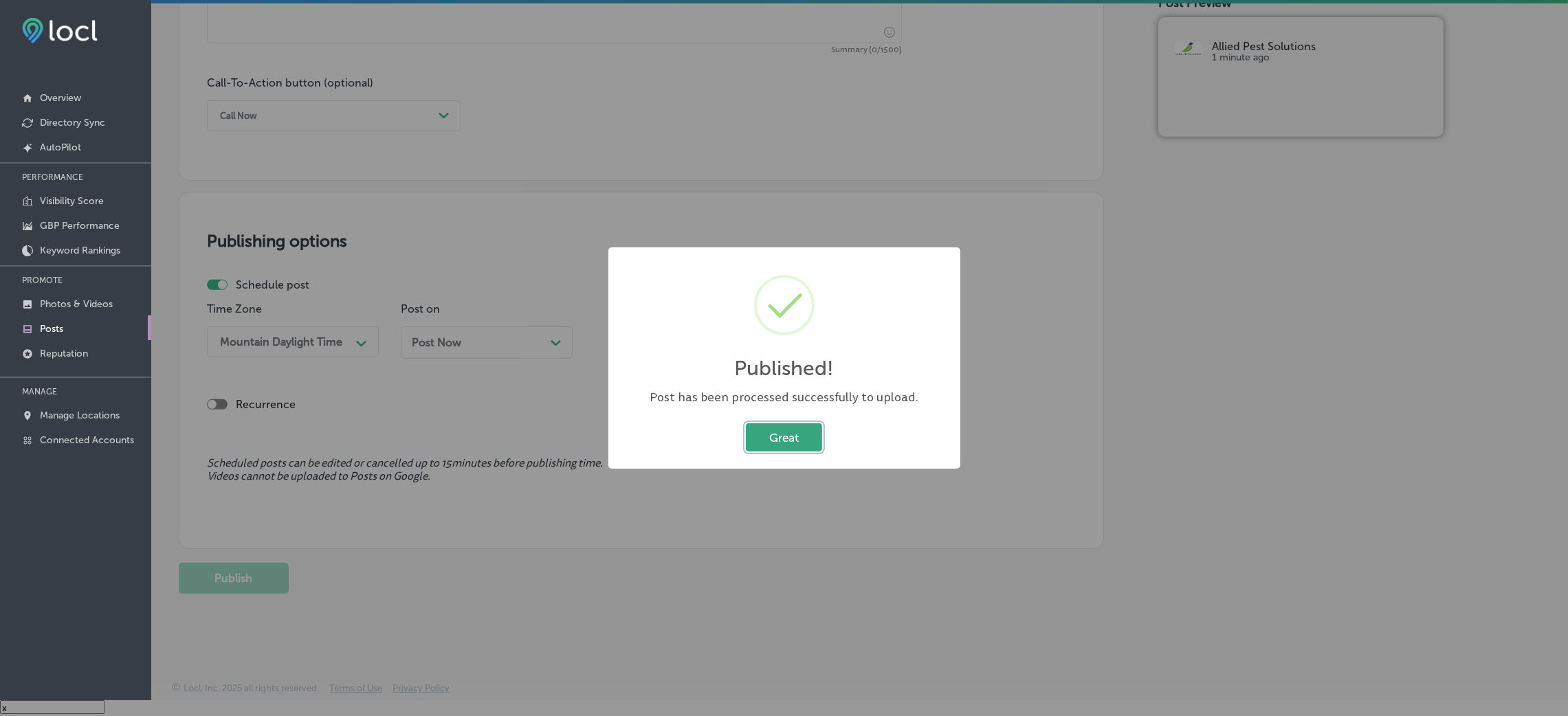
click at [795, 440] on button "Great" at bounding box center [784, 437] width 76 height 28
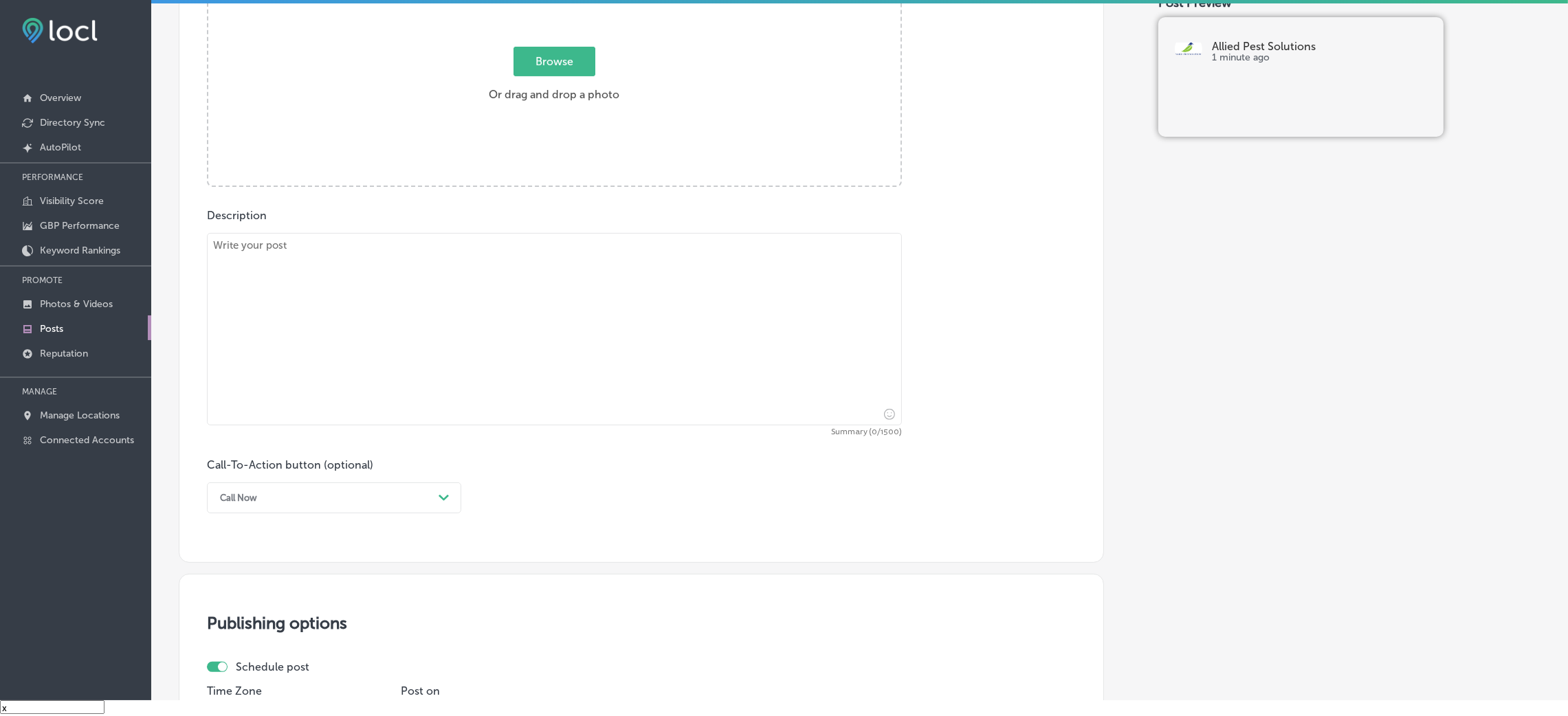
scroll to position [428, 0]
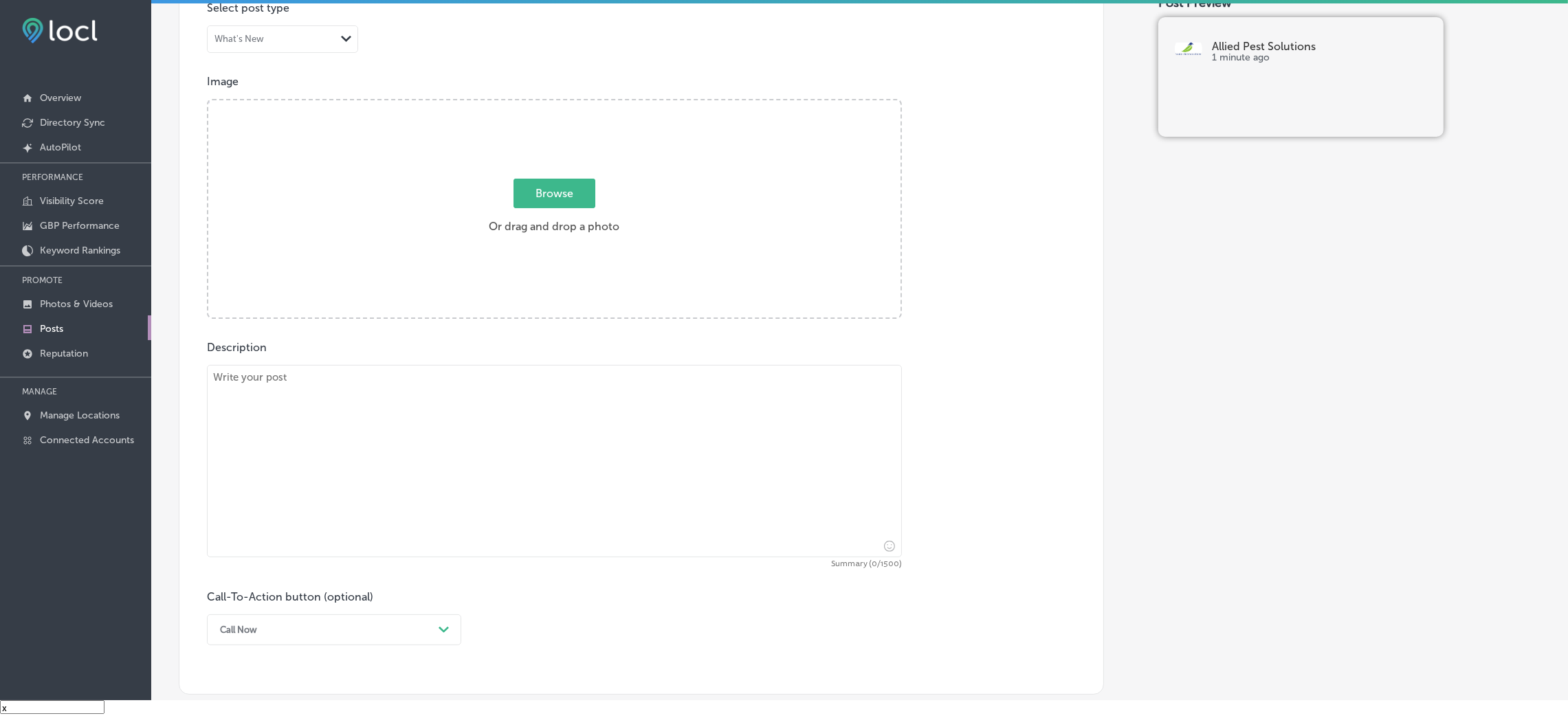
click at [538, 373] on textarea at bounding box center [554, 461] width 695 height 193
paste textarea "Allied Pest Solutions offers comprehensive commercial pest control services in …"
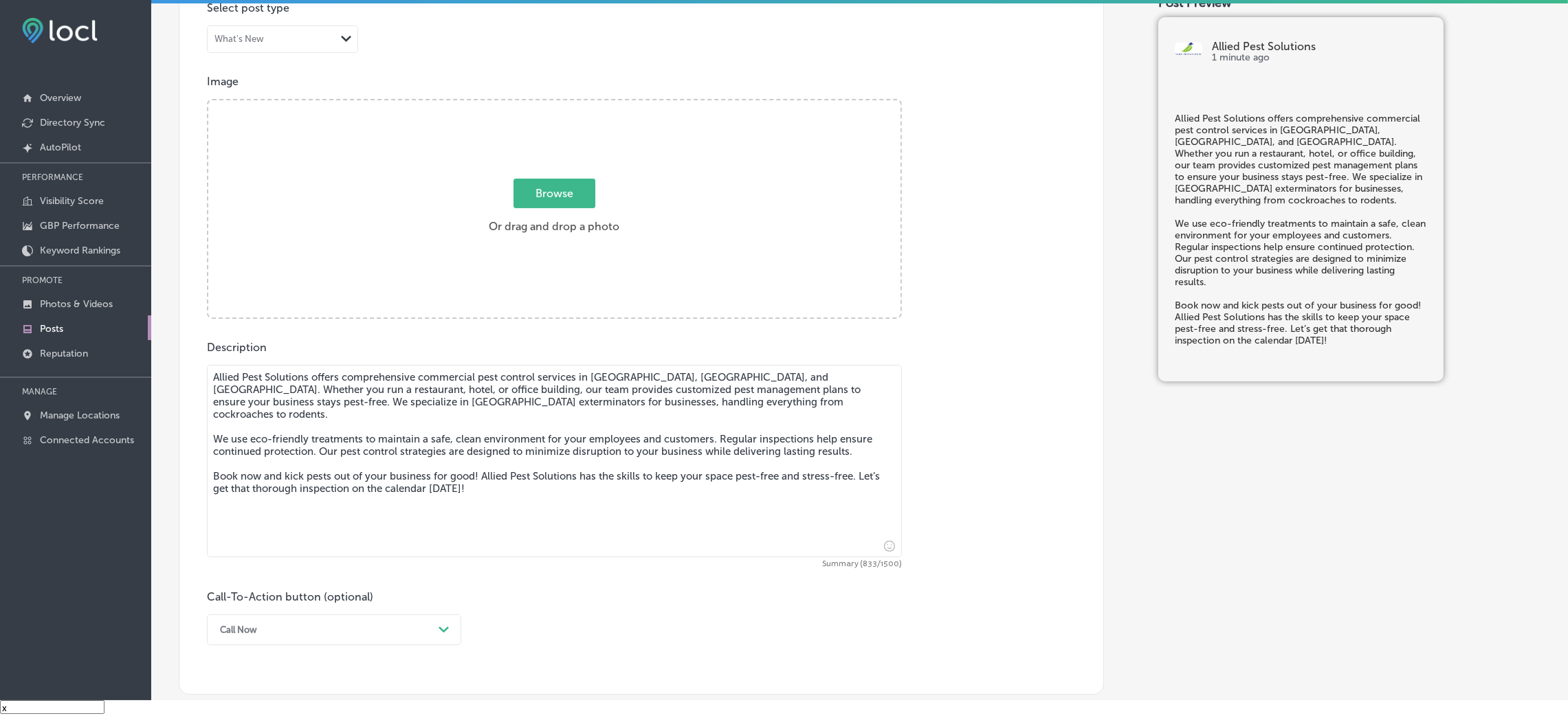
type textarea "Allied Pest Solutions offers comprehensive commercial pest control services in …"
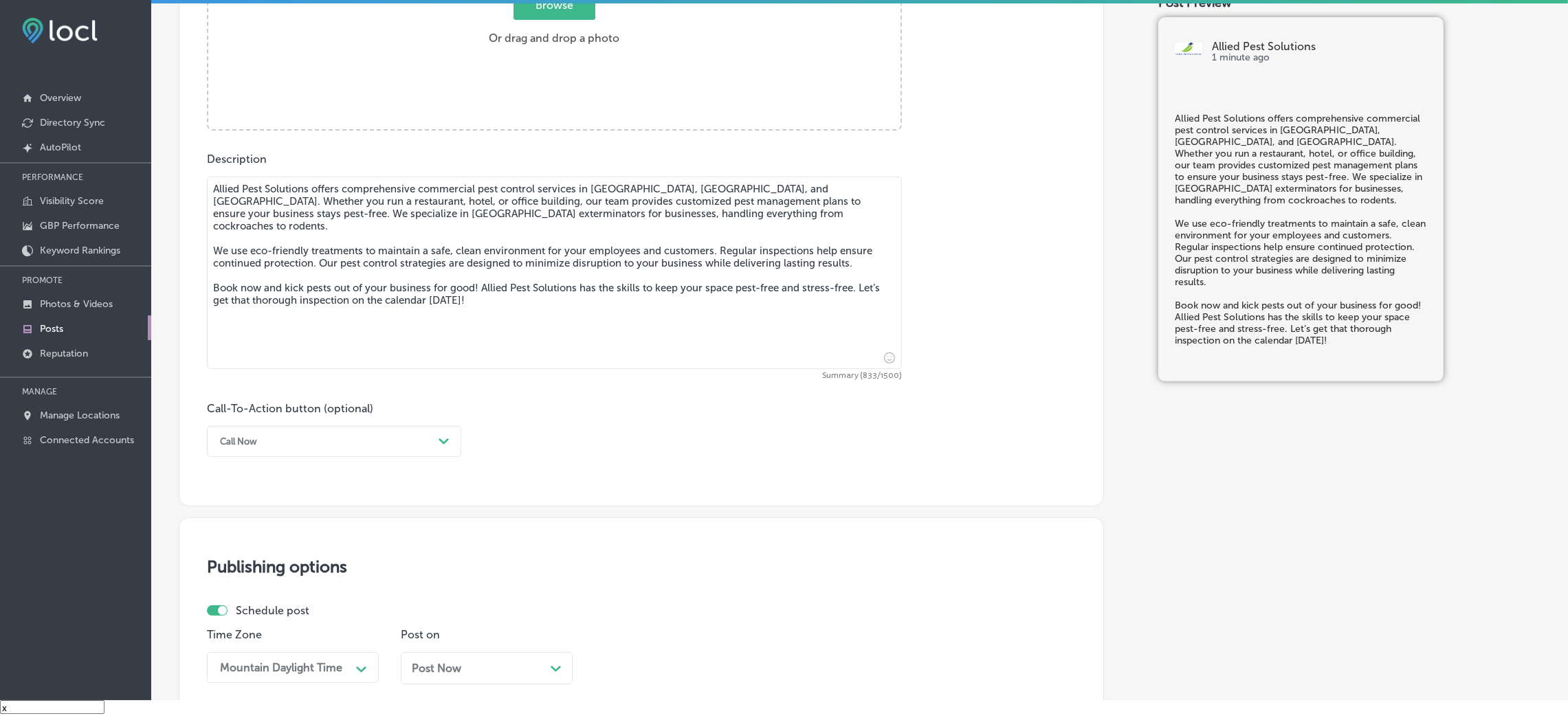
scroll to position [634, 0]
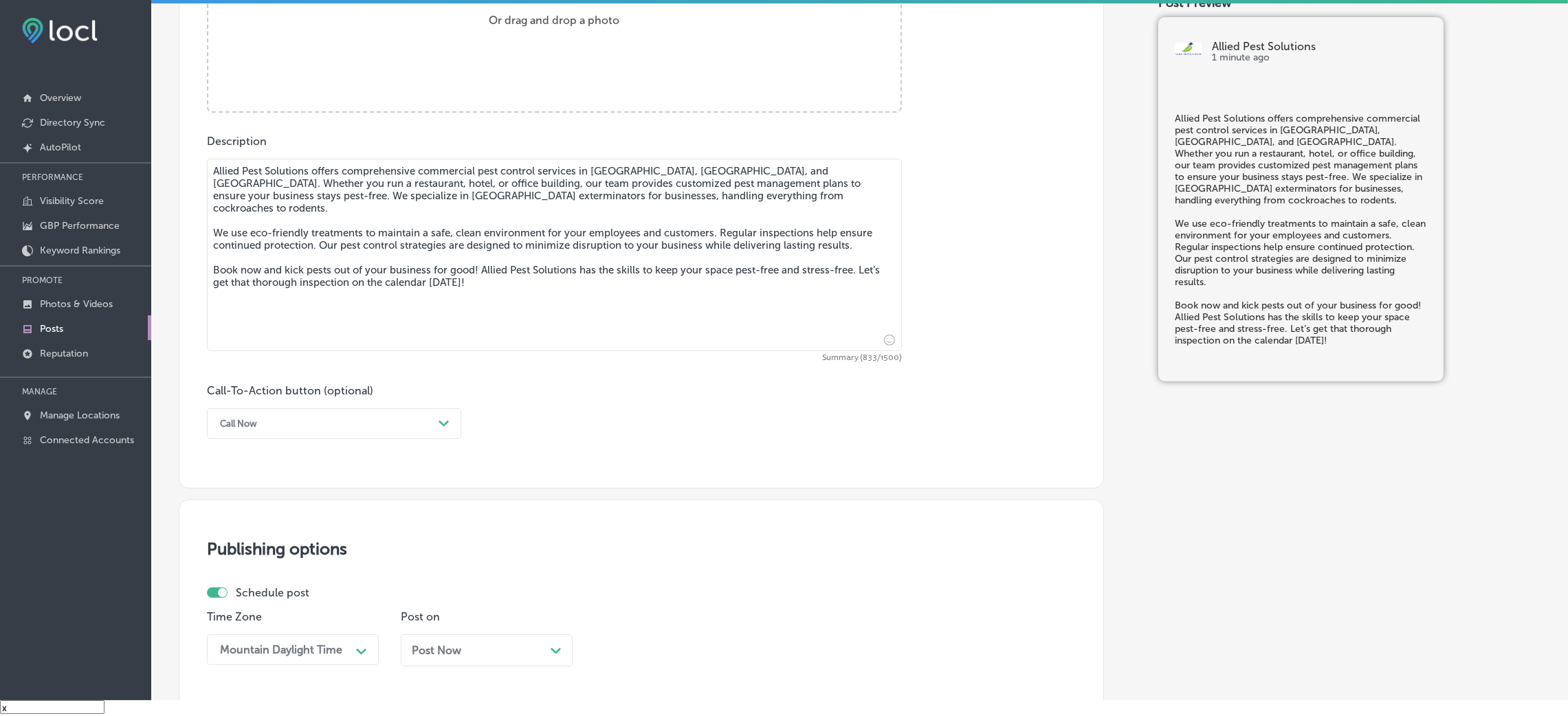
click at [343, 416] on div "Call Now" at bounding box center [323, 423] width 220 height 21
click at [254, 477] on div "Book" at bounding box center [334, 478] width 255 height 24
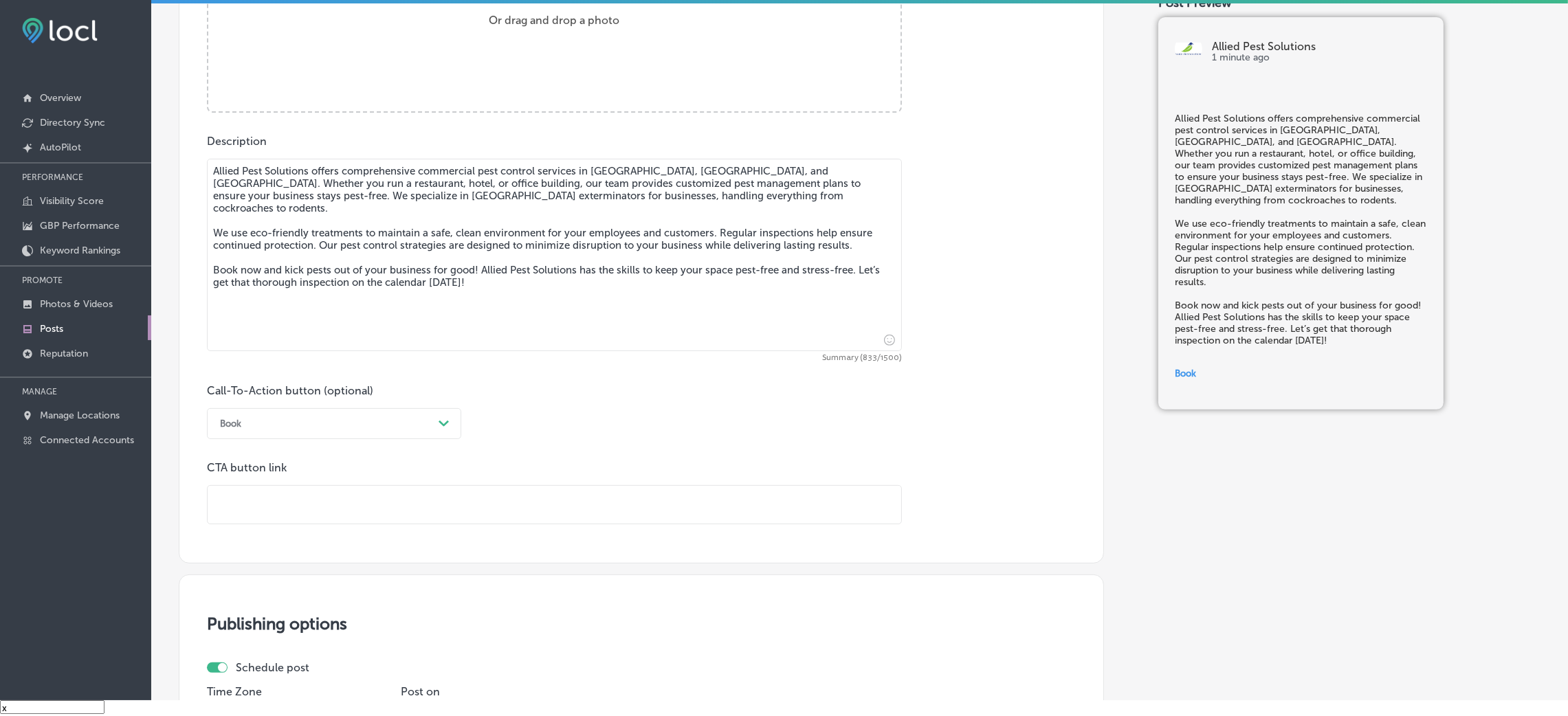
click at [292, 477] on input "text" at bounding box center [554, 505] width 693 height 38
paste input "[URL][DOMAIN_NAME]"
type input "[URL][DOMAIN_NAME]"
click at [641, 433] on div "Call-To-Action button (optional) Book Path Created with Sketch. CTA button link…" at bounding box center [641, 454] width 869 height 140
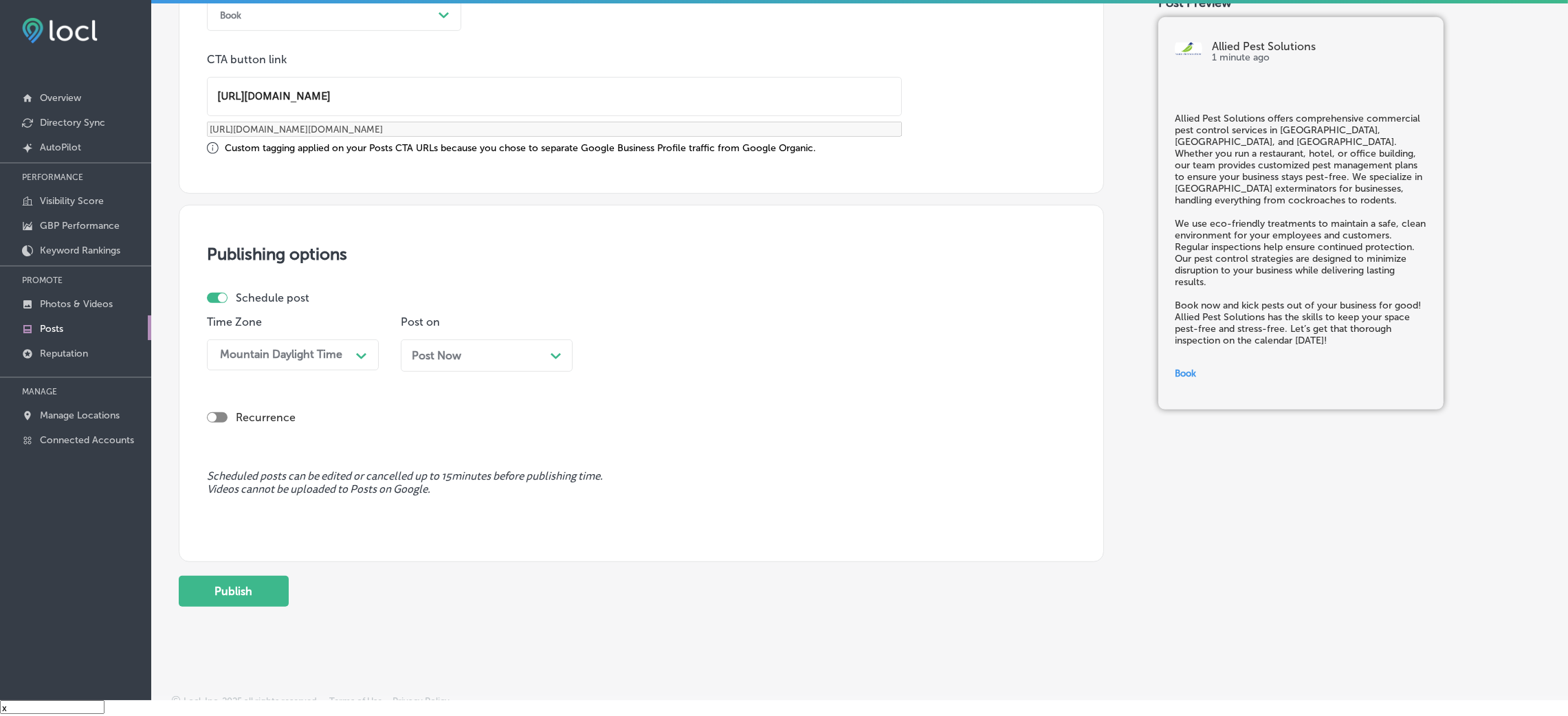
scroll to position [1046, 0]
click at [523, 361] on div "Post Now Path Created with Sketch." at bounding box center [487, 351] width 172 height 32
click at [622, 349] on div "09:00 AM" at bounding box center [632, 351] width 50 height 13
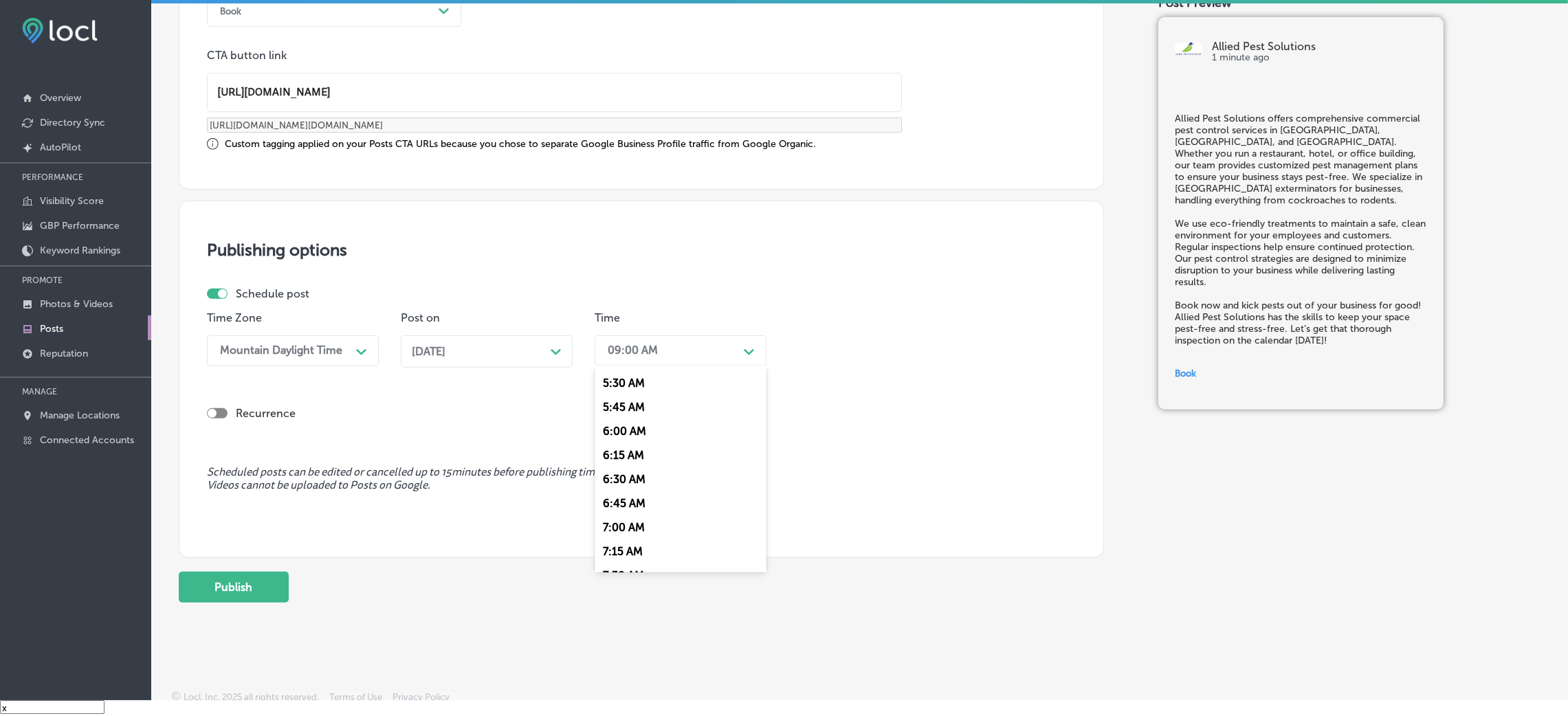
scroll to position [618, 0]
click at [624, 440] on div "7:00 AM" at bounding box center [680, 437] width 172 height 24
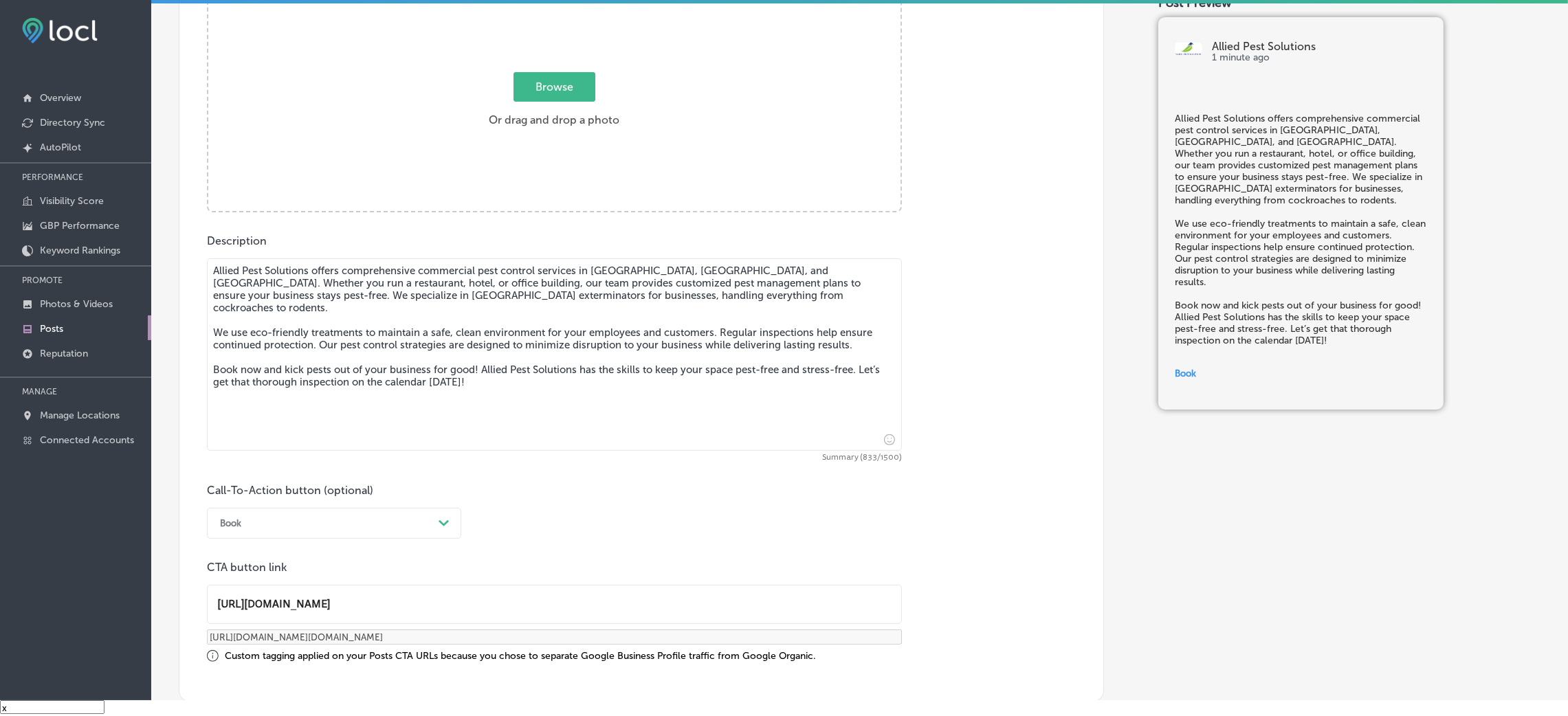
scroll to position [428, 0]
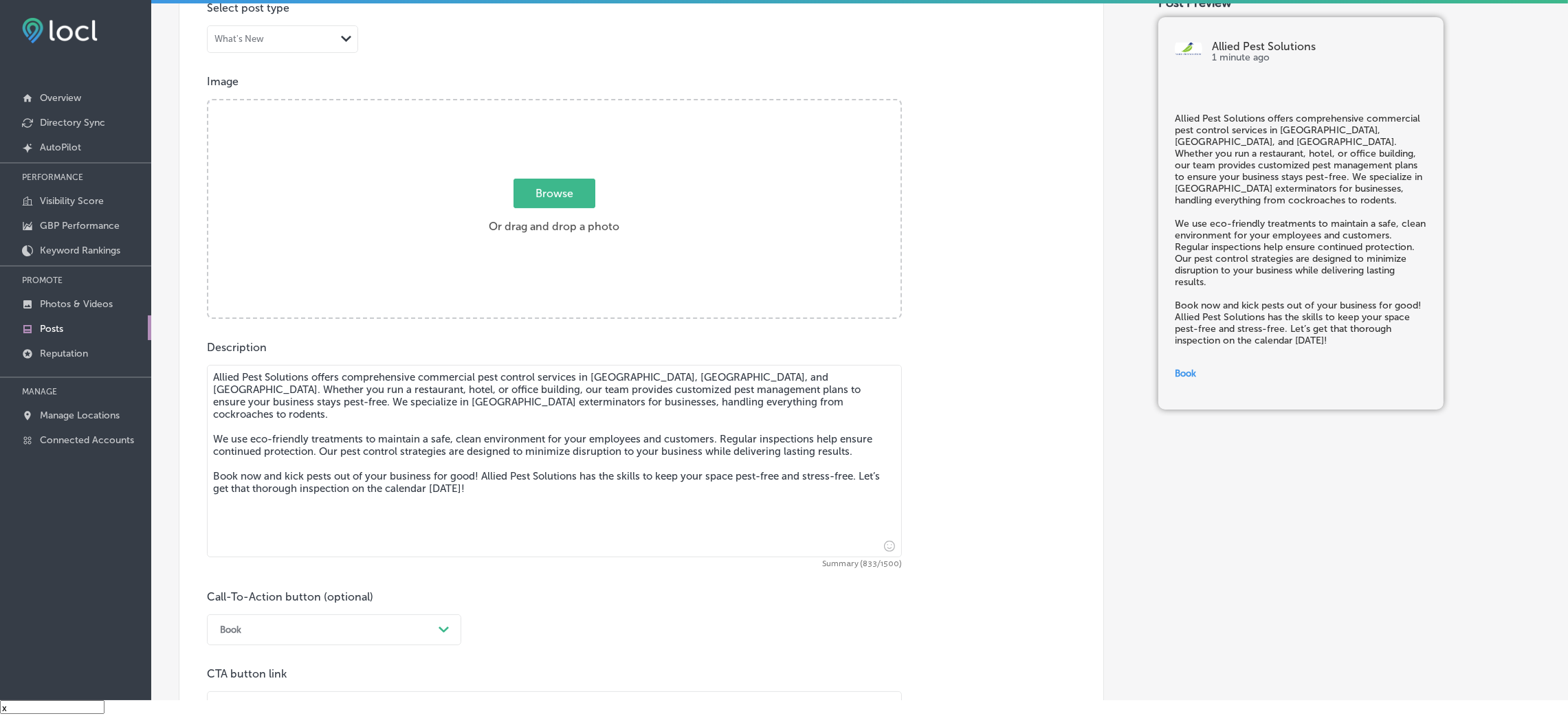
click at [564, 236] on label "Browse Or drag and drop a photo" at bounding box center [554, 210] width 142 height 60
click at [564, 105] on input "Browse Or drag and drop a photo" at bounding box center [554, 103] width 692 height 4
type input "C:\fakepath\Allied Pest Solutions (3).png"
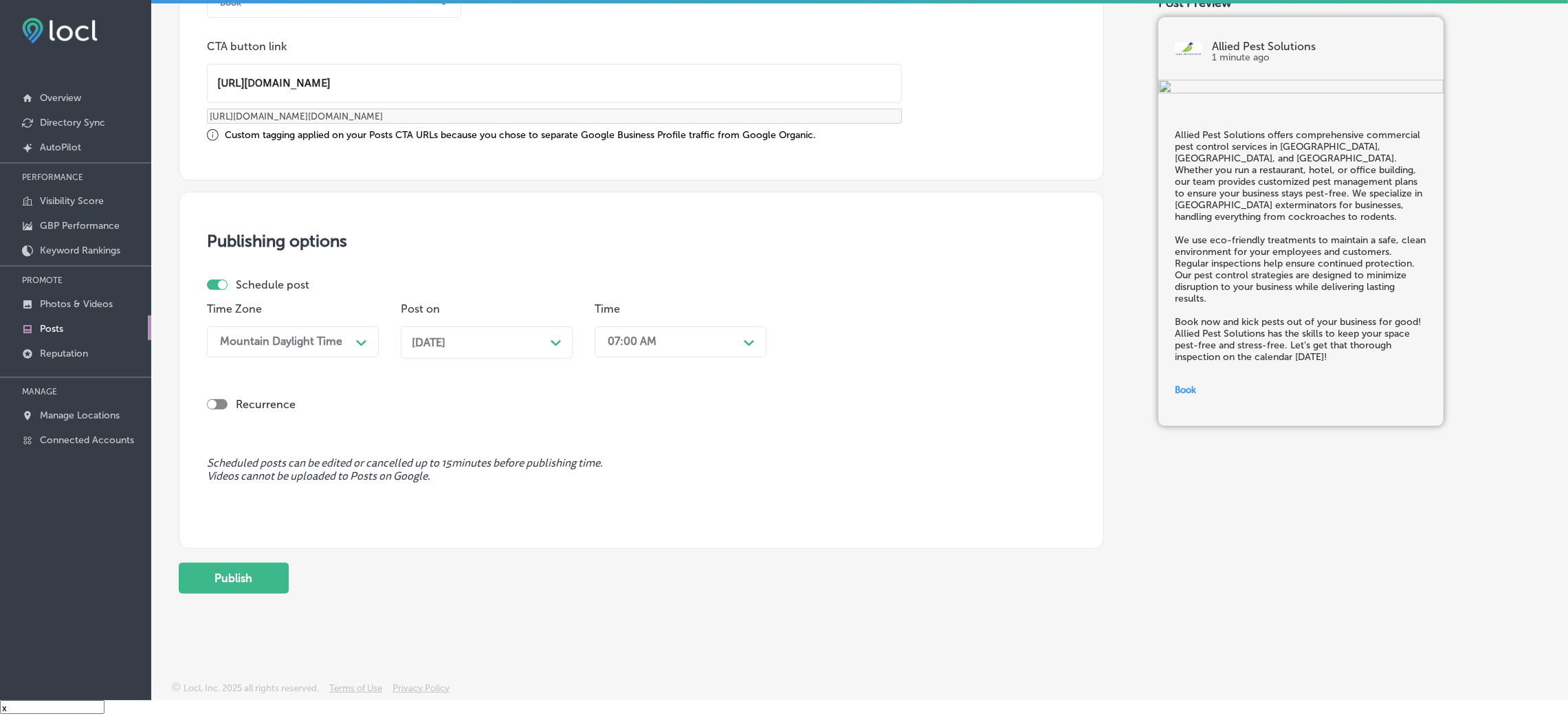
scroll to position [1057, 0]
click at [257, 477] on button "Publish" at bounding box center [234, 578] width 110 height 31
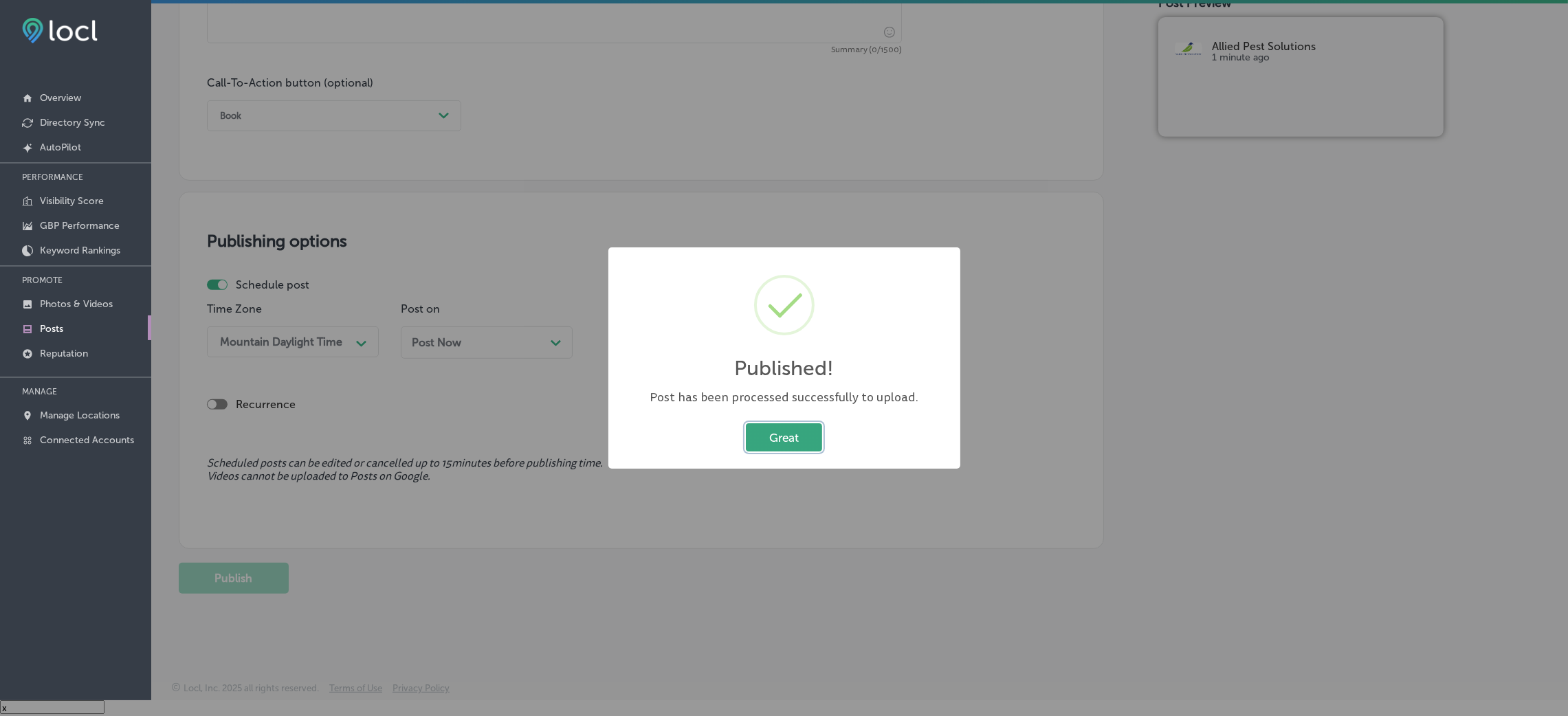
click at [757, 435] on button "Great" at bounding box center [784, 437] width 76 height 28
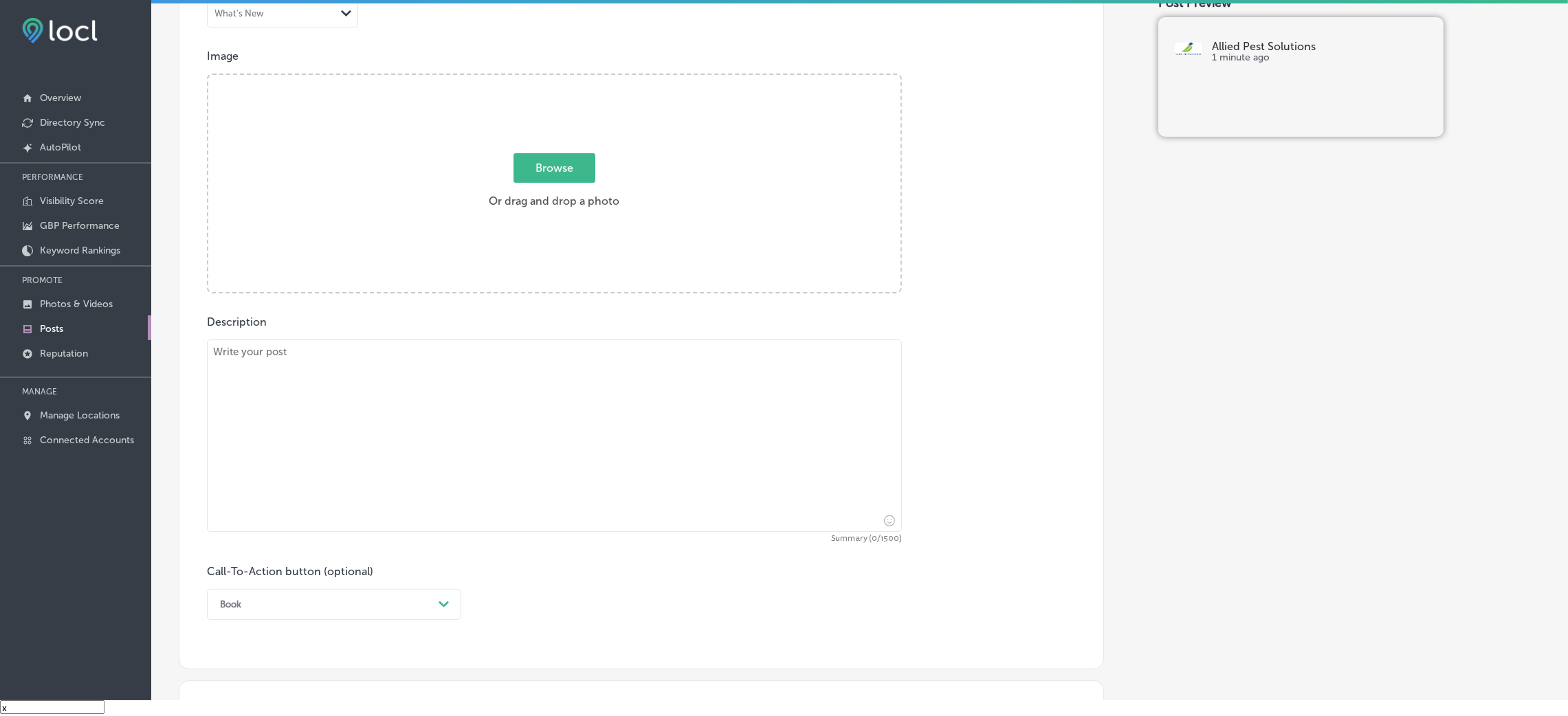
scroll to position [428, 0]
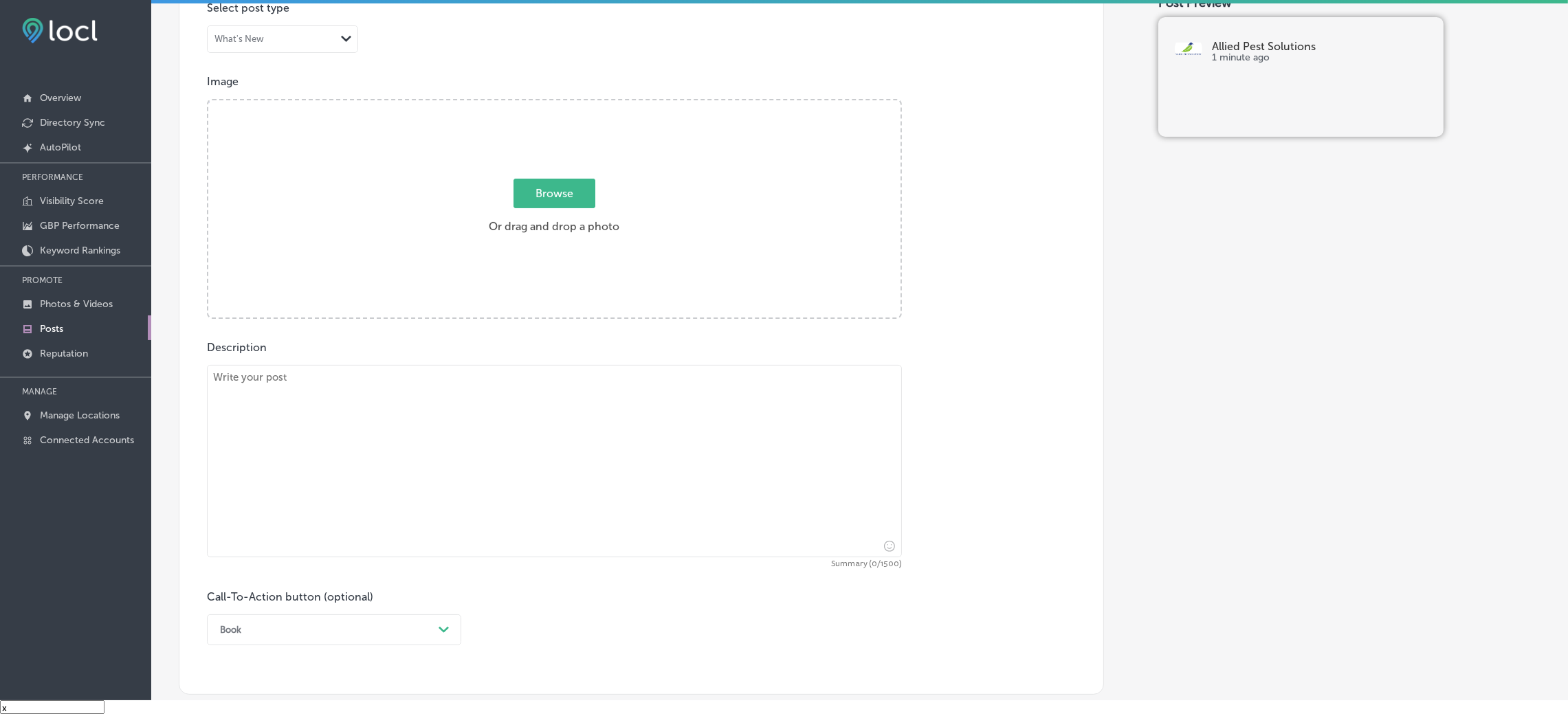
click at [490, 412] on textarea at bounding box center [554, 461] width 695 height 193
paste textarea "Allied Pest Solutions specializes in bee control and beehive removal in [GEOGRA…"
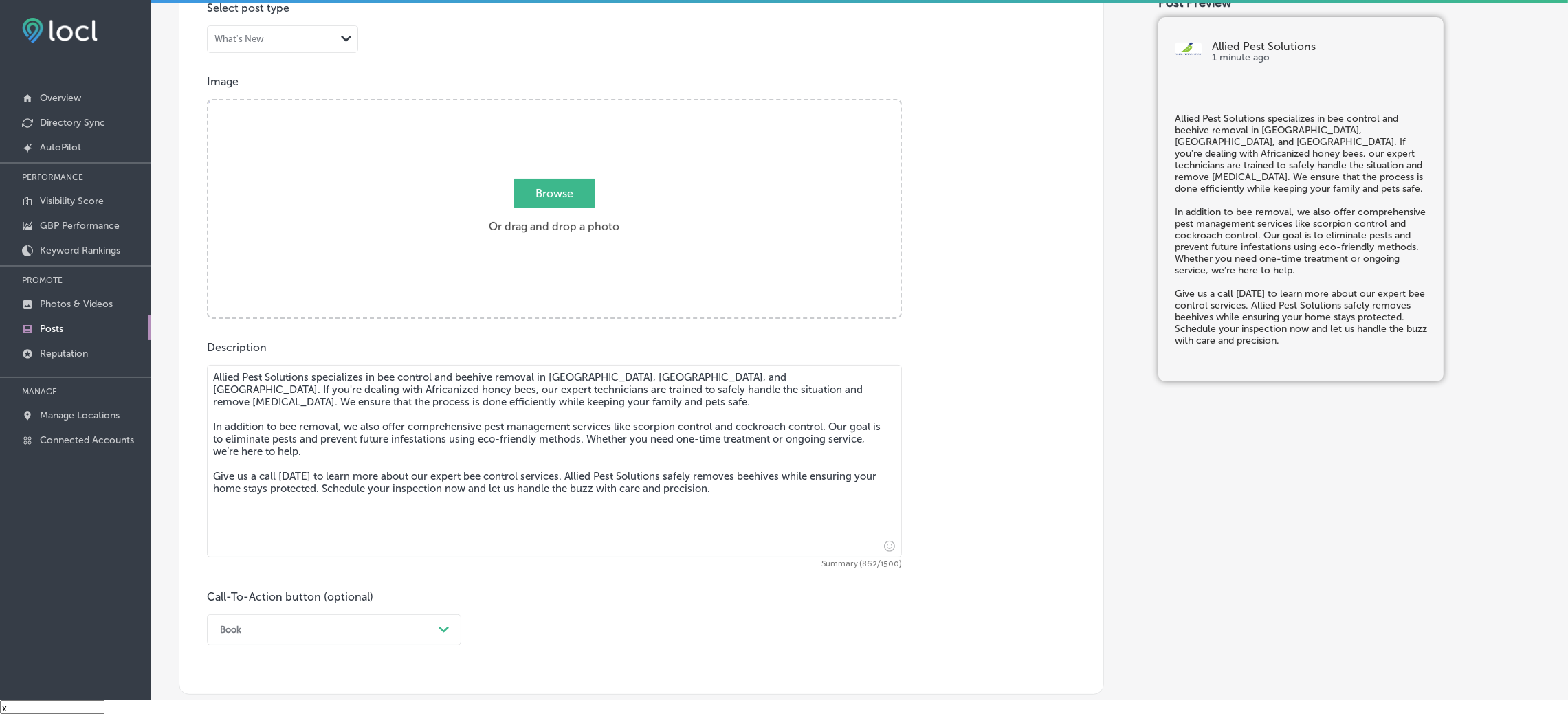
type textarea "Allied Pest Solutions specializes in bee control and beehive removal in [GEOGRA…"
click at [459, 195] on div "Browse Or drag and drop a photo" at bounding box center [554, 210] width 692 height 220
click at [208, 100] on input "Browse Or drag and drop a photo" at bounding box center [554, 103] width 692 height 4
type input "C:\fakepath\Allied Pest Solutions (2).png"
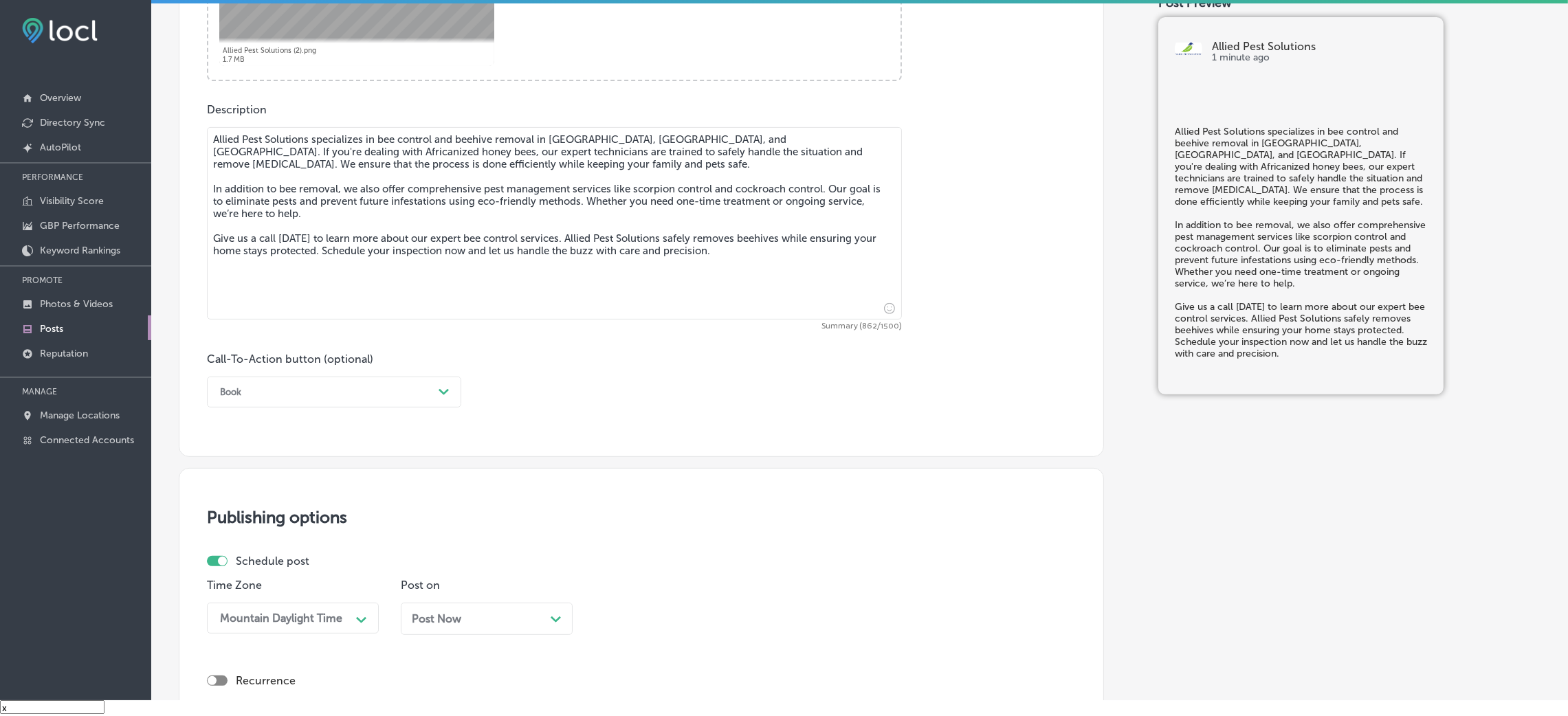
scroll to position [737, 0]
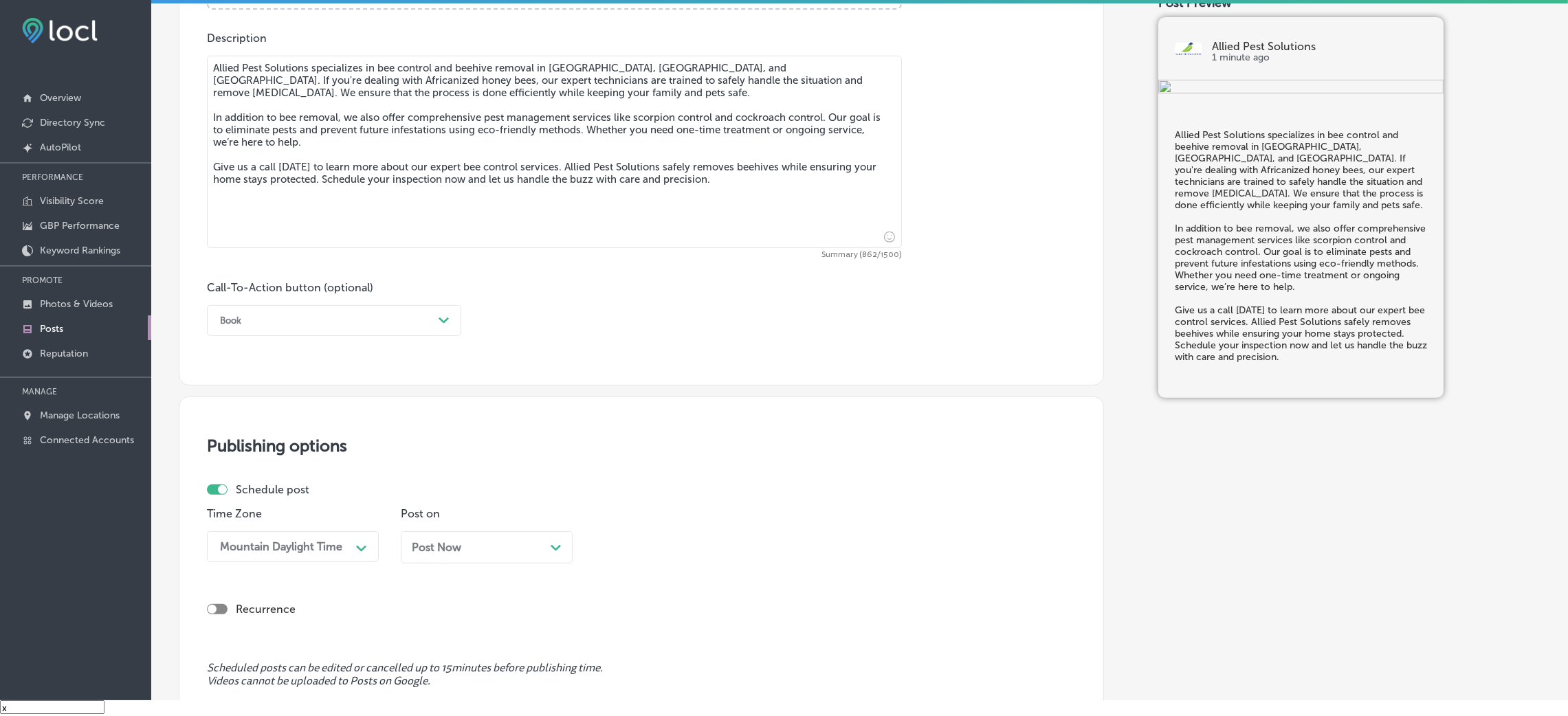
click at [268, 328] on div "Book" at bounding box center [323, 320] width 220 height 21
click at [290, 477] on div "Call Now" at bounding box center [334, 495] width 255 height 24
click at [457, 477] on span "Post Now" at bounding box center [437, 548] width 49 height 13
click at [634, 477] on div "09:00 AM Path Created with Sketch." at bounding box center [680, 546] width 172 height 31
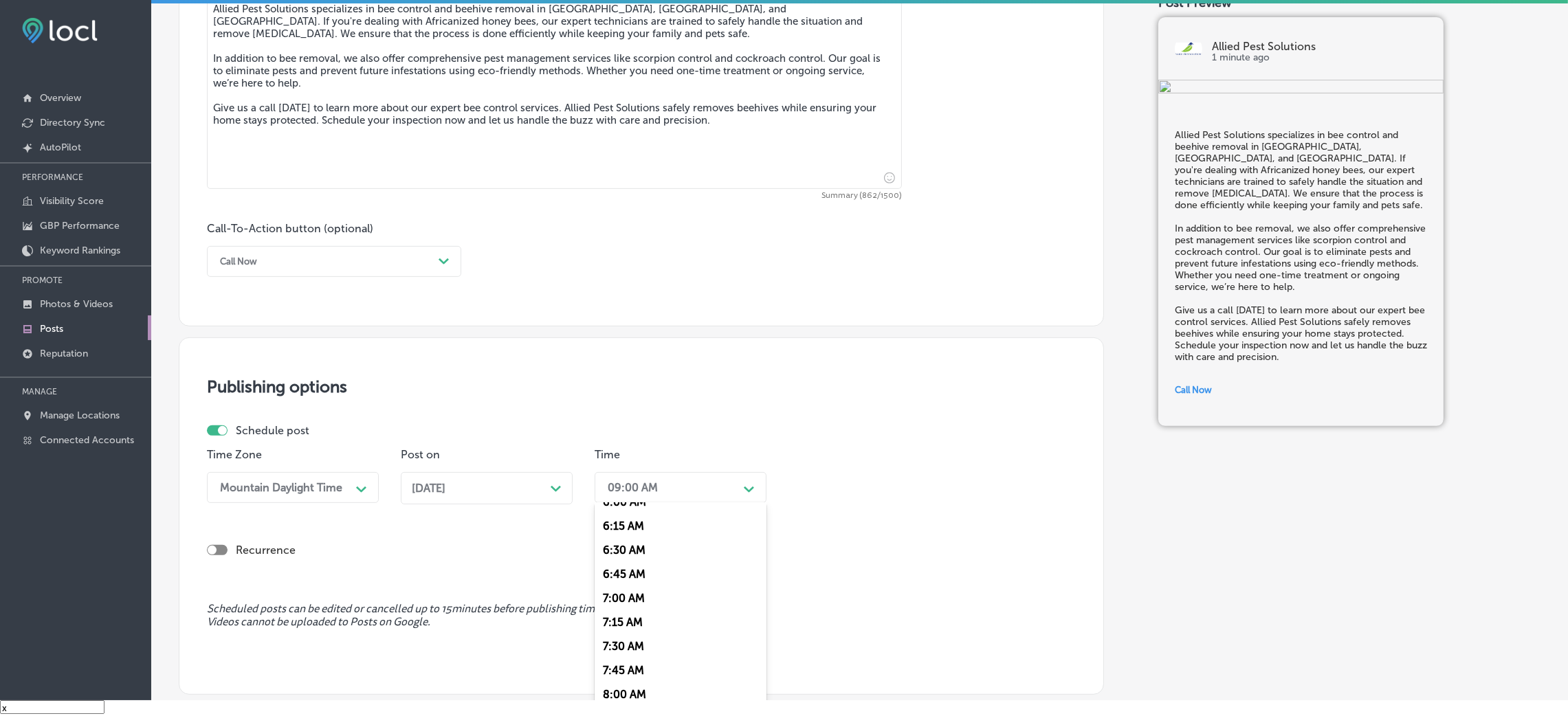
scroll to position [618, 0]
click at [622, 477] on div "7:00 AM" at bounding box center [680, 573] width 172 height 24
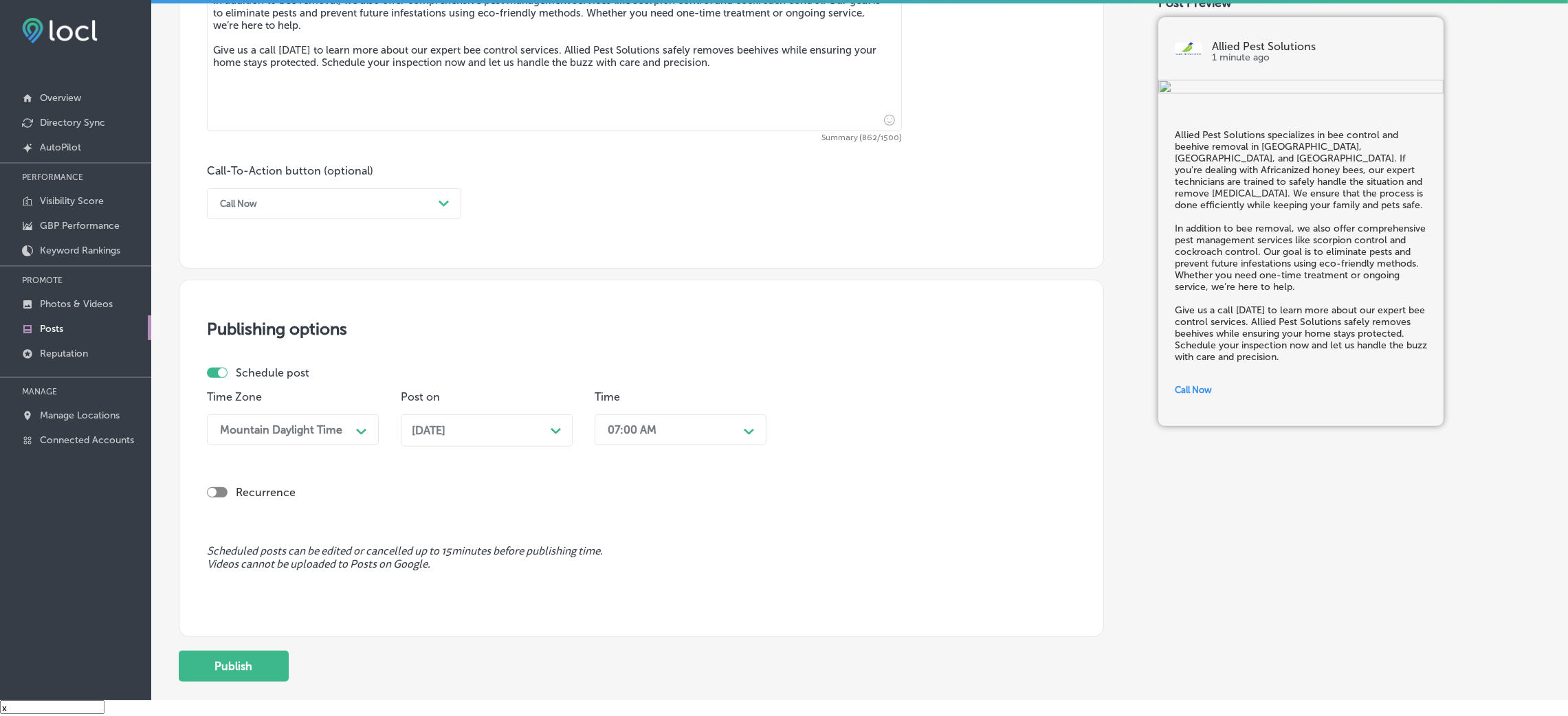
scroll to position [943, 0]
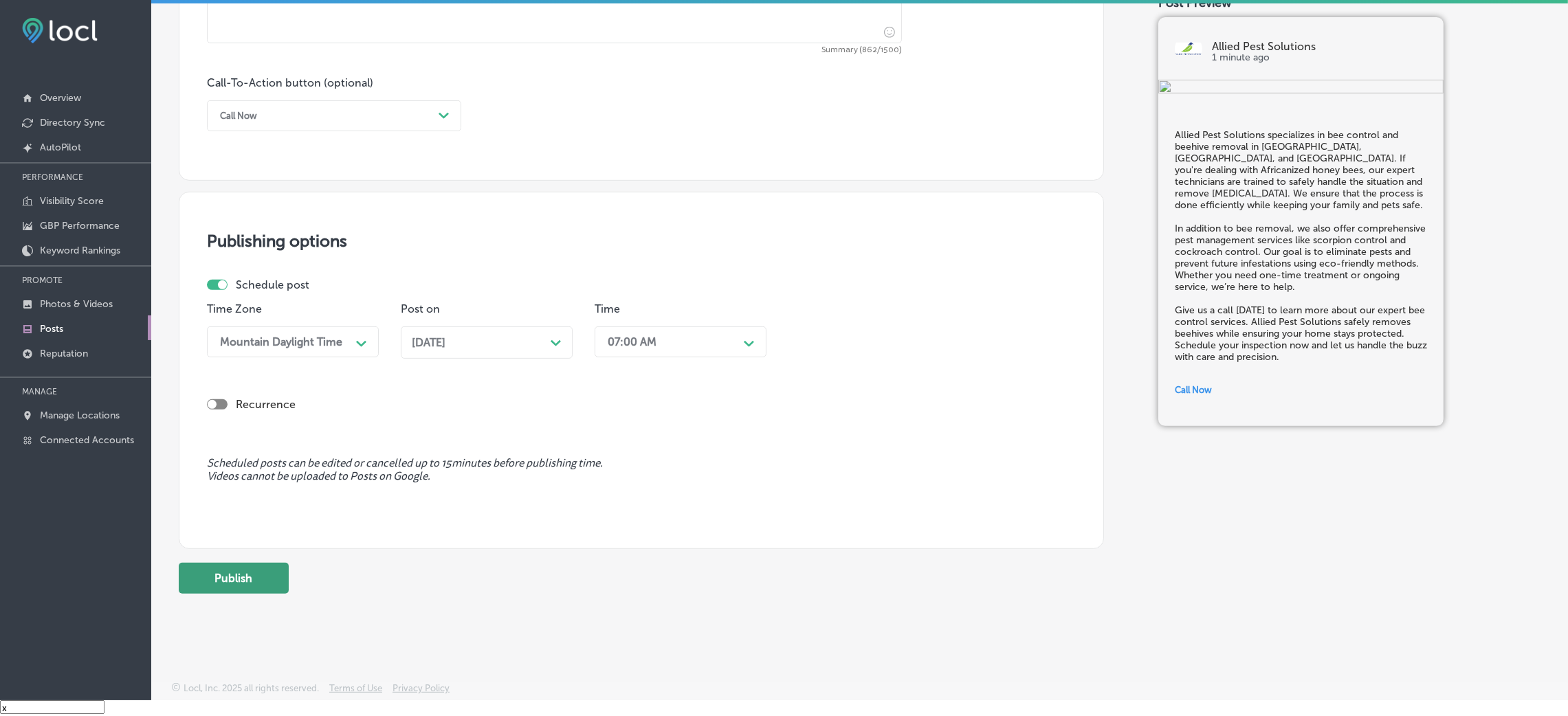
click at [244, 477] on button "Publish" at bounding box center [234, 578] width 110 height 31
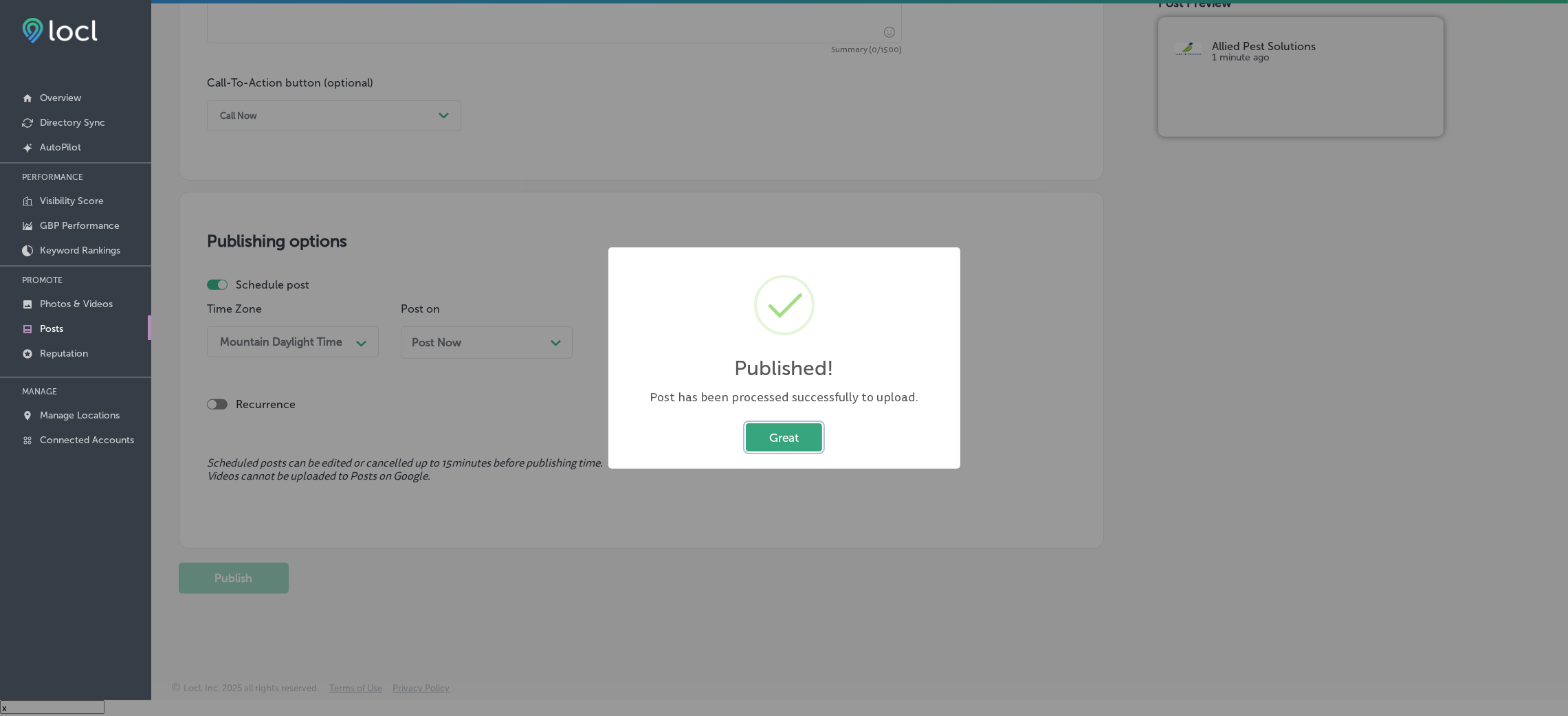
click at [815, 445] on button "Great" at bounding box center [784, 437] width 76 height 28
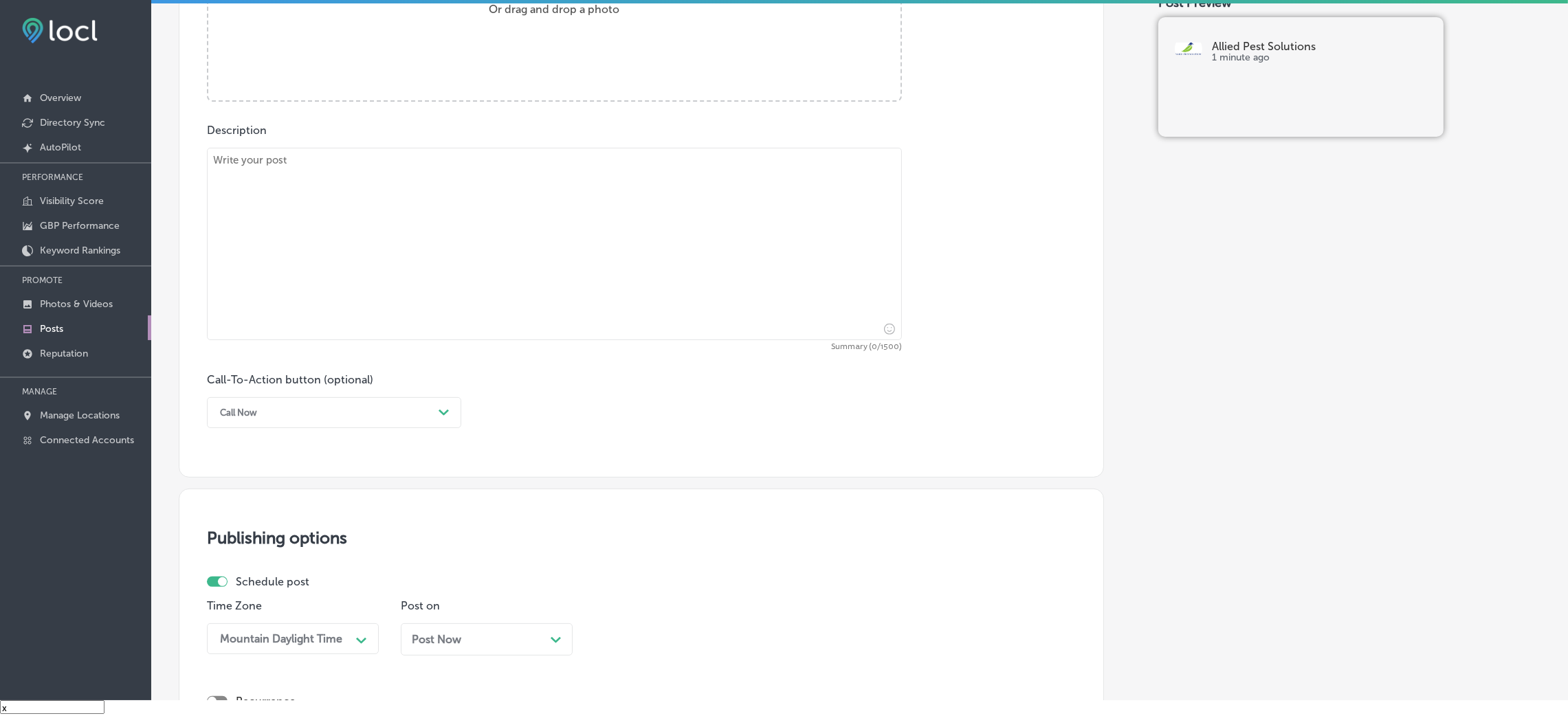
scroll to position [428, 0]
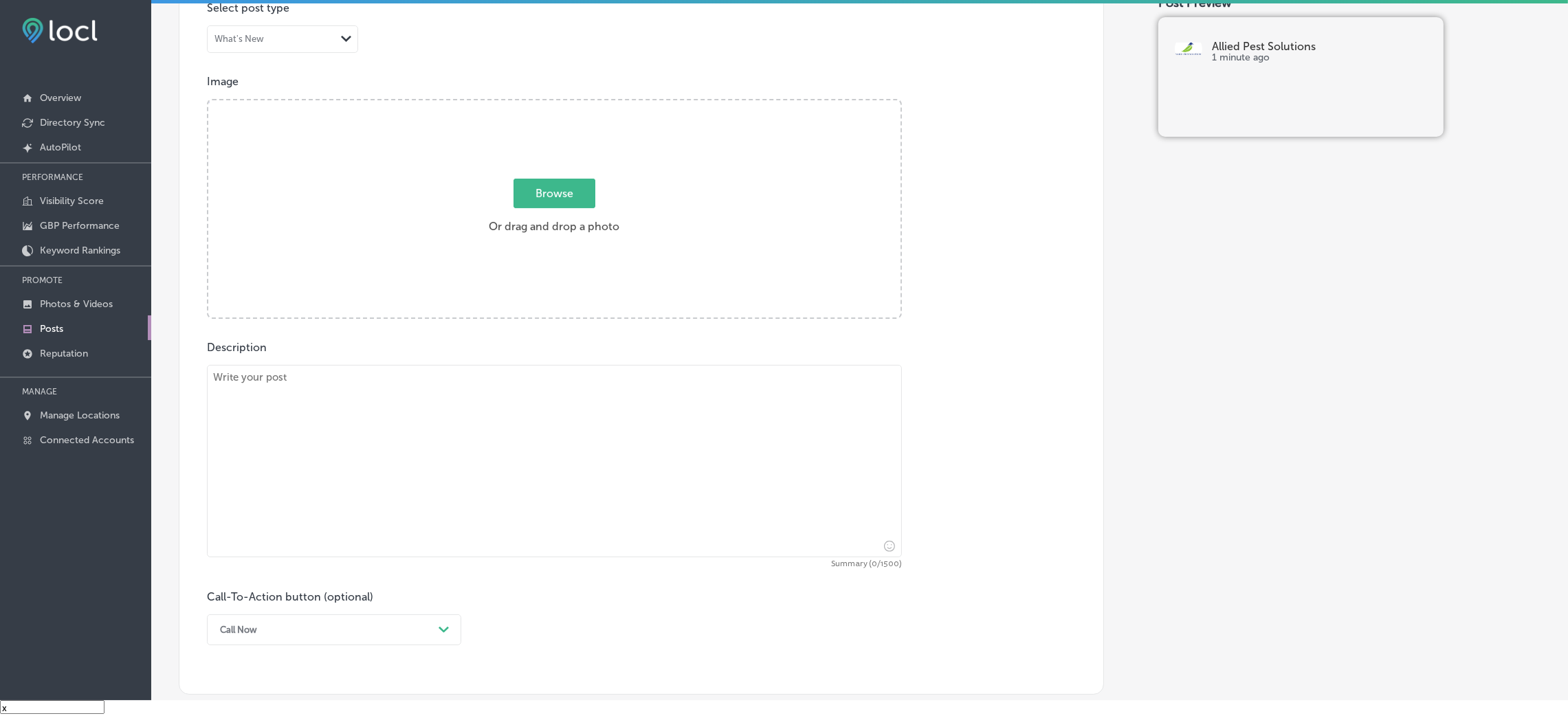
click at [515, 415] on textarea at bounding box center [554, 461] width 695 height 193
paste textarea "Allied Pest Solutions offers expert bed bug extermination in [GEOGRAPHIC_DATA],…"
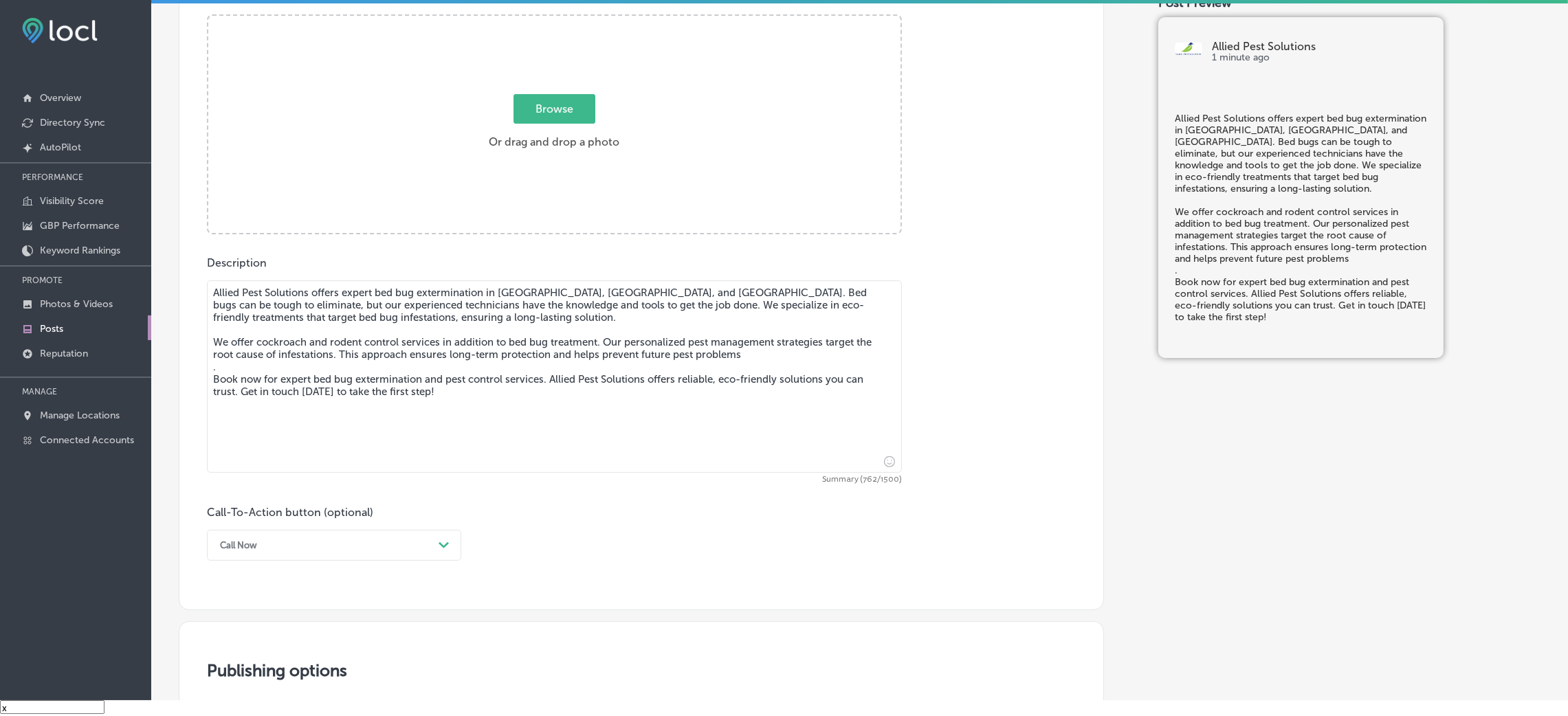
scroll to position [634, 0]
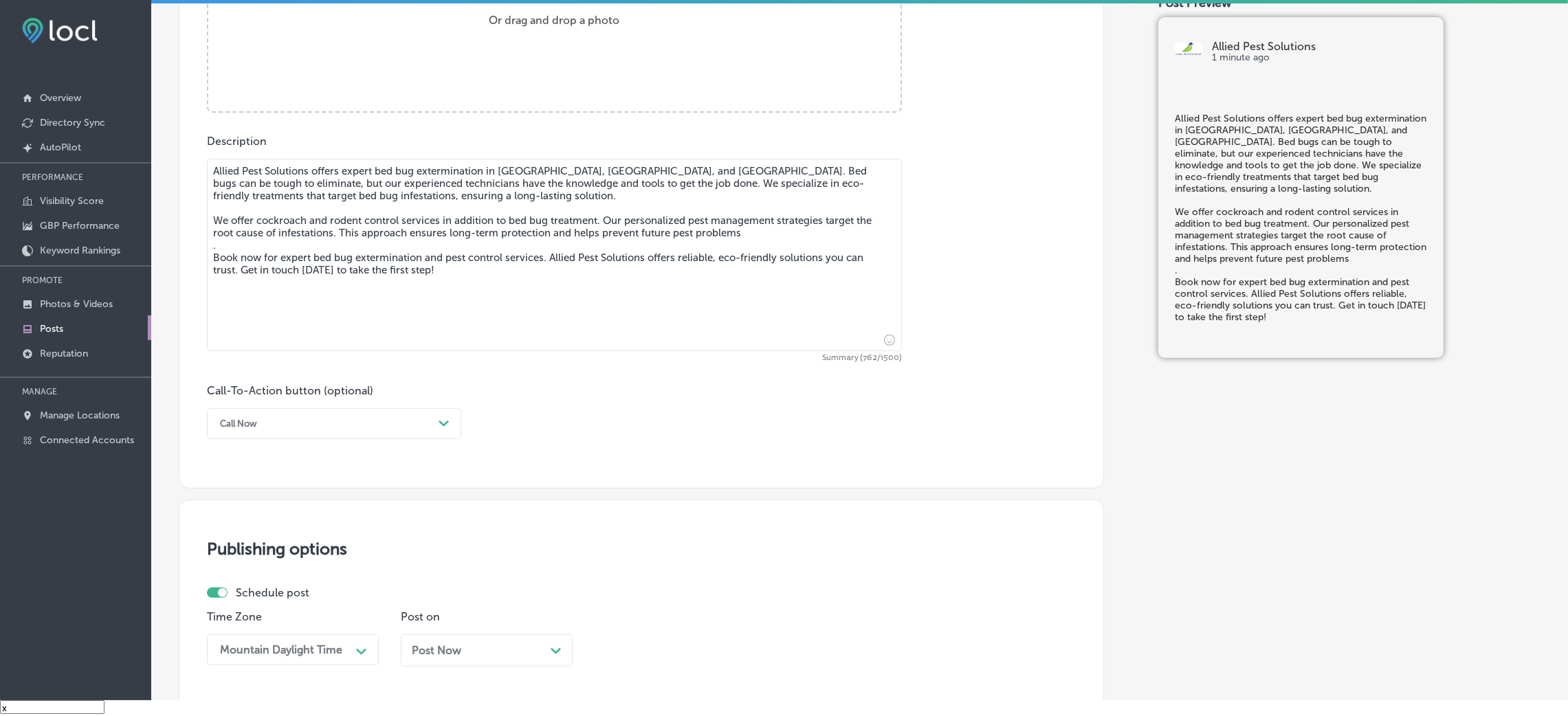
type textarea "Allied Pest Solutions offers expert bed bug extermination in [GEOGRAPHIC_DATA],…"
click at [616, 457] on div "Post content Select location(s) Business + Location allied allied Path Created …" at bounding box center [642, 54] width 926 height 870
click at [333, 420] on div "Call Now" at bounding box center [323, 423] width 220 height 21
click at [255, 477] on div "Book" at bounding box center [334, 478] width 255 height 24
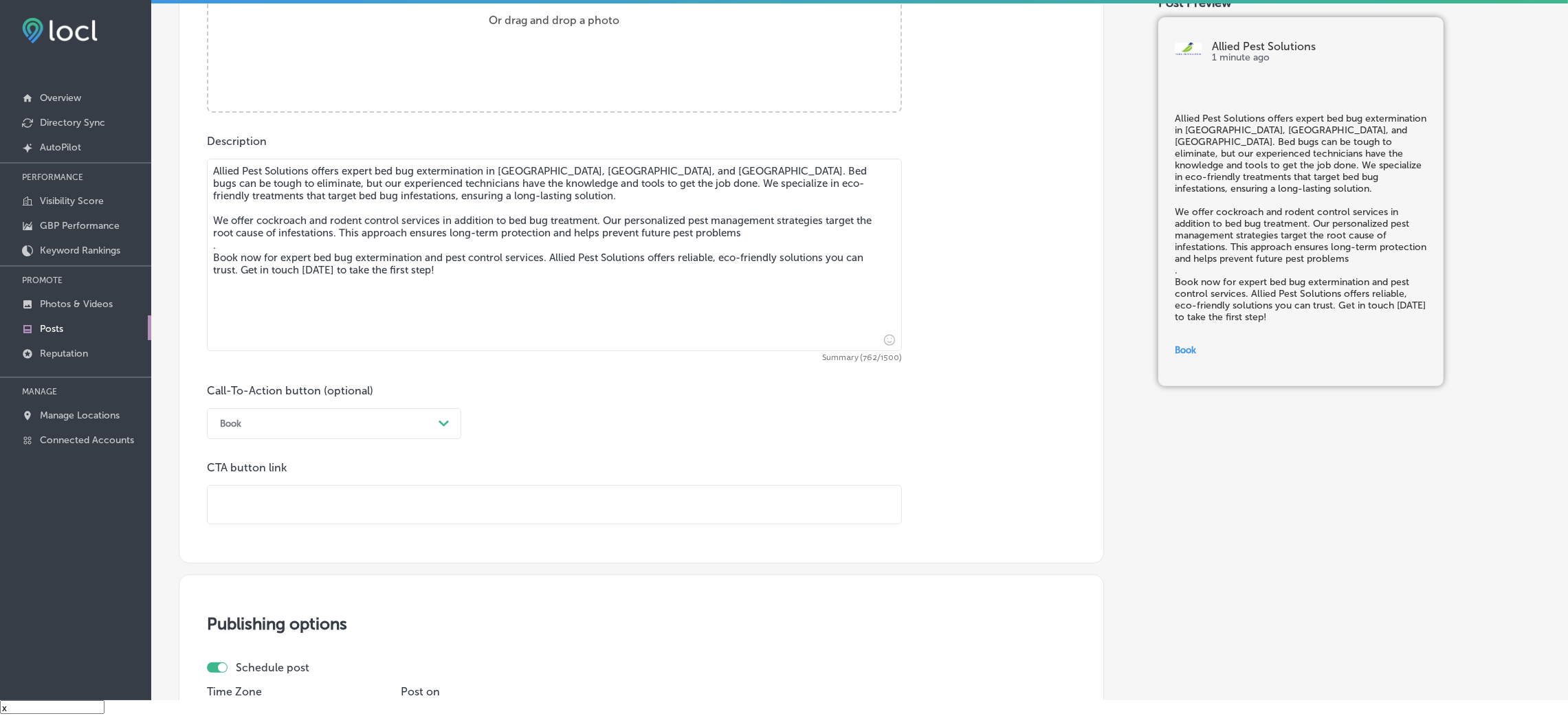
click at [267, 477] on input "text" at bounding box center [554, 505] width 693 height 38
paste input "[URL][DOMAIN_NAME]"
type input "[URL][DOMAIN_NAME]"
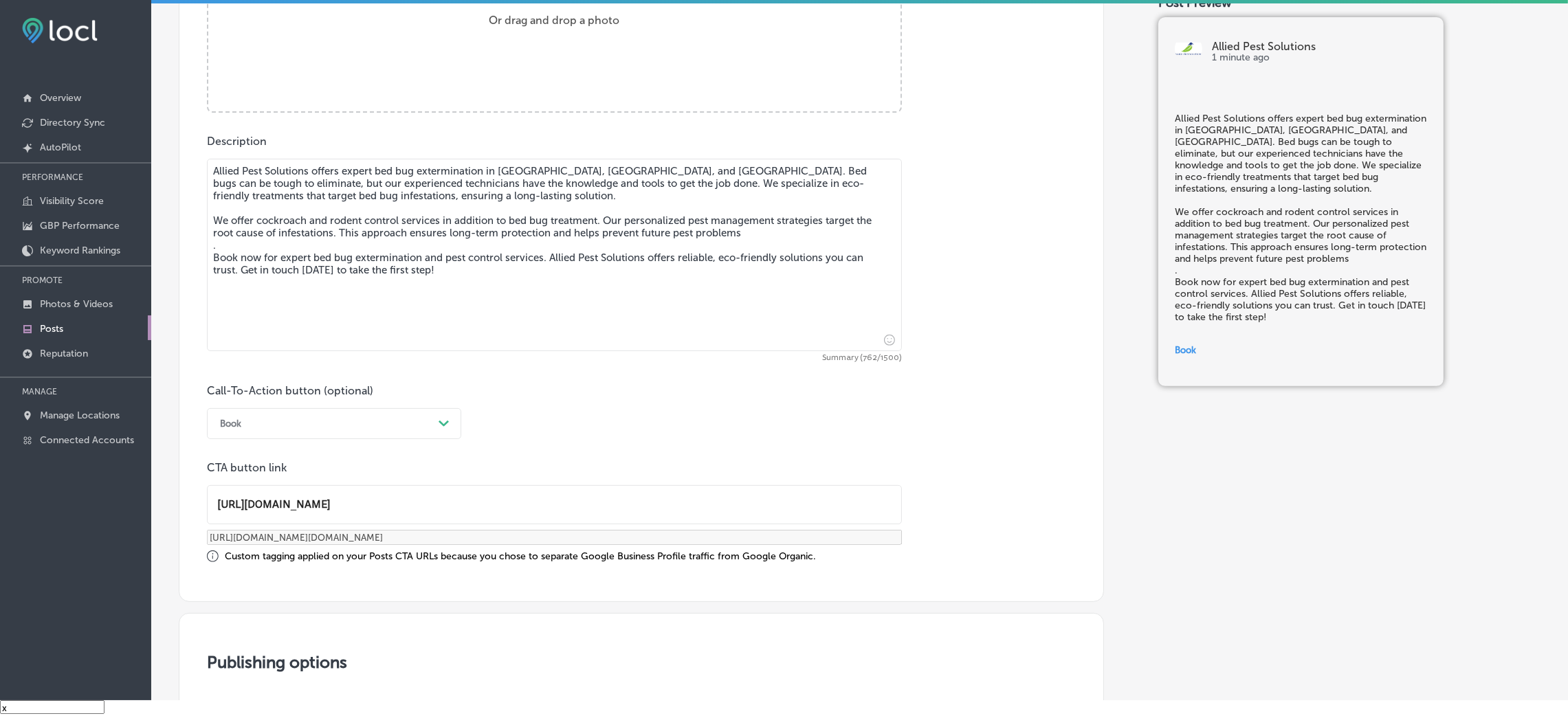
click at [659, 429] on div "Call-To-Action button (optional) Book Path Created with Sketch. CTA button link…" at bounding box center [641, 474] width 869 height 179
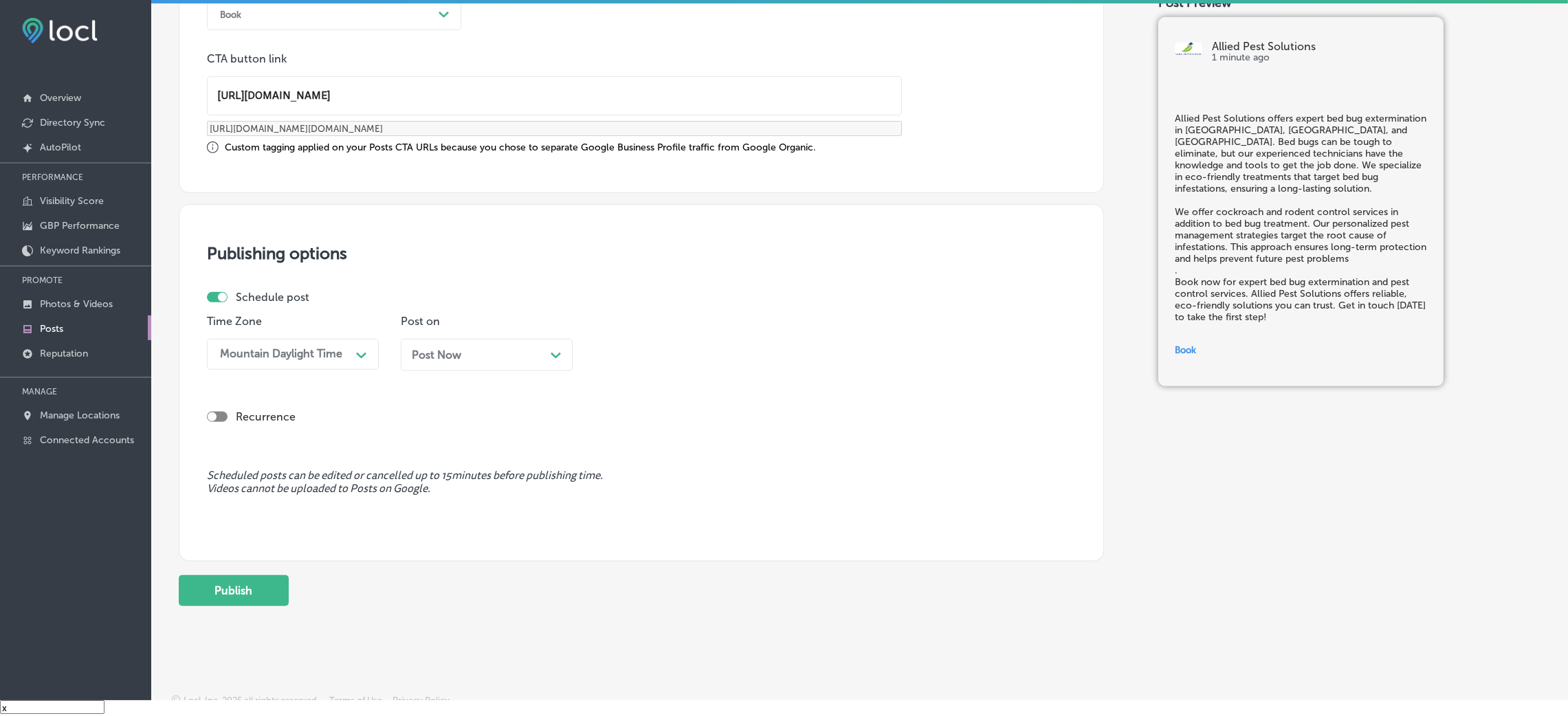
scroll to position [1046, 0]
click at [483, 349] on div "Post Now Path Created with Sketch." at bounding box center [487, 351] width 150 height 13
click at [678, 353] on div "09:00 AM" at bounding box center [669, 351] width 138 height 24
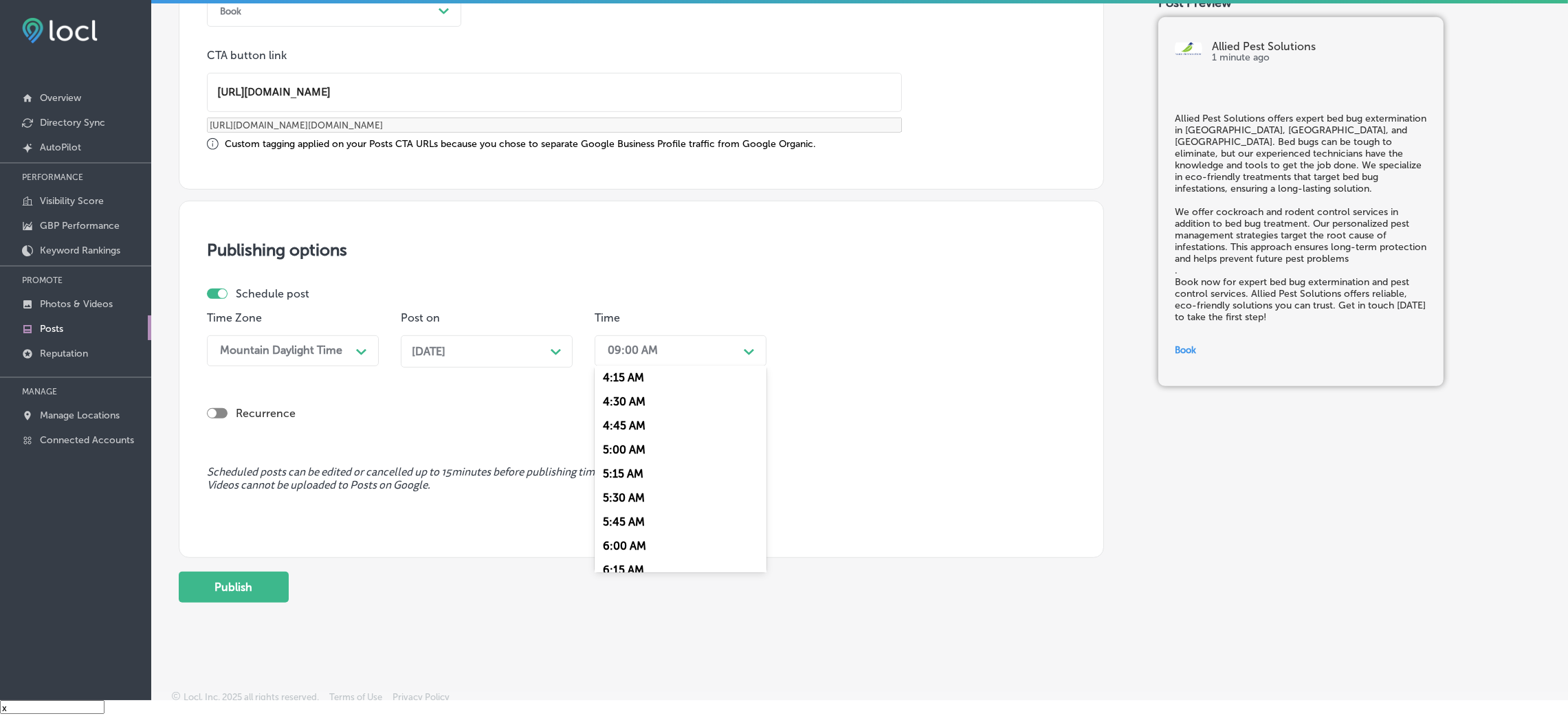
scroll to position [515, 0]
click at [637, 477] on div "7:00 AM" at bounding box center [680, 540] width 172 height 24
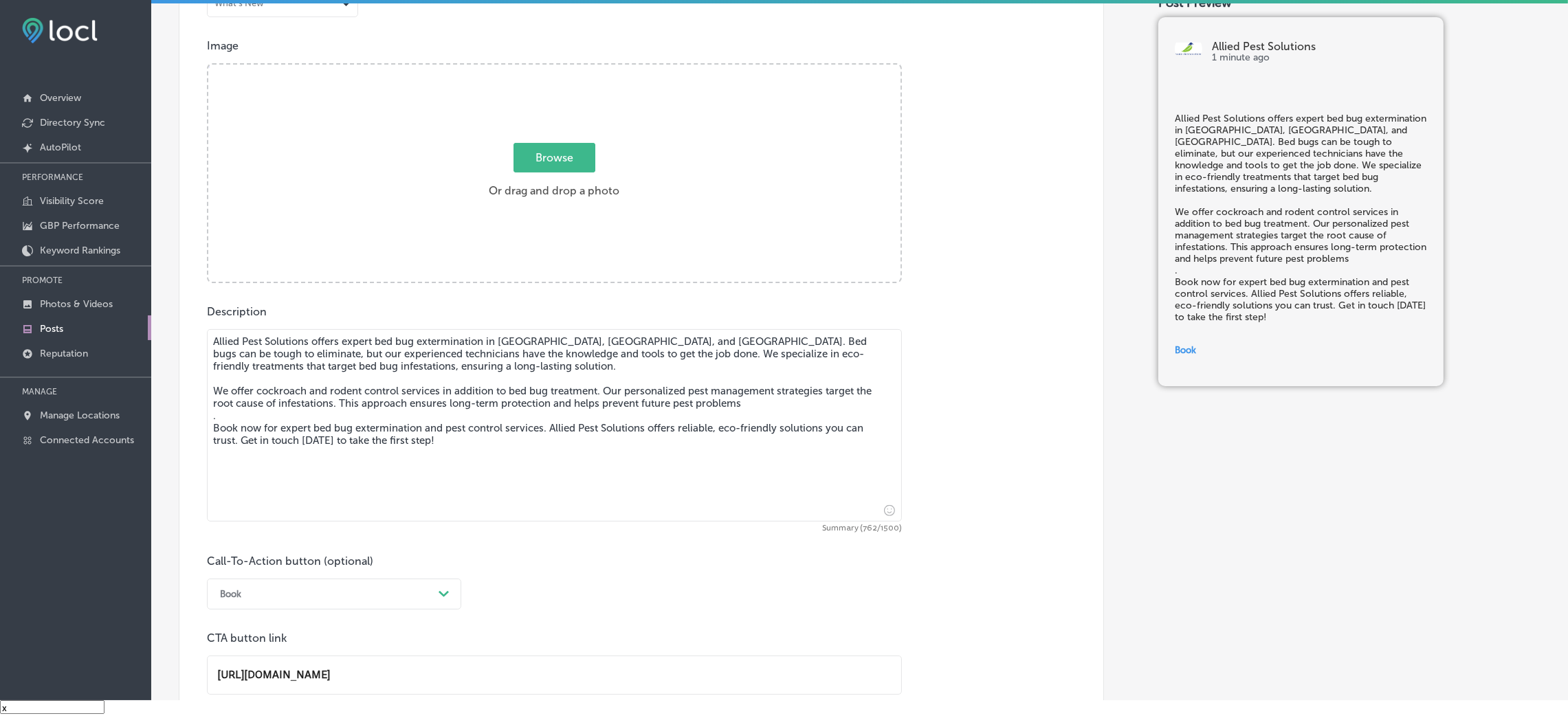
scroll to position [428, 0]
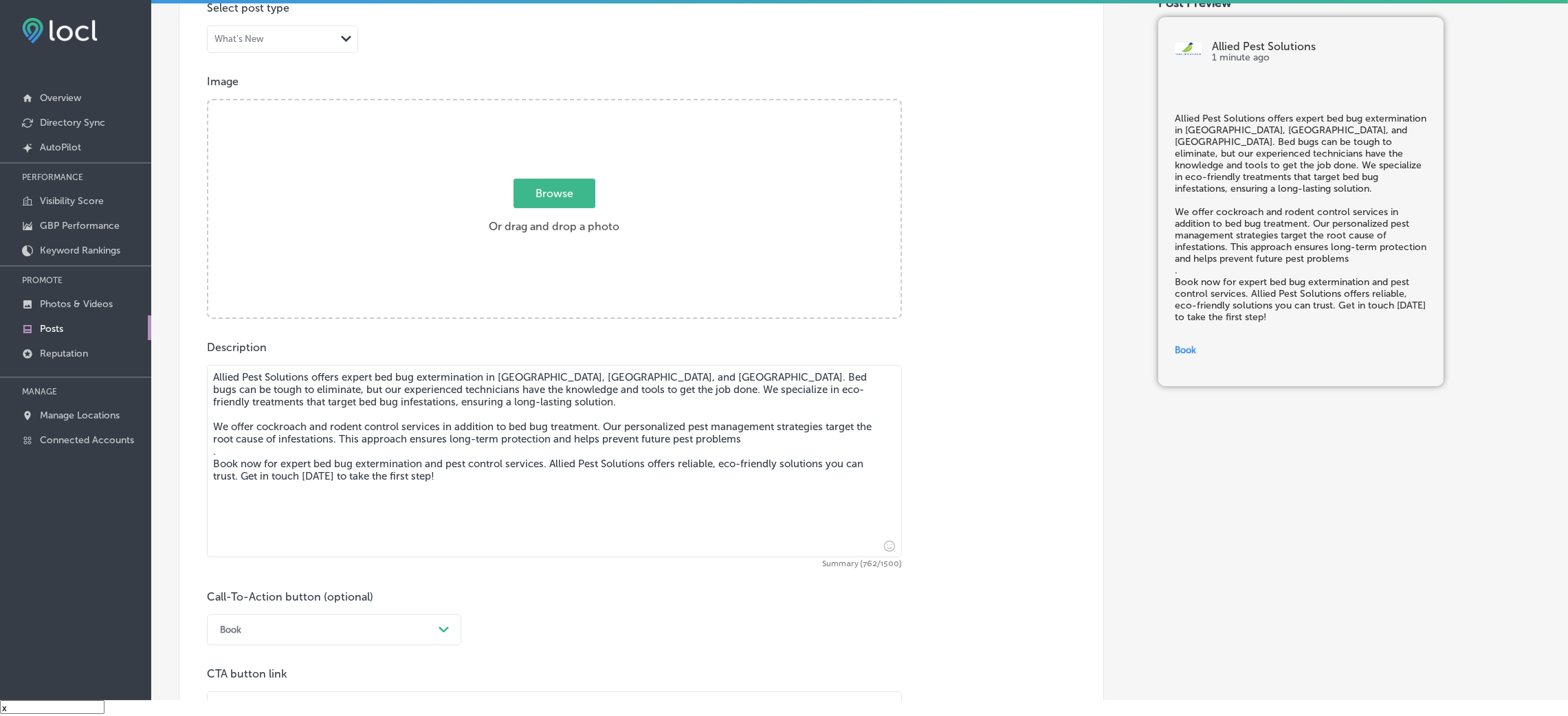
click at [544, 221] on label "Browse Or drag and drop a photo" at bounding box center [554, 210] width 142 height 60
click at [544, 105] on input "Browse Or drag and drop a photo" at bounding box center [554, 103] width 692 height 4
type input "C:\fakepath\Allied Pest Solutions (1).png"
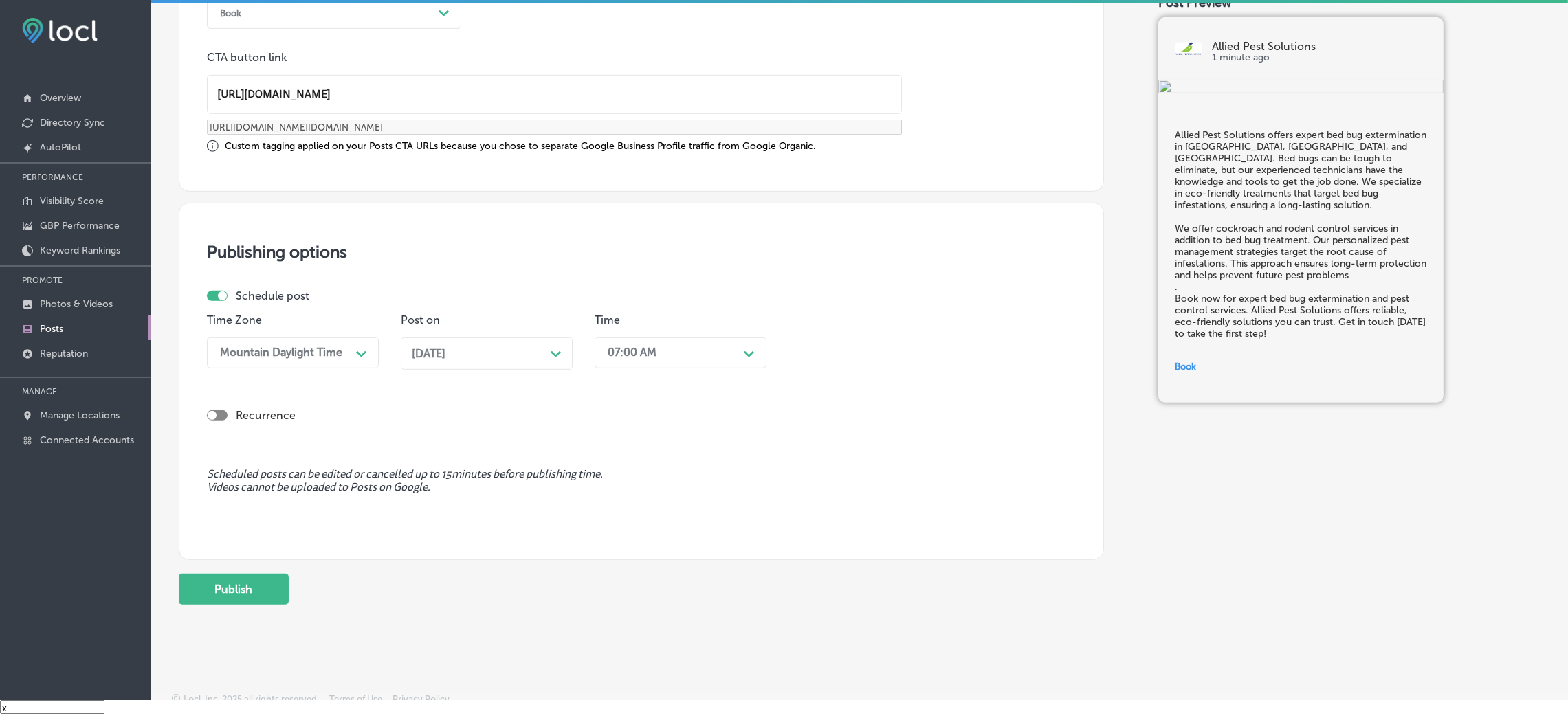
scroll to position [1057, 0]
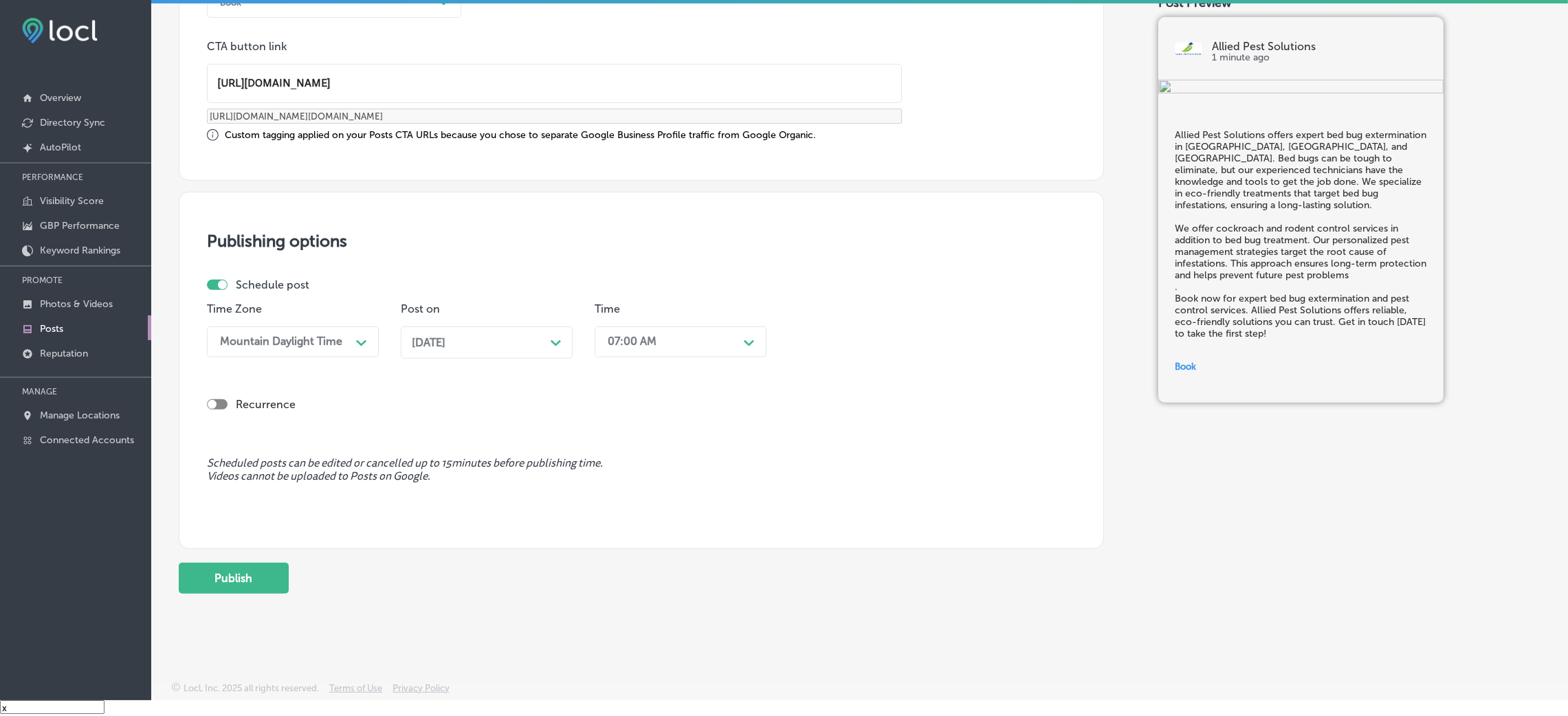
click at [248, 477] on button "Publish" at bounding box center [234, 578] width 110 height 31
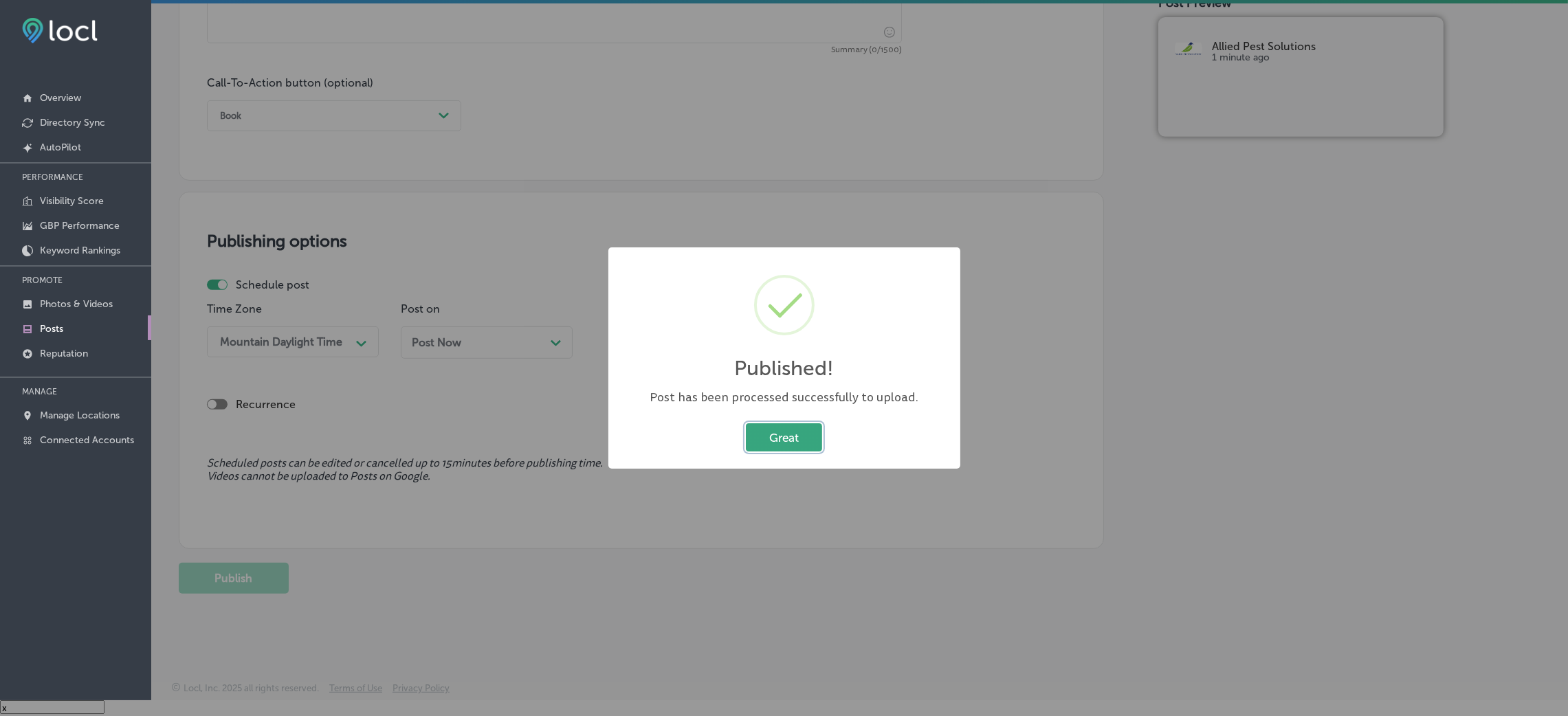
click at [756, 423] on button "Great" at bounding box center [784, 437] width 76 height 28
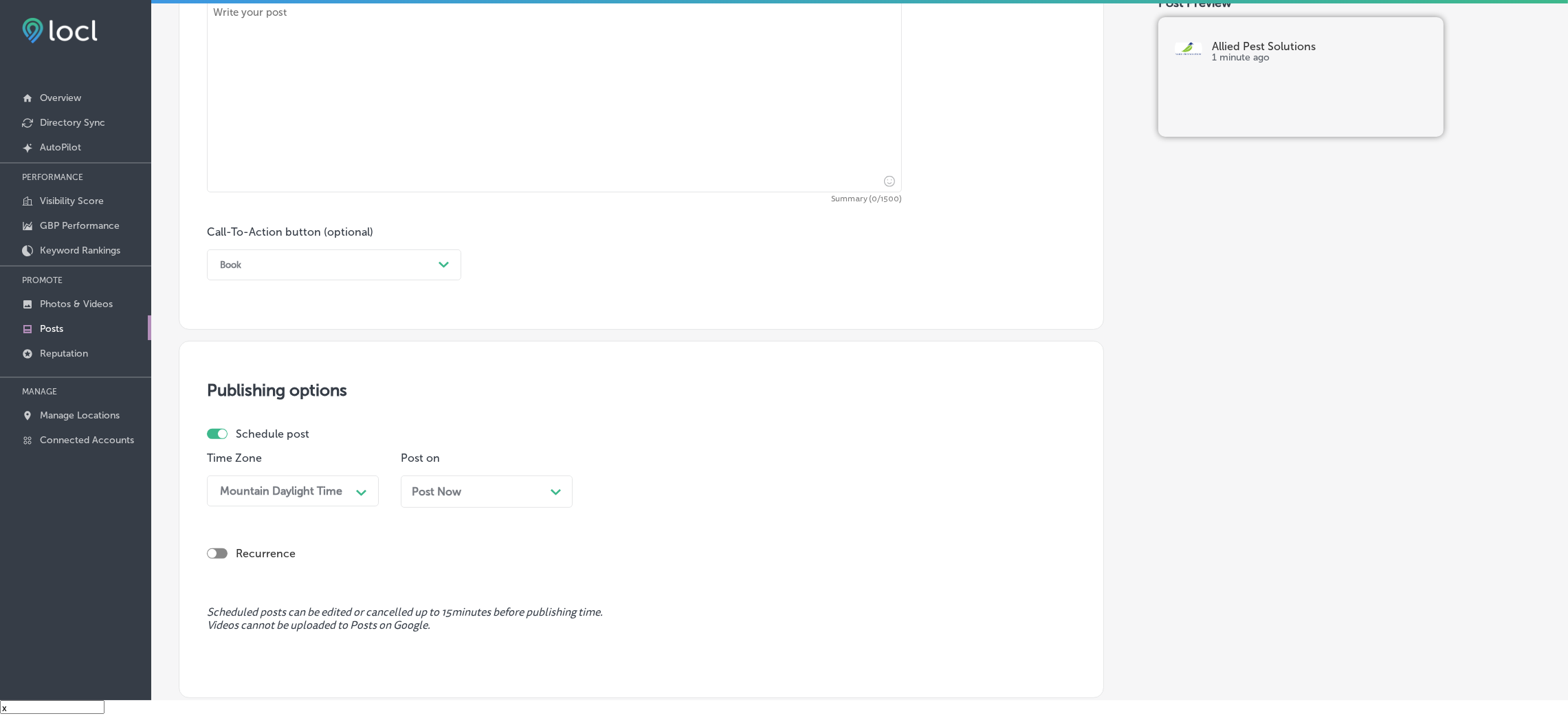
scroll to position [634, 0]
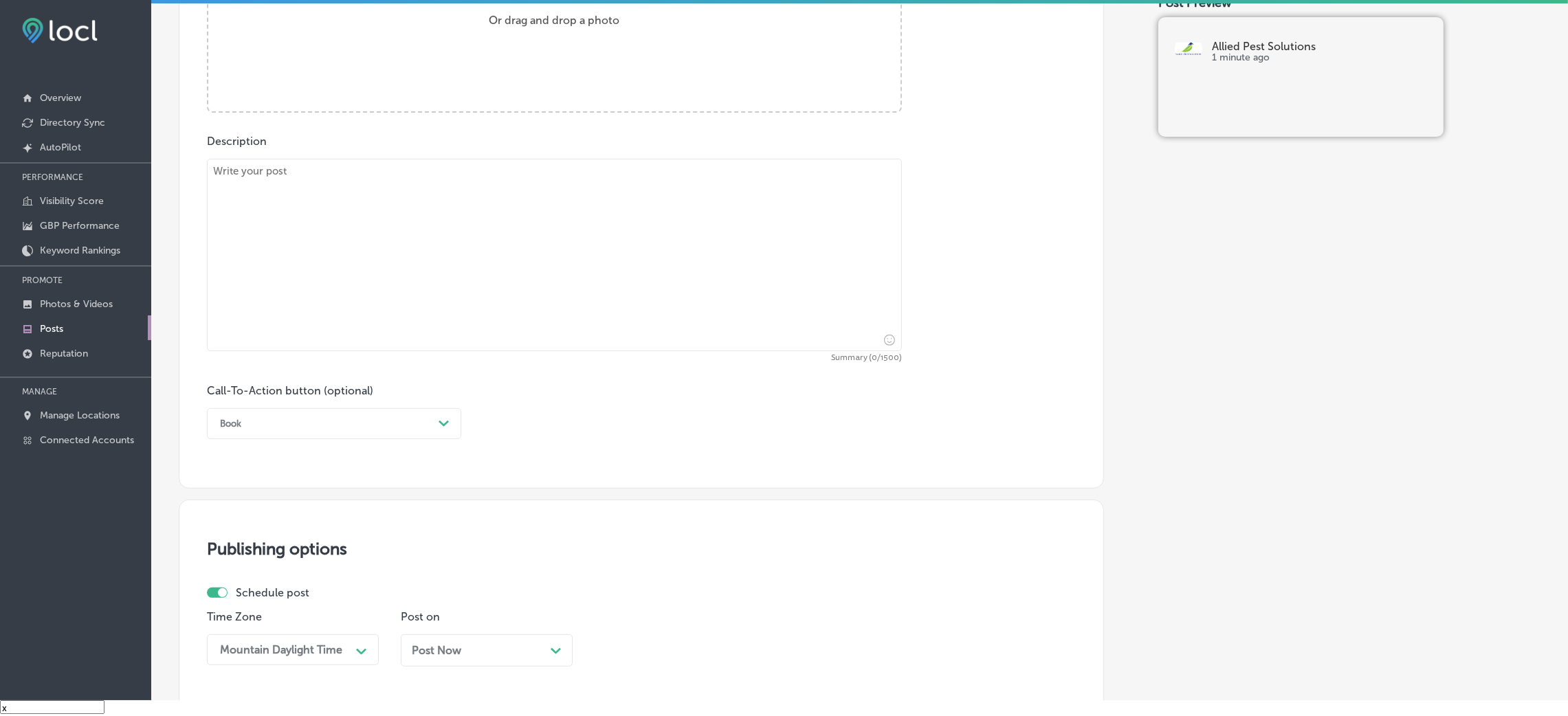
click at [441, 253] on textarea at bounding box center [554, 255] width 695 height 193
paste textarea "If you're struggling with scorpion pest control in [GEOGRAPHIC_DATA], [GEOGRAPH…"
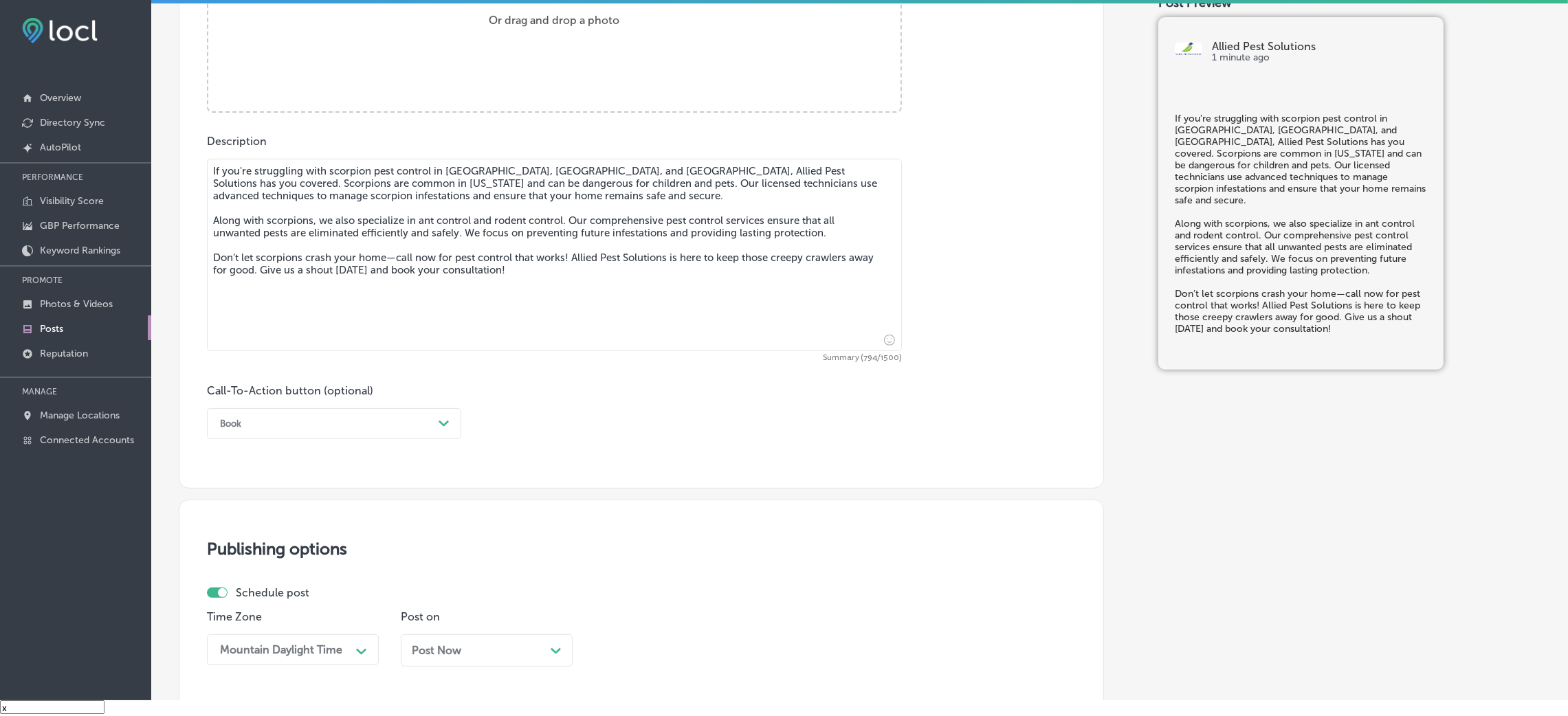
type textarea "If you're struggling with scorpion pest control in [GEOGRAPHIC_DATA], [GEOGRAPH…"
click at [293, 422] on div "Book" at bounding box center [323, 423] width 220 height 21
click at [274, 477] on div "Call Now" at bounding box center [334, 598] width 255 height 24
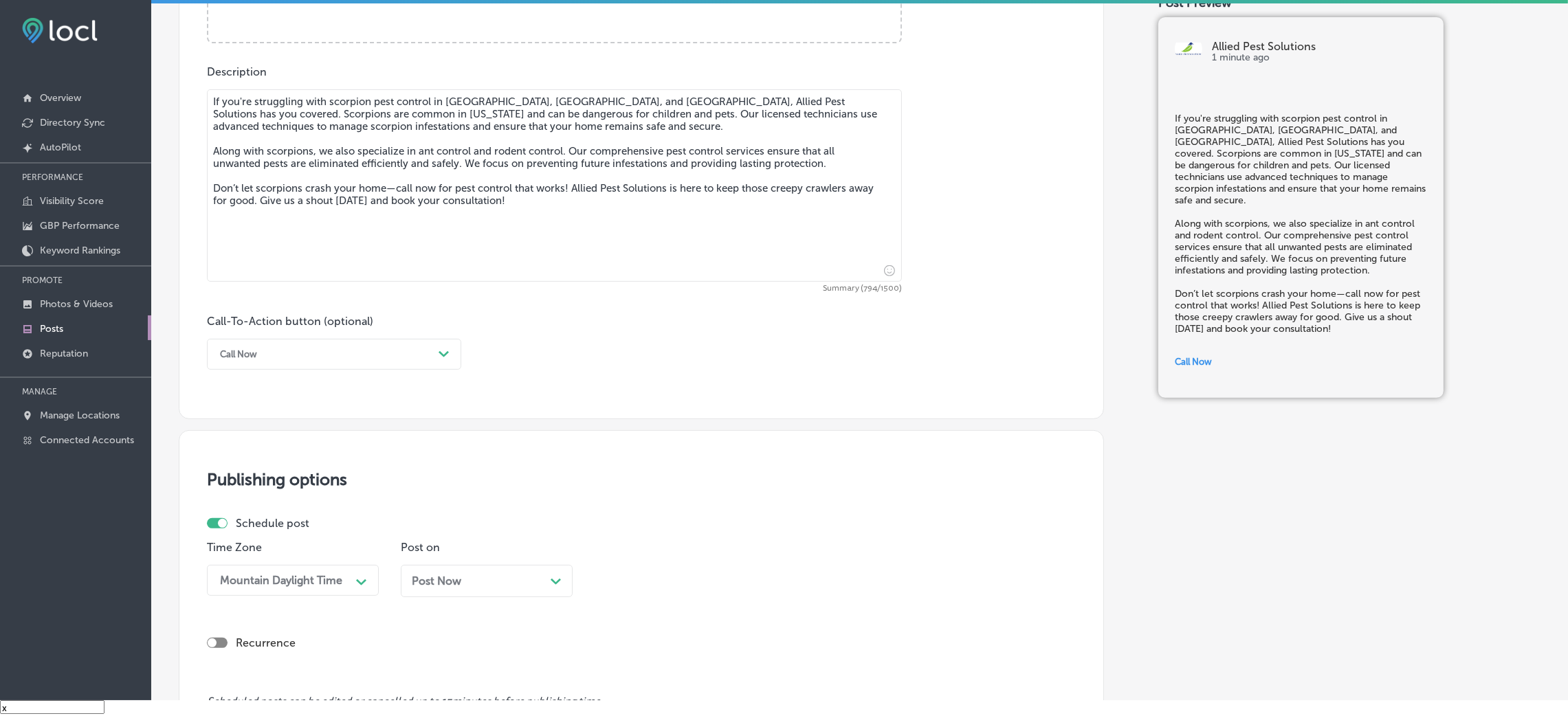
scroll to position [840, 0]
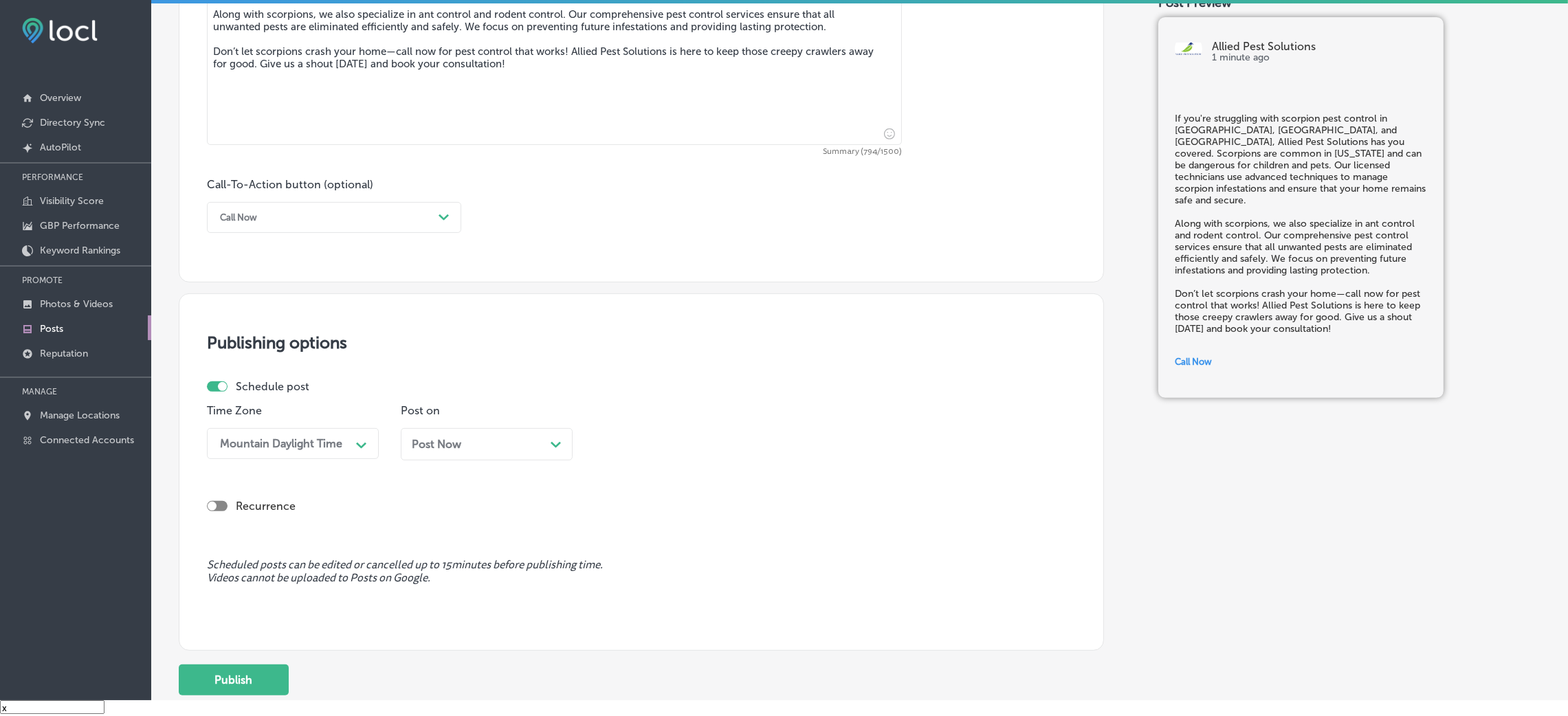
click at [484, 447] on div "Post Now Path Created with Sketch." at bounding box center [487, 445] width 150 height 13
click at [662, 437] on div "09:00 AM" at bounding box center [669, 443] width 138 height 24
click at [632, 477] on div "7:00 AM" at bounding box center [680, 632] width 172 height 24
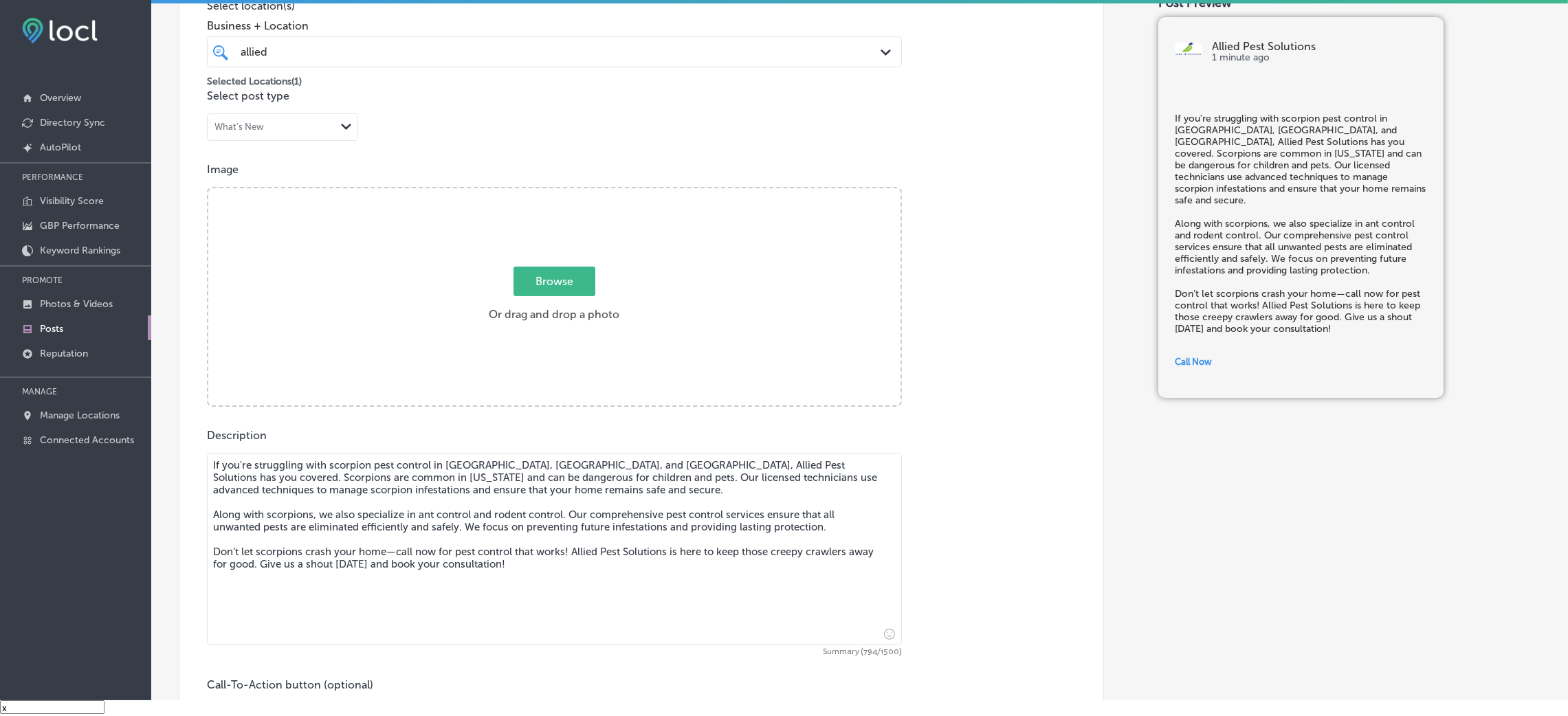
scroll to position [325, 0]
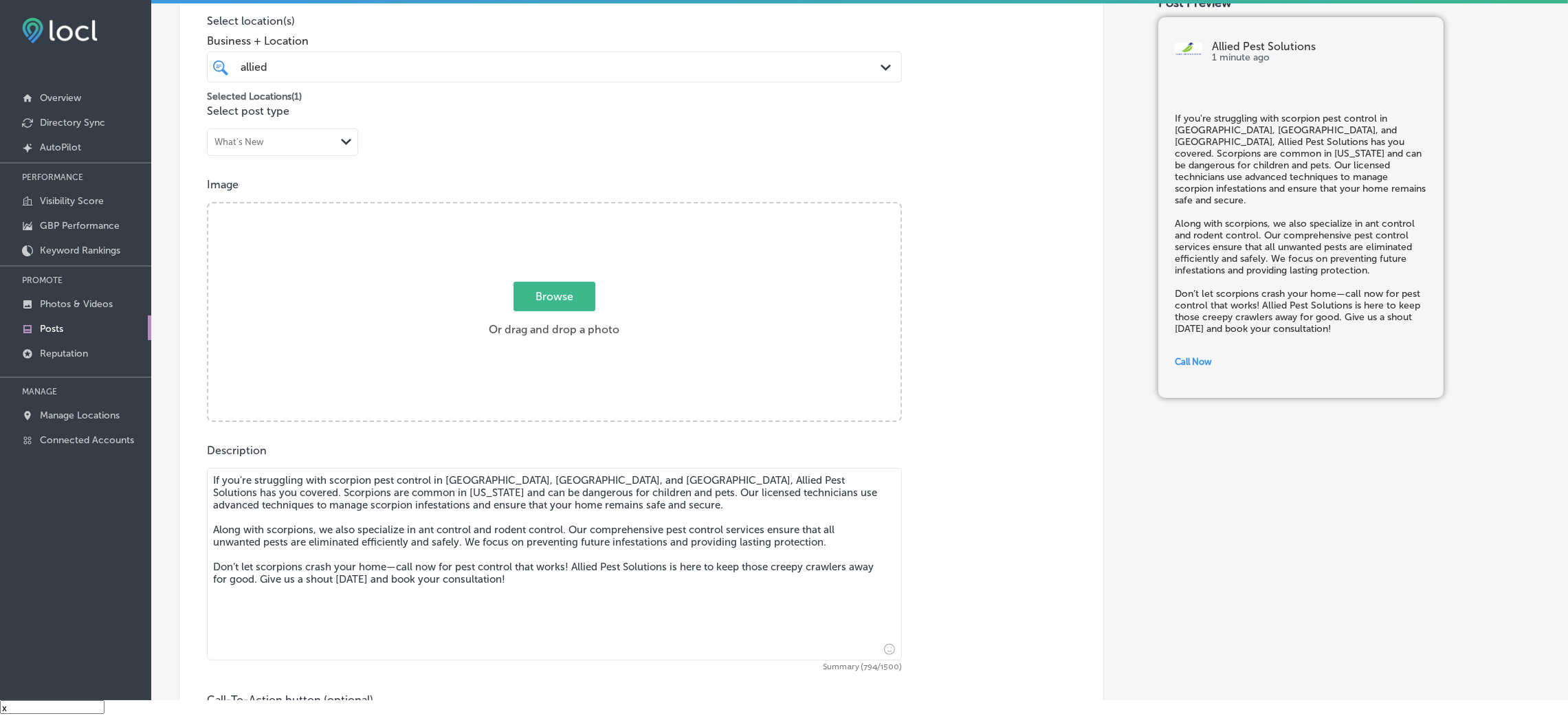
click at [579, 361] on div "Browse Or drag and drop a photo" at bounding box center [554, 314] width 692 height 220
click at [208, 204] on input "Browse Or drag and drop a photo" at bounding box center [554, 206] width 692 height 4
type input "C:\fakepath\Allied Pest Solutions (9).png"
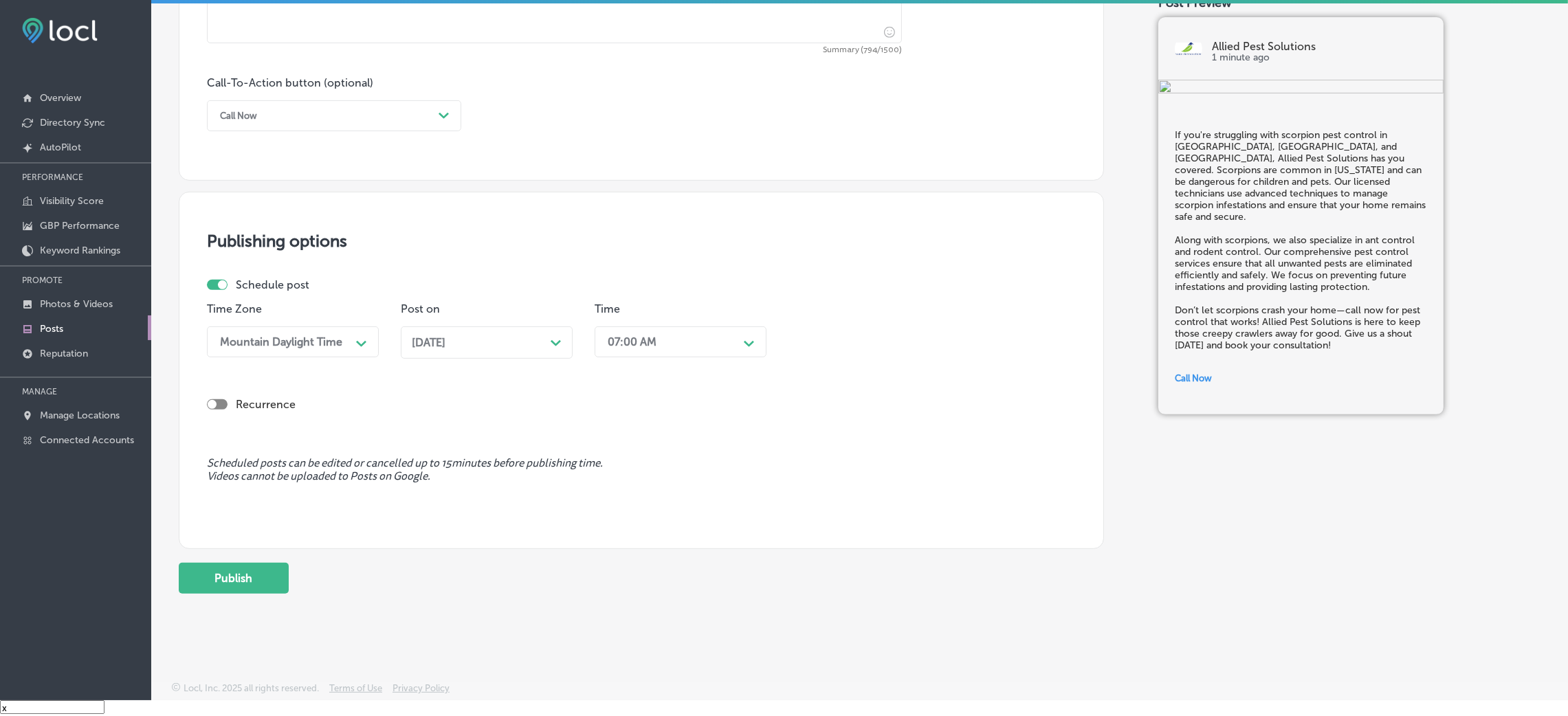
scroll to position [943, 0]
click at [266, 477] on button "Publish" at bounding box center [234, 578] width 110 height 31
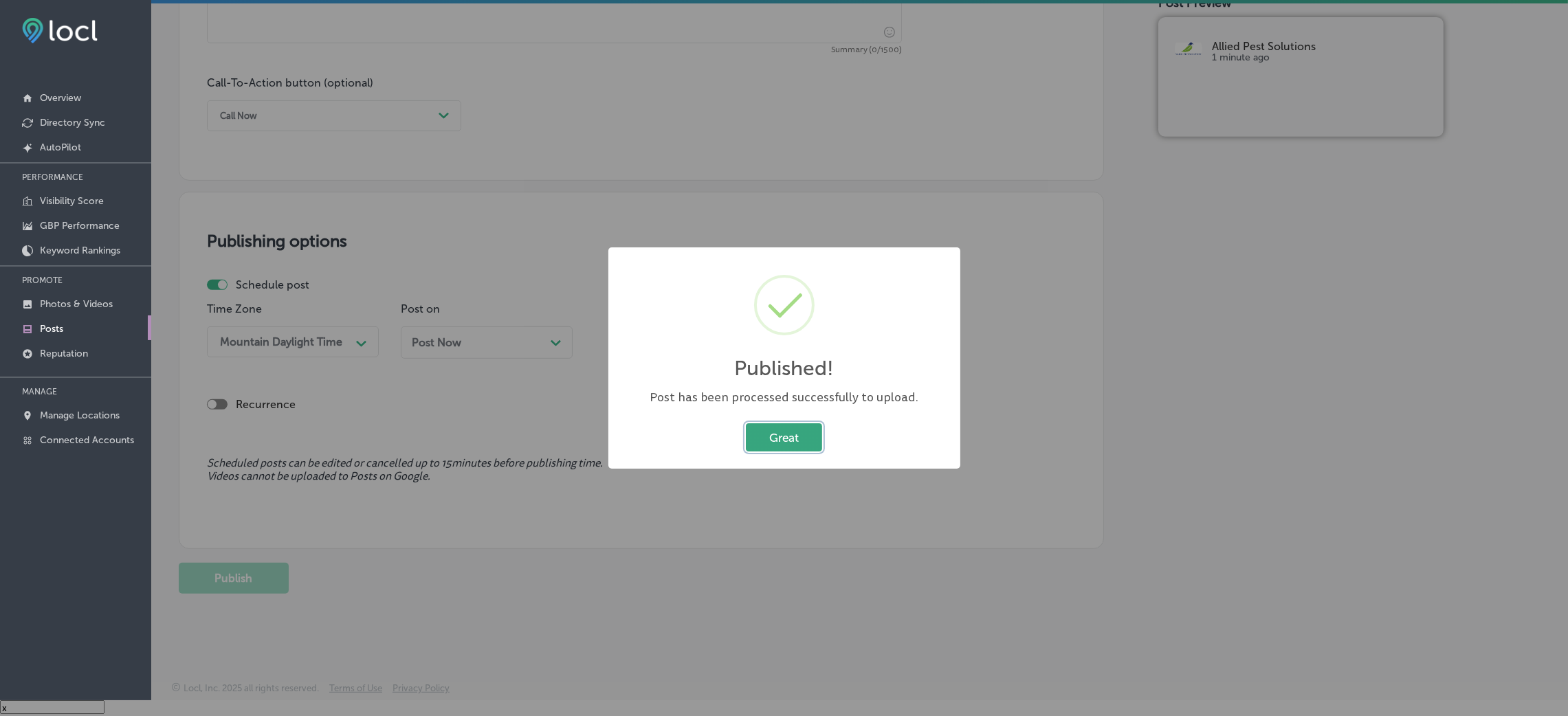
click at [781, 434] on button "Great" at bounding box center [784, 437] width 76 height 28
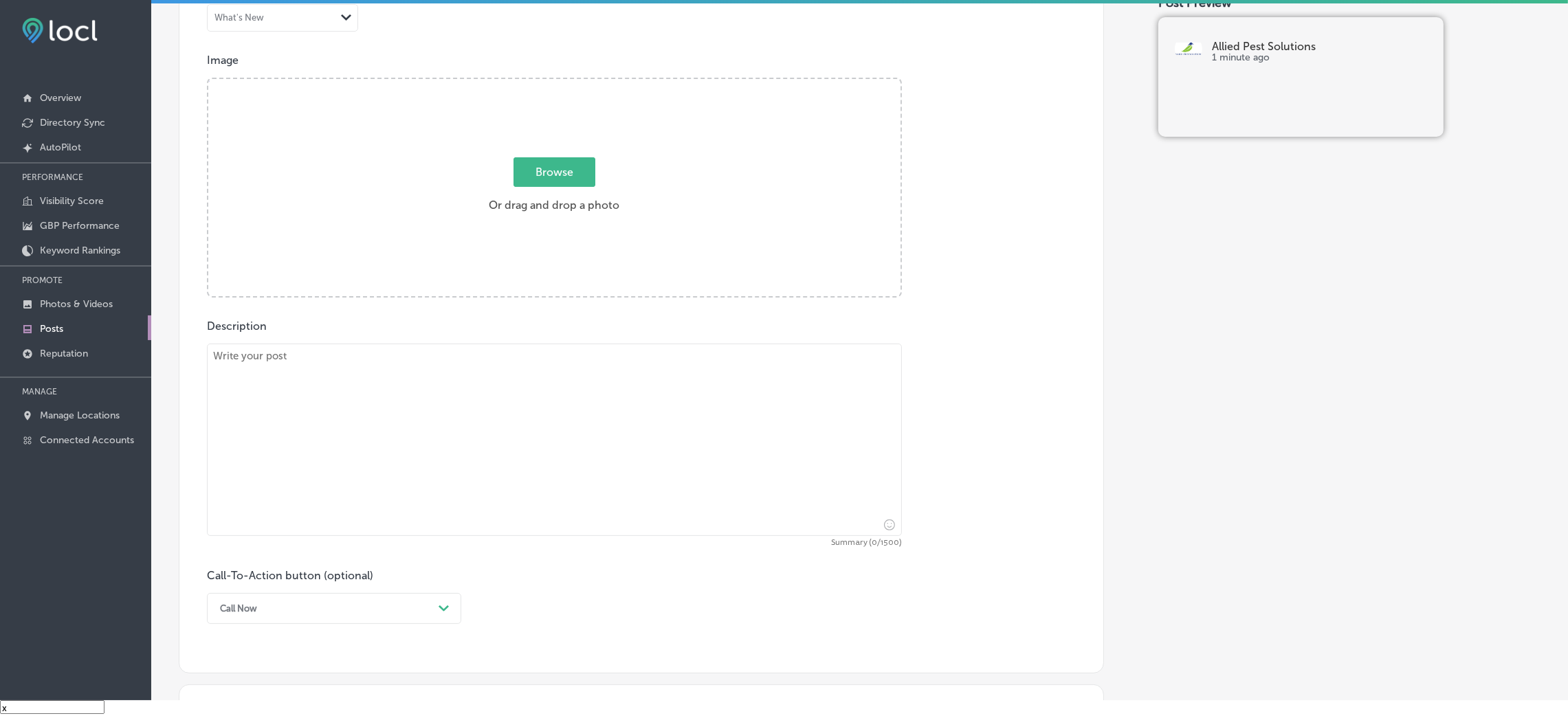
scroll to position [428, 0]
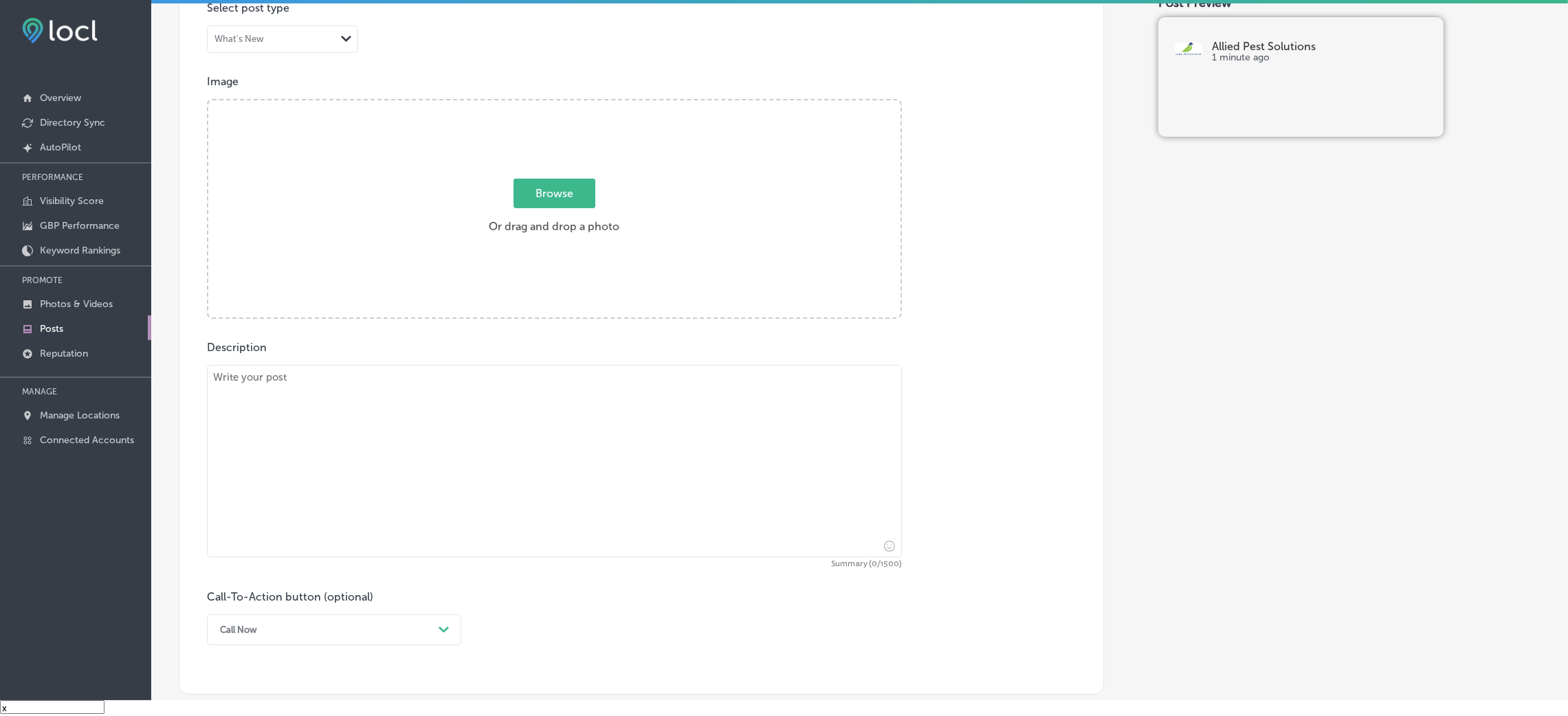
click at [511, 357] on div "Description Summary (0/1500) Call-To-Action button (optional) Call Now Path Cre…" at bounding box center [641, 493] width 869 height 305
click at [515, 386] on textarea at bounding box center [554, 461] width 695 height 193
paste textarea "For pest control service, Allied Pest Solutions offers professional mosquito an…"
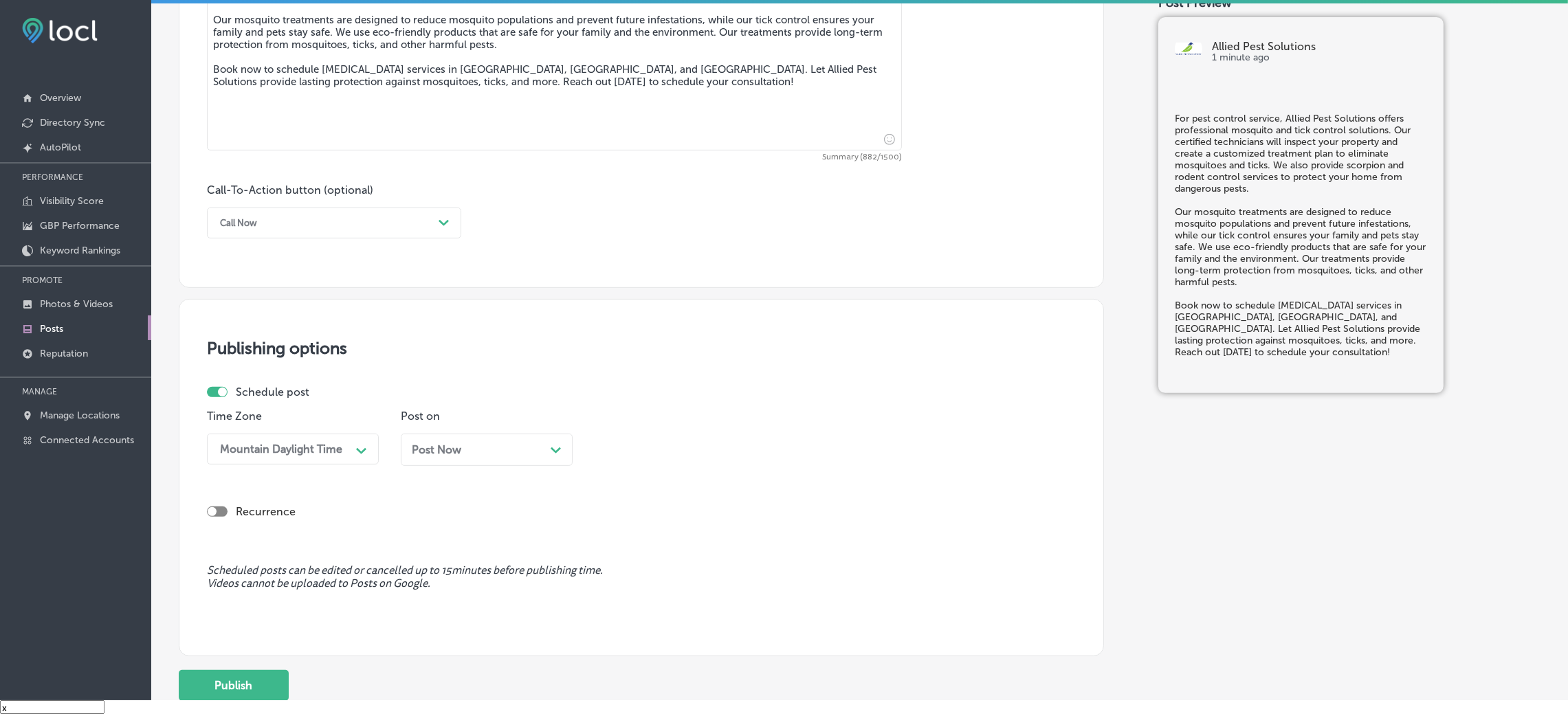
scroll to position [840, 0]
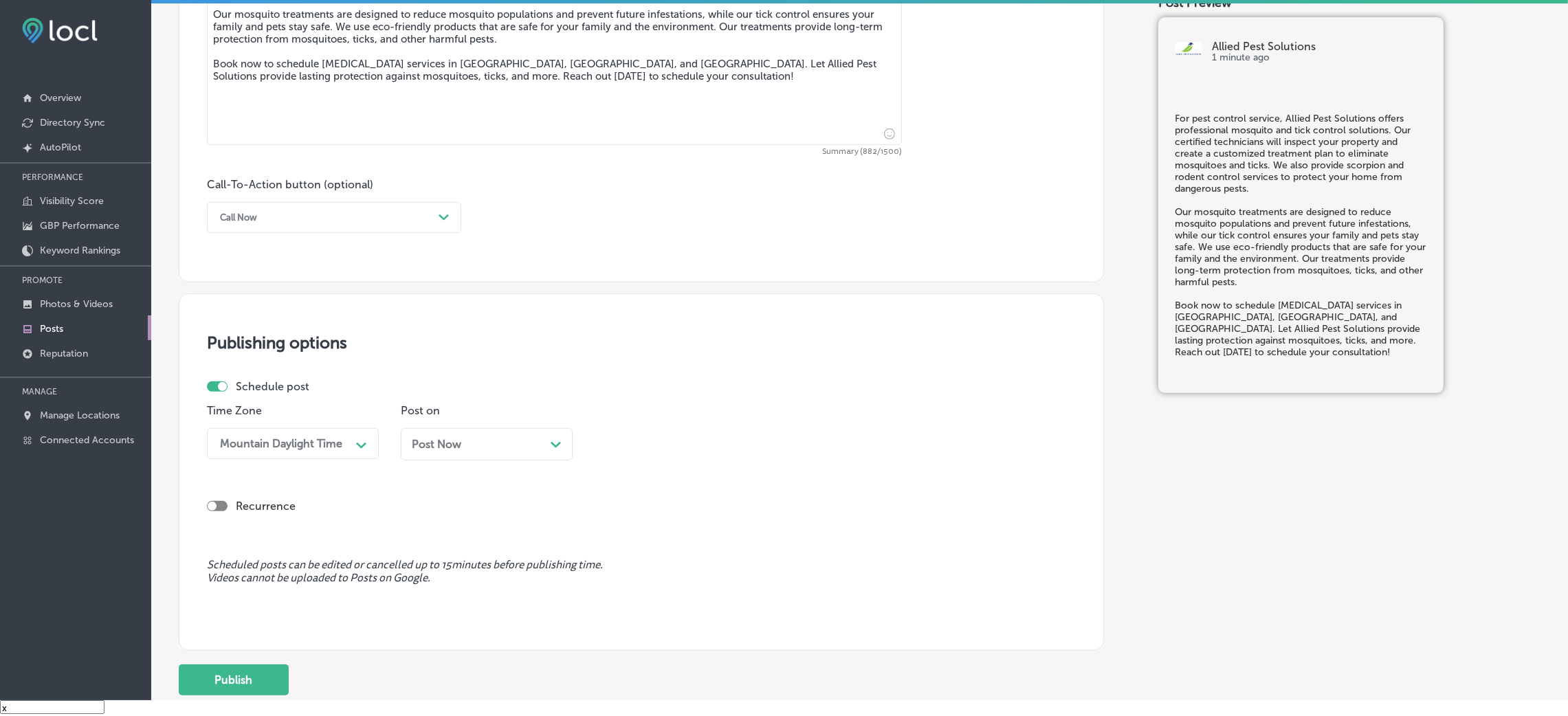
type textarea "For pest control service, Allied Pest Solutions offers professional mosquito an…"
click at [255, 226] on div "Call Now" at bounding box center [323, 217] width 220 height 21
click at [248, 274] on div "Book" at bounding box center [334, 271] width 255 height 24
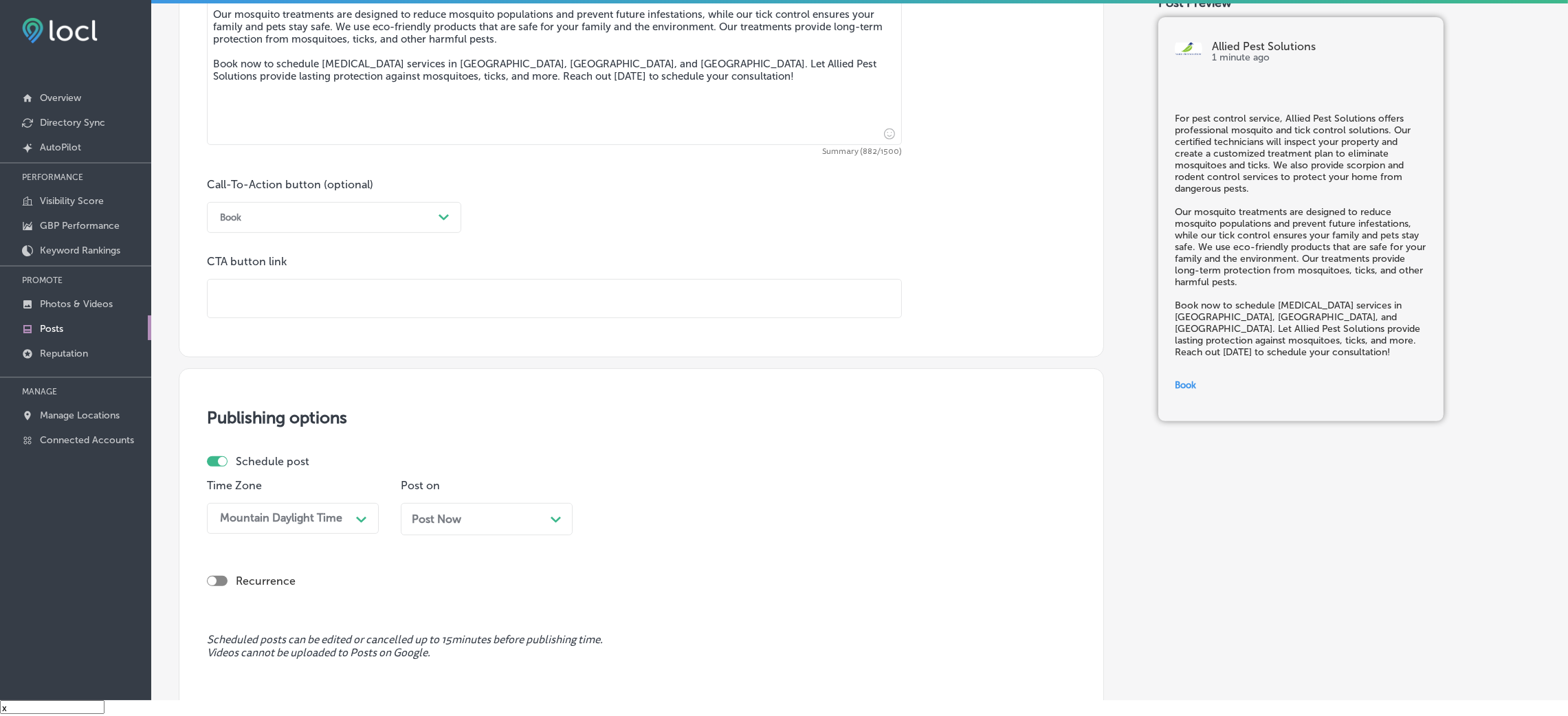
click at [292, 299] on input "text" at bounding box center [554, 299] width 693 height 38
paste input "[URL][DOMAIN_NAME]"
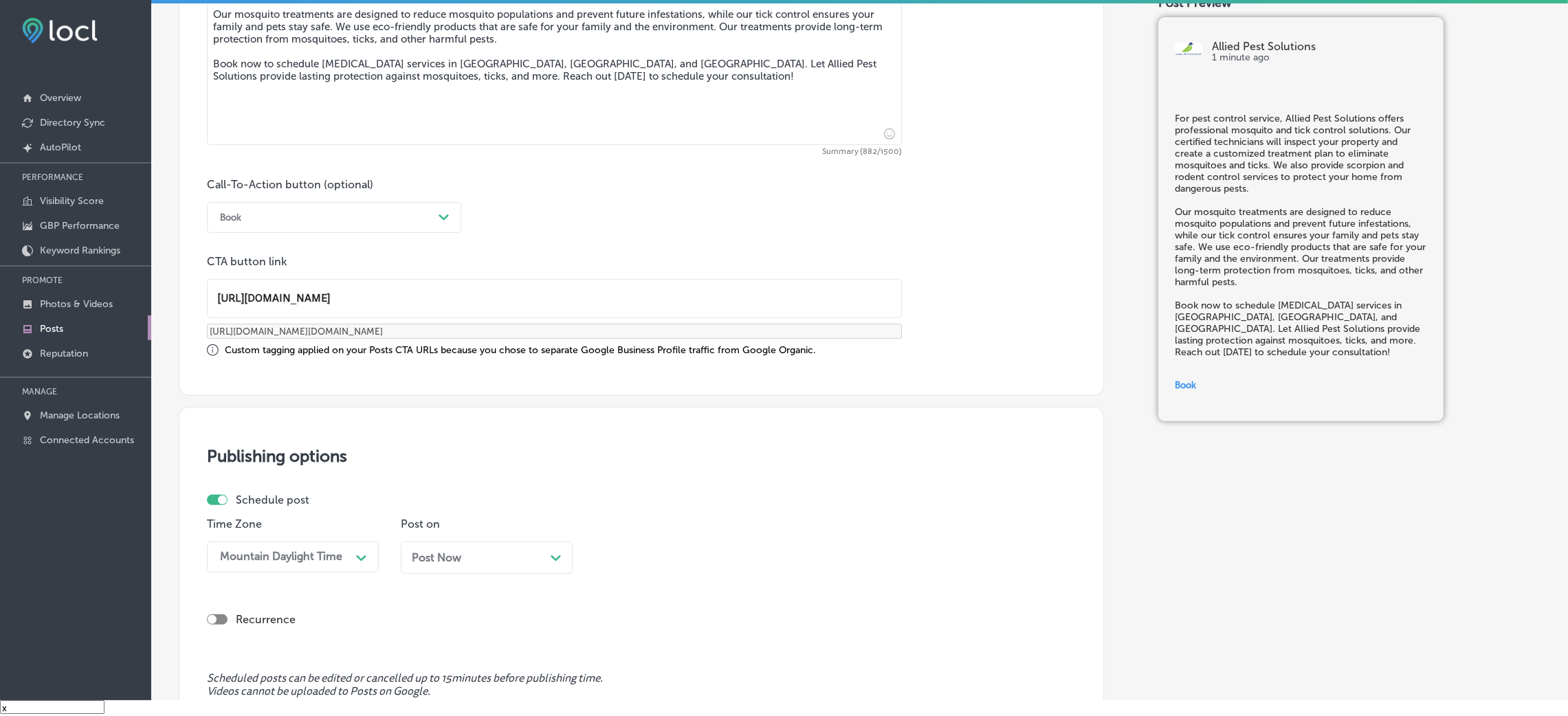
scroll to position [1, 0]
type input "[URL][DOMAIN_NAME]"
click at [489, 477] on div "Post Now Path Created with Sketch." at bounding box center [487, 558] width 150 height 13
click at [629, 477] on div "09:00 AM Path Created with Sketch." at bounding box center [680, 557] width 172 height 31
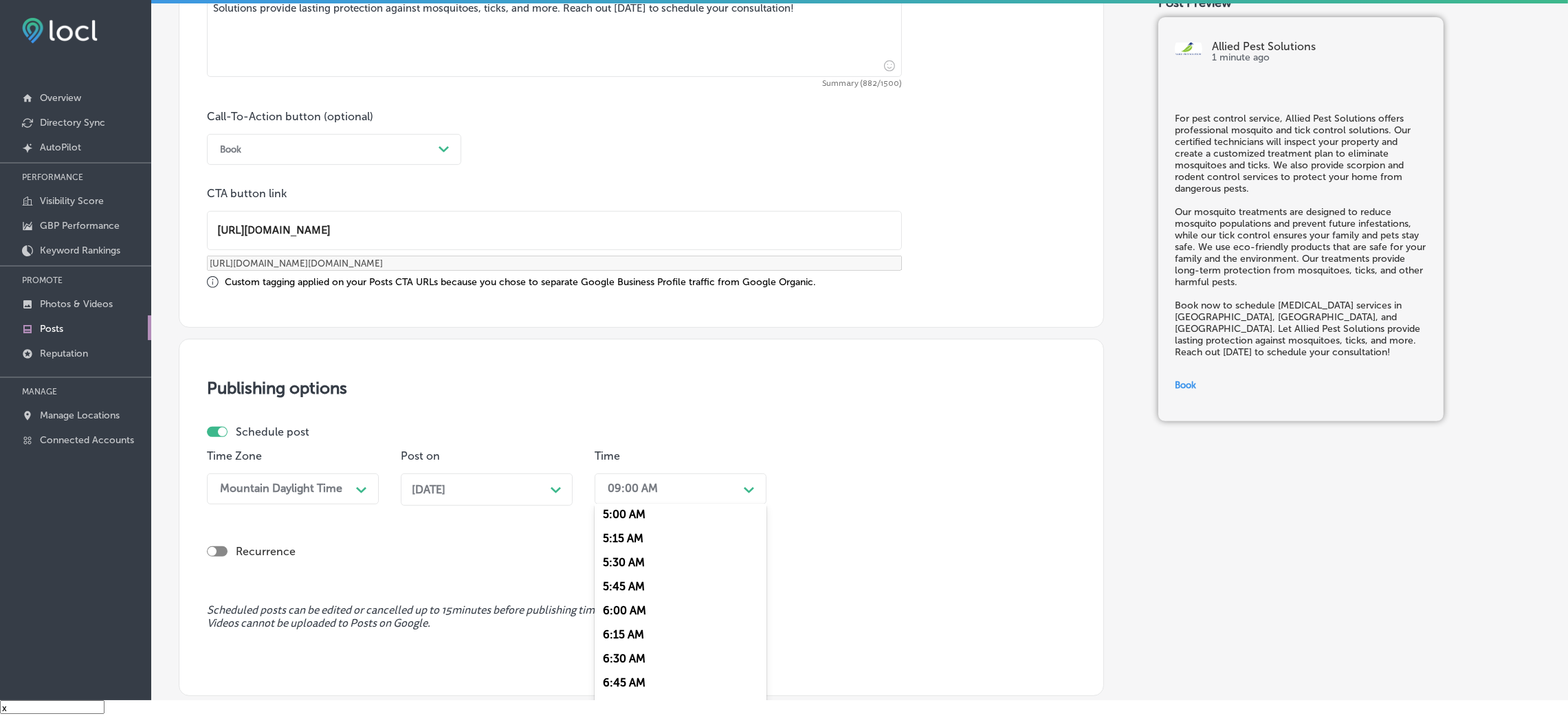
scroll to position [515, 0]
click at [638, 477] on div "7:00 AM" at bounding box center [680, 678] width 172 height 24
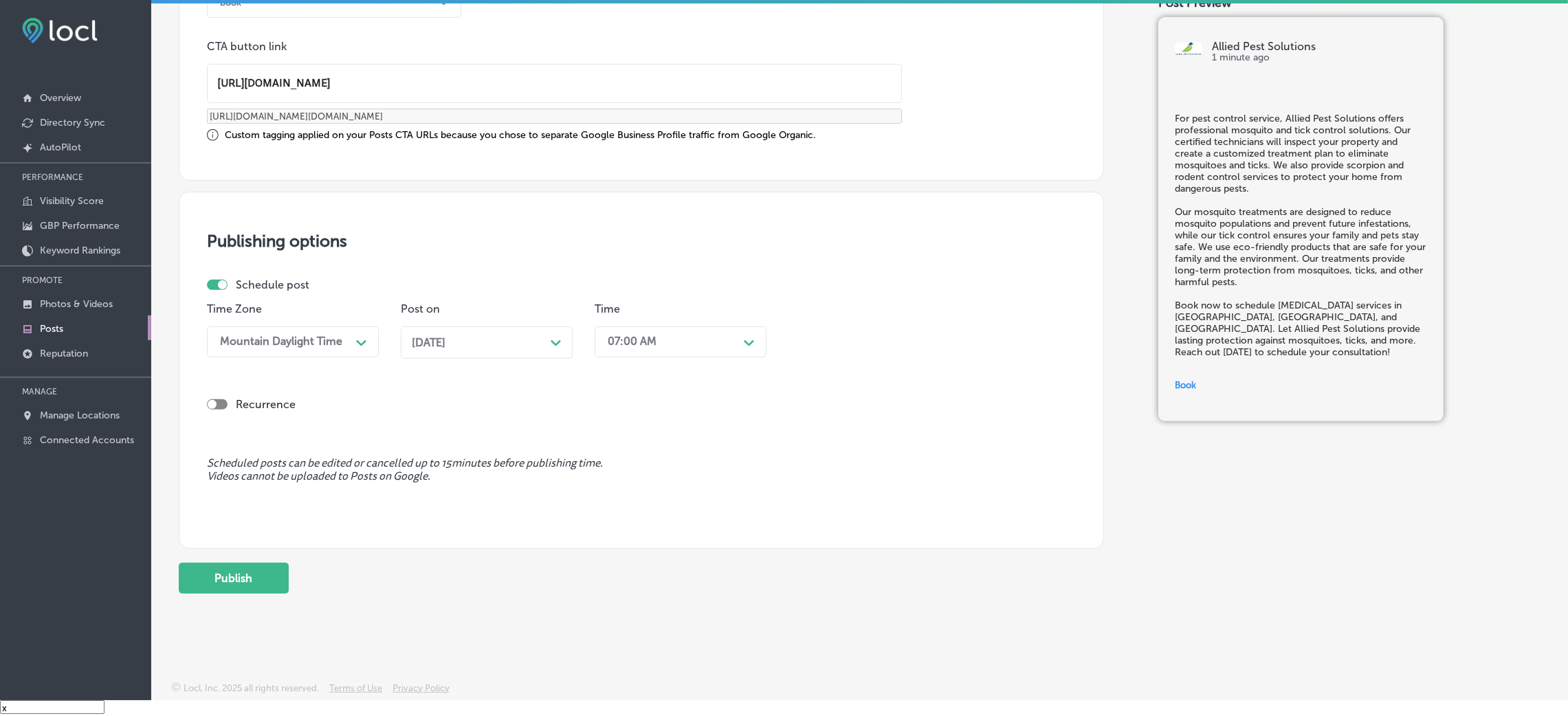
scroll to position [335, 0]
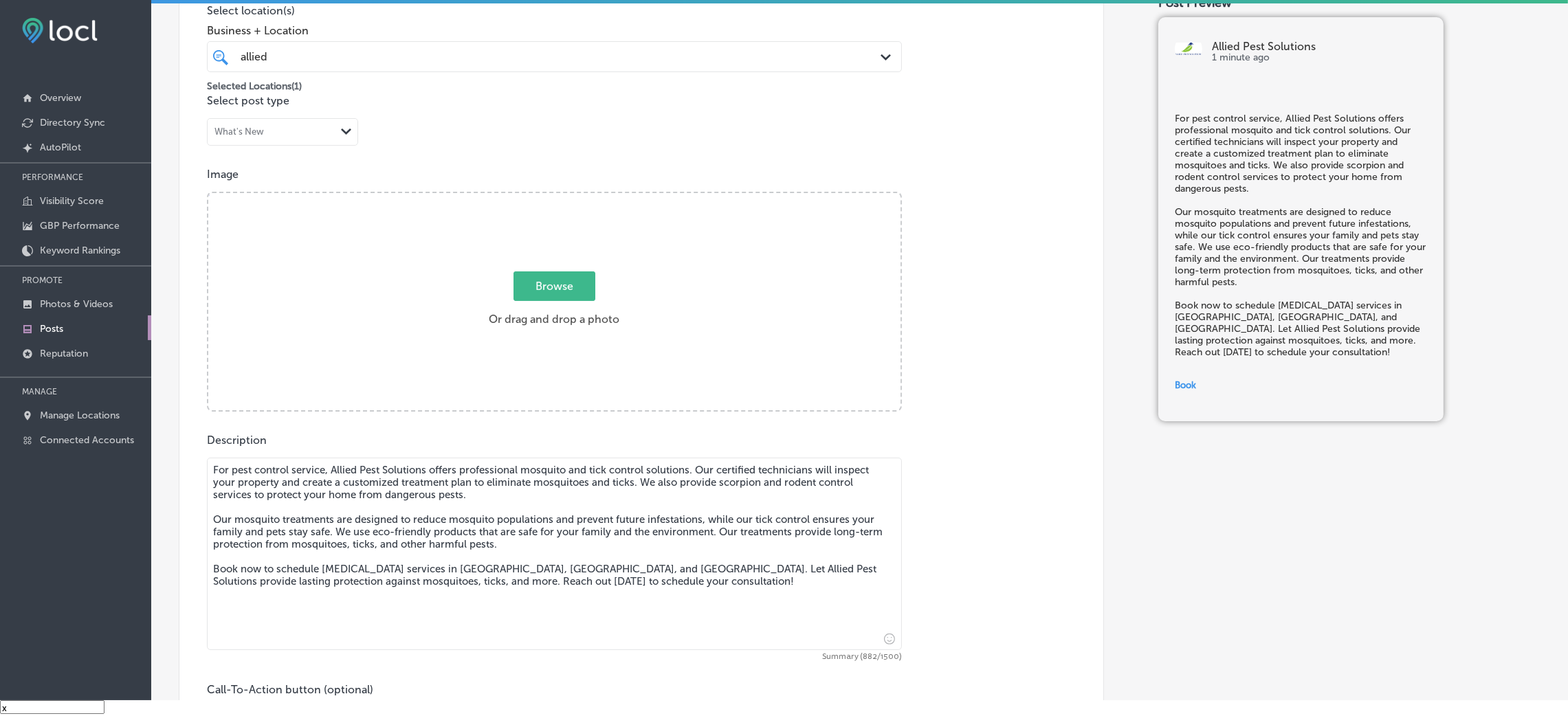
click at [533, 289] on span "Browse" at bounding box center [554, 286] width 81 height 30
click at [533, 197] on input "Browse Or drag and drop a photo" at bounding box center [554, 195] width 692 height 4
type input "C:\fakepath\Allied Pest Solutions (5).png"
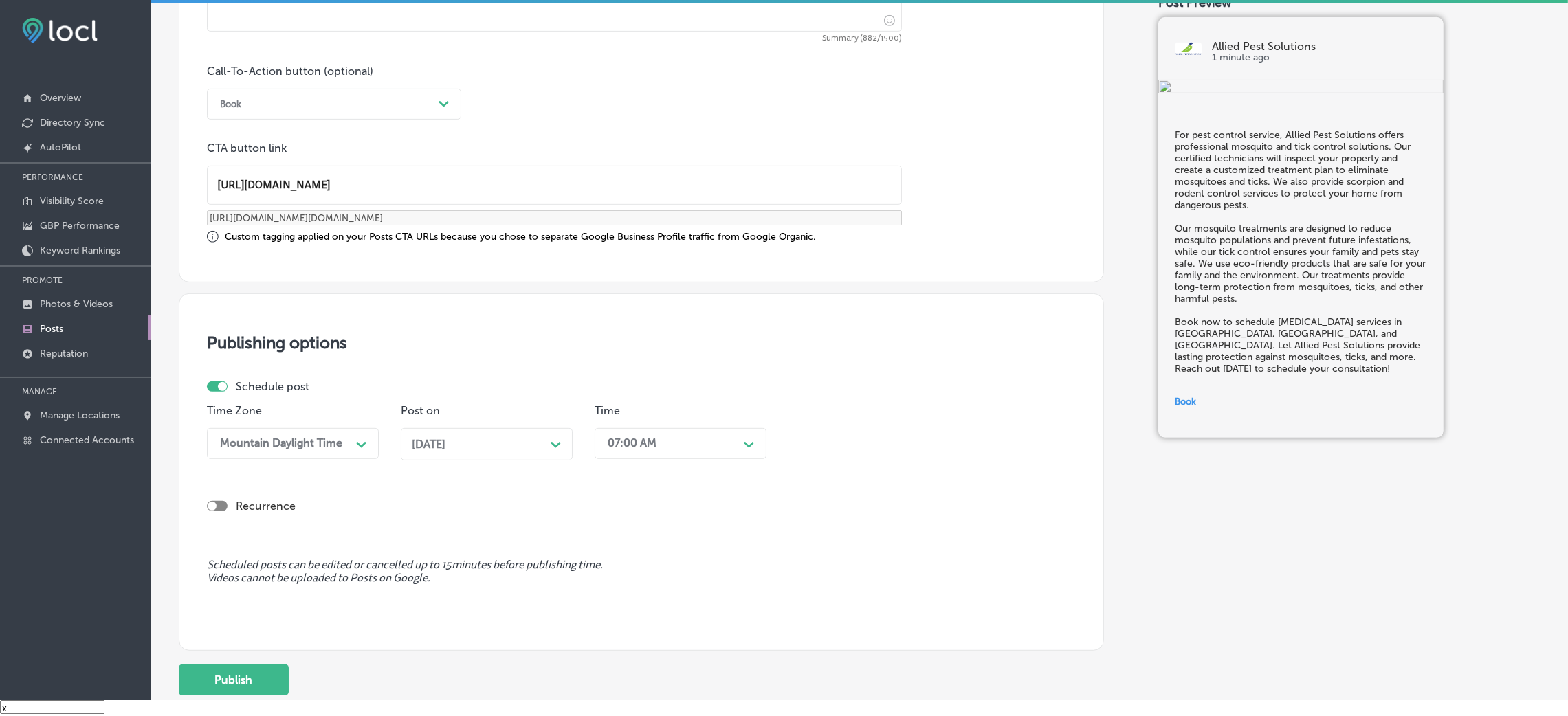
scroll to position [1057, 0]
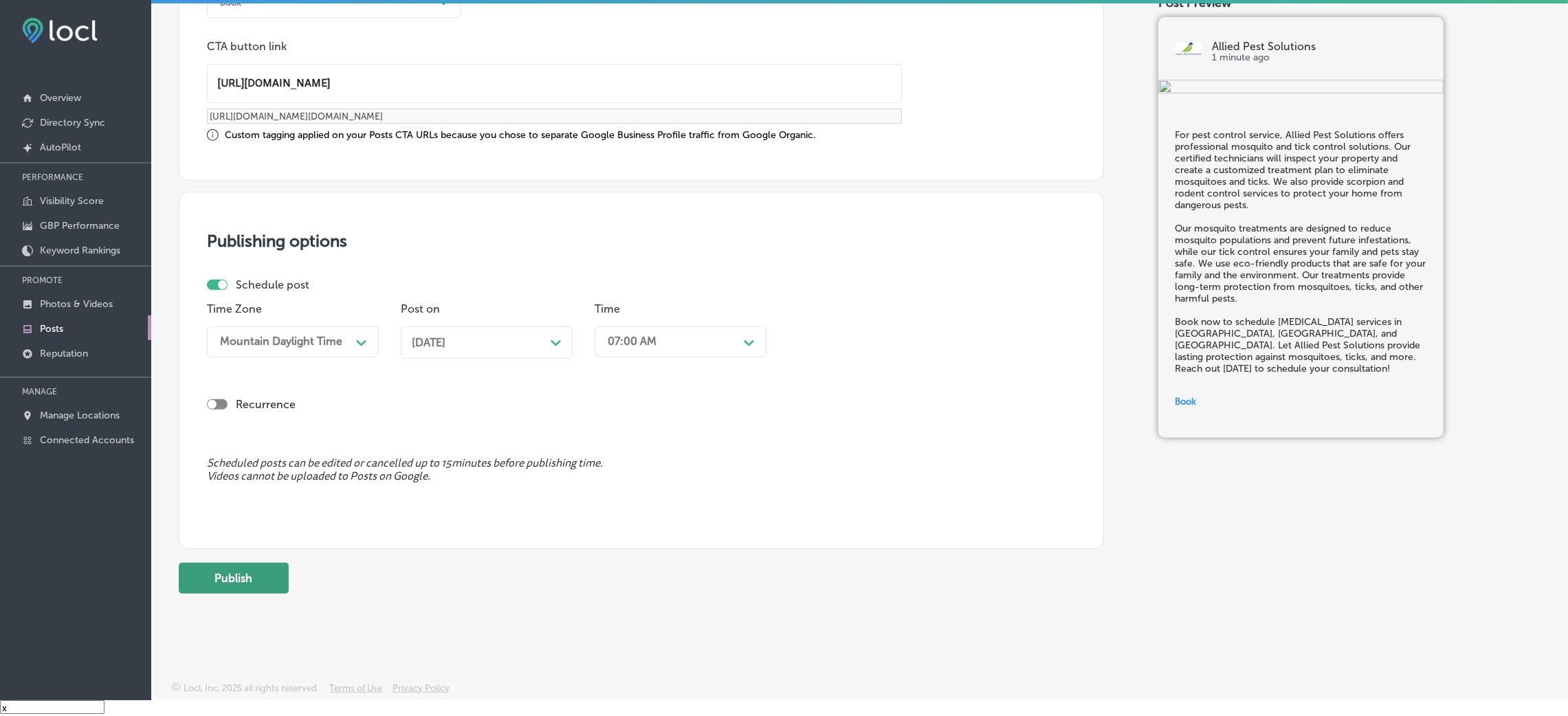
click at [277, 477] on button "Publish" at bounding box center [234, 578] width 110 height 31
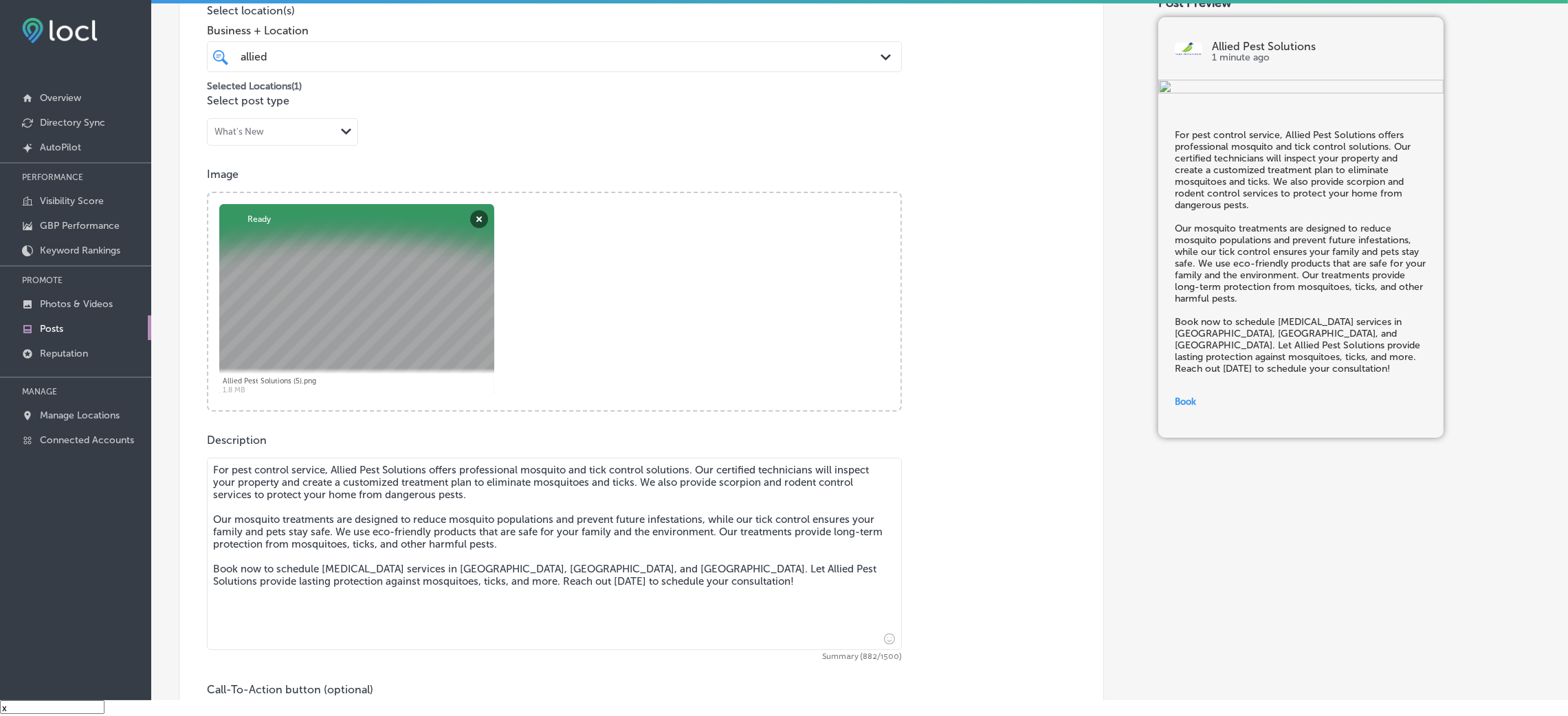
scroll to position [231, 0]
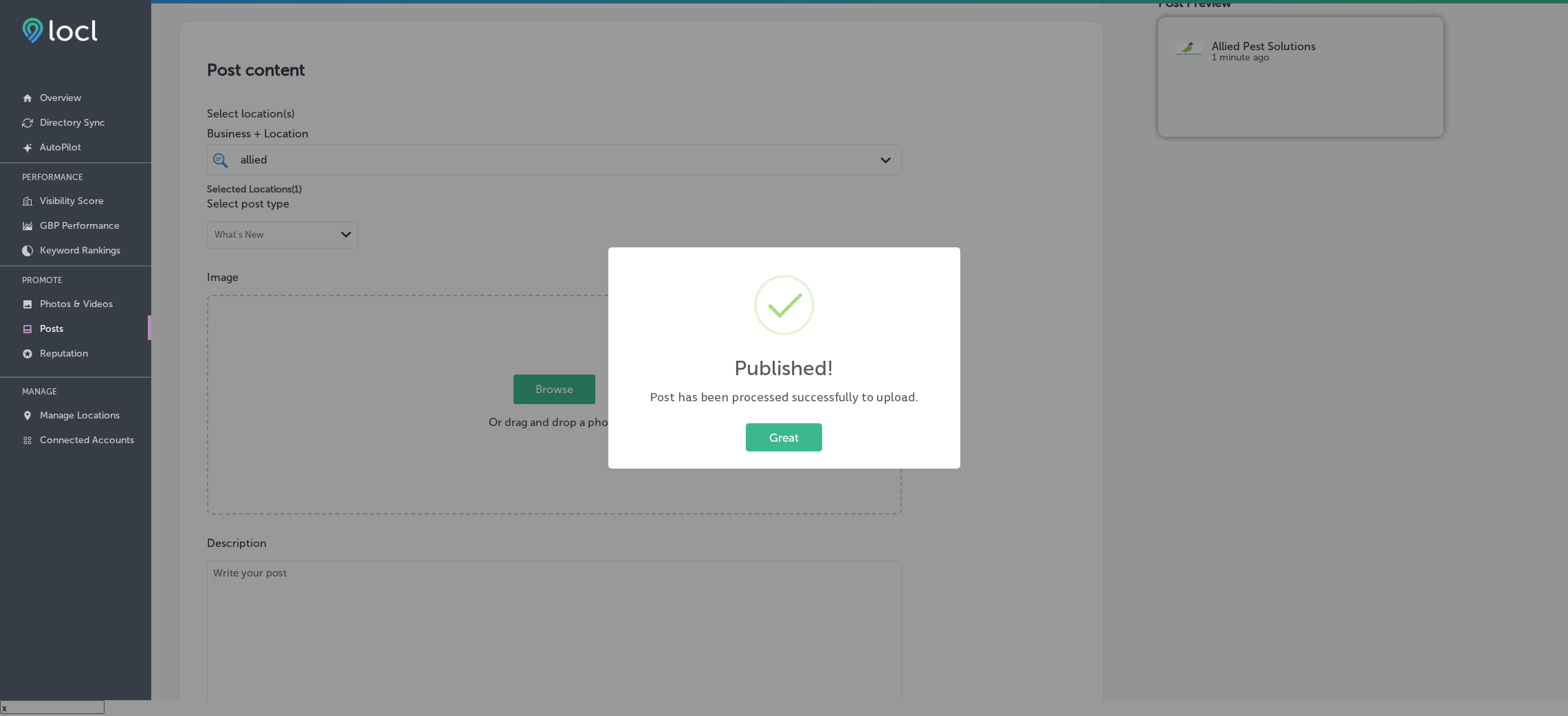
click at [772, 420] on div "Great Cancel" at bounding box center [784, 437] width 325 height 36
click at [746, 439] on button "Great" at bounding box center [784, 437] width 76 height 28
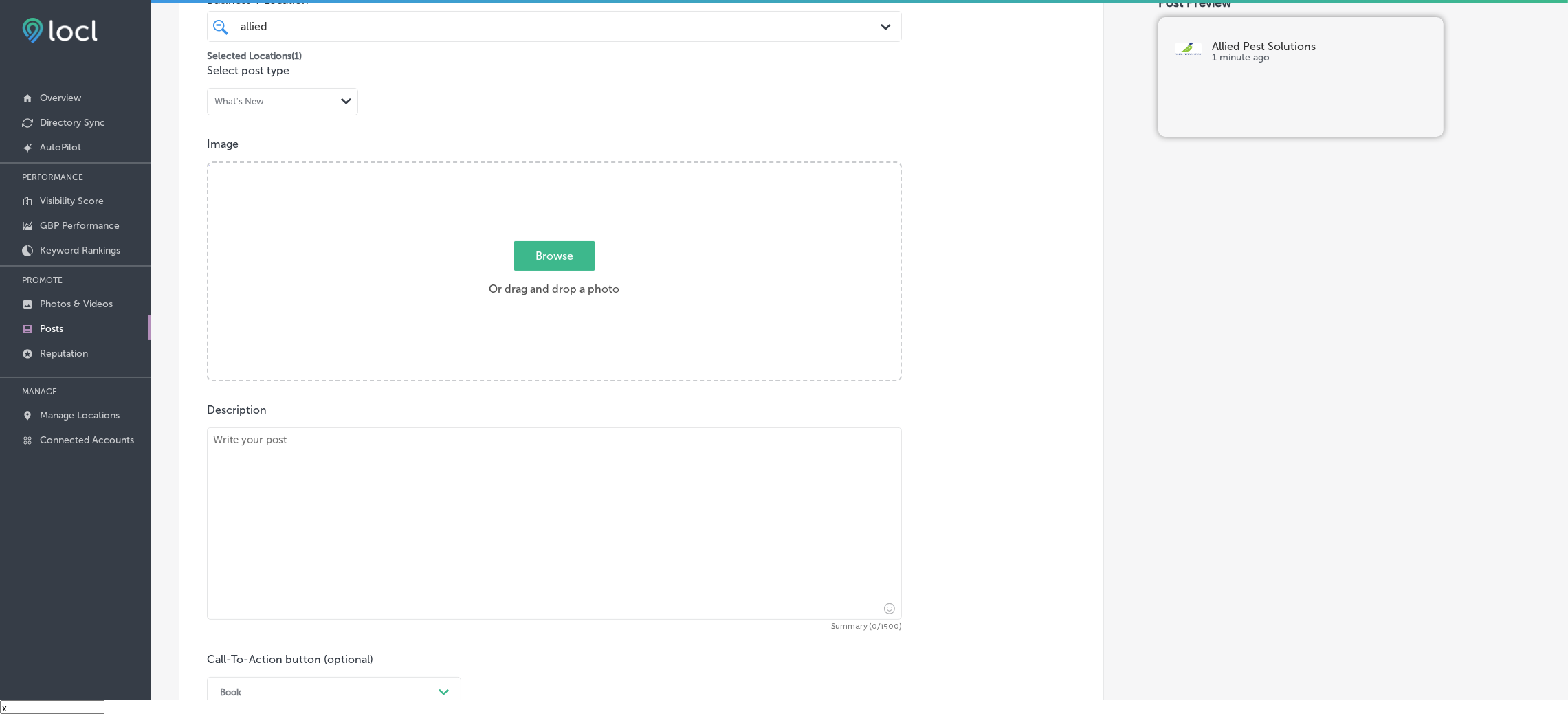
scroll to position [438, 0]
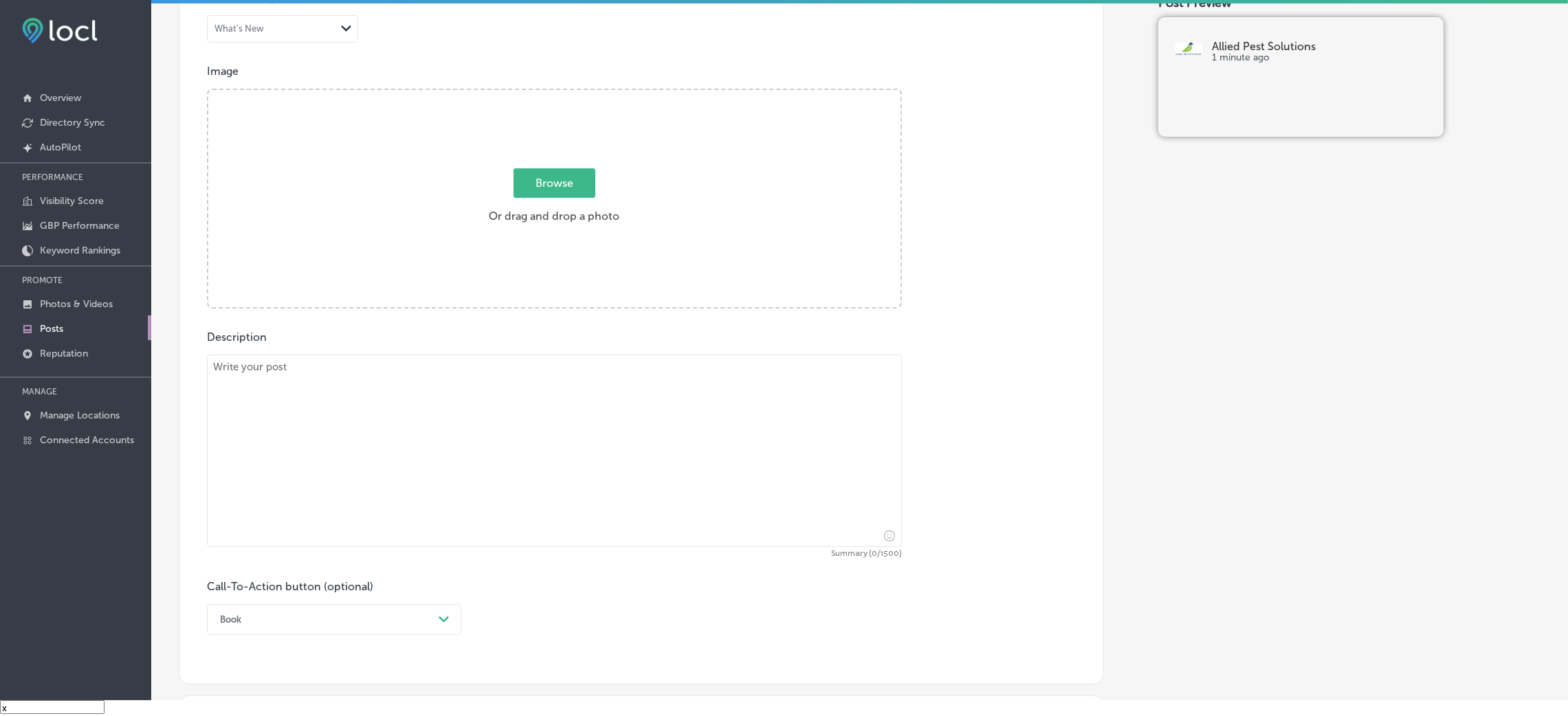
click at [511, 439] on textarea at bounding box center [554, 451] width 695 height 193
paste textarea "If you’re looking for pest control services, Allied Pest Solutions offers profe…"
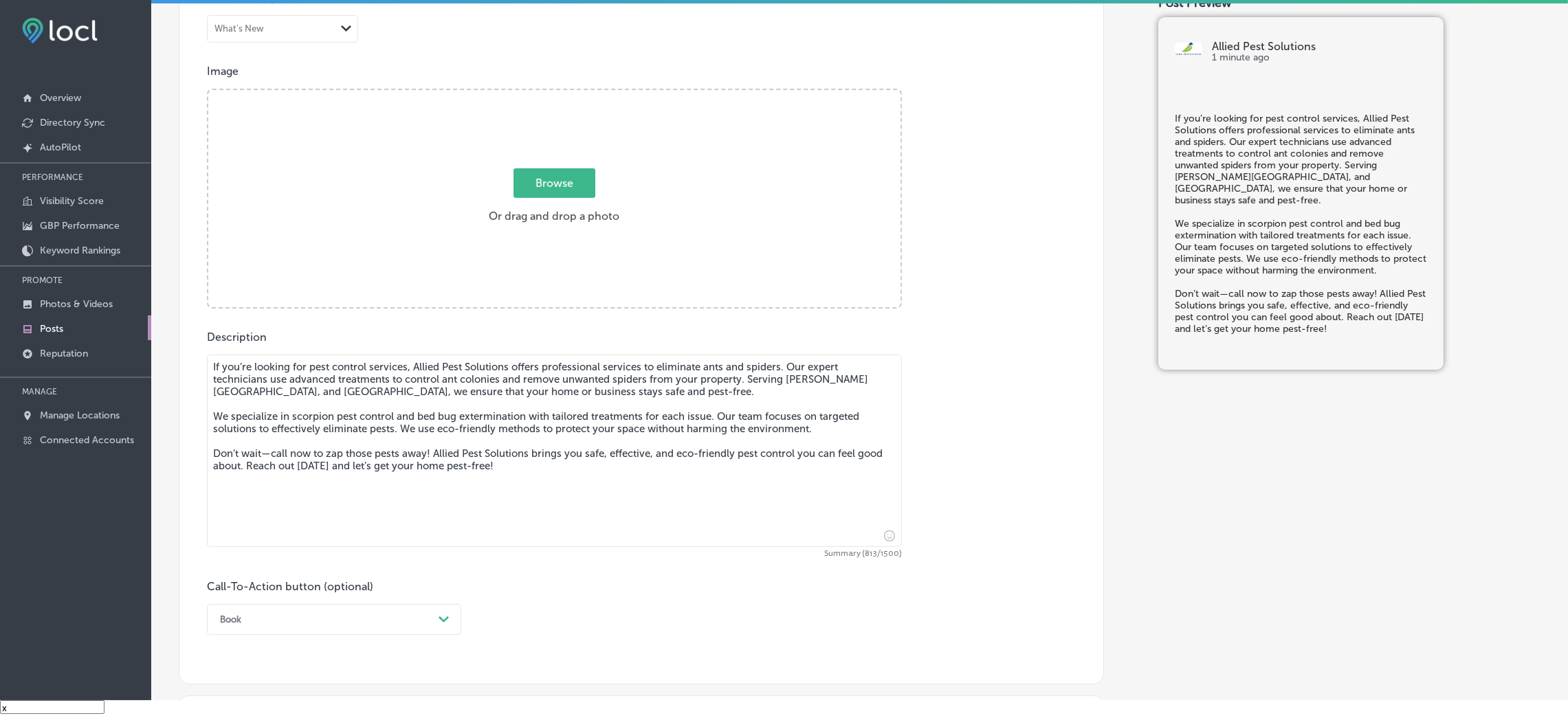
type textarea "If you’re looking for pest control services, Allied Pest Solutions offers profe…"
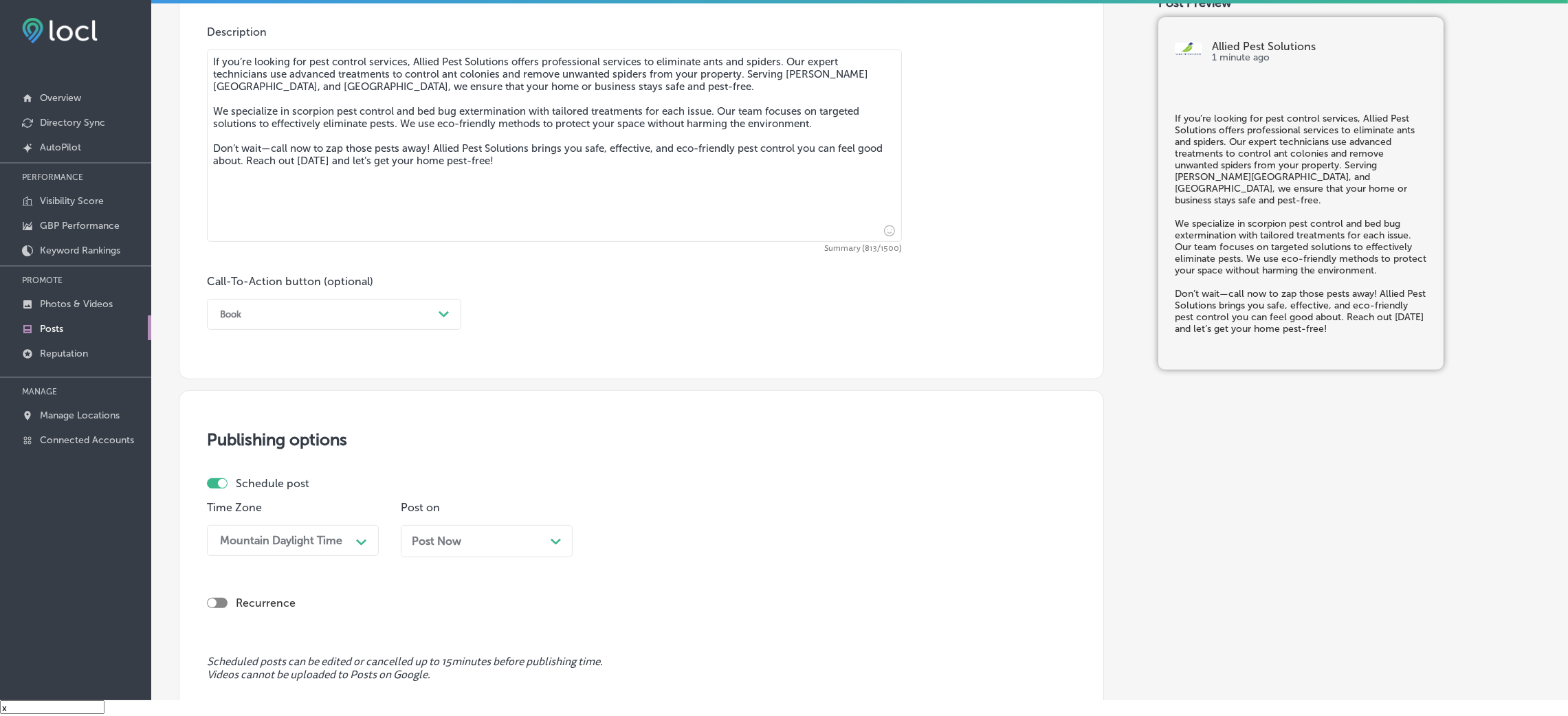
scroll to position [747, 0]
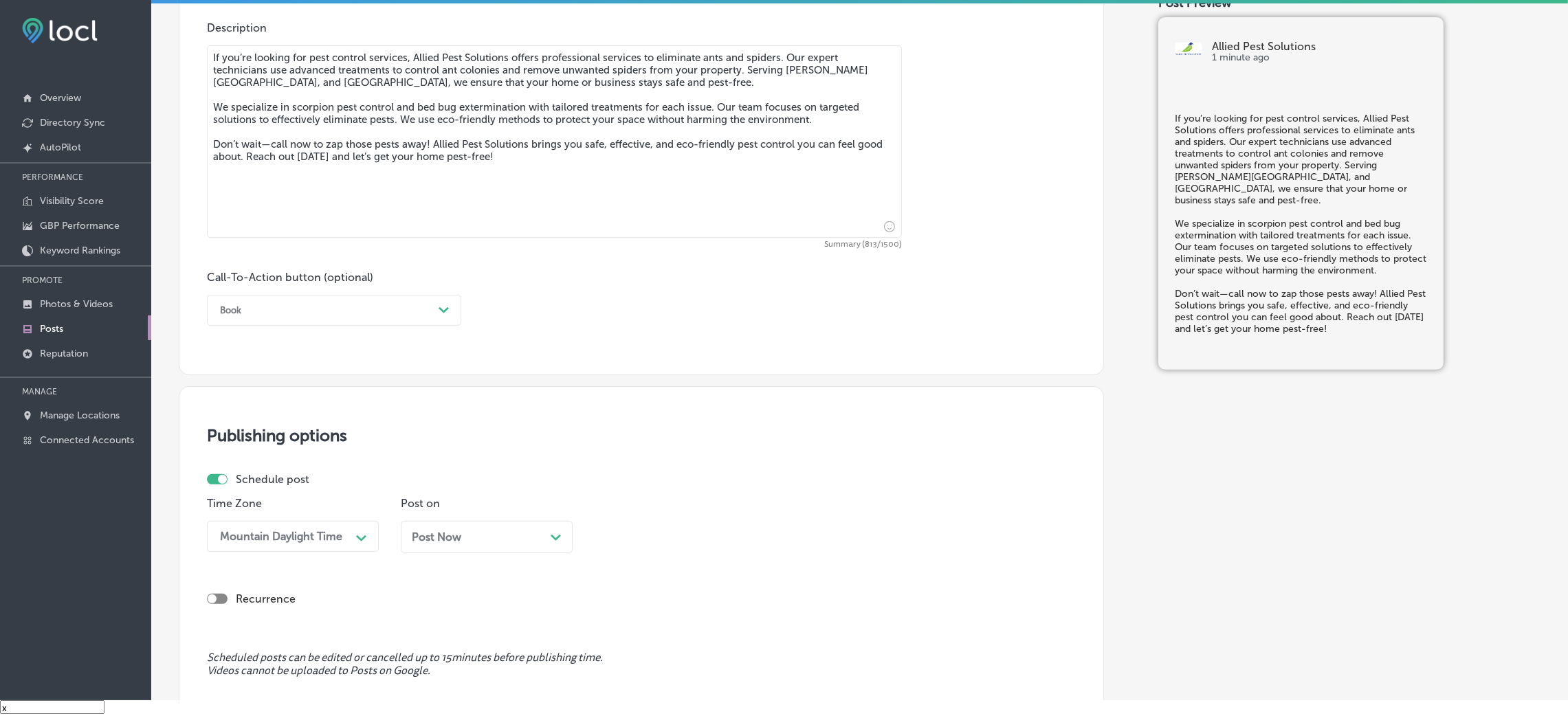
click at [338, 307] on div "Book" at bounding box center [323, 310] width 220 height 21
click at [279, 477] on div "Call Now" at bounding box center [334, 485] width 255 height 24
click at [460, 477] on span "Post Now" at bounding box center [437, 537] width 49 height 13
click at [613, 477] on div "09:00 AM Path Created with Sketch." at bounding box center [680, 536] width 172 height 31
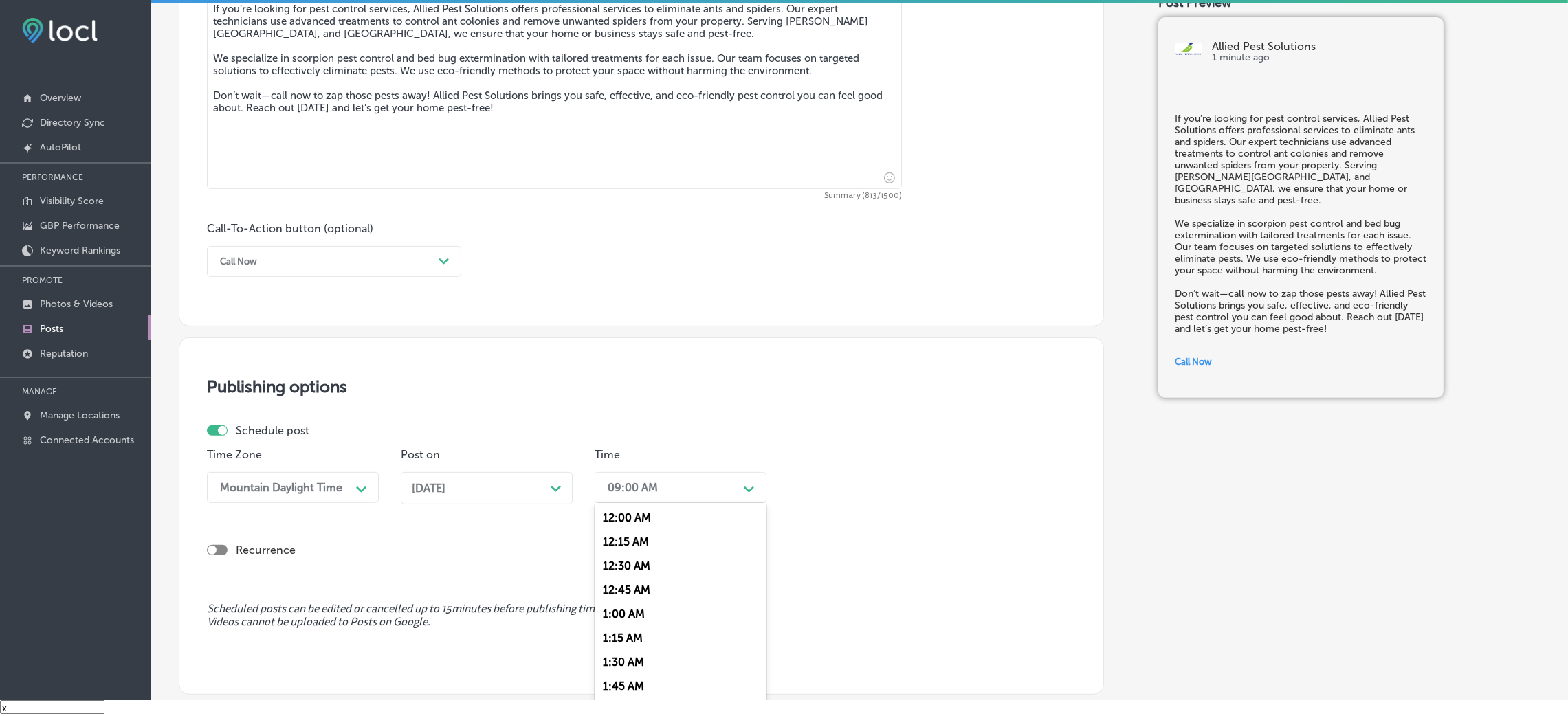
scroll to position [515, 0]
click at [645, 477] on div "7:00 AM" at bounding box center [680, 677] width 172 height 24
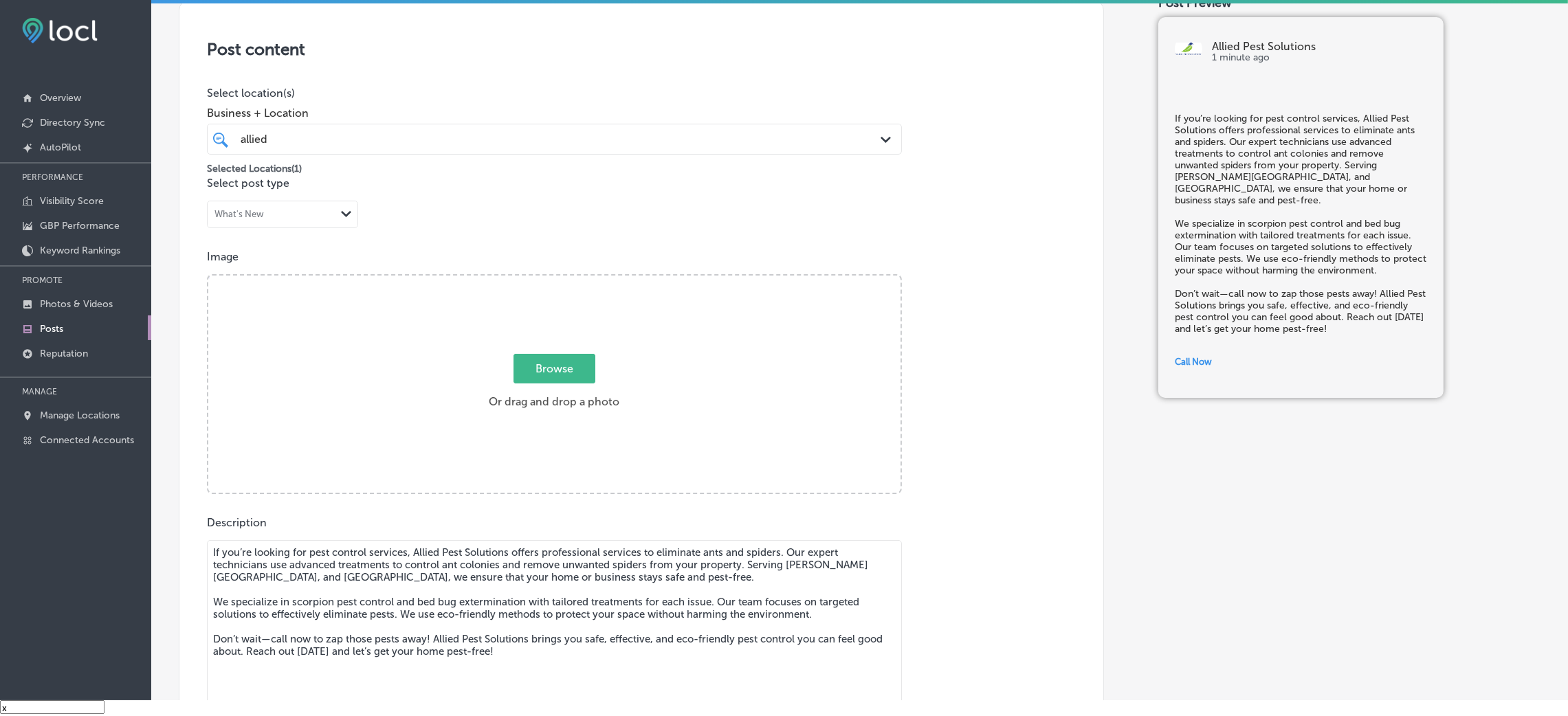
scroll to position [178, 0]
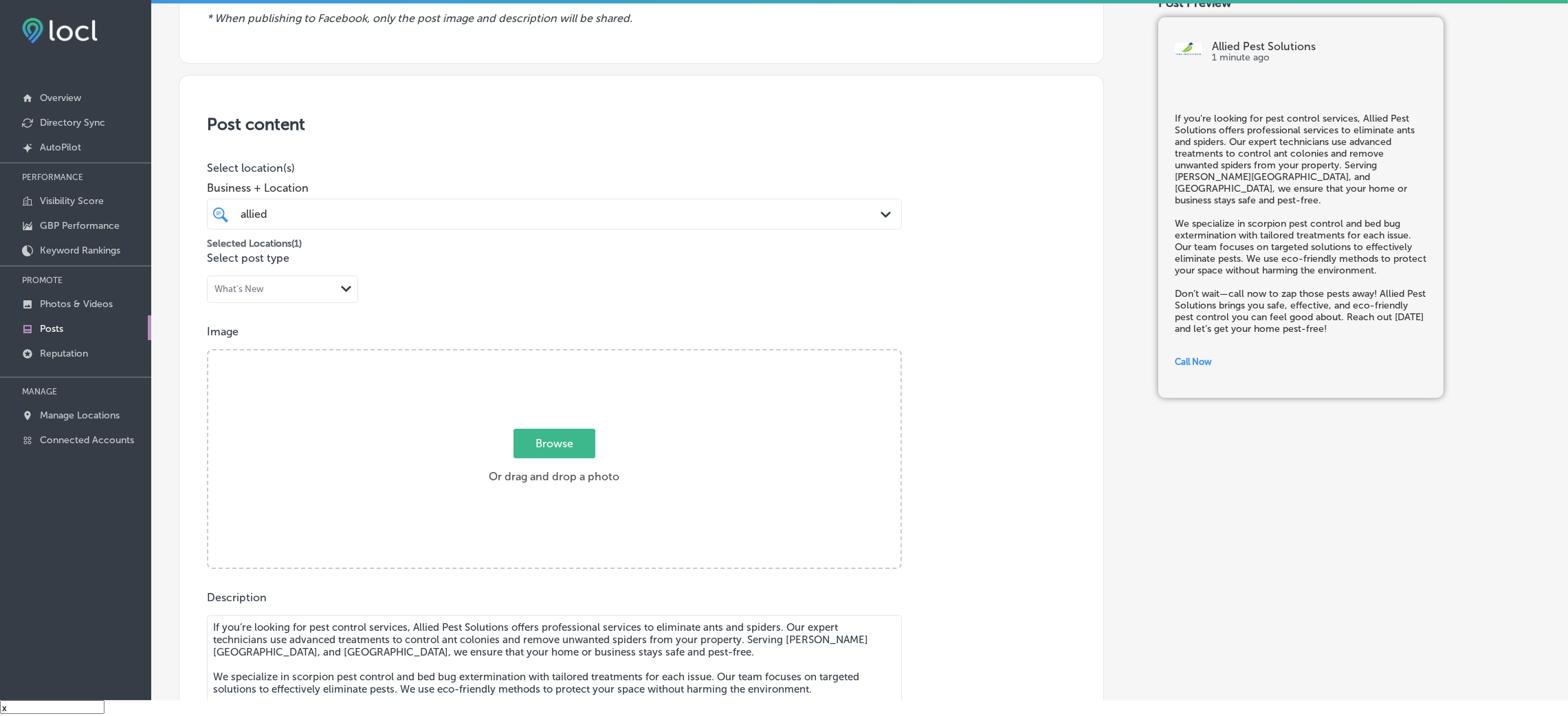
click at [514, 448] on span "Browse" at bounding box center [554, 444] width 81 height 30
click at [514, 355] on input "Browse Or drag and drop a photo" at bounding box center [554, 353] width 692 height 4
type input "C:\fakepath\Allied Pest Solutions (7).png"
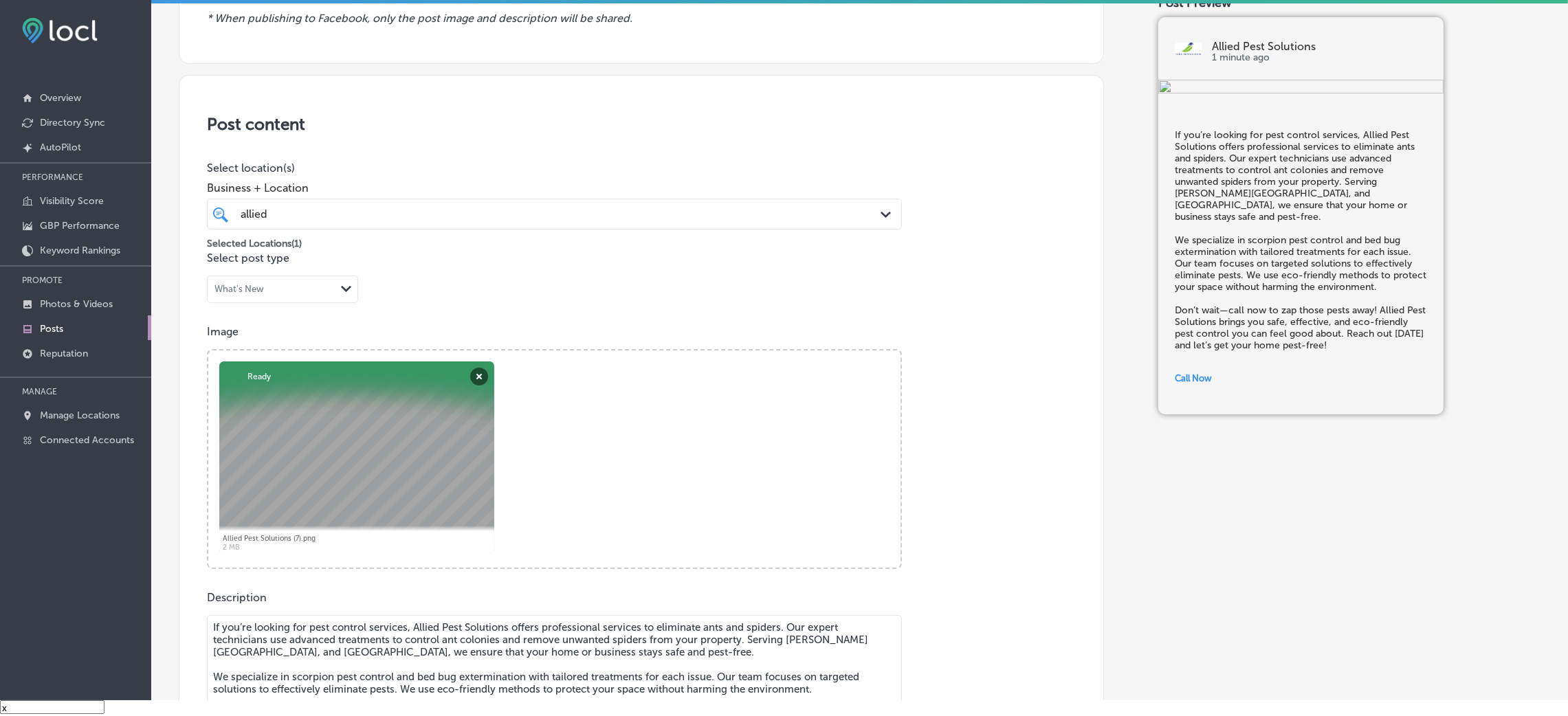
click at [582, 221] on div "allied allied" at bounding box center [522, 215] width 567 height 19
click at [604, 148] on div "Post content Select location(s) Business + Location allied allied Path Created …" at bounding box center [642, 510] width 926 height 870
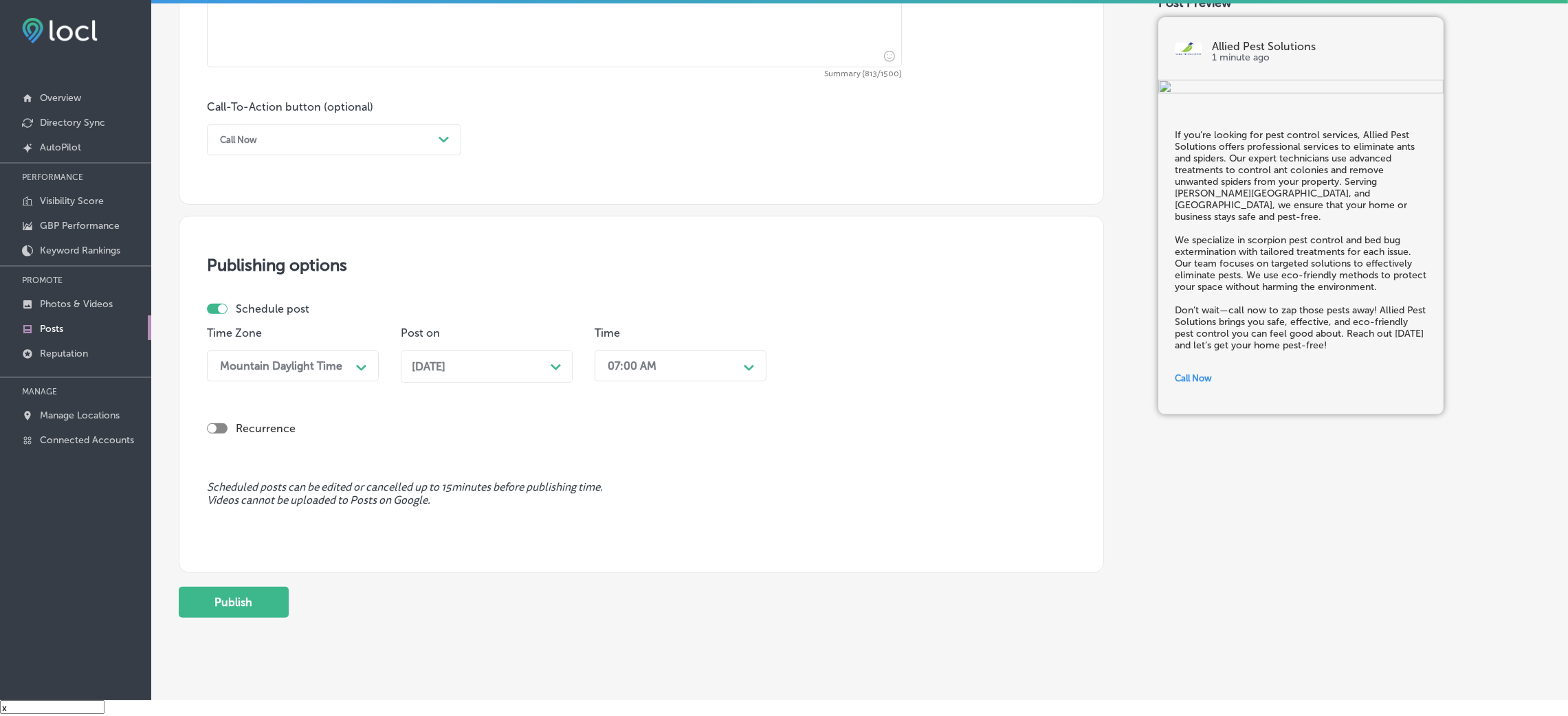
scroll to position [943, 0]
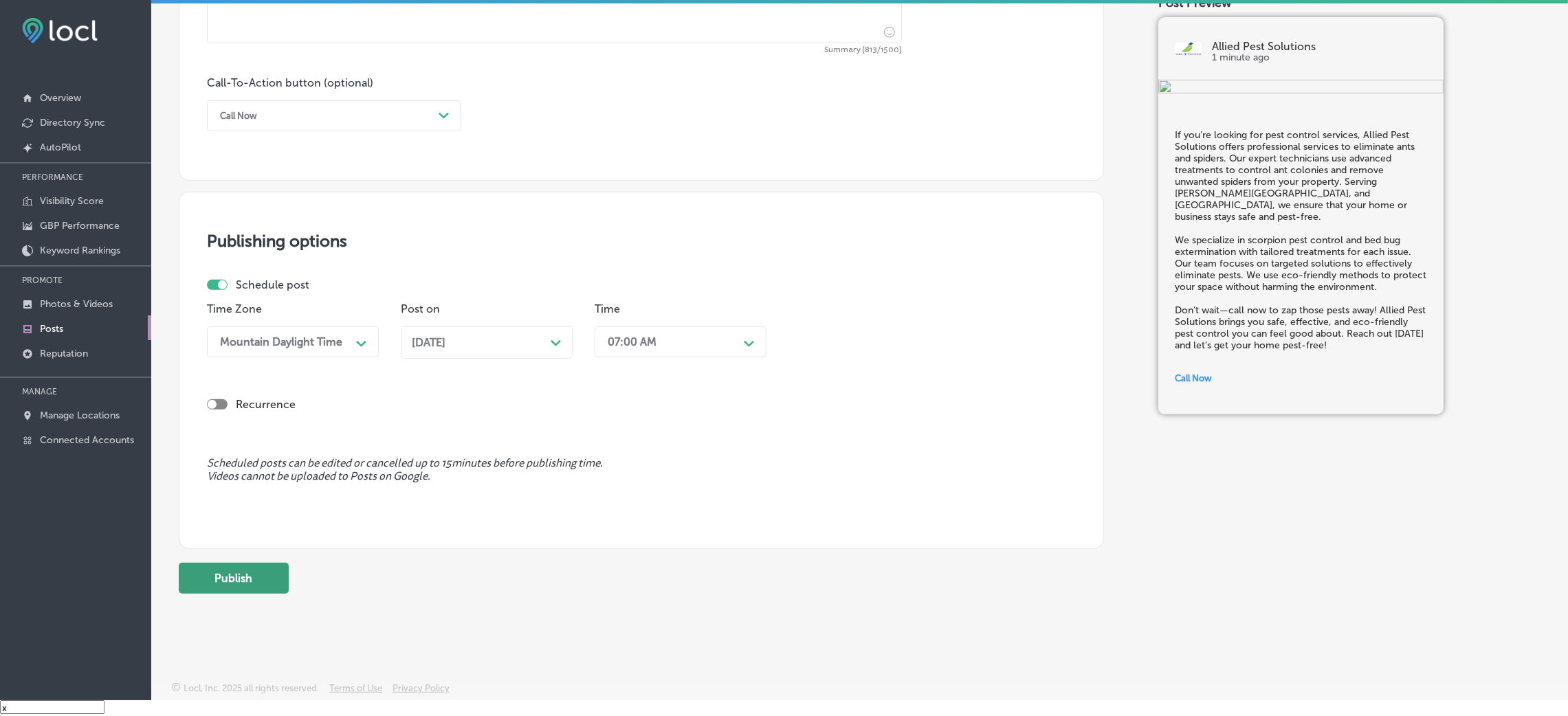
click at [270, 477] on button "Publish" at bounding box center [234, 578] width 110 height 31
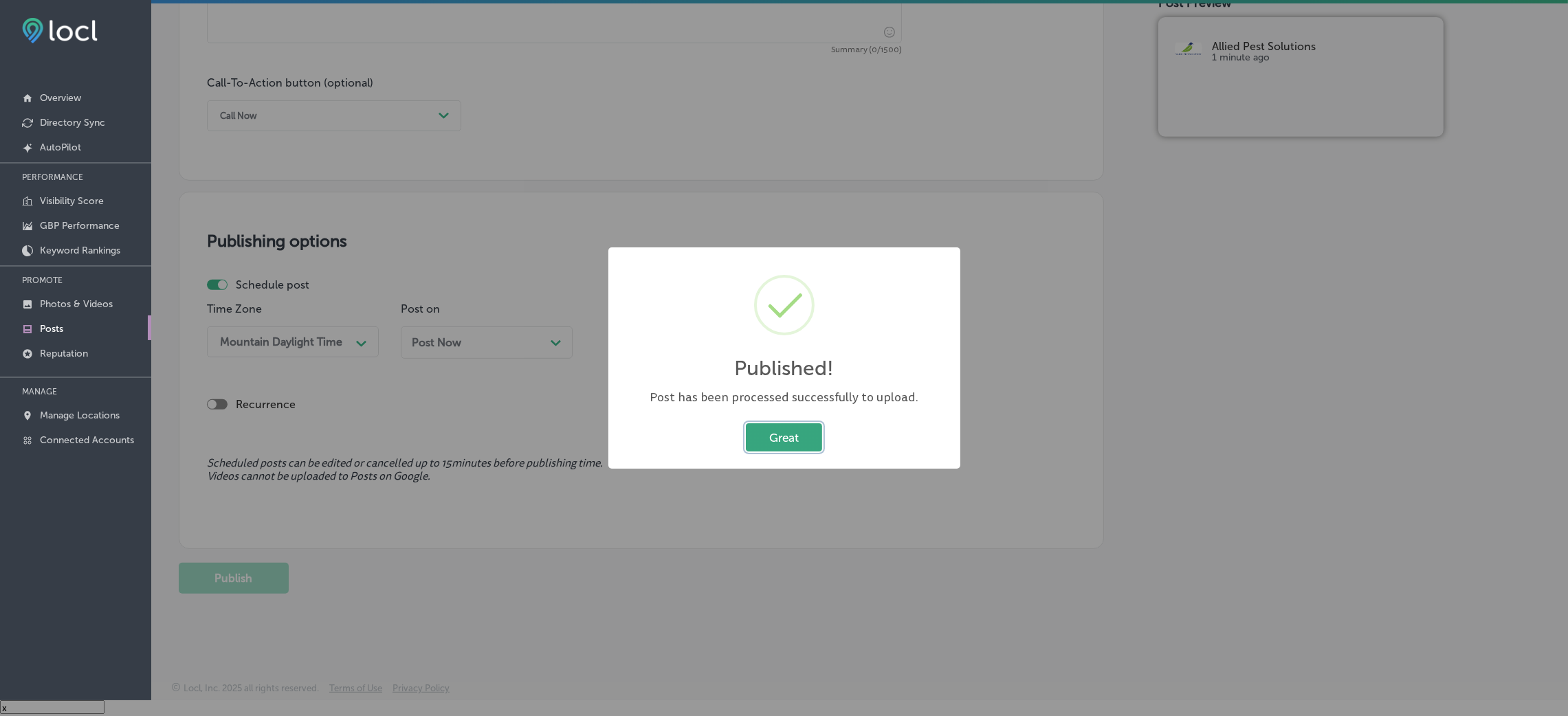
click at [803, 429] on button "Great" at bounding box center [784, 437] width 76 height 28
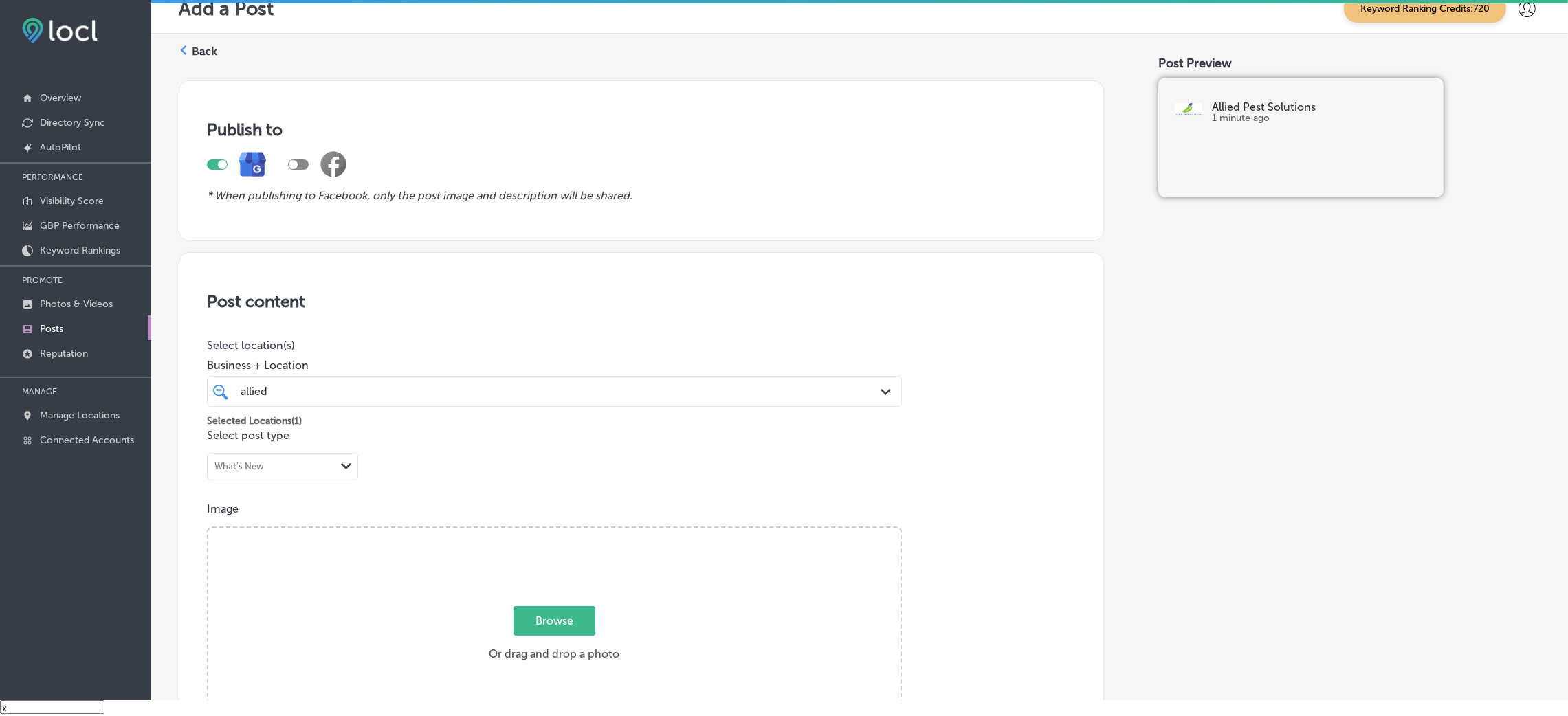
scroll to position [0, 0]
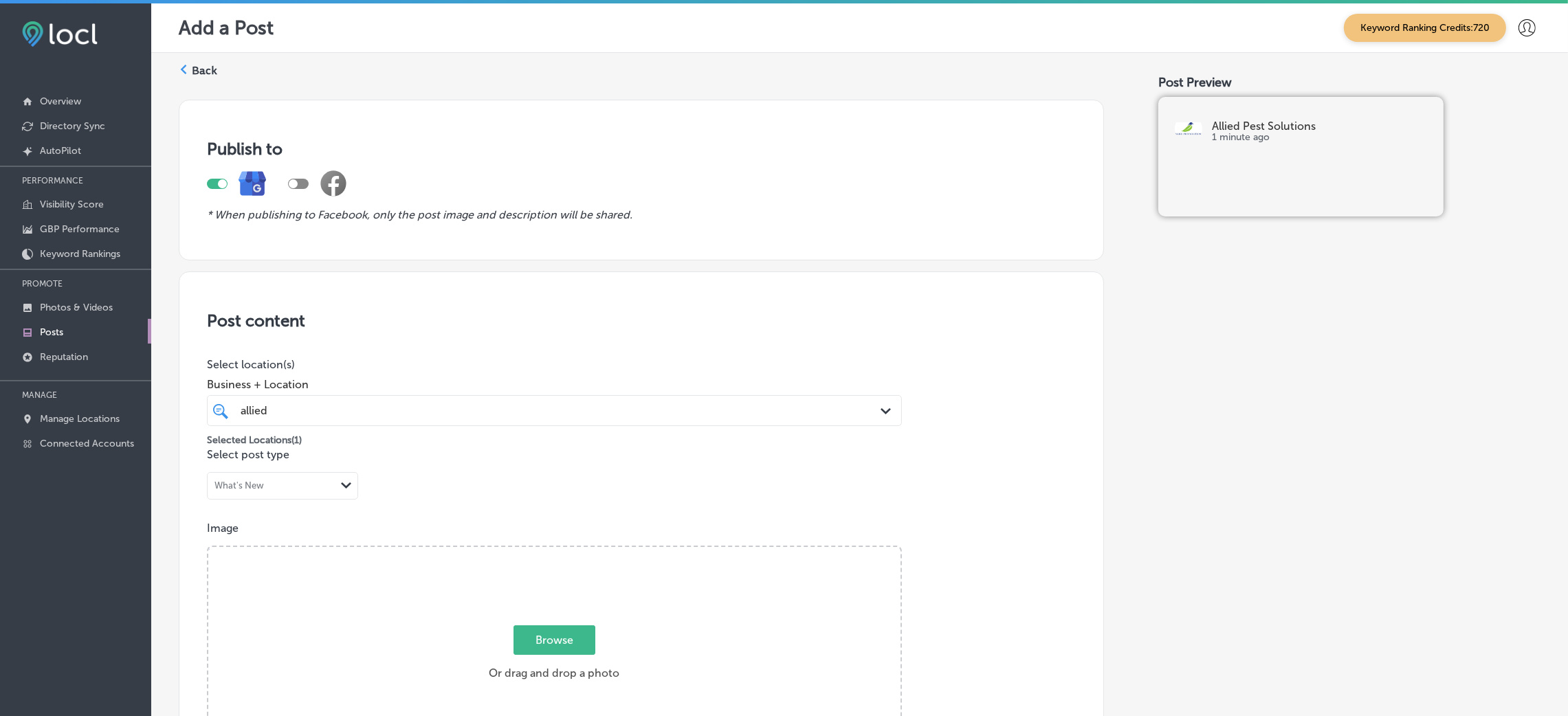
click at [191, 84] on div "Back" at bounding box center [198, 76] width 39 height 25
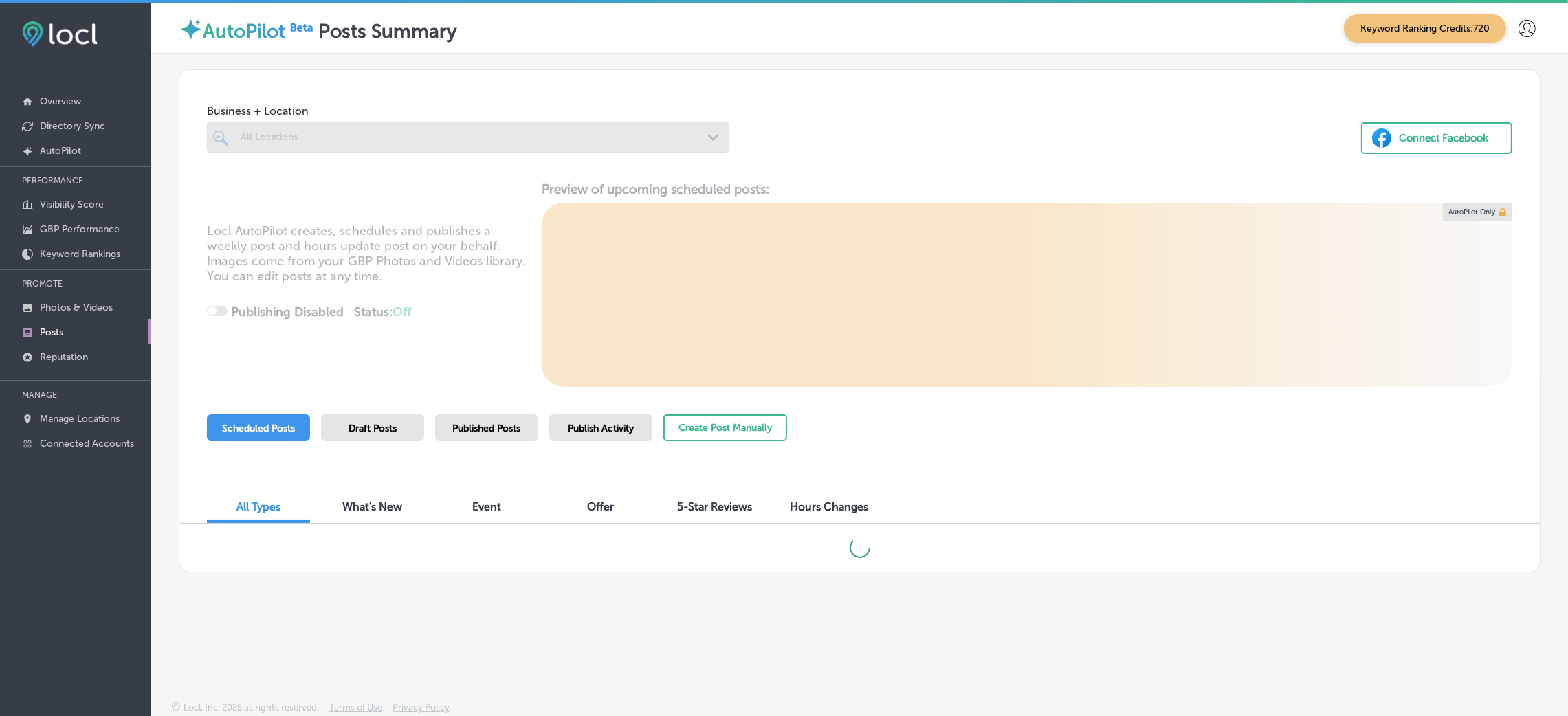
click at [193, 64] on div "Business + Location All Locations Path Created with Sketch. Connect Facebook Lo…" at bounding box center [860, 318] width 1362 height 509
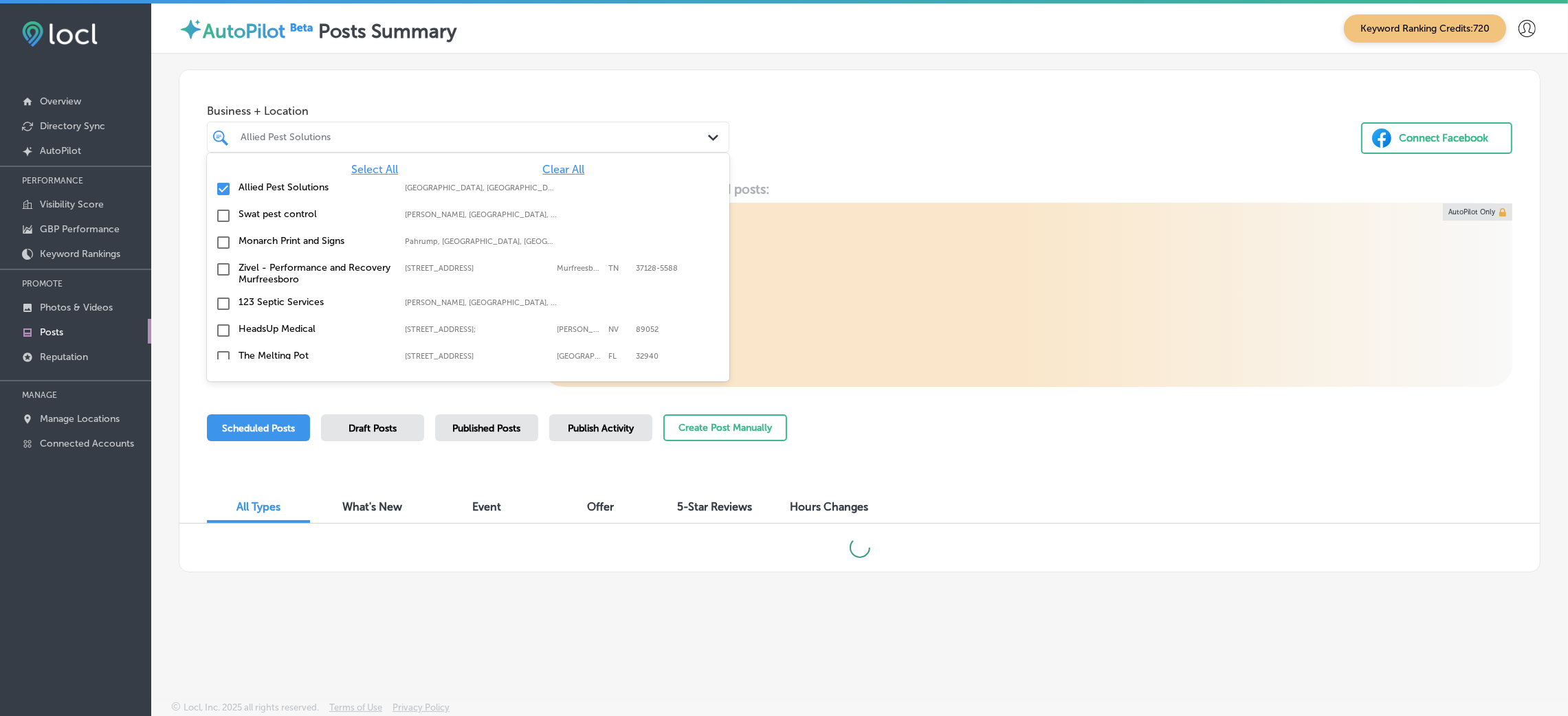
click at [654, 135] on div "Allied Pest Solutions" at bounding box center [475, 137] width 469 height 12
click at [560, 167] on span "Clear All" at bounding box center [563, 170] width 42 height 13
click at [856, 110] on div "Business + Location option focused, 1 of 148. 148 results available. Use Up and…" at bounding box center [860, 122] width 1361 height 105
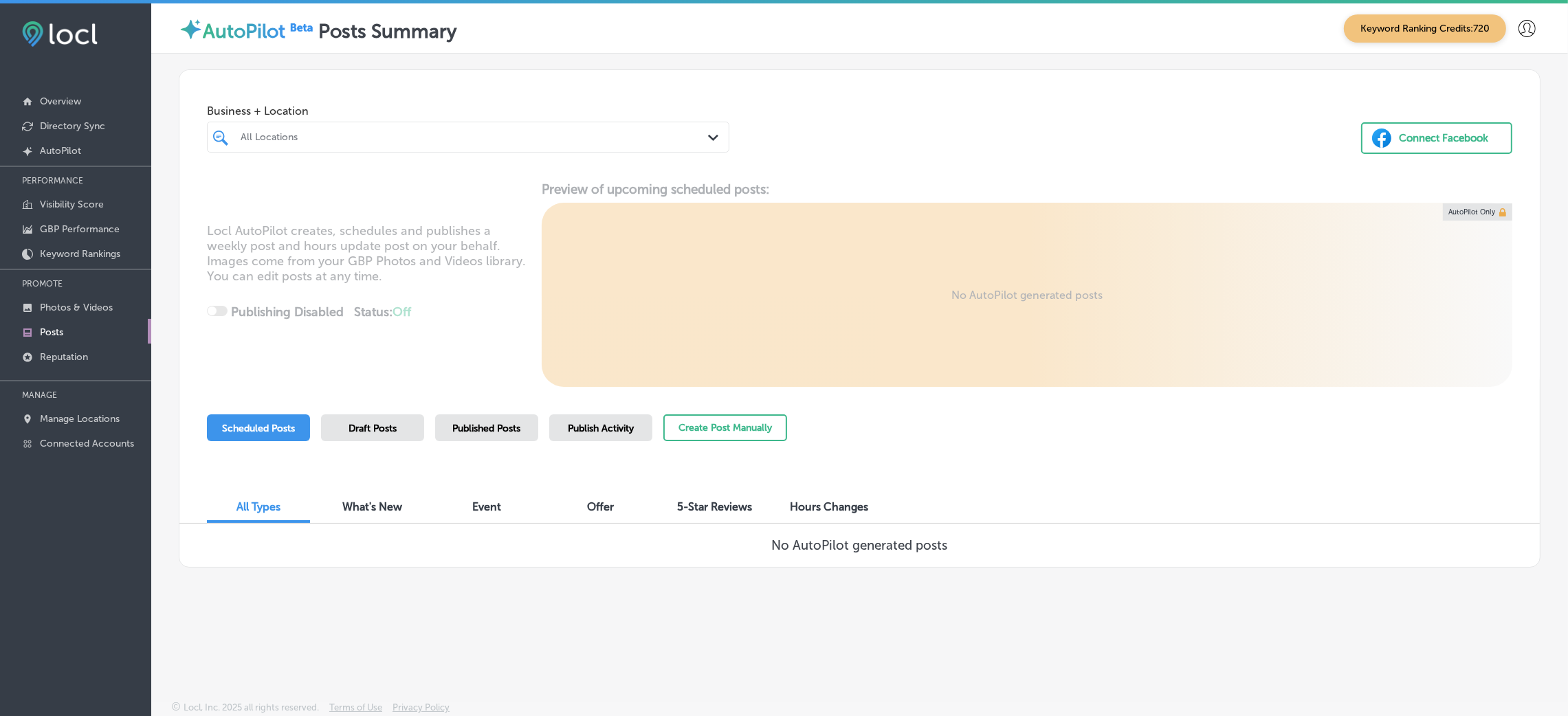
click at [891, 477] on div "Business + Location All Locations Path Created with Sketch. Connect Facebook Lo…" at bounding box center [859, 345] width 1417 height 583
